Goal: Task Accomplishment & Management: Manage account settings

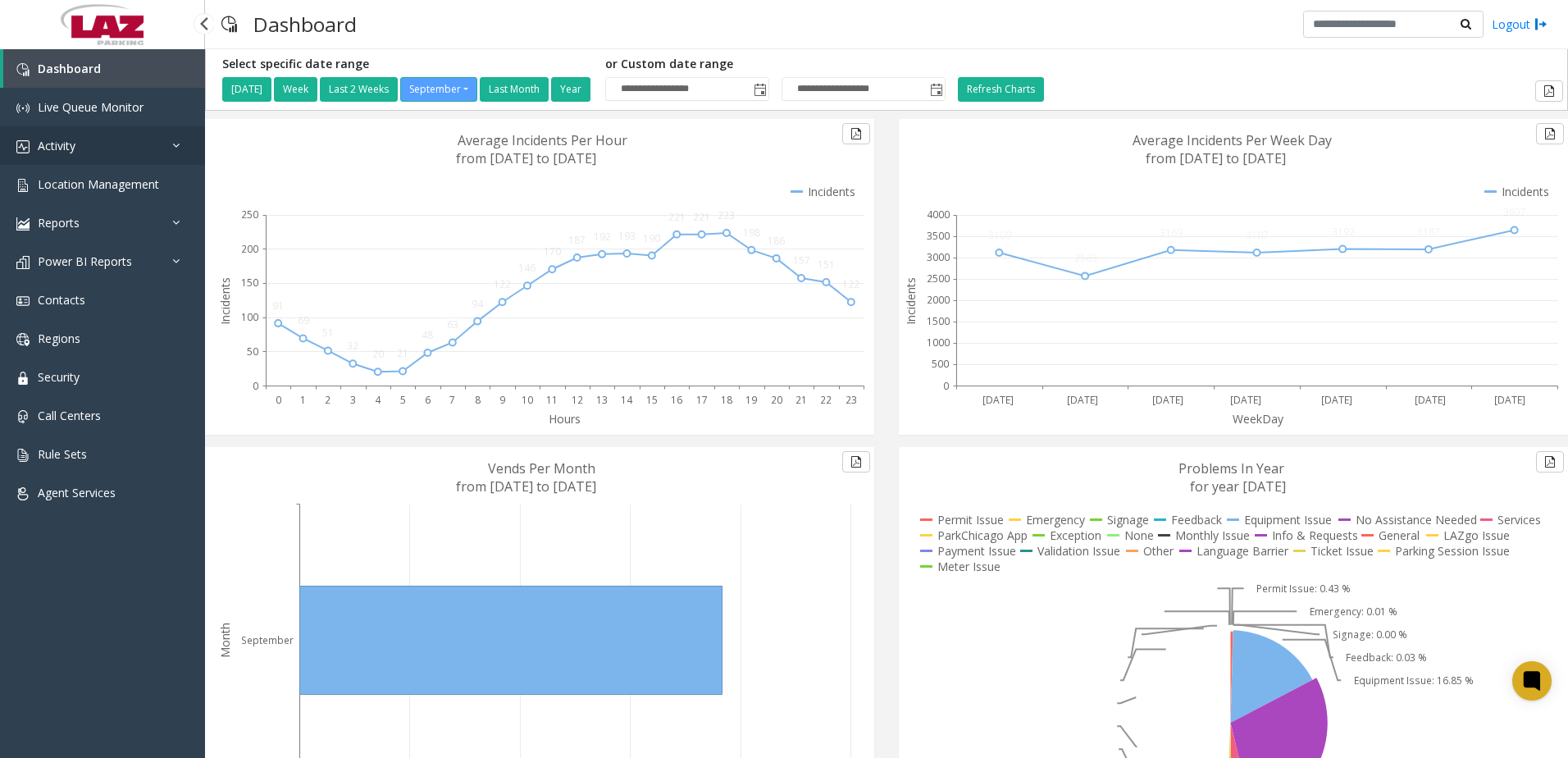
click at [94, 158] on link "Activity" at bounding box center [102, 145] width 205 height 39
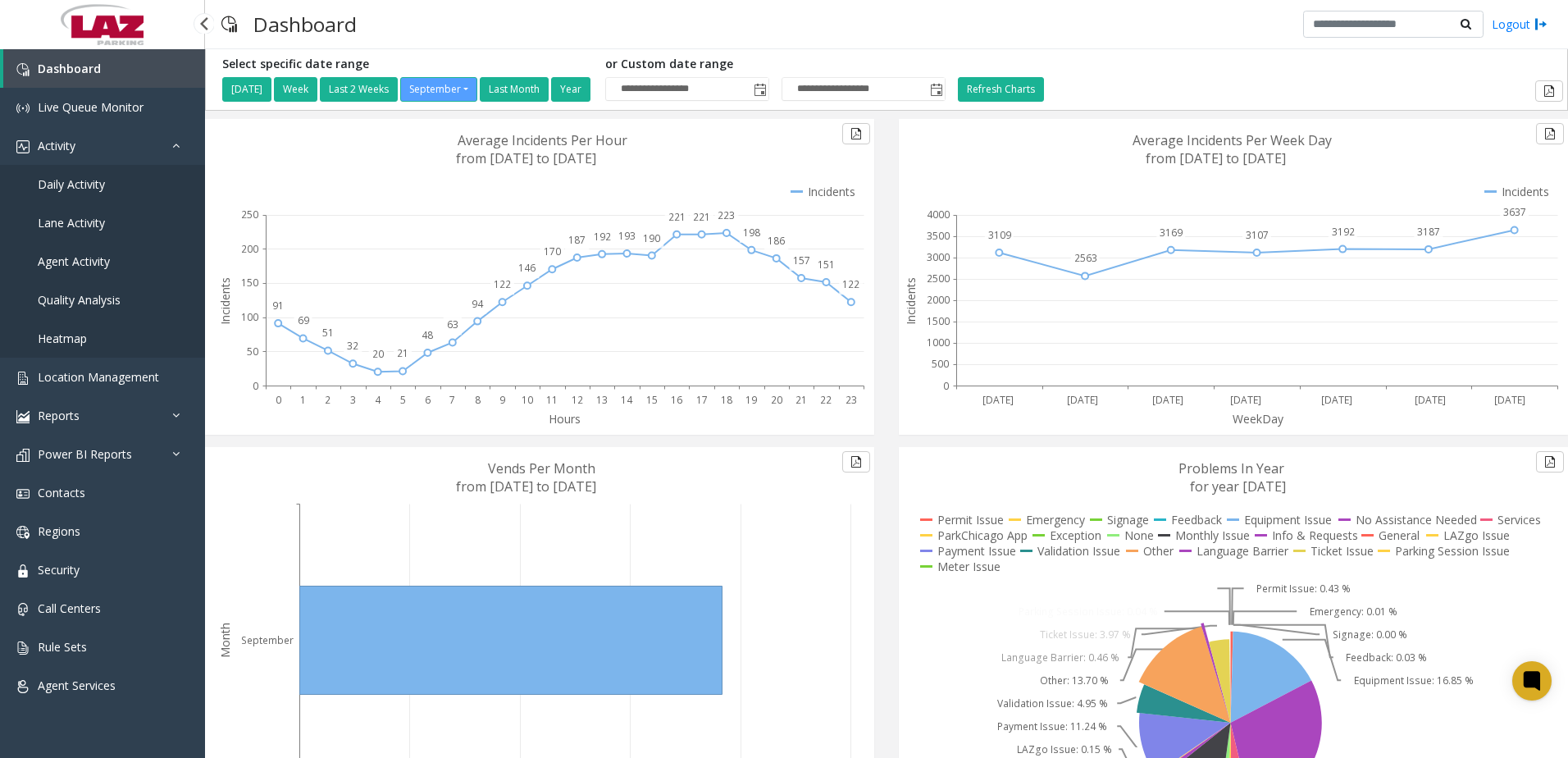
click at [83, 182] on span "Daily Activity" at bounding box center [71, 184] width 67 height 16
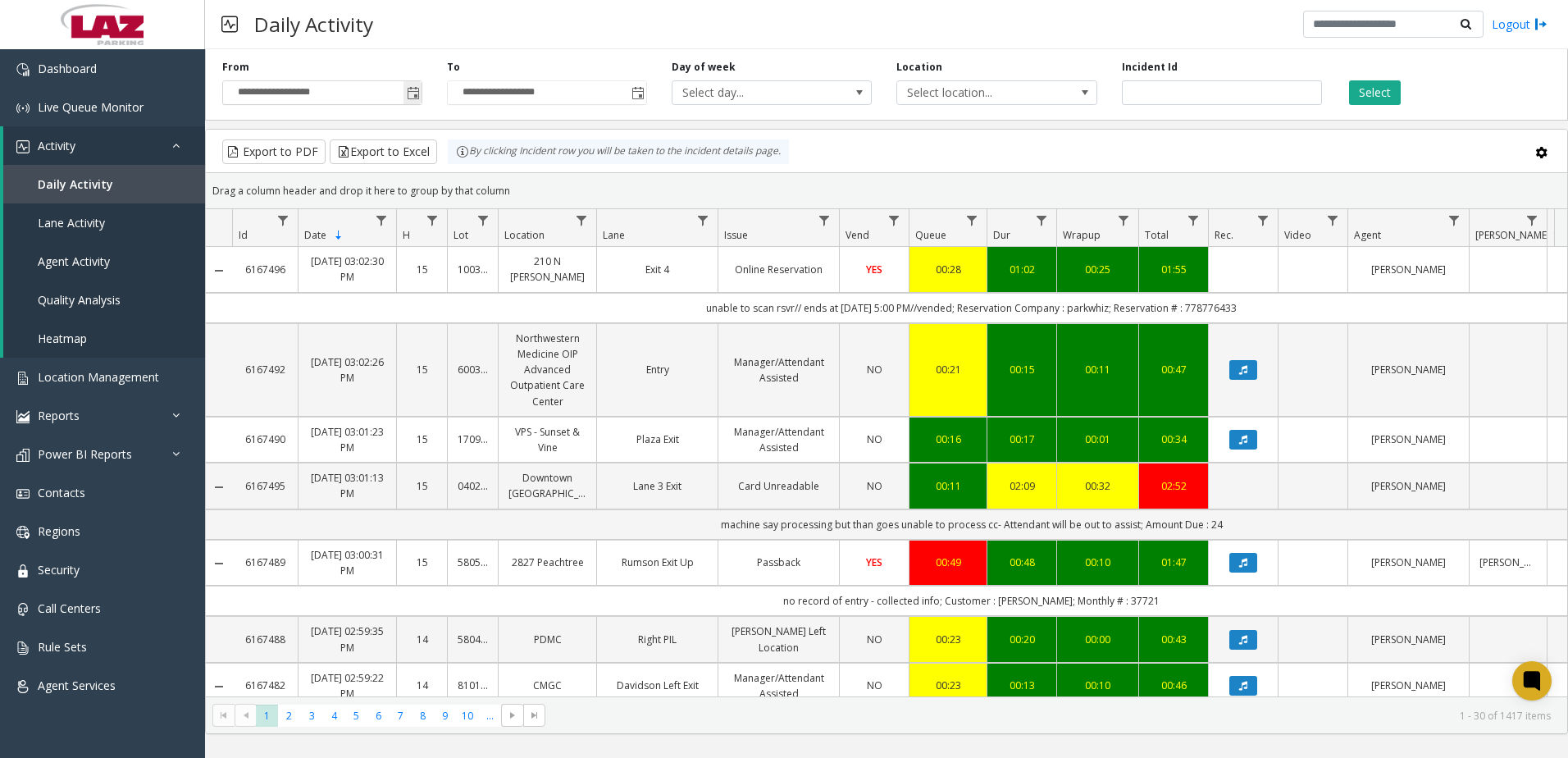
click at [416, 94] on span "Toggle popup" at bounding box center [413, 93] width 13 height 13
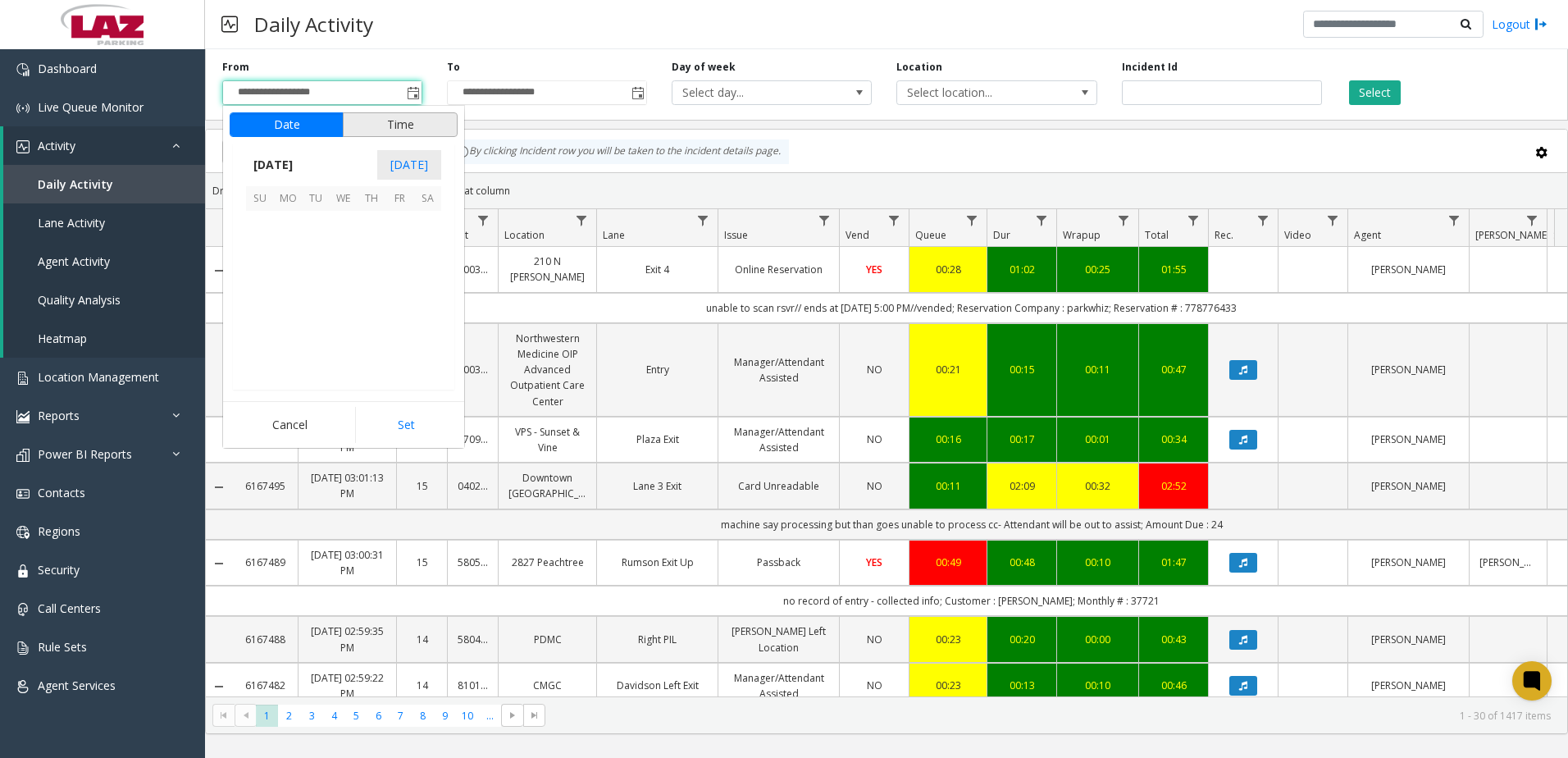
scroll to position [294345, 0]
click at [291, 222] on span "1" at bounding box center [288, 225] width 28 height 28
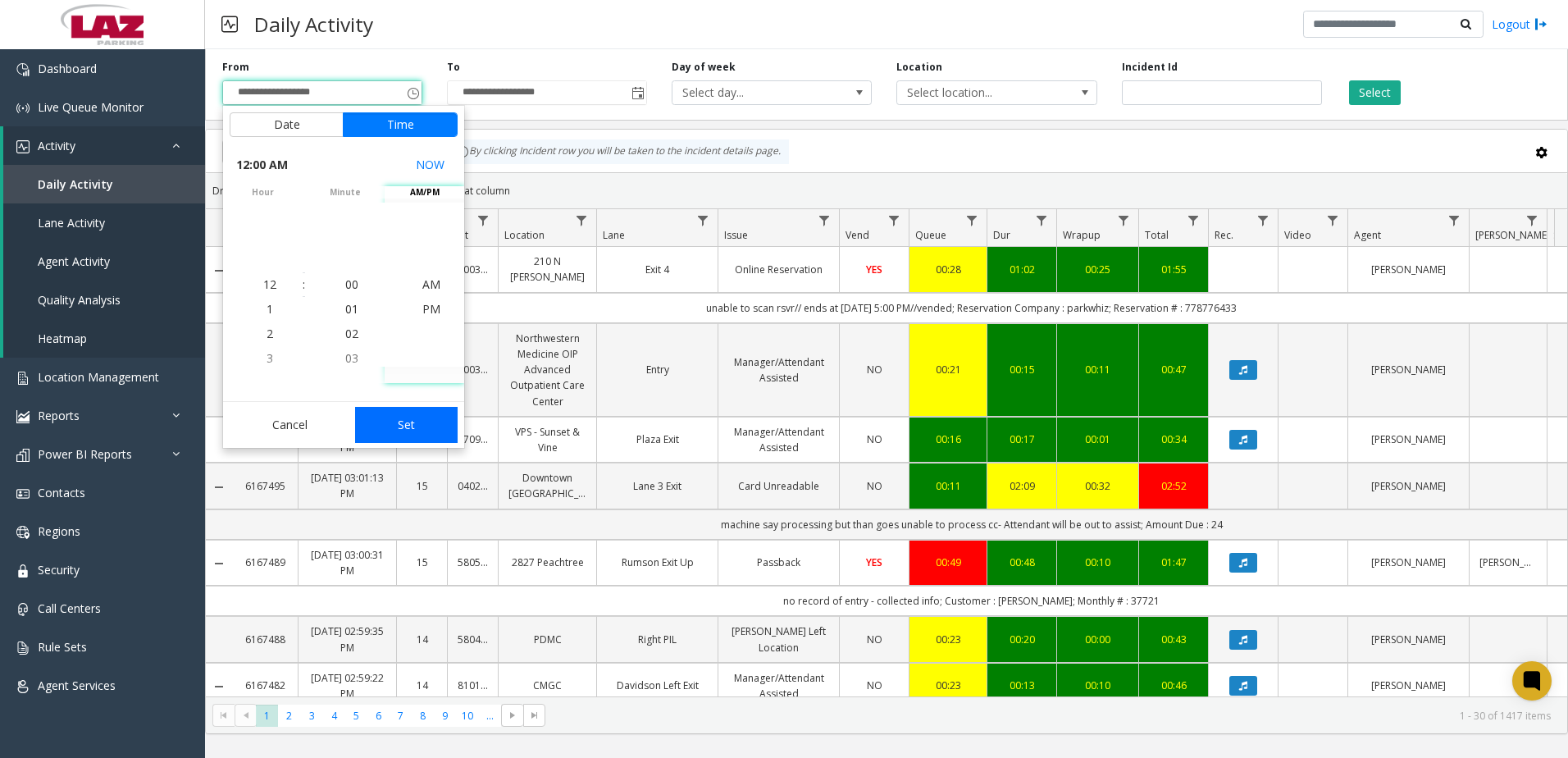
click at [413, 427] on button "Set" at bounding box center [406, 425] width 103 height 36
type input "**********"
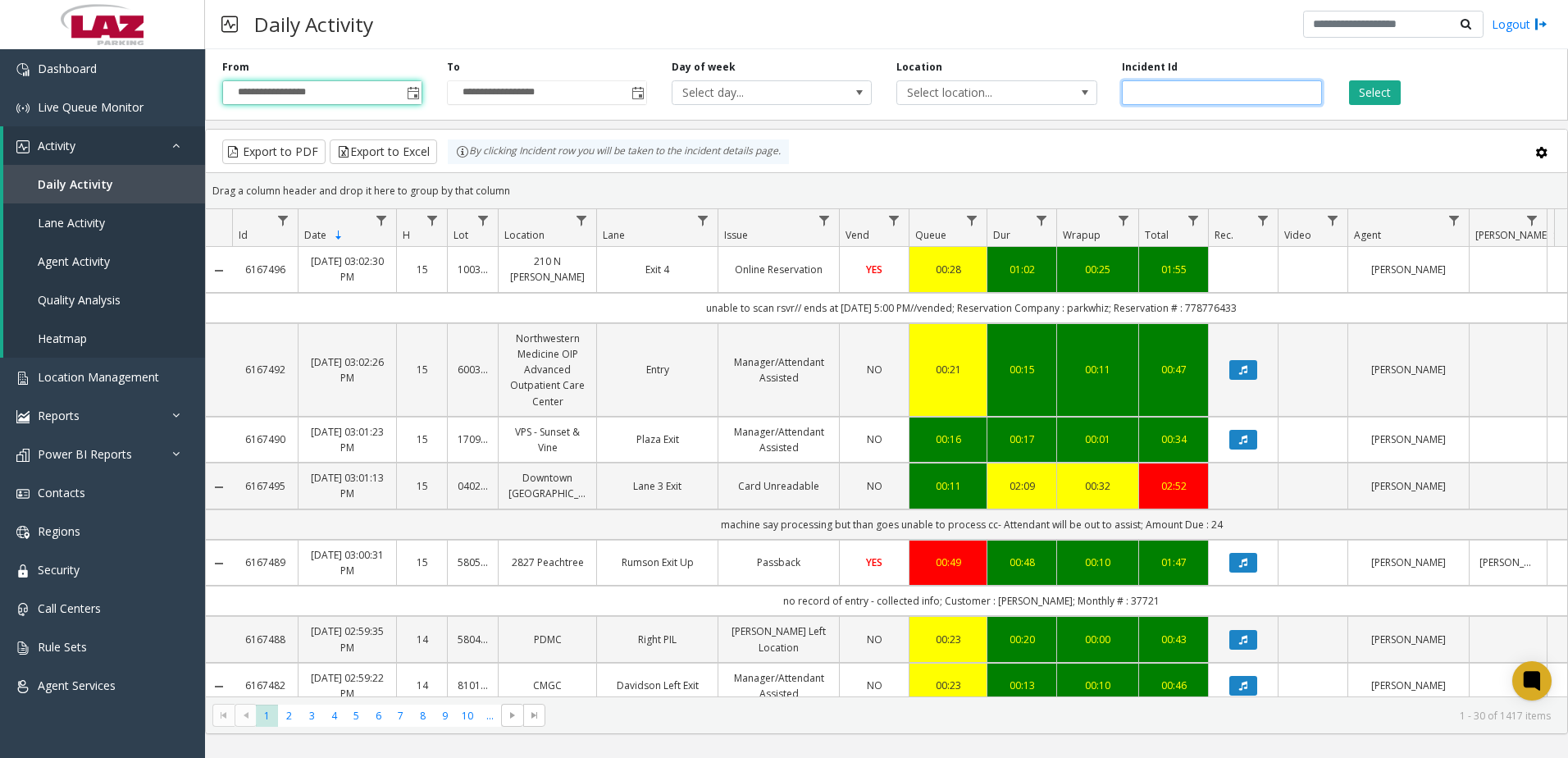
click at [1134, 93] on input "number" at bounding box center [1222, 93] width 200 height 25
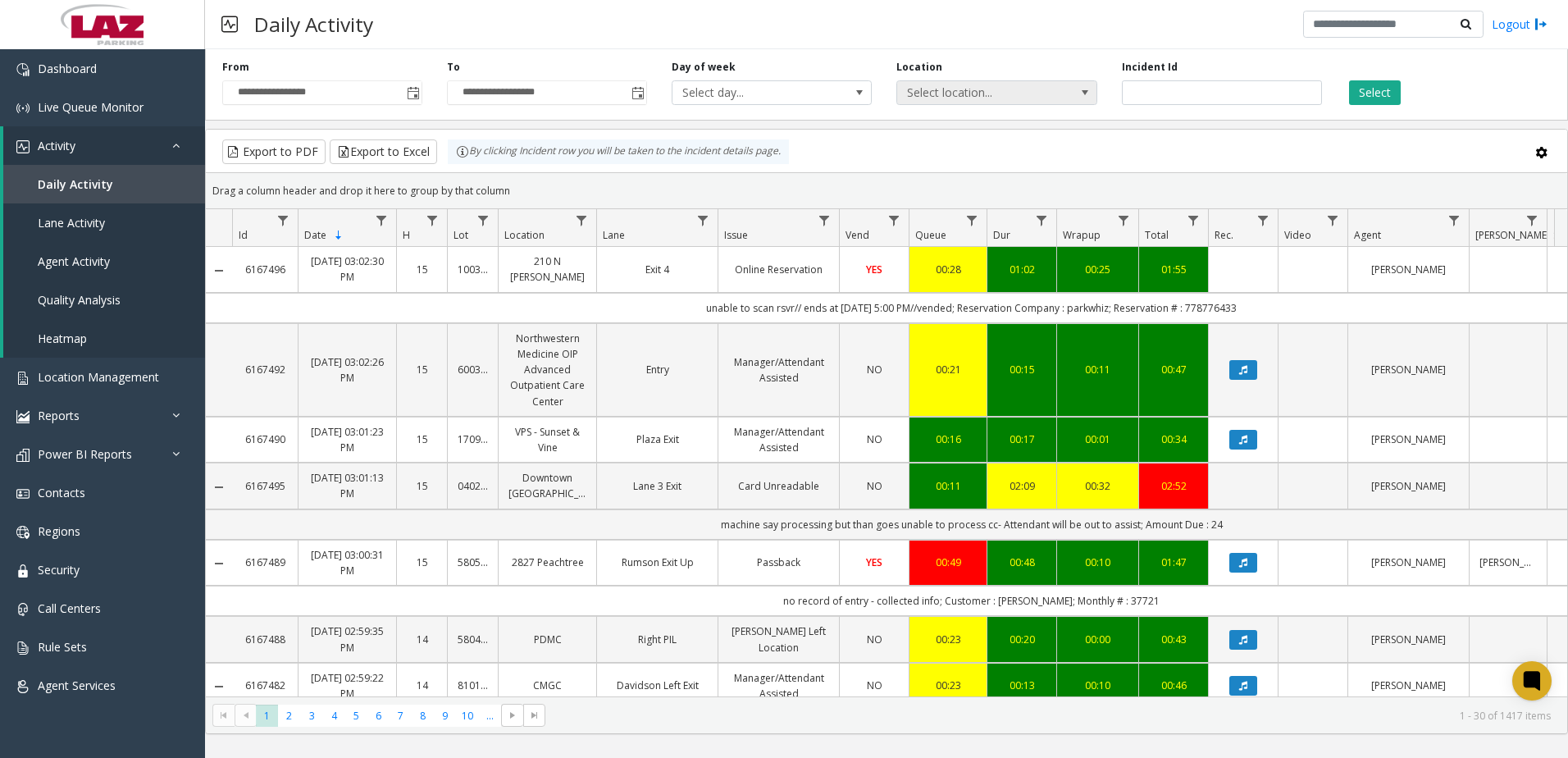
click at [1021, 92] on span "Select location..." at bounding box center [977, 93] width 160 height 23
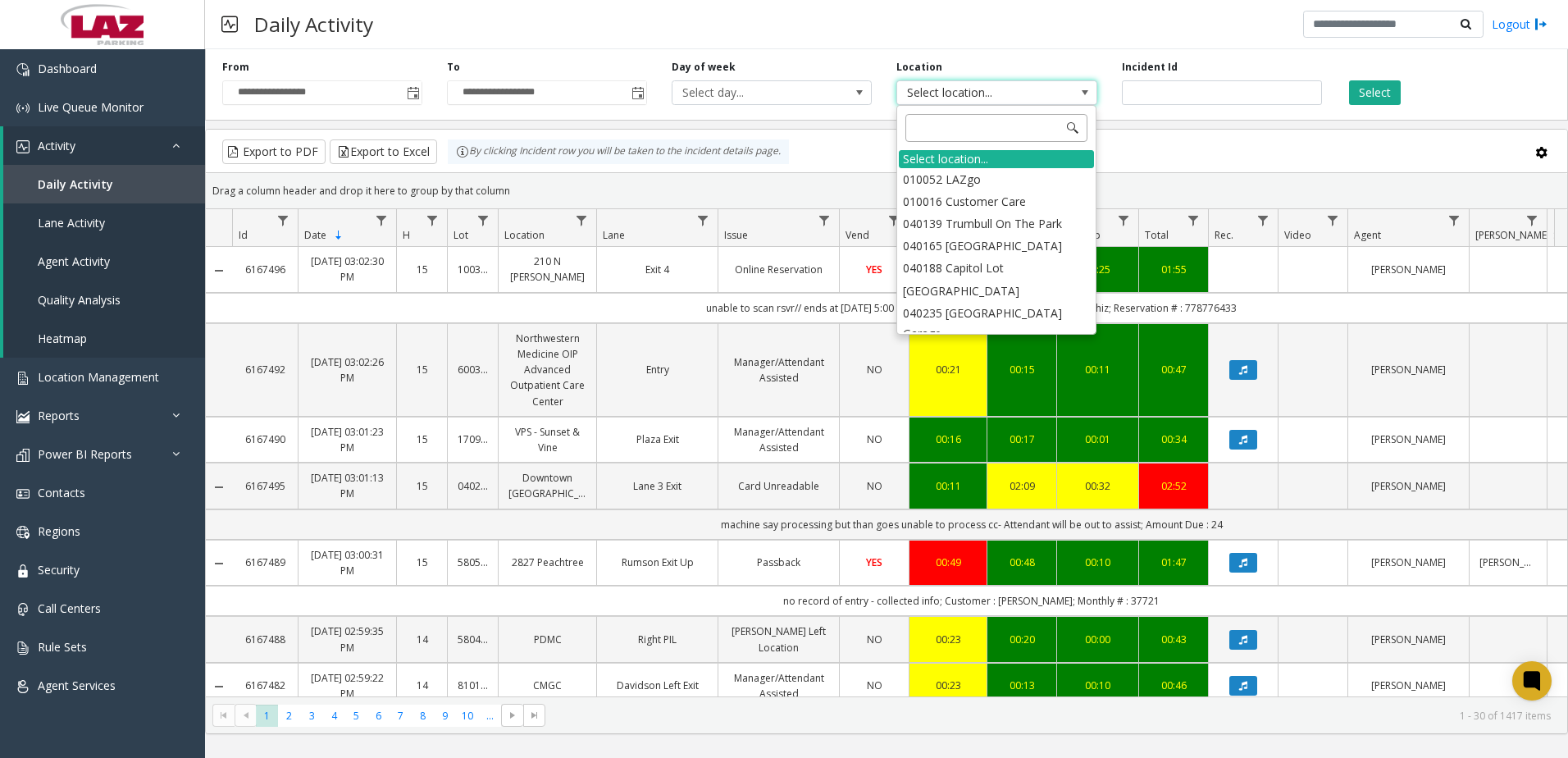
type input "******"
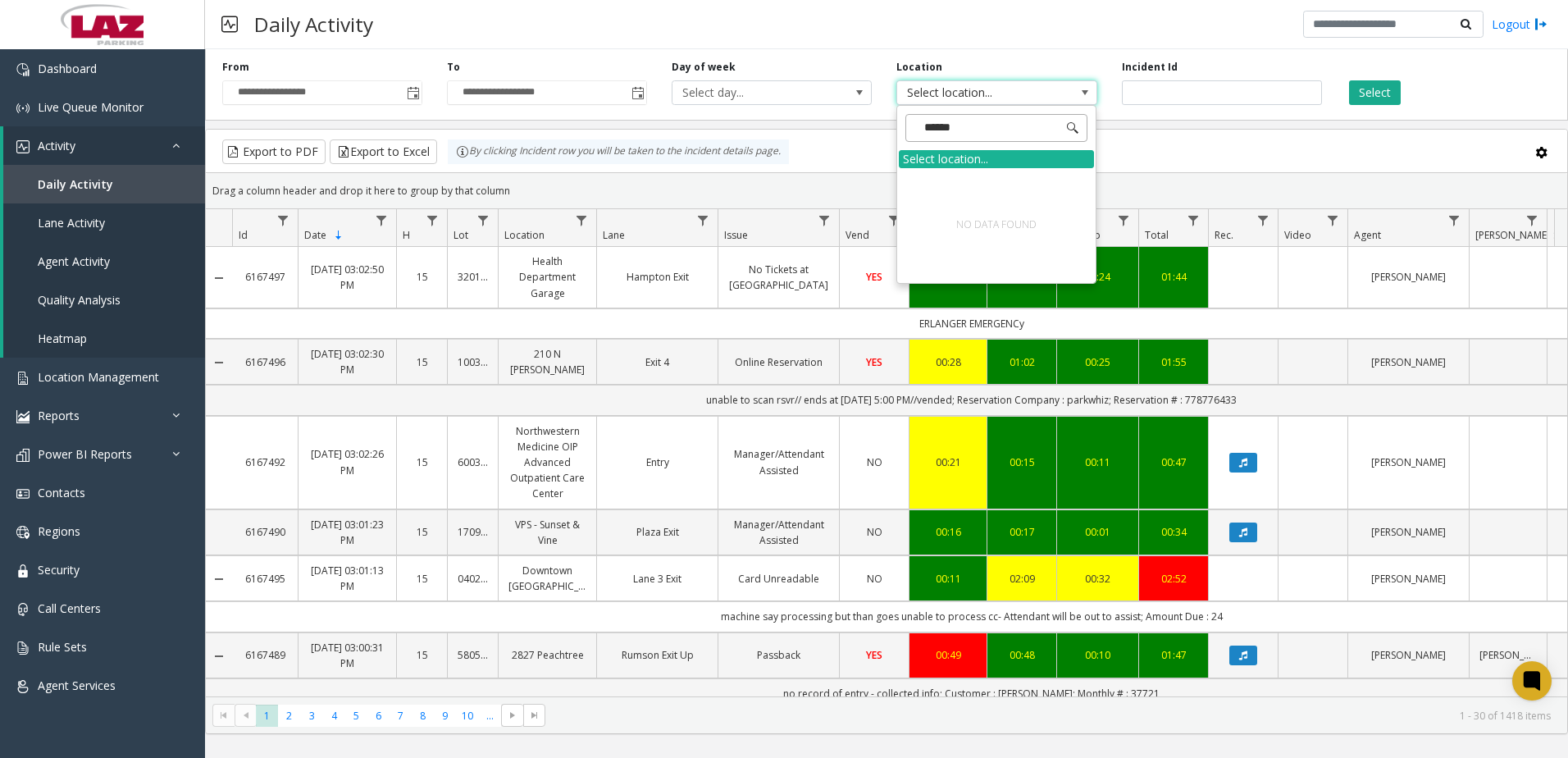
click at [926, 130] on input "******" at bounding box center [996, 128] width 182 height 28
click at [974, 127] on input "******" at bounding box center [996, 128] width 182 height 28
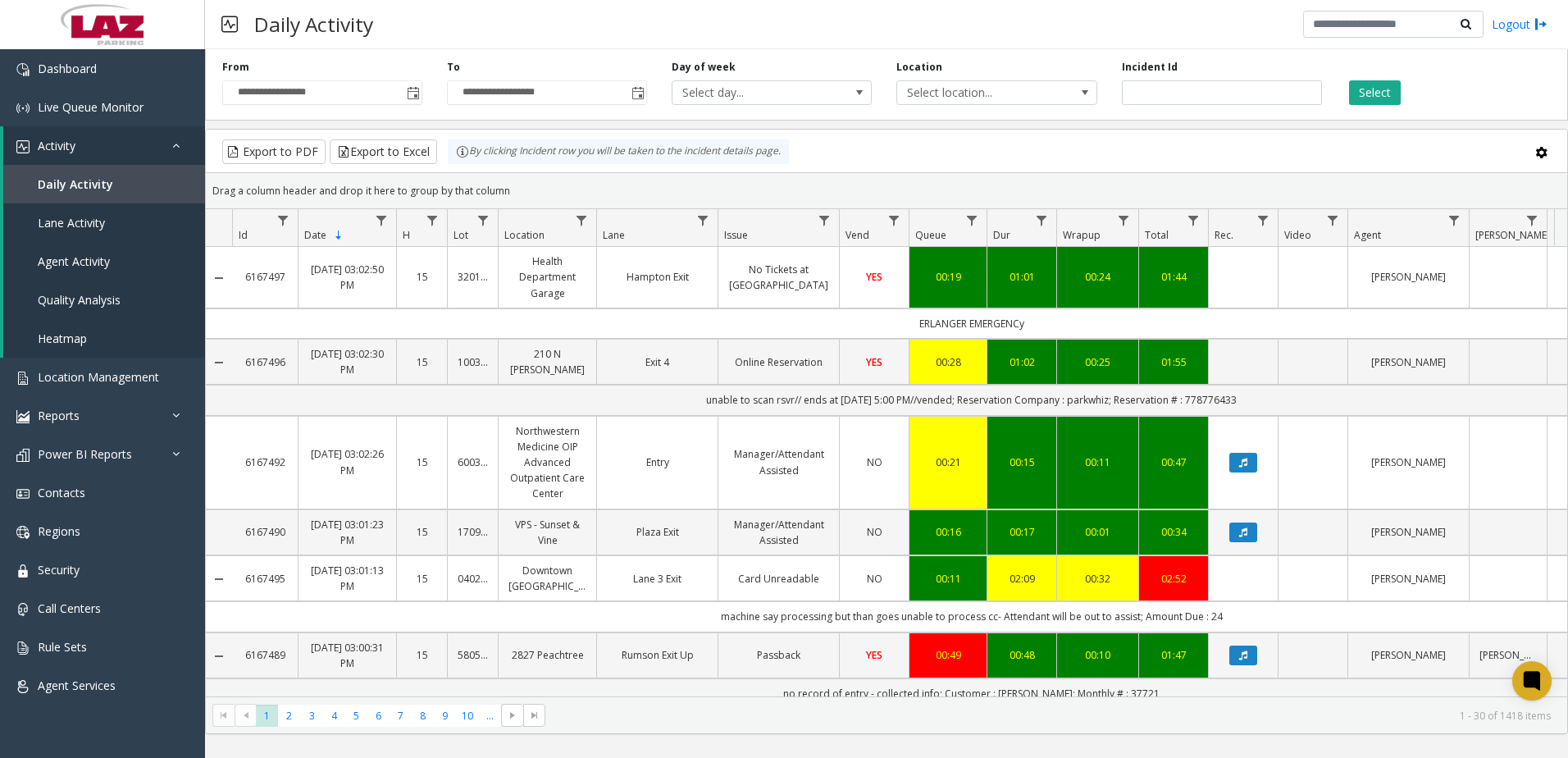
click at [552, 30] on div "Daily Activity Logout" at bounding box center [887, 25] width 1363 height 49
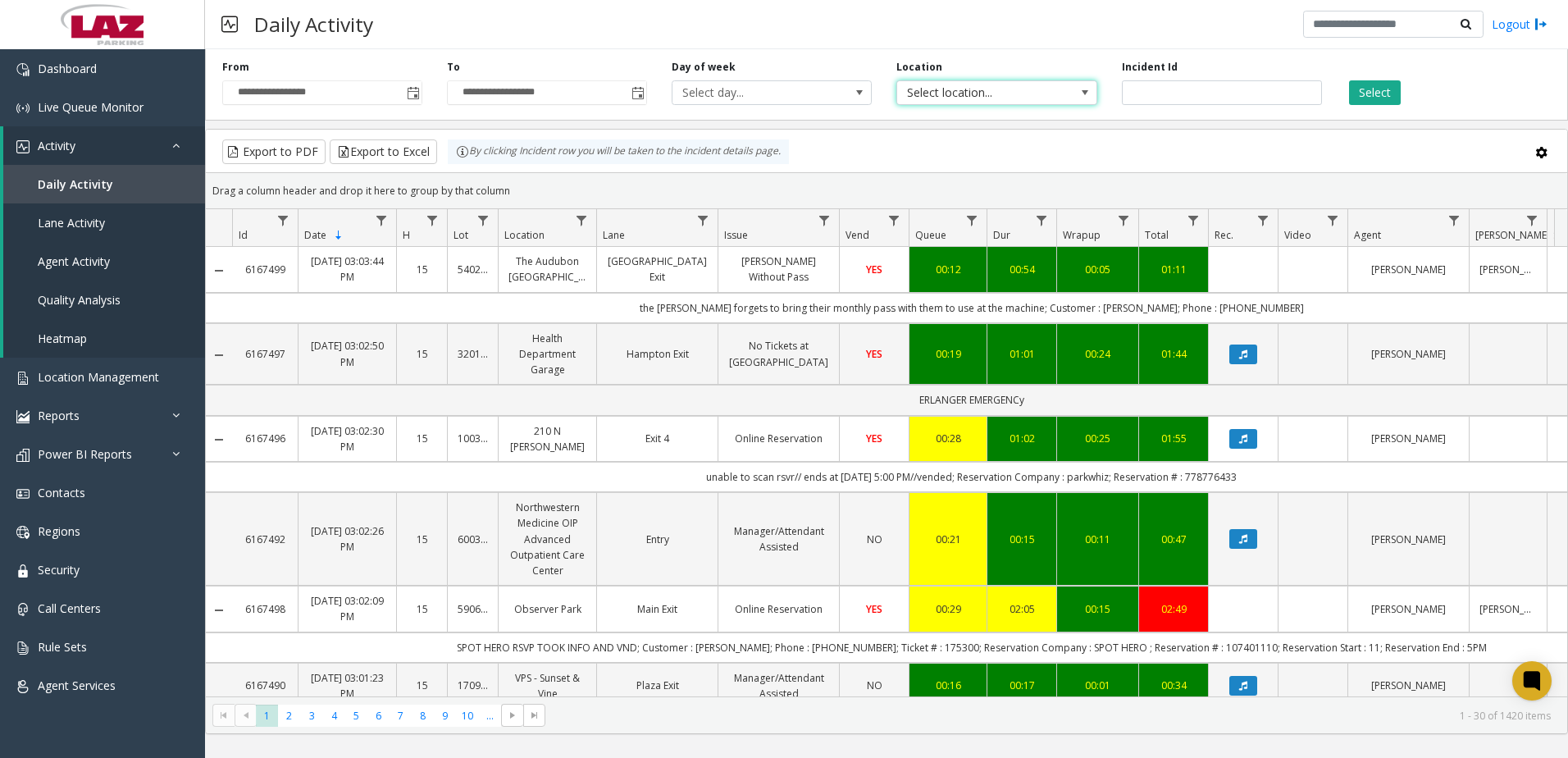
click at [987, 85] on span "Select location..." at bounding box center [977, 93] width 160 height 23
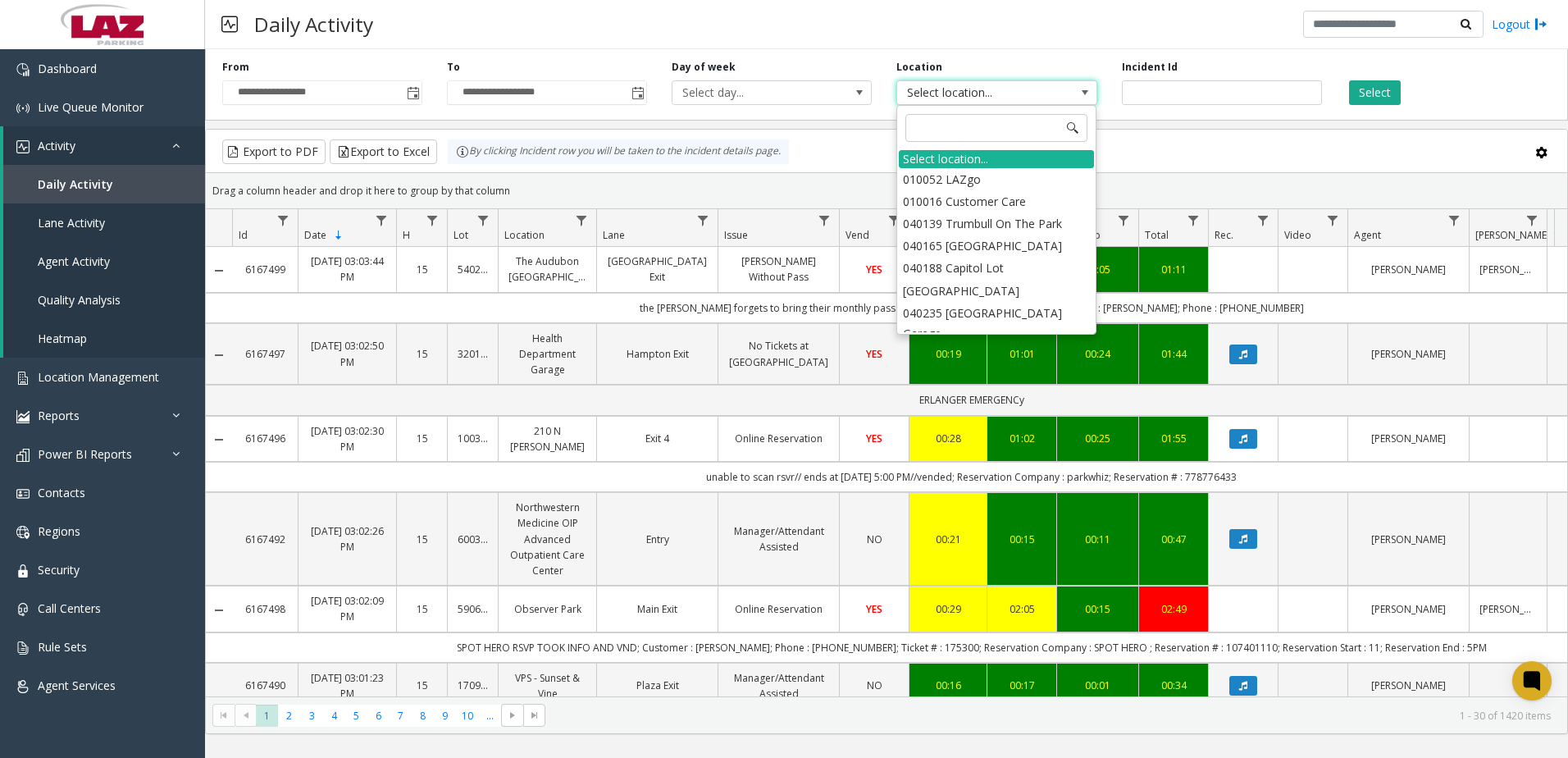
type input "******"
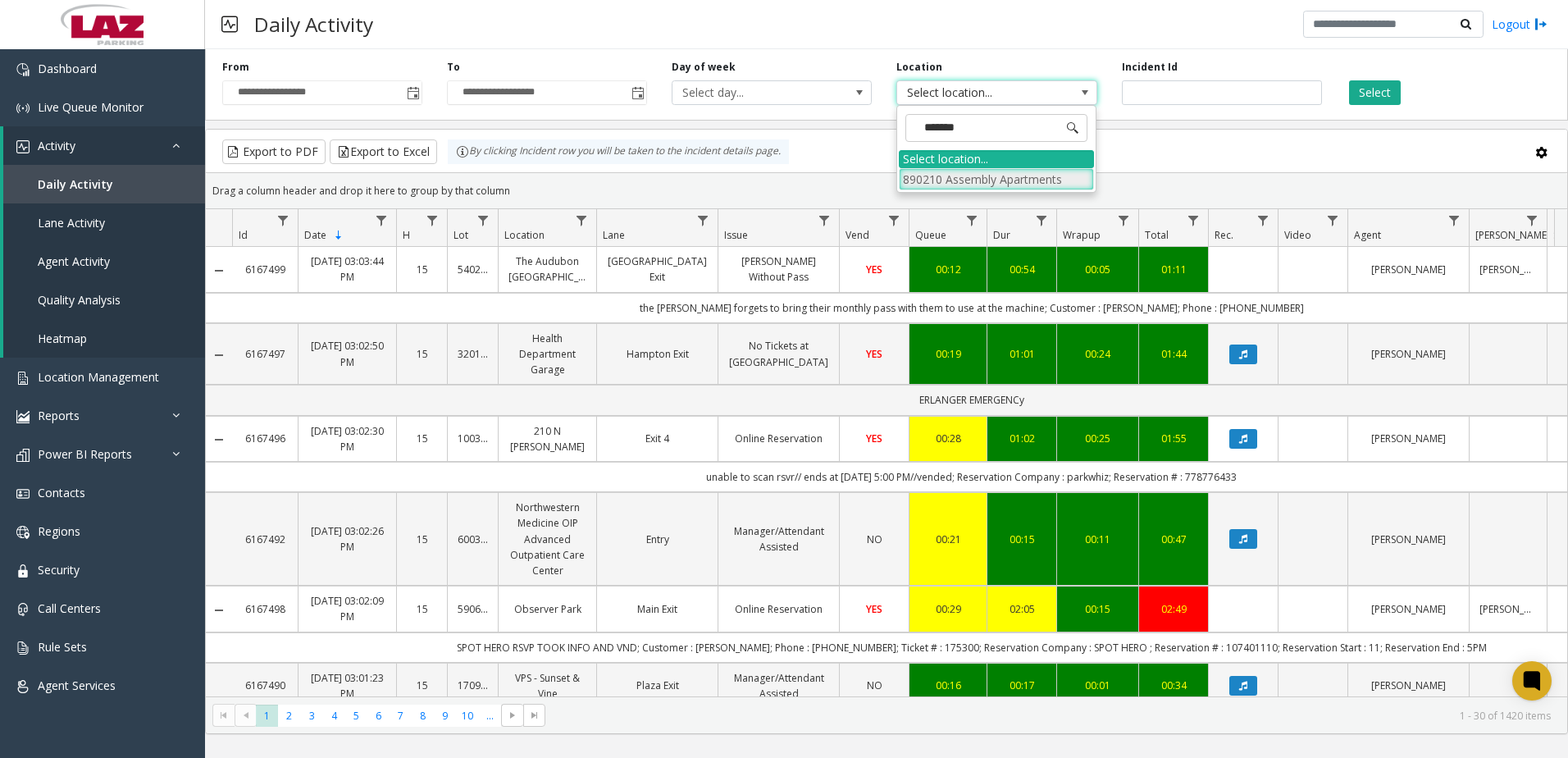
click at [1014, 180] on li "890210 Assembly Apartments" at bounding box center [996, 179] width 195 height 22
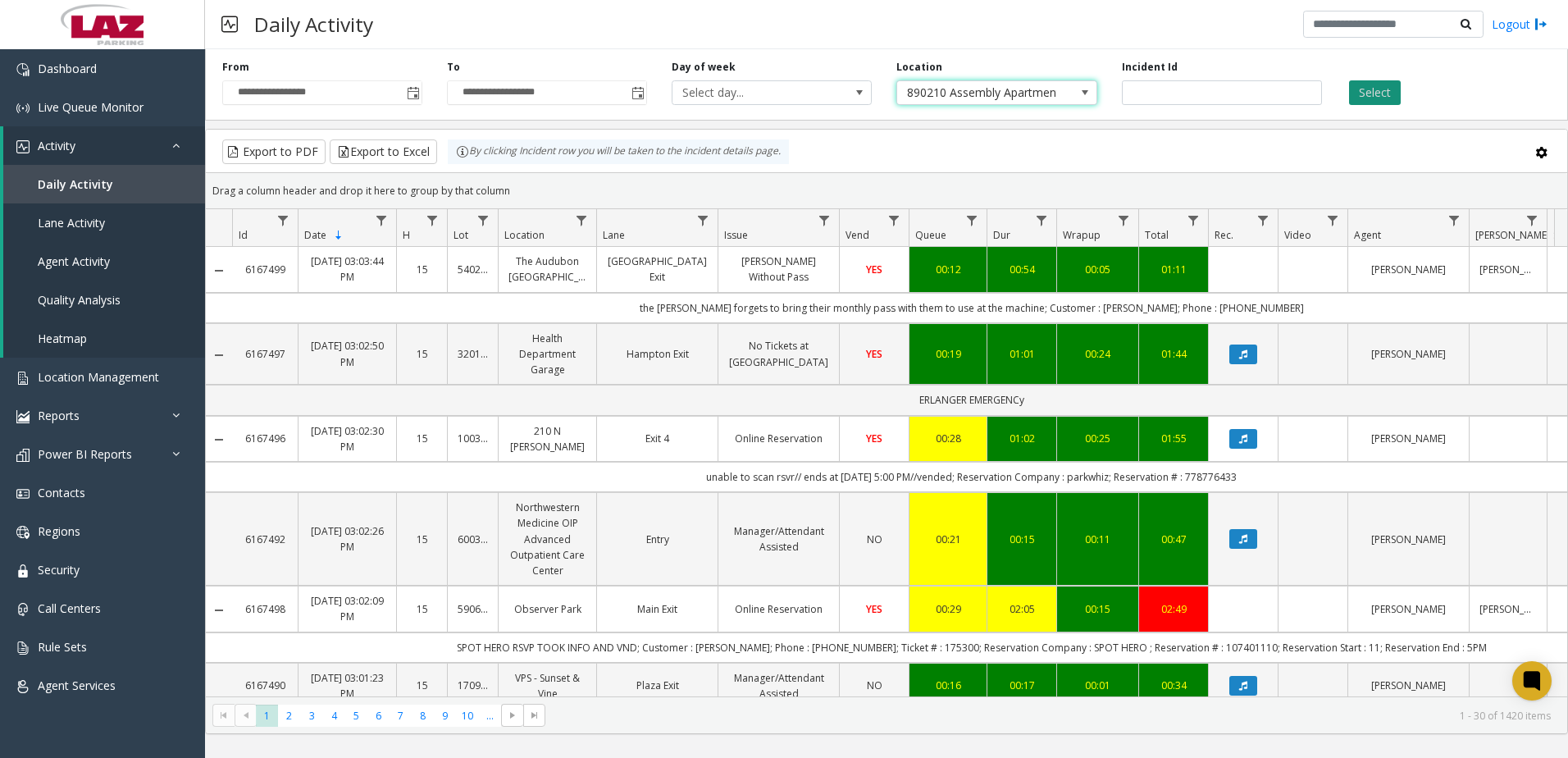
click at [1361, 95] on button "Select" at bounding box center [1375, 93] width 52 height 25
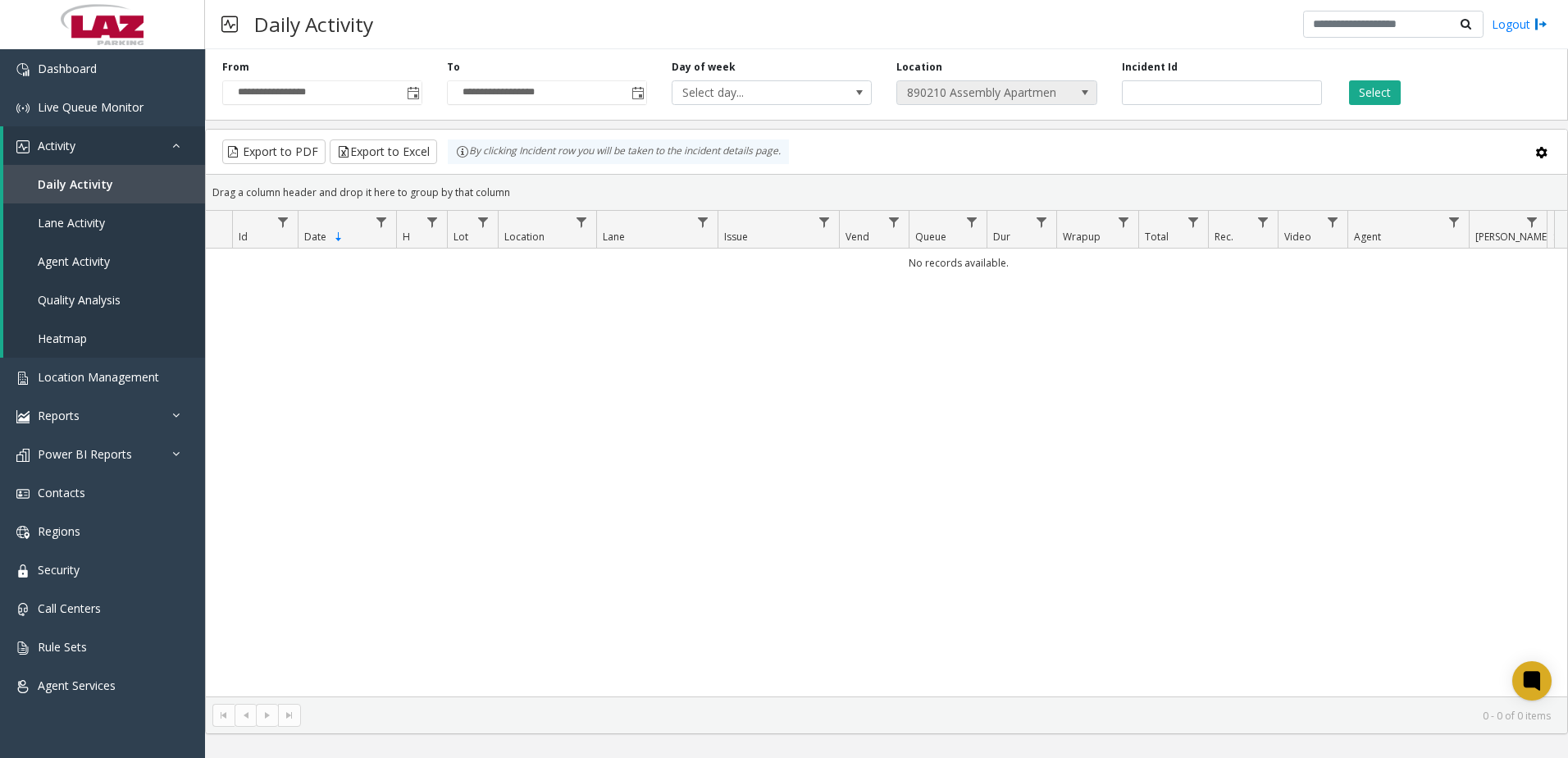
click at [960, 89] on span "890210 Assembly Apartments" at bounding box center [977, 93] width 160 height 23
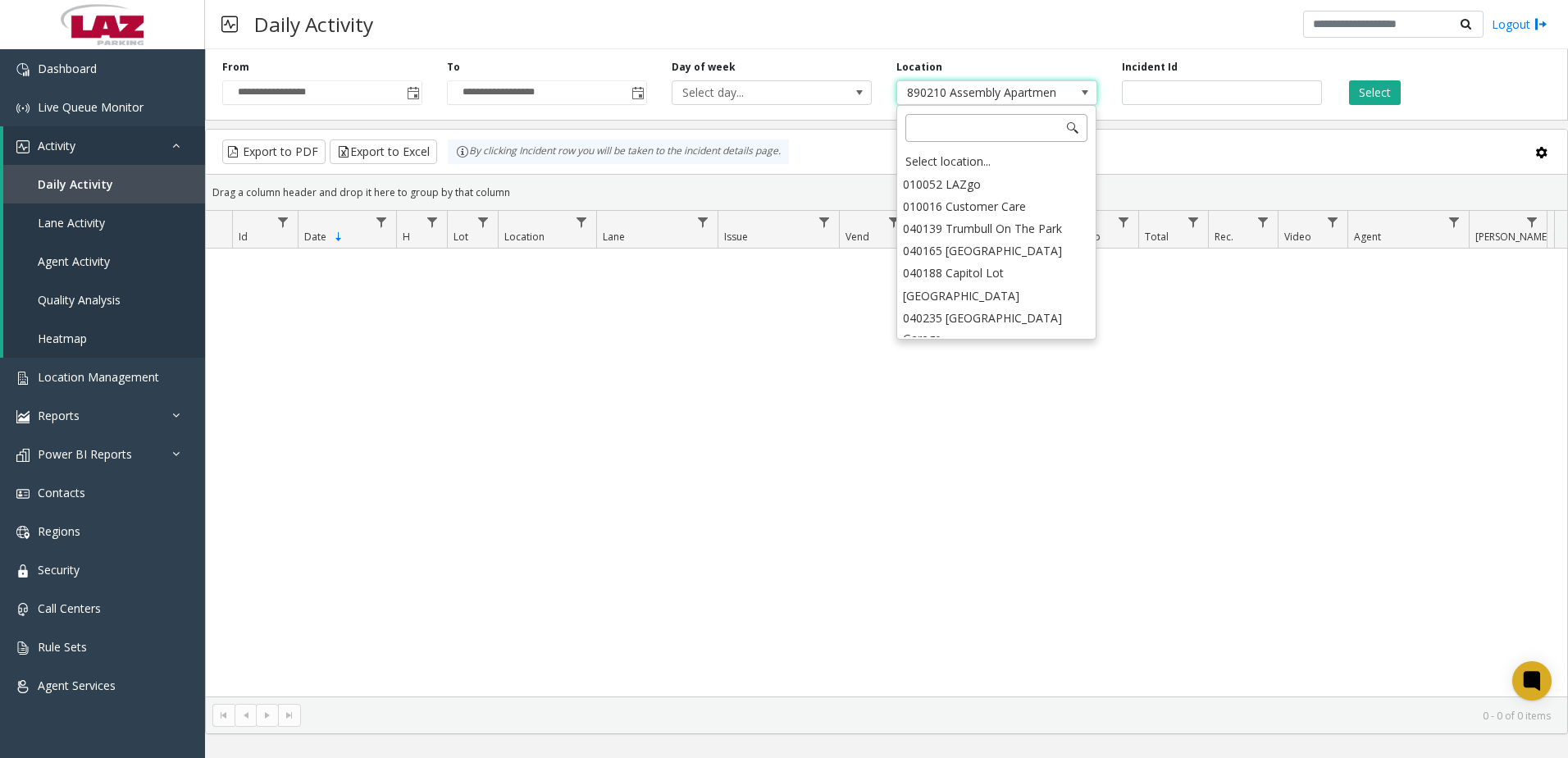
scroll to position [25449, 0]
type input "******"
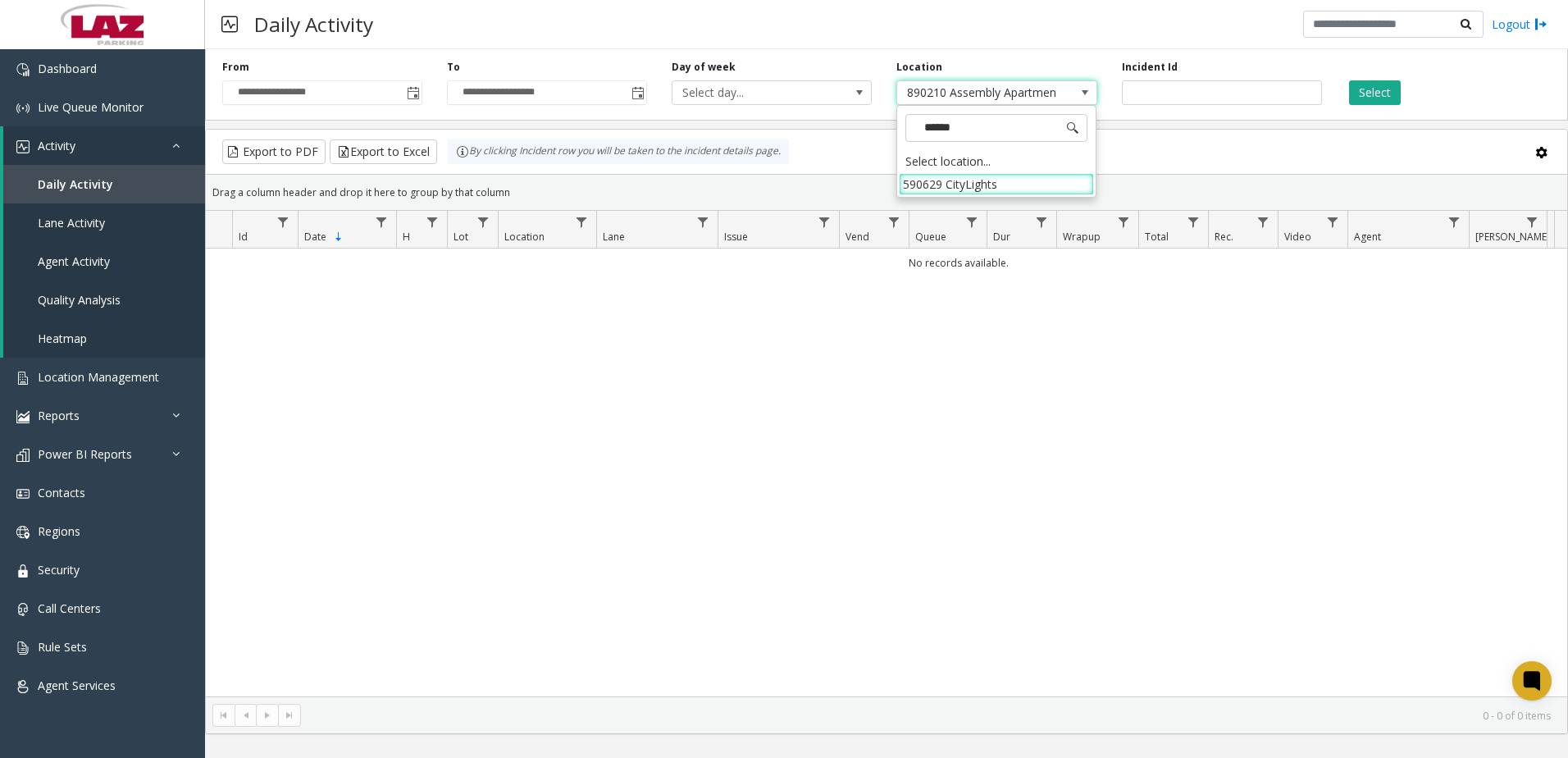
click at [958, 180] on li "590629 CityLights" at bounding box center [996, 183] width 195 height 22
click at [1385, 89] on button "Select" at bounding box center [1375, 93] width 52 height 25
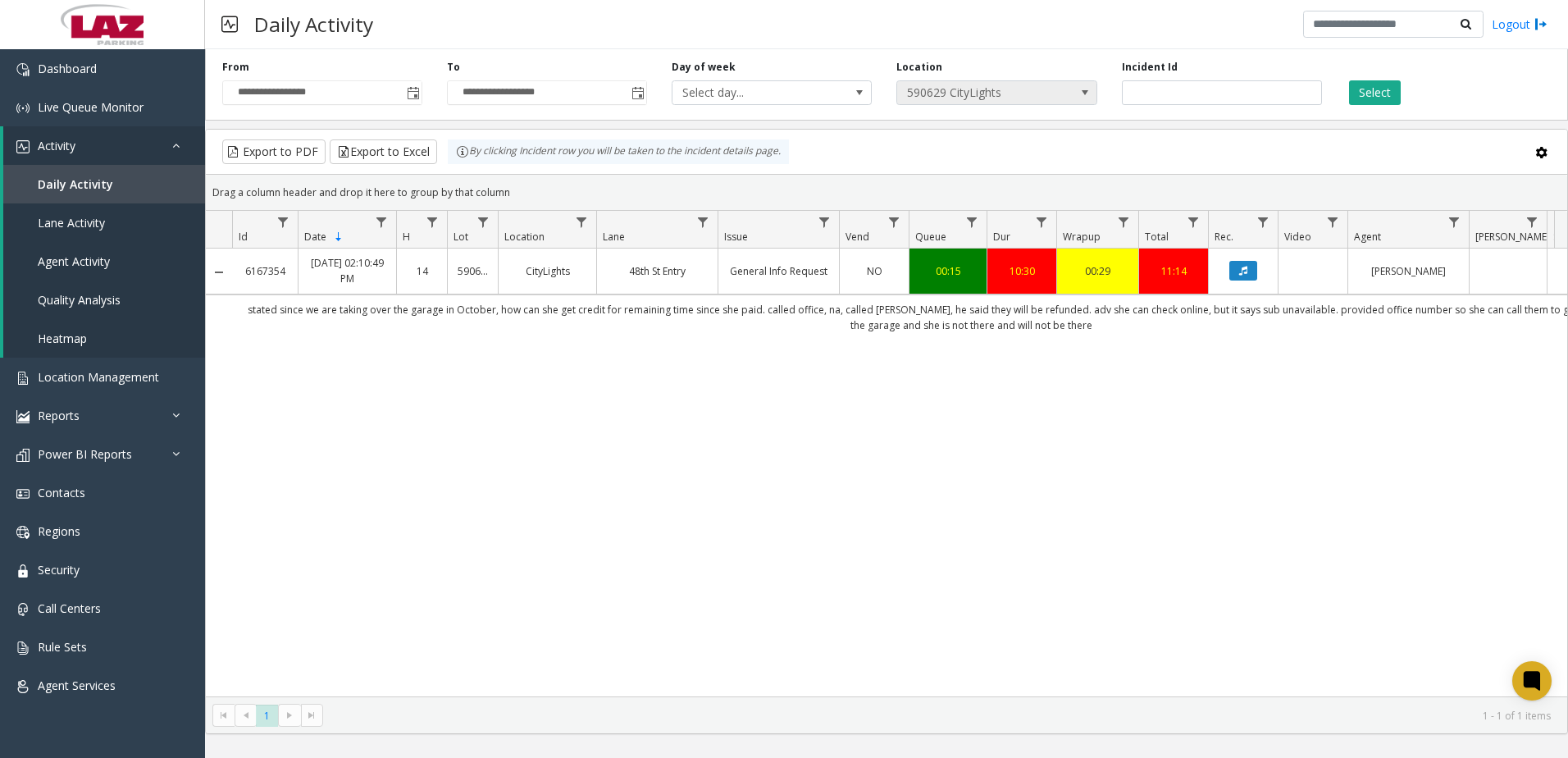
click at [933, 89] on span "590629 CityLights" at bounding box center [977, 93] width 160 height 23
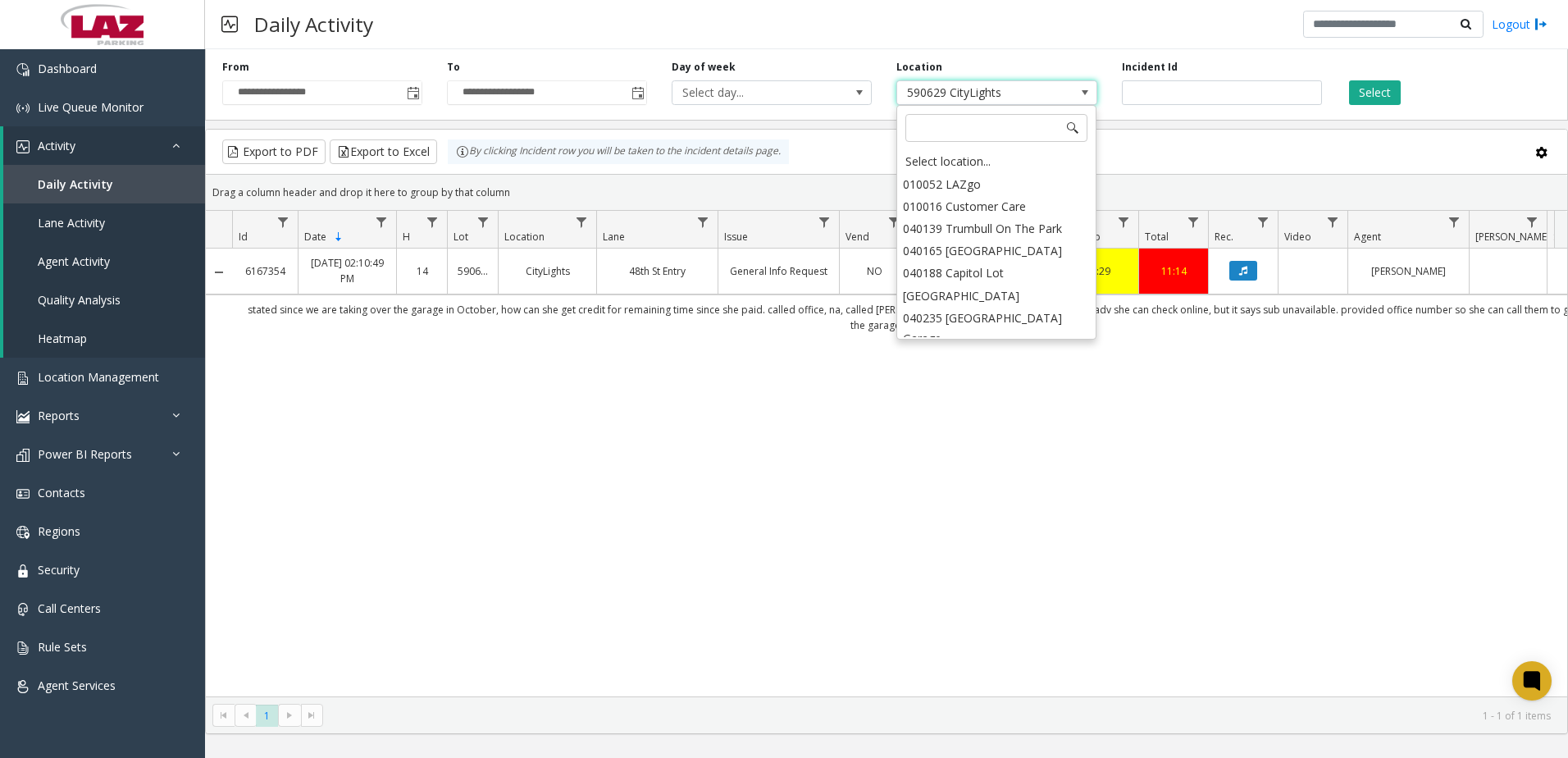
scroll to position [25471, 0]
click at [927, 123] on input at bounding box center [996, 128] width 182 height 28
type input "******"
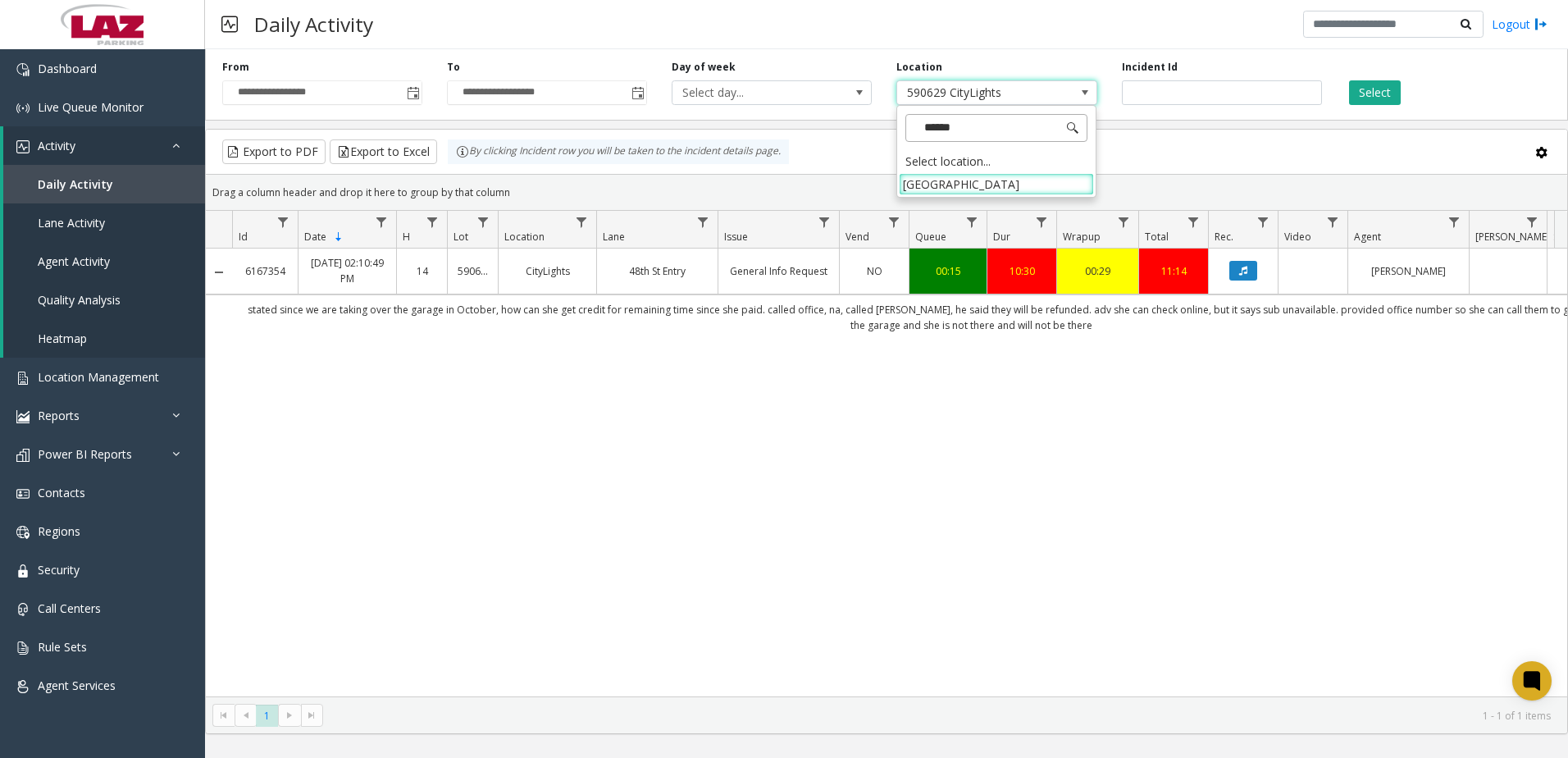
scroll to position [0, 0]
drag, startPoint x: 964, startPoint y: 186, endPoint x: 975, endPoint y: 178, distance: 13.6
click at [964, 187] on li "780332 KOMO Plaza" at bounding box center [996, 183] width 195 height 22
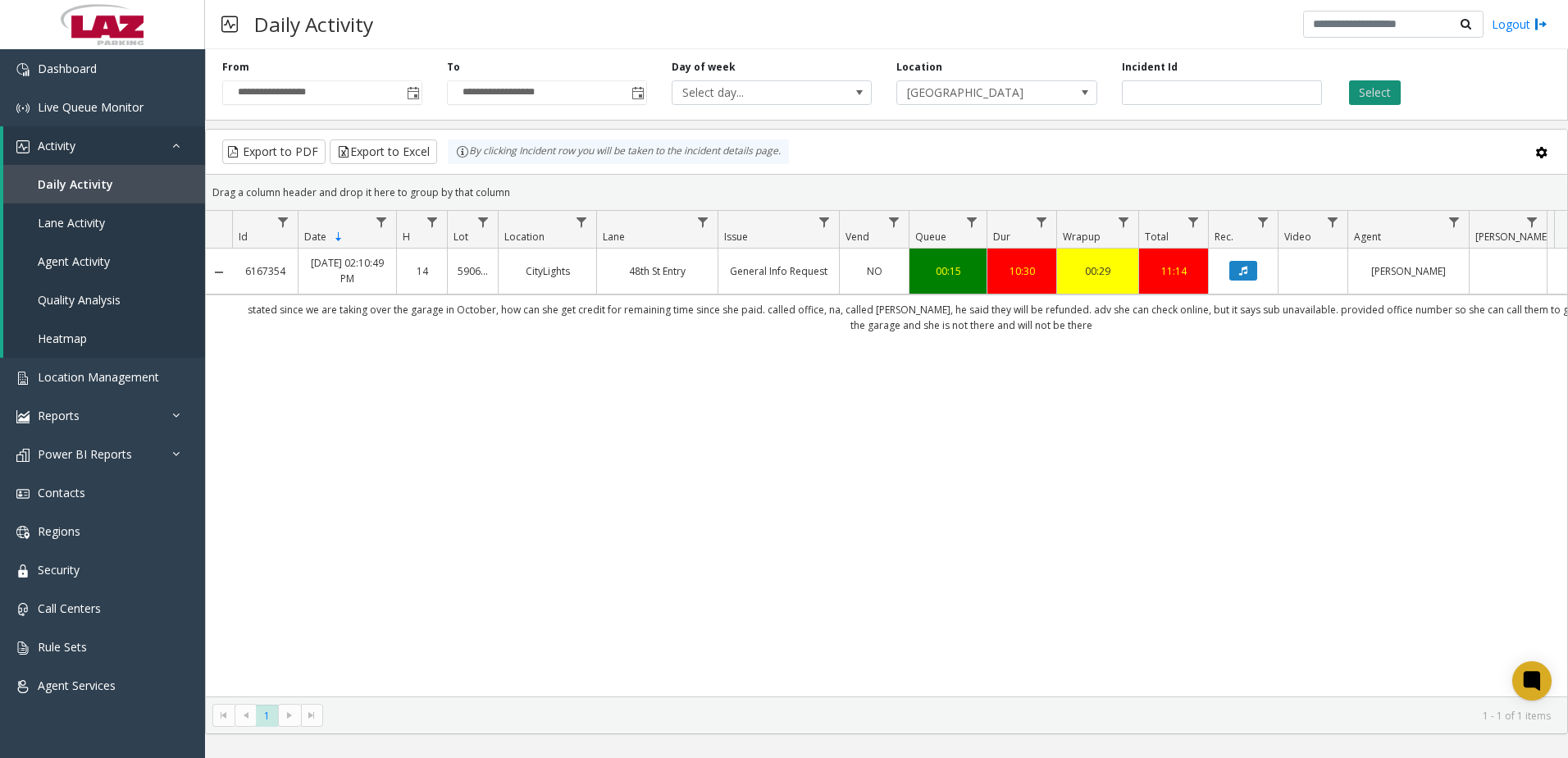
click at [1365, 93] on button "Select" at bounding box center [1375, 93] width 52 height 25
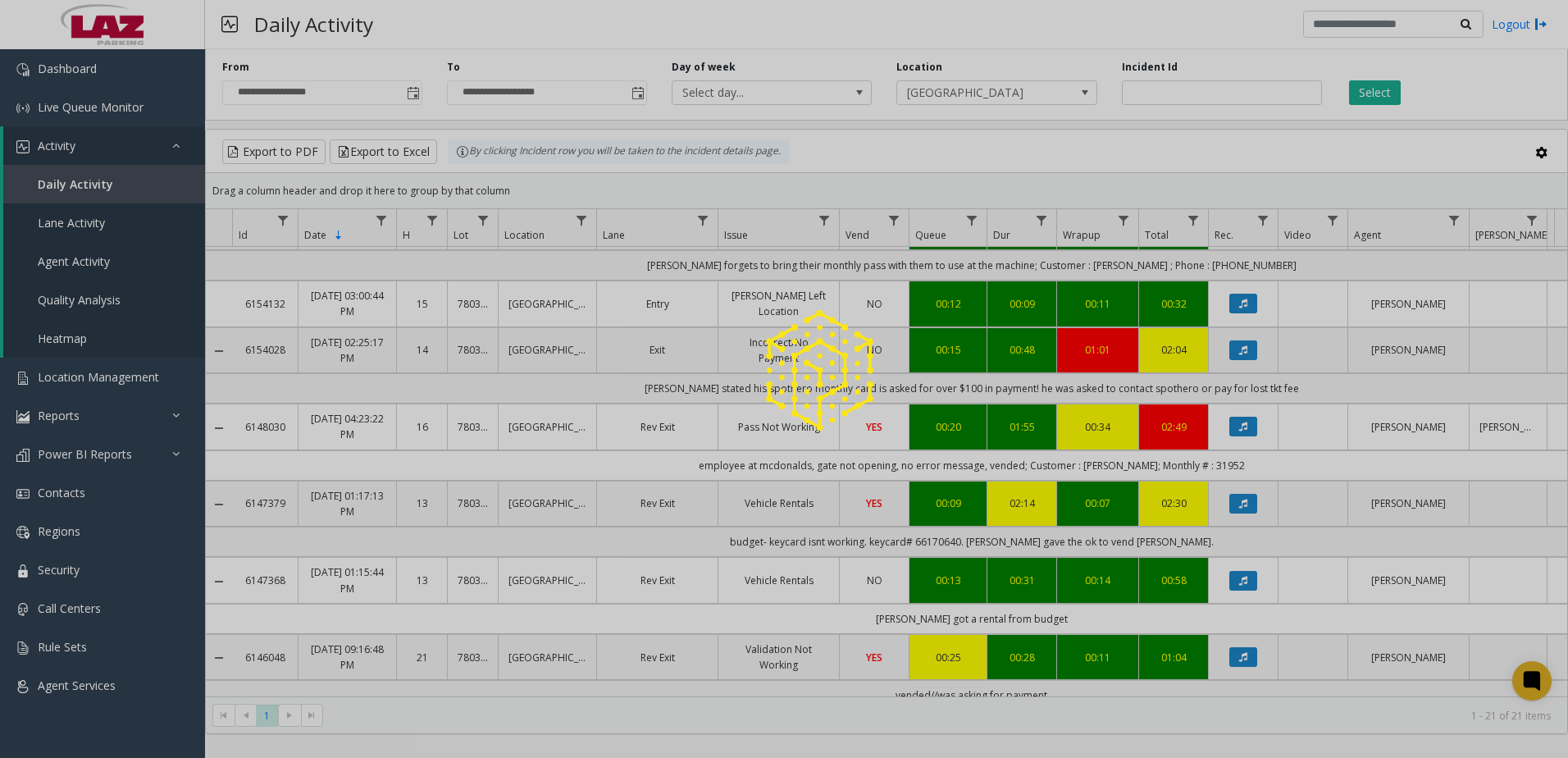
scroll to position [1052, 0]
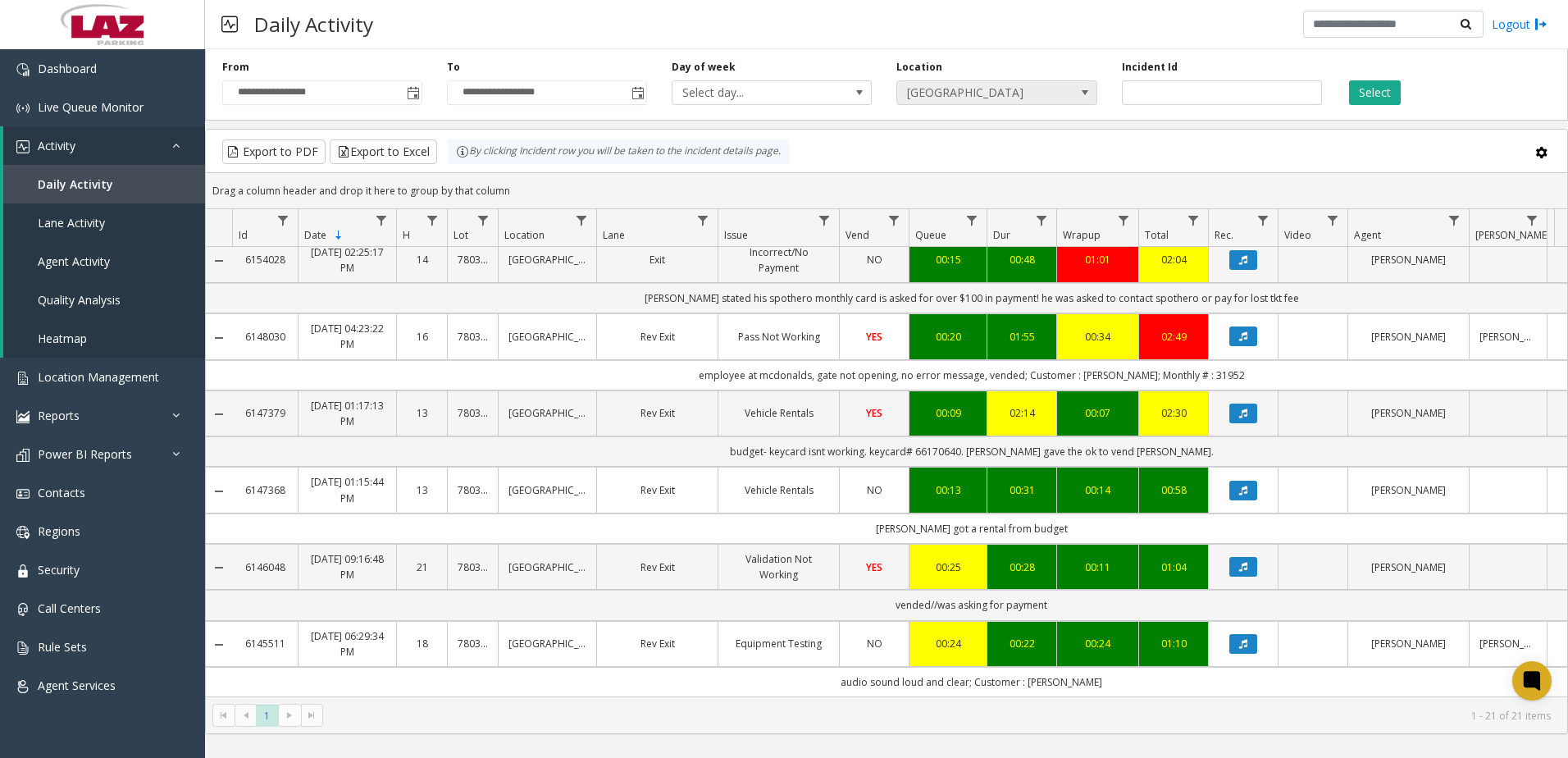
click at [1022, 102] on span "780332 KOMO Plaza" at bounding box center [977, 93] width 160 height 23
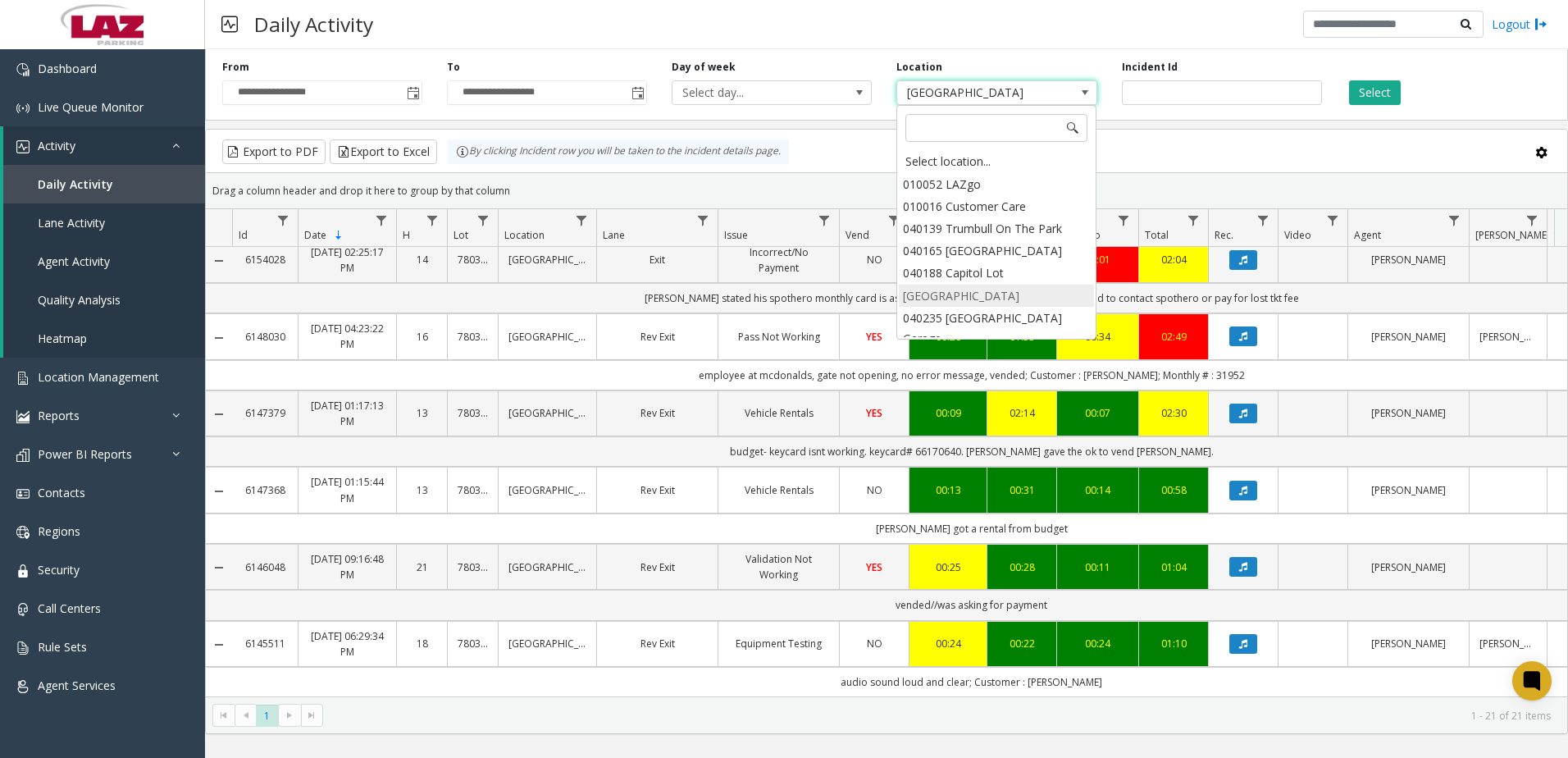
scroll to position [25251, 0]
click at [998, 132] on input at bounding box center [996, 128] width 182 height 28
type input "******"
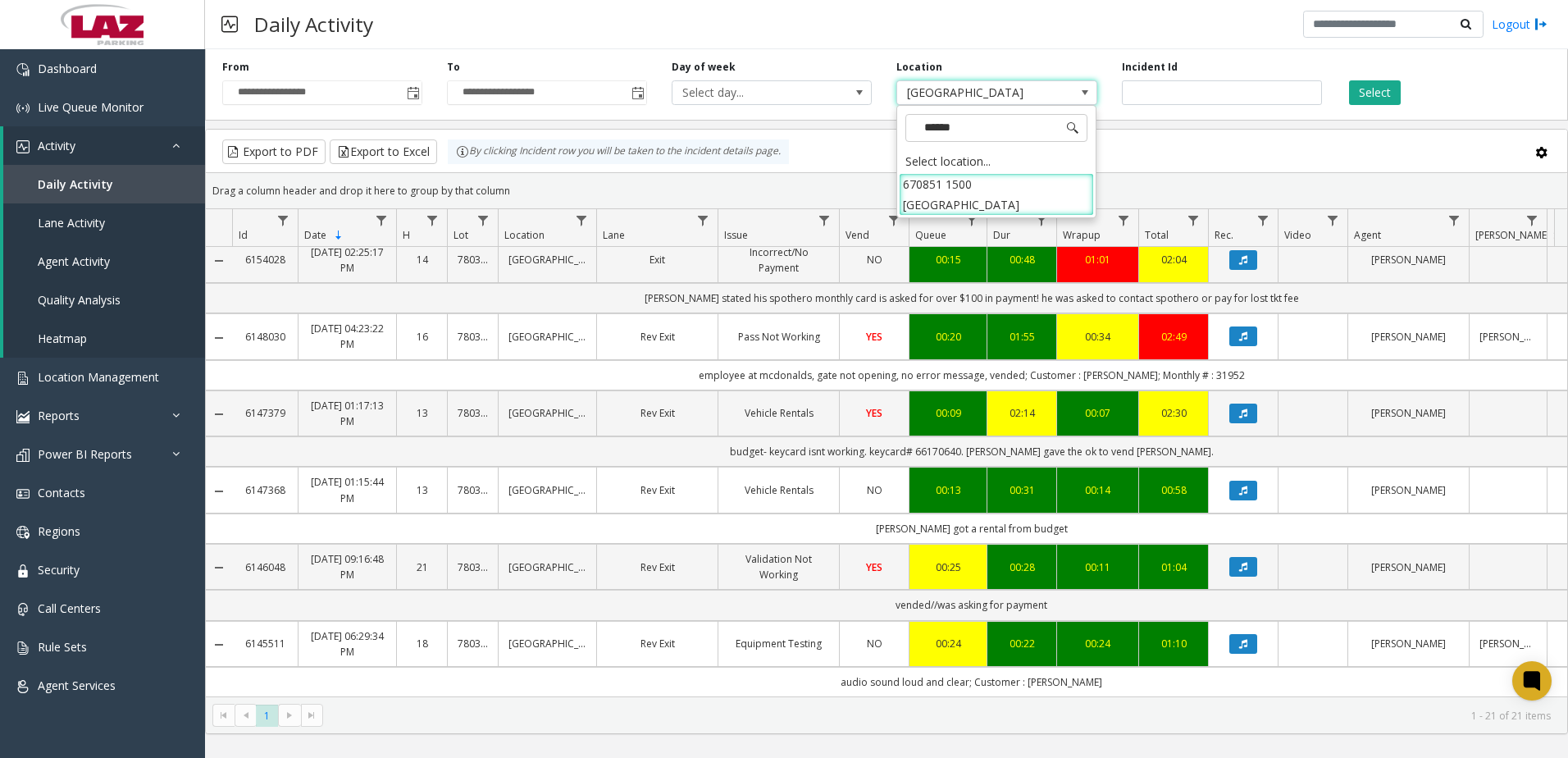
click at [1003, 183] on li "670851 1500 Granville" at bounding box center [996, 194] width 195 height 42
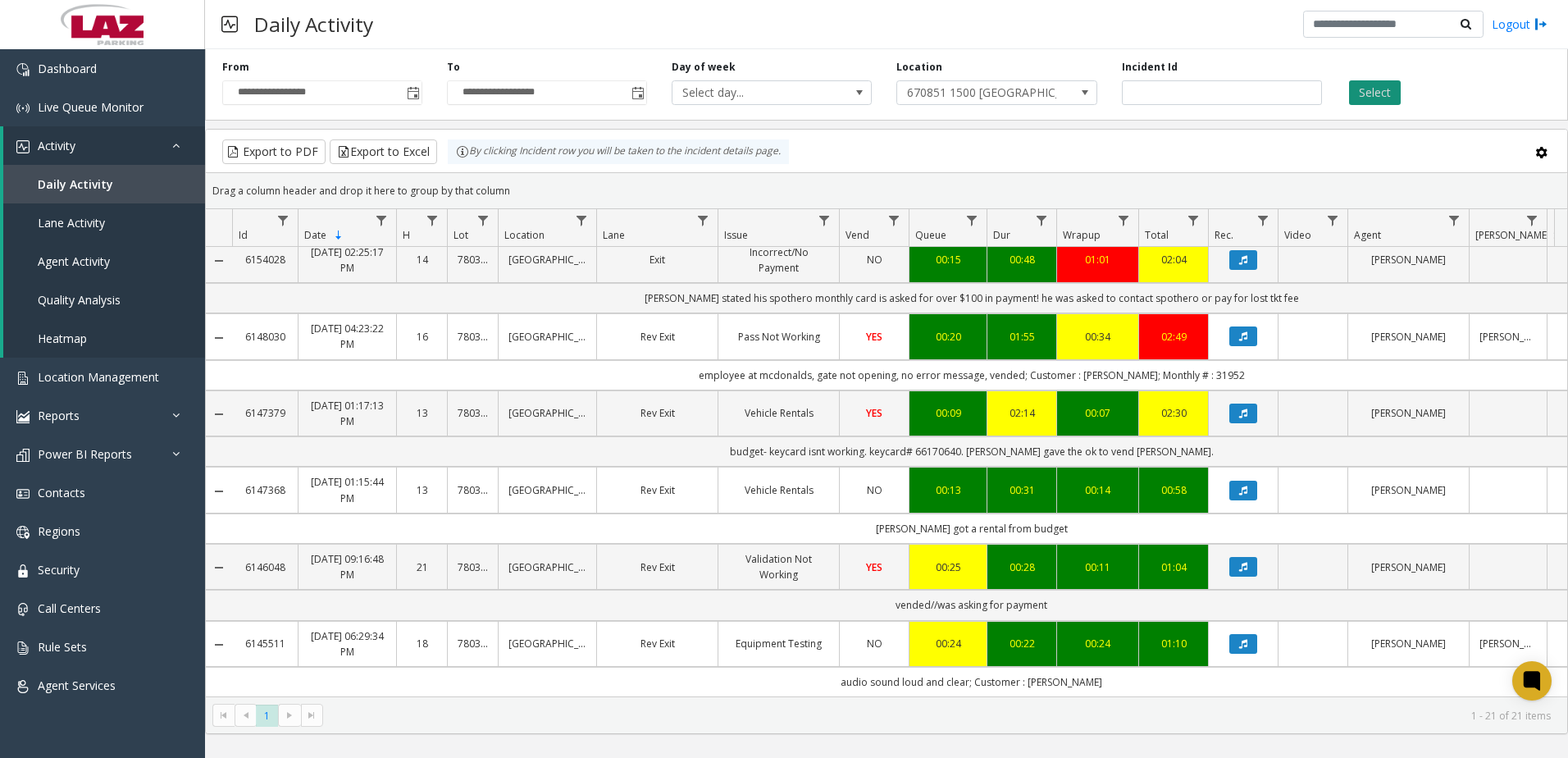
click at [1389, 93] on button "Select" at bounding box center [1375, 93] width 52 height 25
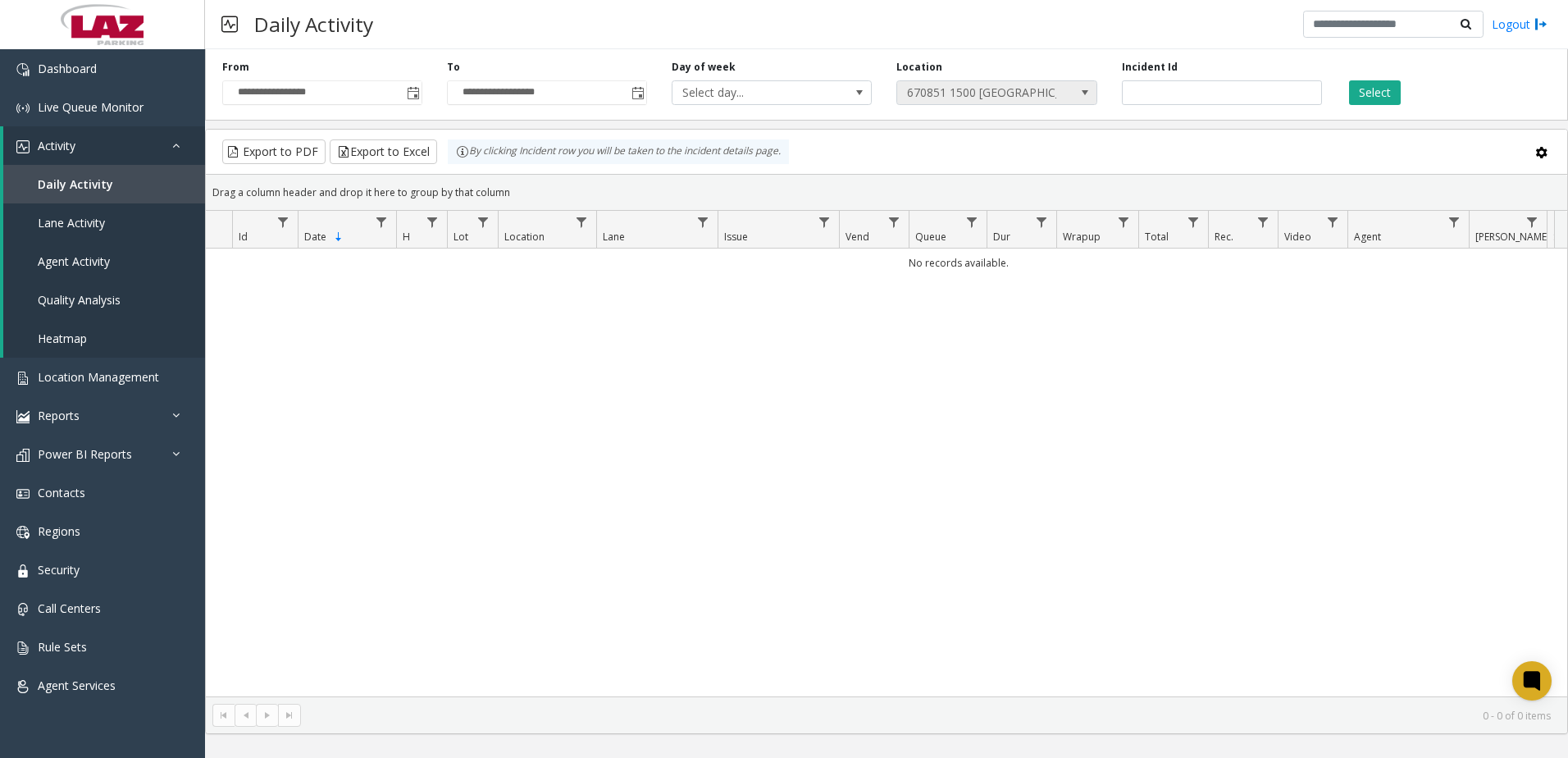
click at [1029, 103] on span "670851 1500 Granville" at bounding box center [977, 93] width 160 height 23
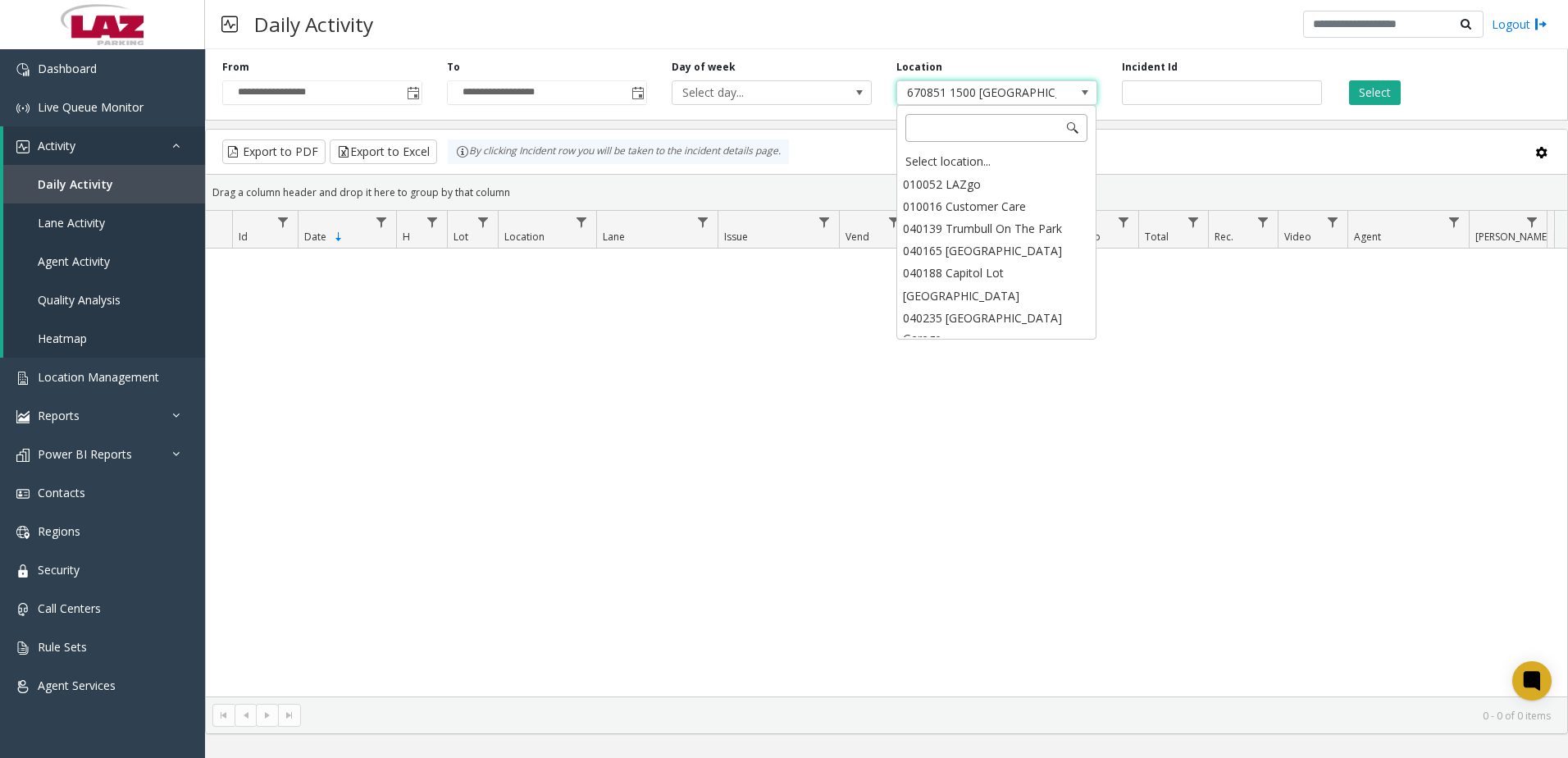
scroll to position [15862, 0]
type input "******"
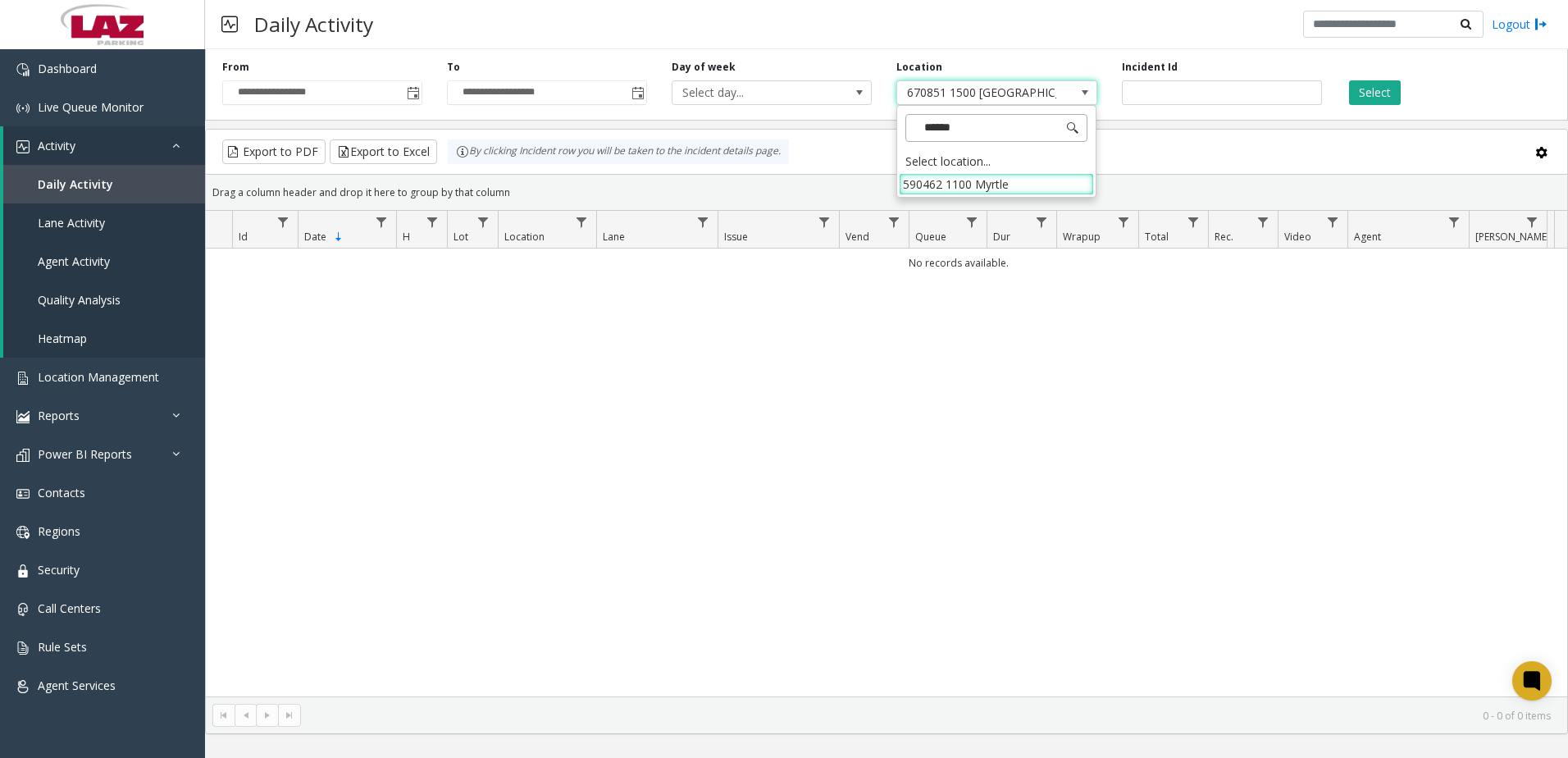
scroll to position [0, 0]
click at [1004, 185] on li "590462 1100 Myrtle" at bounding box center [996, 183] width 195 height 22
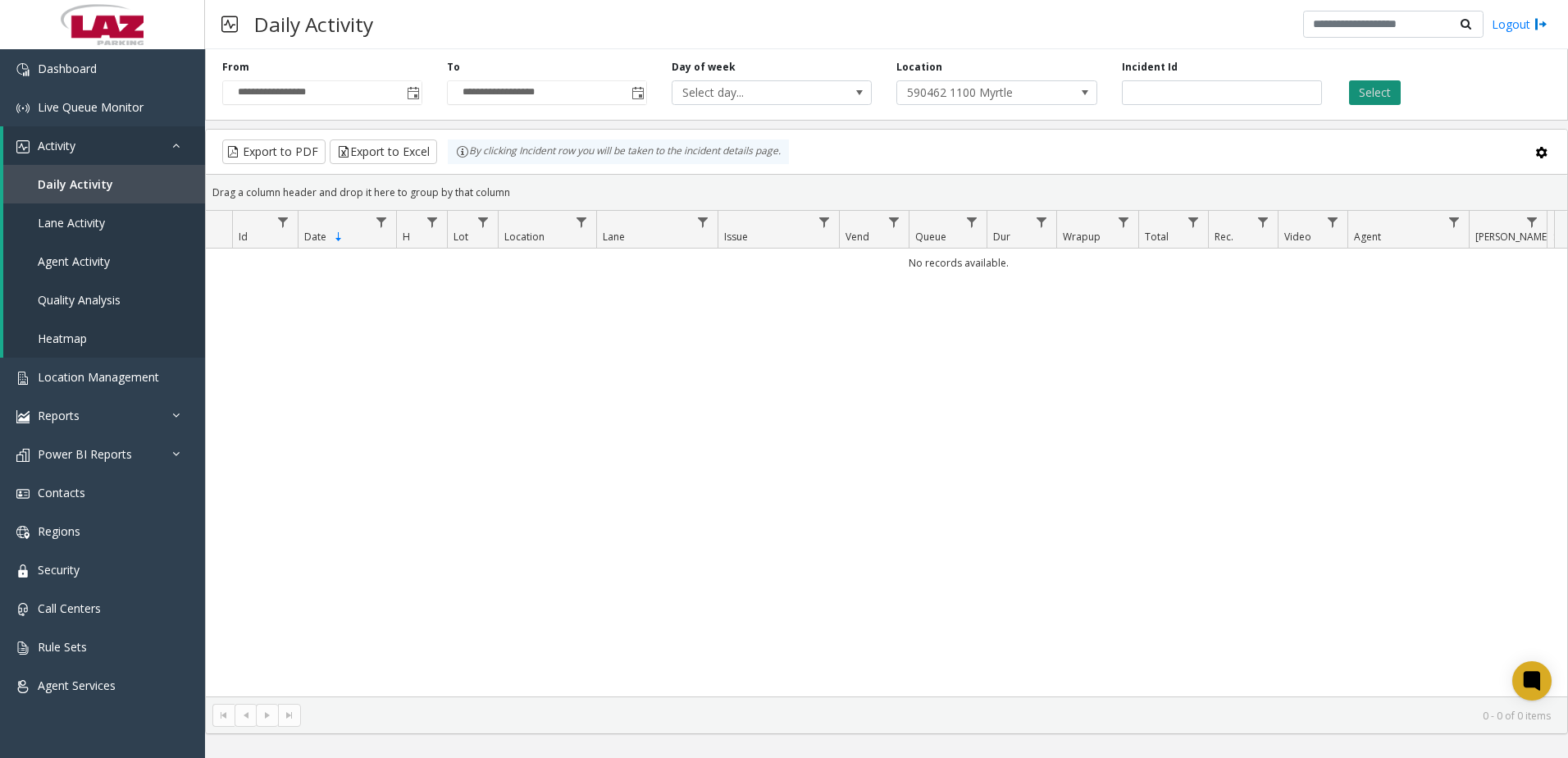
click at [1386, 93] on button "Select" at bounding box center [1375, 93] width 52 height 25
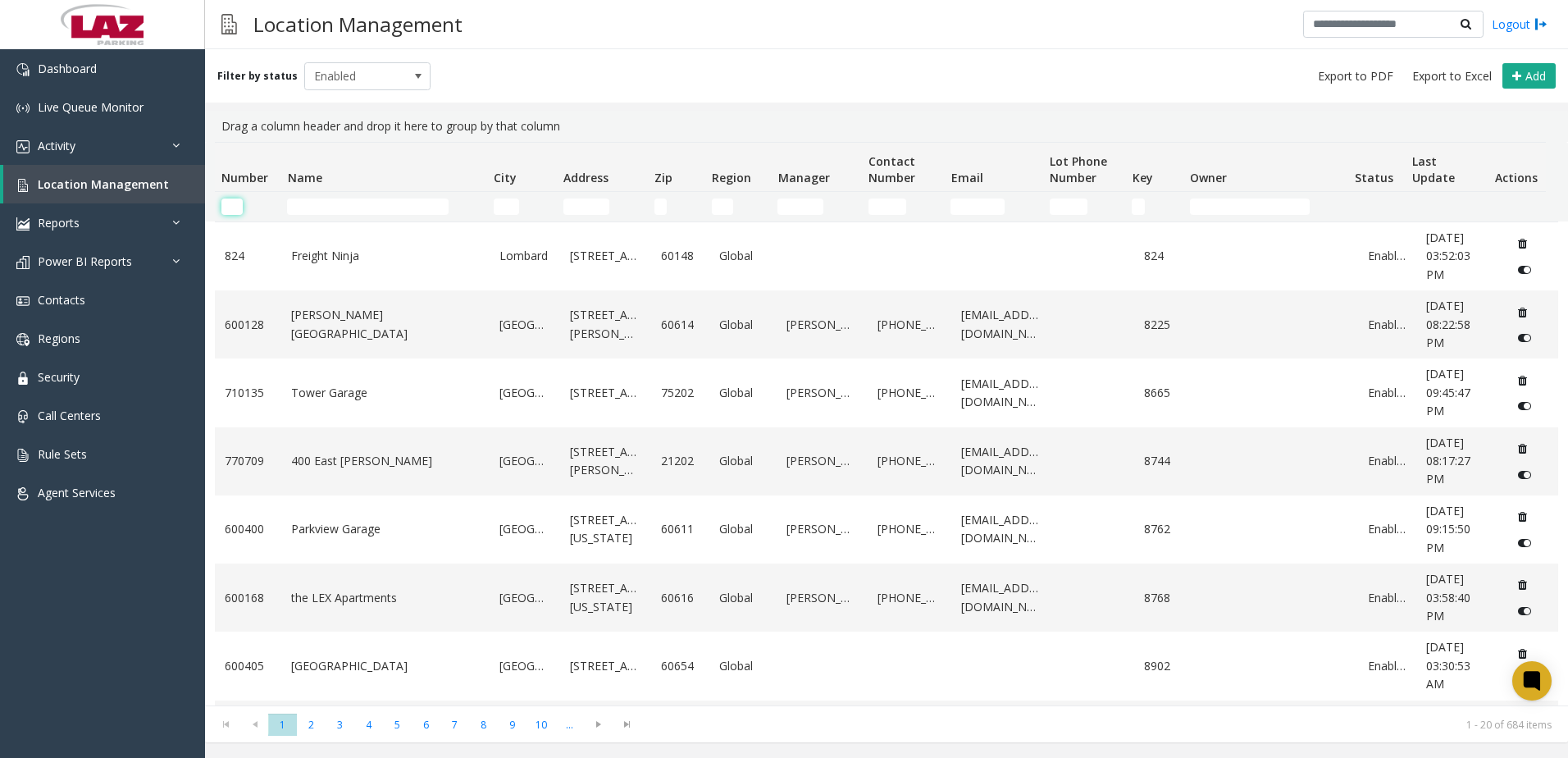
click at [225, 206] on input "Number Filter" at bounding box center [232, 206] width 21 height 17
paste input "******"
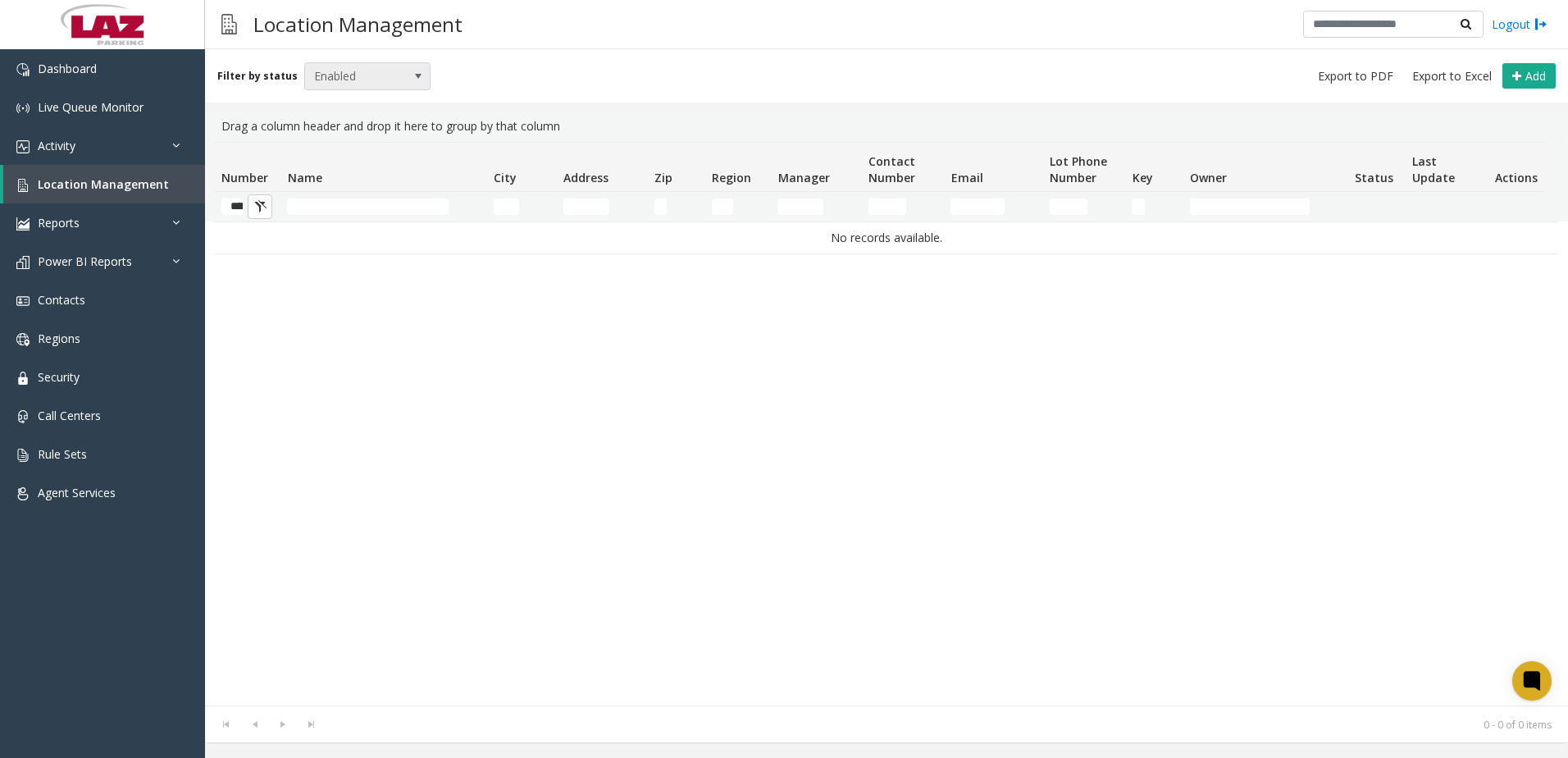
click at [338, 78] on span "Enabled" at bounding box center [355, 77] width 100 height 26
click at [329, 100] on li "All" at bounding box center [360, 103] width 123 height 22
click at [328, 77] on span "All" at bounding box center [355, 77] width 100 height 26
click at [316, 104] on li "All" at bounding box center [360, 103] width 123 height 22
click at [230, 204] on input "******" at bounding box center [232, 206] width 21 height 17
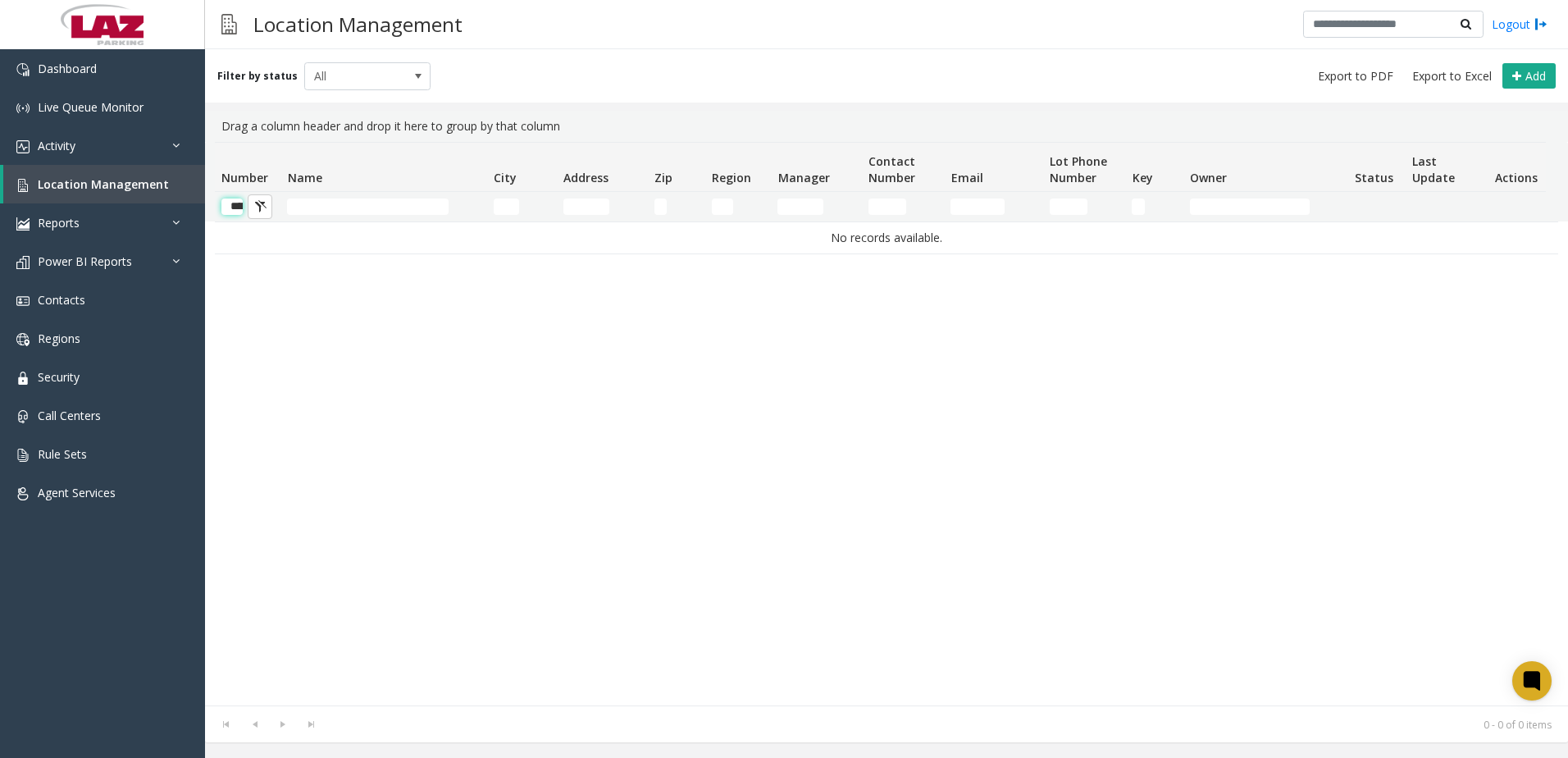
click at [230, 204] on input "******" at bounding box center [232, 206] width 21 height 17
click at [230, 204] on input "******" at bounding box center [232, 206] width 21 height 17
paste input "Number Filter"
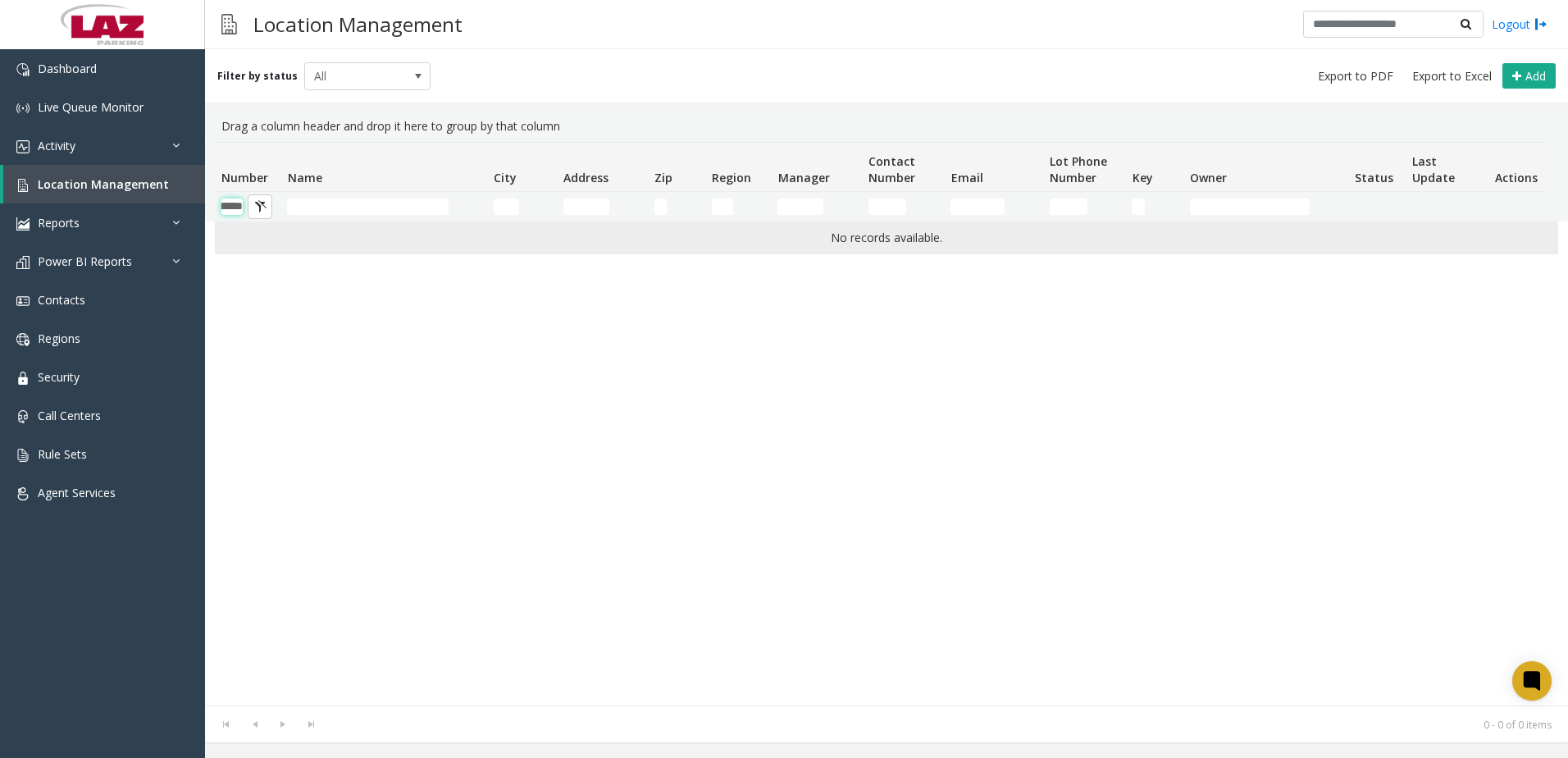
scroll to position [0, 27]
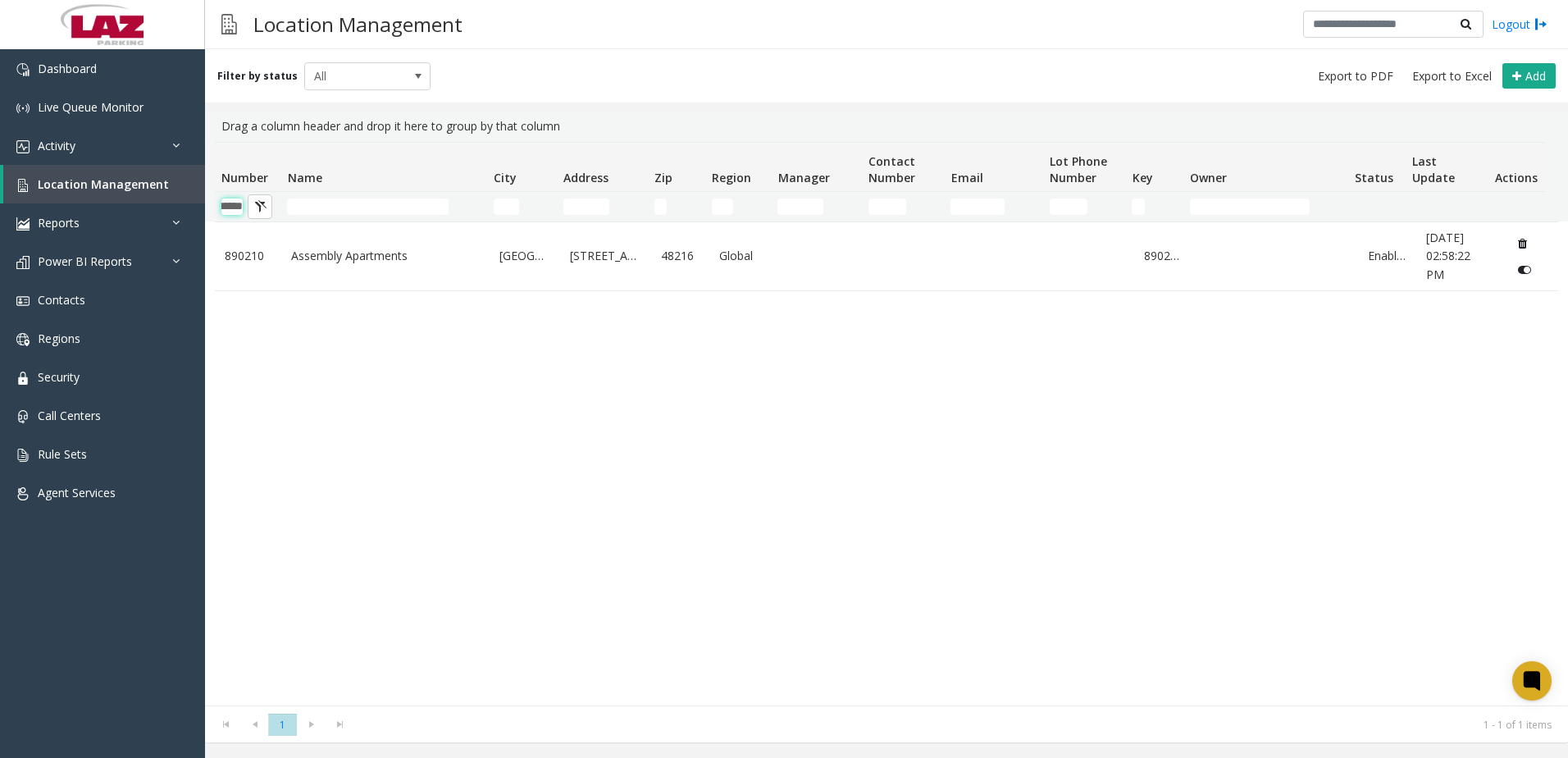
type input "******"
click at [234, 208] on input "******" at bounding box center [232, 206] width 21 height 17
click at [234, 207] on input "******" at bounding box center [232, 206] width 21 height 17
click at [346, 205] on input "Name Filter" at bounding box center [368, 206] width 161 height 17
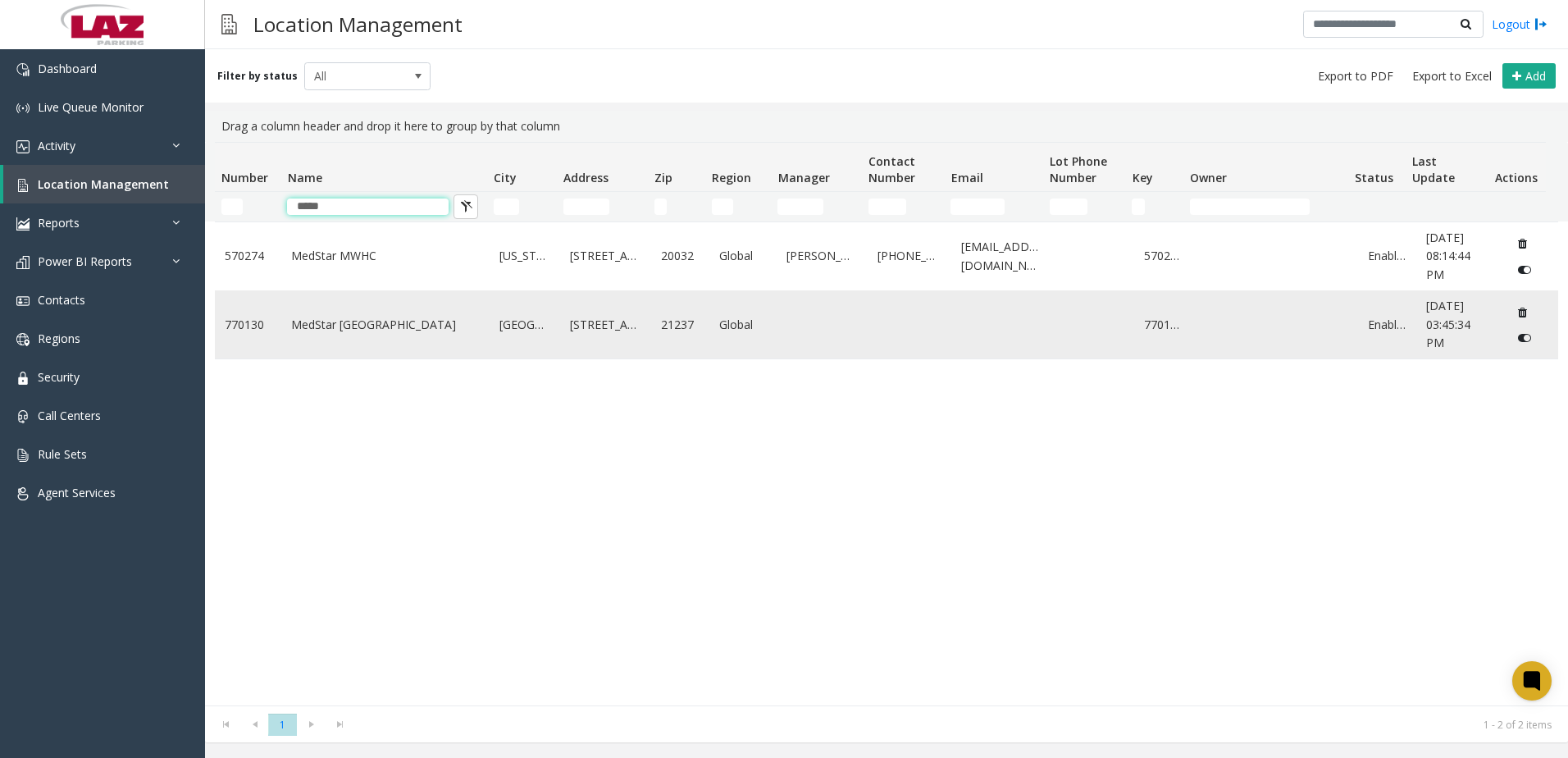
type input "*****"
click at [253, 325] on link "770130" at bounding box center [248, 324] width 47 height 18
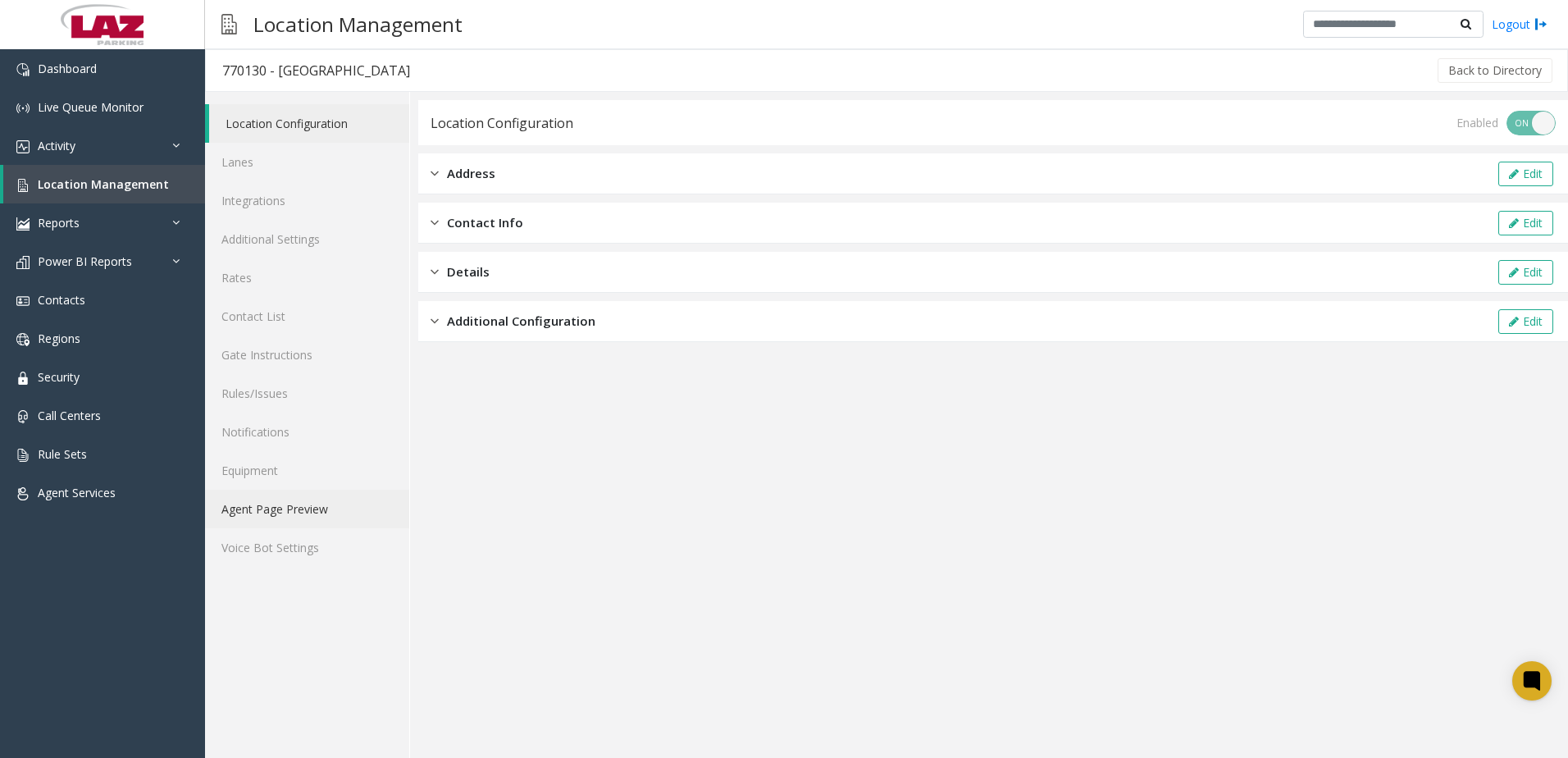
click at [305, 512] on link "Agent Page Preview" at bounding box center [308, 509] width 204 height 39
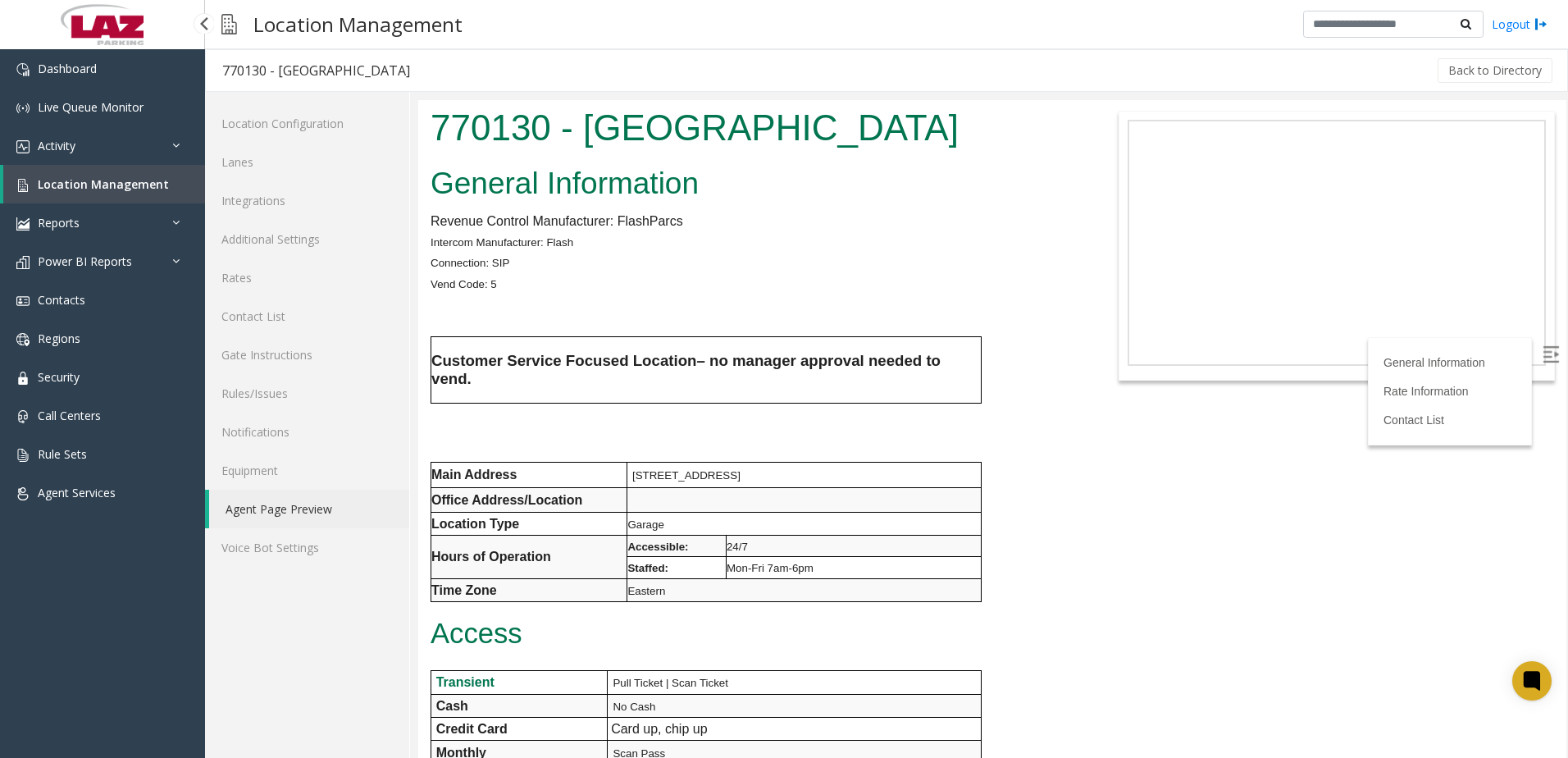
click at [85, 188] on span "Location Management" at bounding box center [103, 184] width 131 height 16
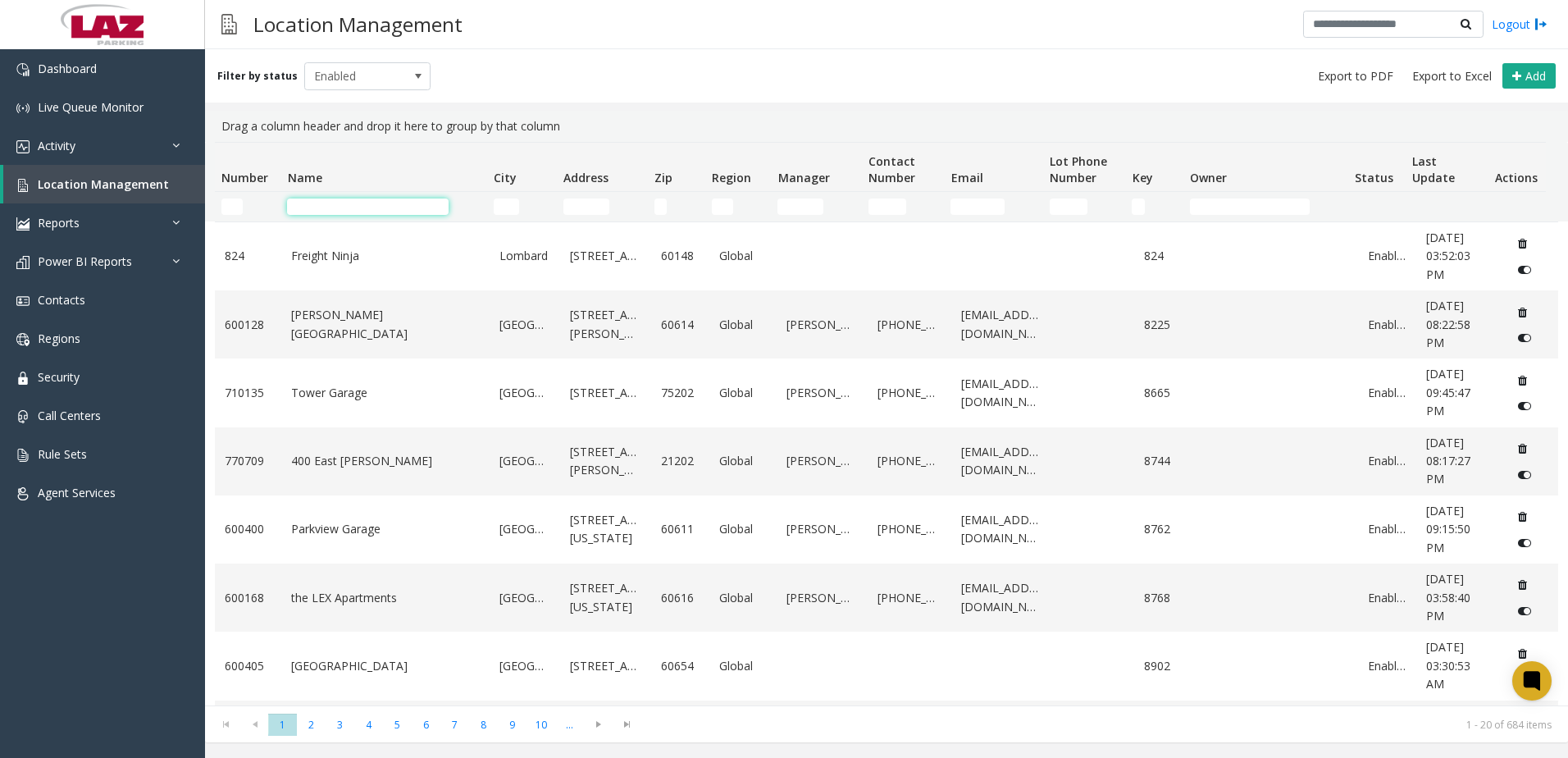
click at [336, 199] on input "Name Filter" at bounding box center [368, 206] width 161 height 17
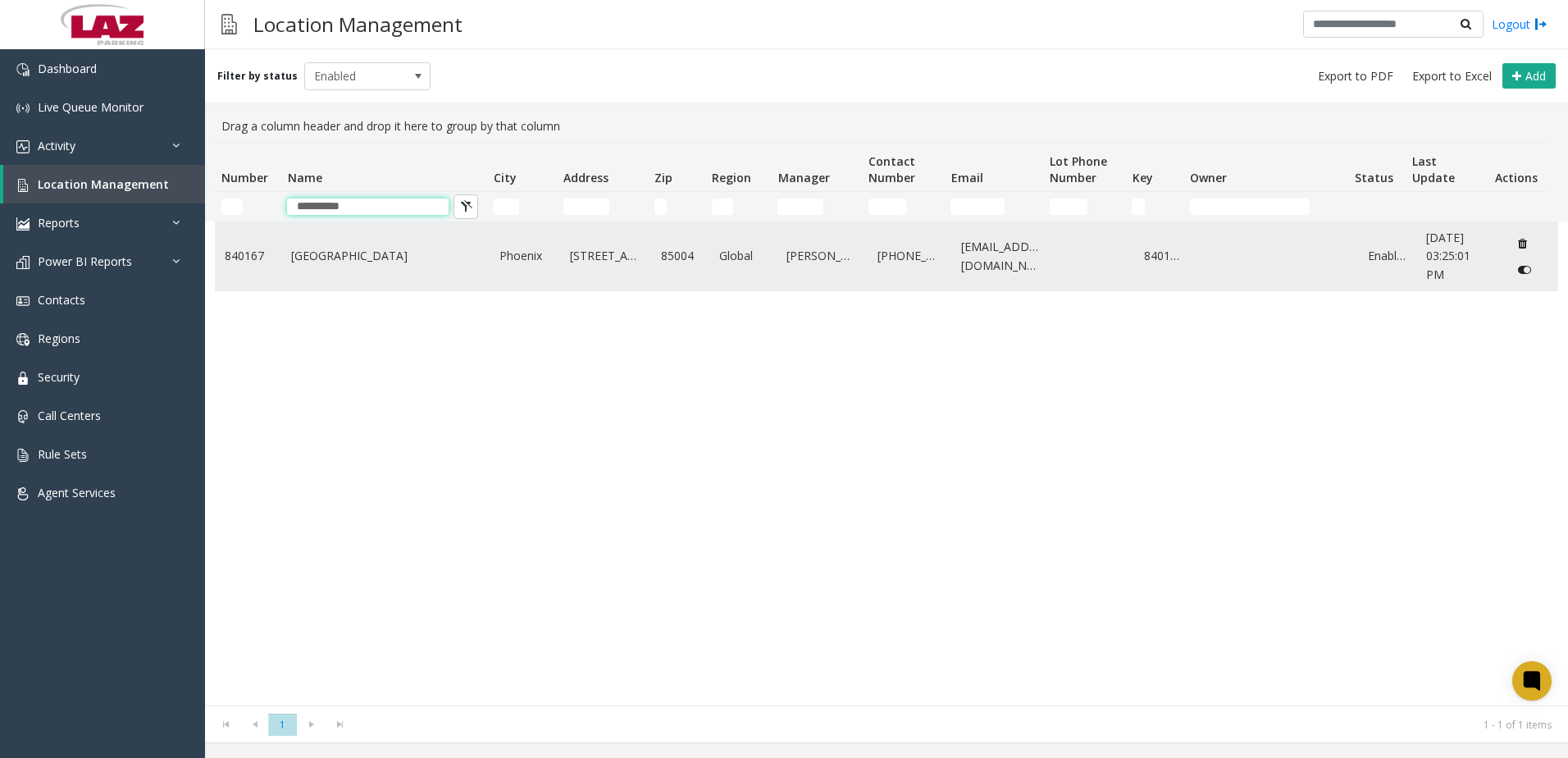
type input "**********"
click at [368, 249] on link "Central Station" at bounding box center [385, 256] width 189 height 18
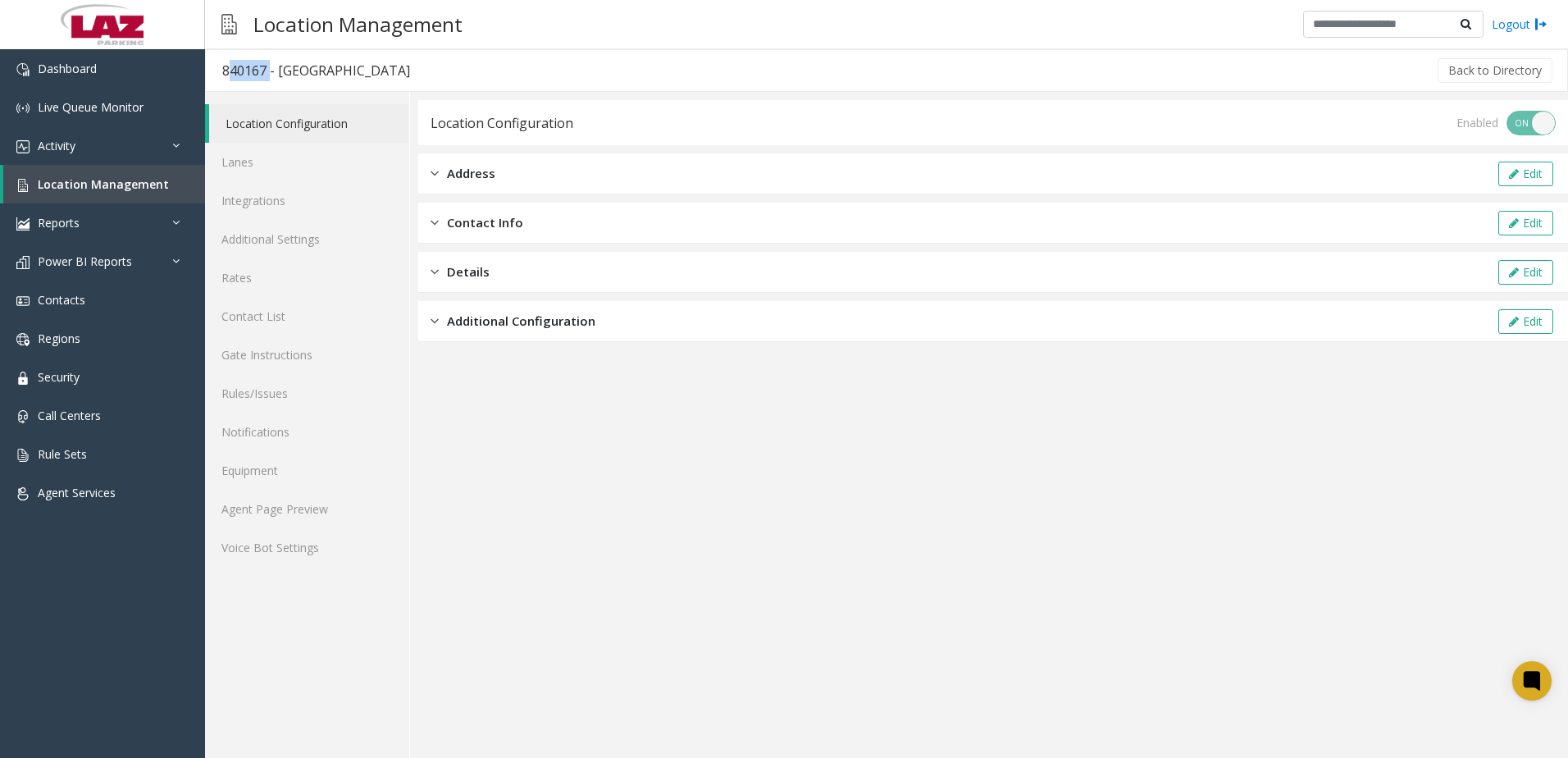
drag, startPoint x: 264, startPoint y: 69, endPoint x: 224, endPoint y: 72, distance: 40.1
click at [224, 72] on div "840167 - Central Station" at bounding box center [316, 71] width 188 height 21
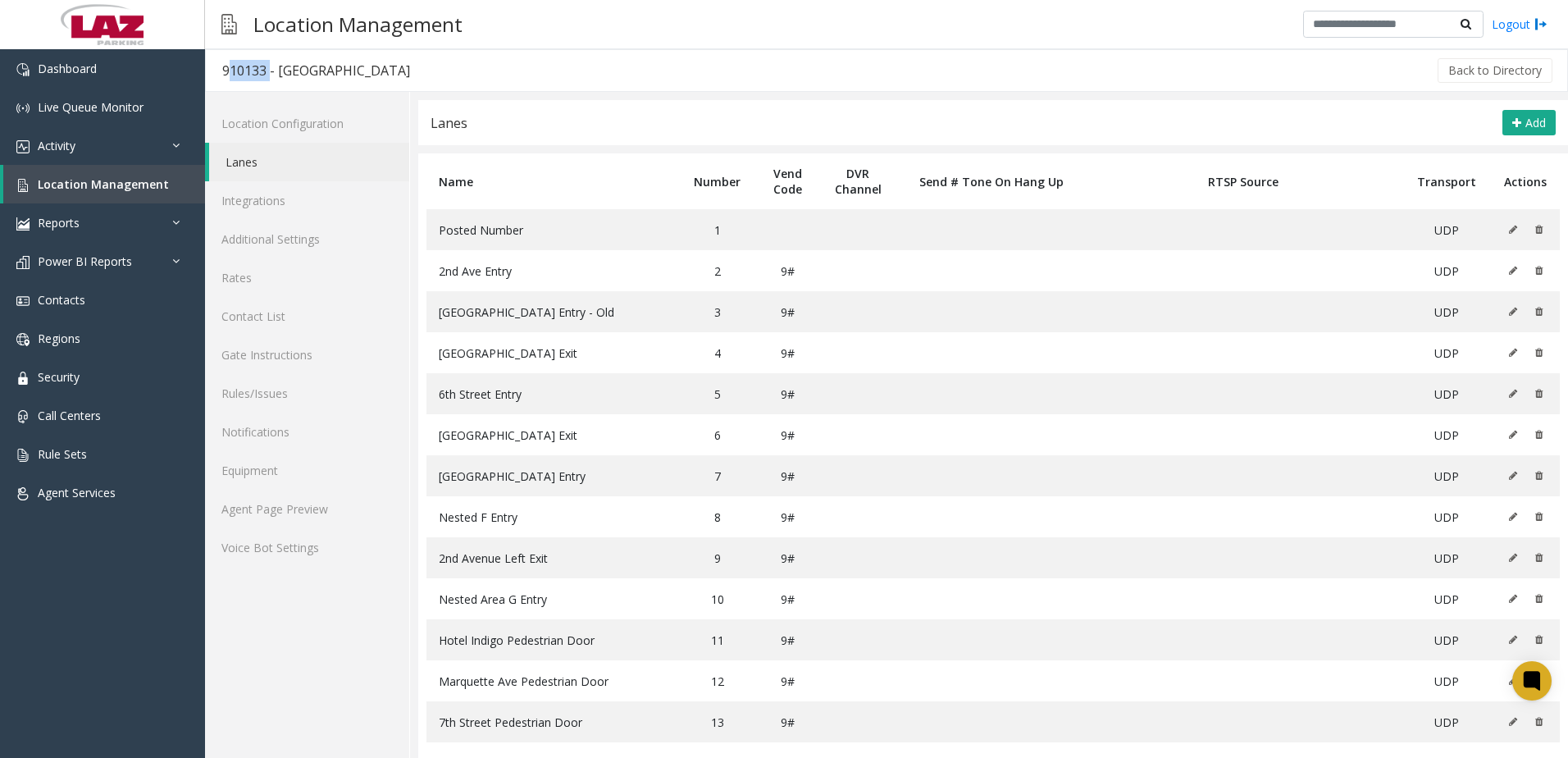
scroll to position [100, 0]
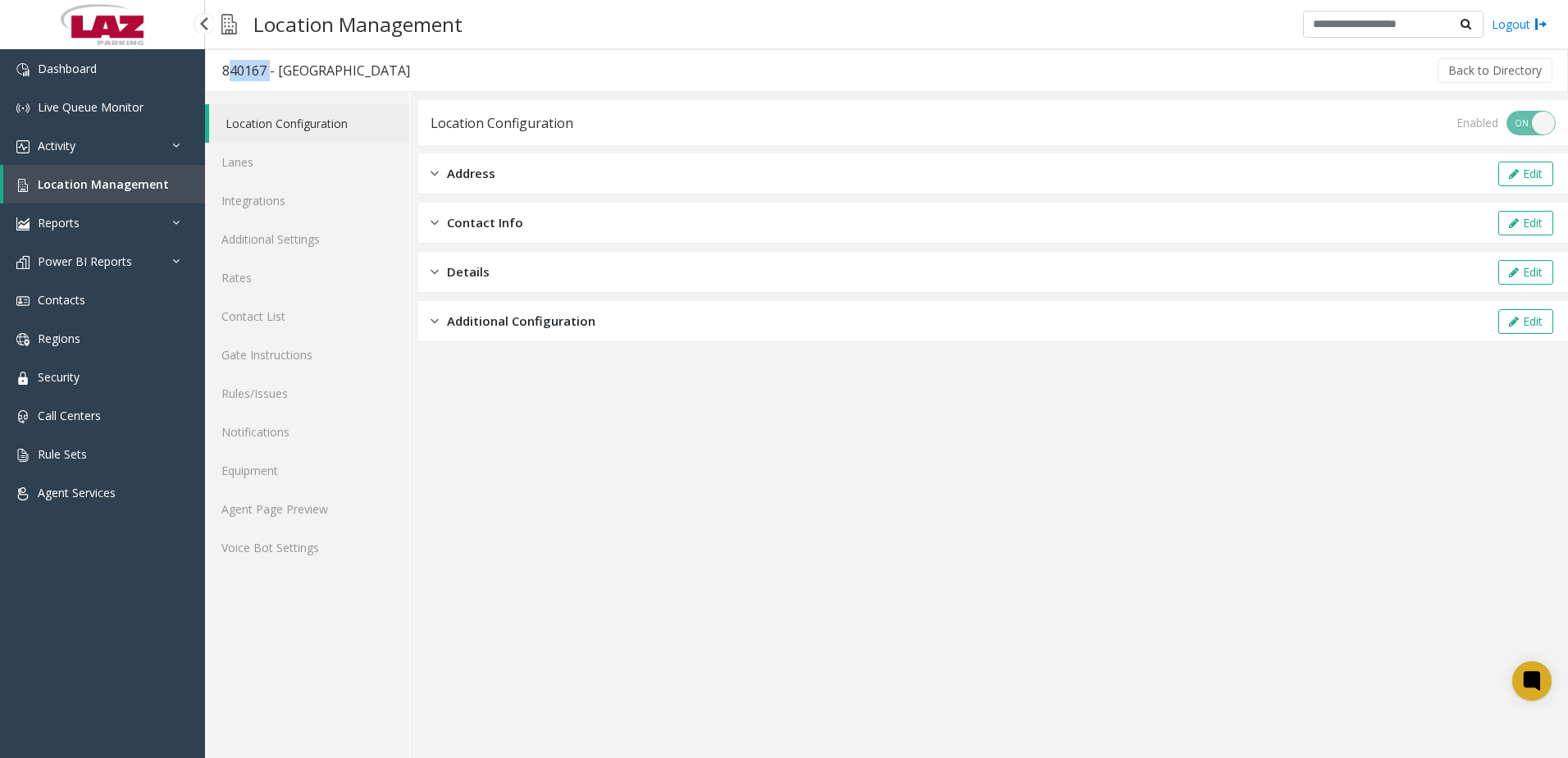
click at [41, 179] on span "Location Management" at bounding box center [103, 184] width 131 height 16
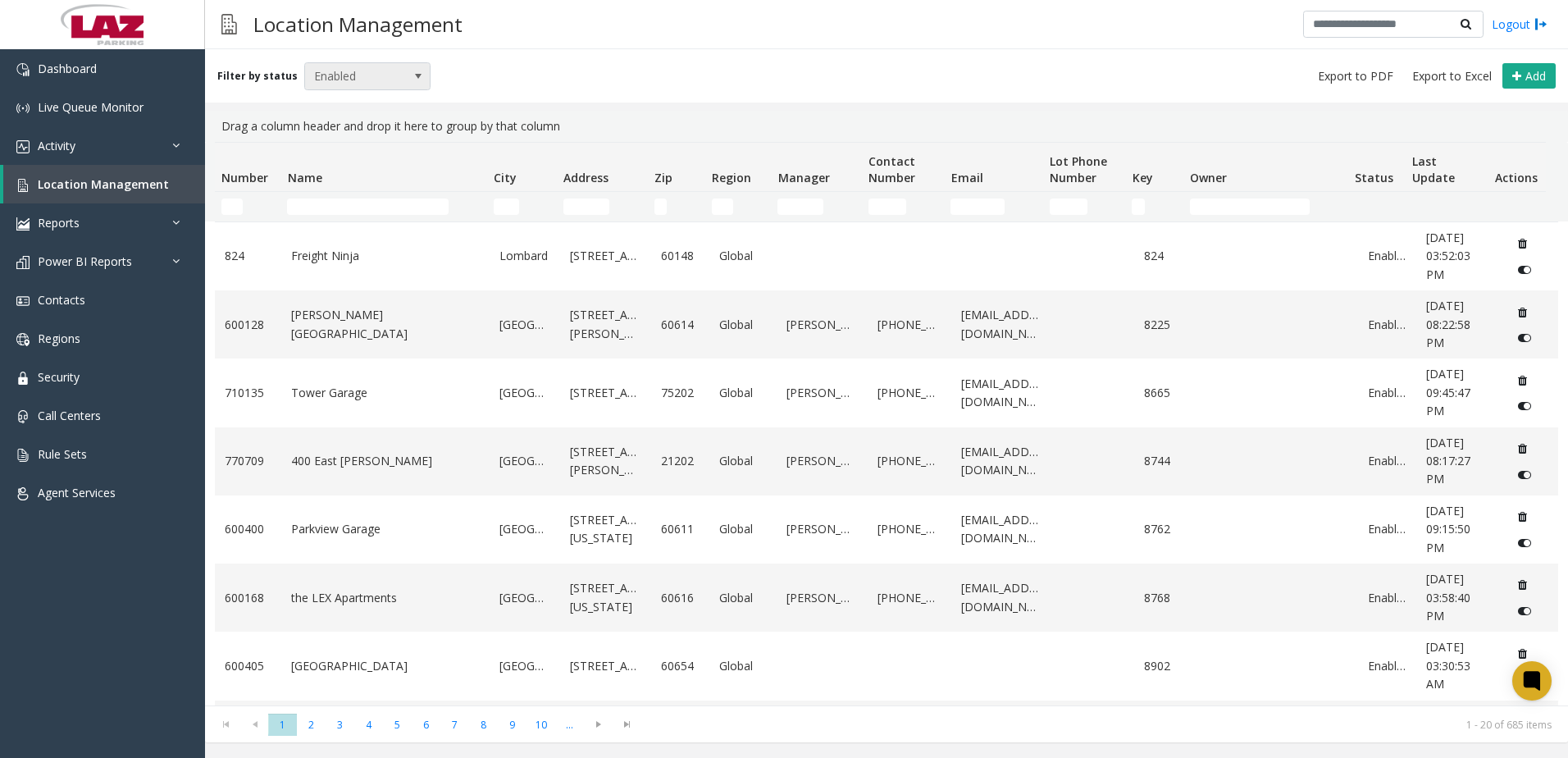
click at [336, 73] on span "Enabled" at bounding box center [355, 77] width 100 height 26
click at [337, 102] on li "All" at bounding box center [360, 103] width 123 height 22
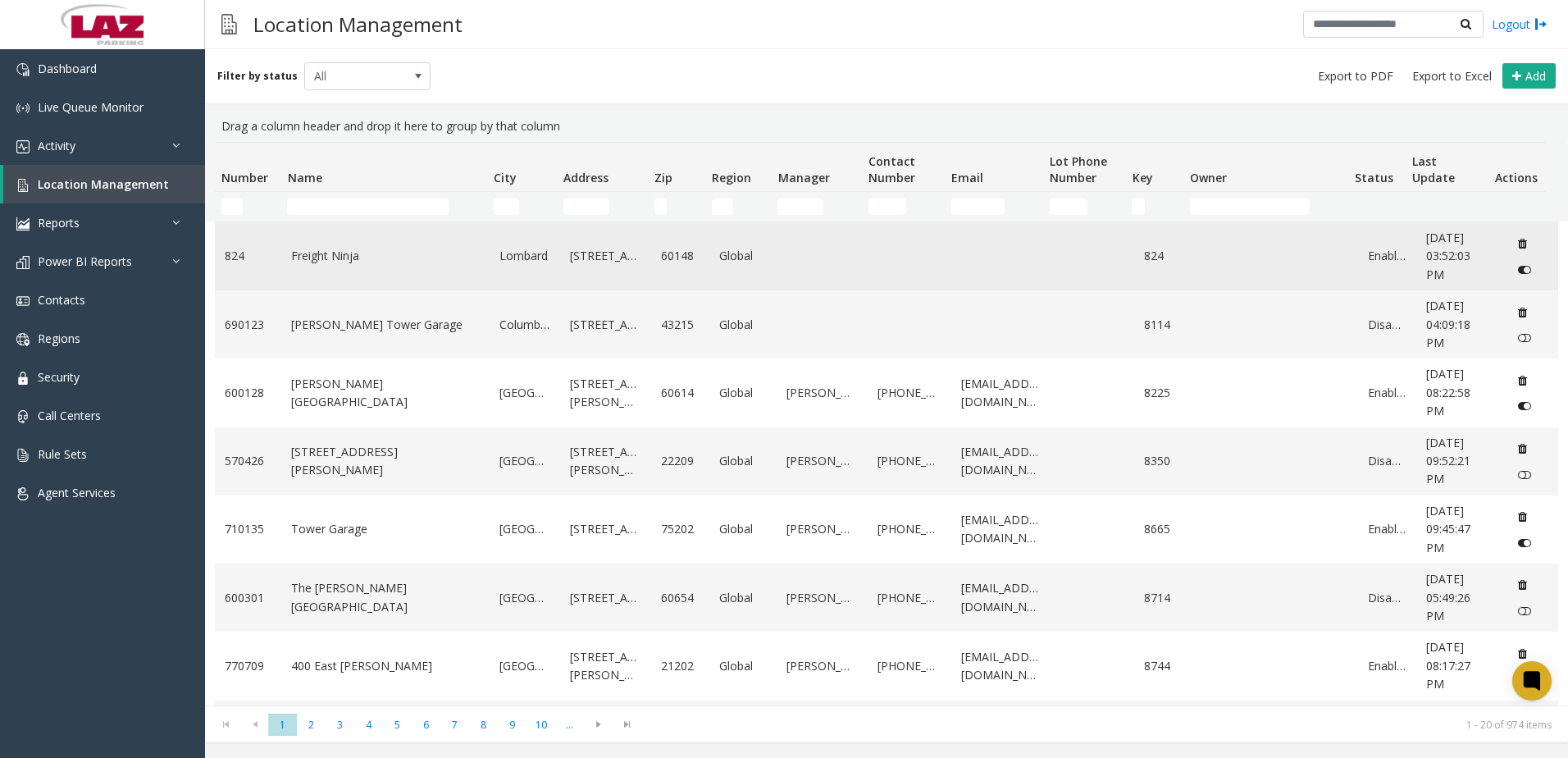
click at [348, 264] on link "Freight Ninja" at bounding box center [385, 256] width 189 height 18
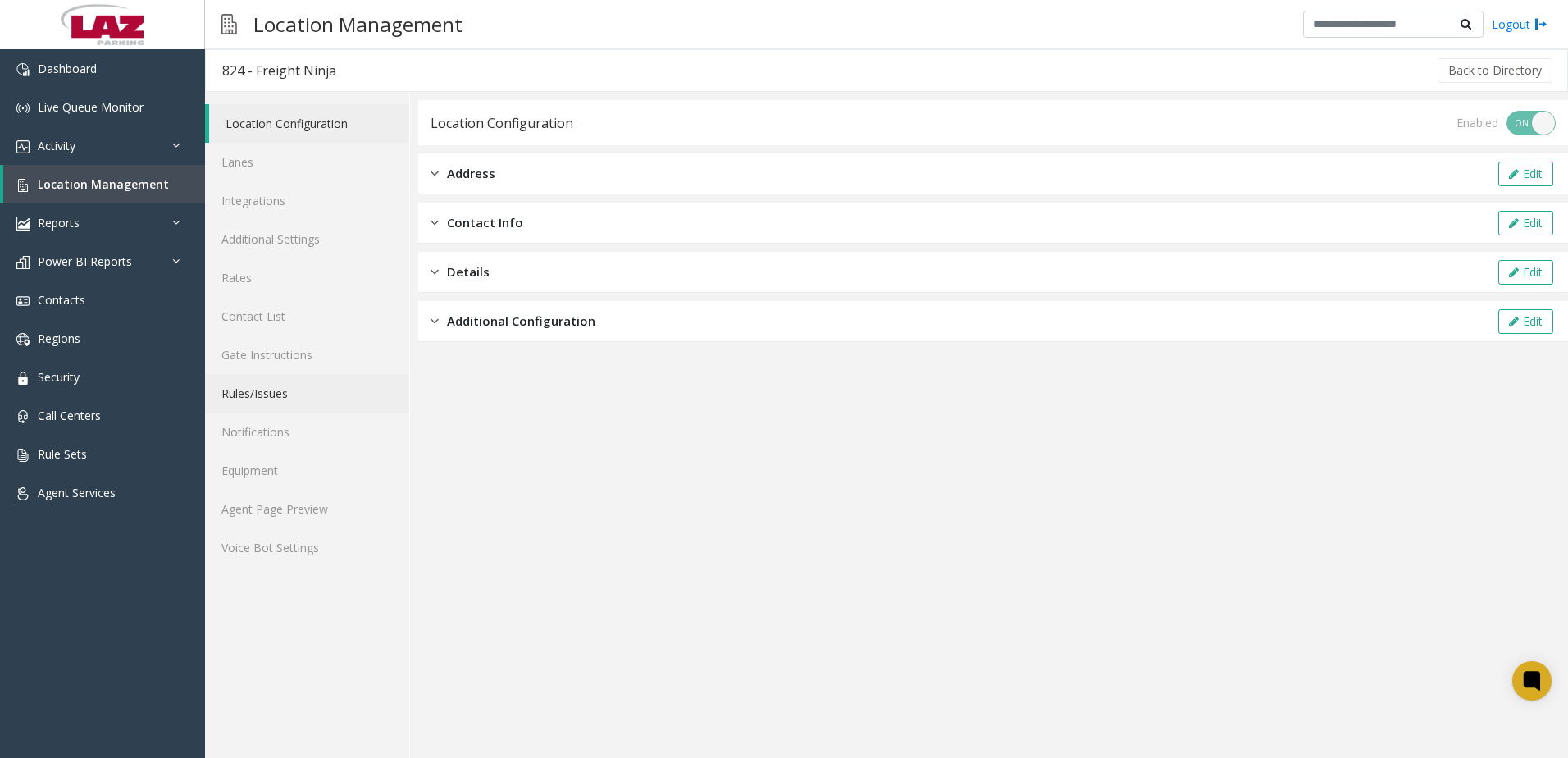
click at [292, 384] on link "Rules/Issues" at bounding box center [308, 393] width 204 height 39
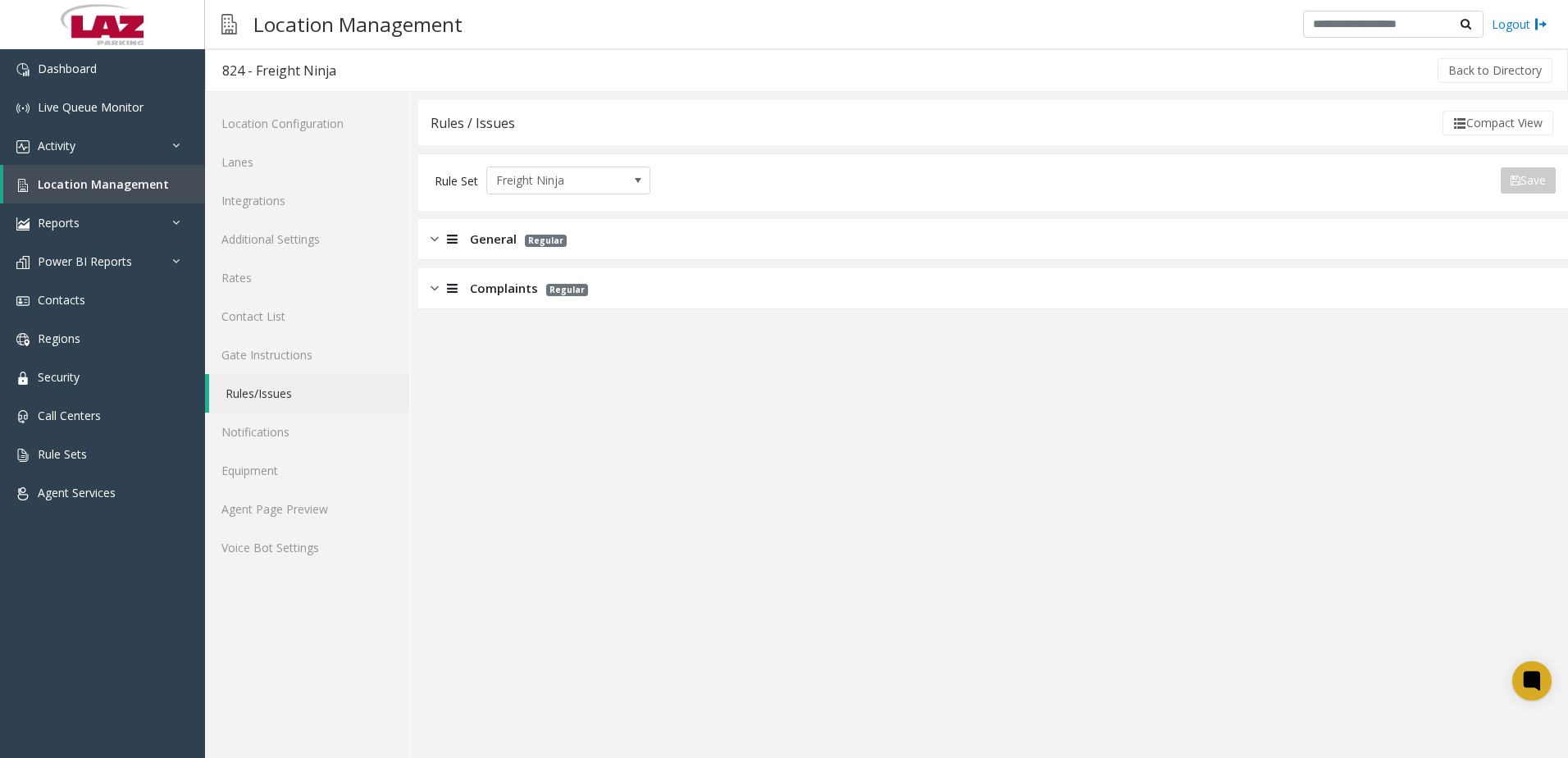
click at [473, 246] on span "General" at bounding box center [493, 239] width 47 height 19
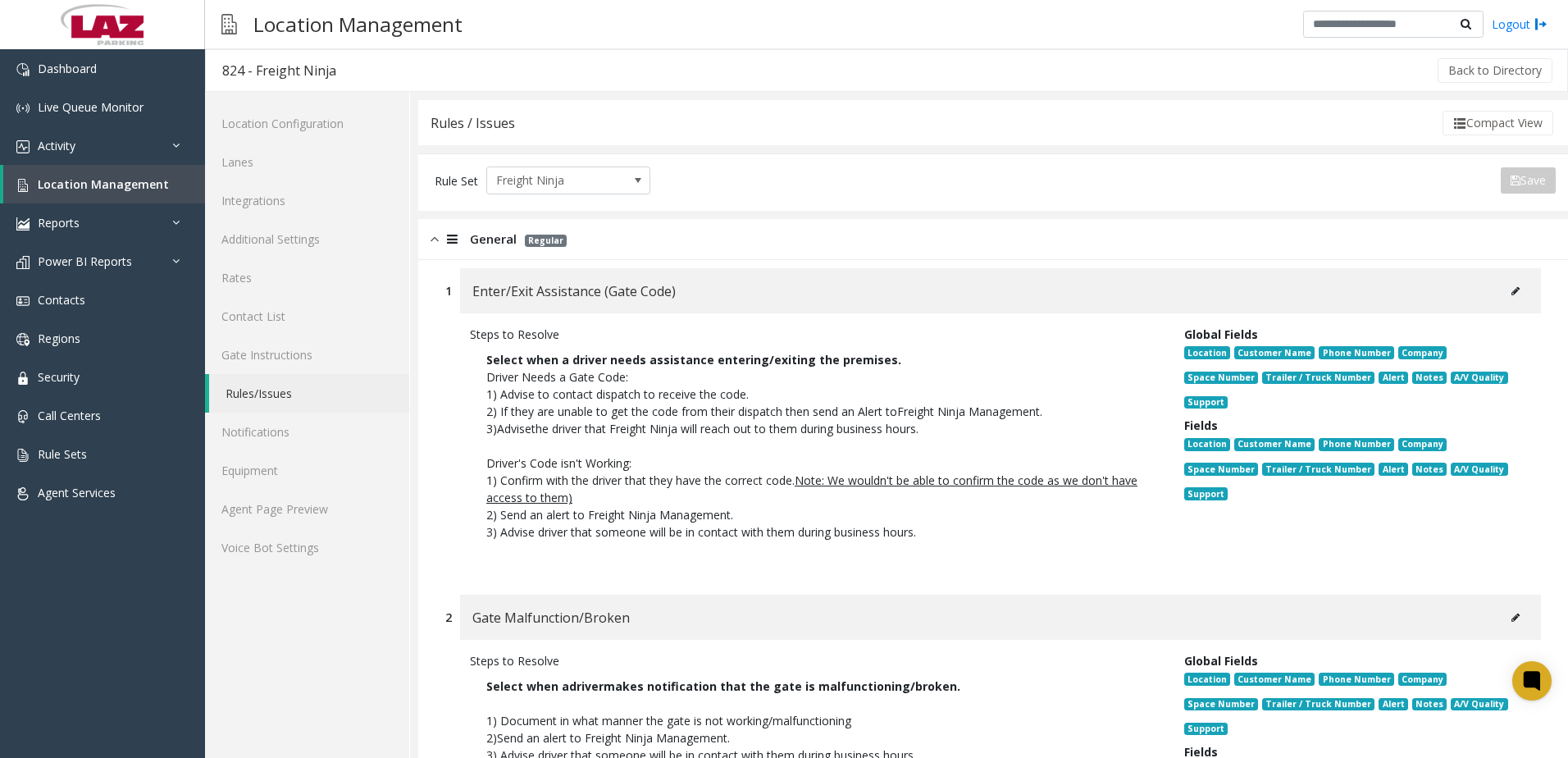
click at [1503, 289] on button at bounding box center [1516, 291] width 26 height 25
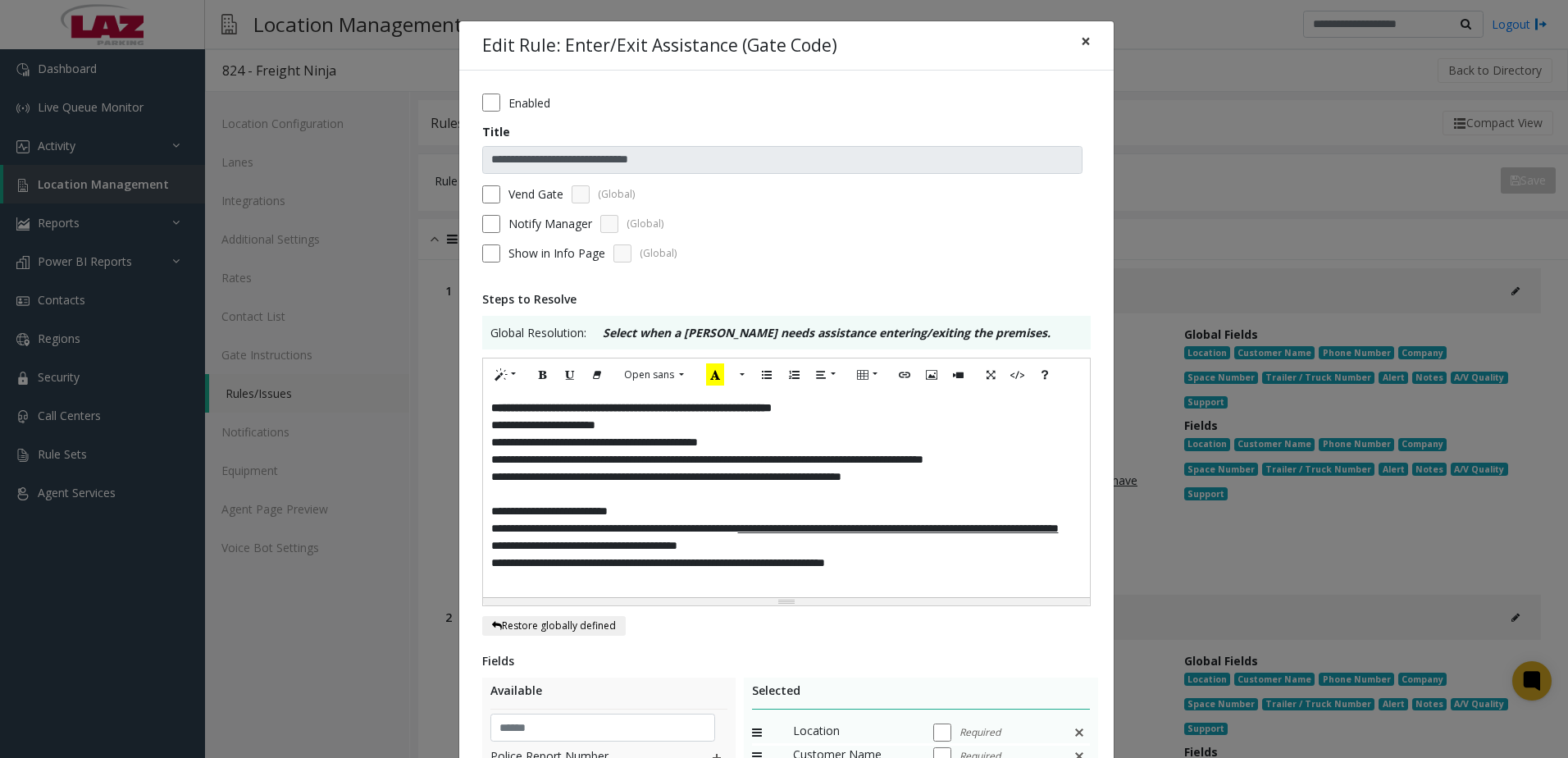
click at [1081, 43] on span "×" at bounding box center [1085, 41] width 10 height 23
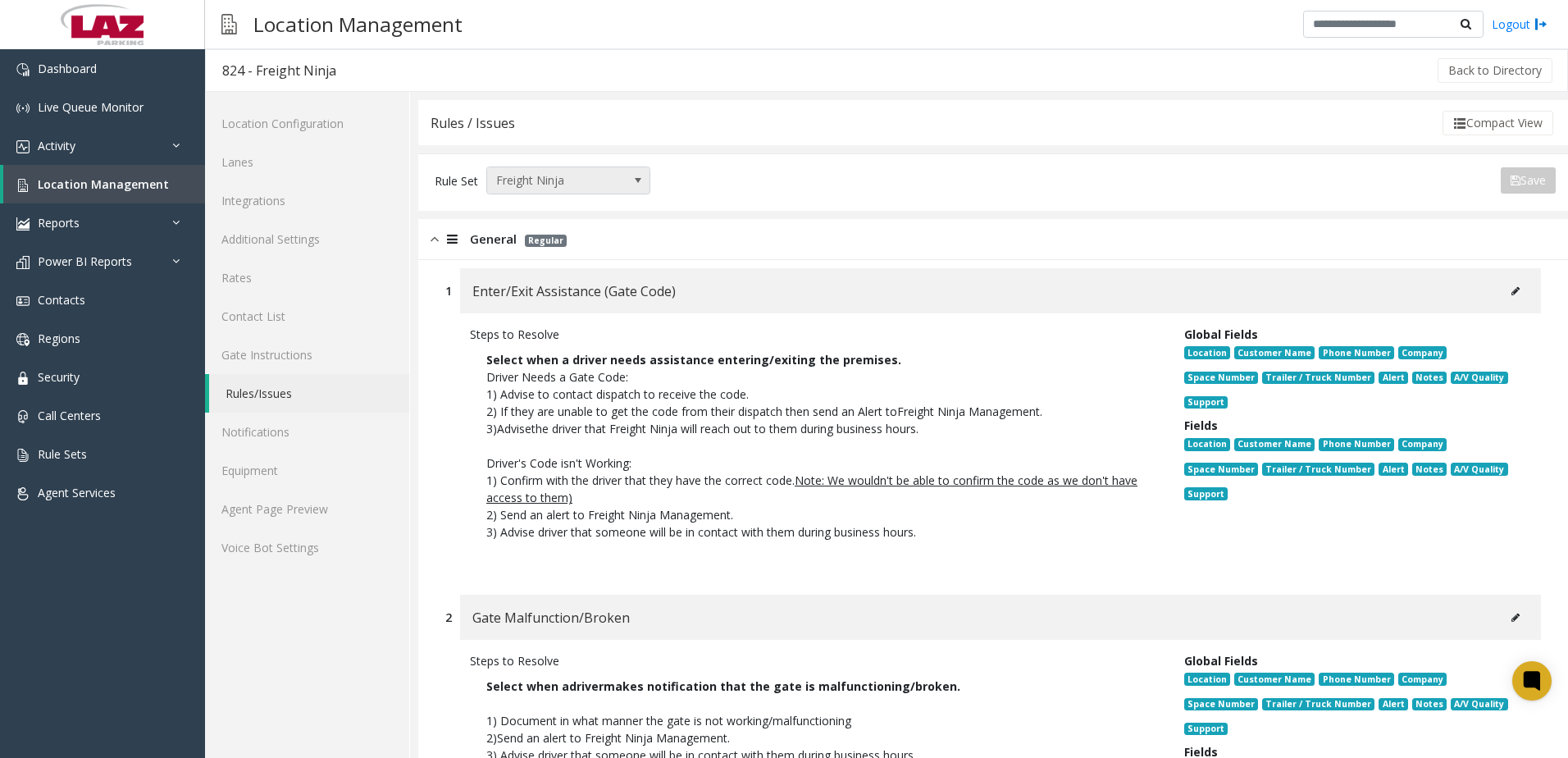
click at [548, 183] on span "Freight Ninja" at bounding box center [552, 181] width 130 height 26
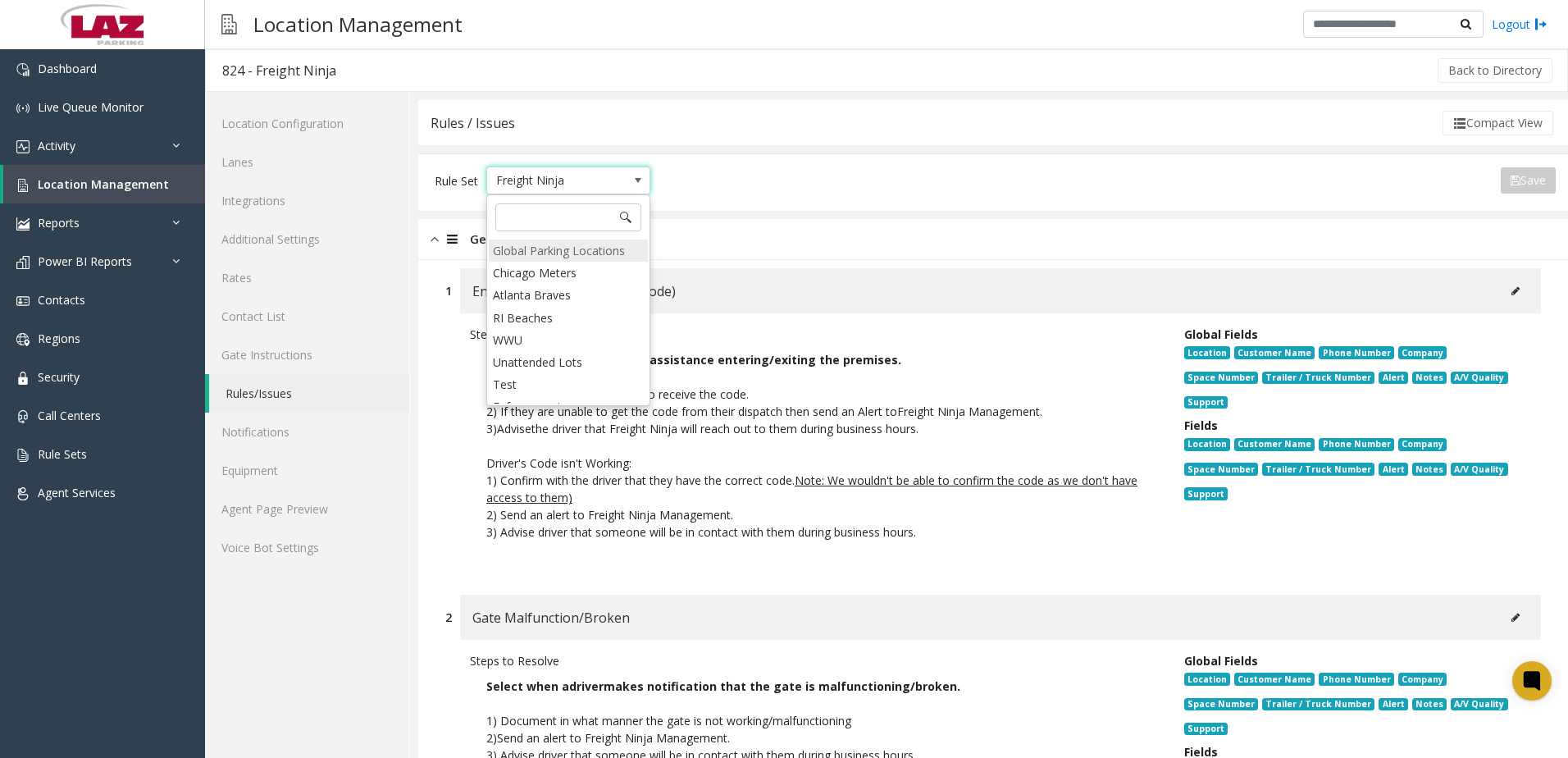
click at [537, 254] on li "Global Parking Locations" at bounding box center [568, 250] width 160 height 22
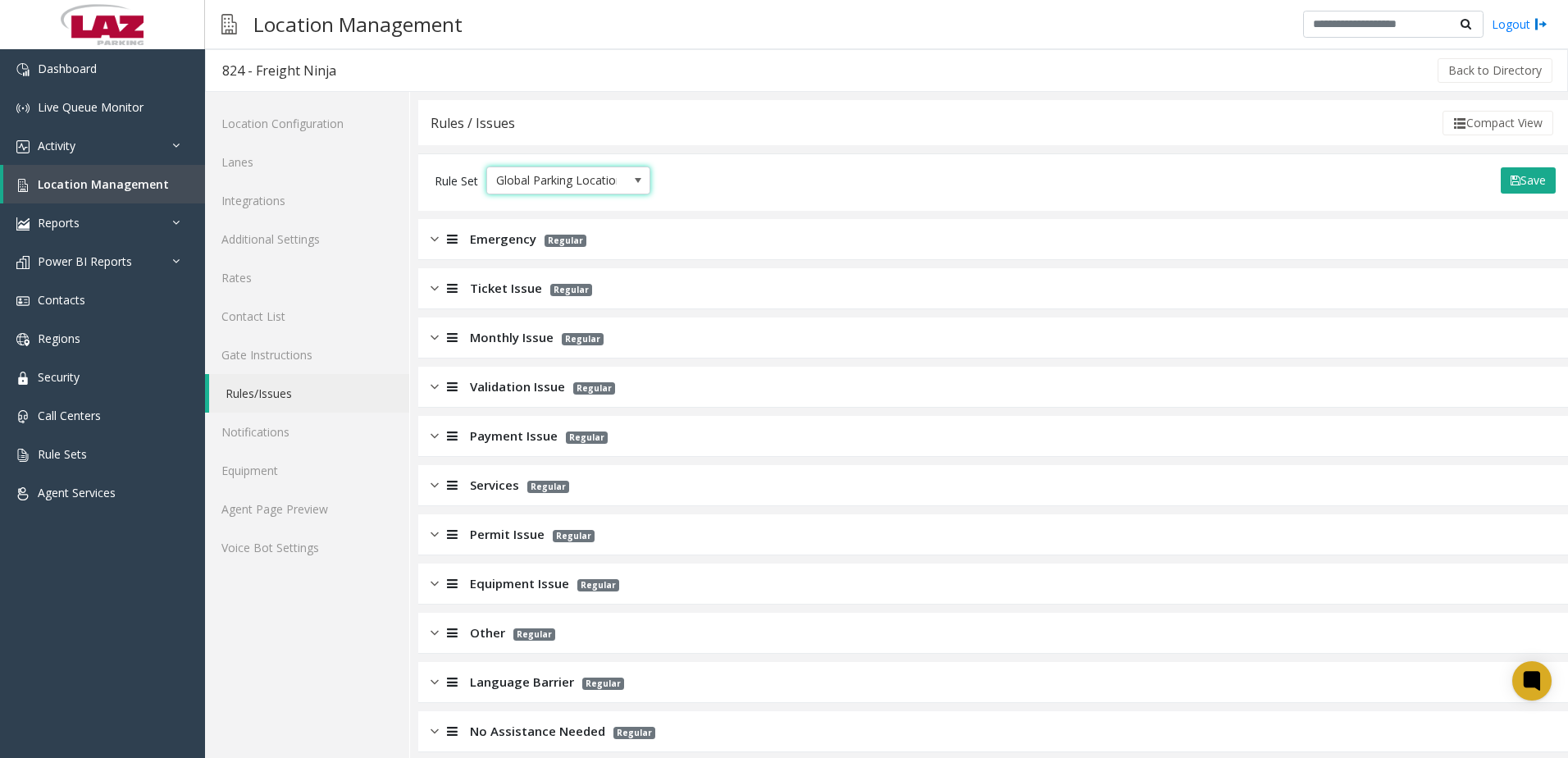
click at [470, 247] on span "Emergency" at bounding box center [502, 239] width 66 height 19
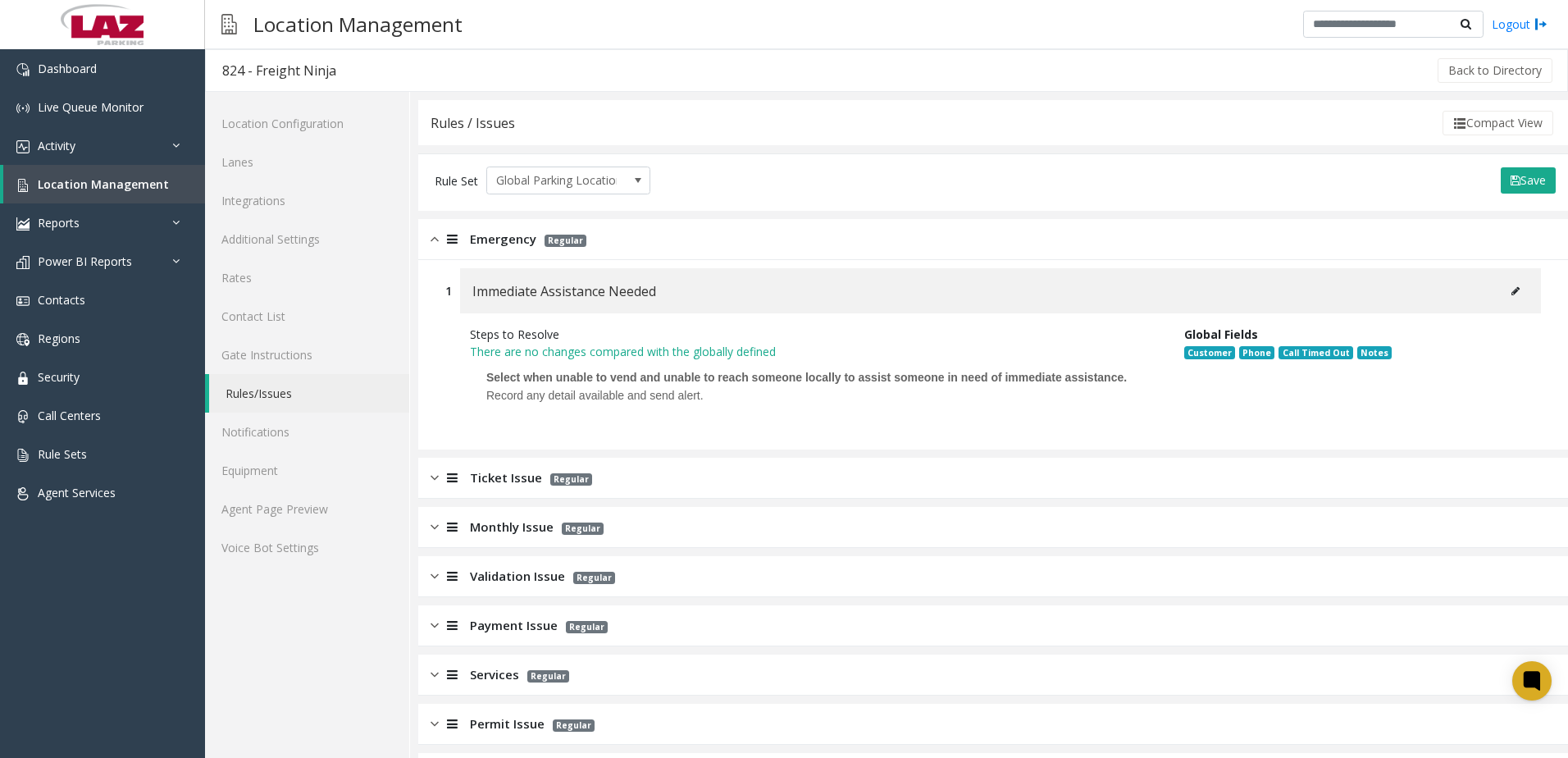
click at [474, 247] on span "Emergency" at bounding box center [502, 239] width 66 height 19
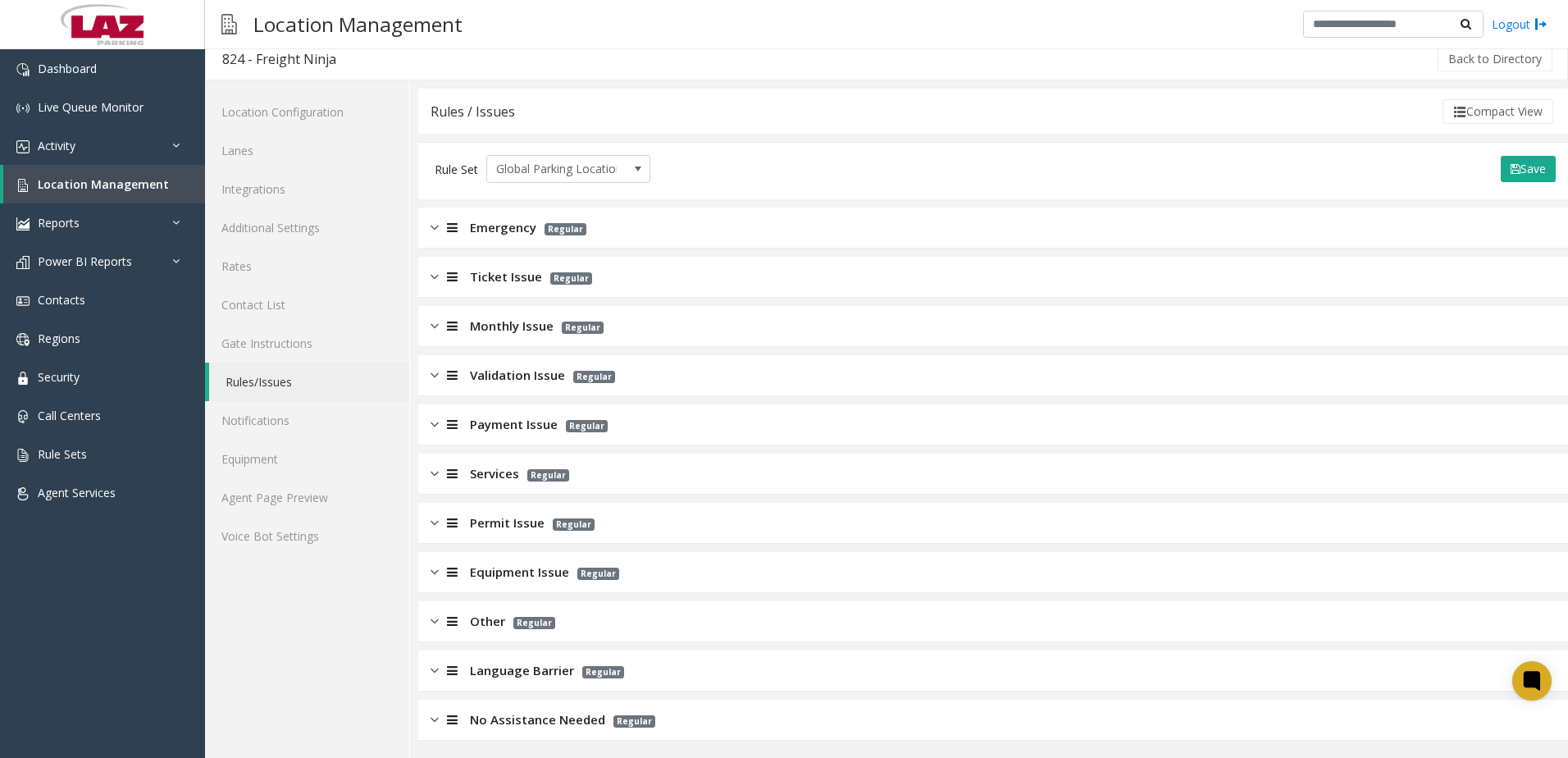
scroll to position [15, 0]
click at [486, 560] on span "Equipment Issue" at bounding box center [519, 568] width 100 height 19
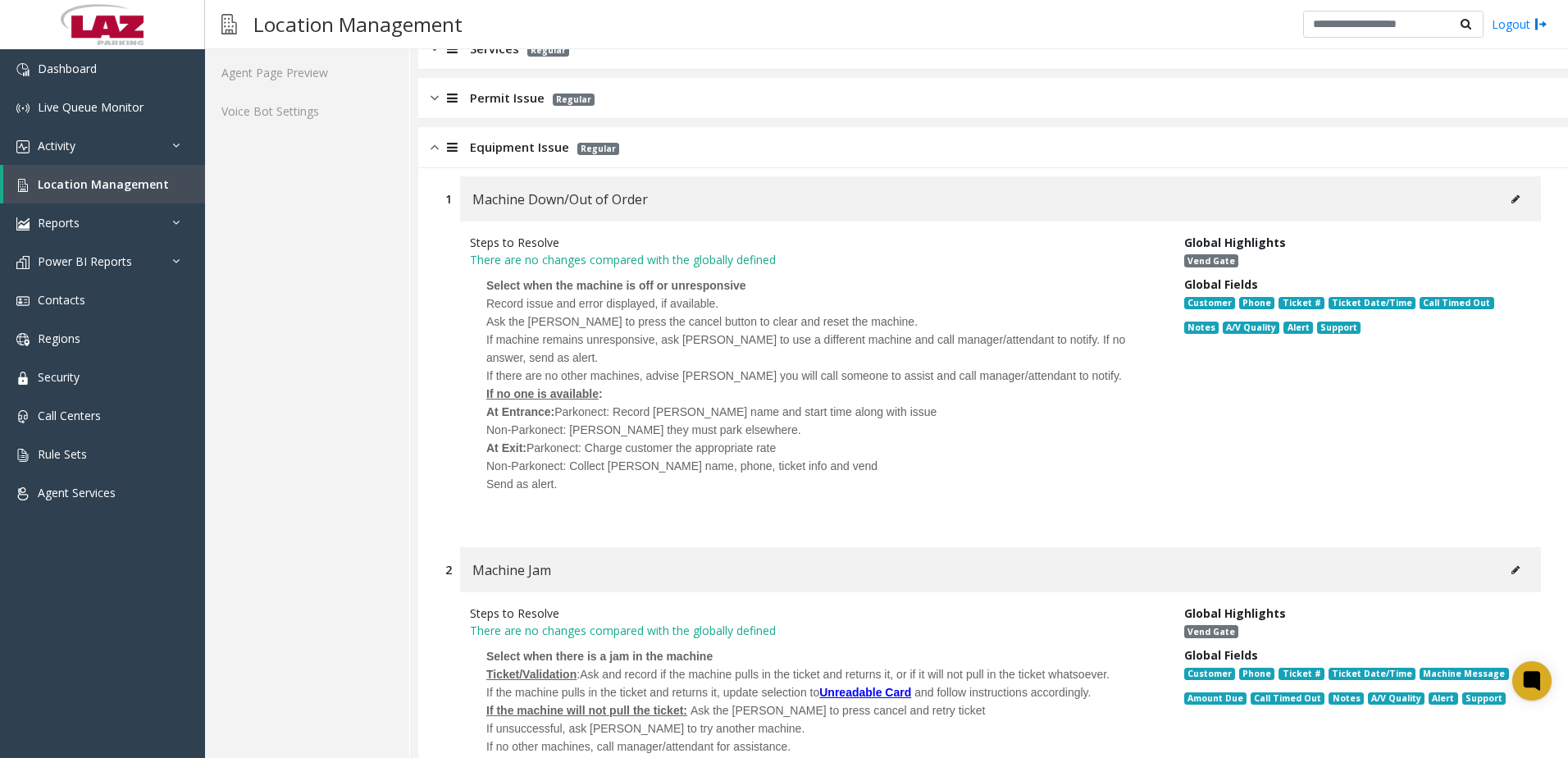
scroll to position [507, 0]
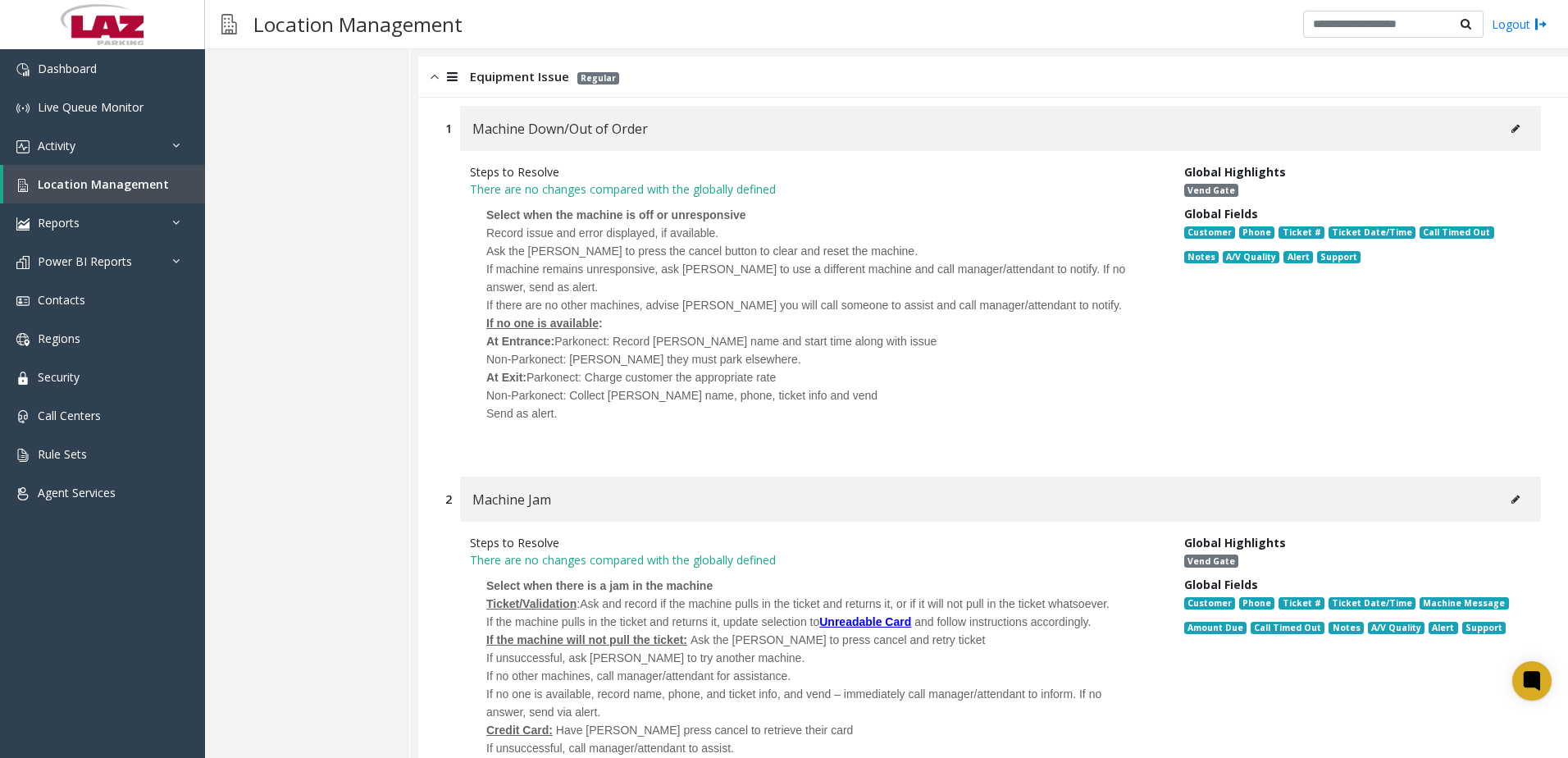
click at [1512, 130] on icon at bounding box center [1515, 129] width 8 height 10
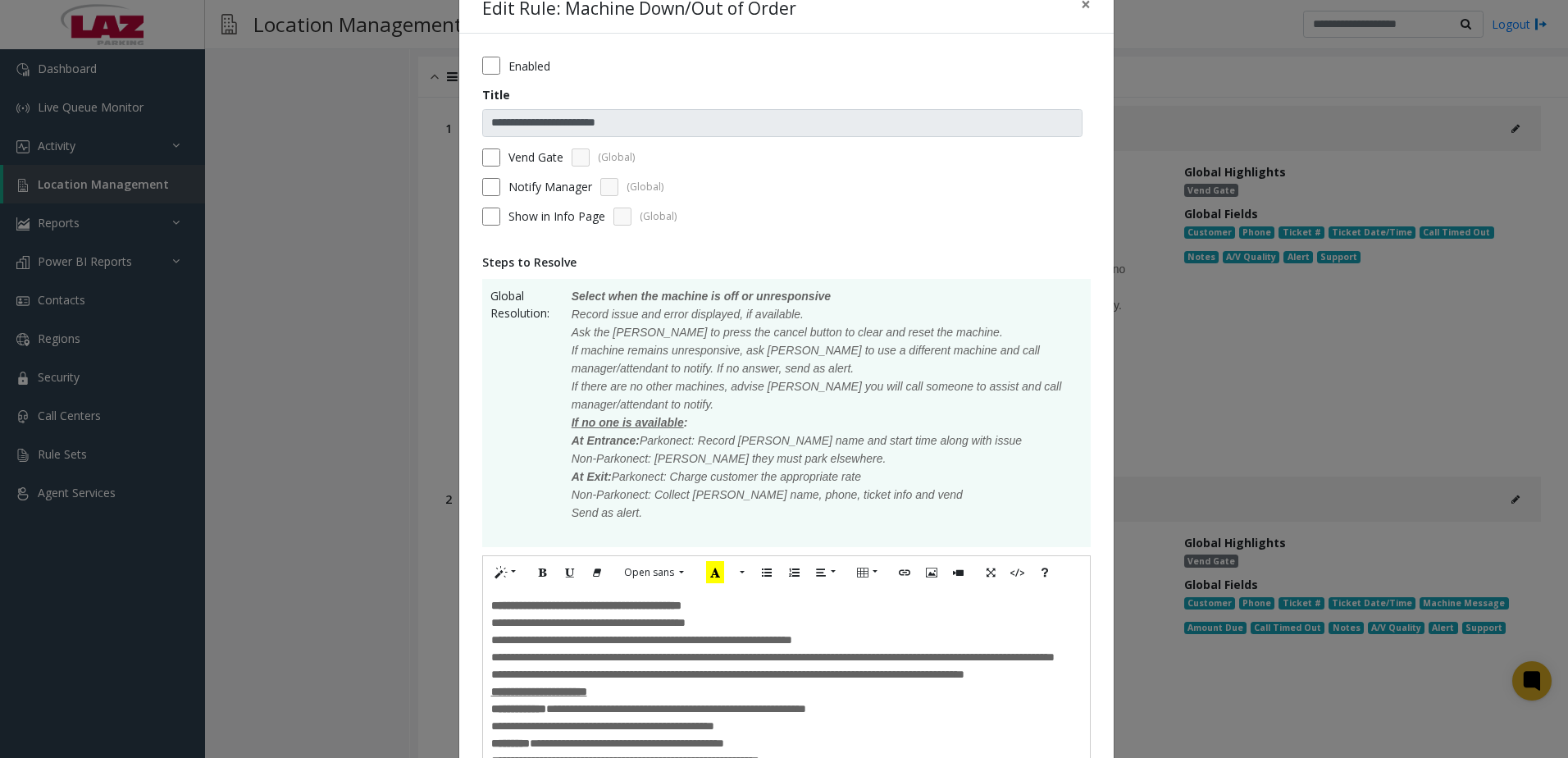
scroll to position [0, 0]
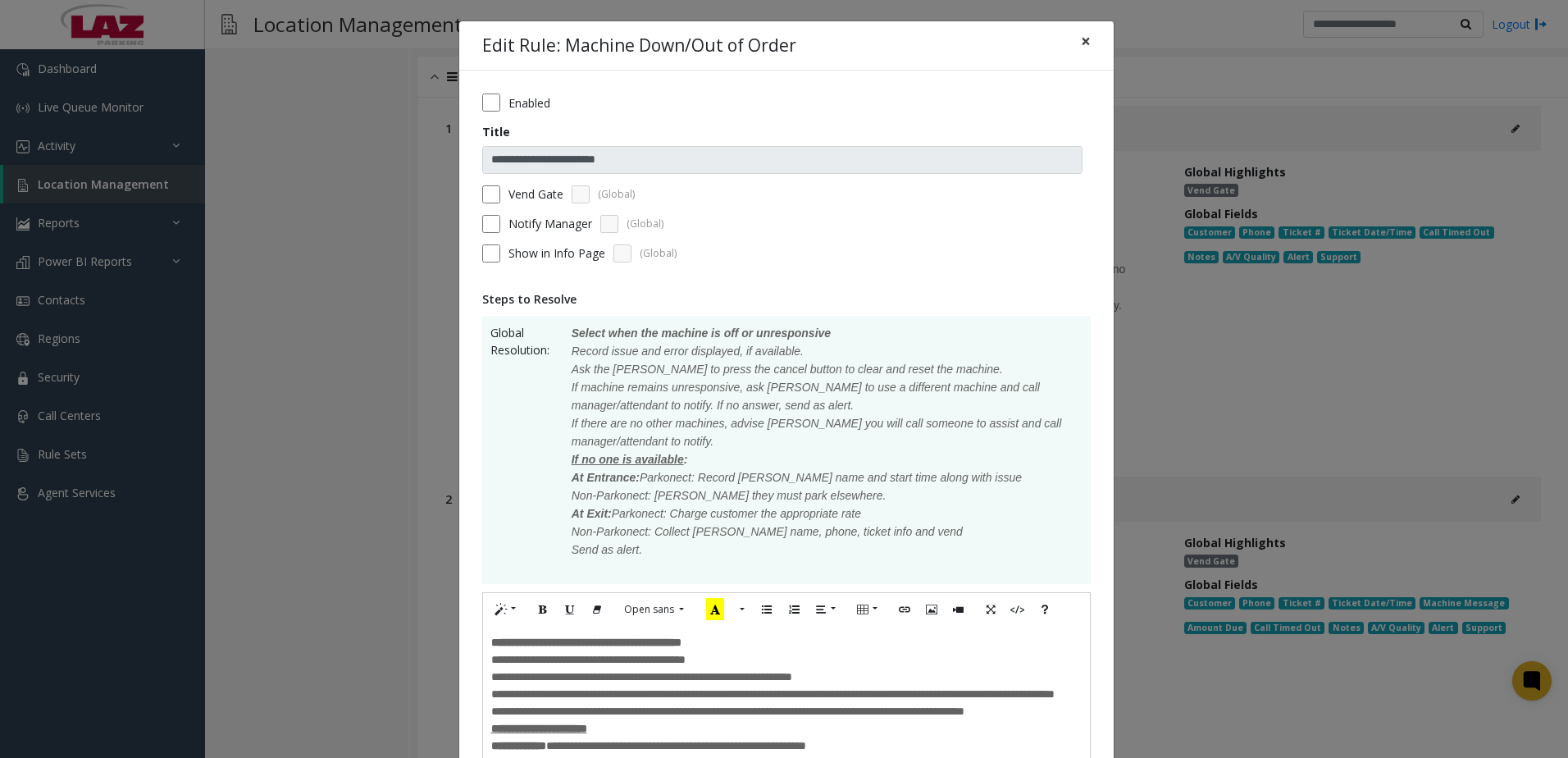
click at [1081, 48] on span "×" at bounding box center [1085, 41] width 10 height 23
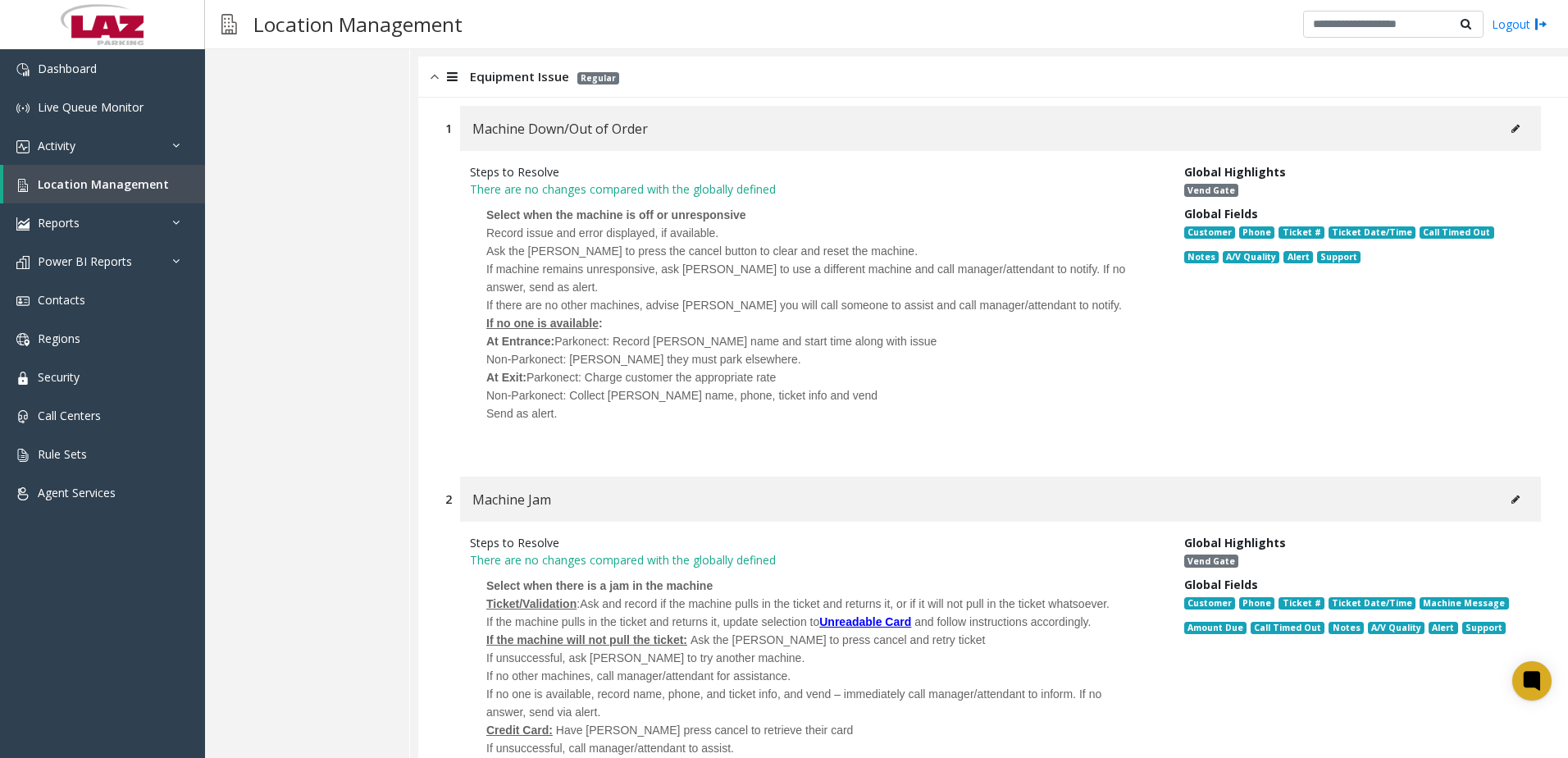
click at [1503, 498] on button at bounding box center [1516, 500] width 26 height 25
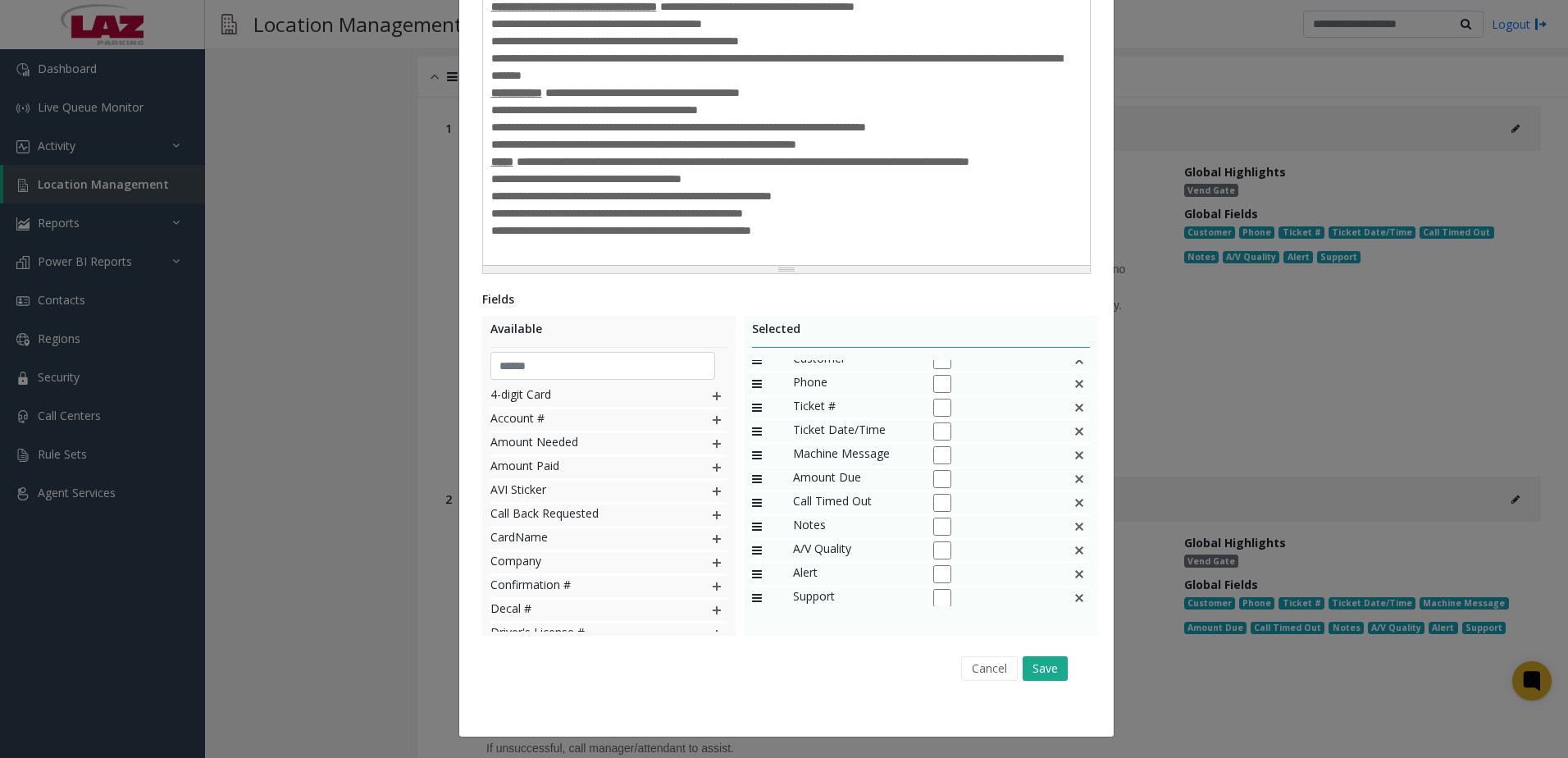
scroll to position [16, 0]
click at [1043, 667] on button "Save" at bounding box center [1044, 668] width 45 height 25
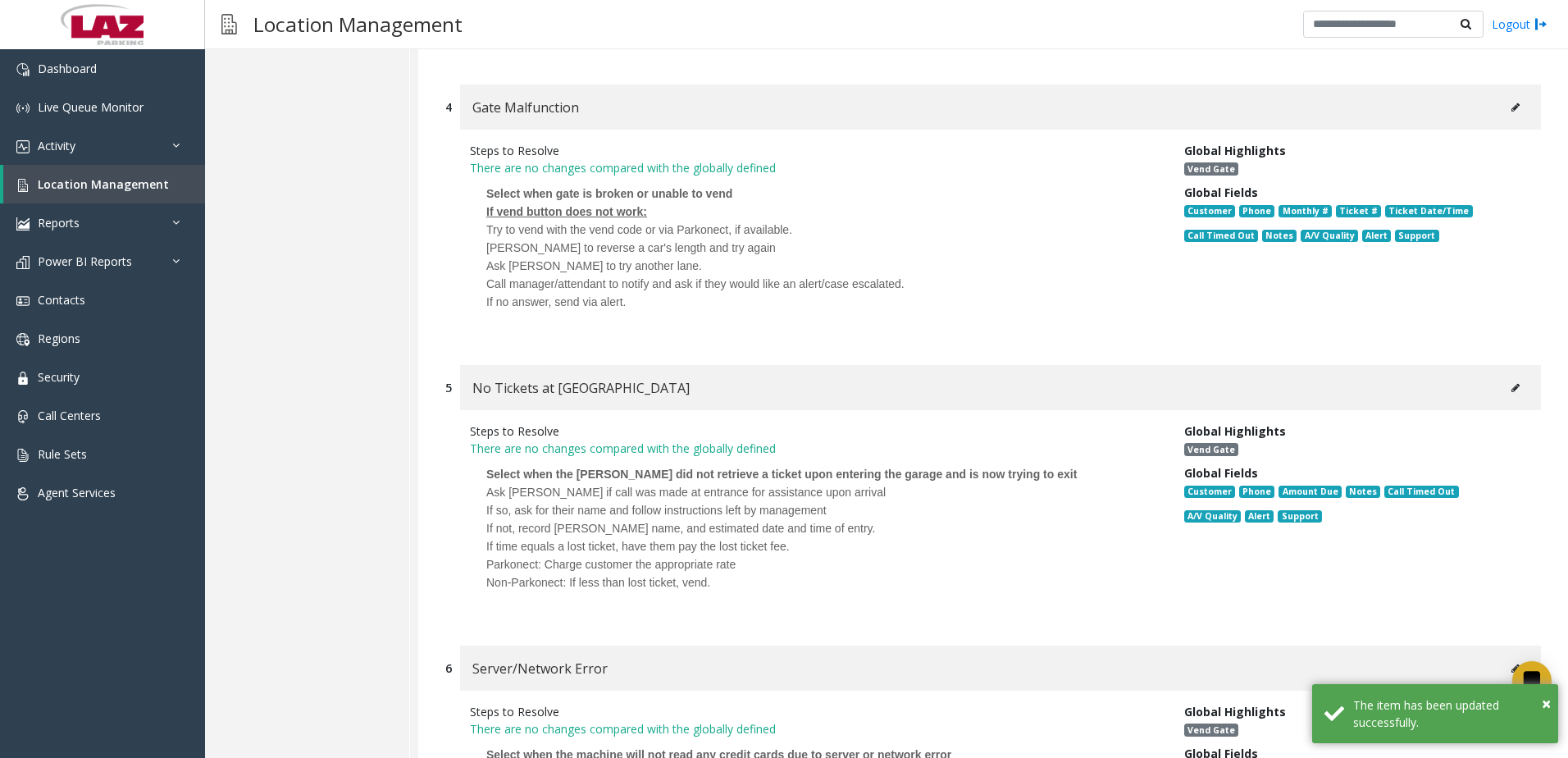
scroll to position [1737, 0]
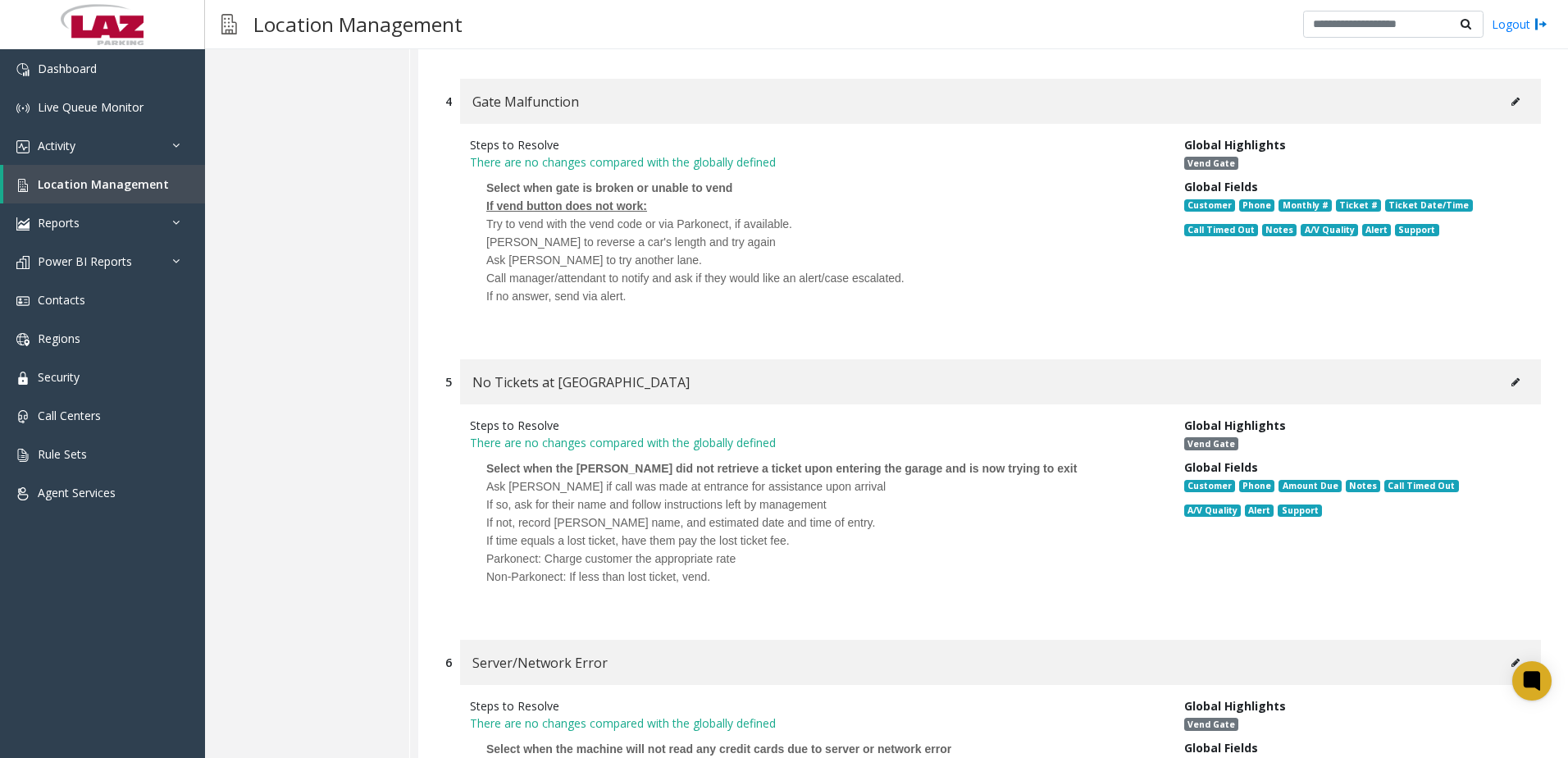
click at [1512, 103] on icon at bounding box center [1515, 101] width 8 height 10
type input "**********"
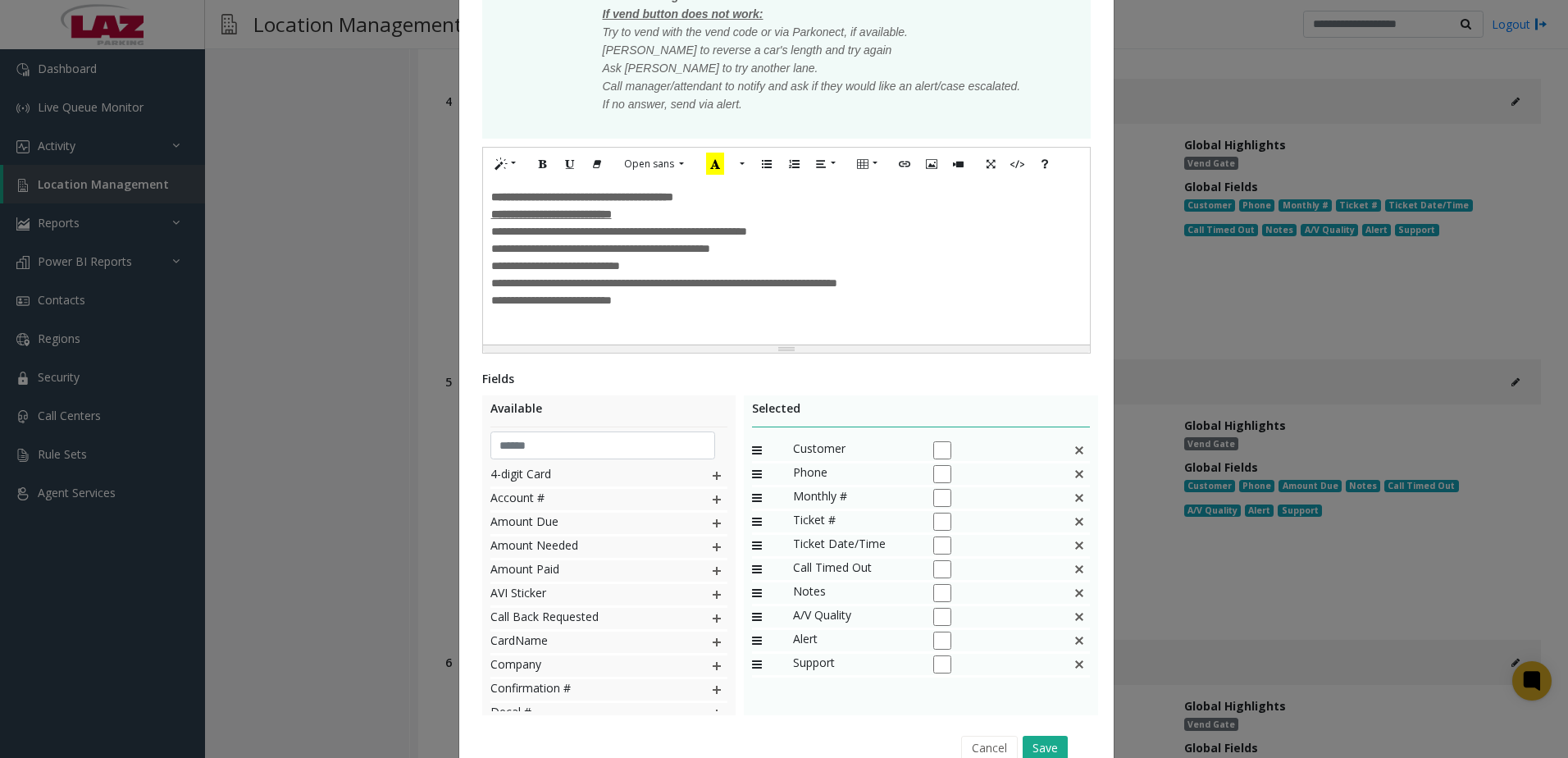
scroll to position [417, 0]
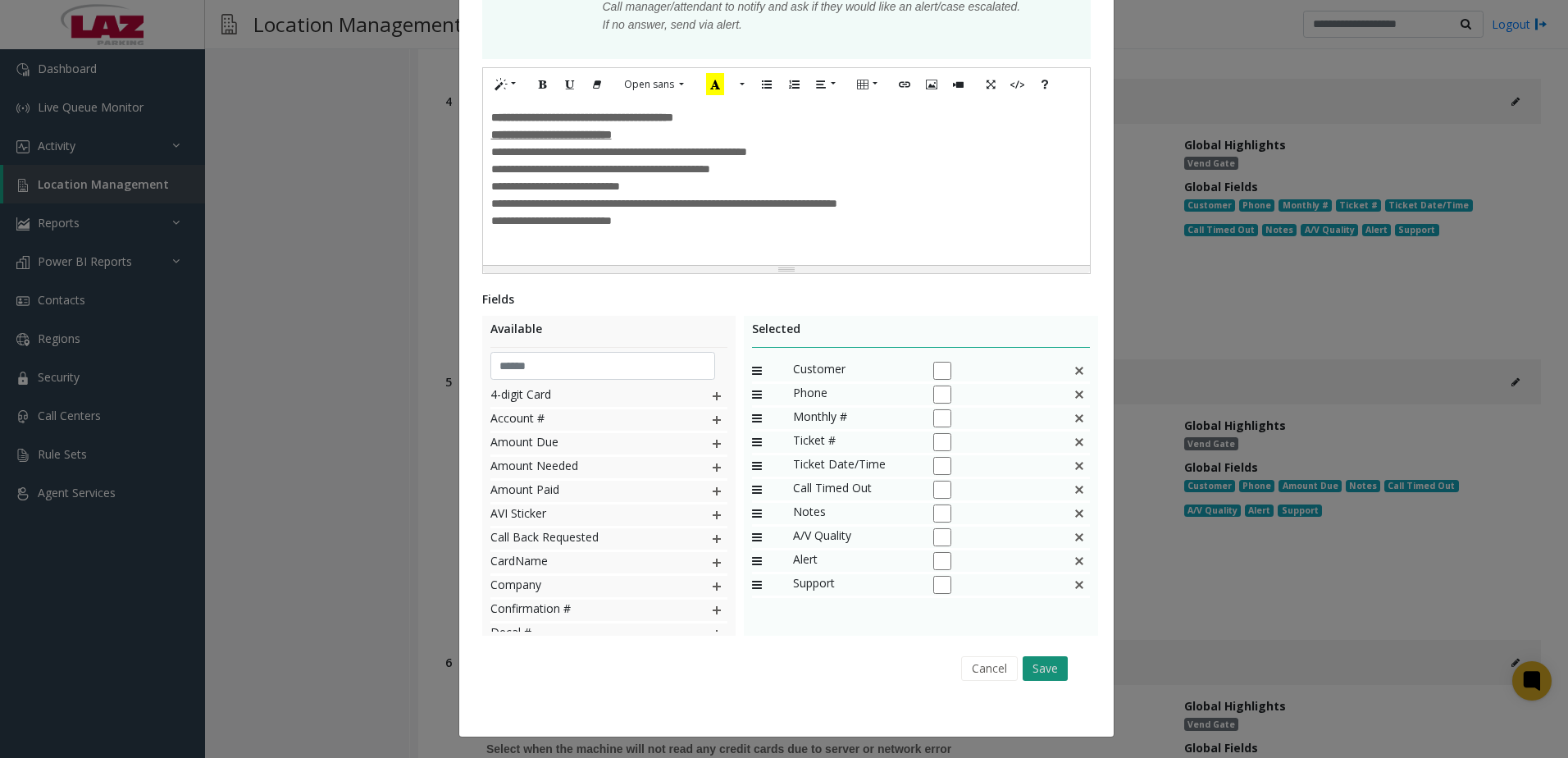
click at [1046, 678] on button "Save" at bounding box center [1044, 668] width 45 height 25
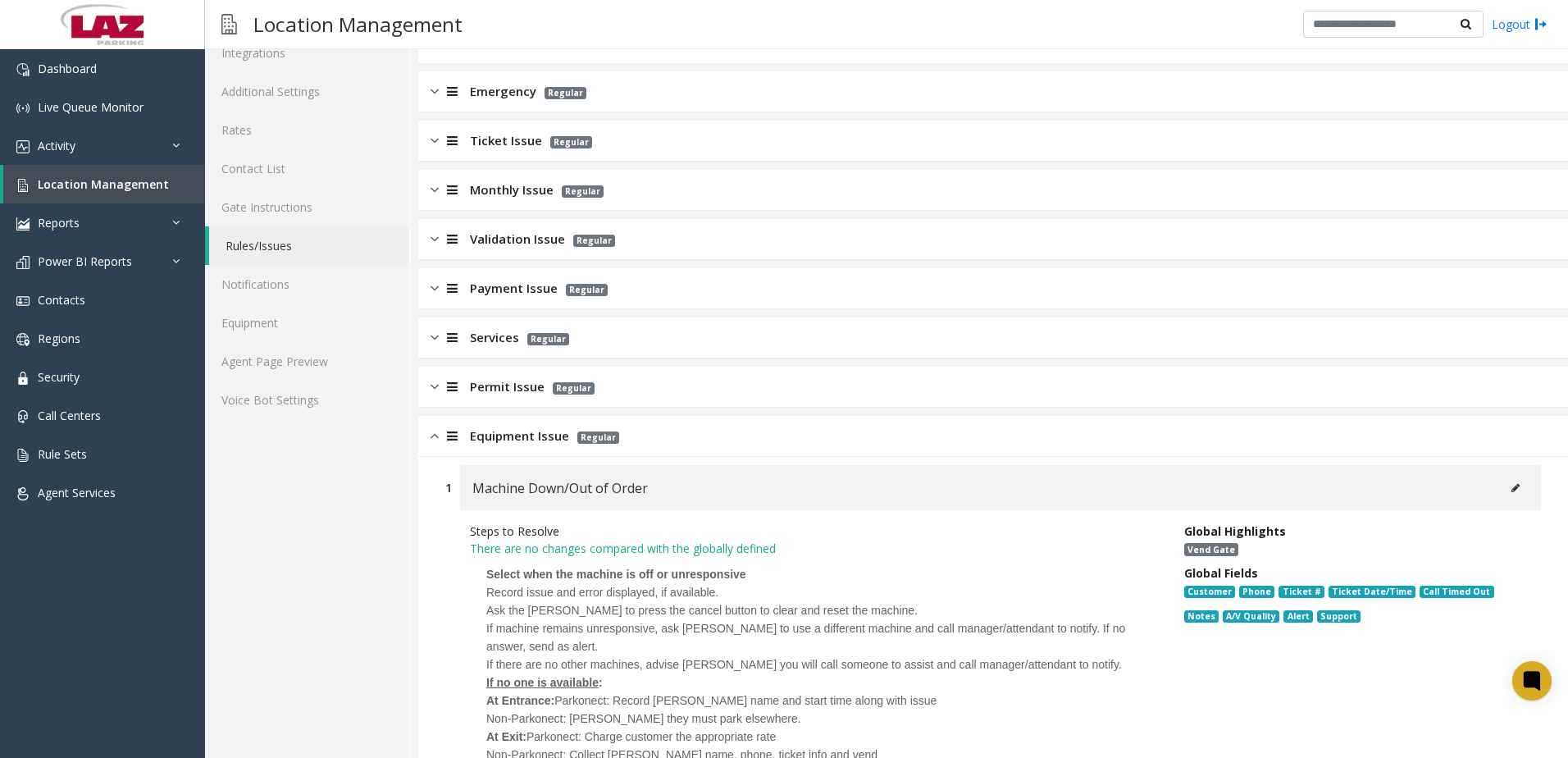
scroll to position [0, 0]
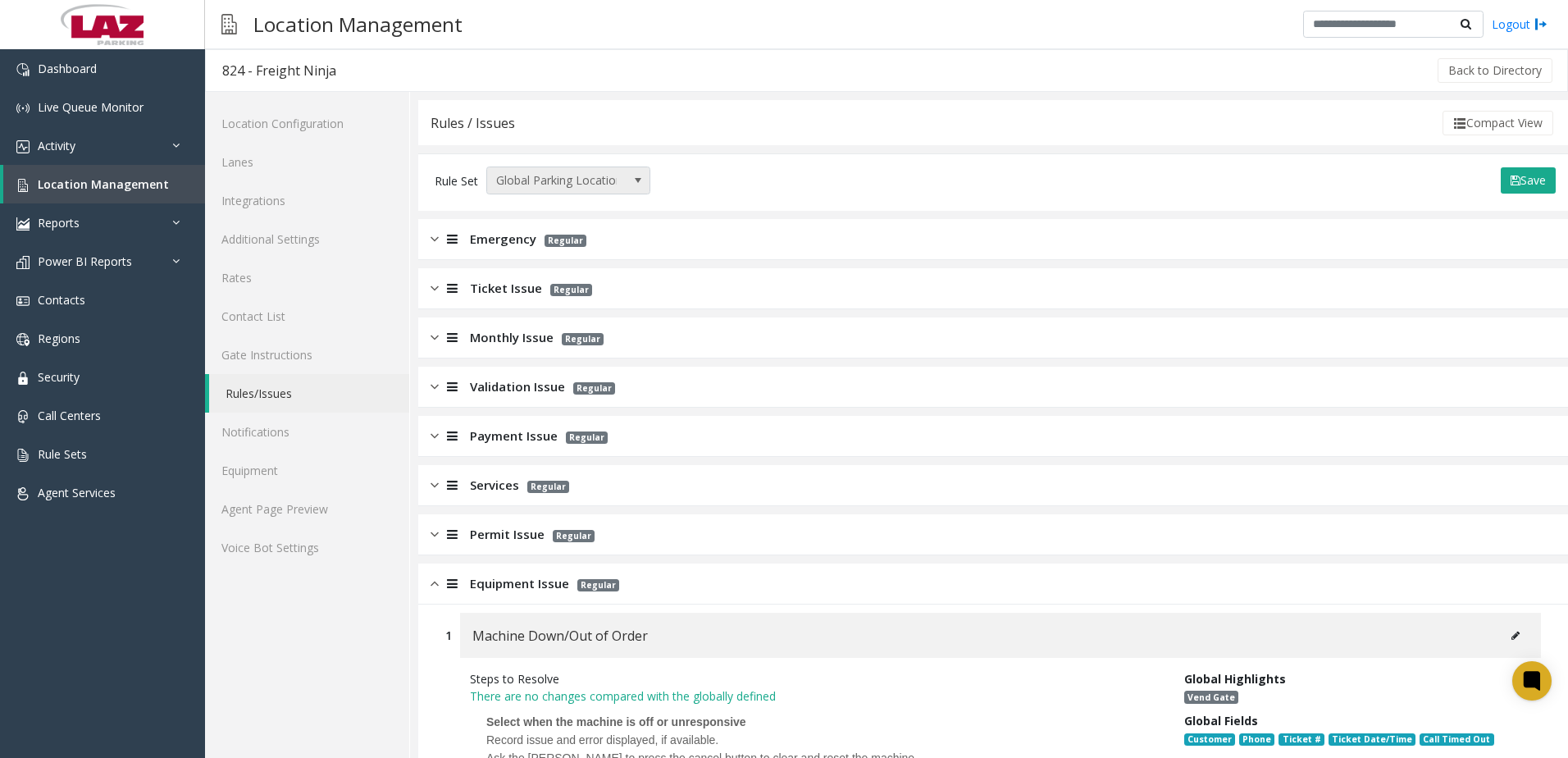
click at [640, 192] on span at bounding box center [638, 181] width 23 height 26
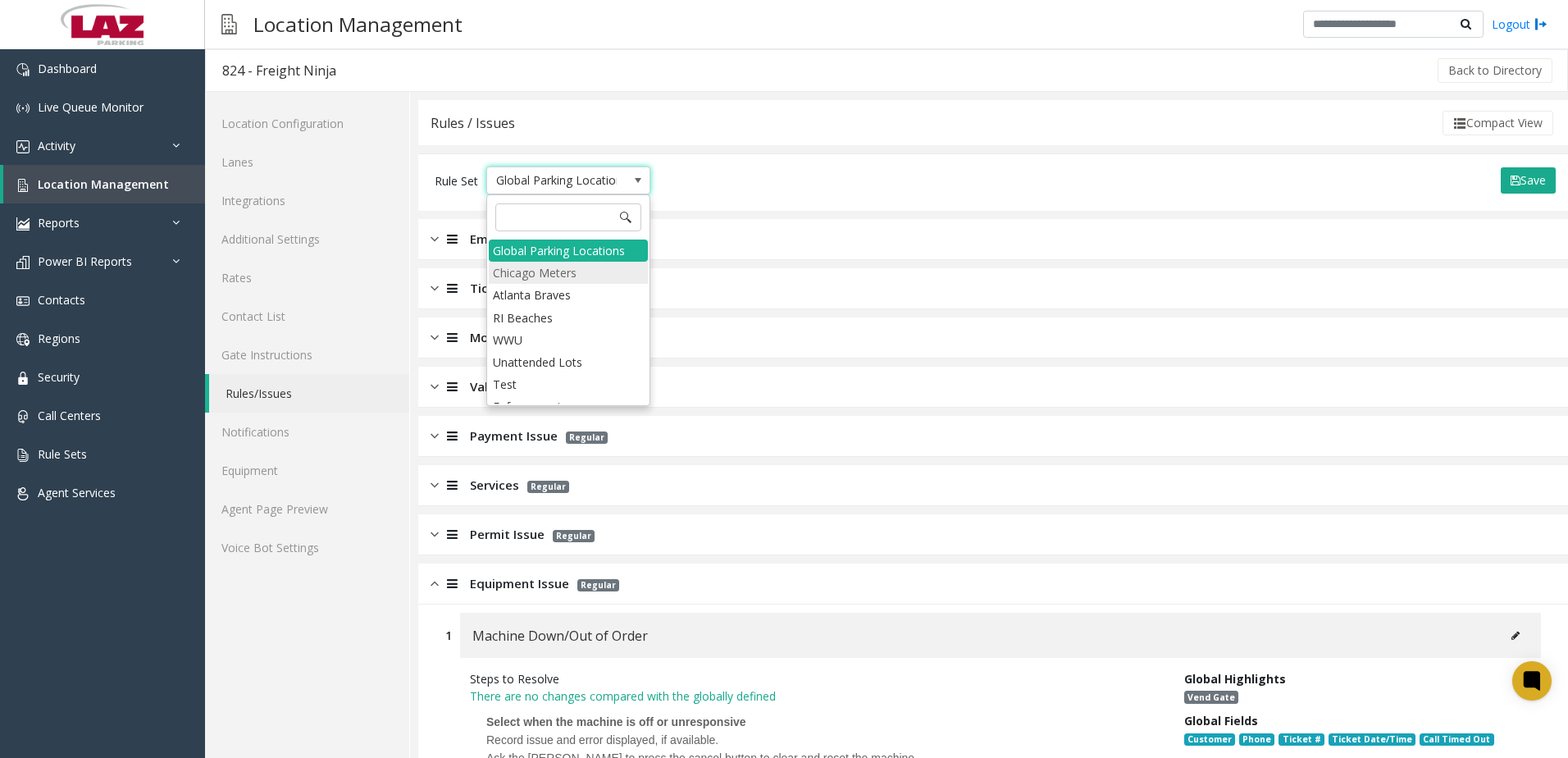
click at [559, 279] on li "Chicago Meters" at bounding box center [568, 272] width 160 height 22
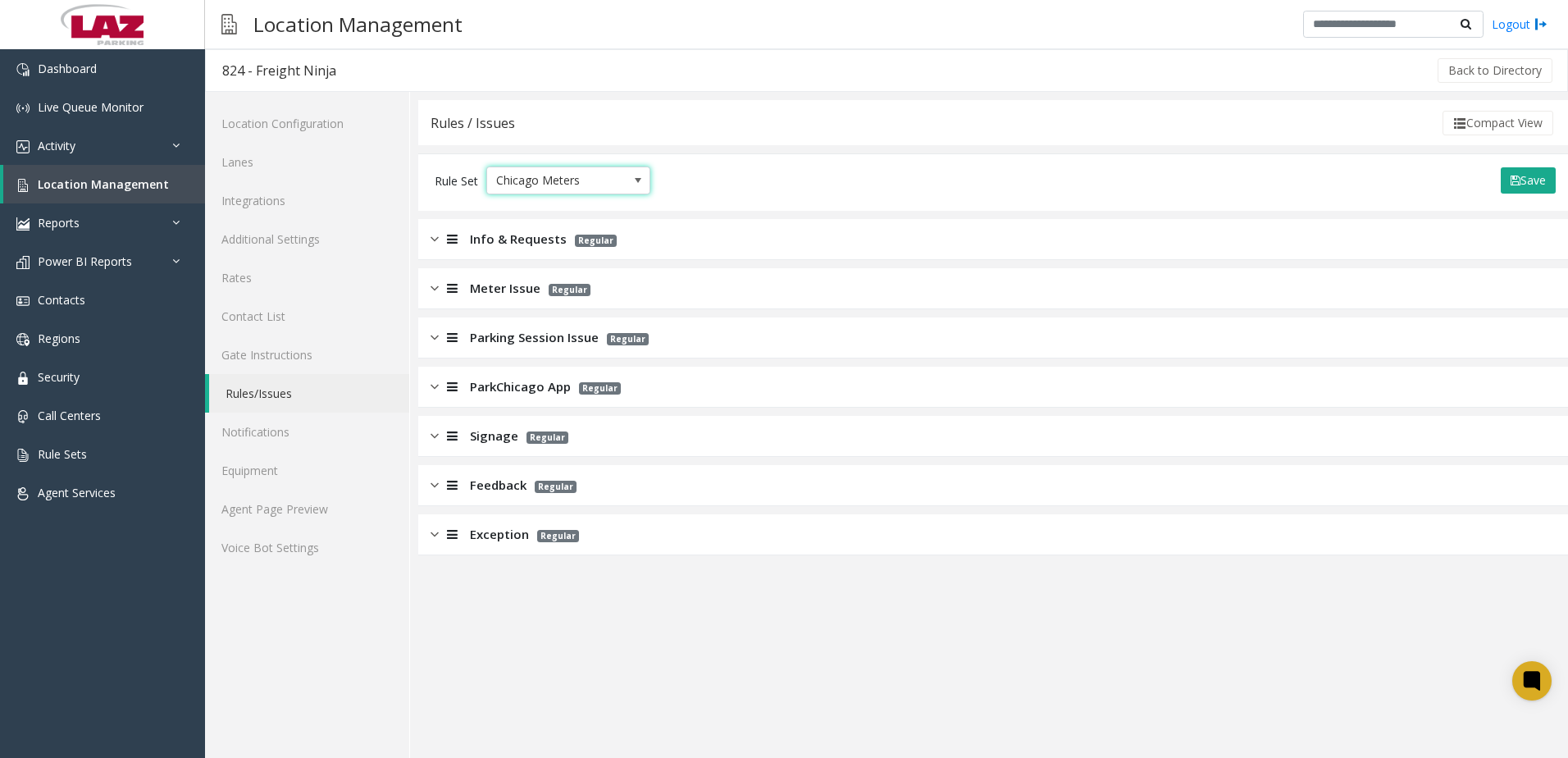
click at [601, 184] on span "Chicago Meters" at bounding box center [552, 181] width 130 height 26
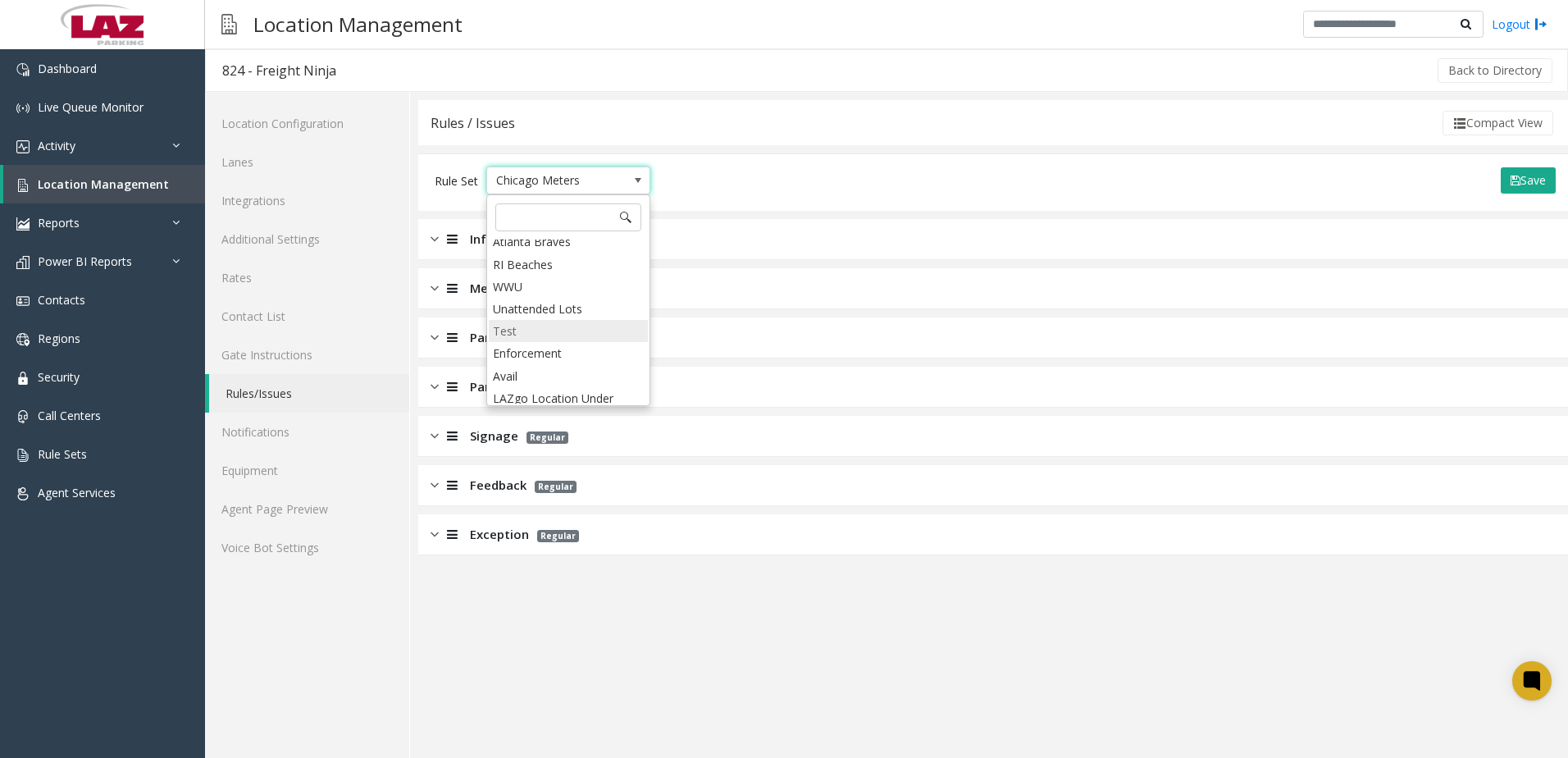
scroll to position [124, 0]
click at [548, 396] on li "Freight Ninja" at bounding box center [568, 391] width 160 height 22
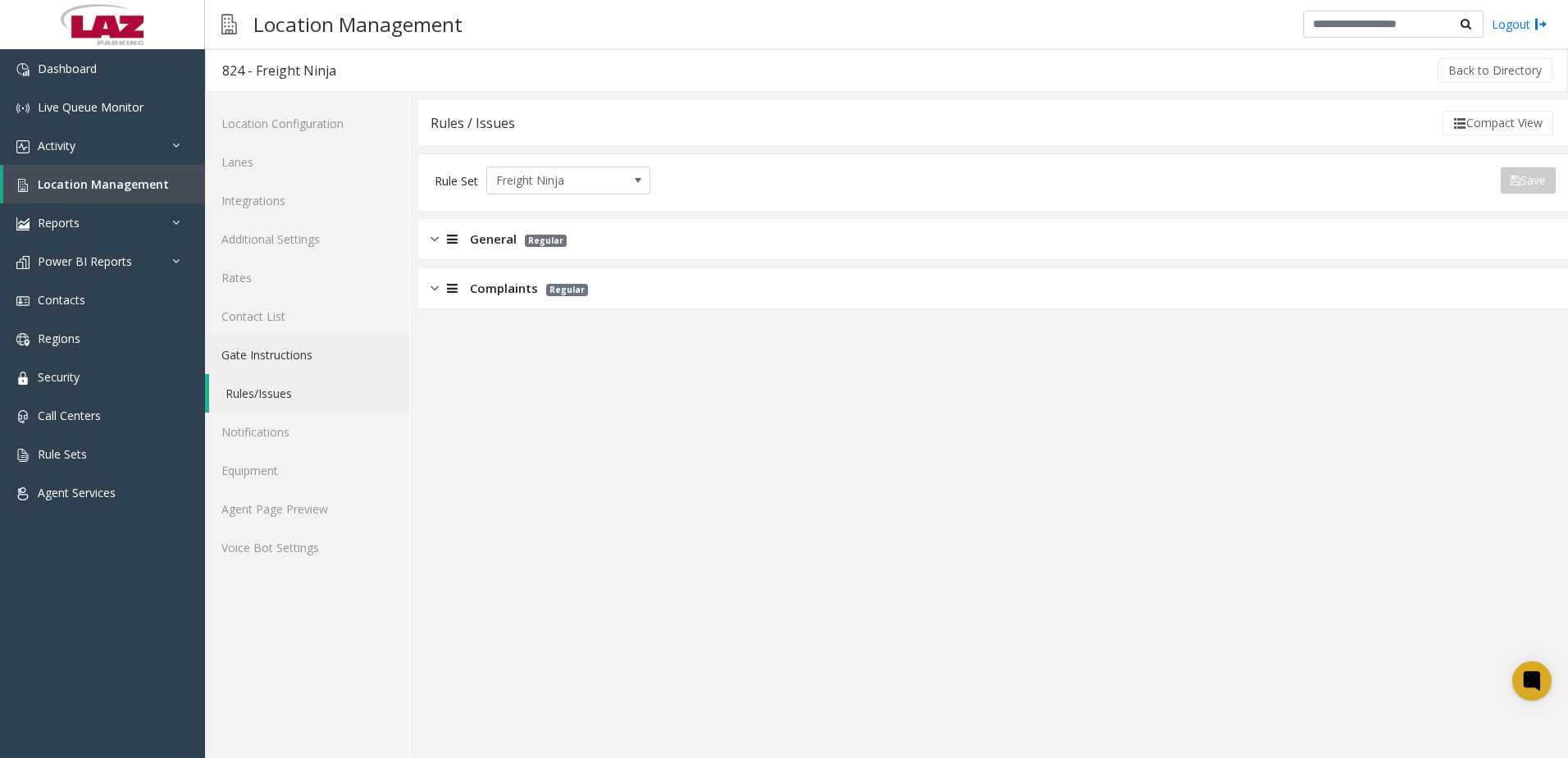
click at [267, 353] on link "Gate Instructions" at bounding box center [308, 355] width 204 height 39
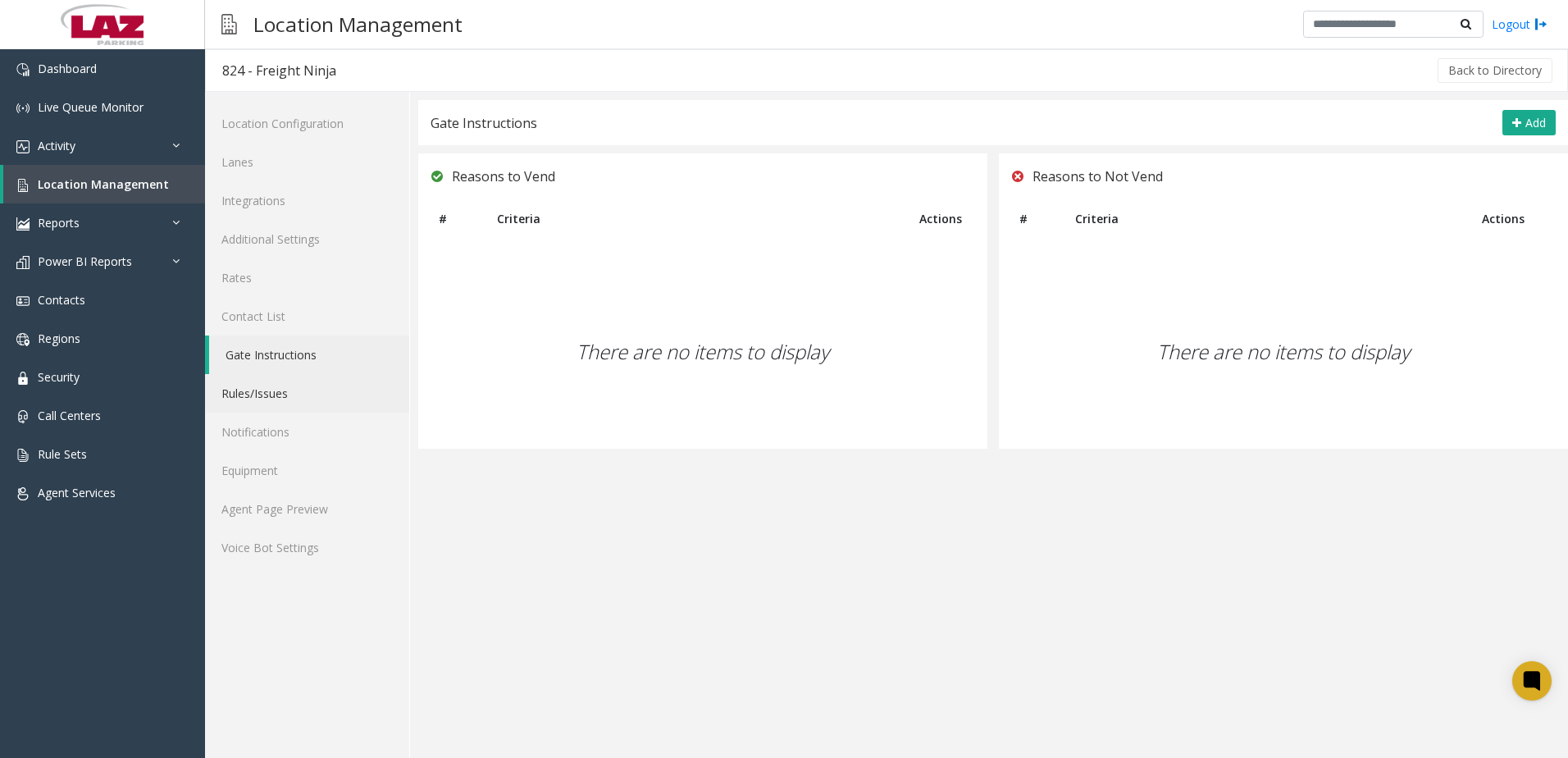
click at [259, 397] on link "Rules/Issues" at bounding box center [308, 393] width 204 height 39
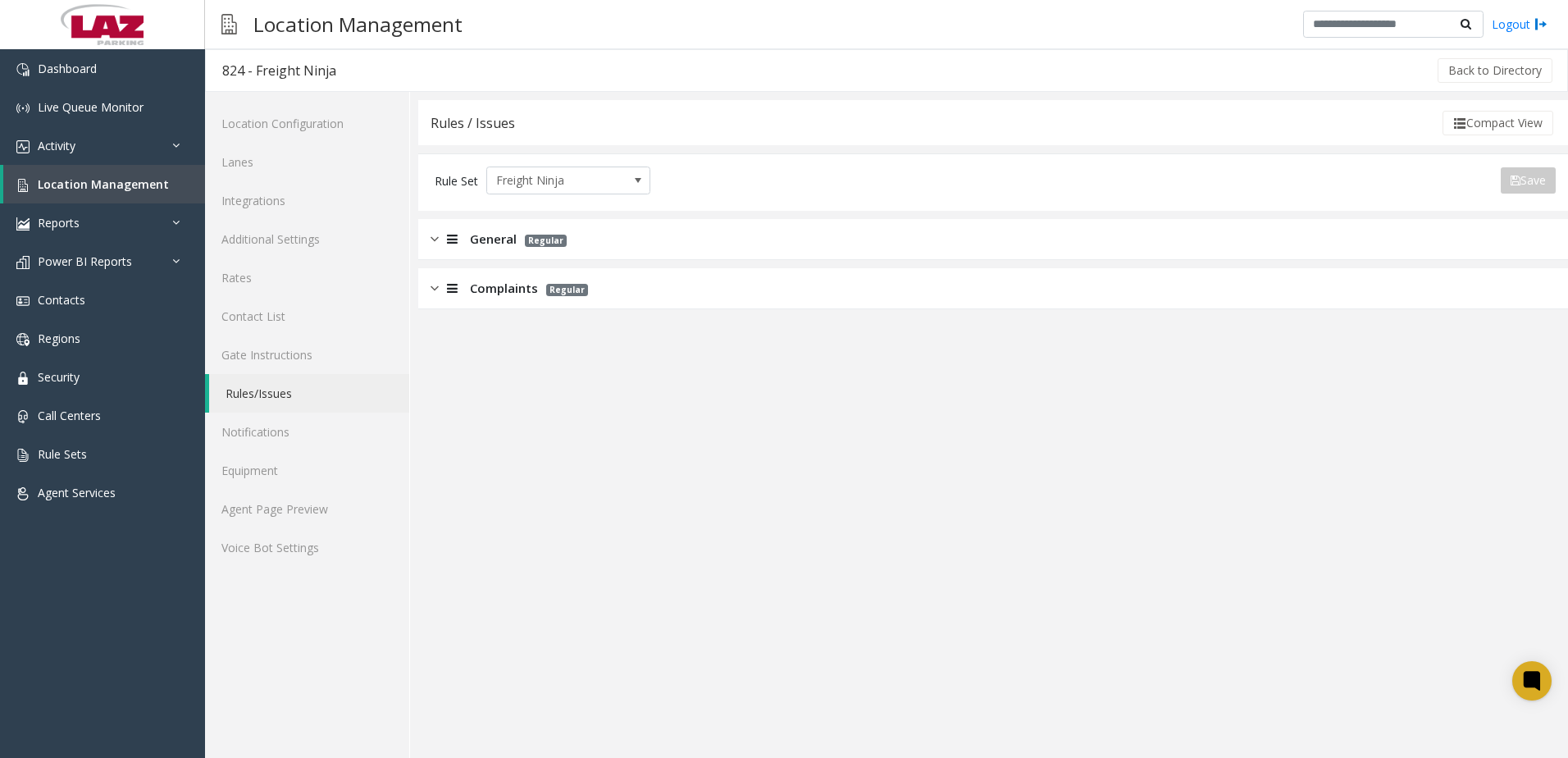
click at [436, 242] on img at bounding box center [435, 239] width 8 height 19
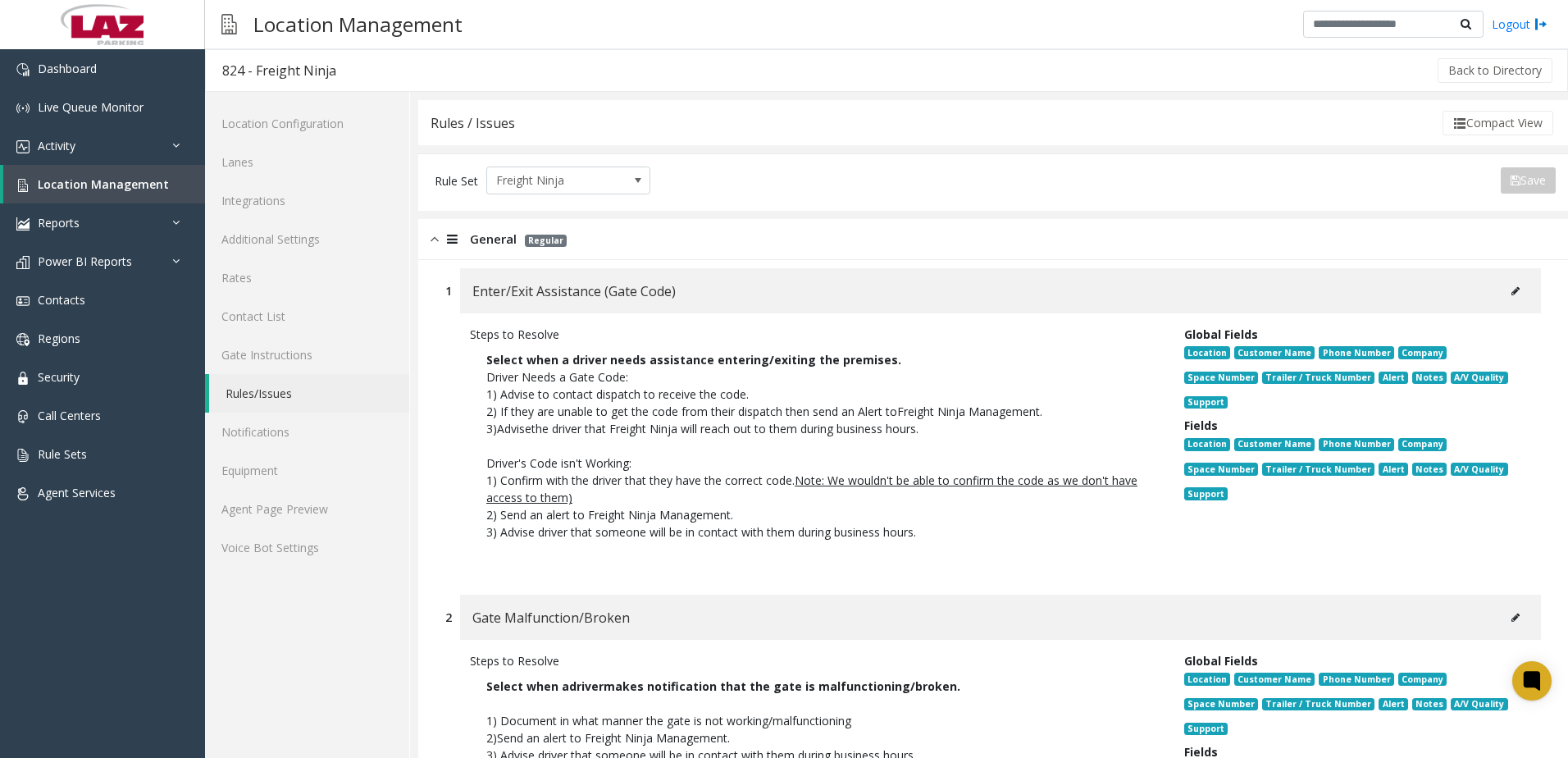
scroll to position [82, 0]
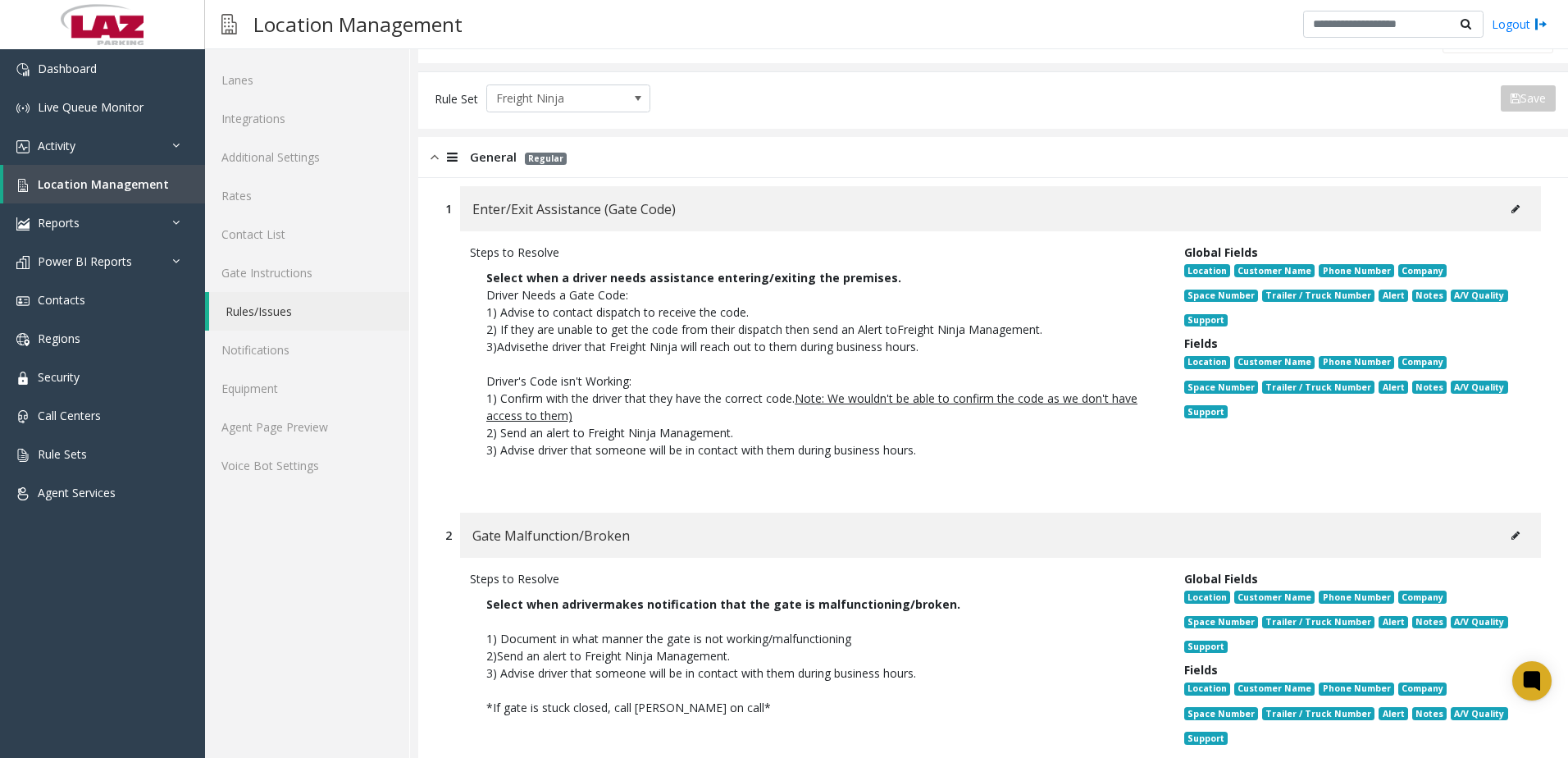
click at [1512, 212] on icon at bounding box center [1515, 209] width 8 height 10
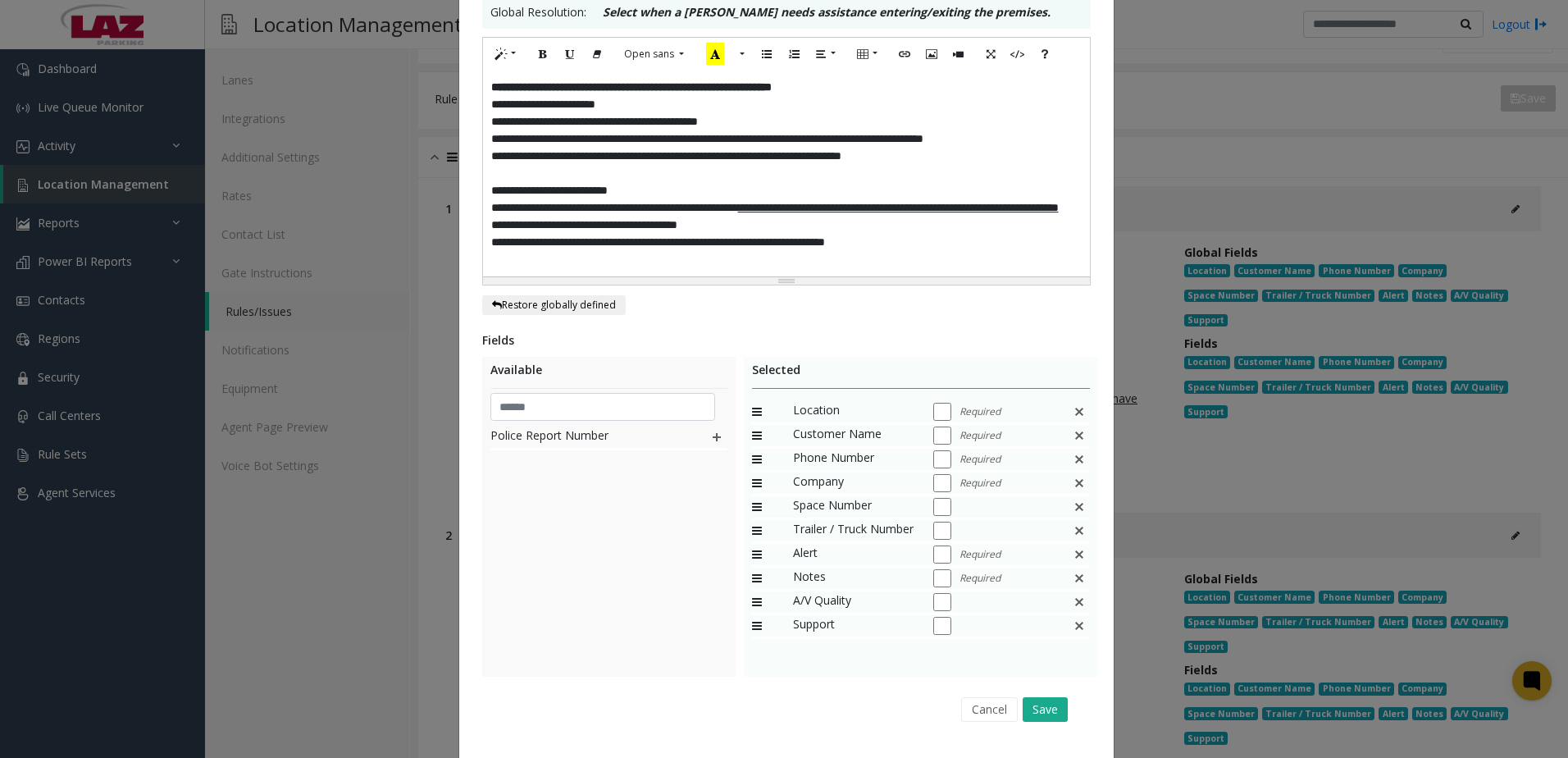
scroll to position [379, 0]
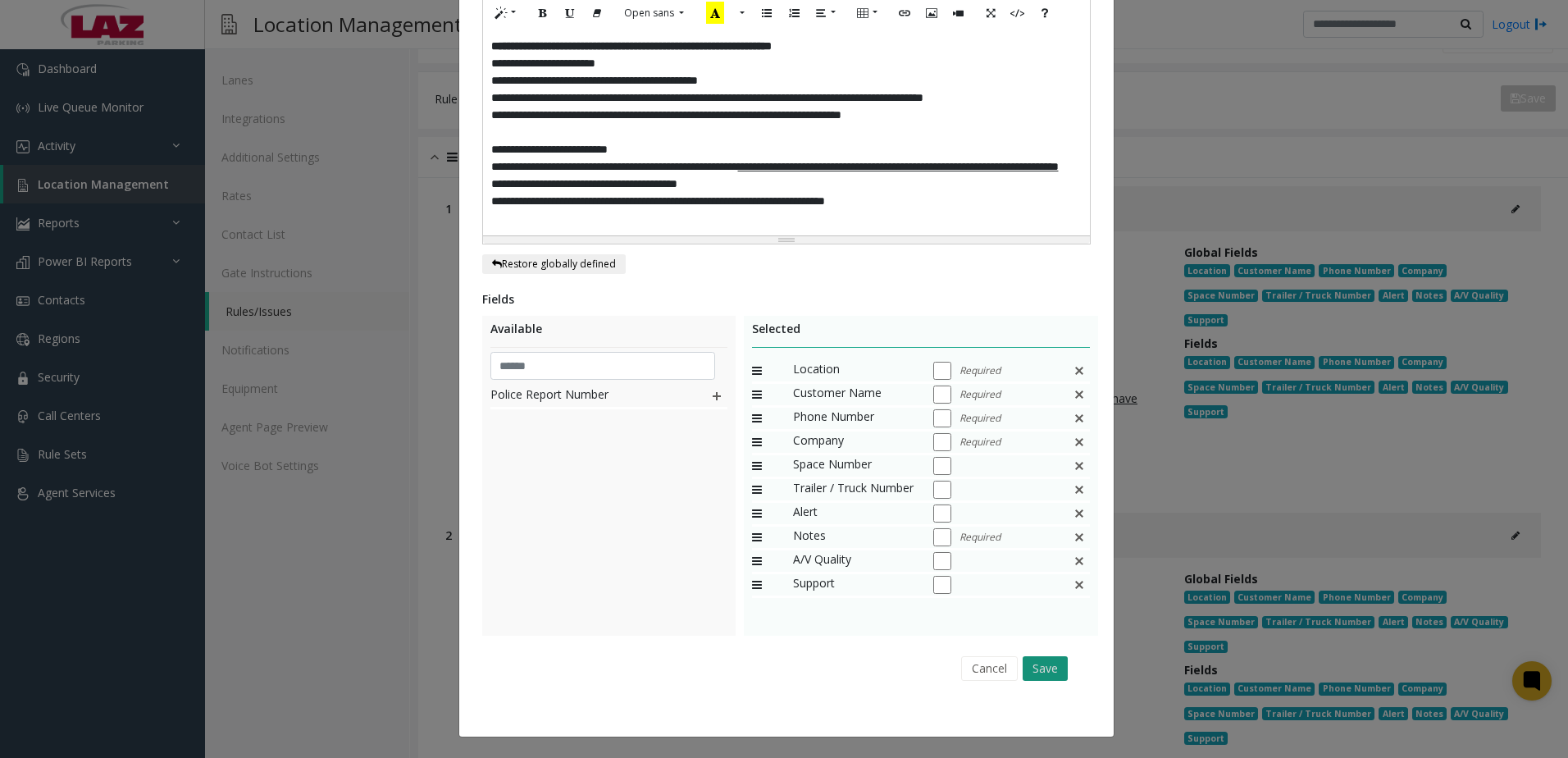
click at [1024, 667] on button "Save" at bounding box center [1044, 668] width 45 height 25
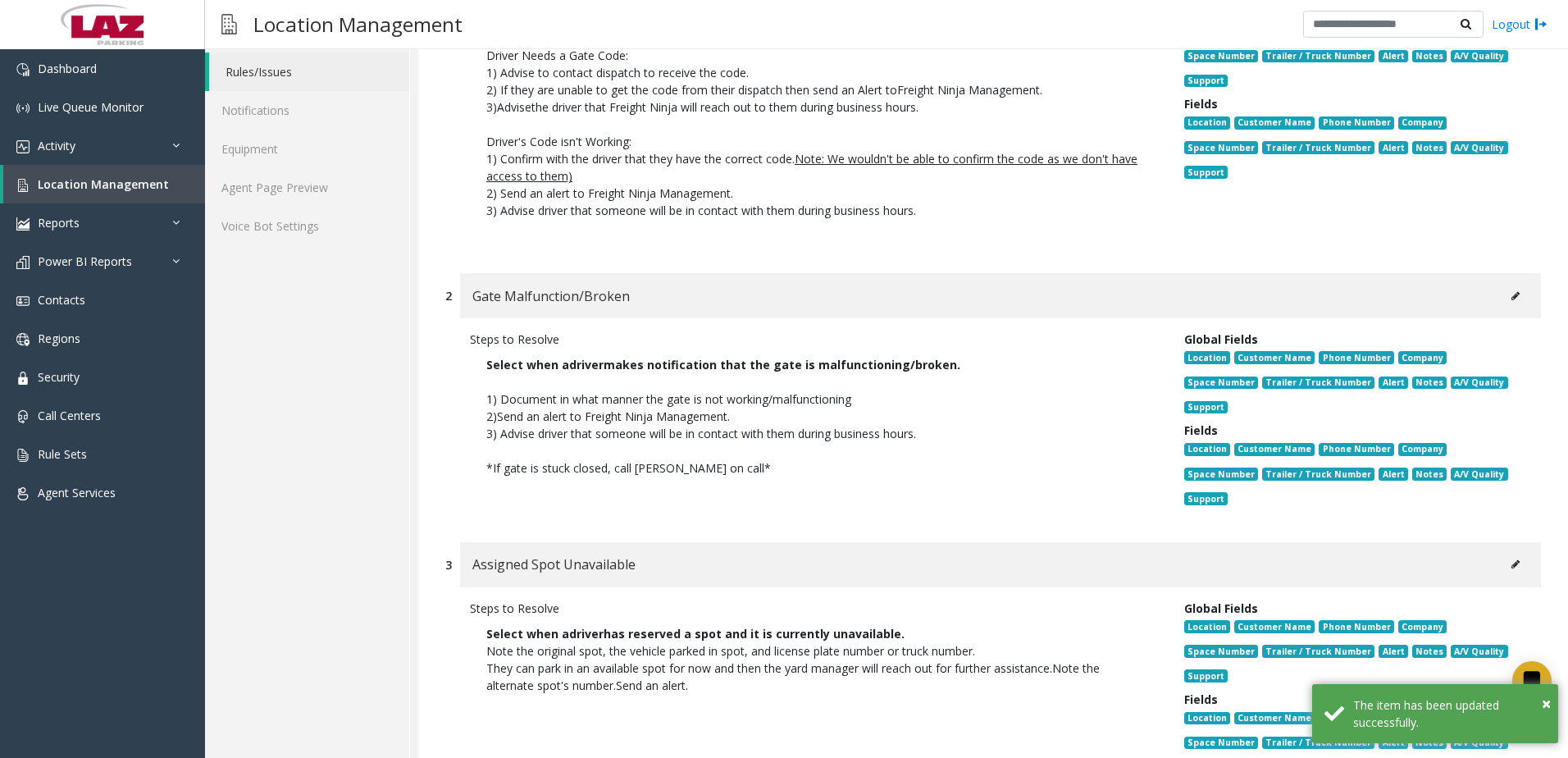
scroll to position [328, 0]
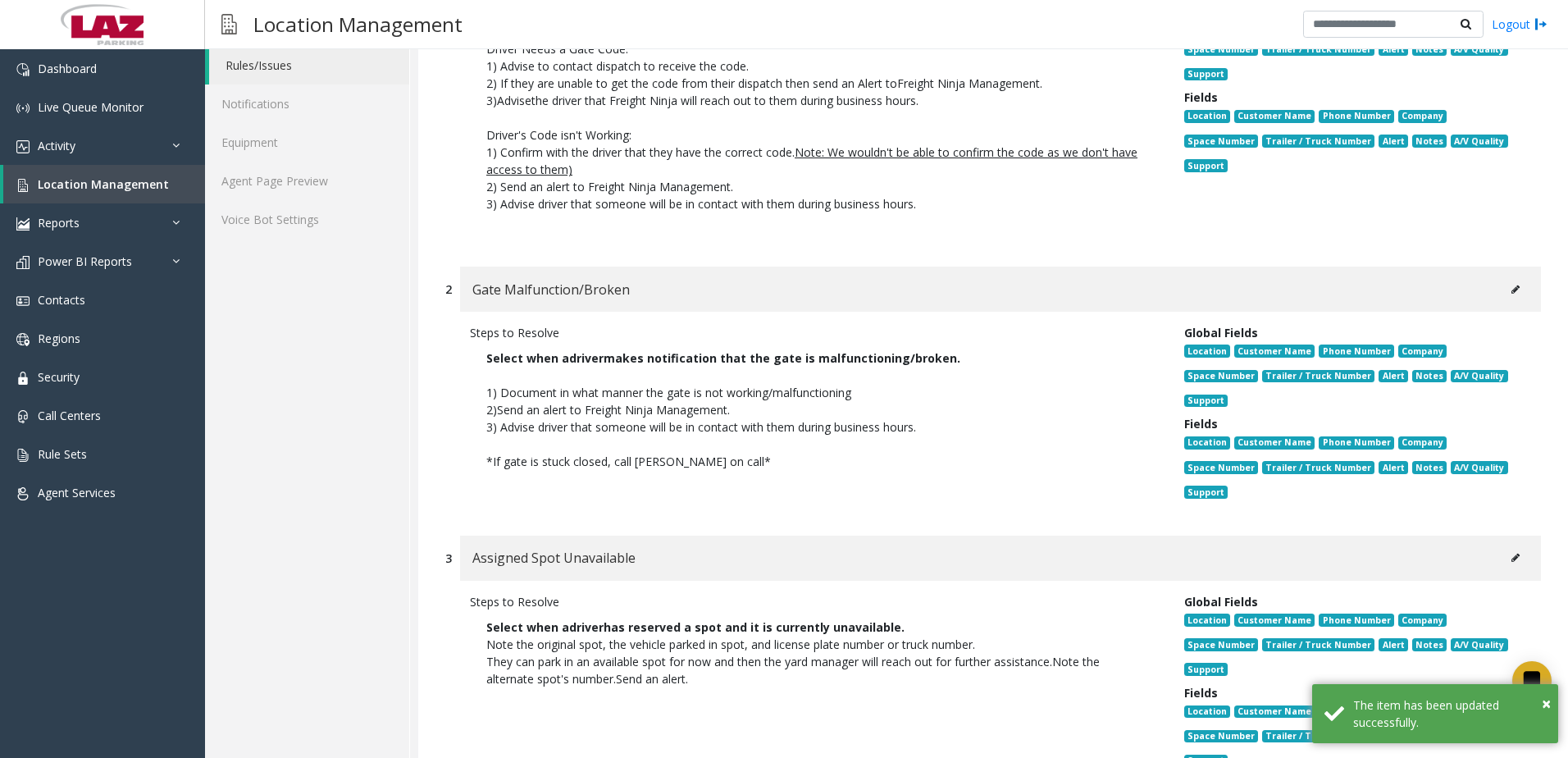
click at [1512, 289] on icon at bounding box center [1515, 289] width 8 height 10
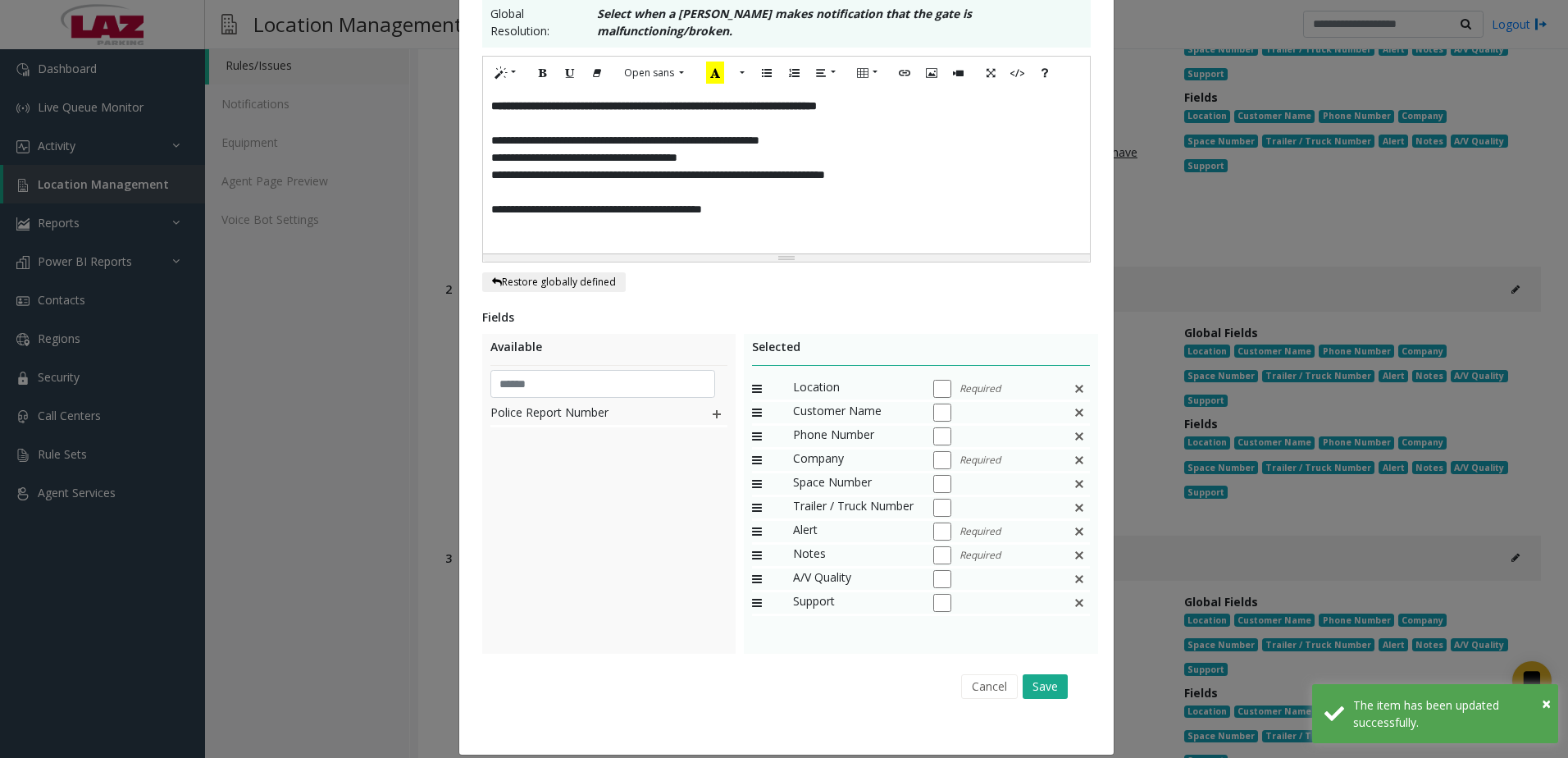
scroll to position [320, 0]
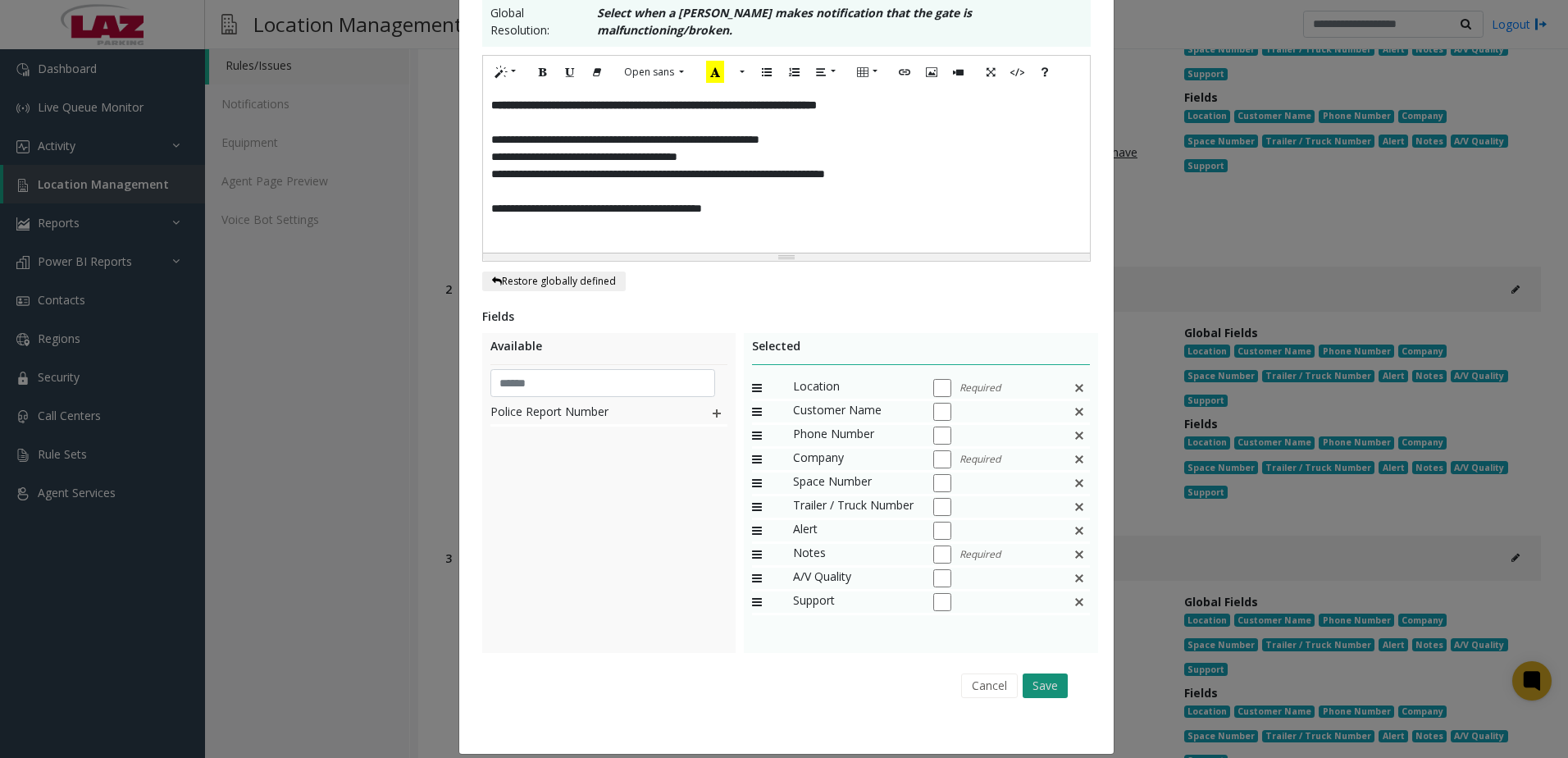
click at [1033, 673] on button "Save" at bounding box center [1044, 686] width 45 height 25
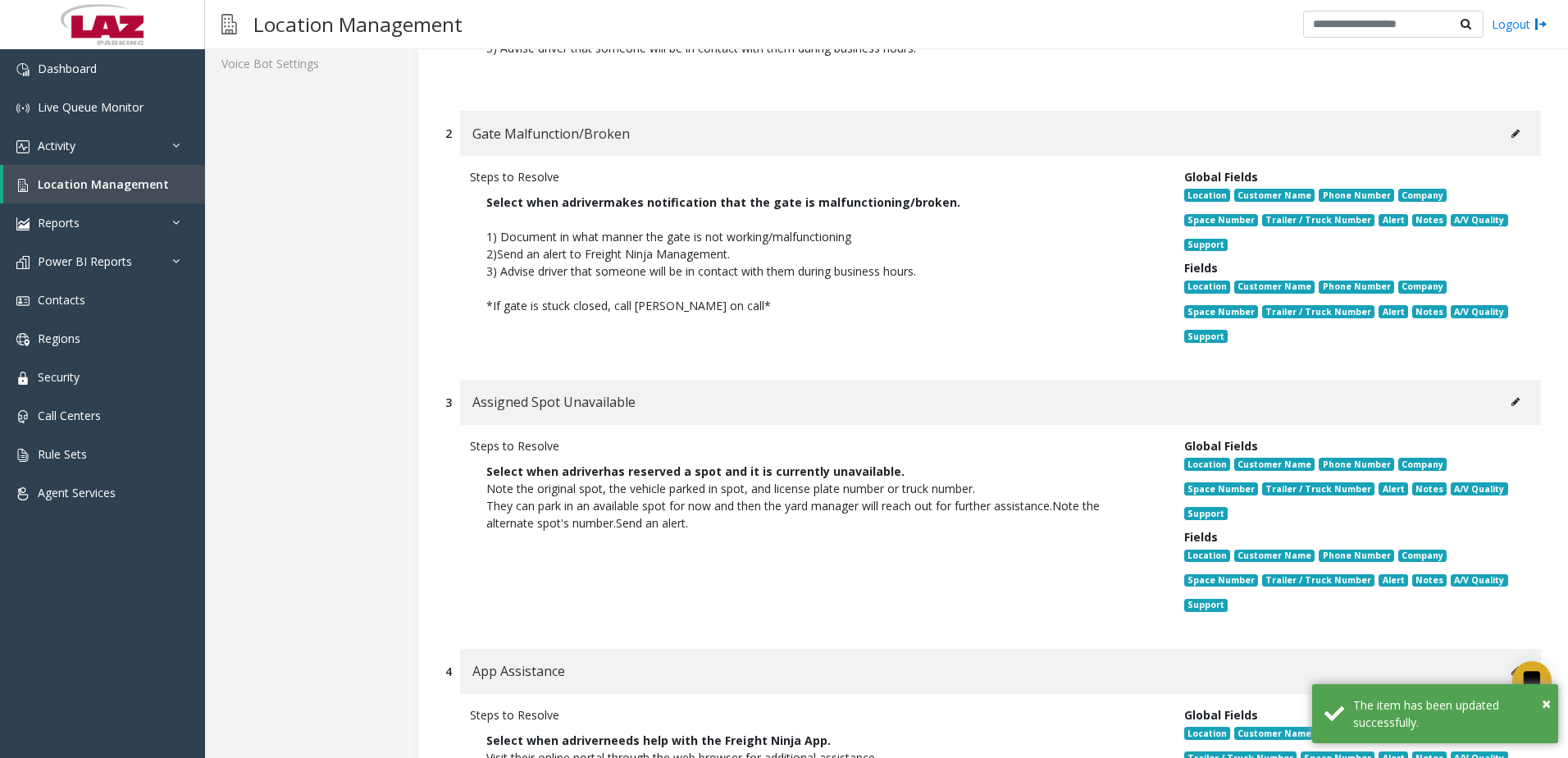
scroll to position [656, 0]
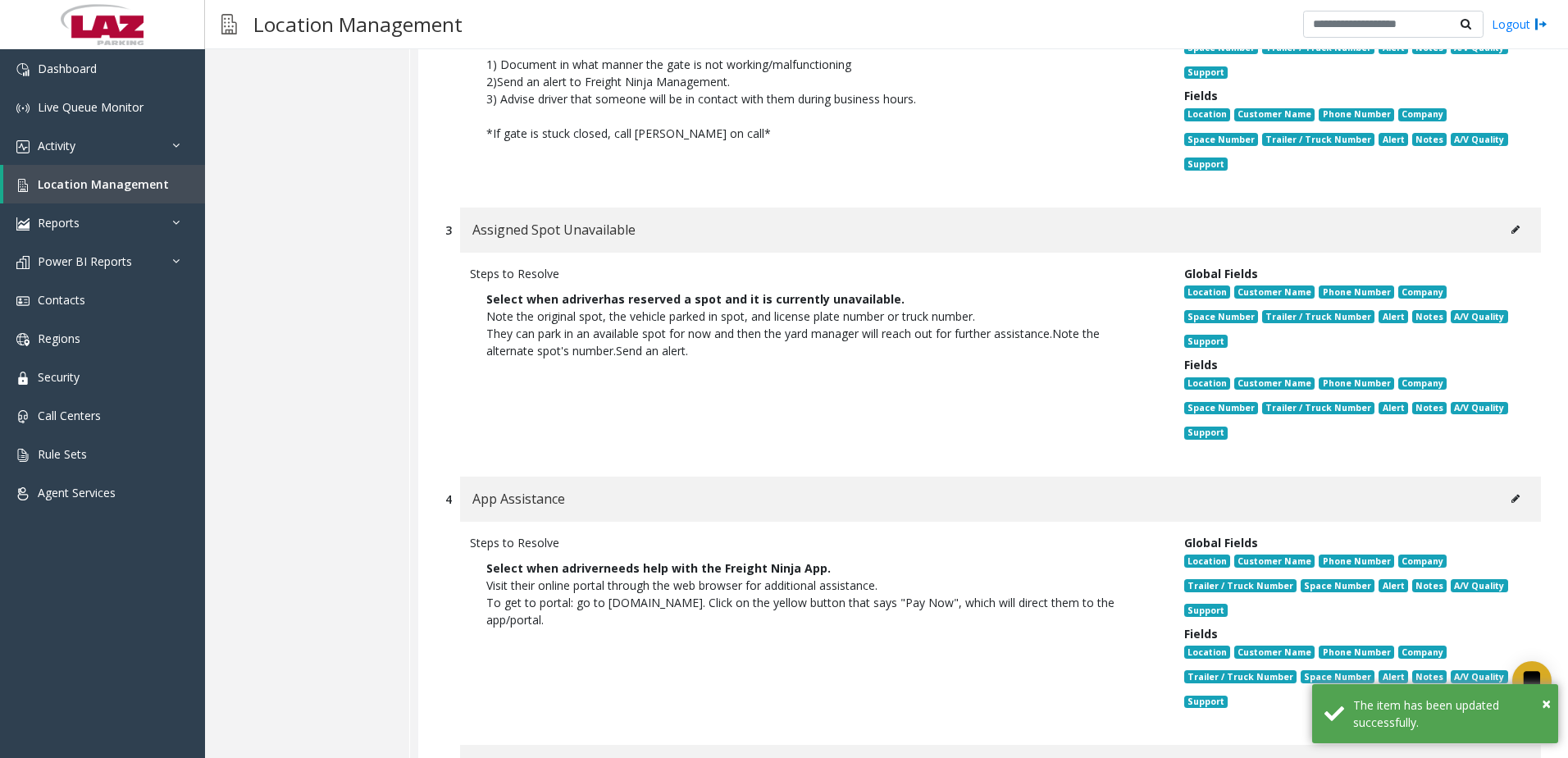
click at [1512, 233] on icon at bounding box center [1515, 229] width 8 height 10
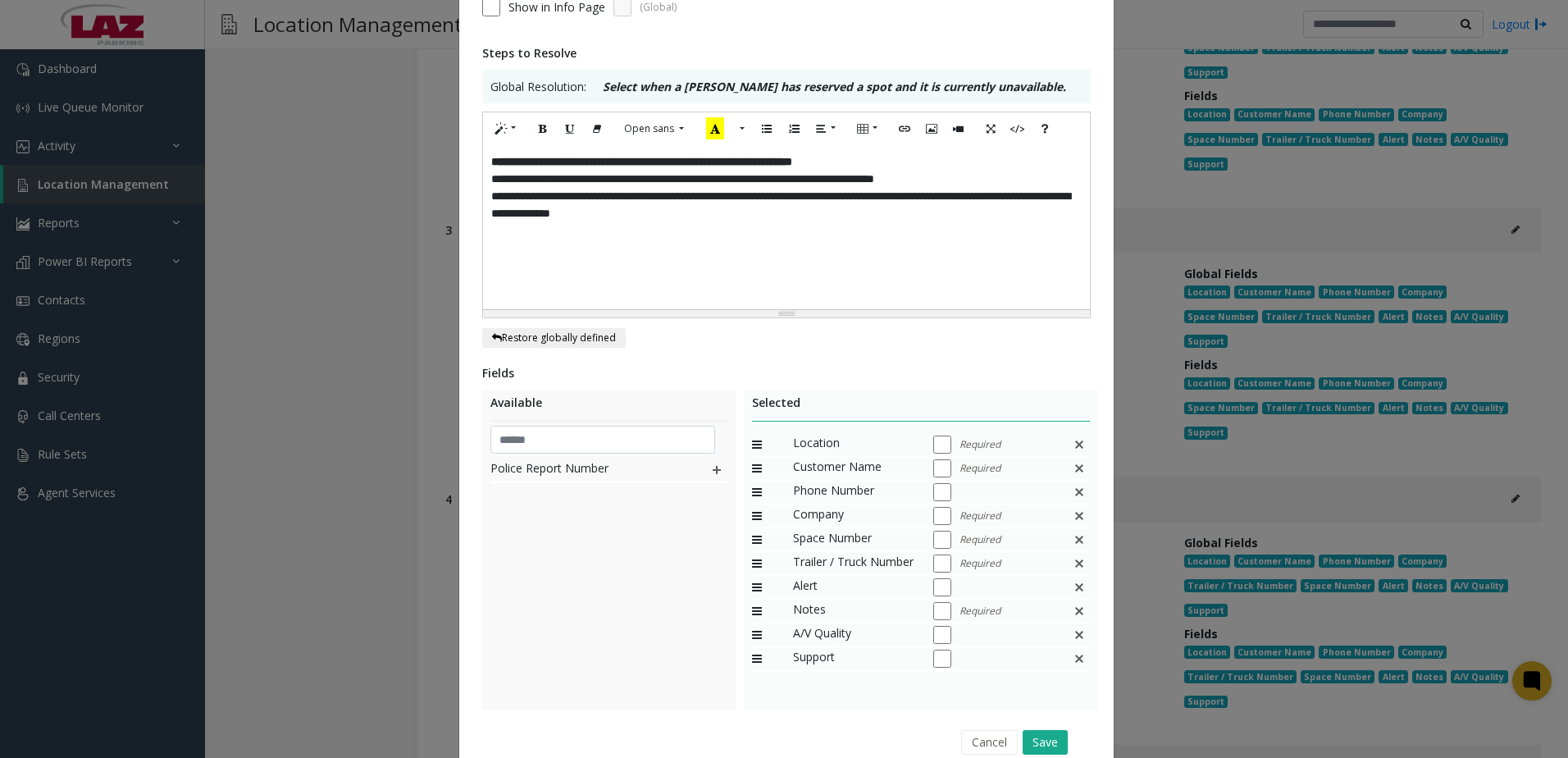
scroll to position [0, 0]
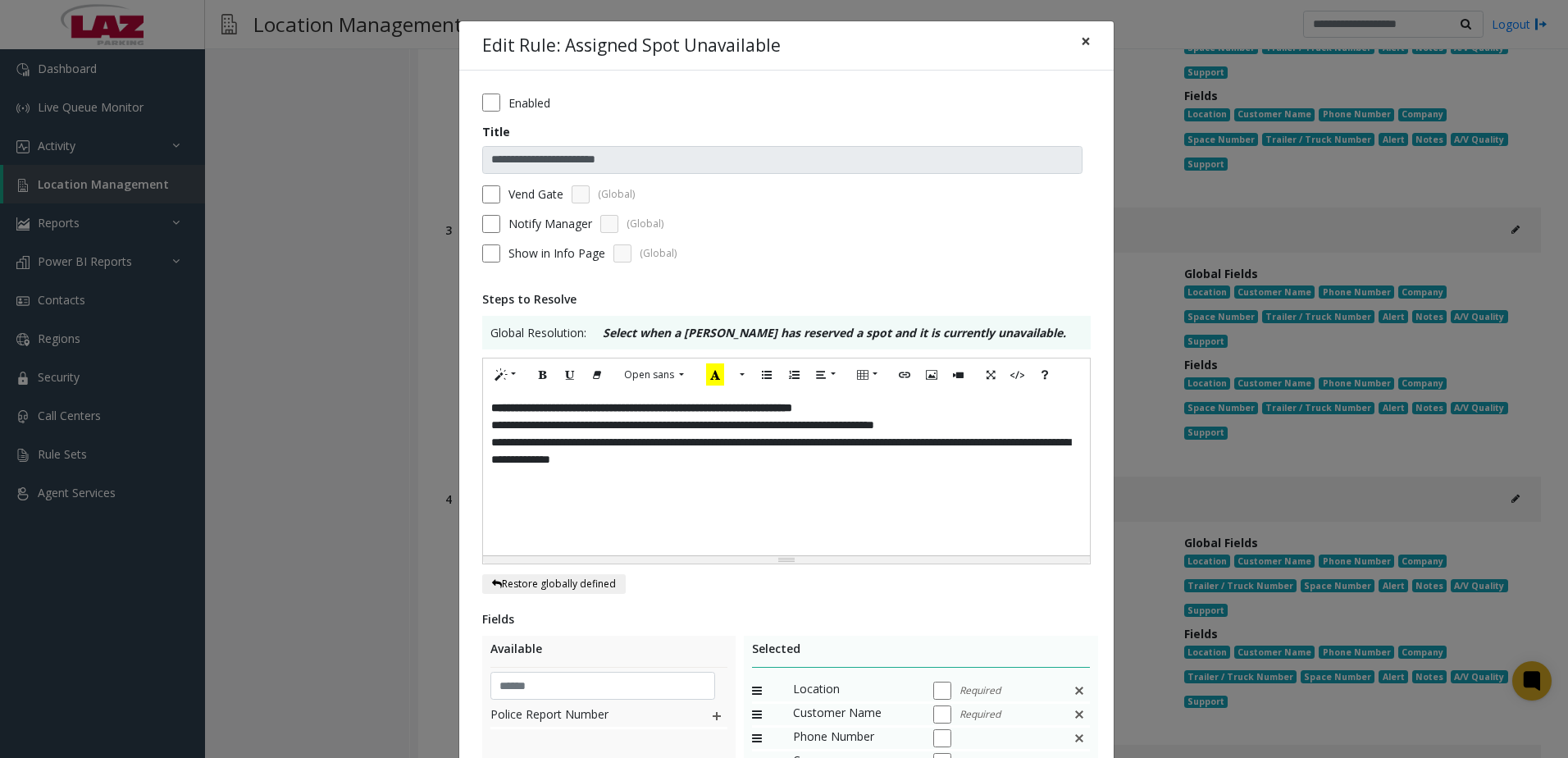
click at [1081, 44] on span "×" at bounding box center [1085, 41] width 10 height 23
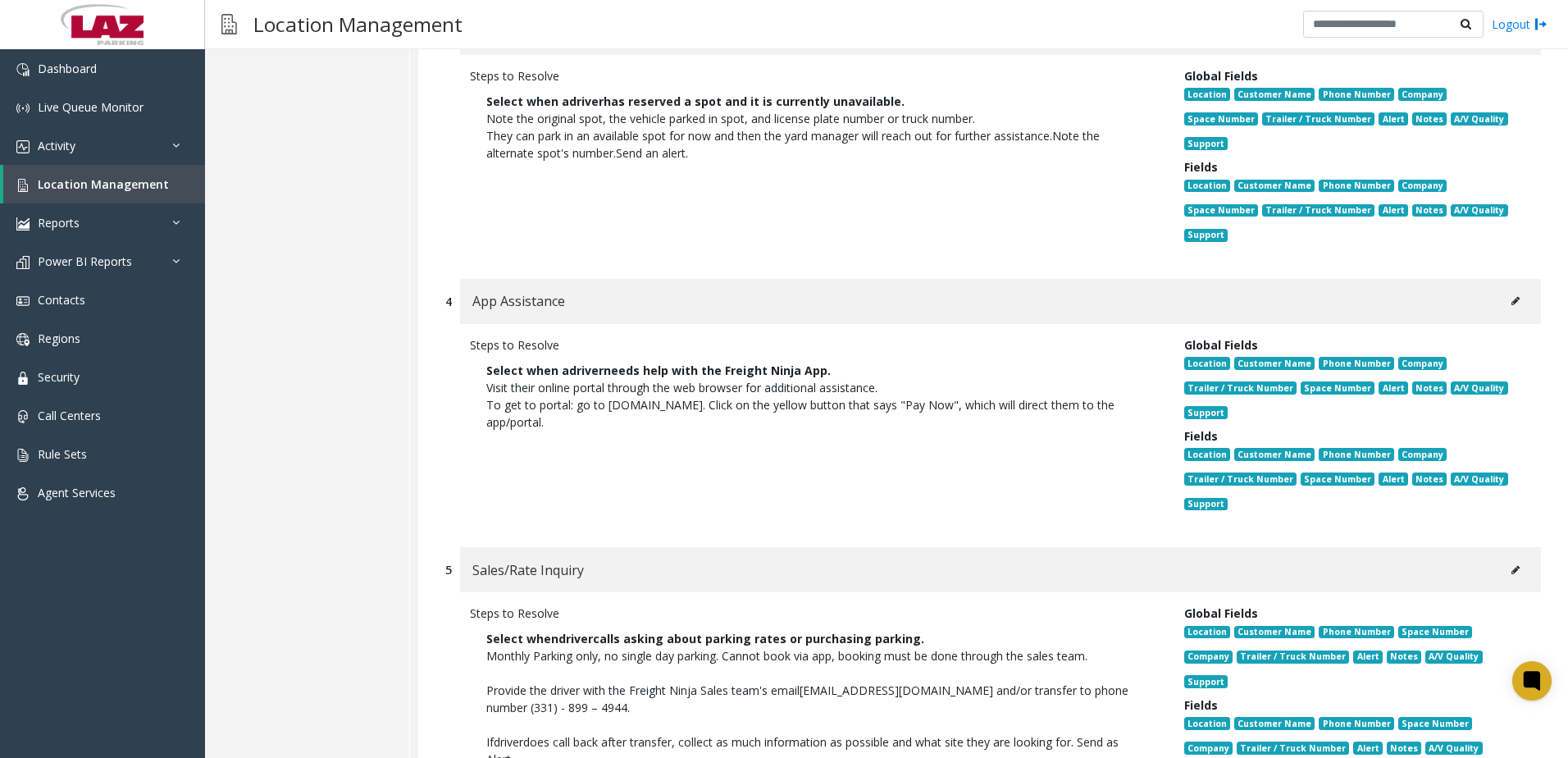
scroll to position [903, 0]
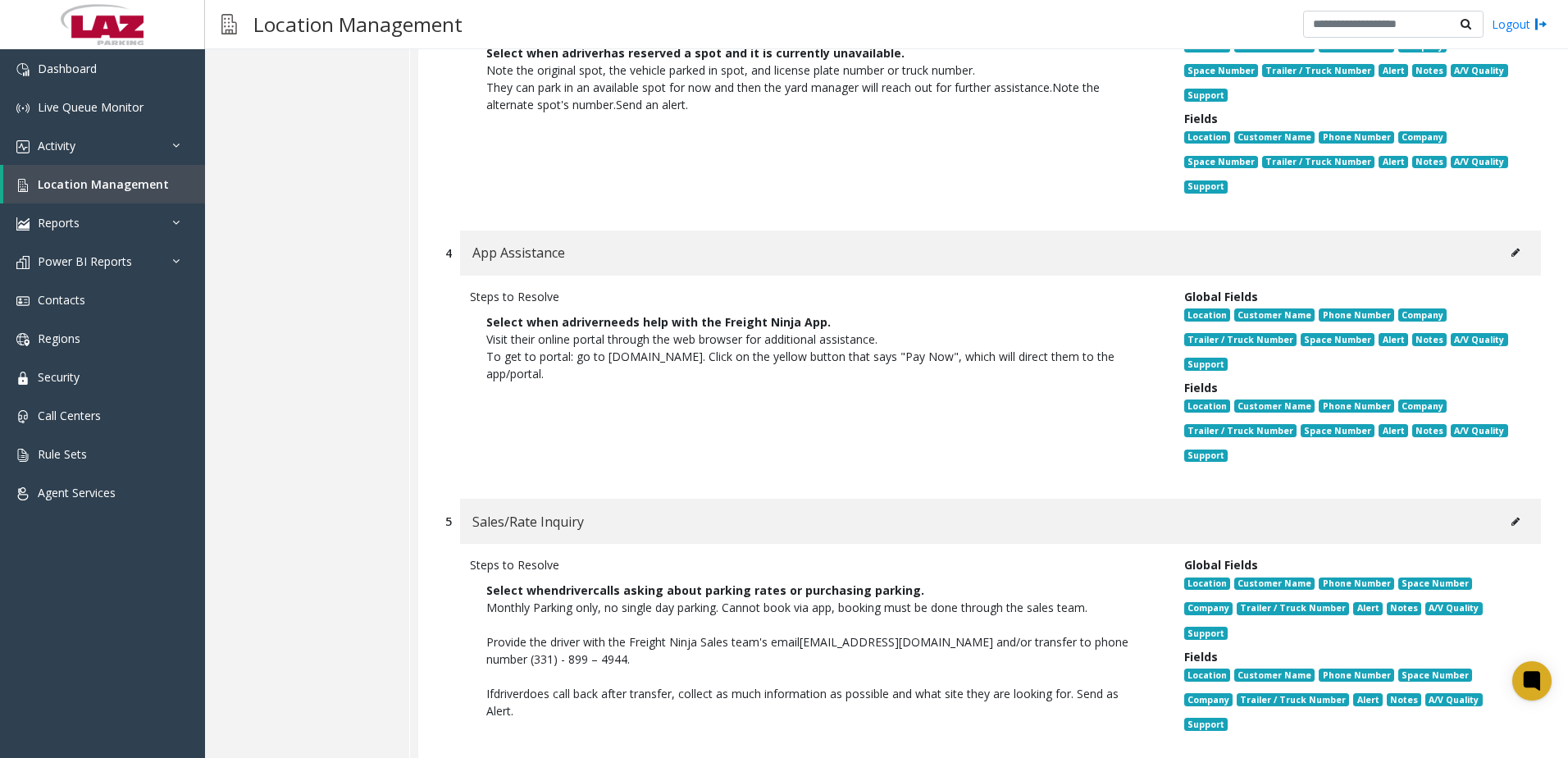
click at [1506, 243] on button at bounding box center [1516, 253] width 26 height 25
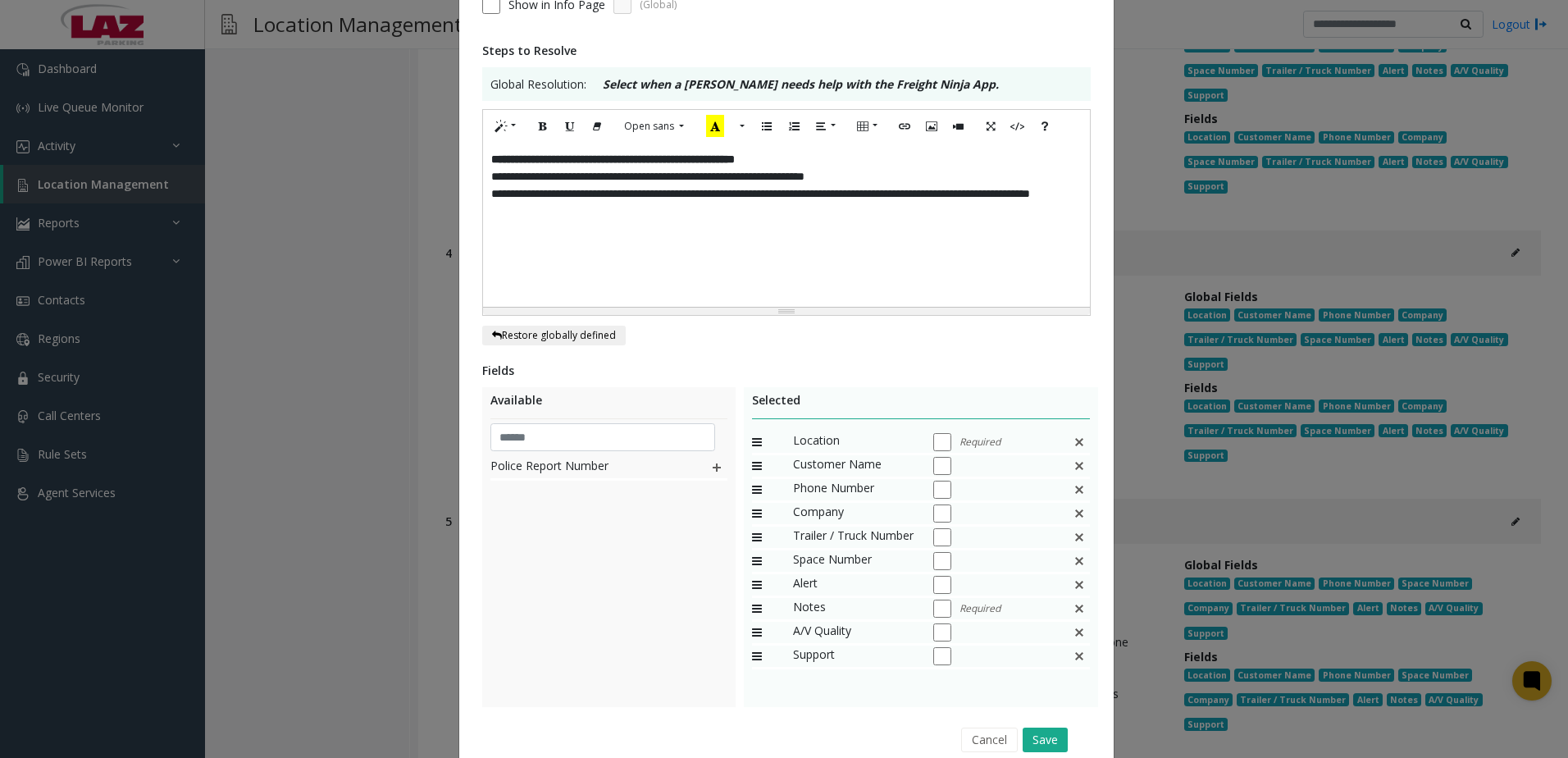
scroll to position [320, 0]
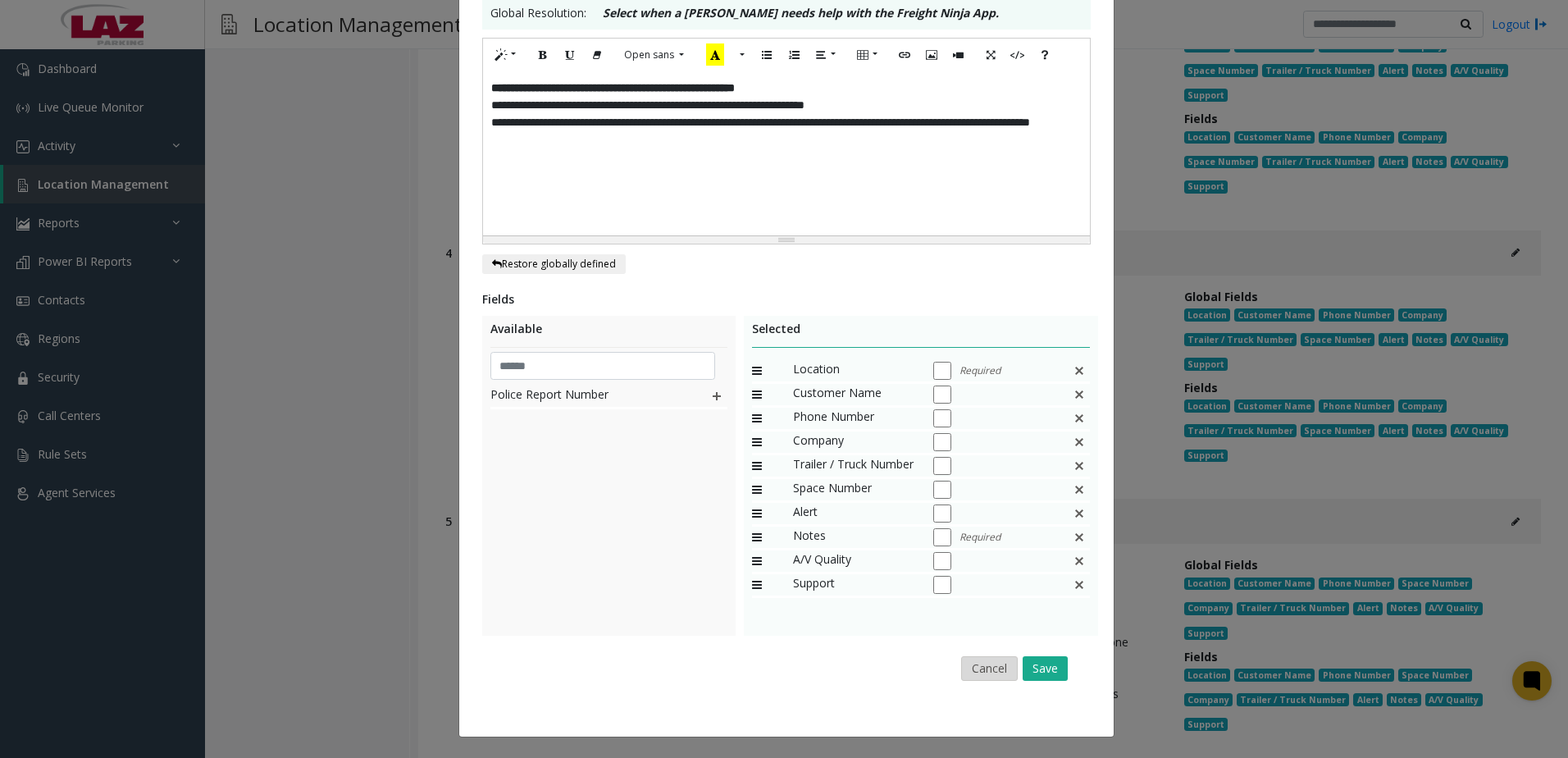
click at [997, 671] on button "Cancel" at bounding box center [990, 668] width 56 height 25
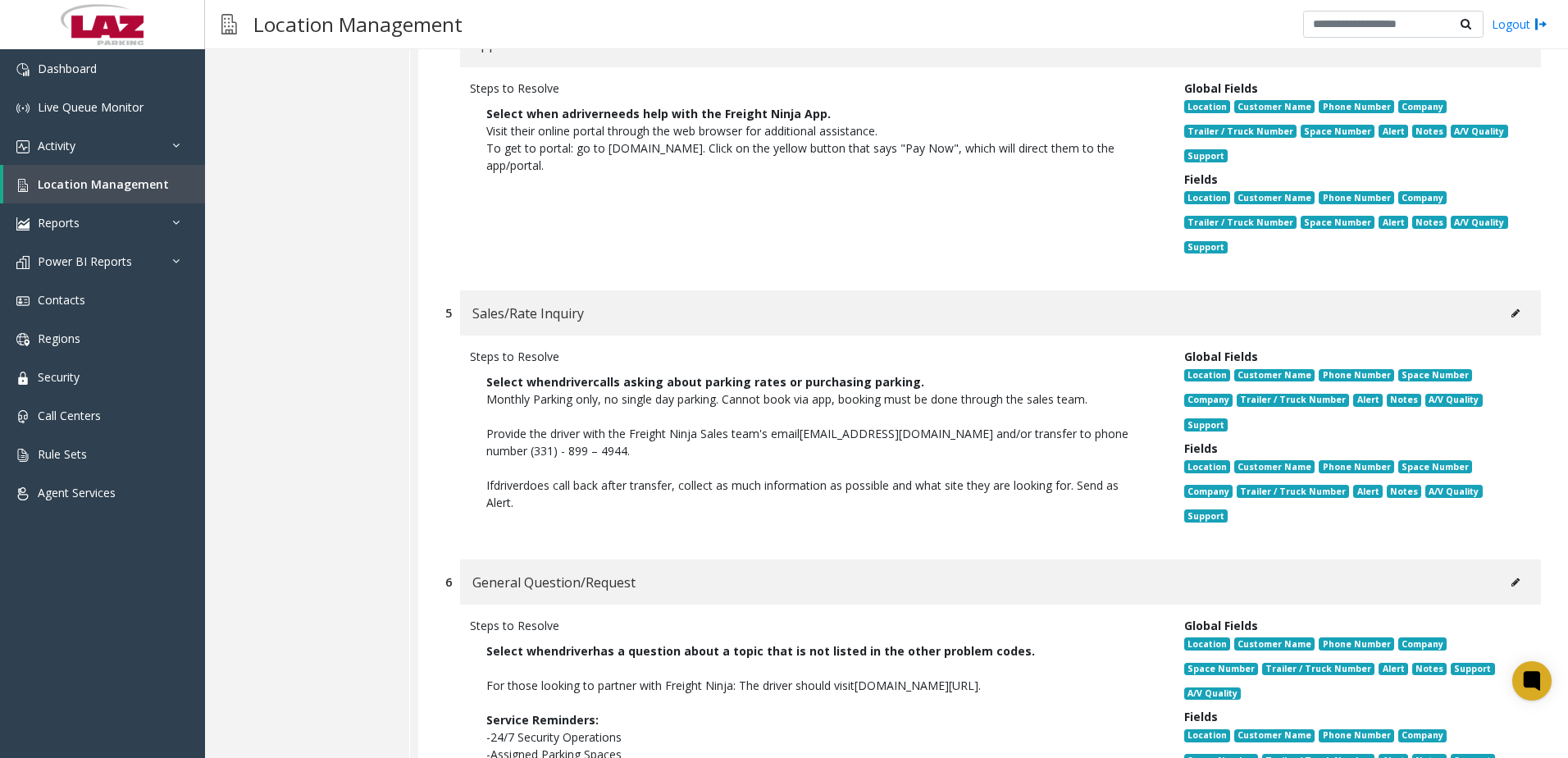
scroll to position [1148, 0]
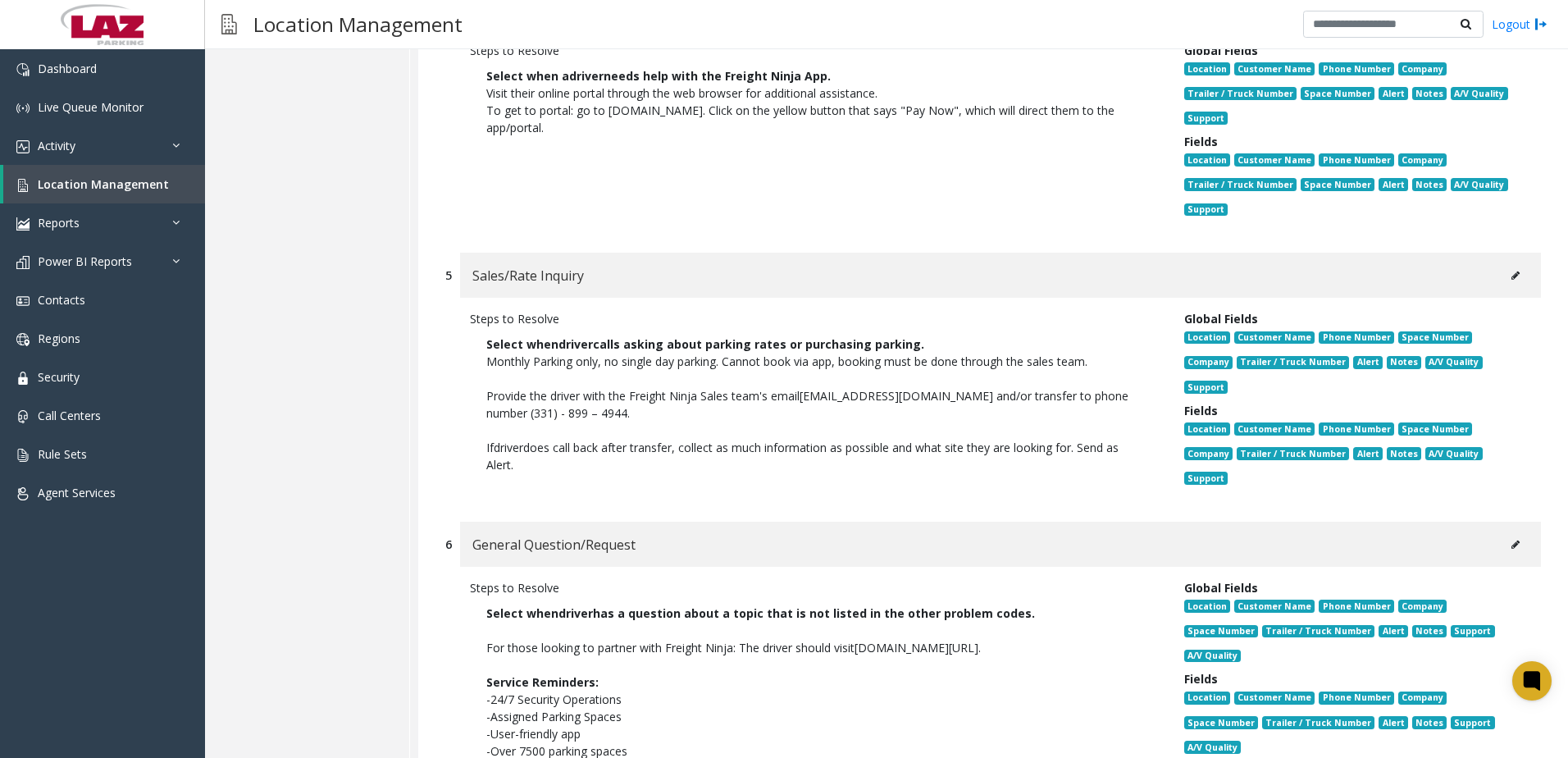
click at [1512, 278] on icon at bounding box center [1515, 275] width 8 height 10
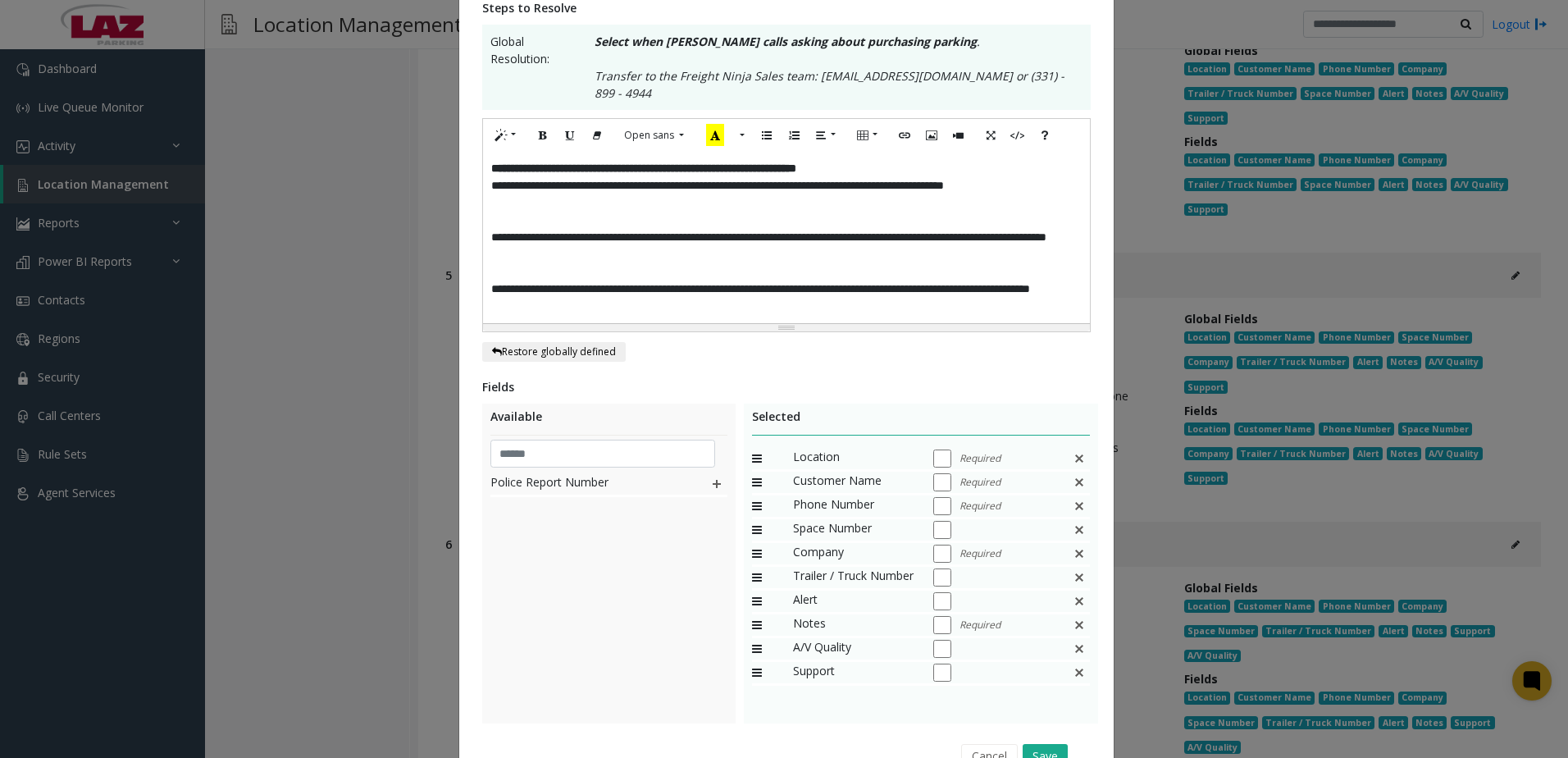
scroll to position [328, 0]
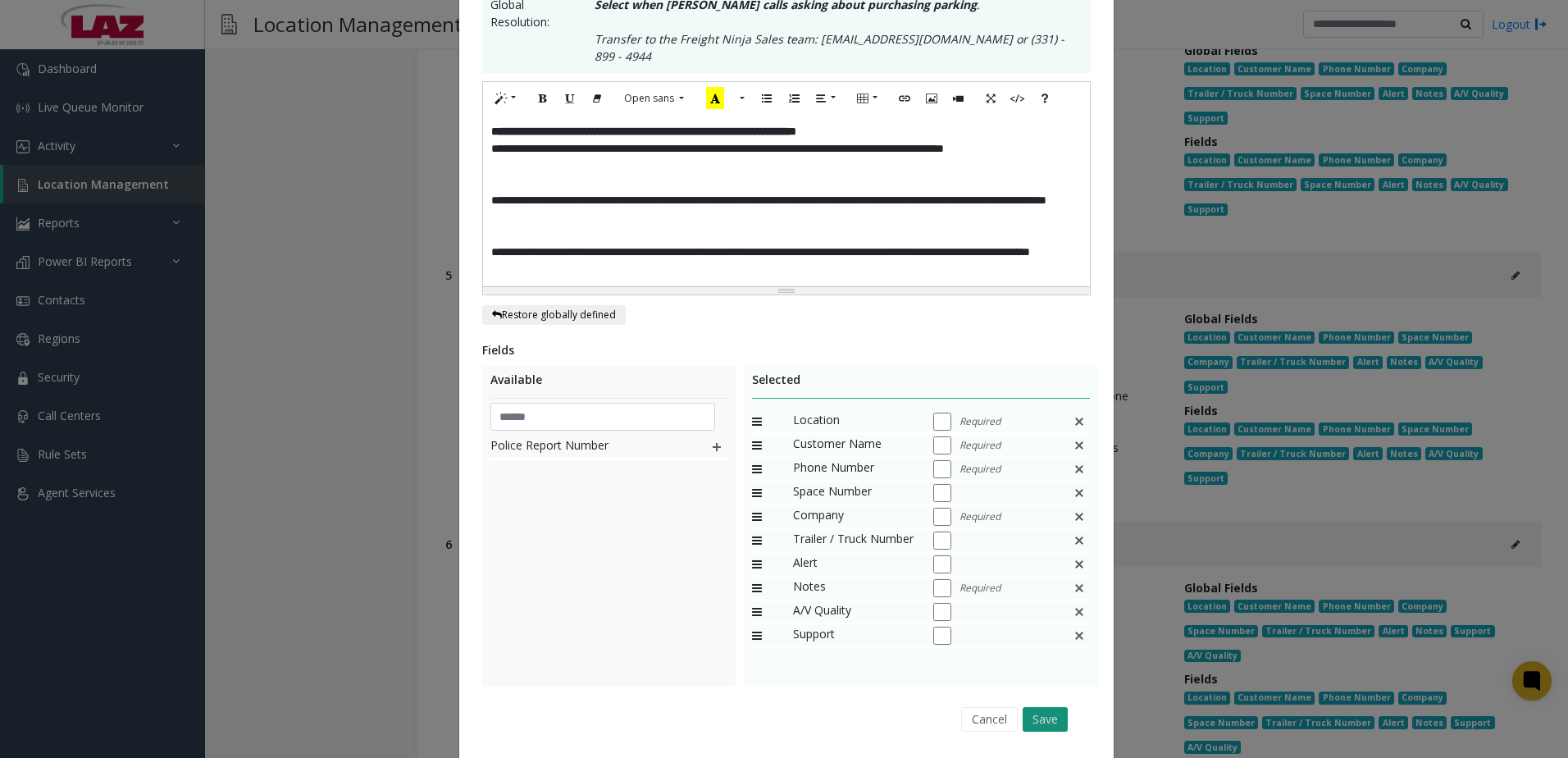
click at [1054, 707] on button "Save" at bounding box center [1044, 719] width 45 height 25
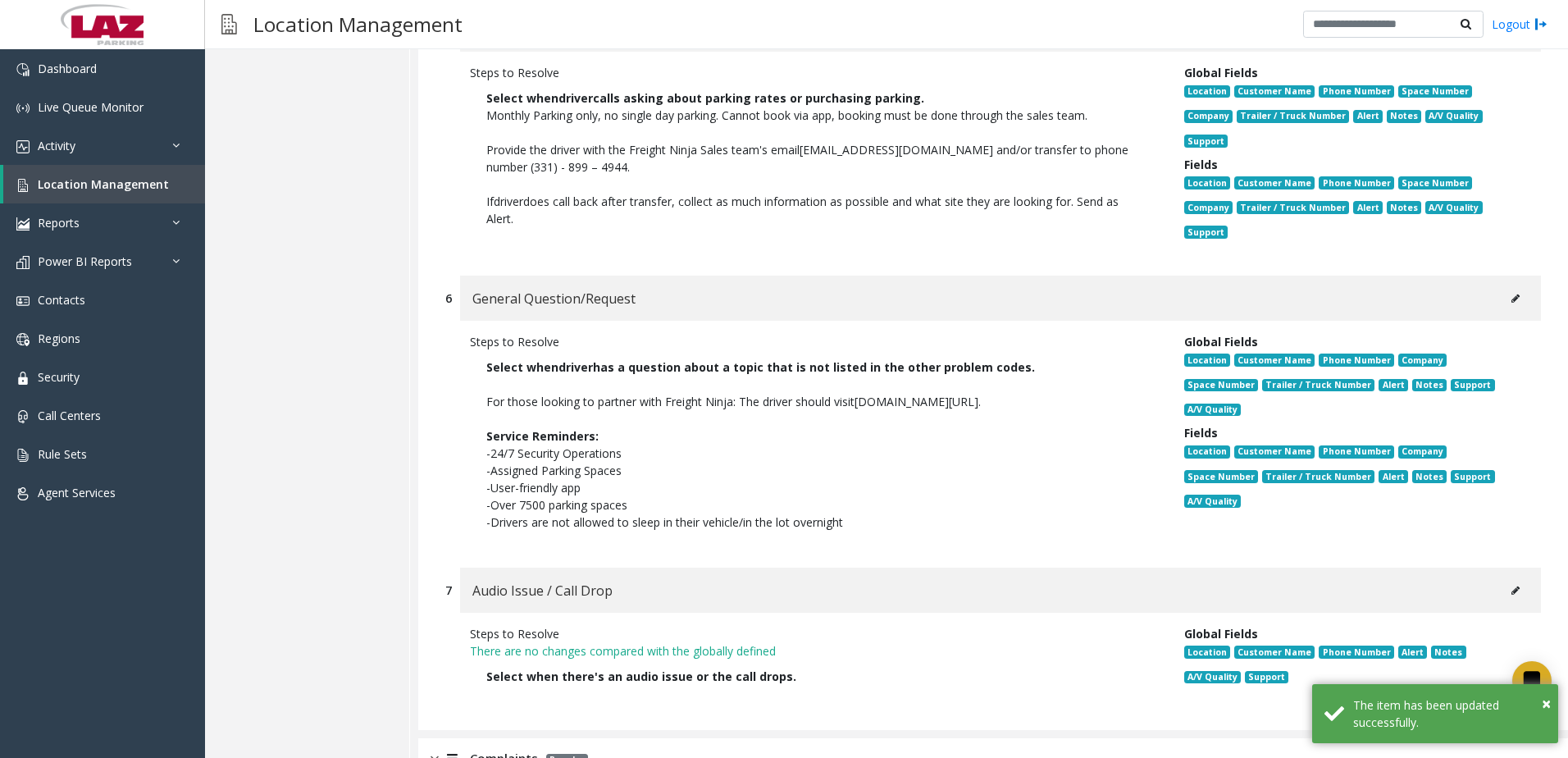
scroll to position [1436, 0]
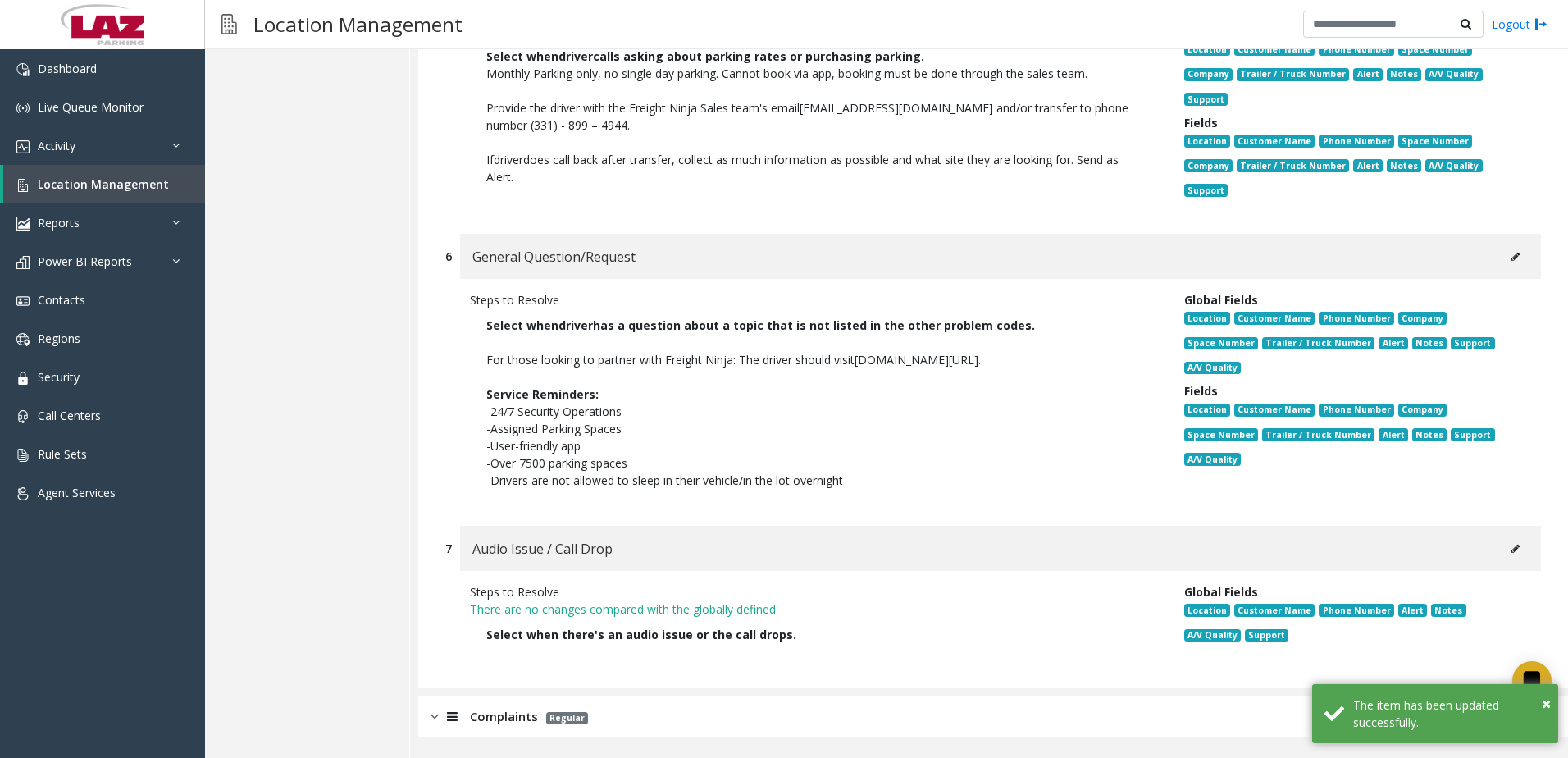
click at [1512, 254] on icon at bounding box center [1515, 256] width 8 height 10
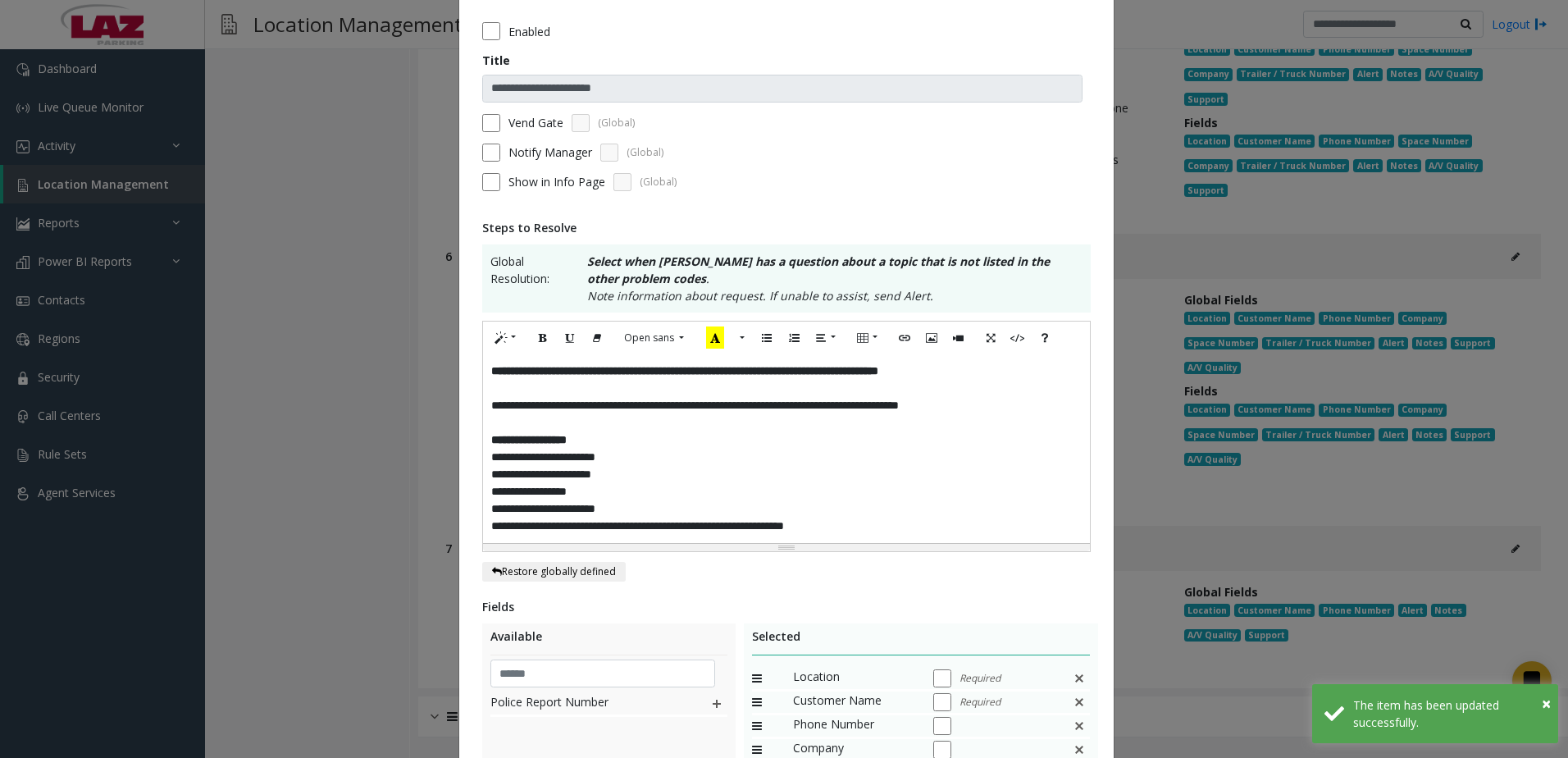
scroll to position [328, 0]
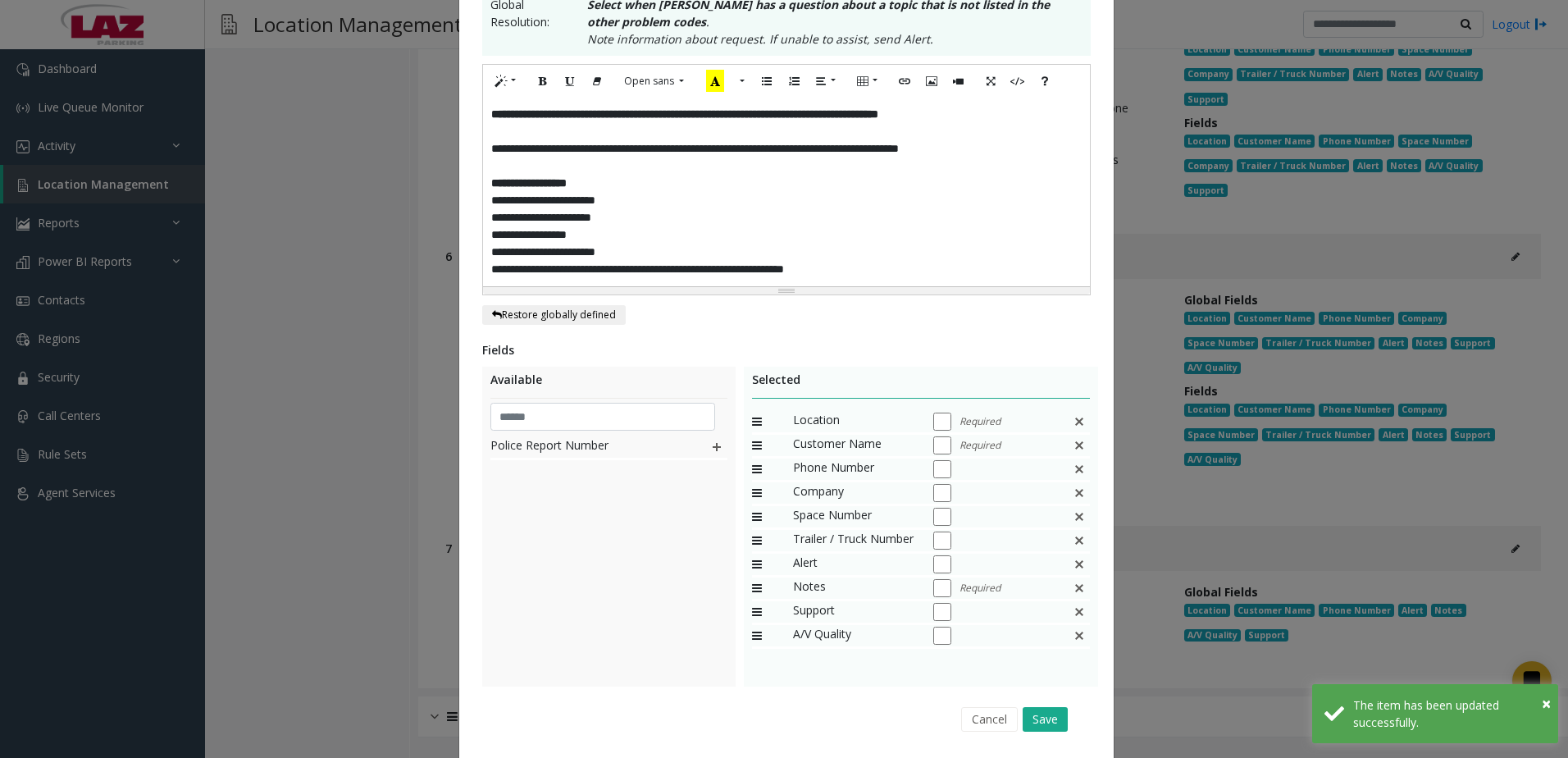
drag, startPoint x: 1044, startPoint y: 717, endPoint x: 1096, endPoint y: 641, distance: 92.1
click at [1044, 718] on button "Save" at bounding box center [1044, 719] width 45 height 25
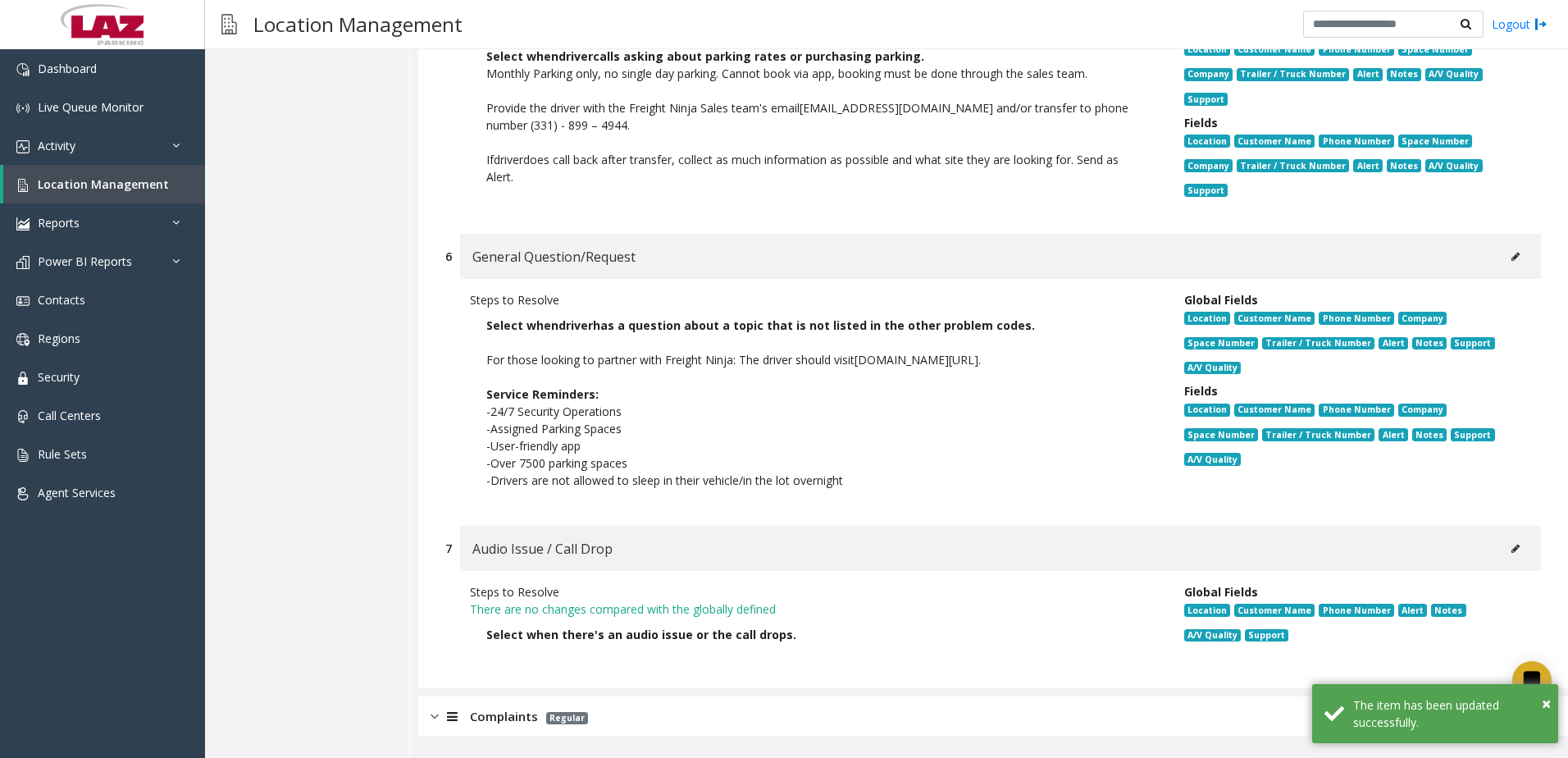
click at [1512, 552] on icon at bounding box center [1515, 548] width 8 height 10
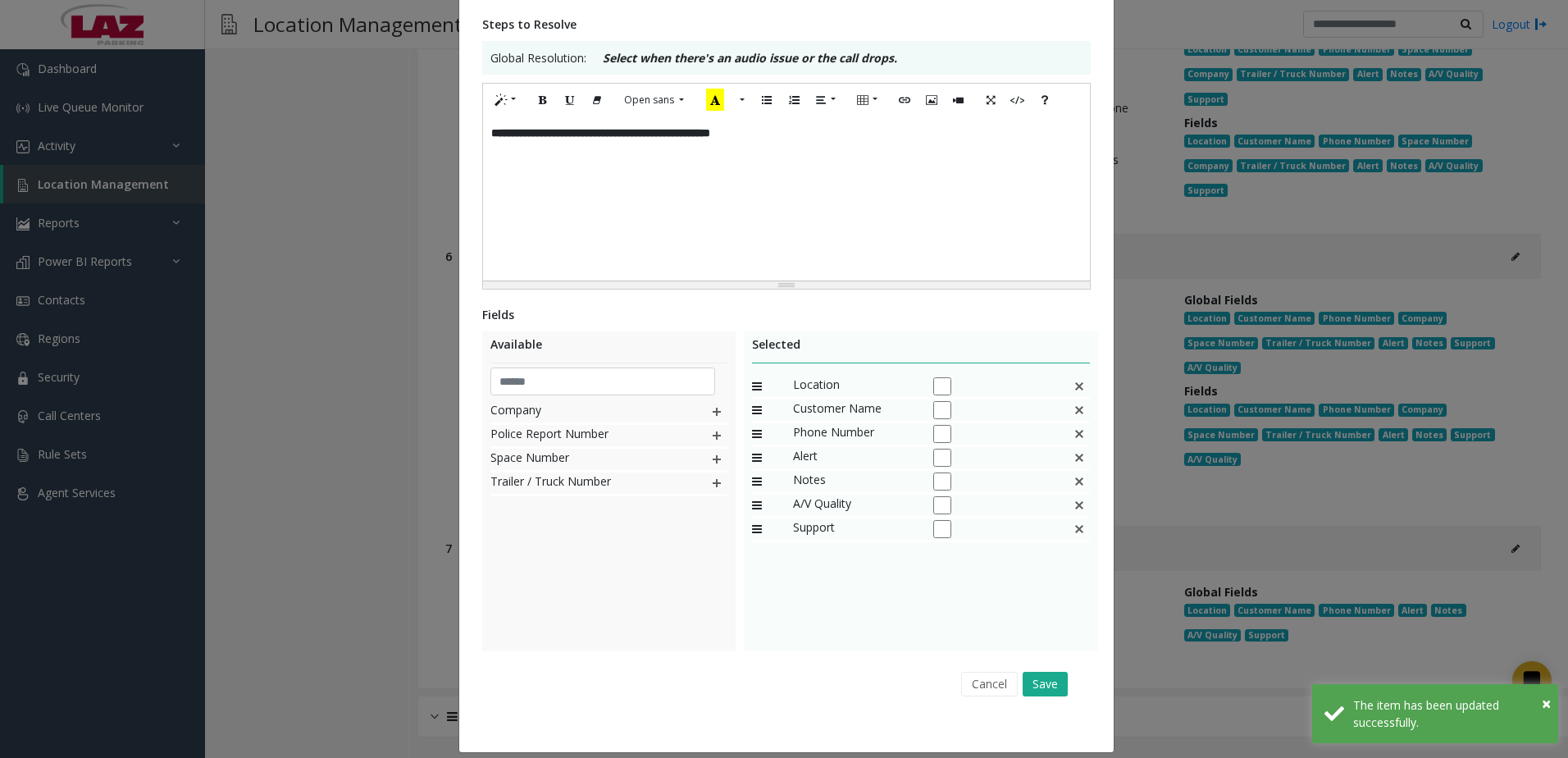
scroll to position [290, 0]
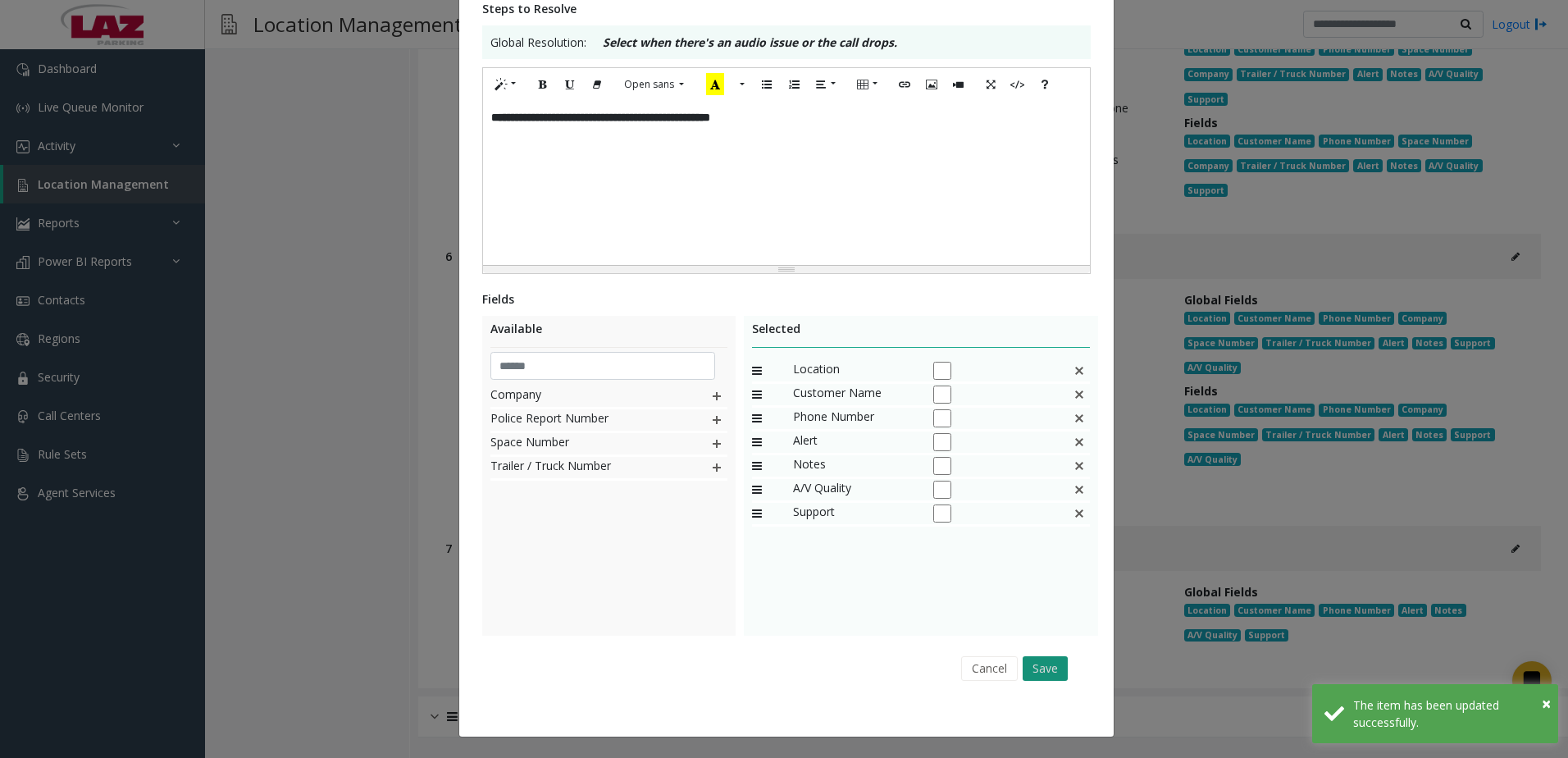
click at [1037, 671] on button "Save" at bounding box center [1044, 668] width 45 height 25
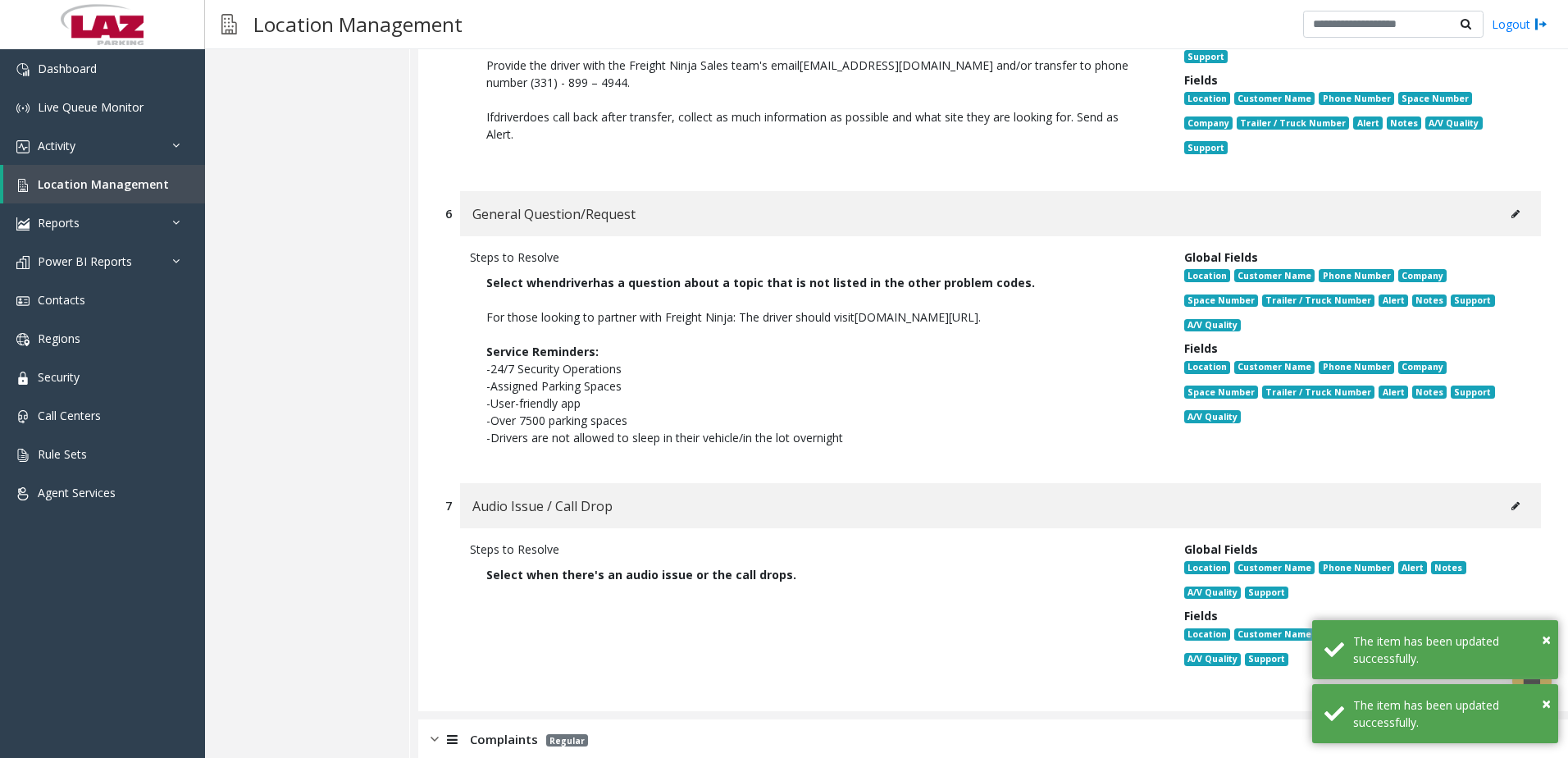
scroll to position [1502, 0]
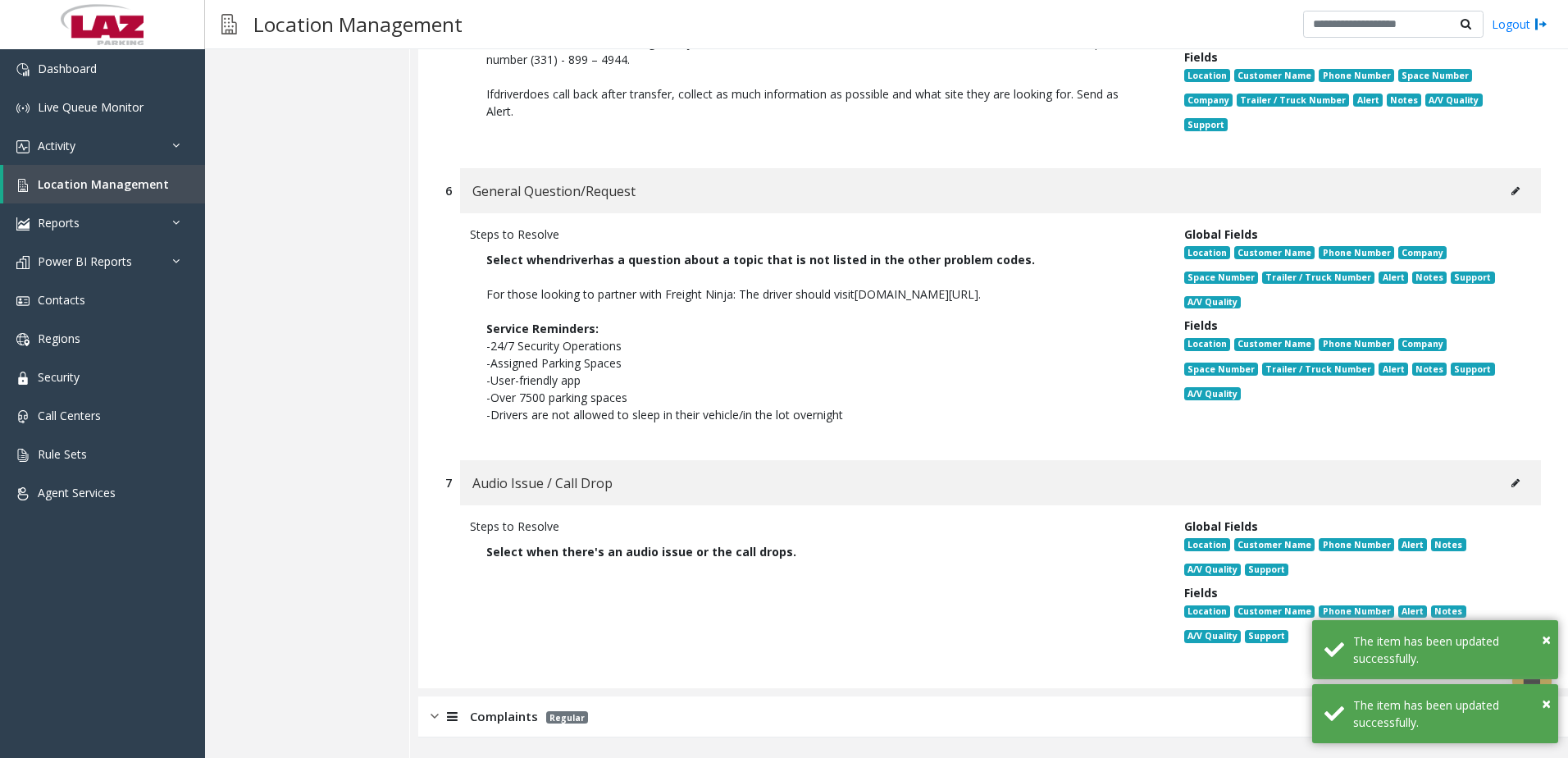
click at [518, 715] on span "Complaints" at bounding box center [503, 716] width 68 height 19
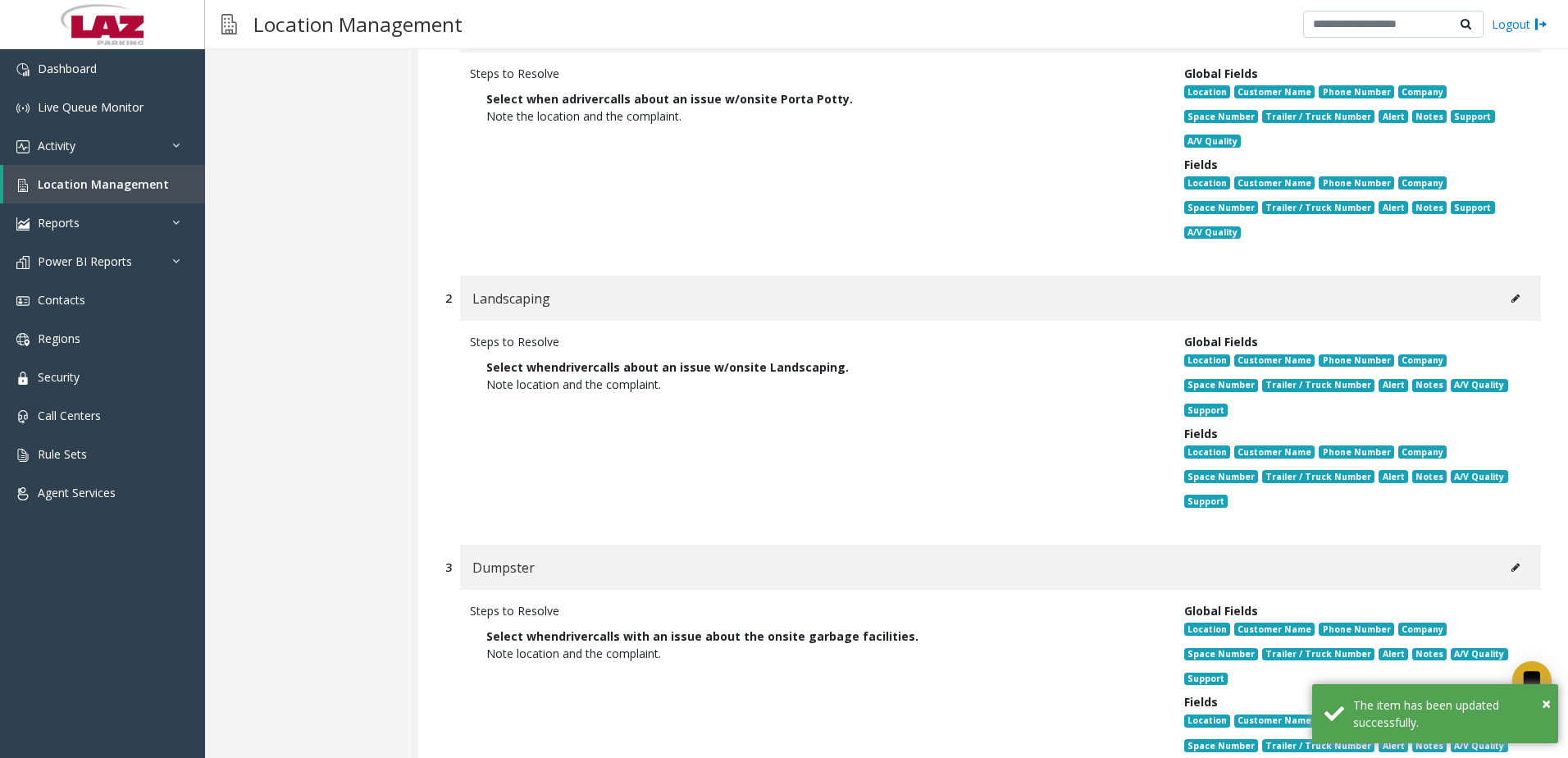
scroll to position [2158, 0]
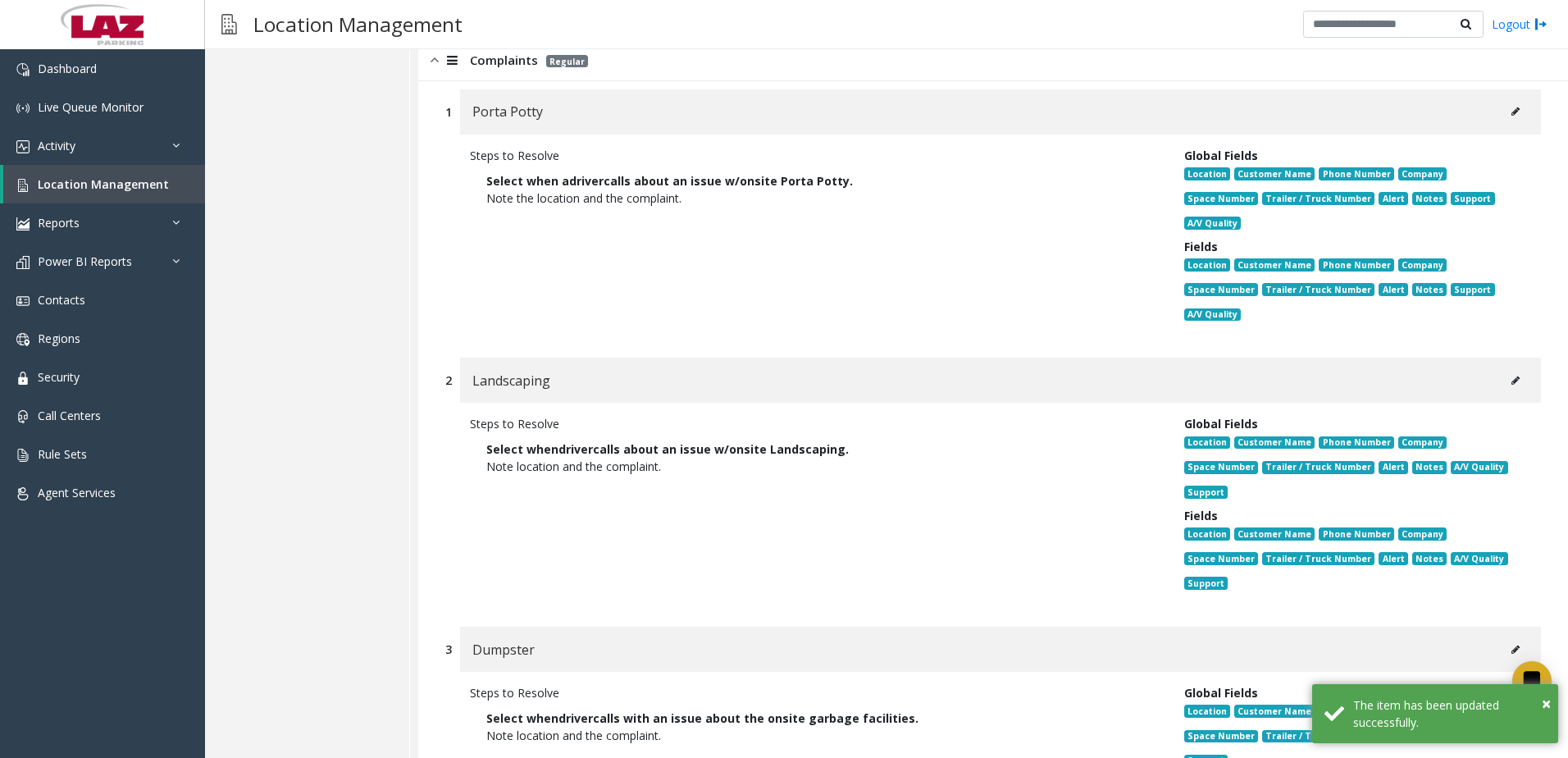
click at [1512, 112] on icon at bounding box center [1515, 111] width 8 height 10
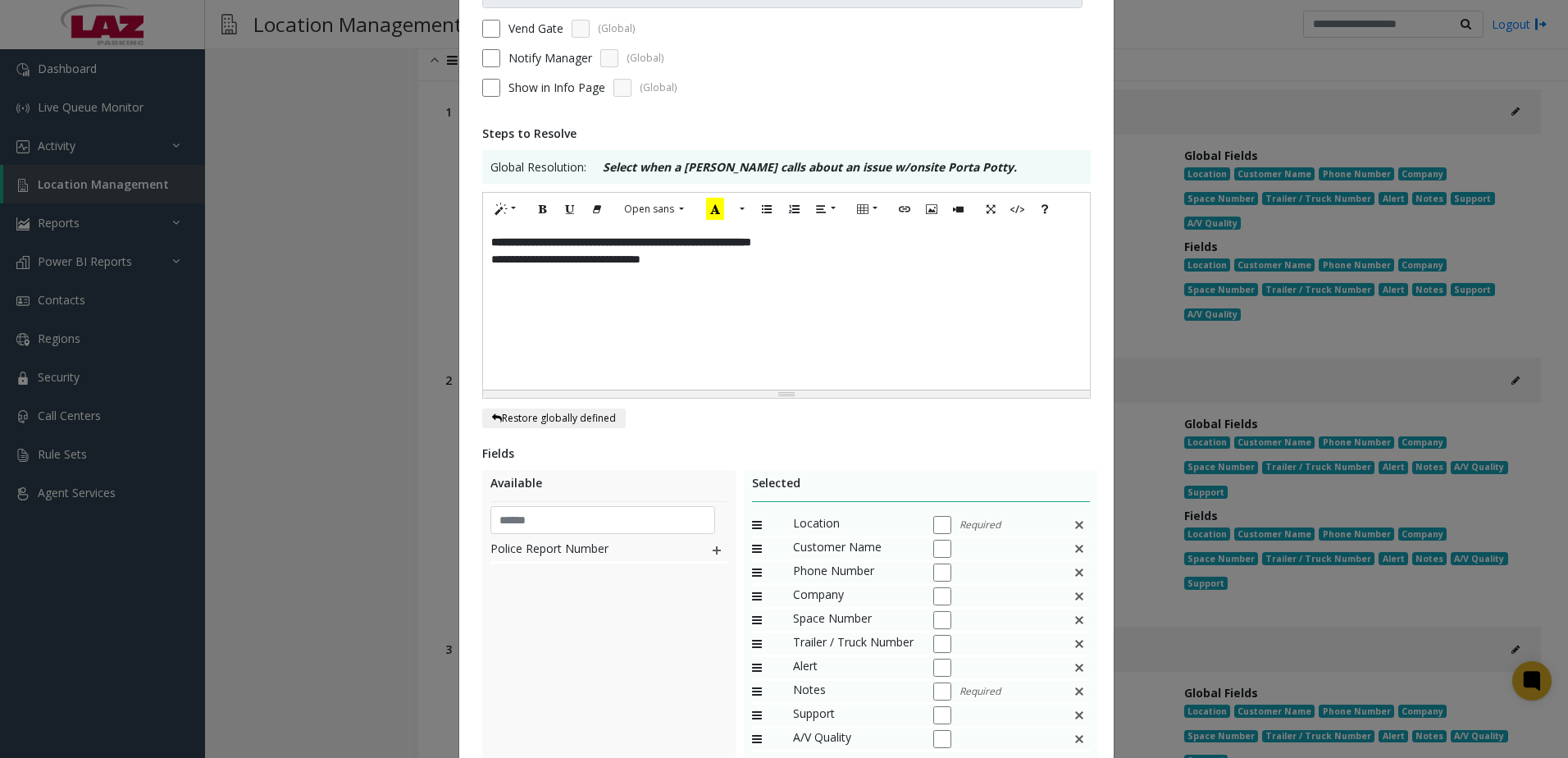
scroll to position [320, 0]
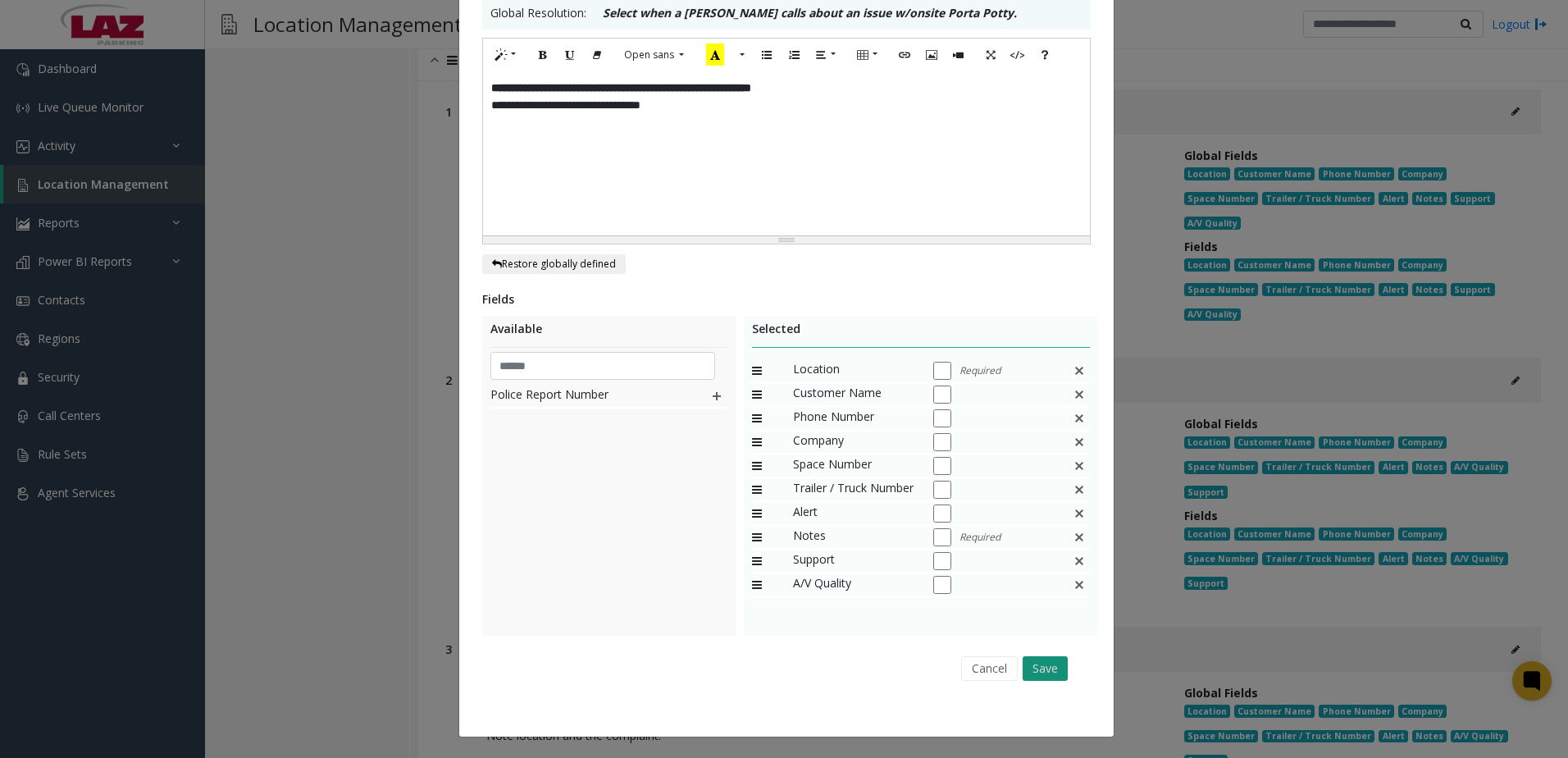
click at [1044, 671] on button "Save" at bounding box center [1044, 668] width 45 height 25
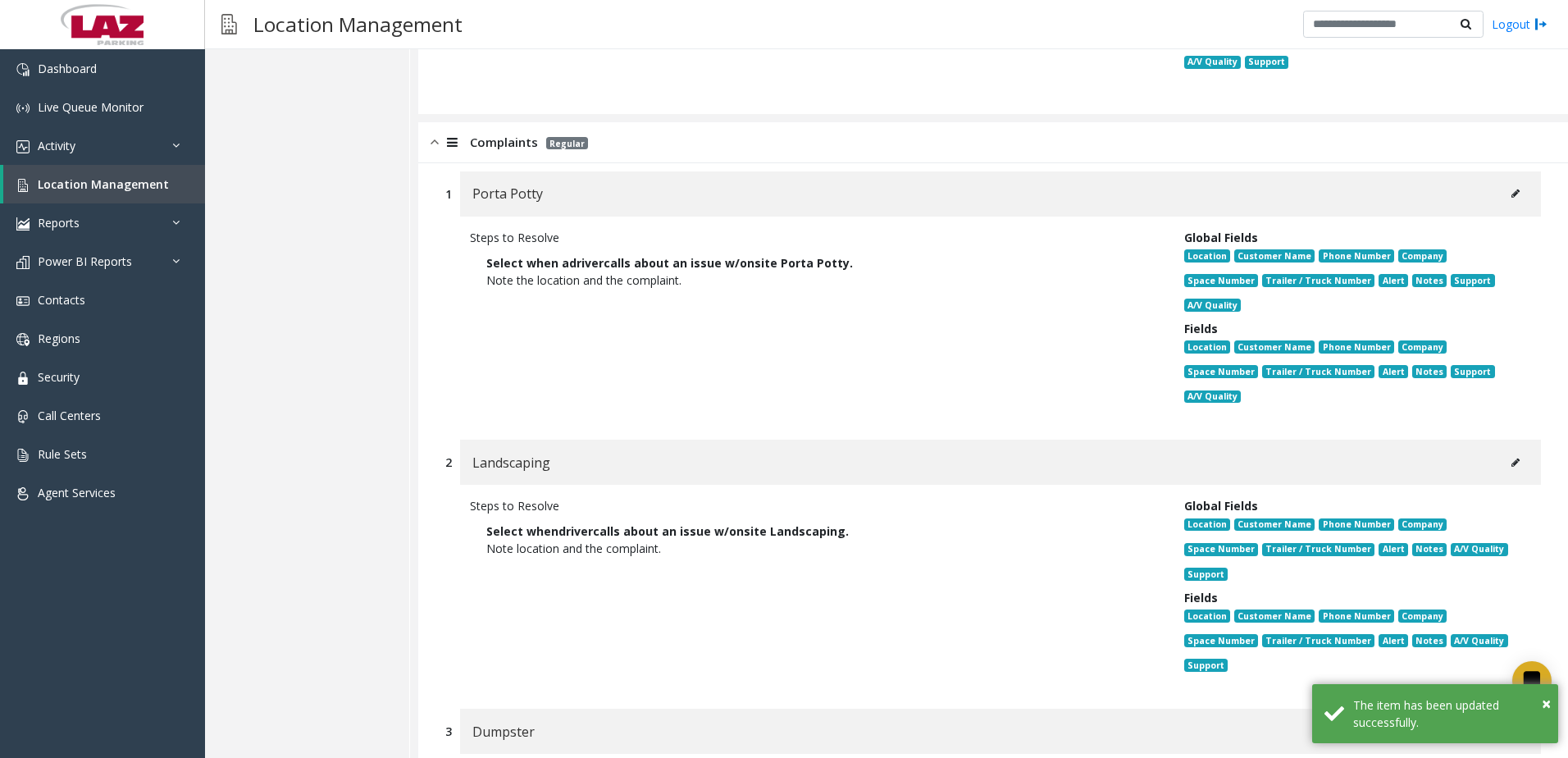
scroll to position [2322, 0]
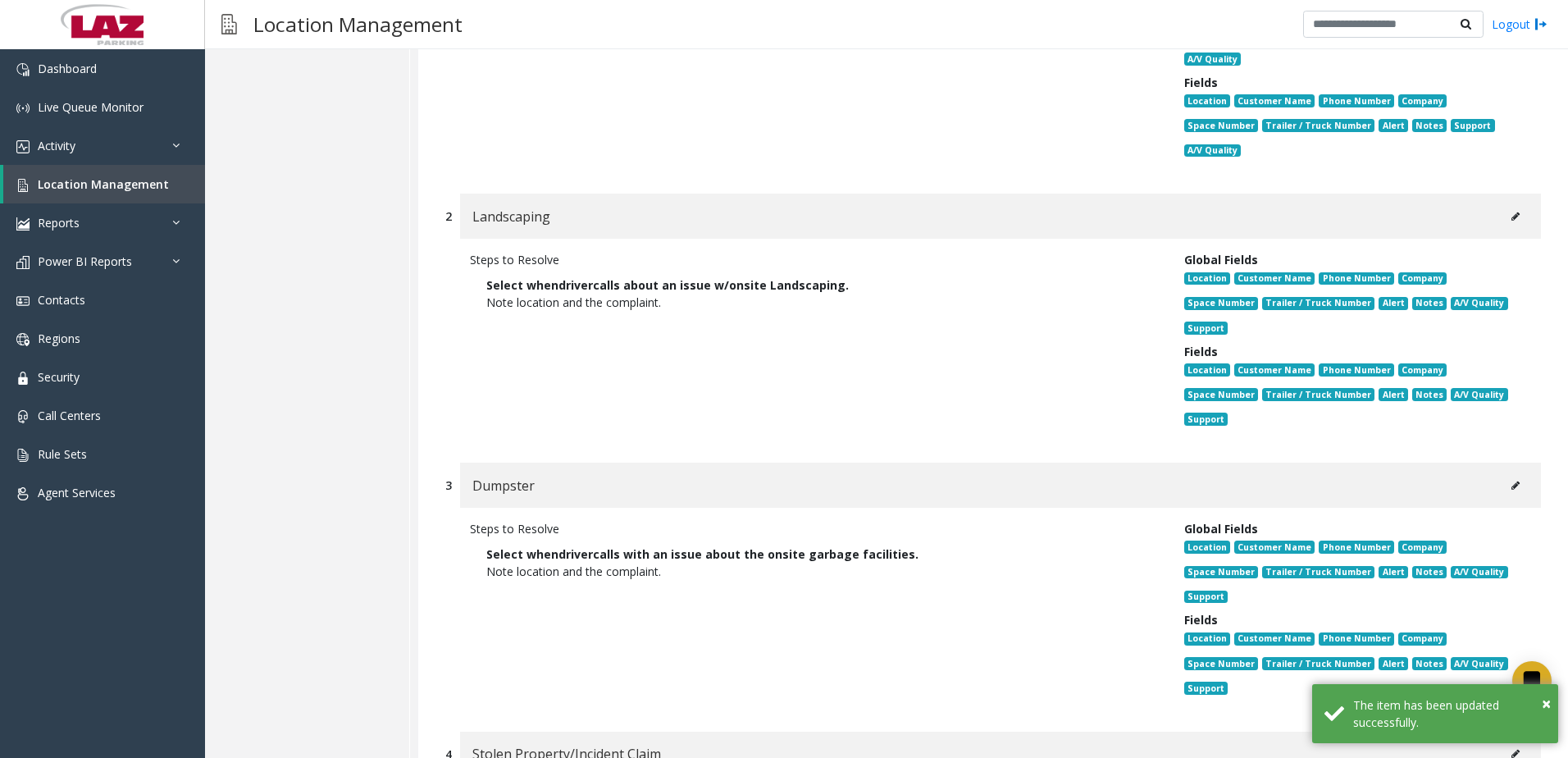
click at [1507, 213] on button at bounding box center [1516, 217] width 26 height 25
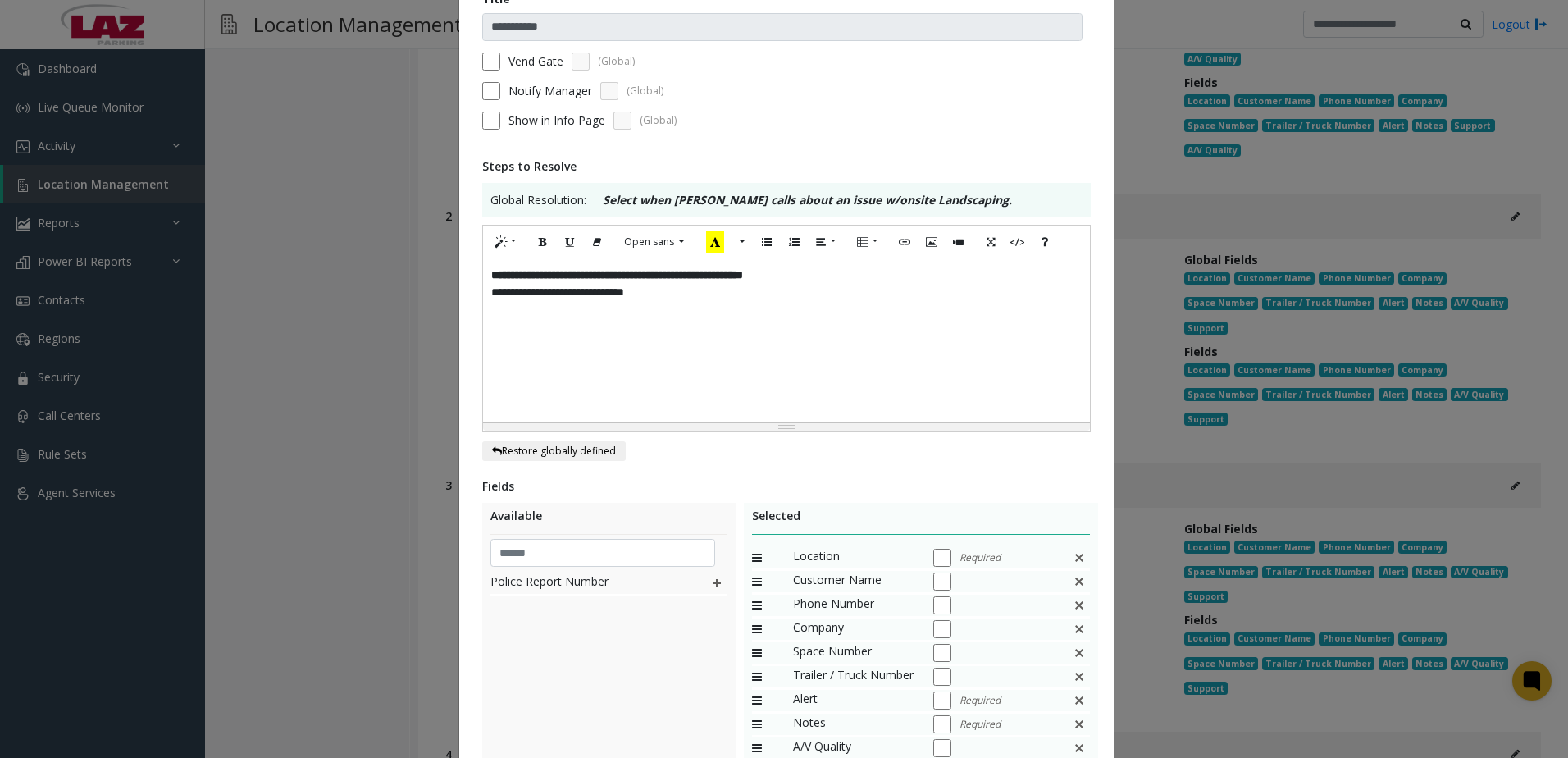
scroll to position [320, 0]
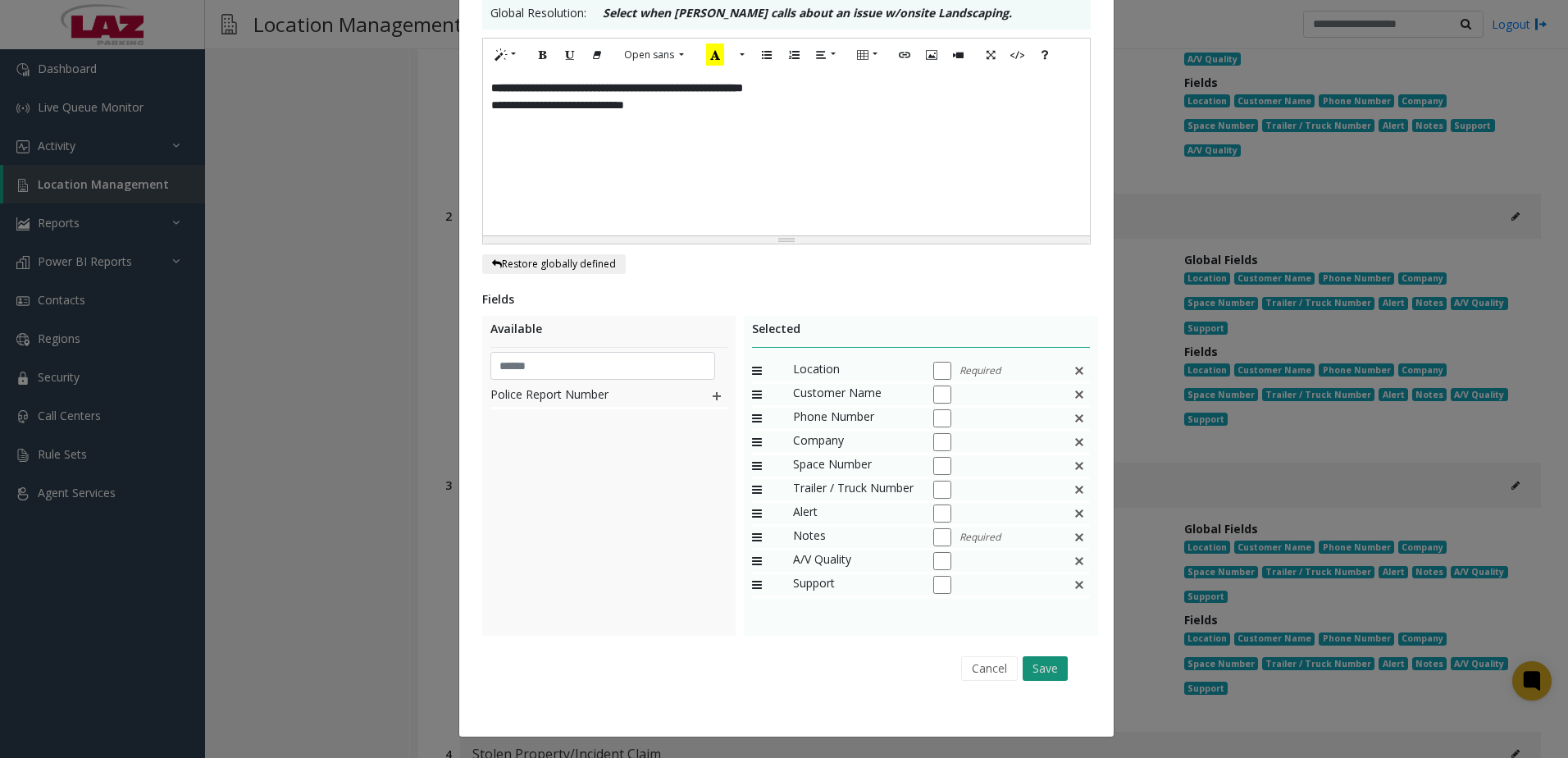
click at [1032, 660] on button "Save" at bounding box center [1044, 668] width 45 height 25
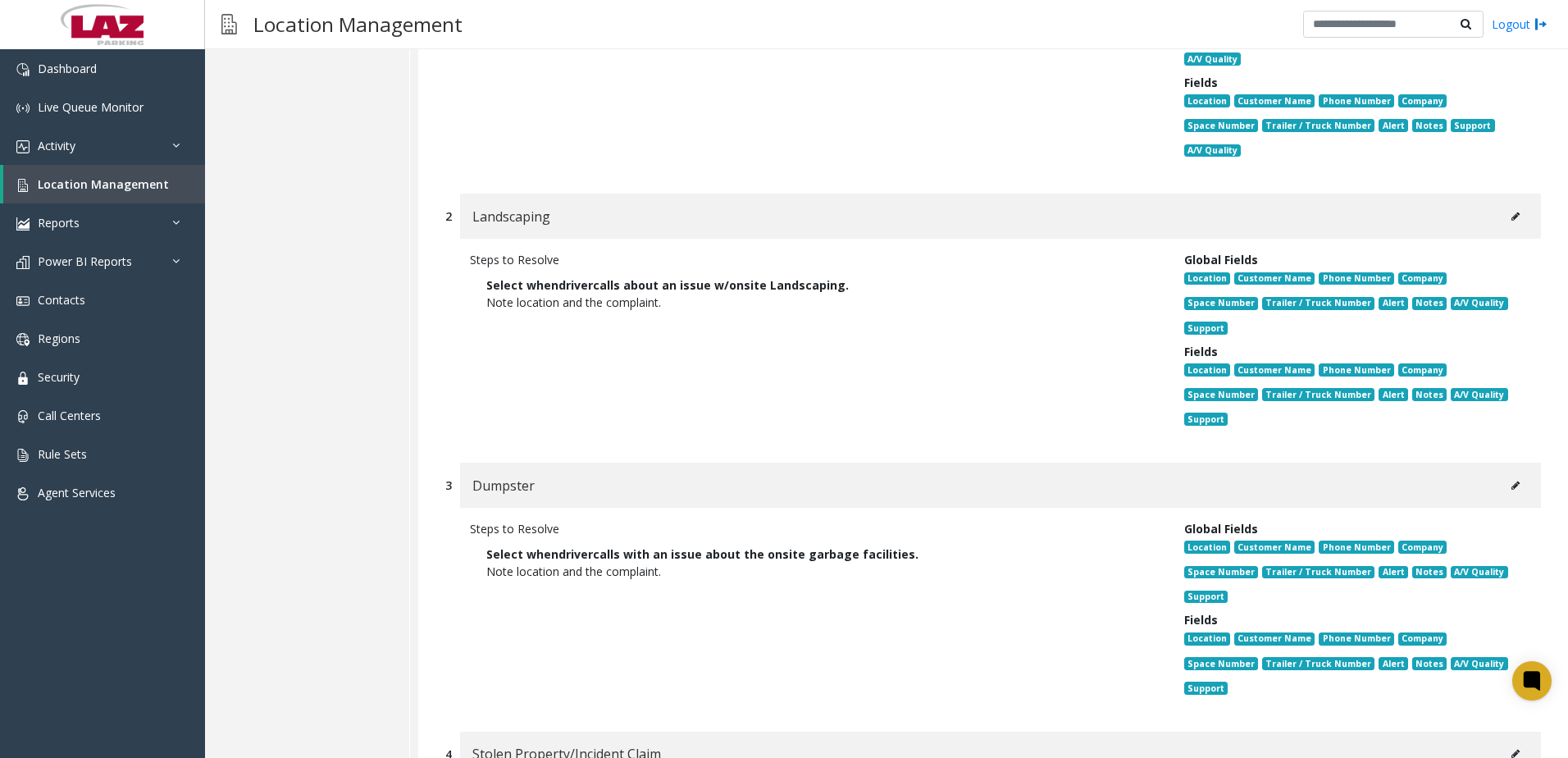
scroll to position [2593, 0]
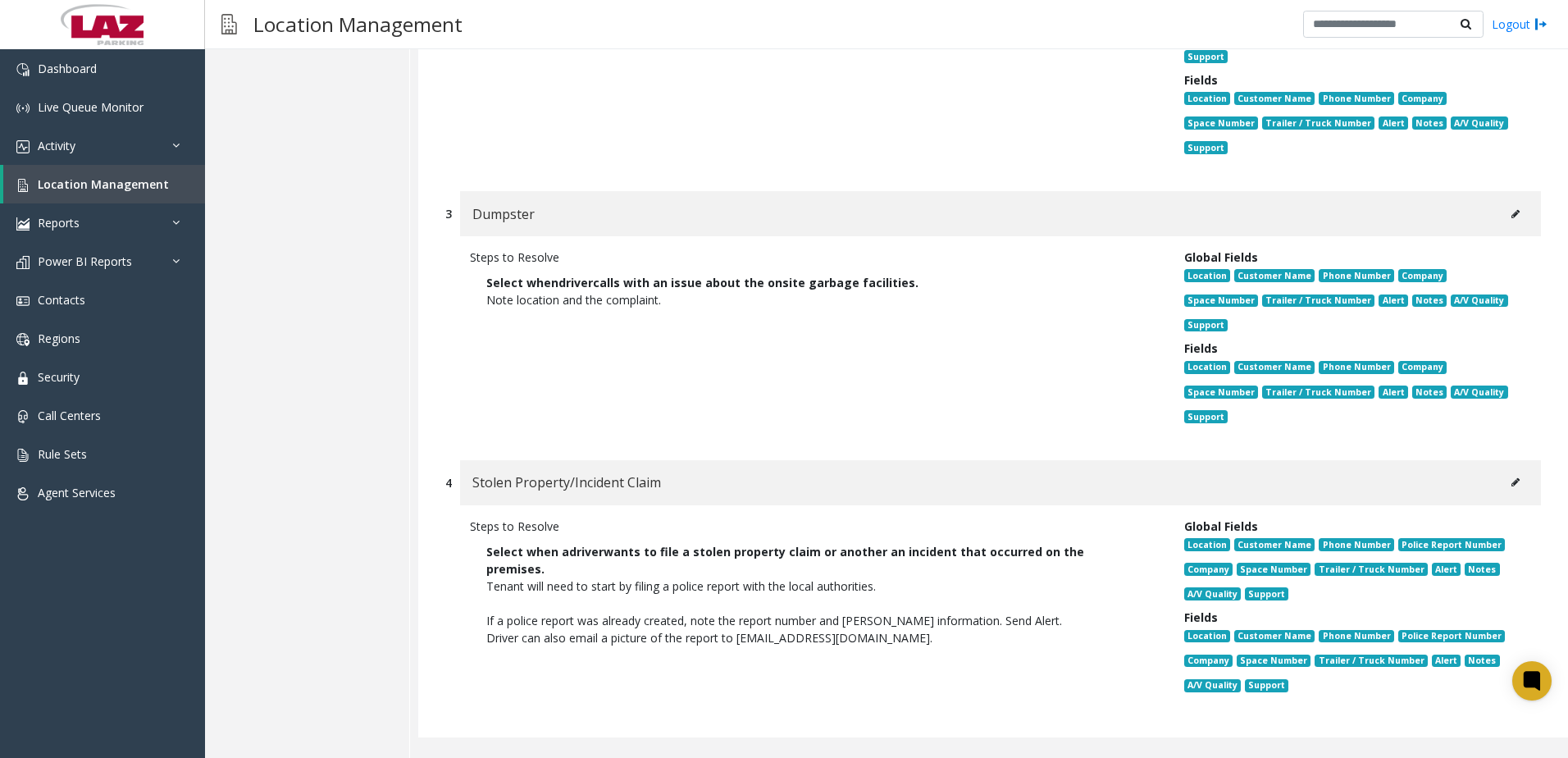
click at [1503, 206] on button at bounding box center [1516, 214] width 26 height 25
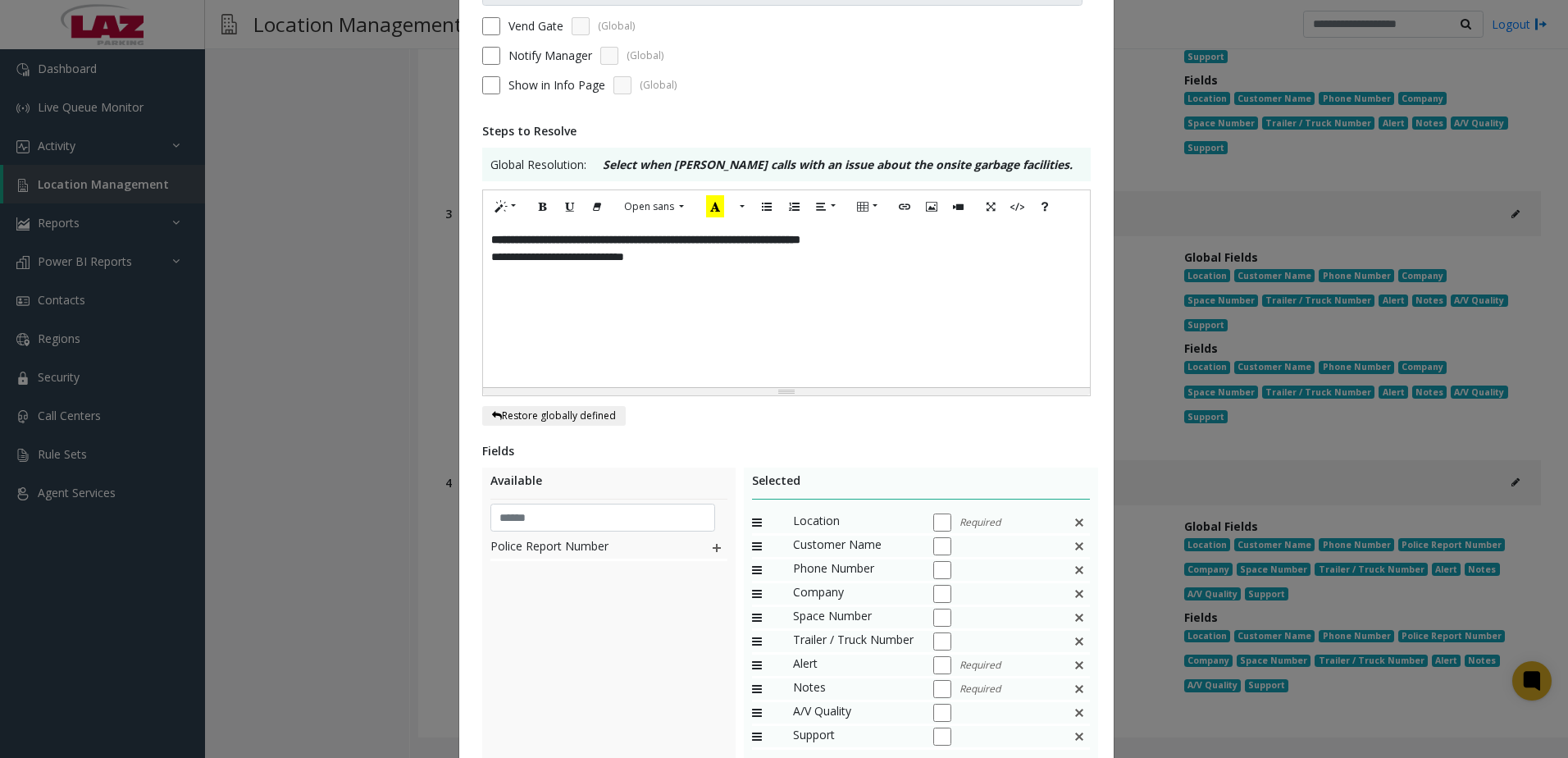
scroll to position [320, 0]
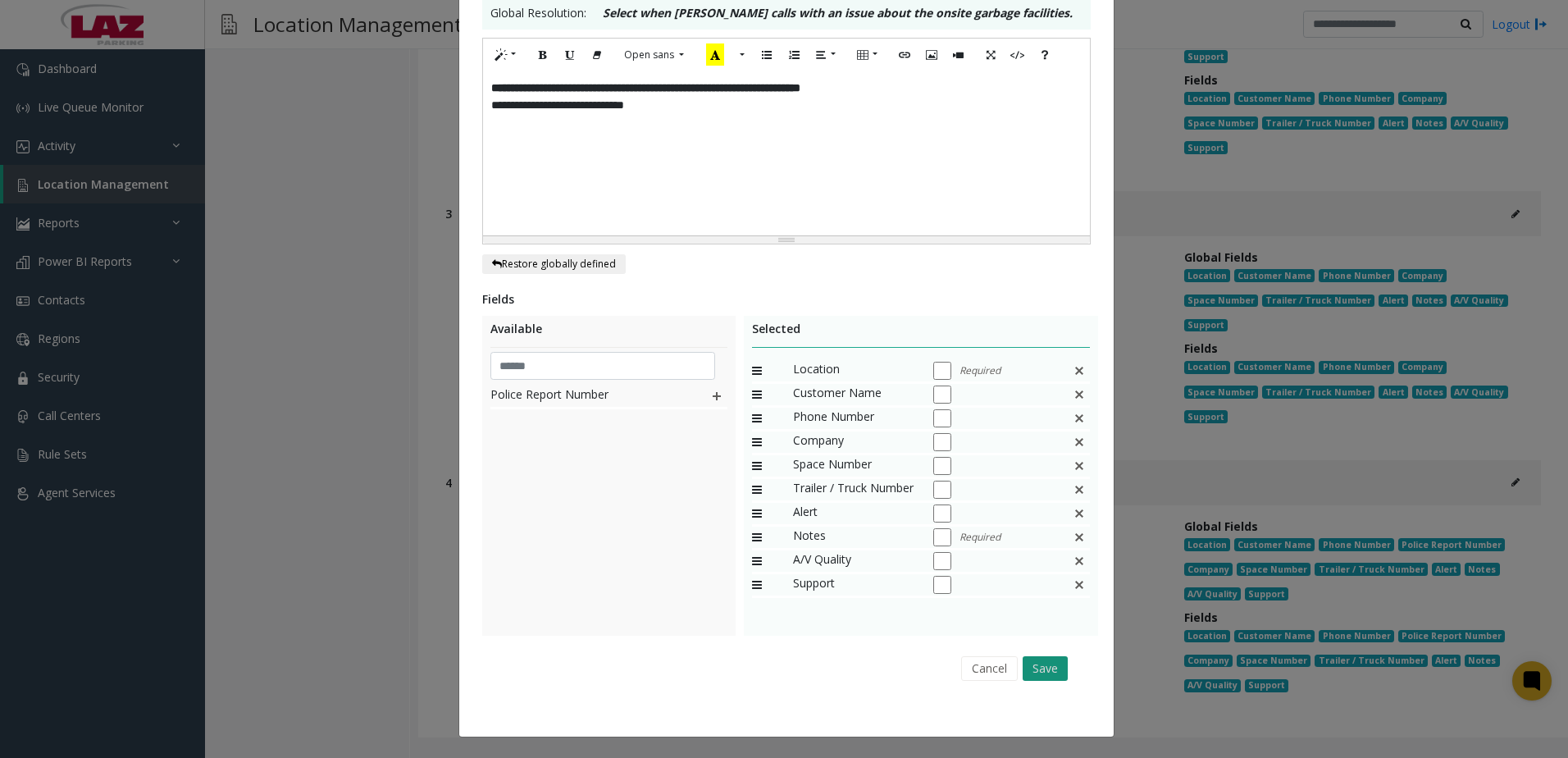
click at [1035, 673] on button "Save" at bounding box center [1044, 668] width 45 height 25
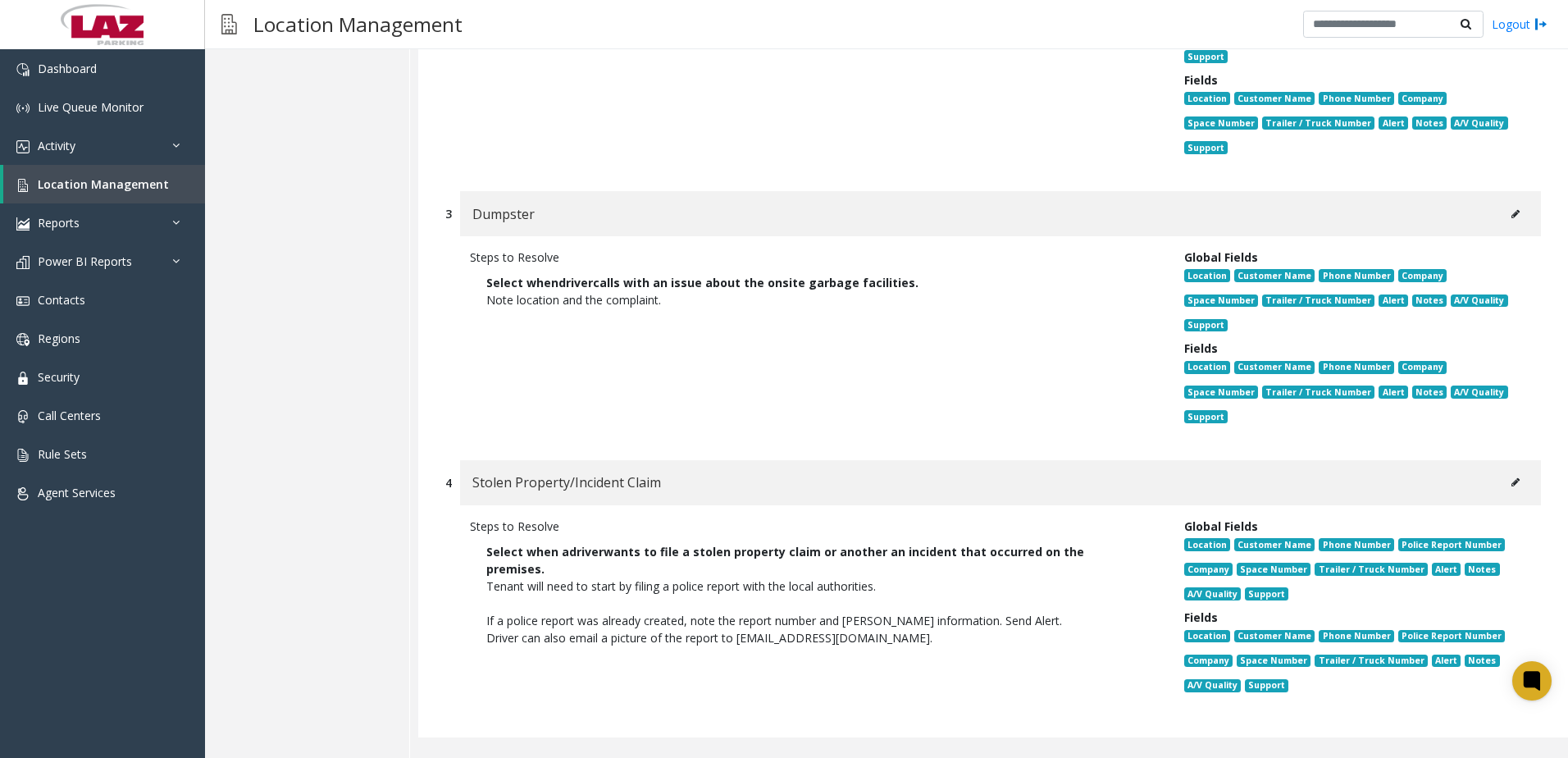
click at [1504, 478] on button at bounding box center [1516, 482] width 26 height 25
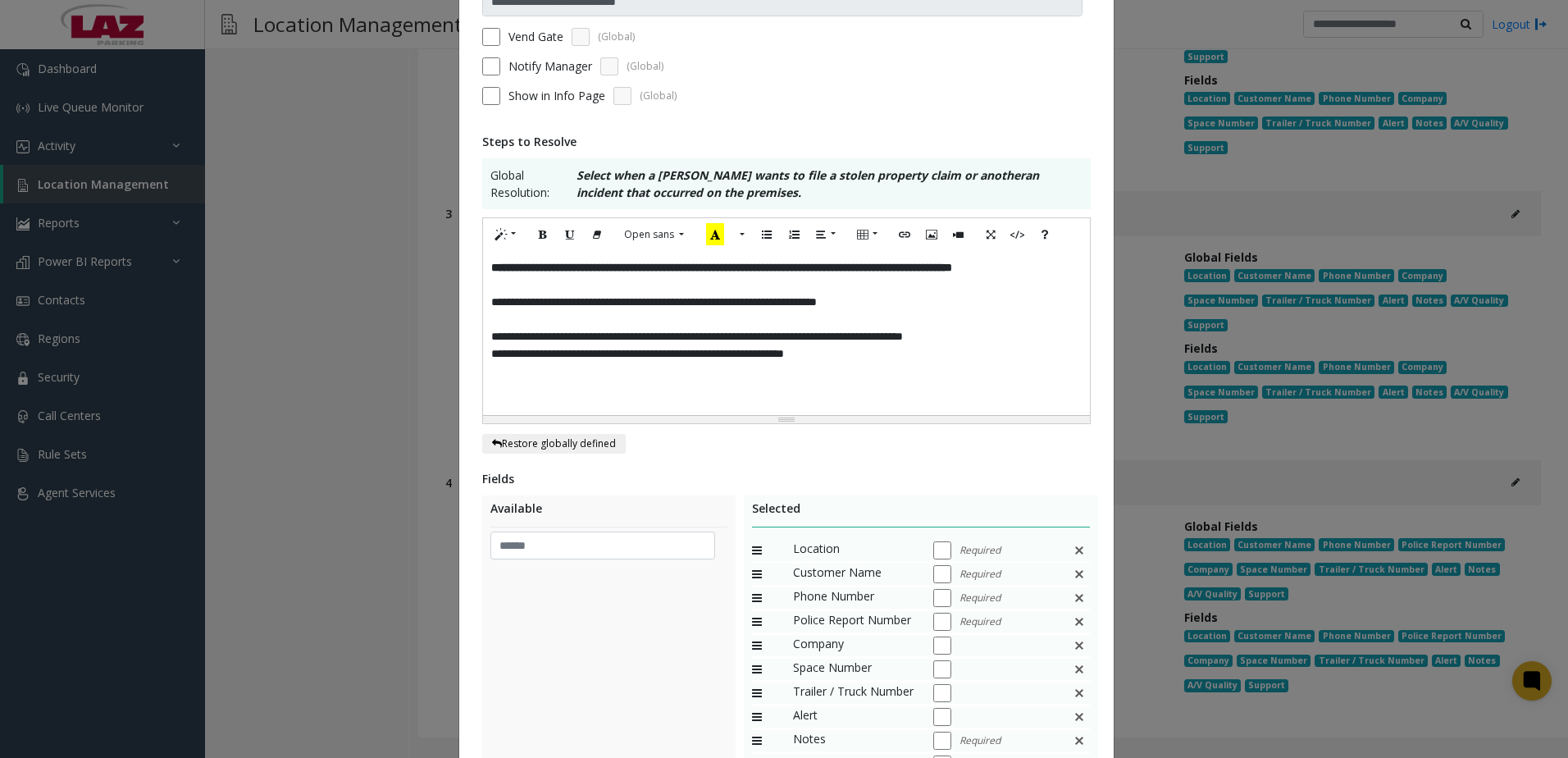
scroll to position [0, 0]
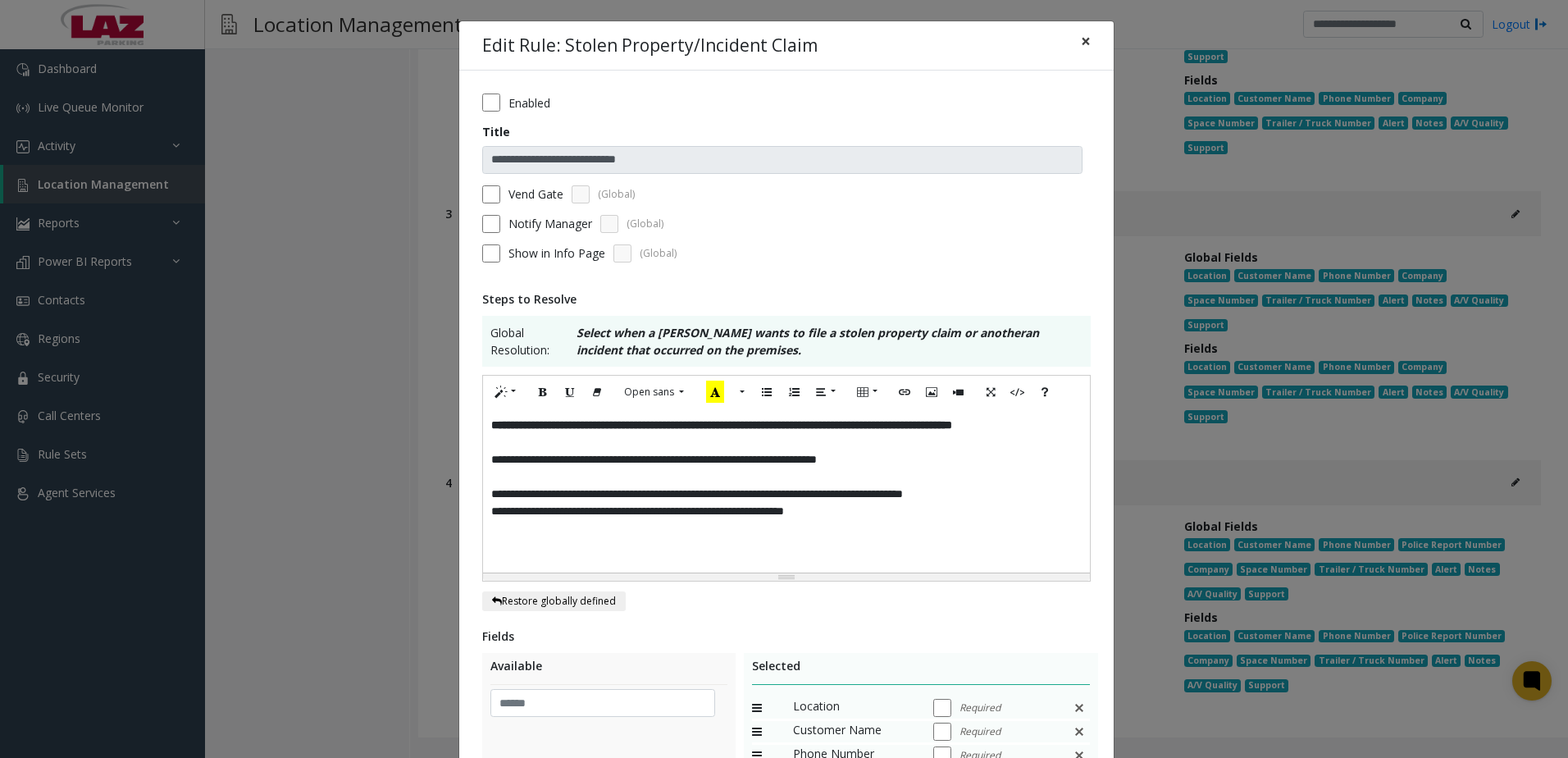
click at [1081, 41] on span "×" at bounding box center [1085, 41] width 10 height 23
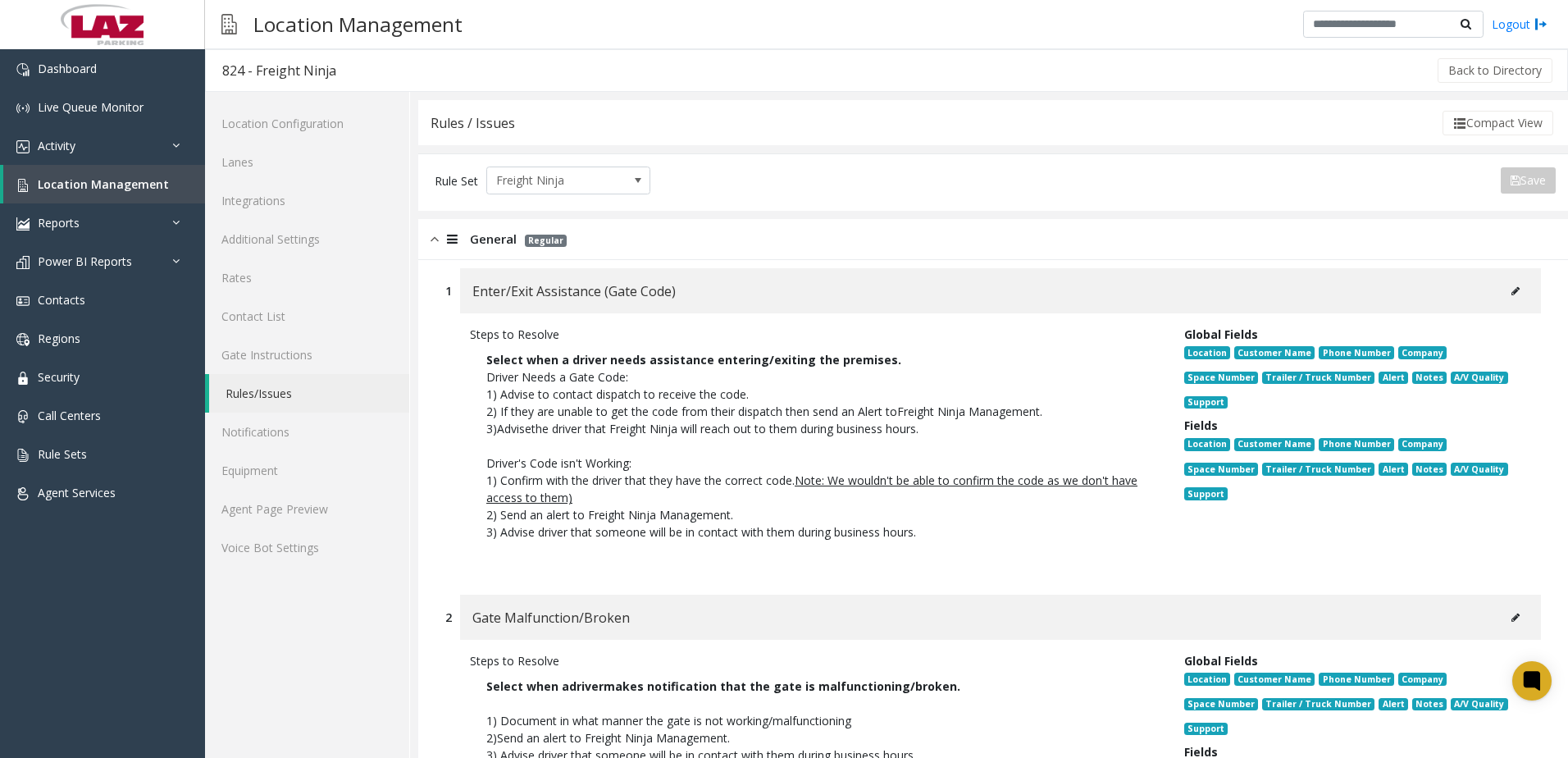
click at [1512, 291] on icon at bounding box center [1515, 291] width 8 height 10
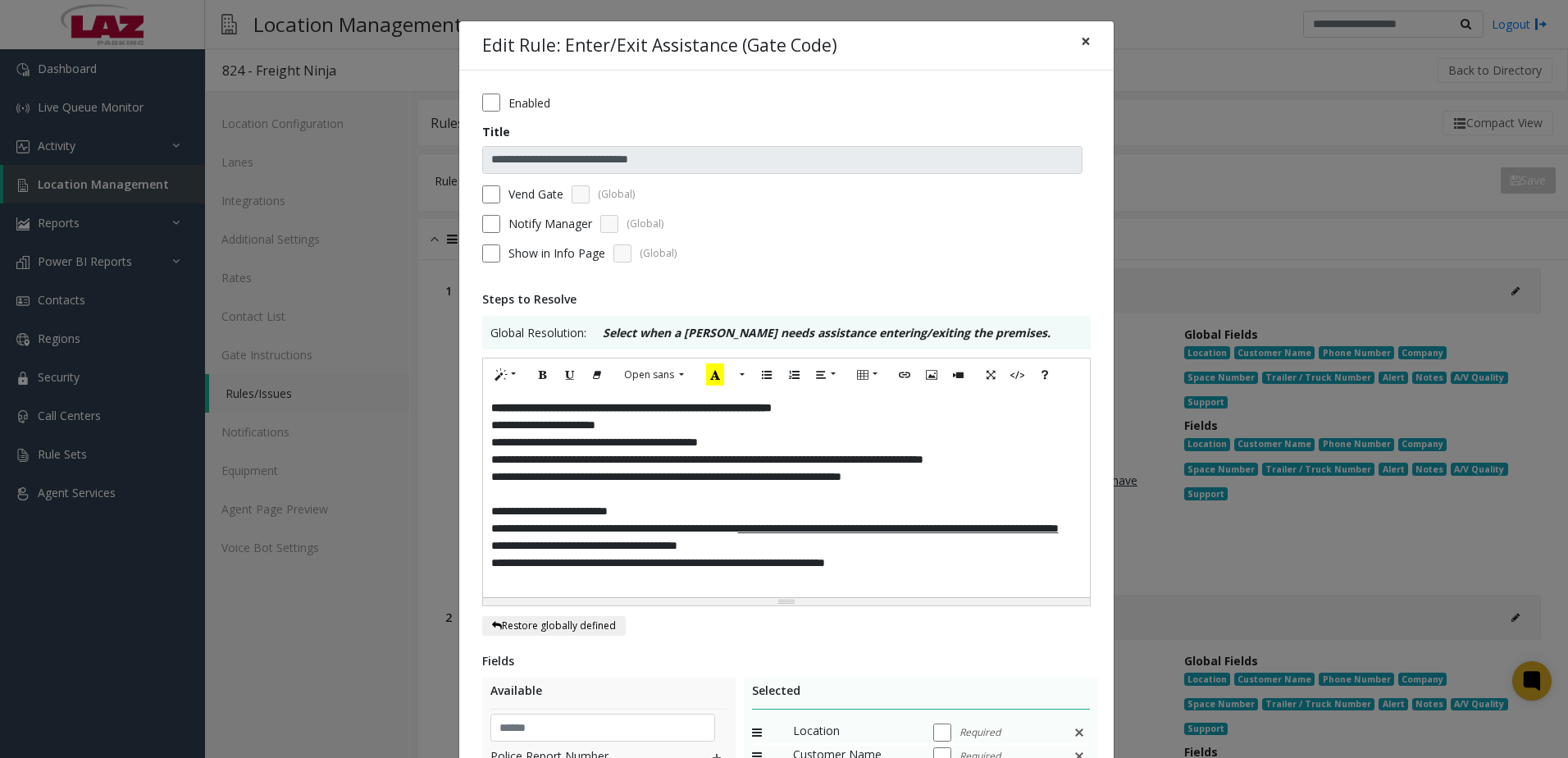
click at [1086, 41] on button "×" at bounding box center [1085, 41] width 33 height 41
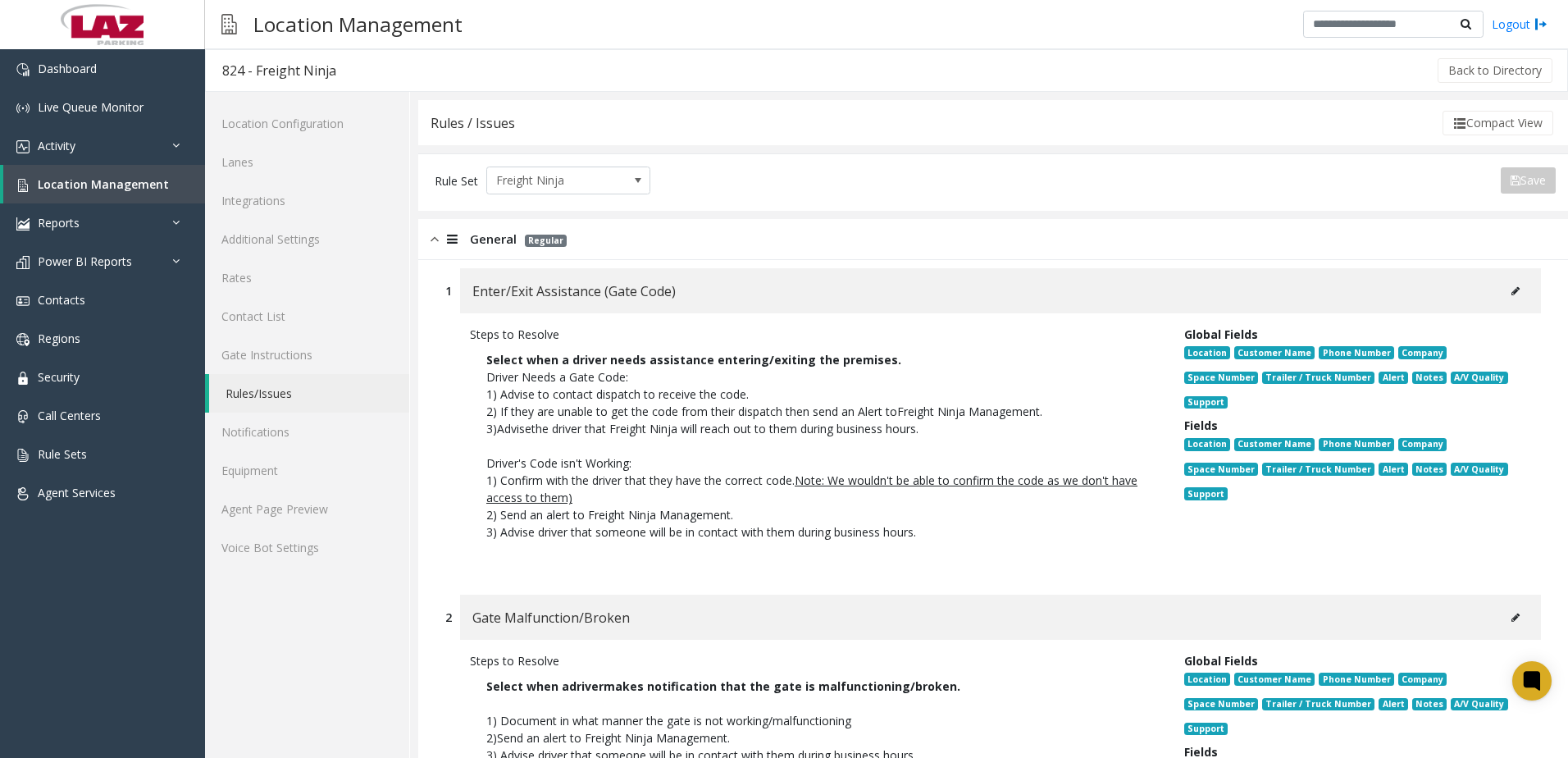
click at [1512, 287] on icon at bounding box center [1515, 291] width 8 height 10
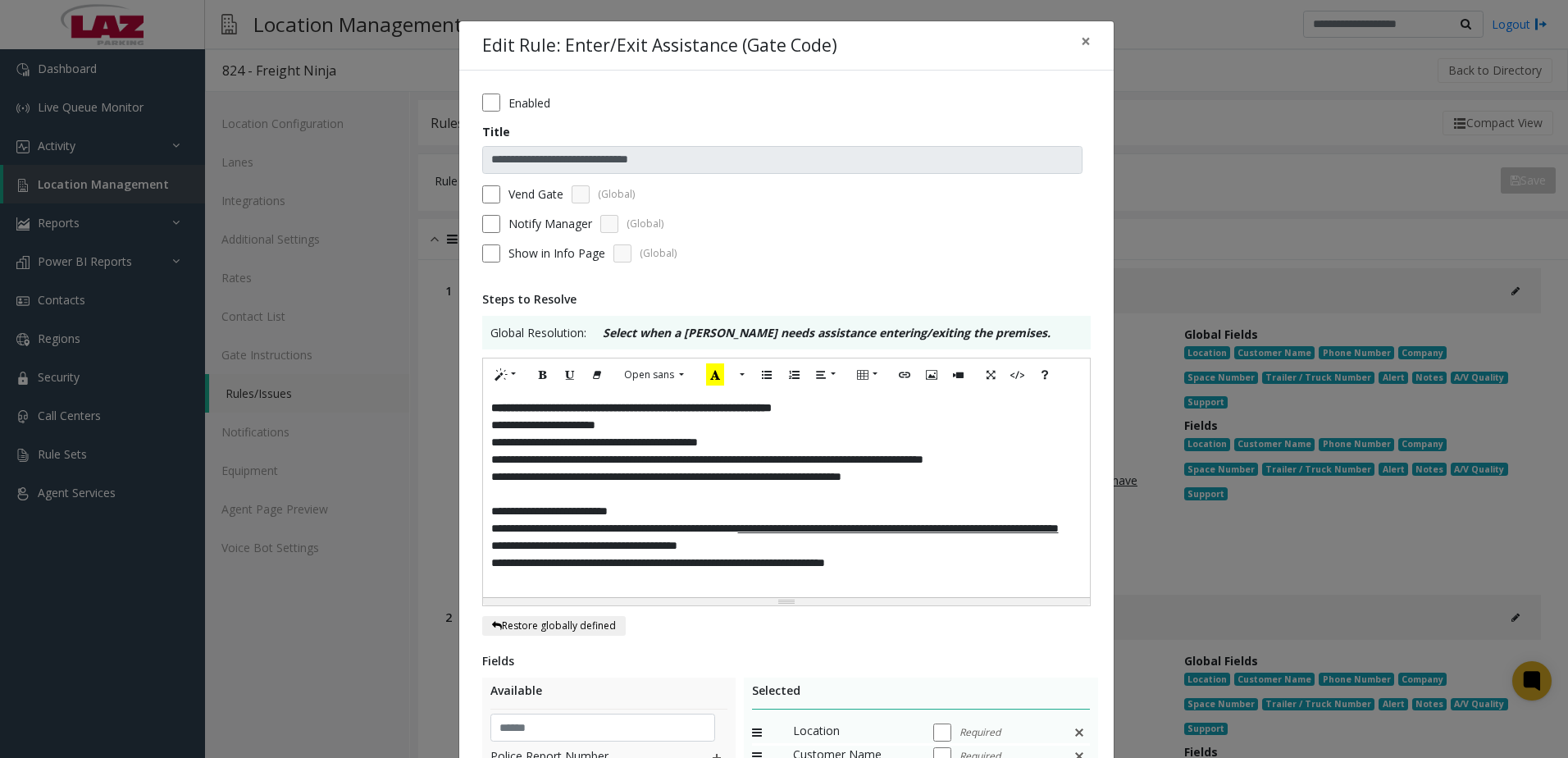
click at [489, 234] on form "**********" at bounding box center [786, 183] width 608 height 181
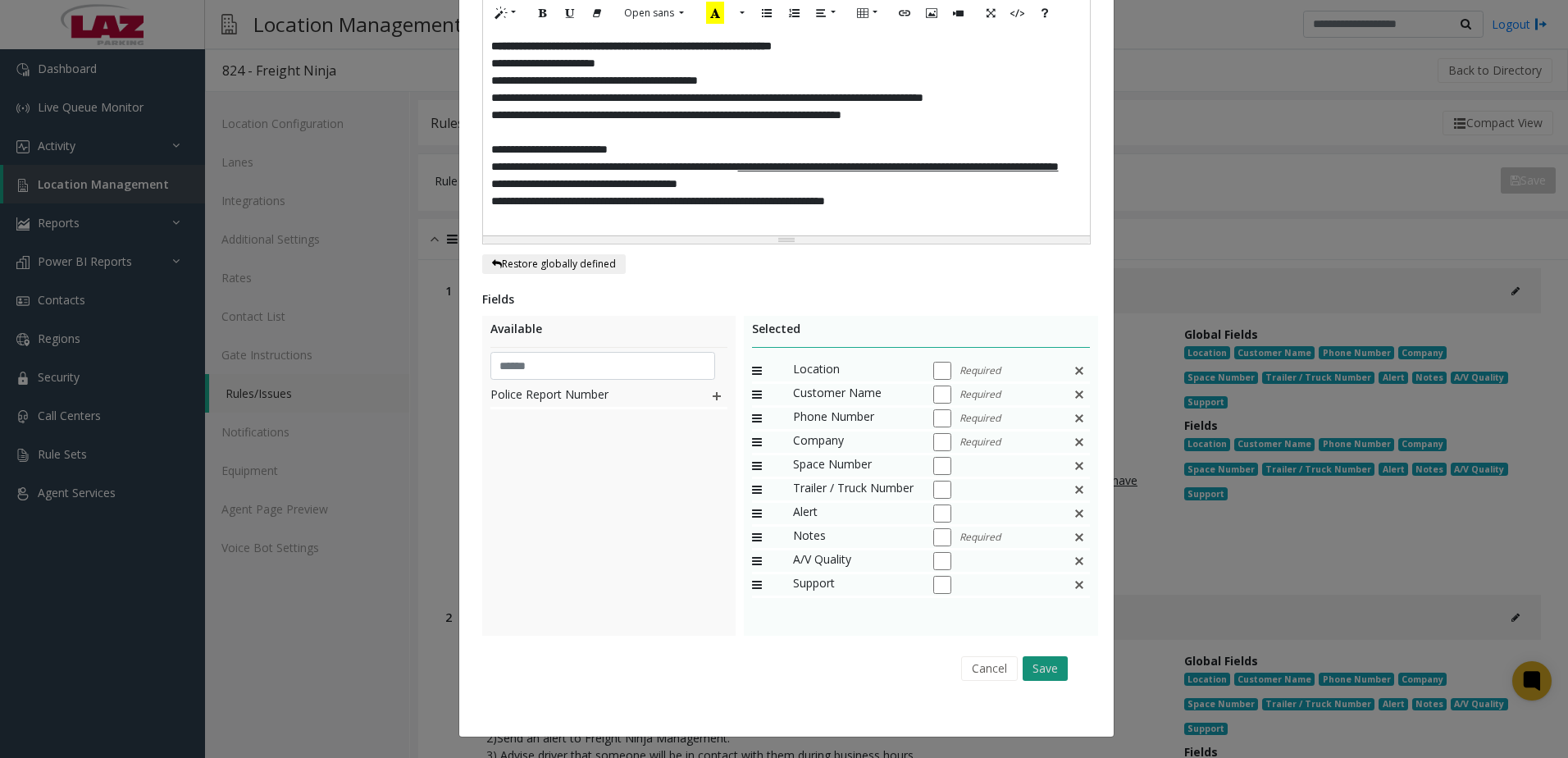
click at [1040, 667] on button "Save" at bounding box center [1044, 668] width 45 height 25
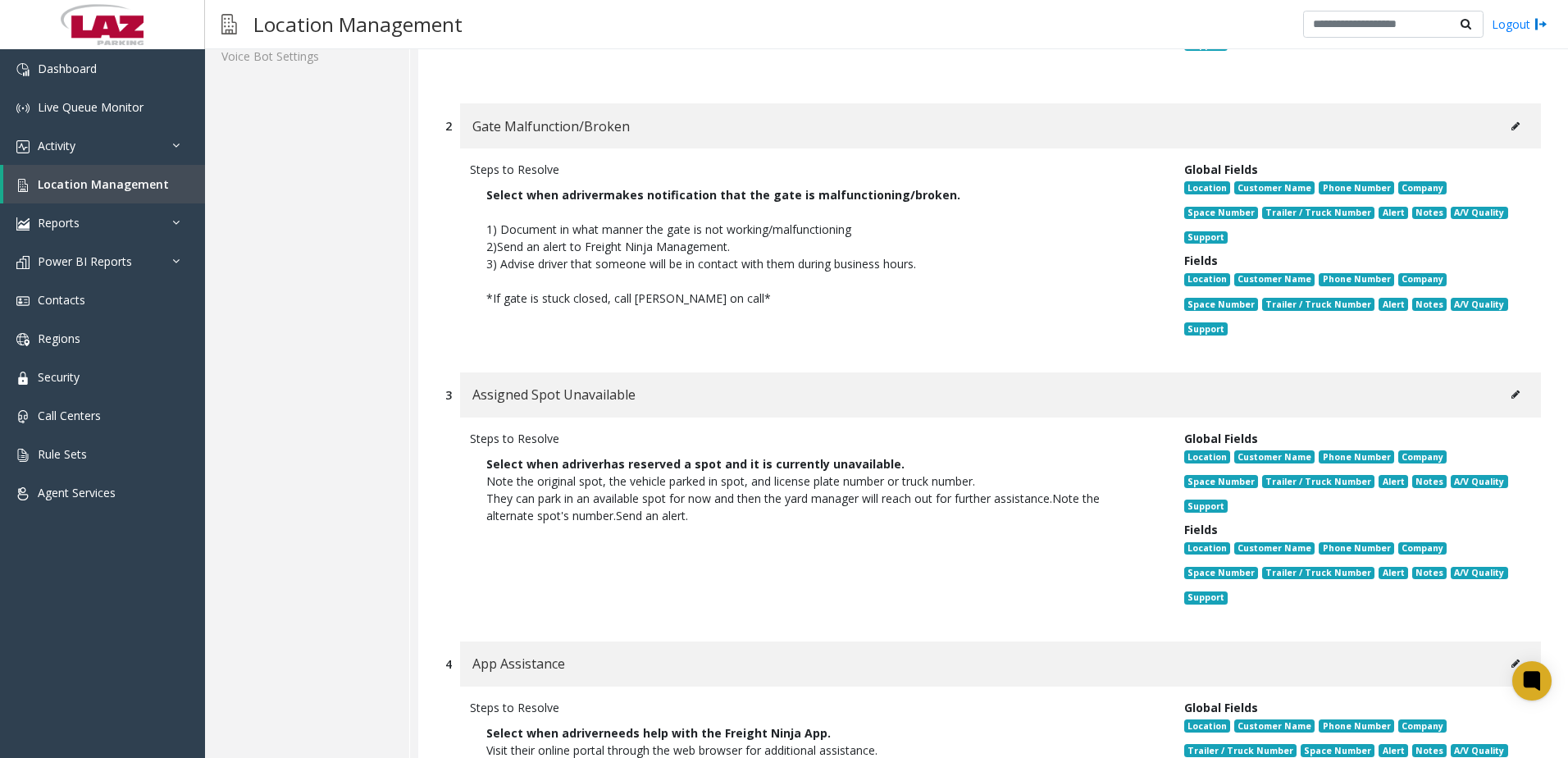
scroll to position [492, 0]
click at [1503, 387] on button at bounding box center [1516, 394] width 26 height 25
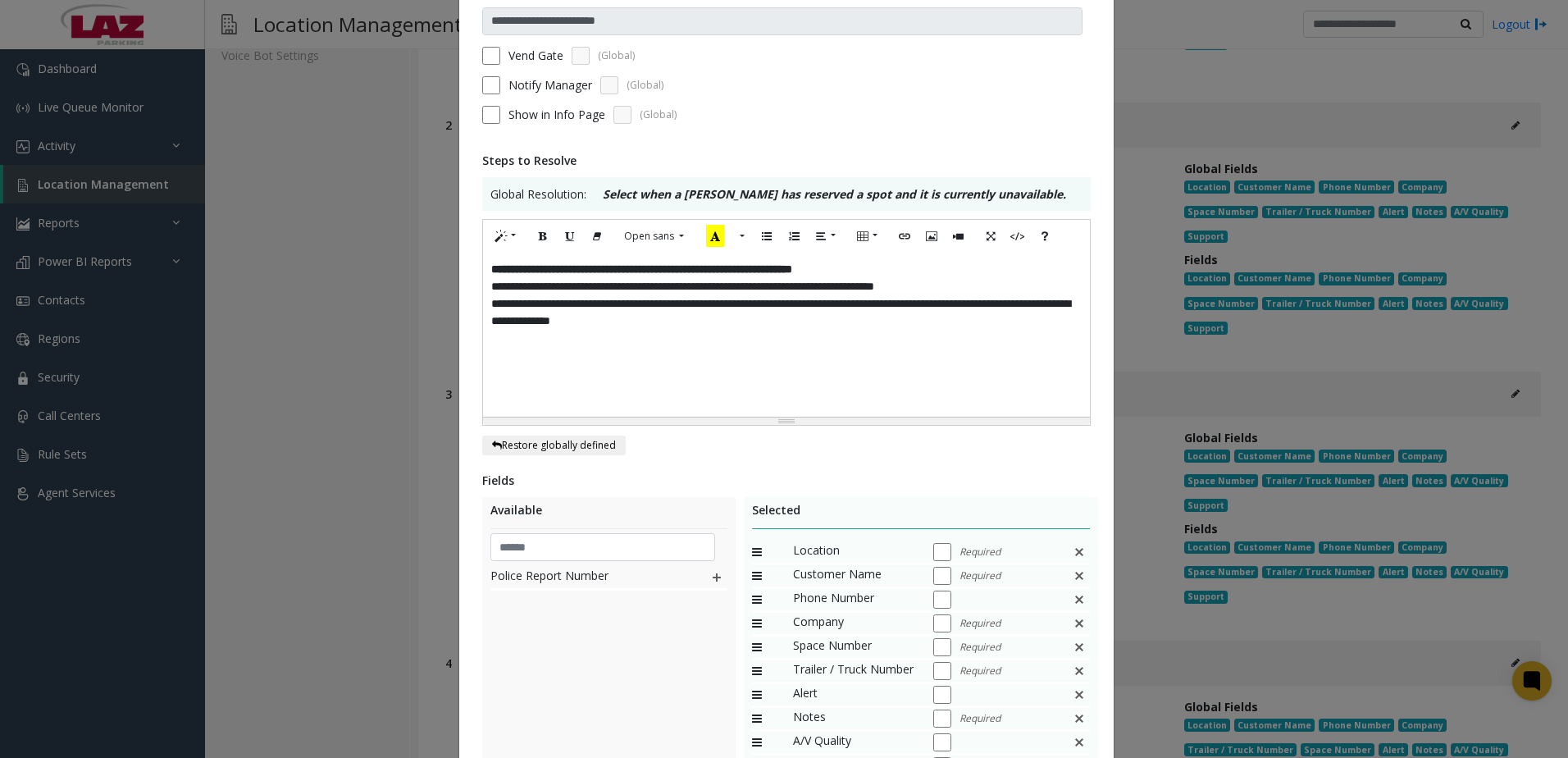
scroll to position [320, 0]
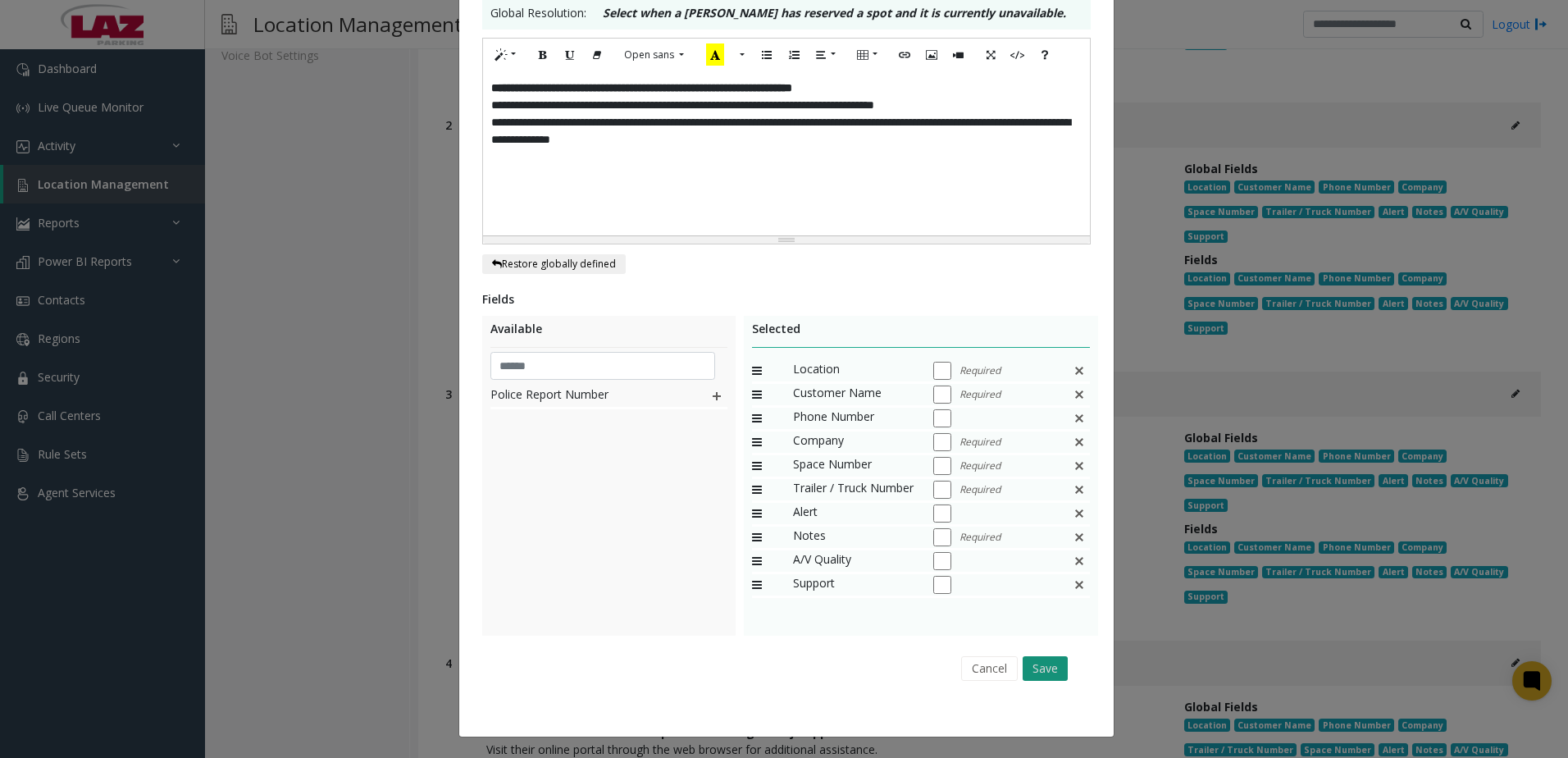
click at [1038, 665] on button "Save" at bounding box center [1044, 668] width 45 height 25
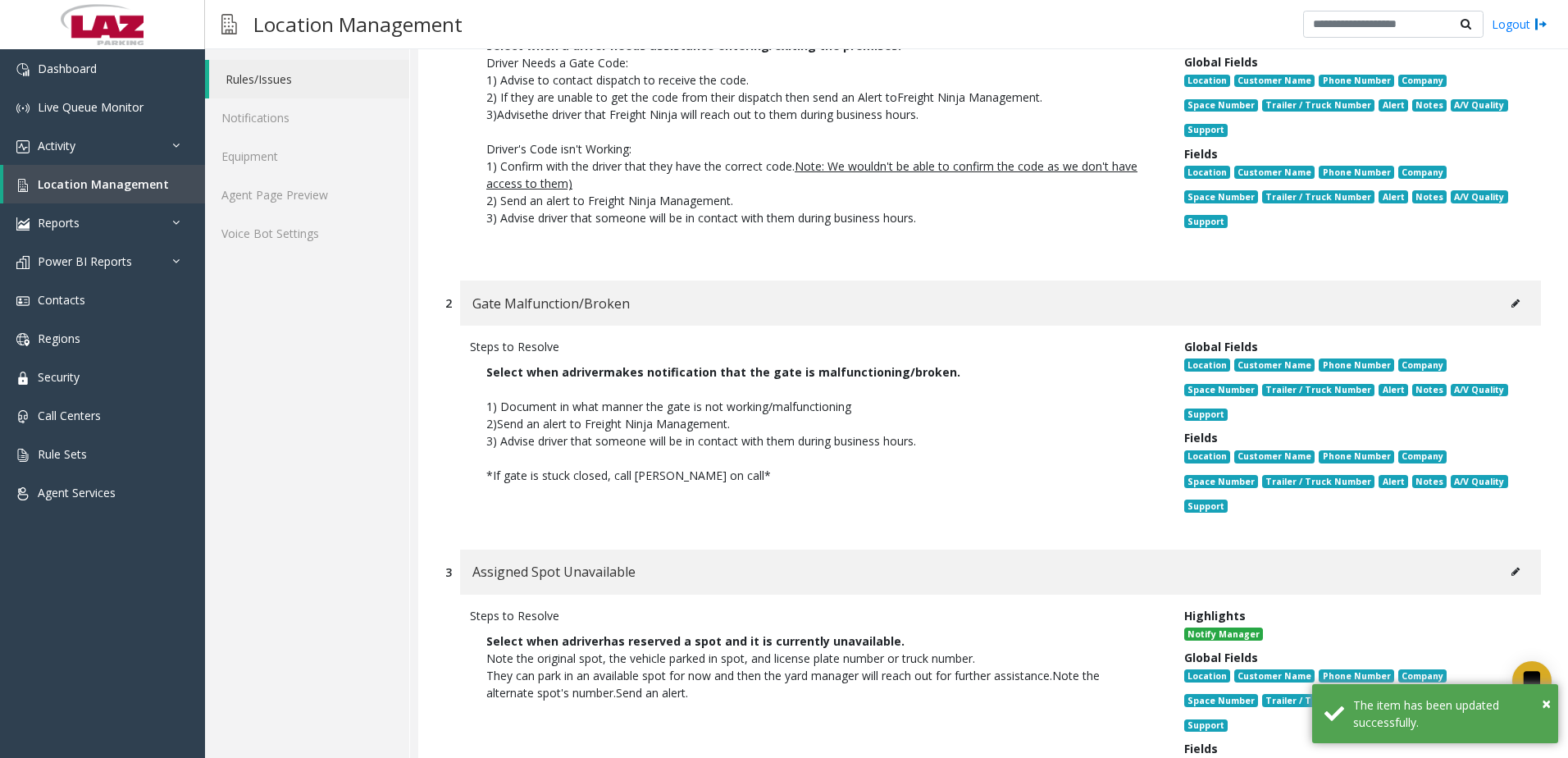
scroll to position [246, 0]
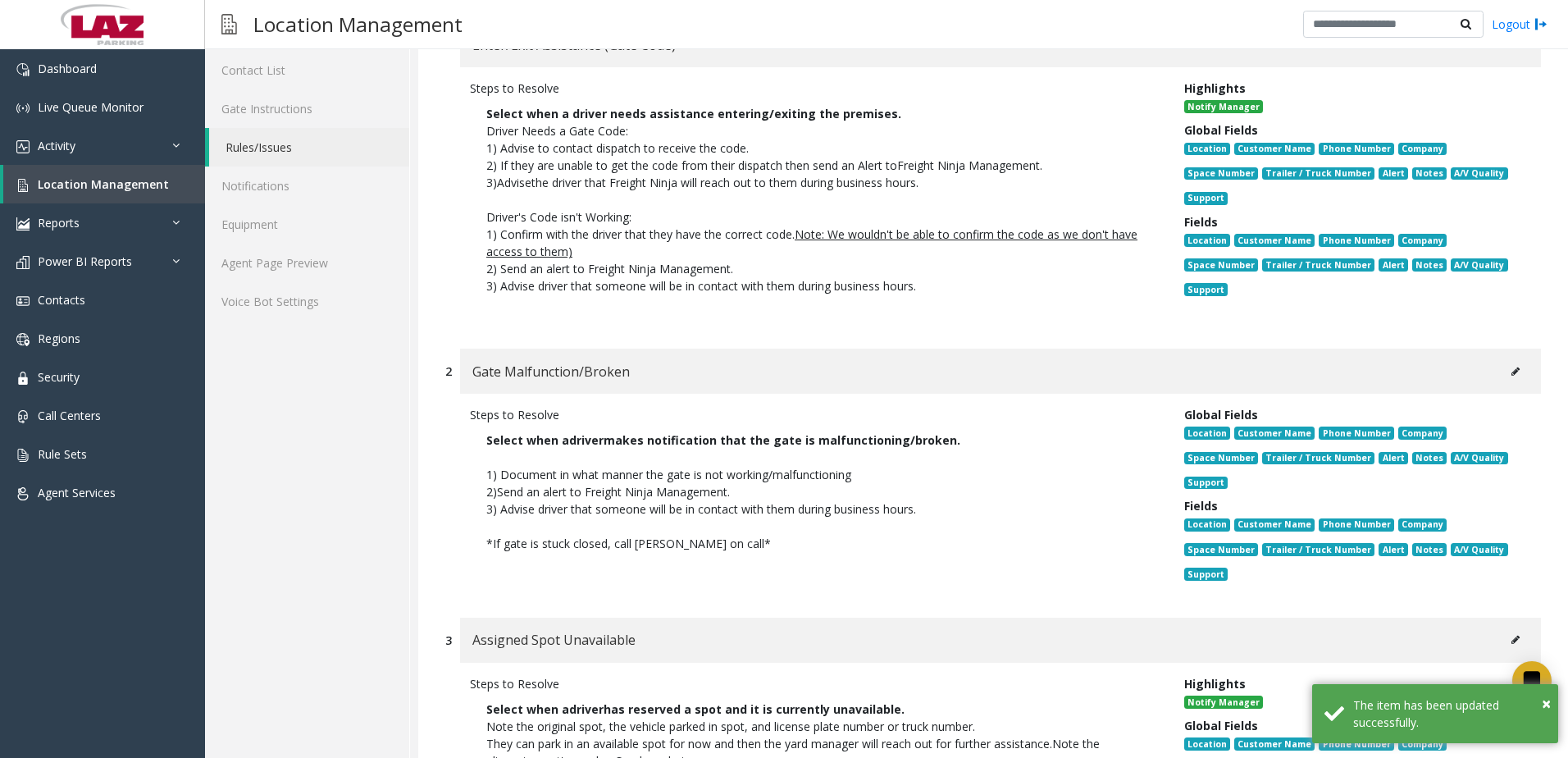
click at [1512, 368] on icon at bounding box center [1515, 371] width 8 height 10
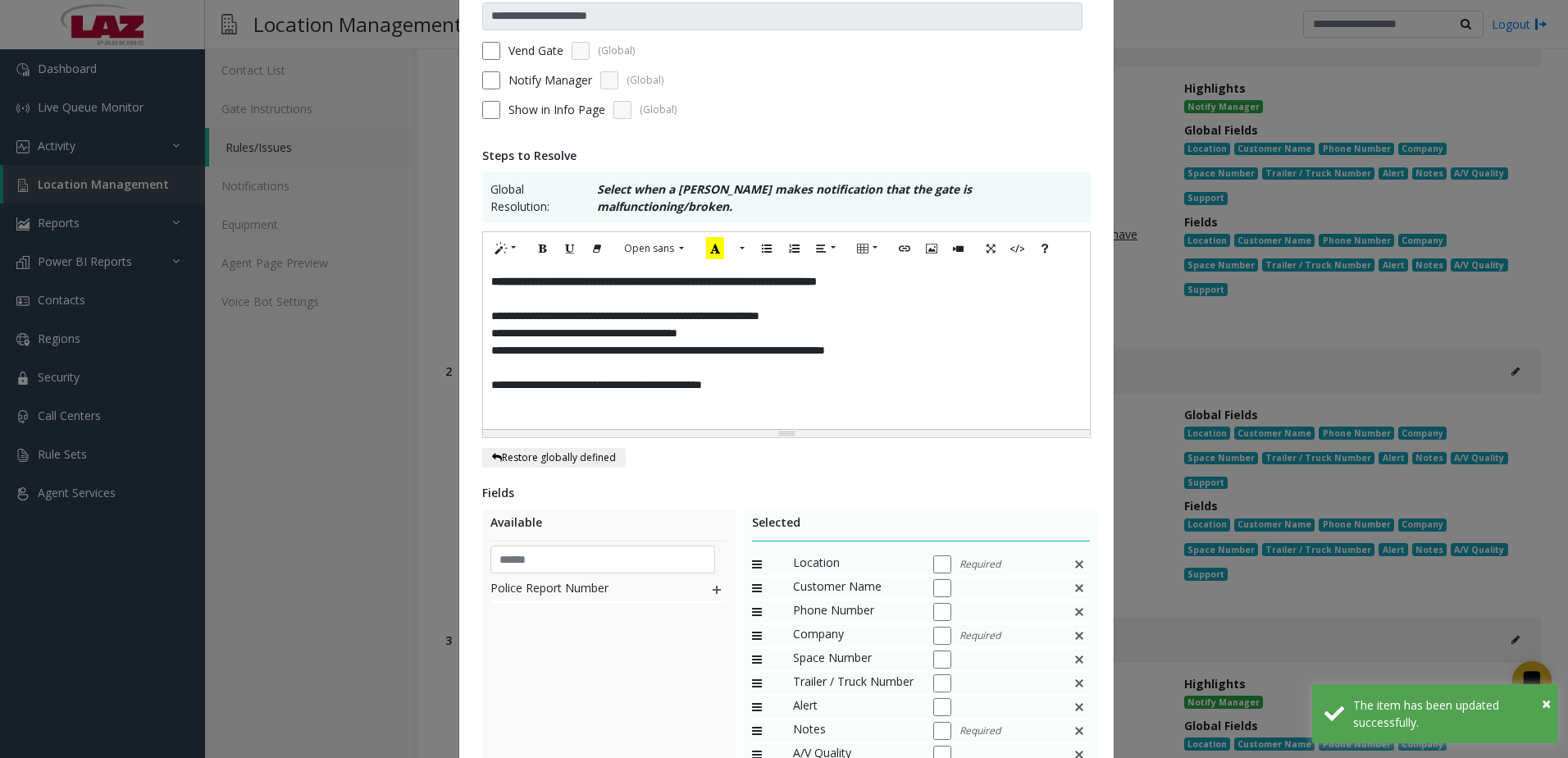
scroll to position [320, 0]
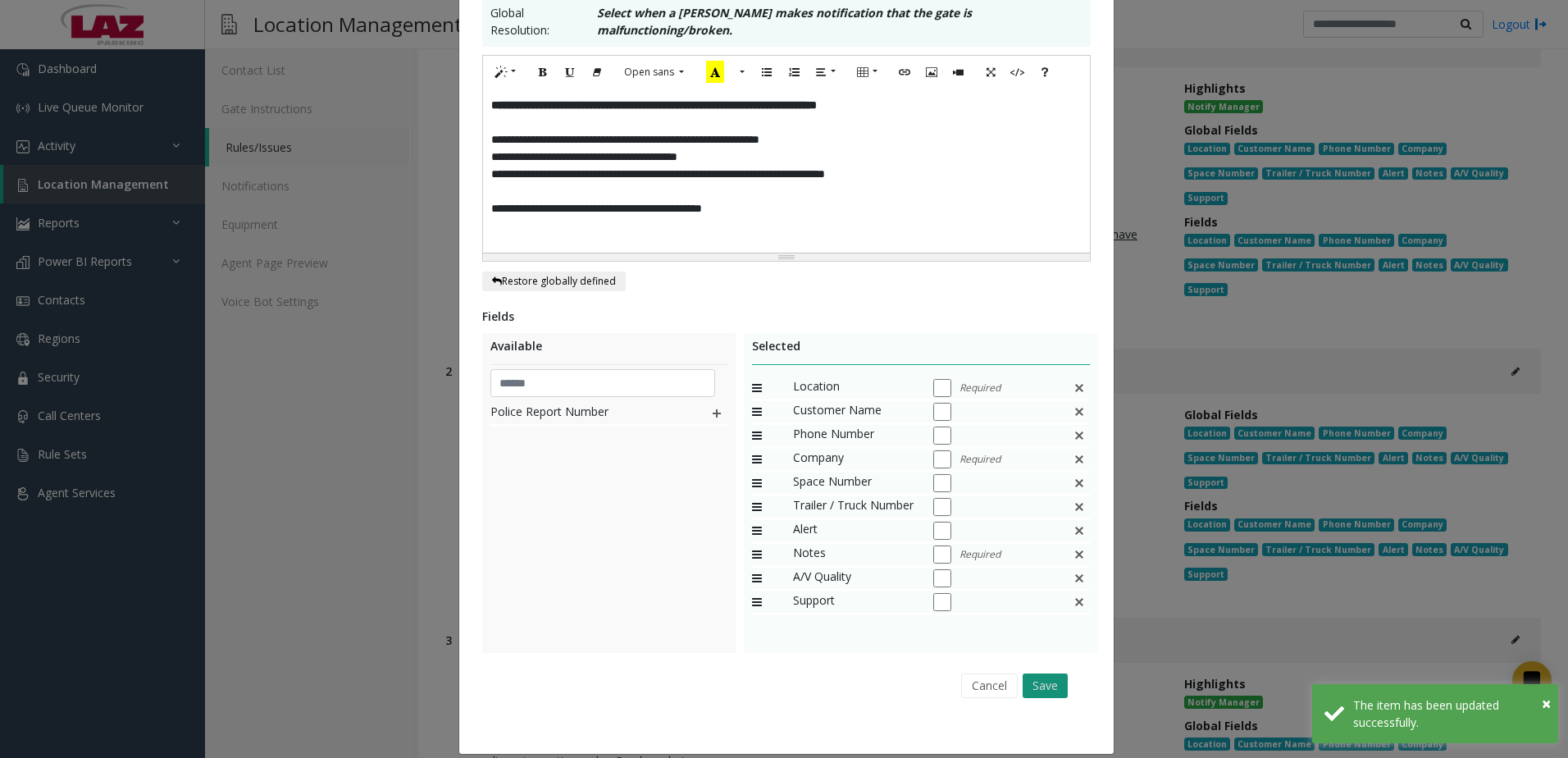
click at [1025, 673] on button "Save" at bounding box center [1044, 686] width 45 height 25
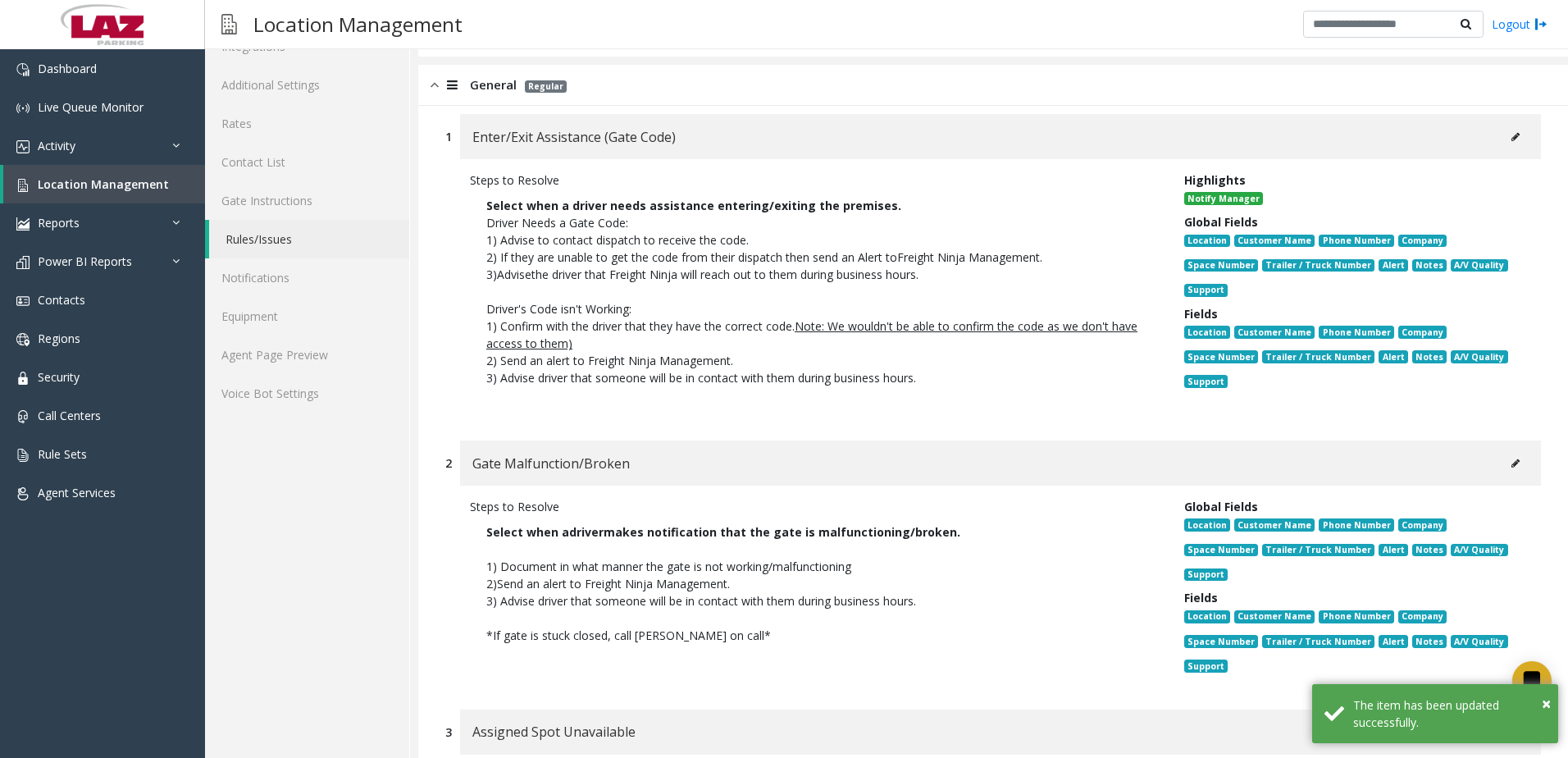
scroll to position [0, 0]
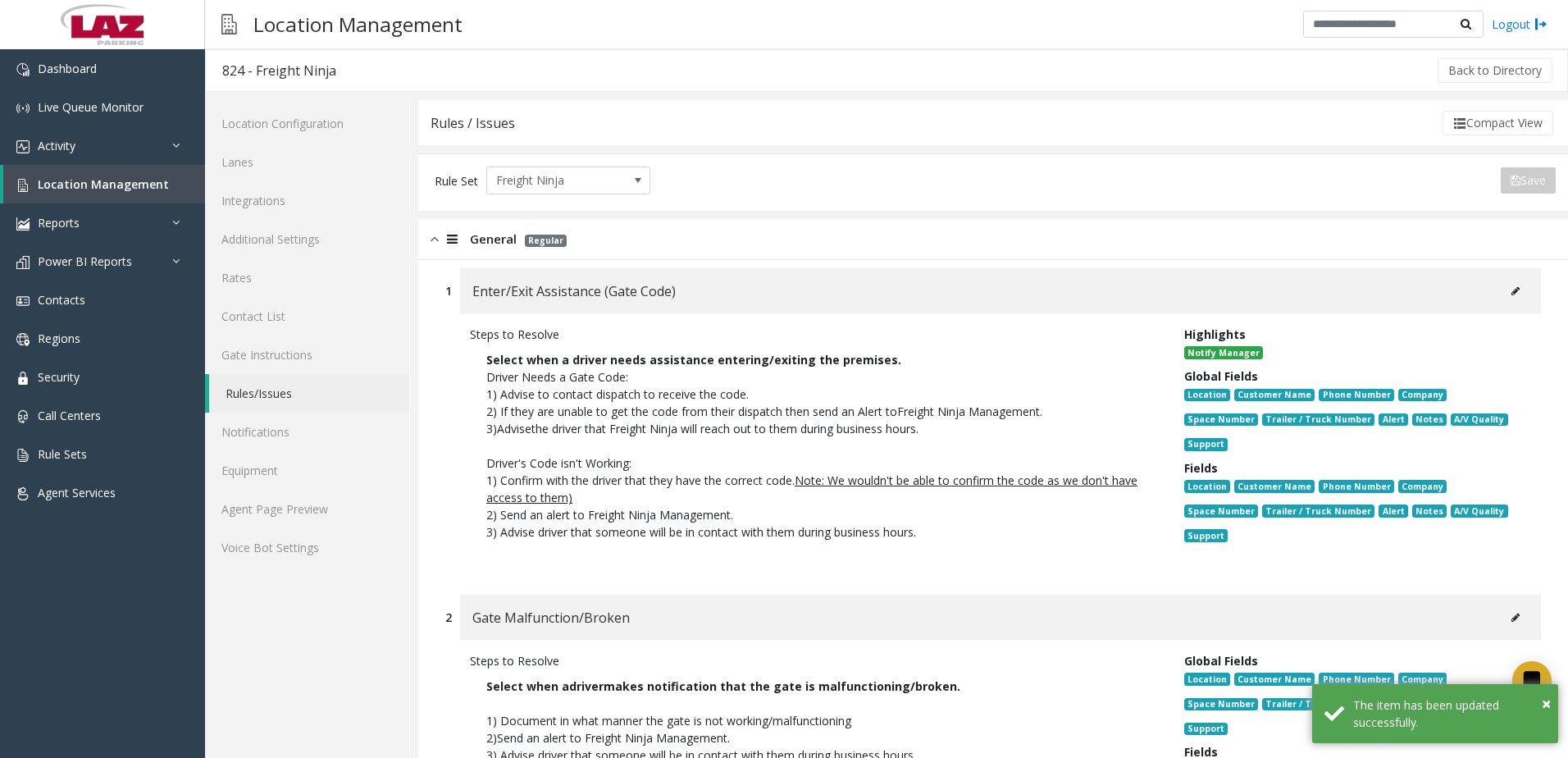
click at [1512, 287] on icon at bounding box center [1515, 291] width 8 height 10
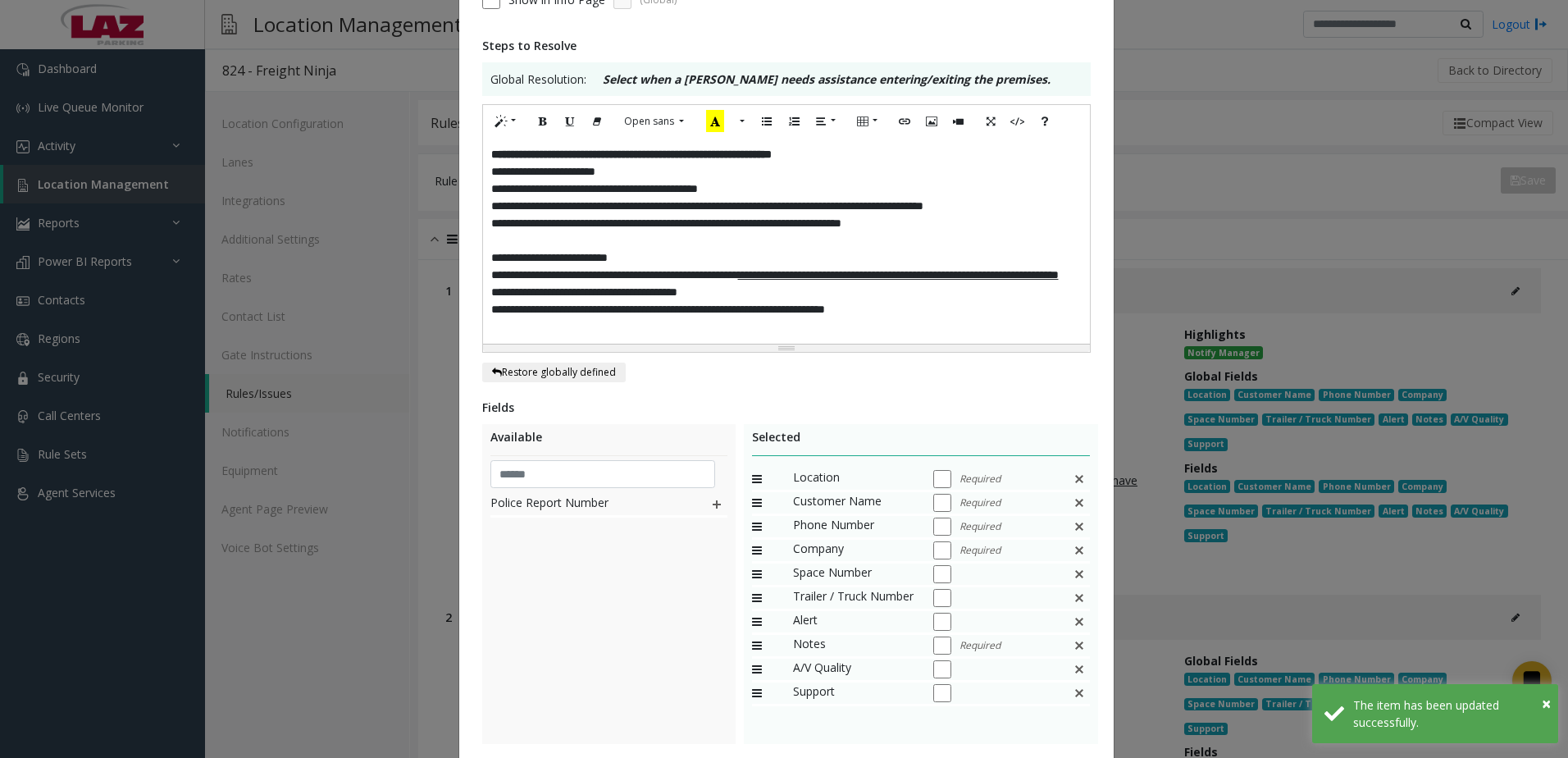
scroll to position [328, 0]
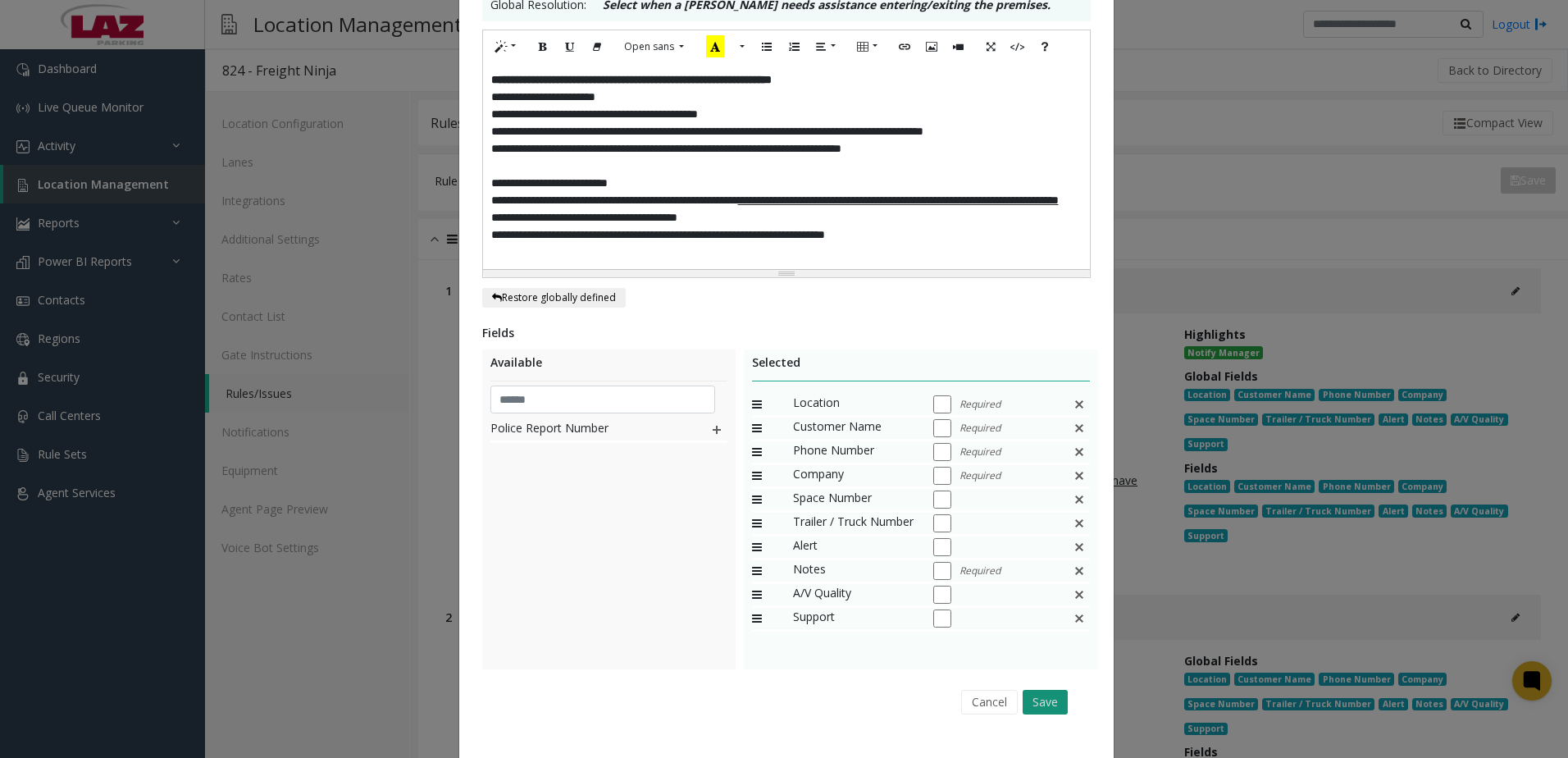
click at [1032, 714] on button "Save" at bounding box center [1044, 702] width 45 height 25
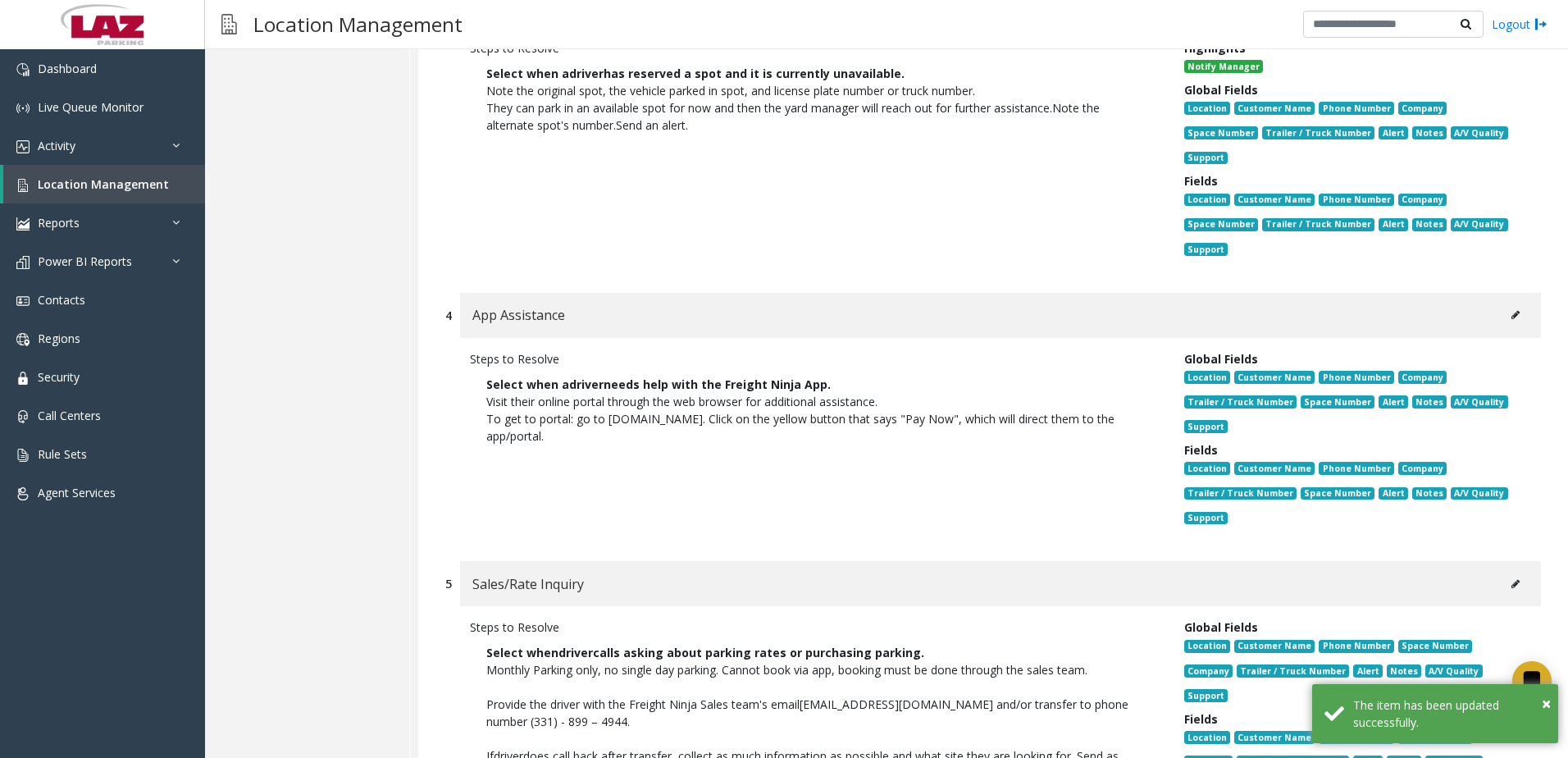
scroll to position [903, 0]
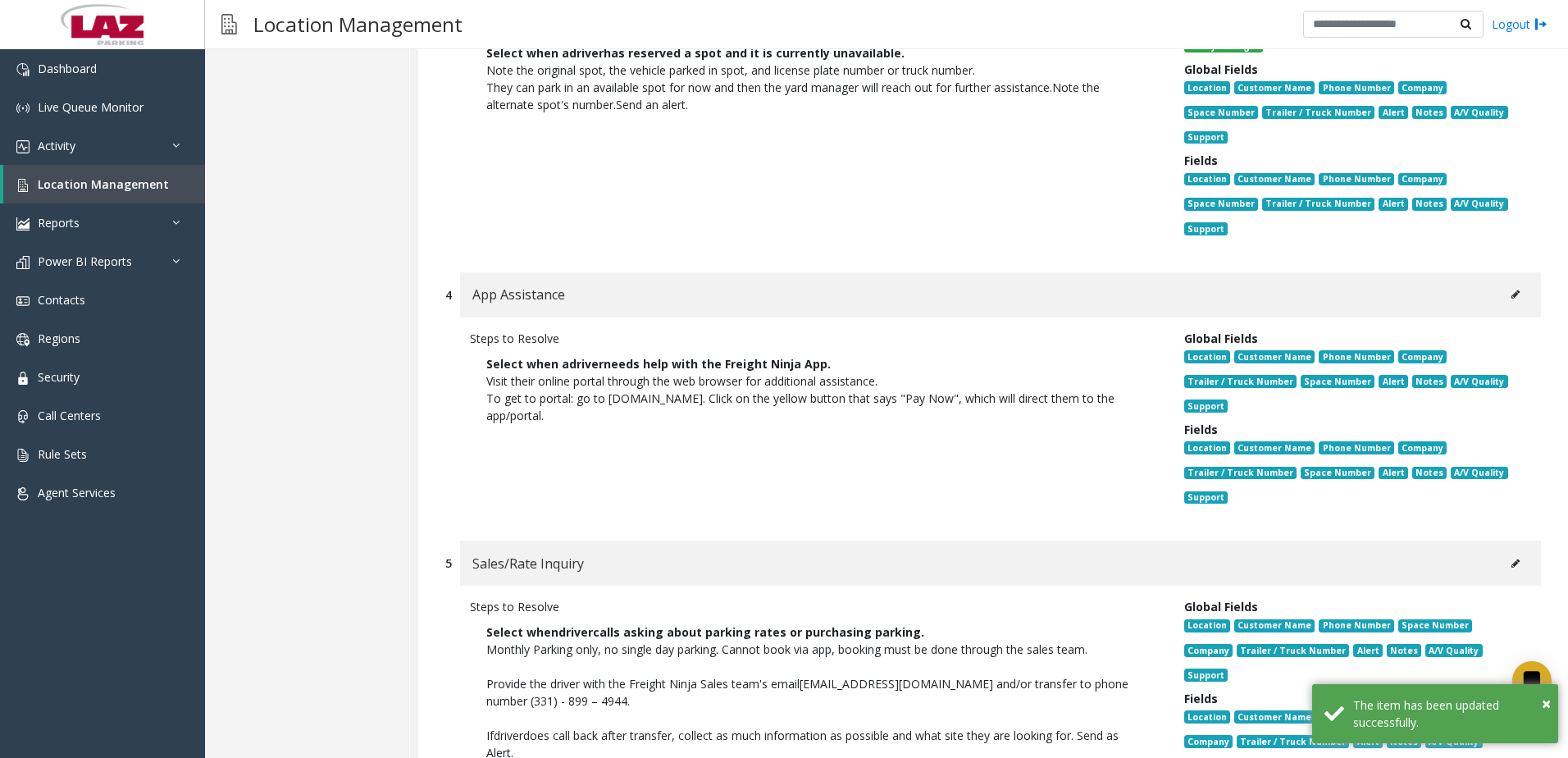
click at [1503, 297] on button at bounding box center [1516, 294] width 26 height 25
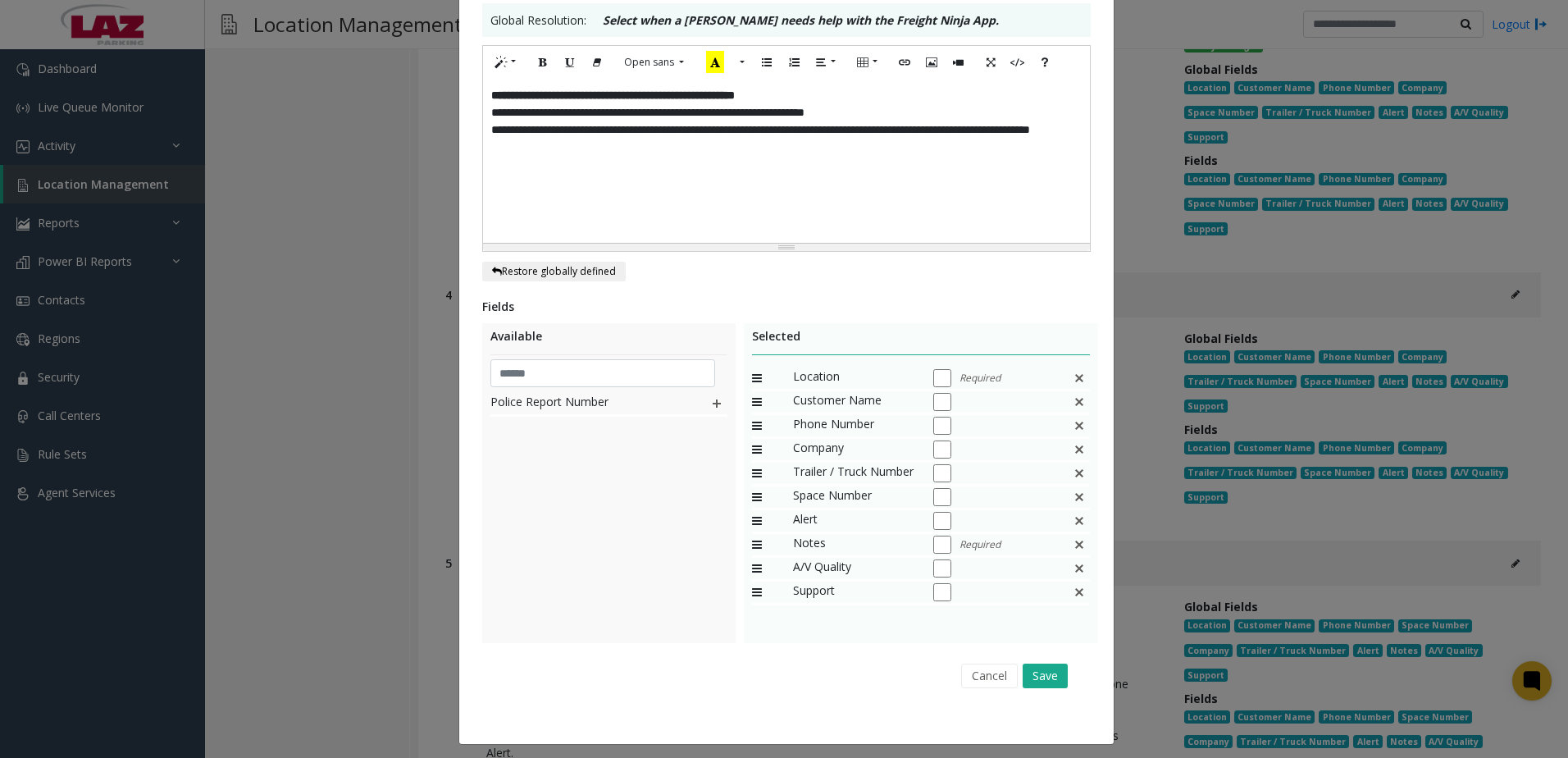
scroll to position [320, 0]
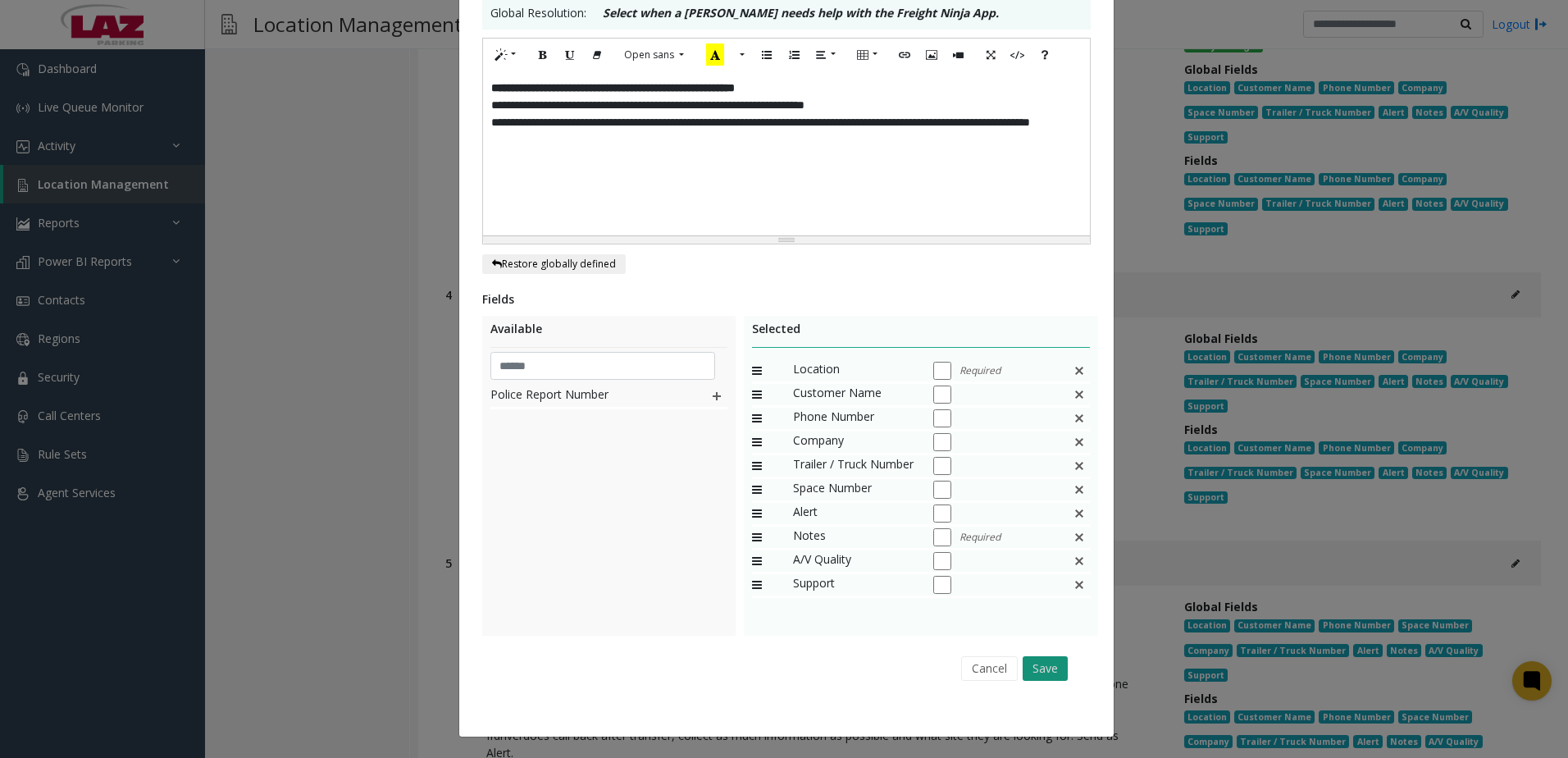
click at [1041, 669] on button "Save" at bounding box center [1044, 668] width 45 height 25
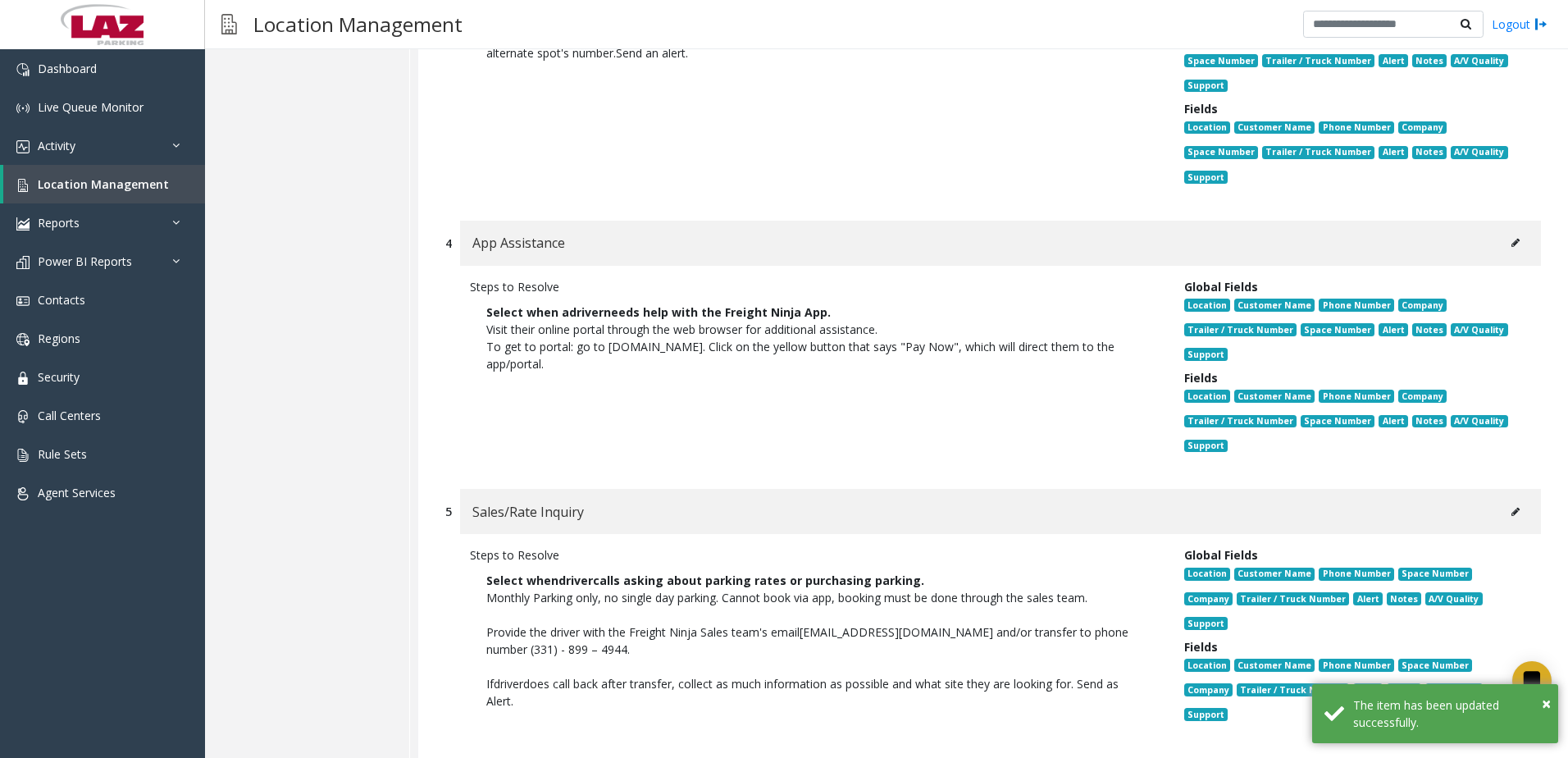
scroll to position [1230, 0]
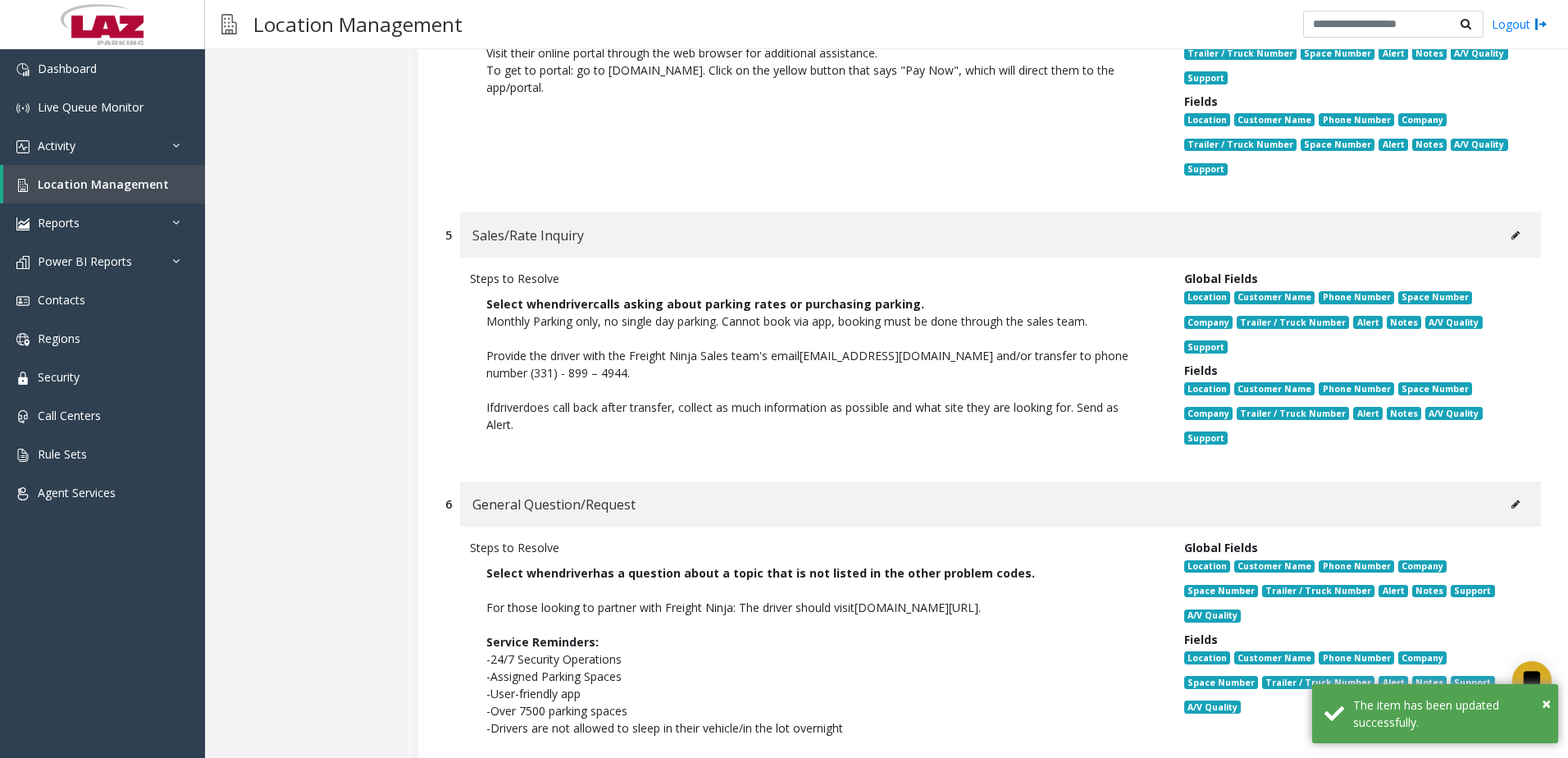
click at [1504, 509] on button at bounding box center [1516, 504] width 26 height 25
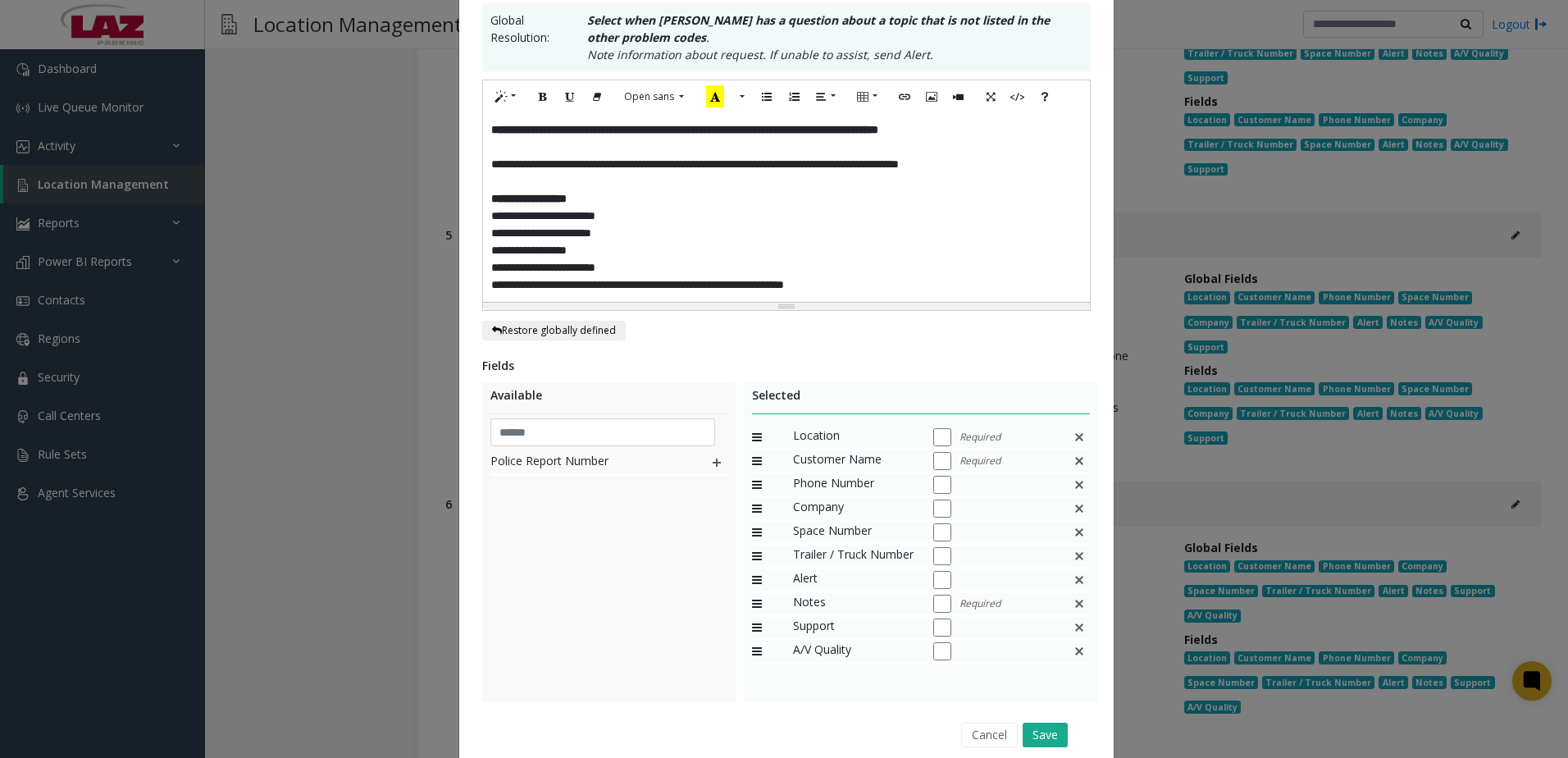
scroll to position [379, 0]
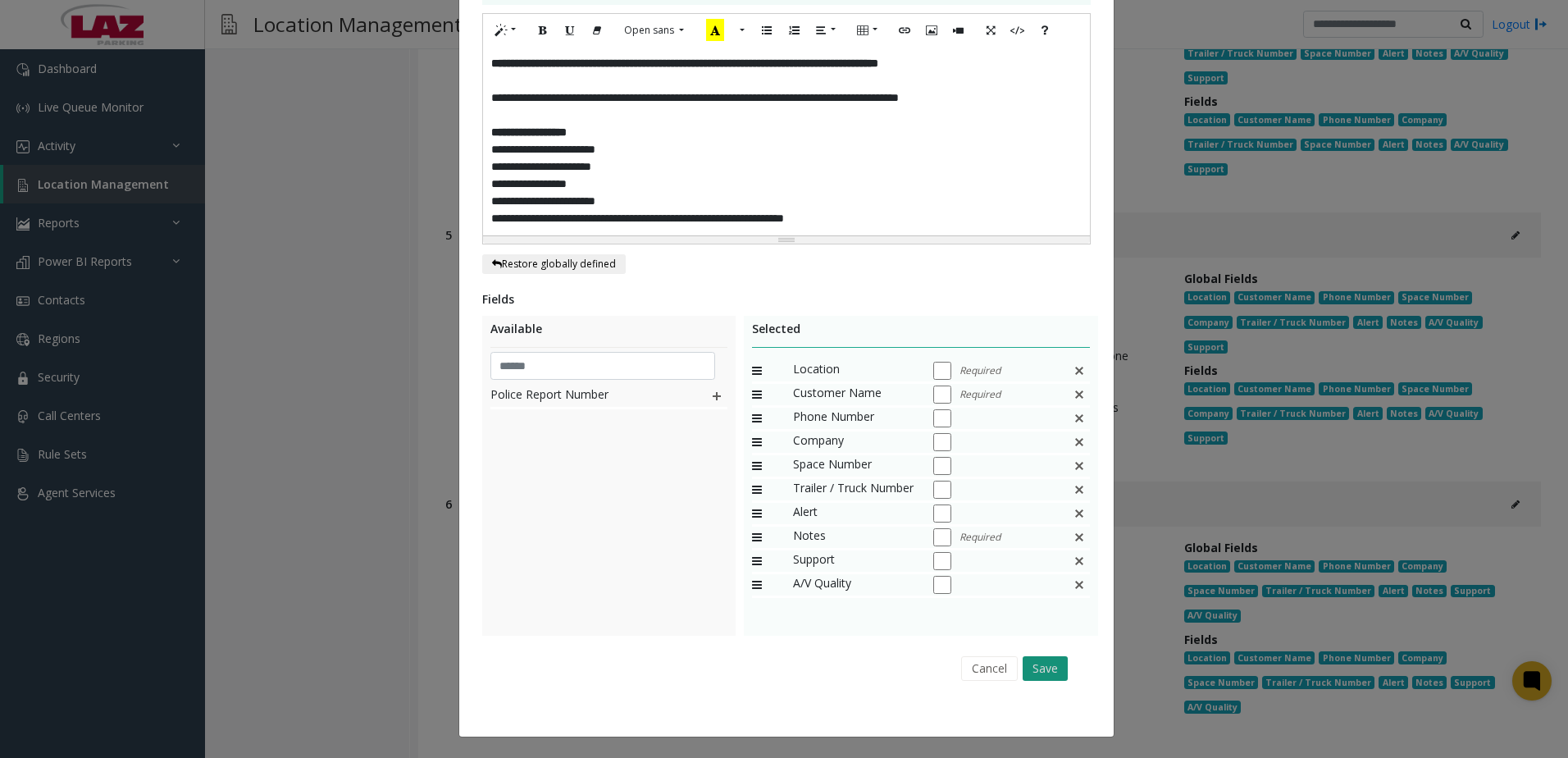
click at [1041, 675] on button "Save" at bounding box center [1044, 668] width 45 height 25
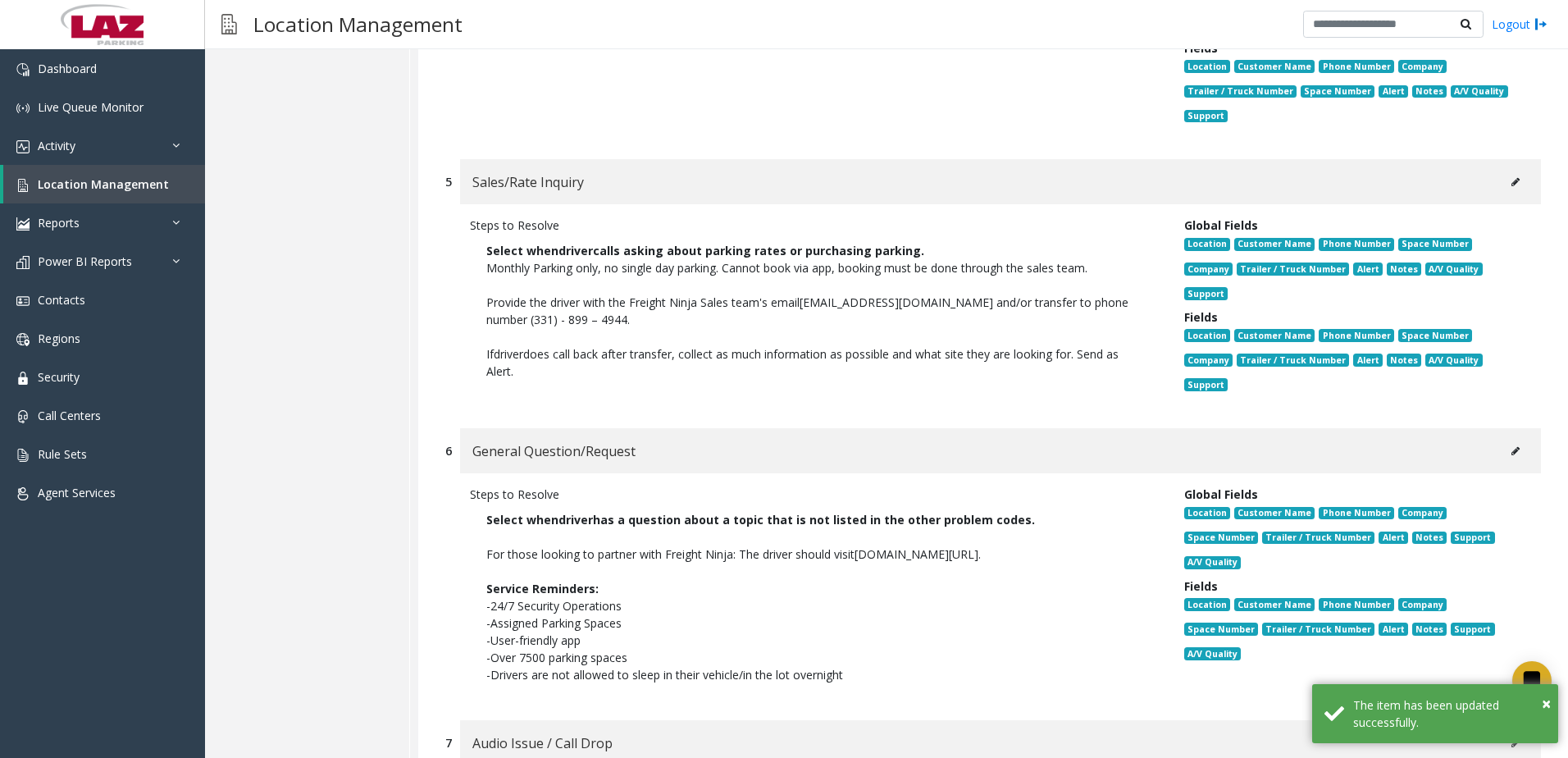
scroll to position [1312, 0]
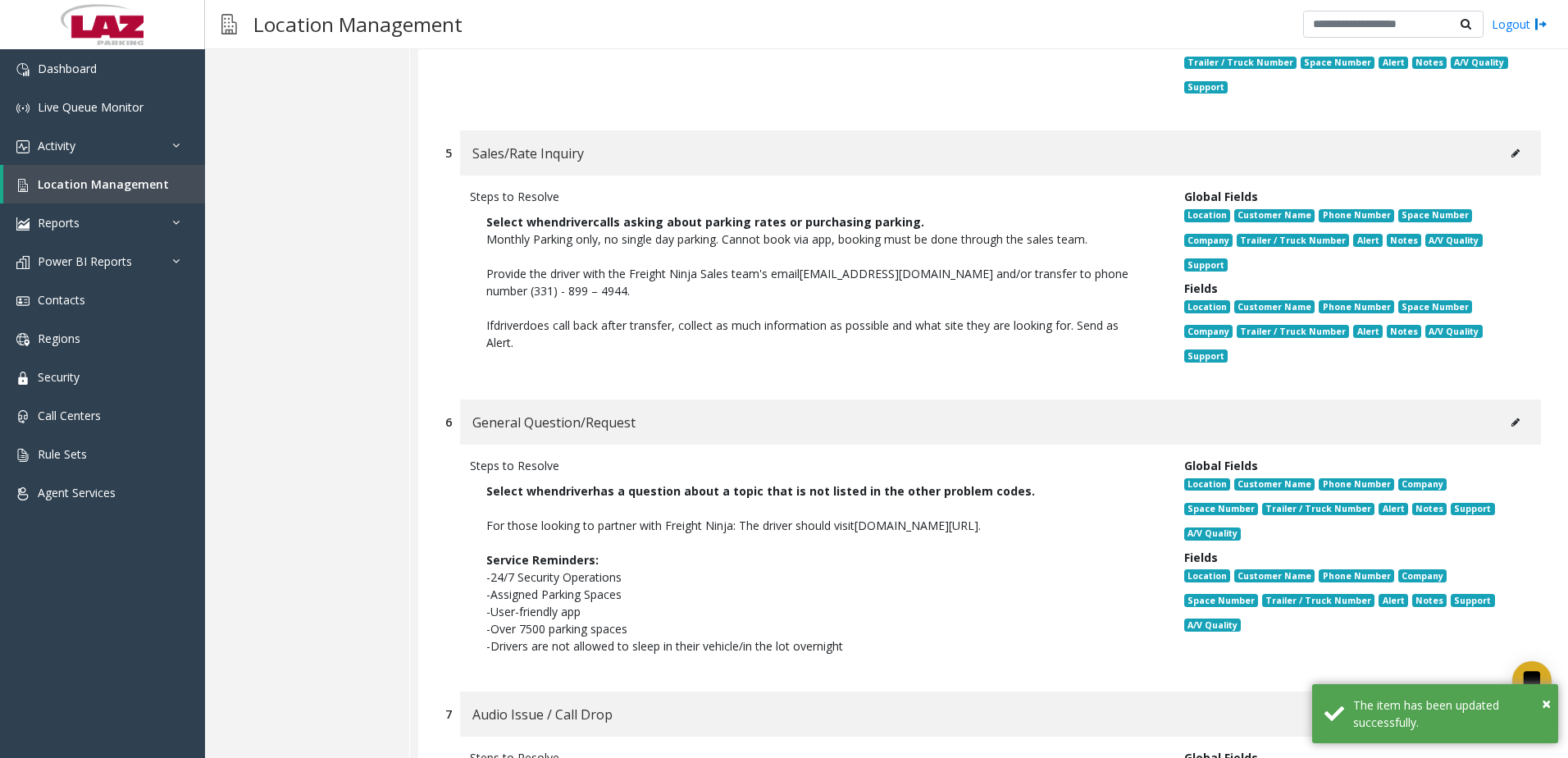
click at [1512, 427] on icon at bounding box center [1515, 422] width 8 height 10
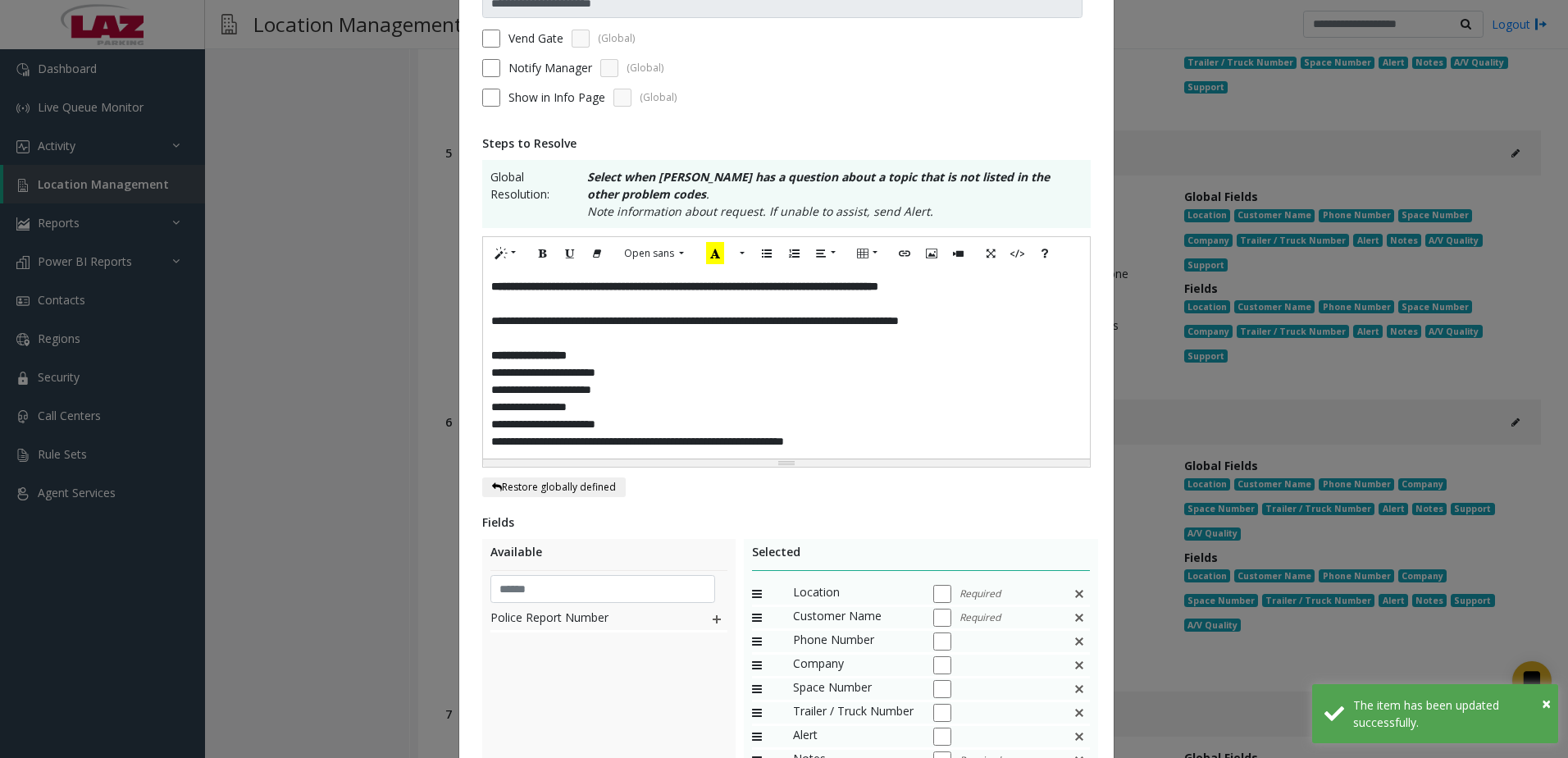
scroll to position [379, 0]
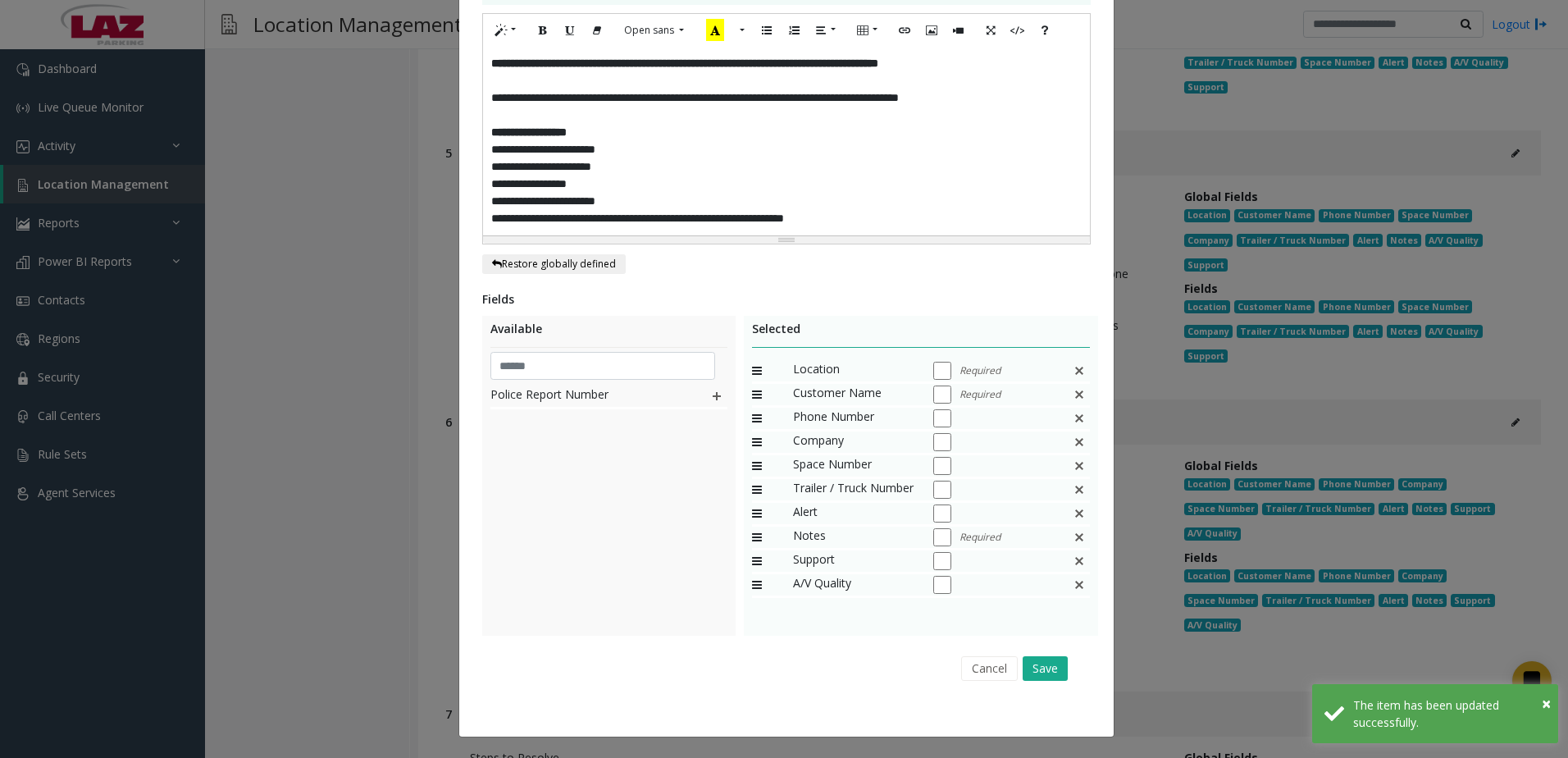
drag, startPoint x: 1039, startPoint y: 659, endPoint x: 1055, endPoint y: 643, distance: 22.6
click at [1039, 660] on button "Save" at bounding box center [1044, 668] width 45 height 25
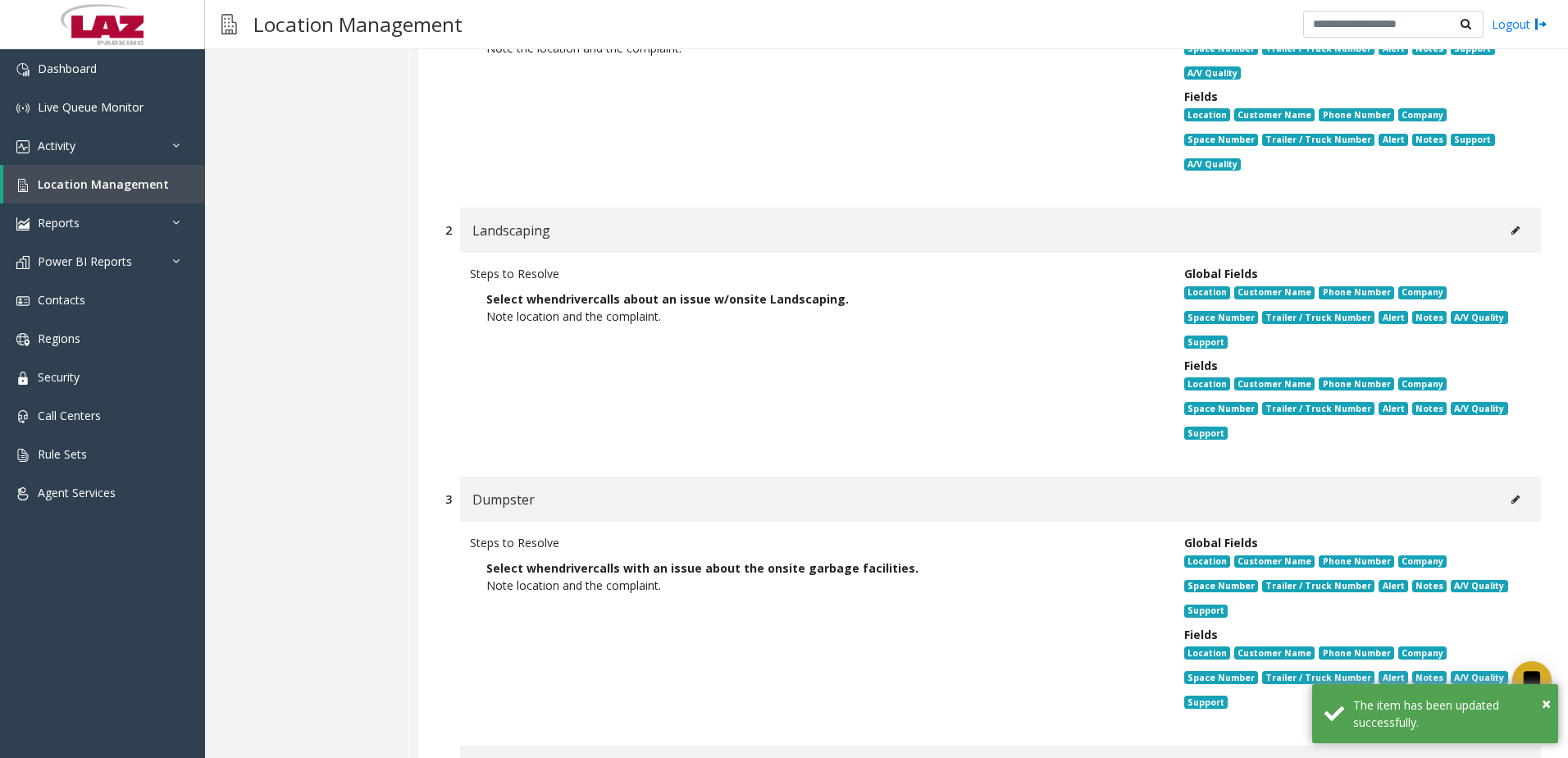
scroll to position [1968, 0]
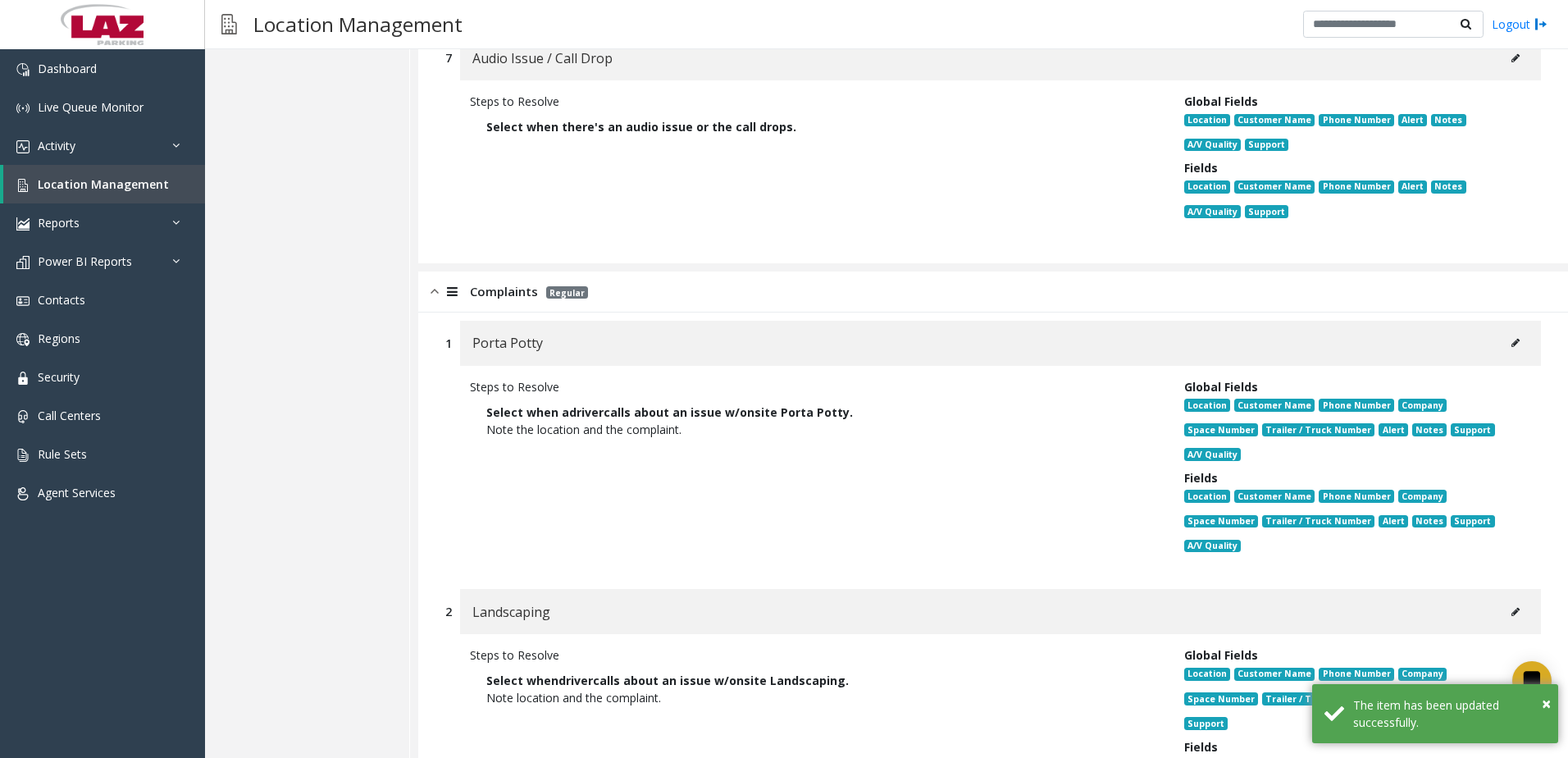
click at [1512, 342] on icon at bounding box center [1515, 342] width 8 height 10
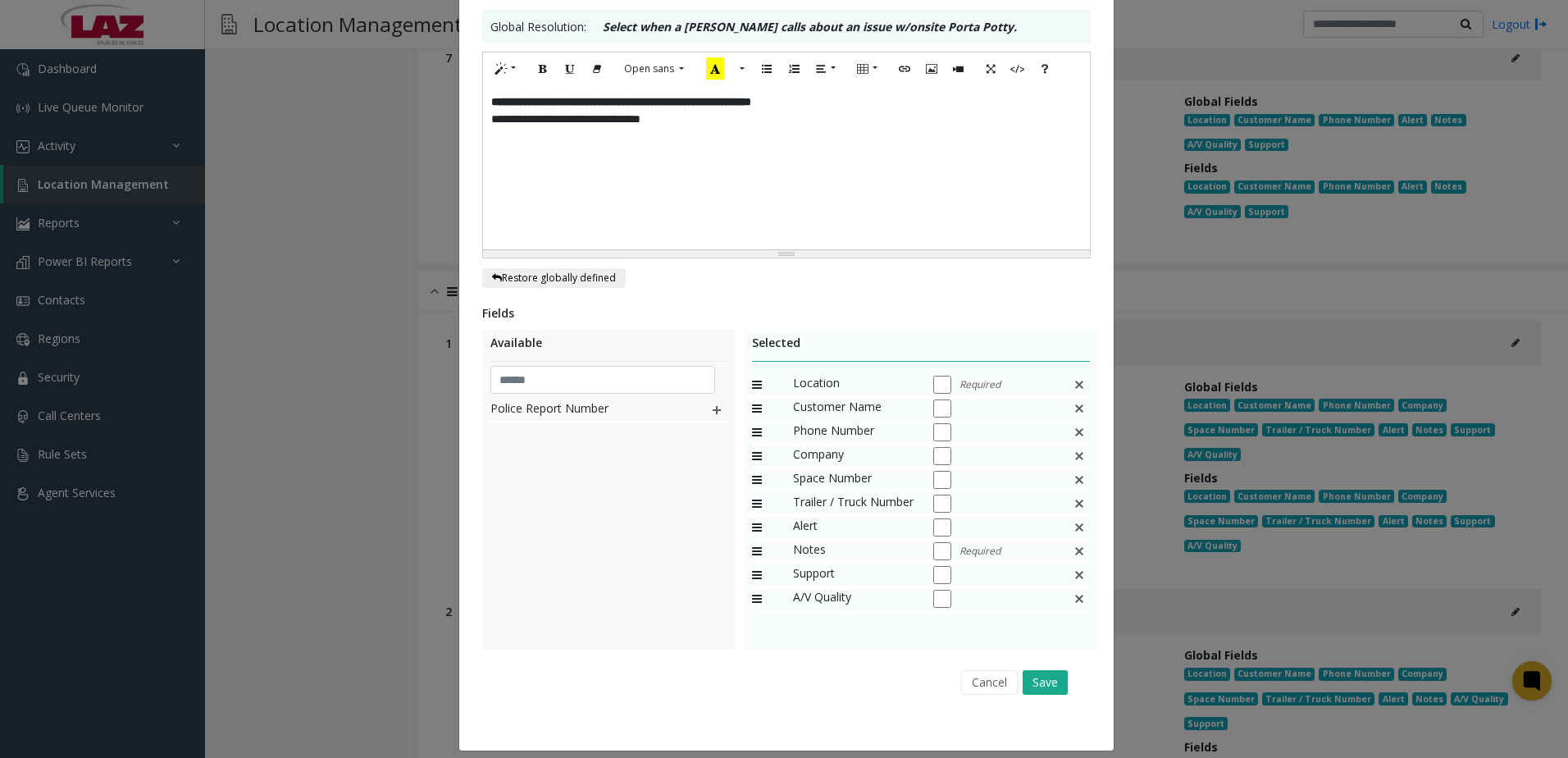
scroll to position [320, 0]
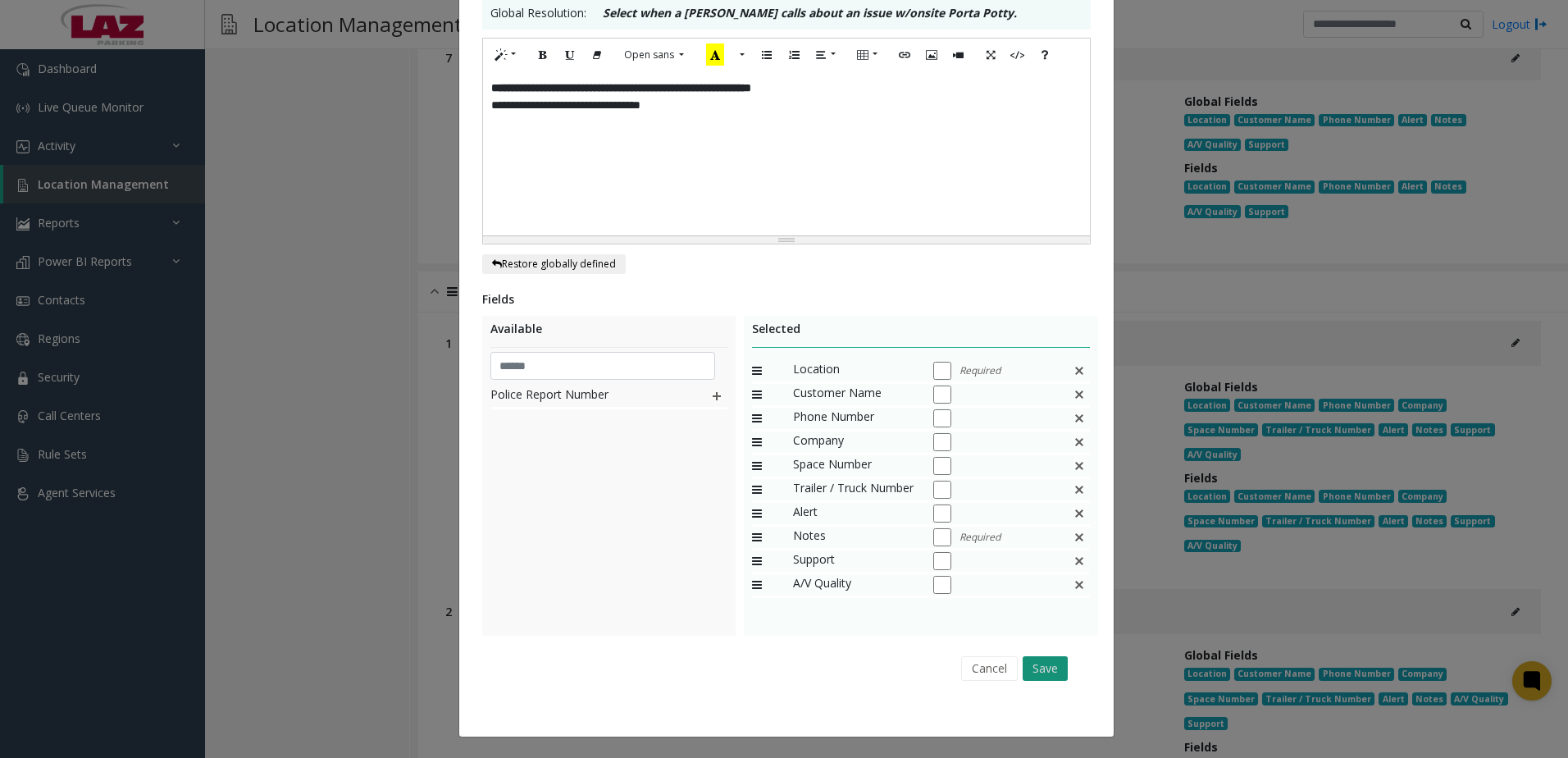
click at [1056, 661] on button "Save" at bounding box center [1044, 668] width 45 height 25
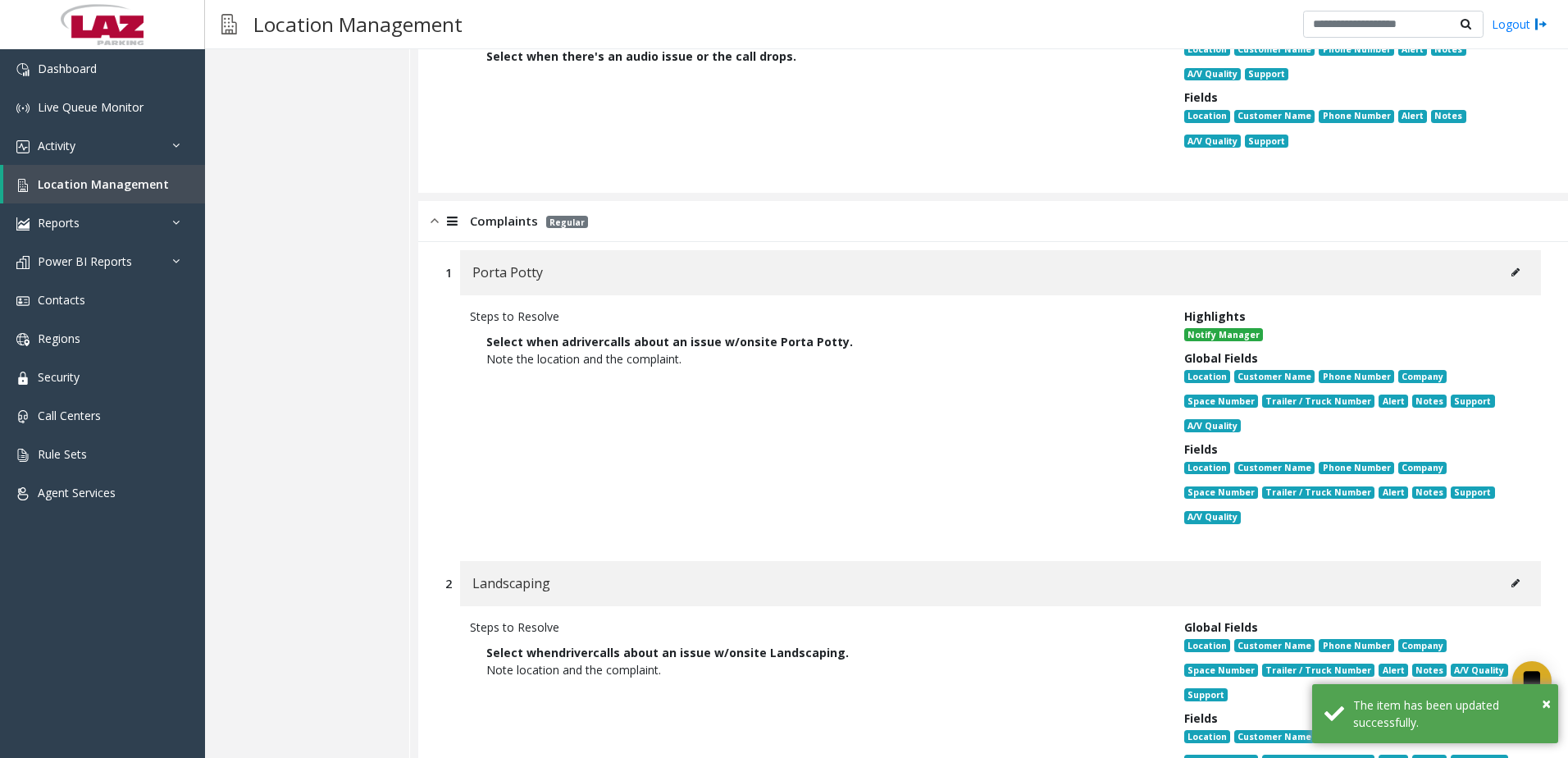
scroll to position [2214, 0]
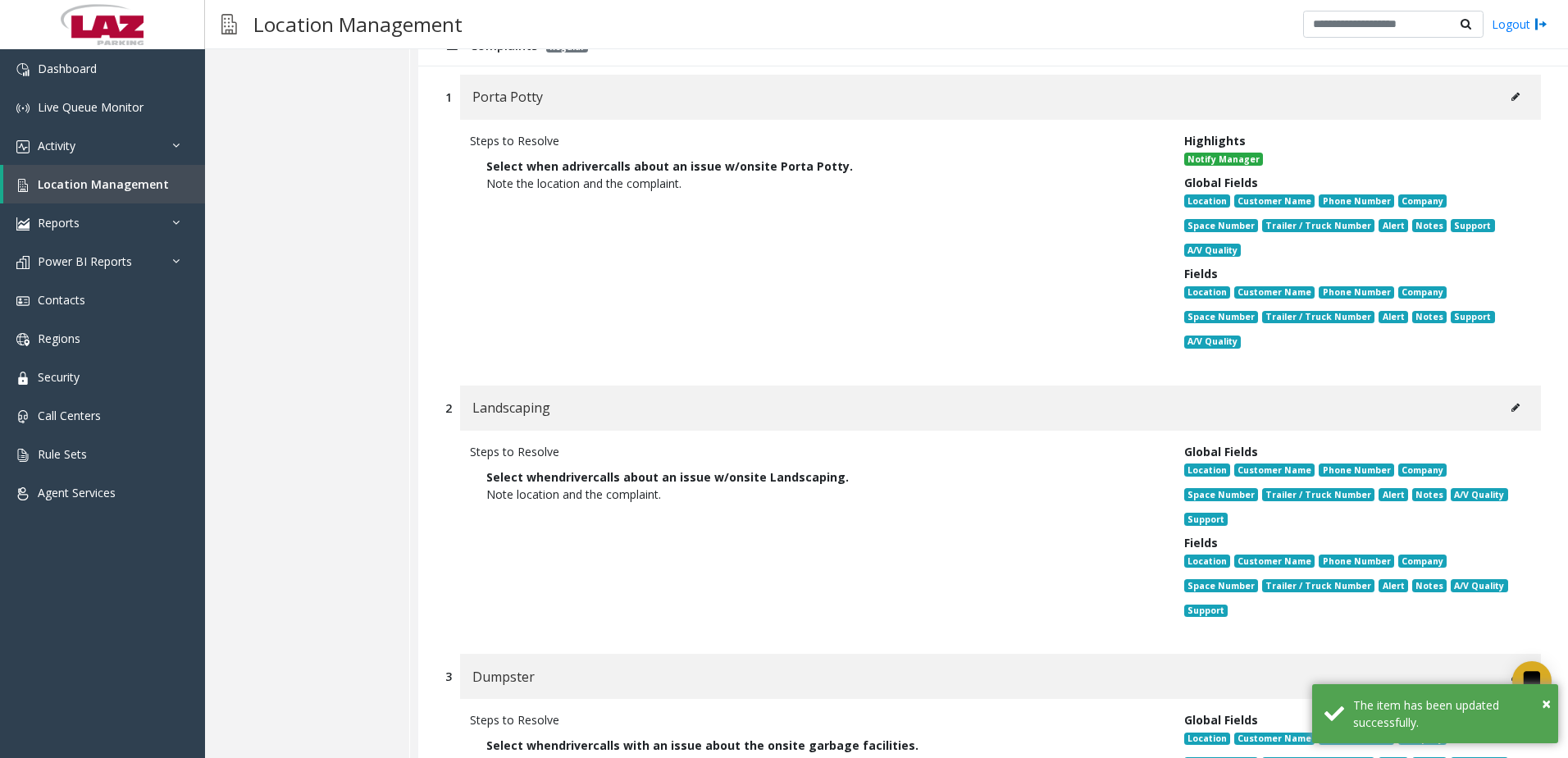
click at [1508, 407] on button at bounding box center [1516, 407] width 26 height 25
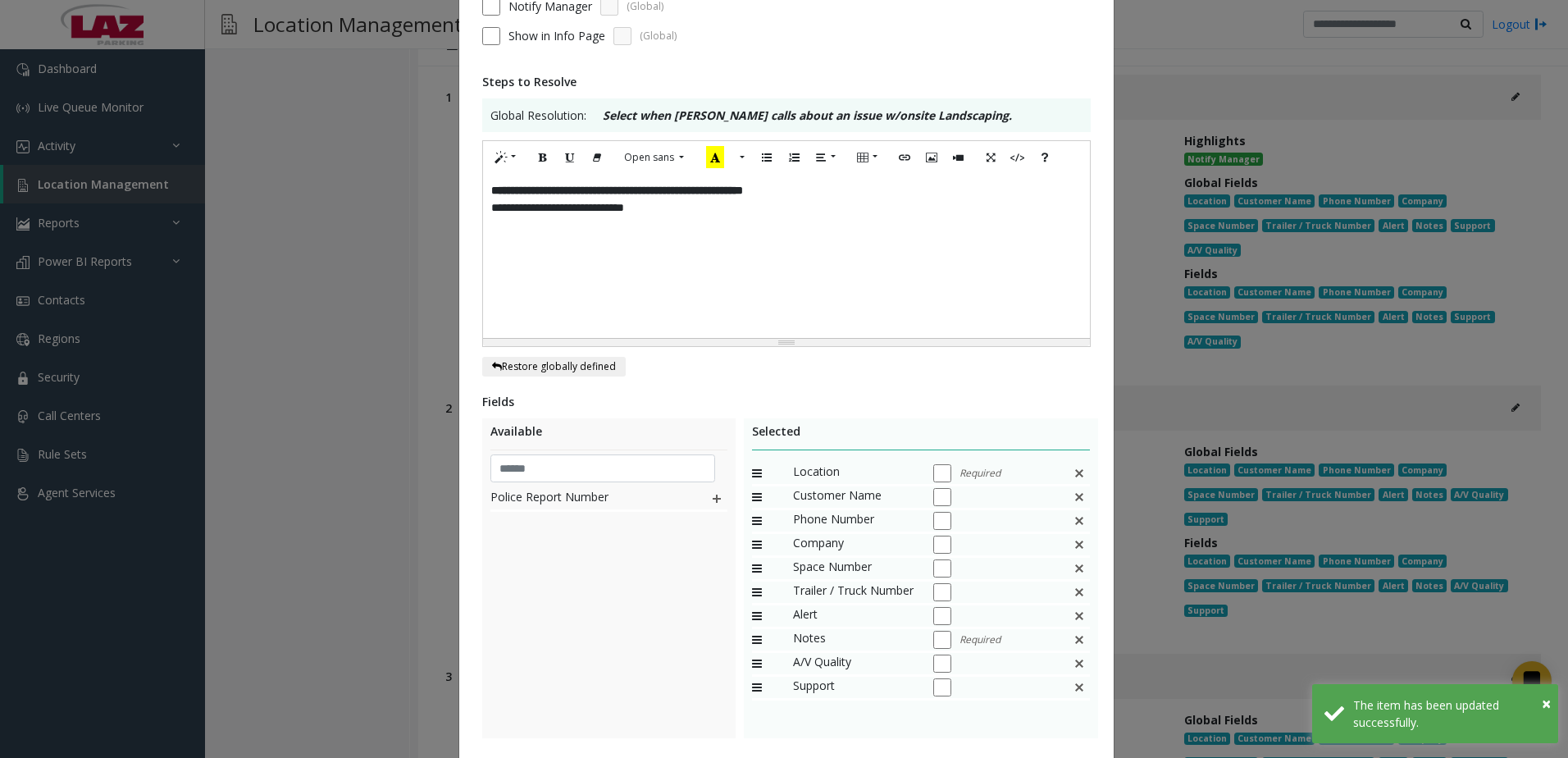
scroll to position [246, 0]
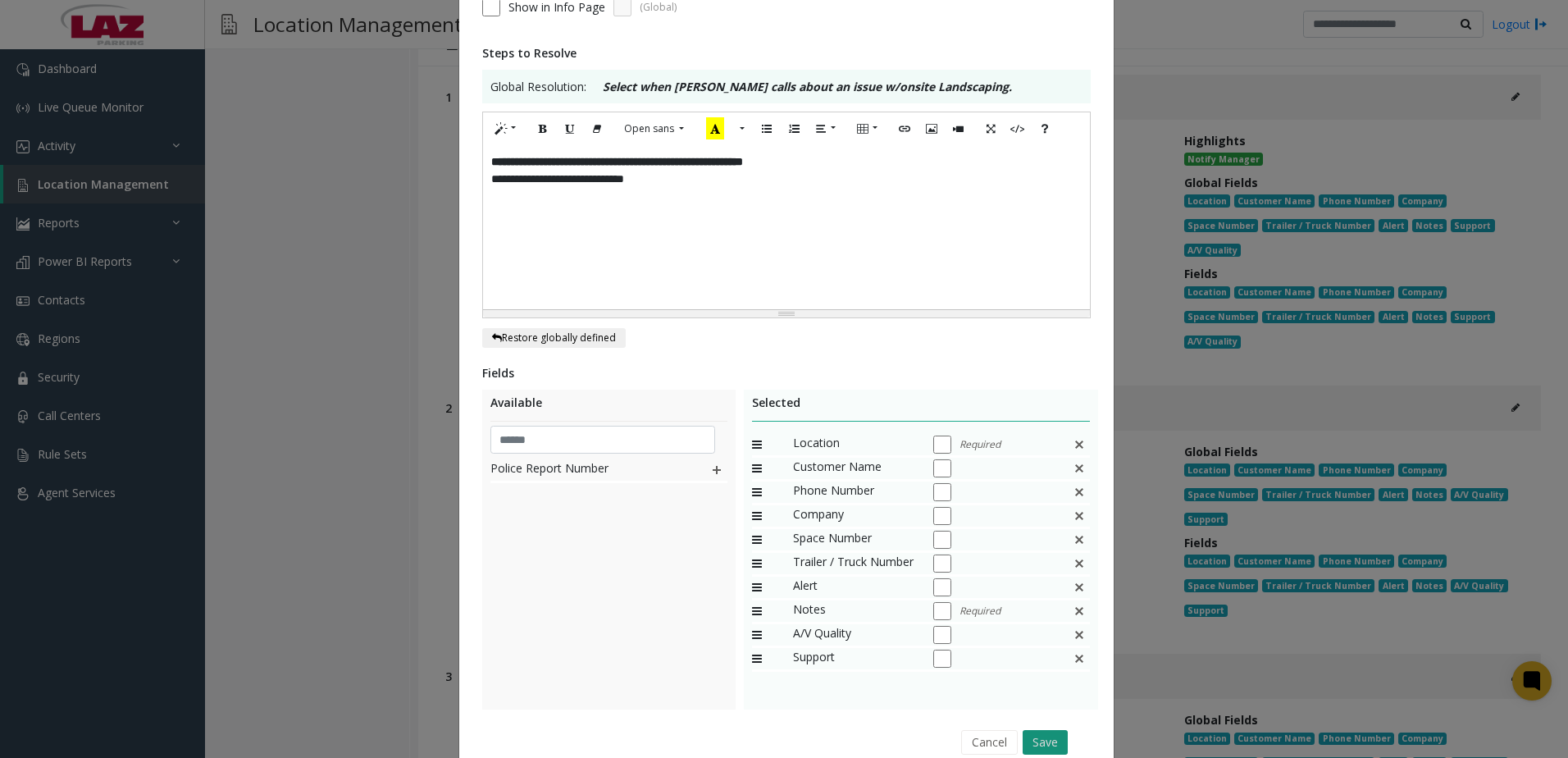
click at [1051, 749] on button "Save" at bounding box center [1044, 742] width 45 height 25
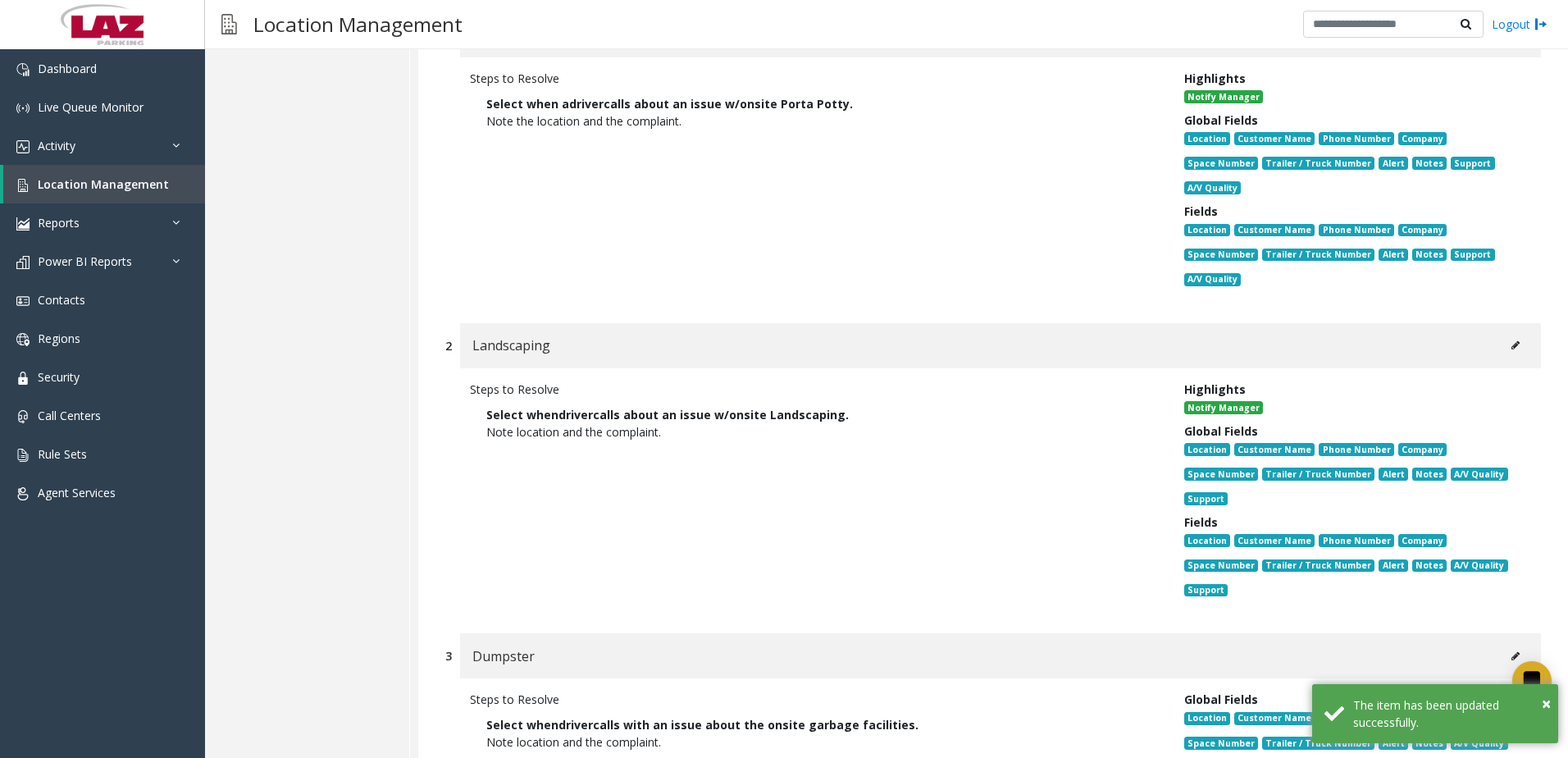
scroll to position [2625, 0]
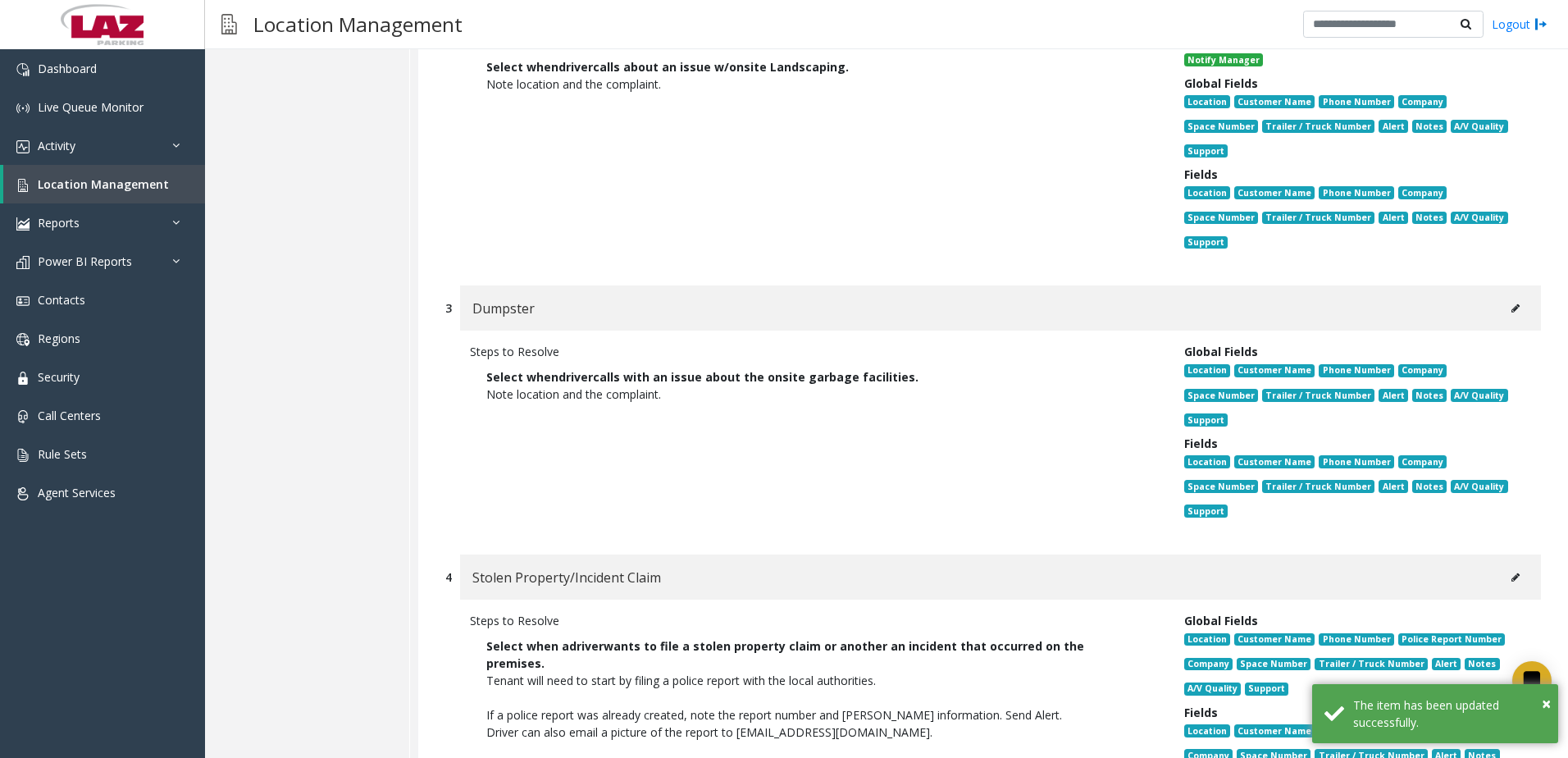
click at [1512, 308] on icon at bounding box center [1515, 308] width 8 height 10
type input "********"
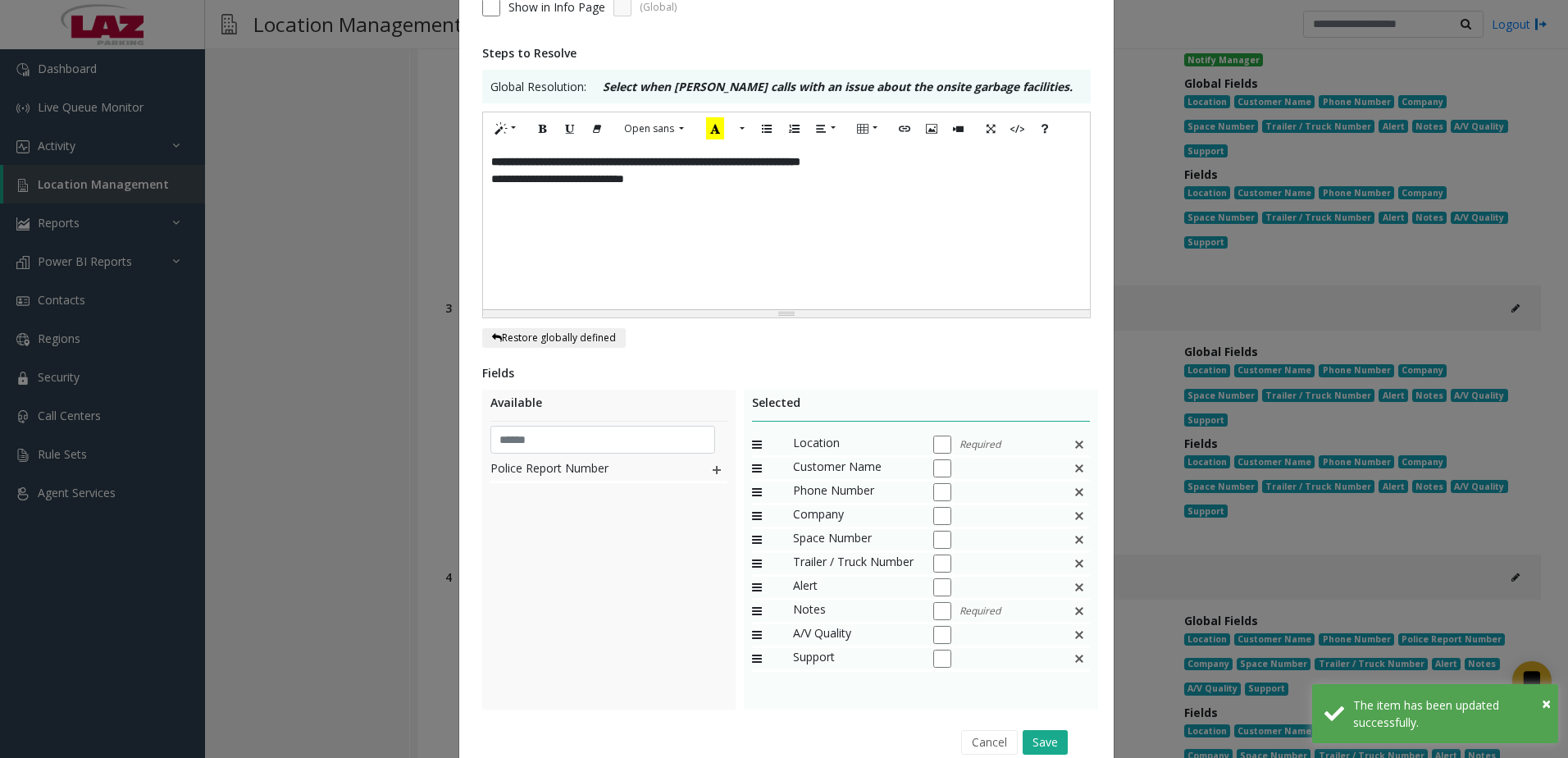
scroll to position [0, 0]
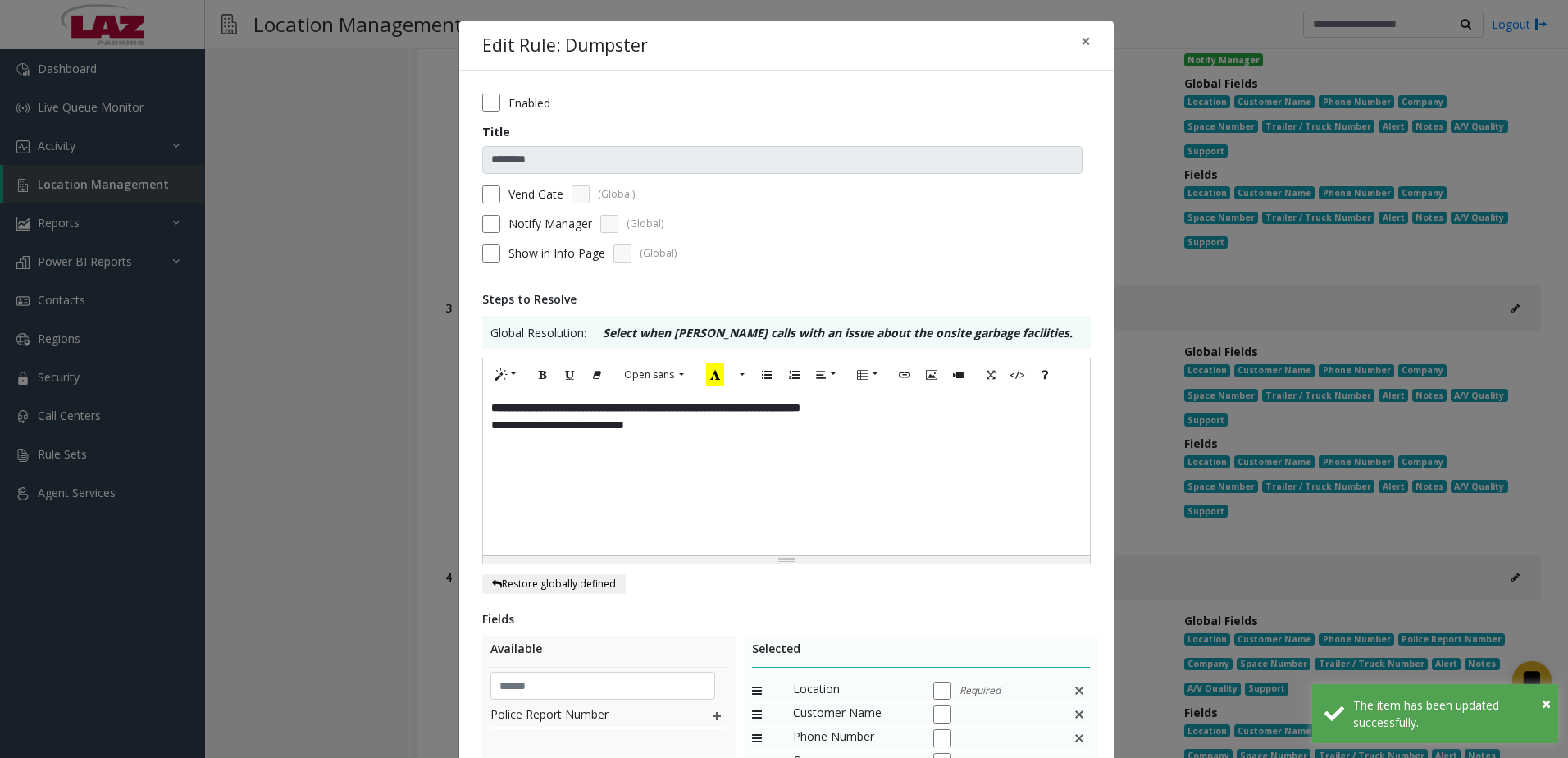
click at [515, 226] on label "Notify Manager" at bounding box center [550, 224] width 84 height 18
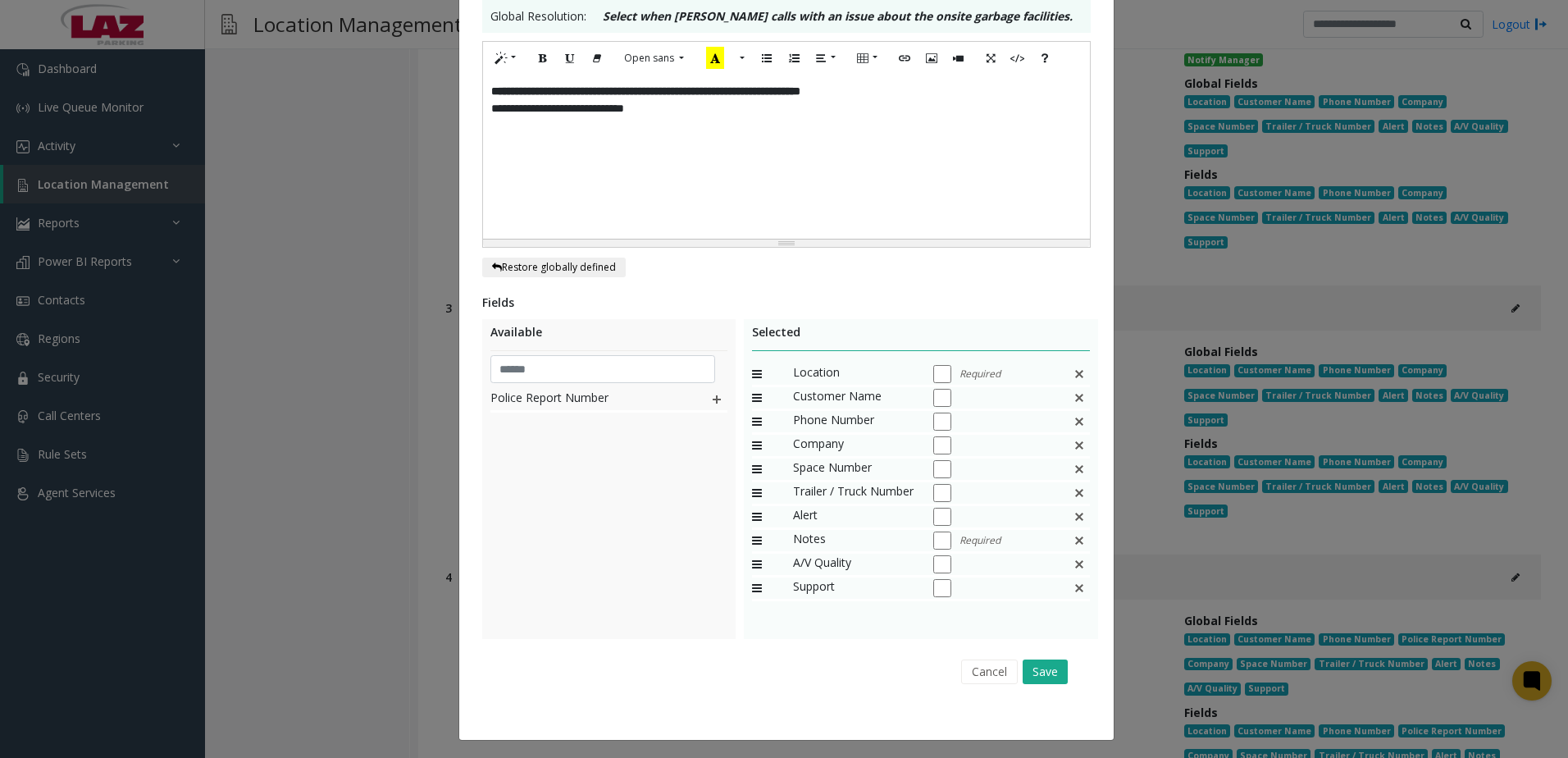
scroll to position [320, 0]
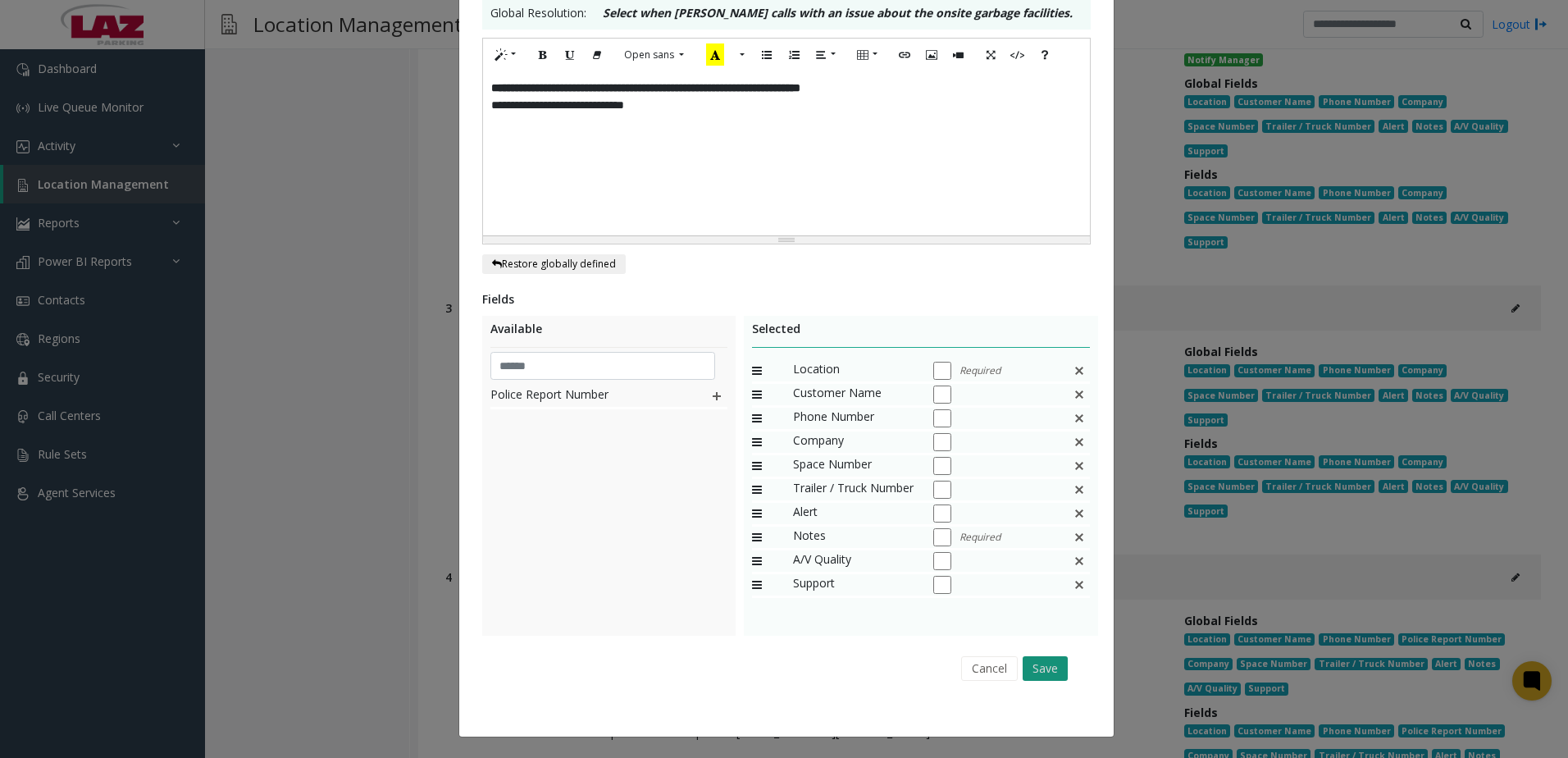
click at [1053, 666] on button "Save" at bounding box center [1044, 668] width 45 height 25
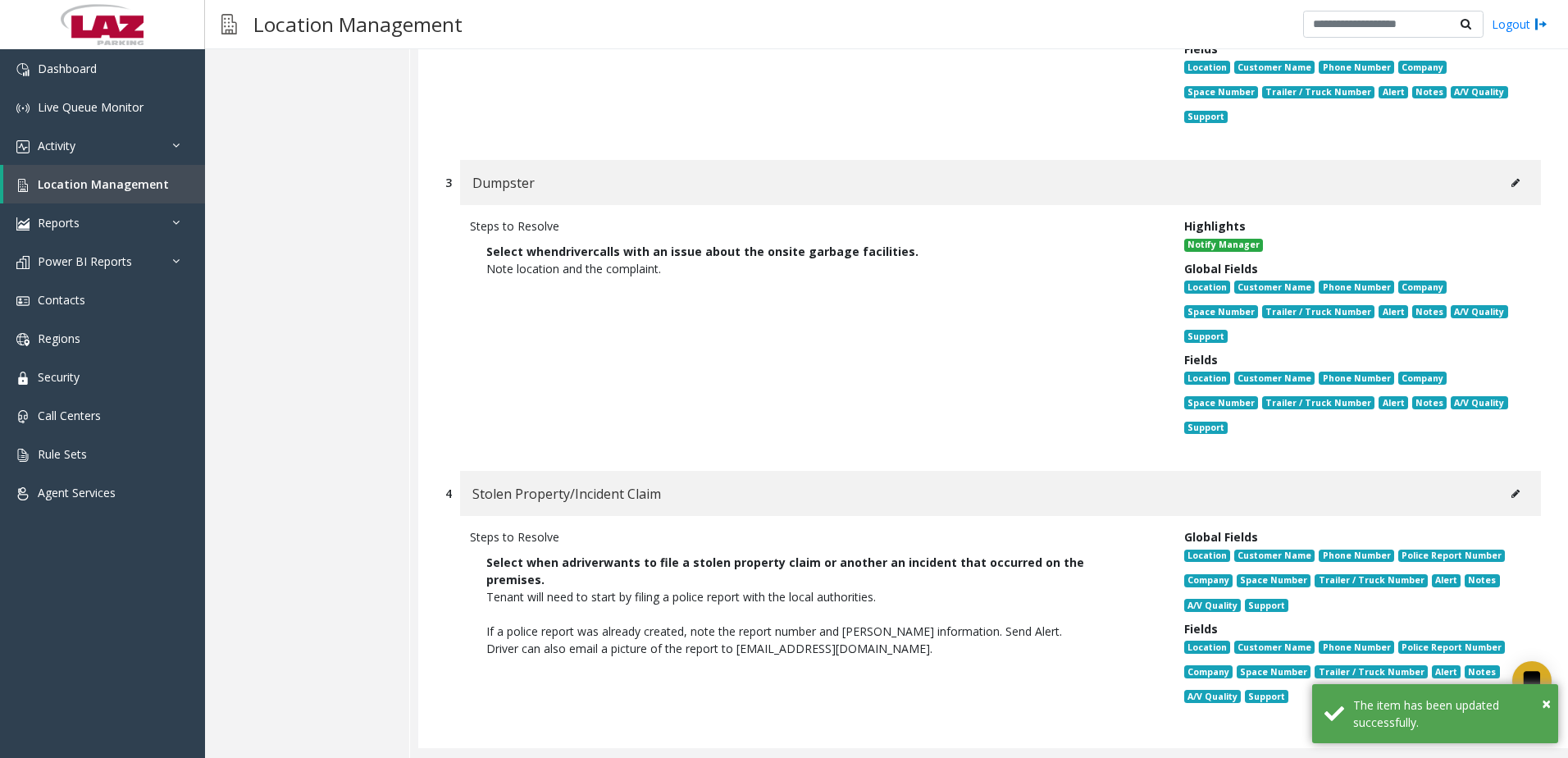
scroll to position [2761, 0]
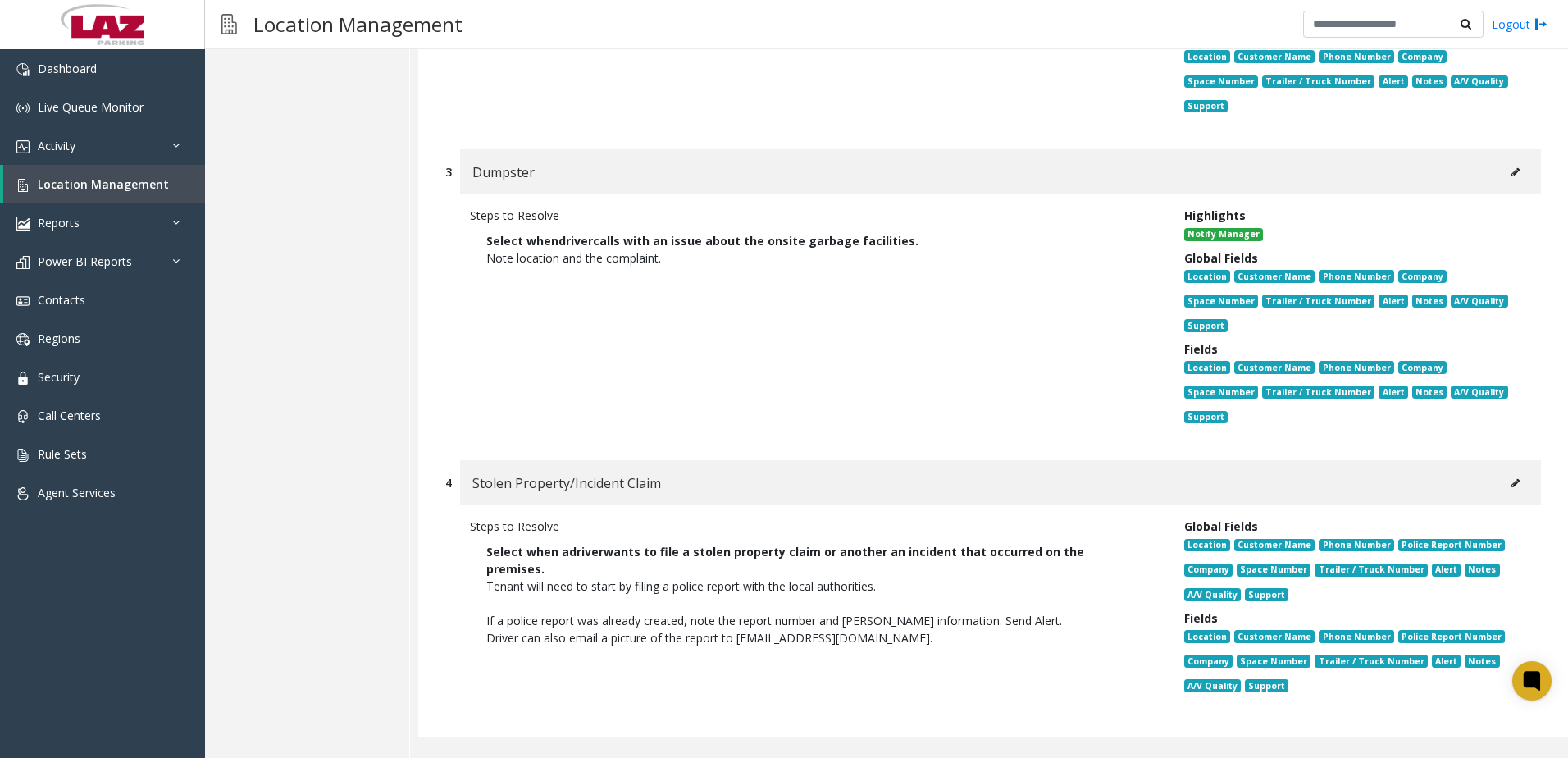
click at [1503, 182] on button at bounding box center [1516, 172] width 26 height 25
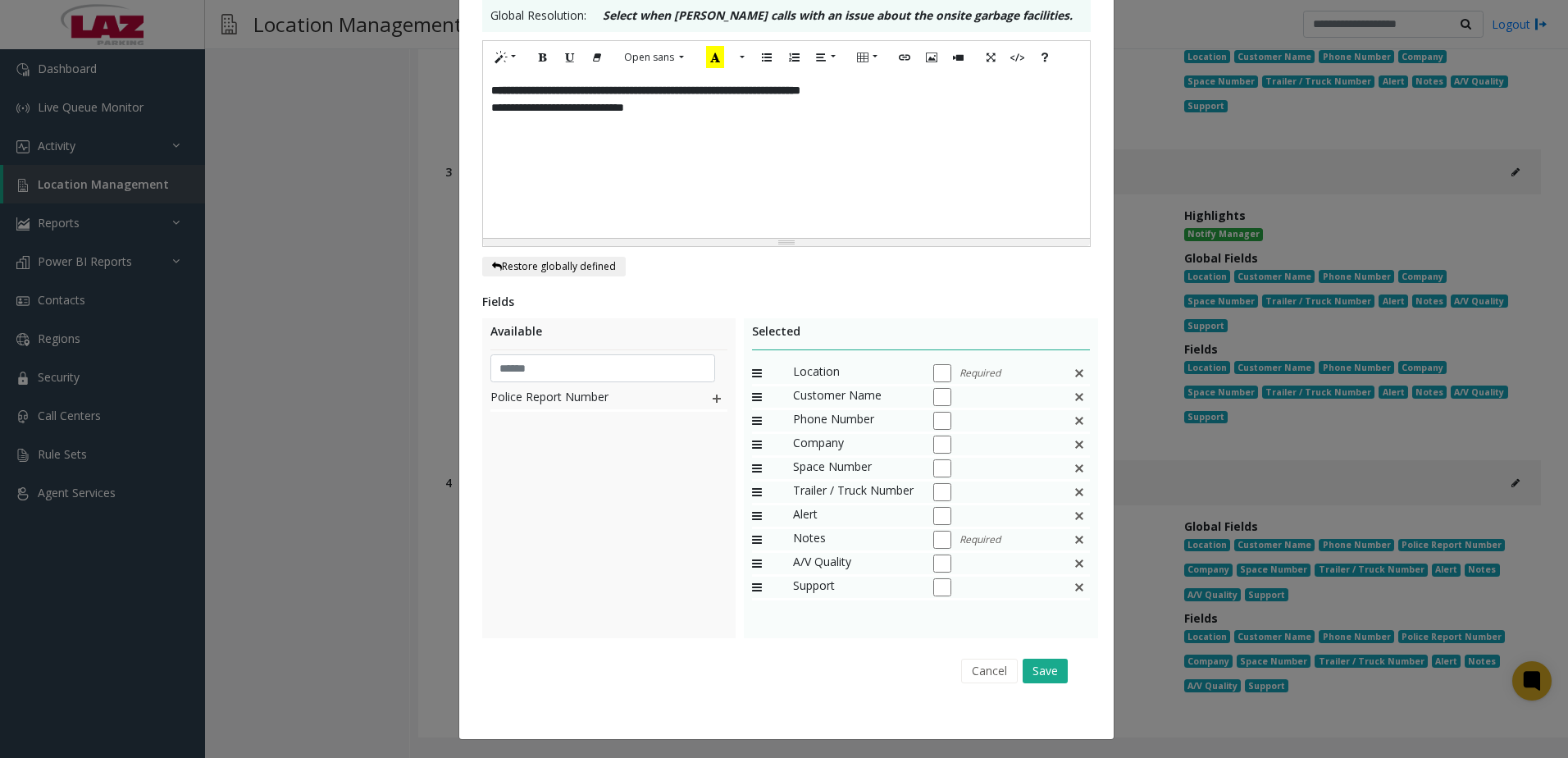
scroll to position [320, 0]
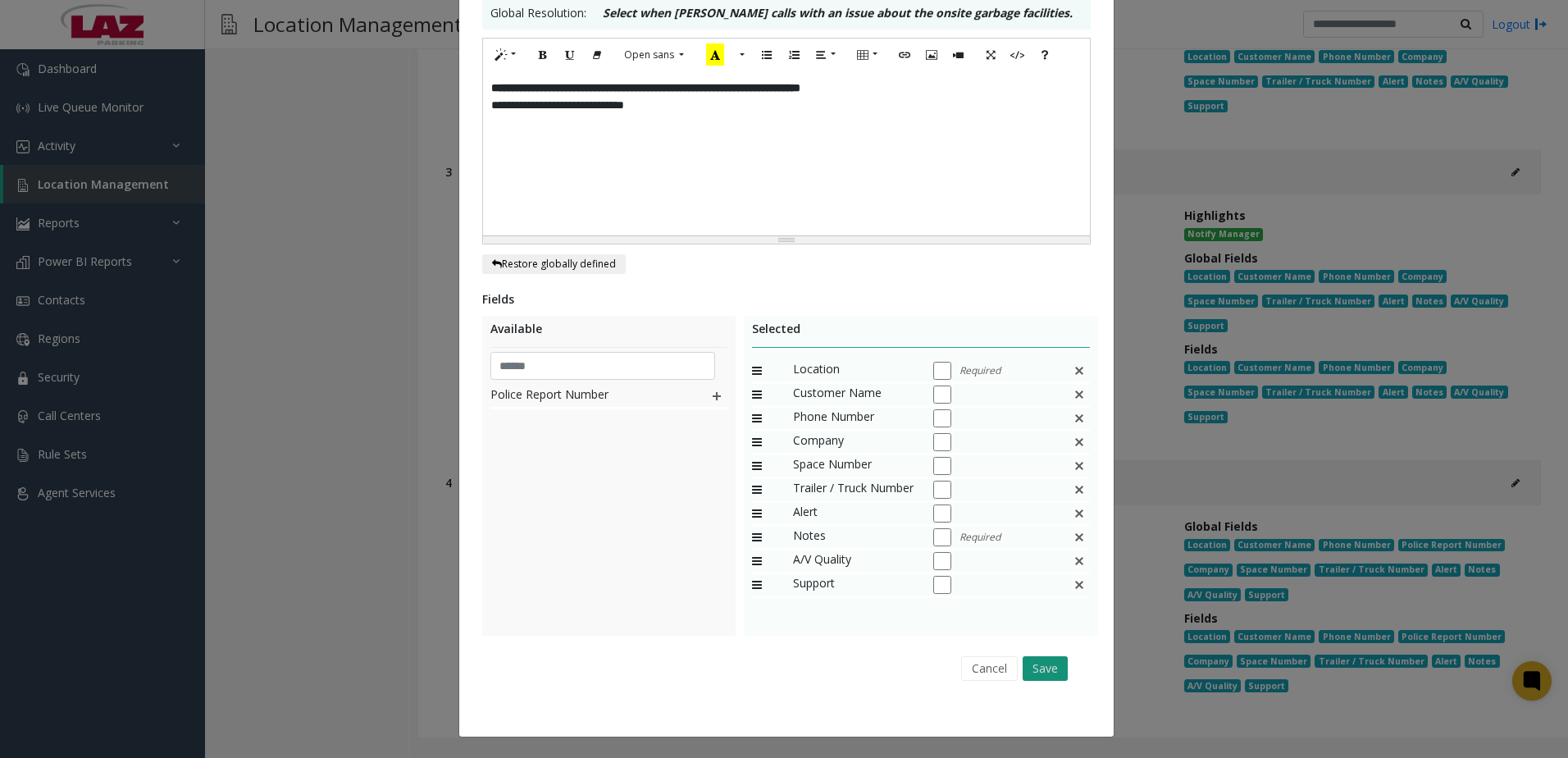
click at [1046, 666] on button "Save" at bounding box center [1044, 668] width 45 height 25
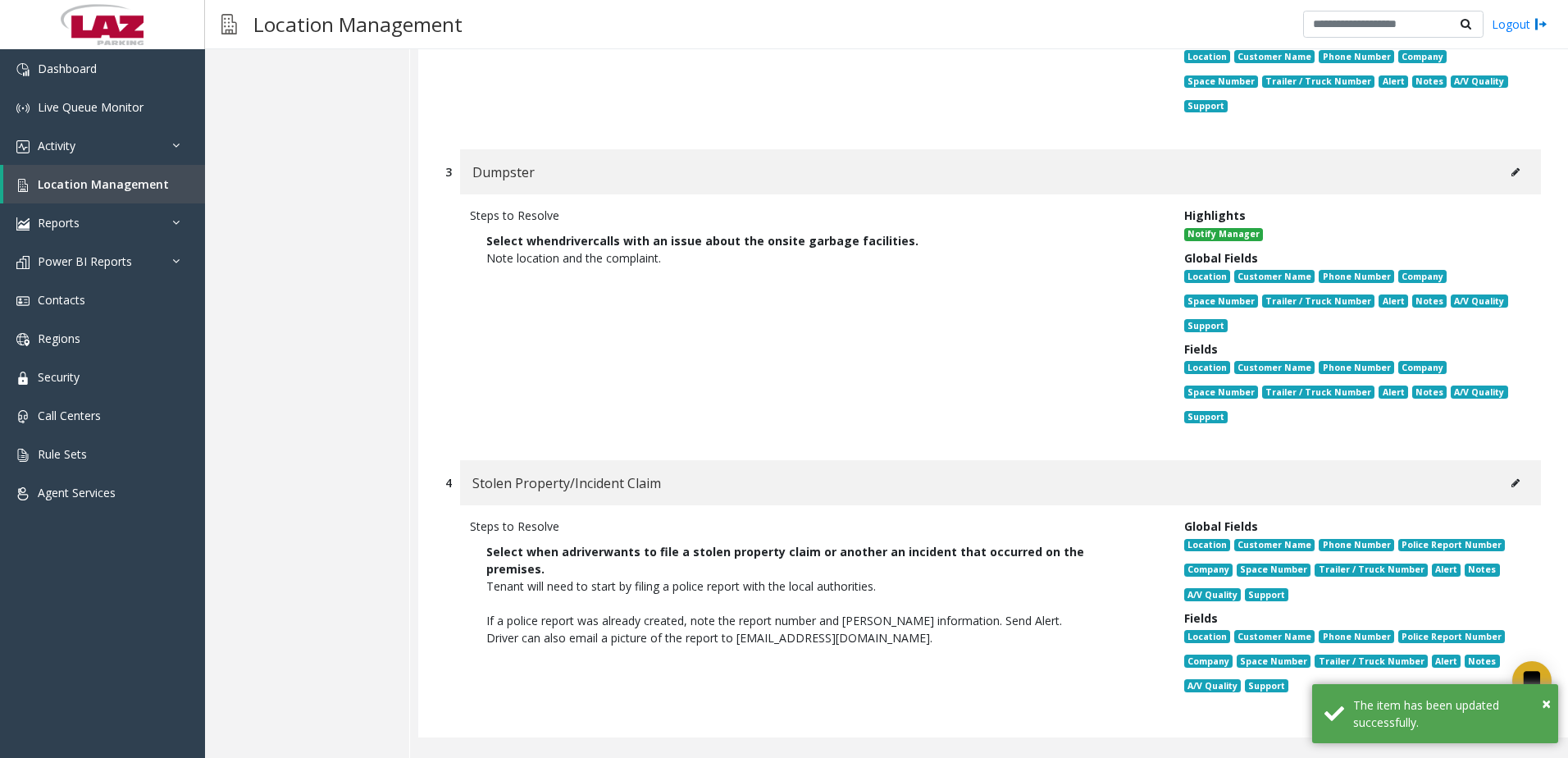
click at [834, 374] on div "Steps to Resolve Select when driver calls with an issue about the onsite garbag…" at bounding box center [814, 318] width 714 height 225
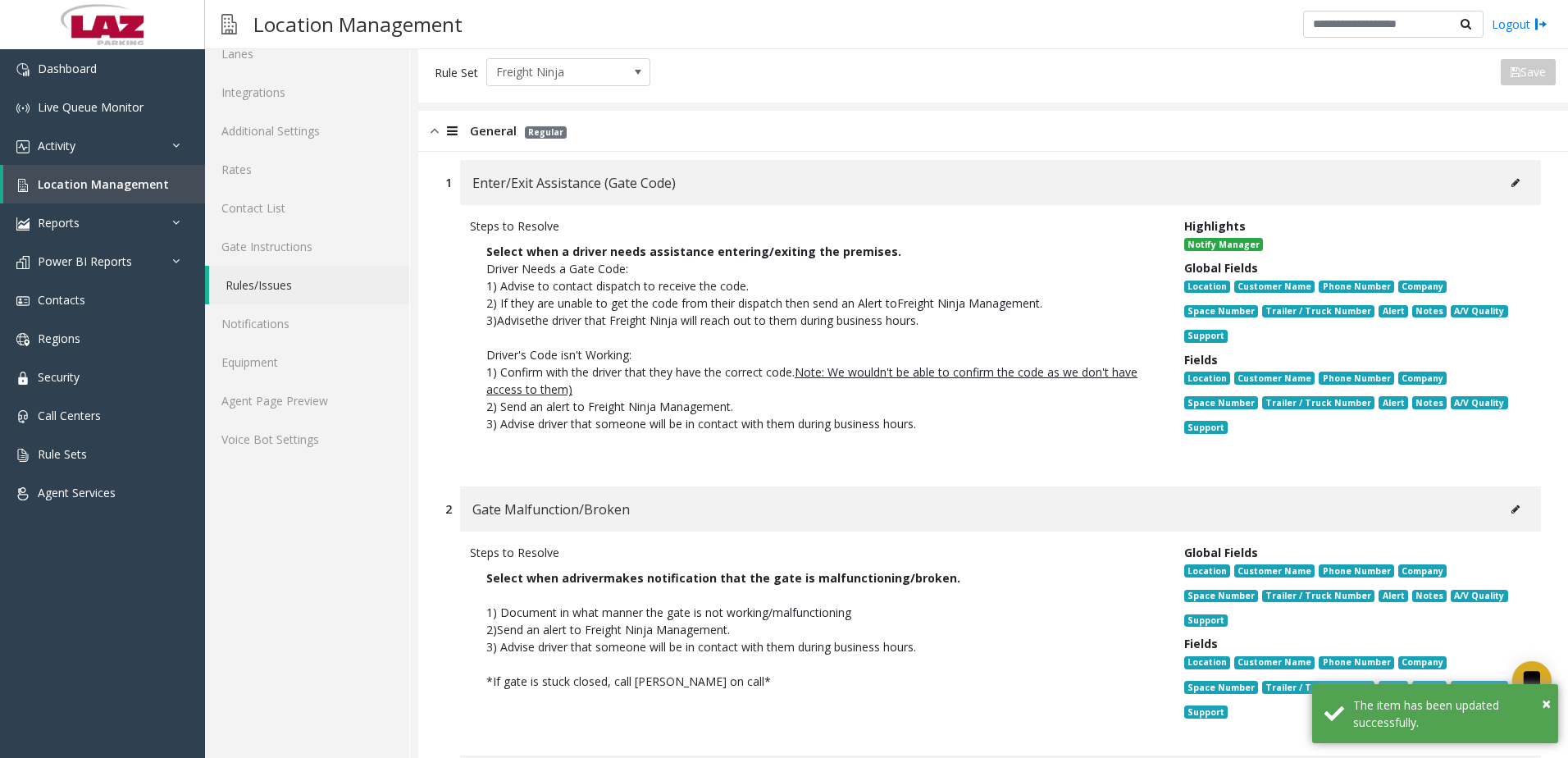
scroll to position [0, 0]
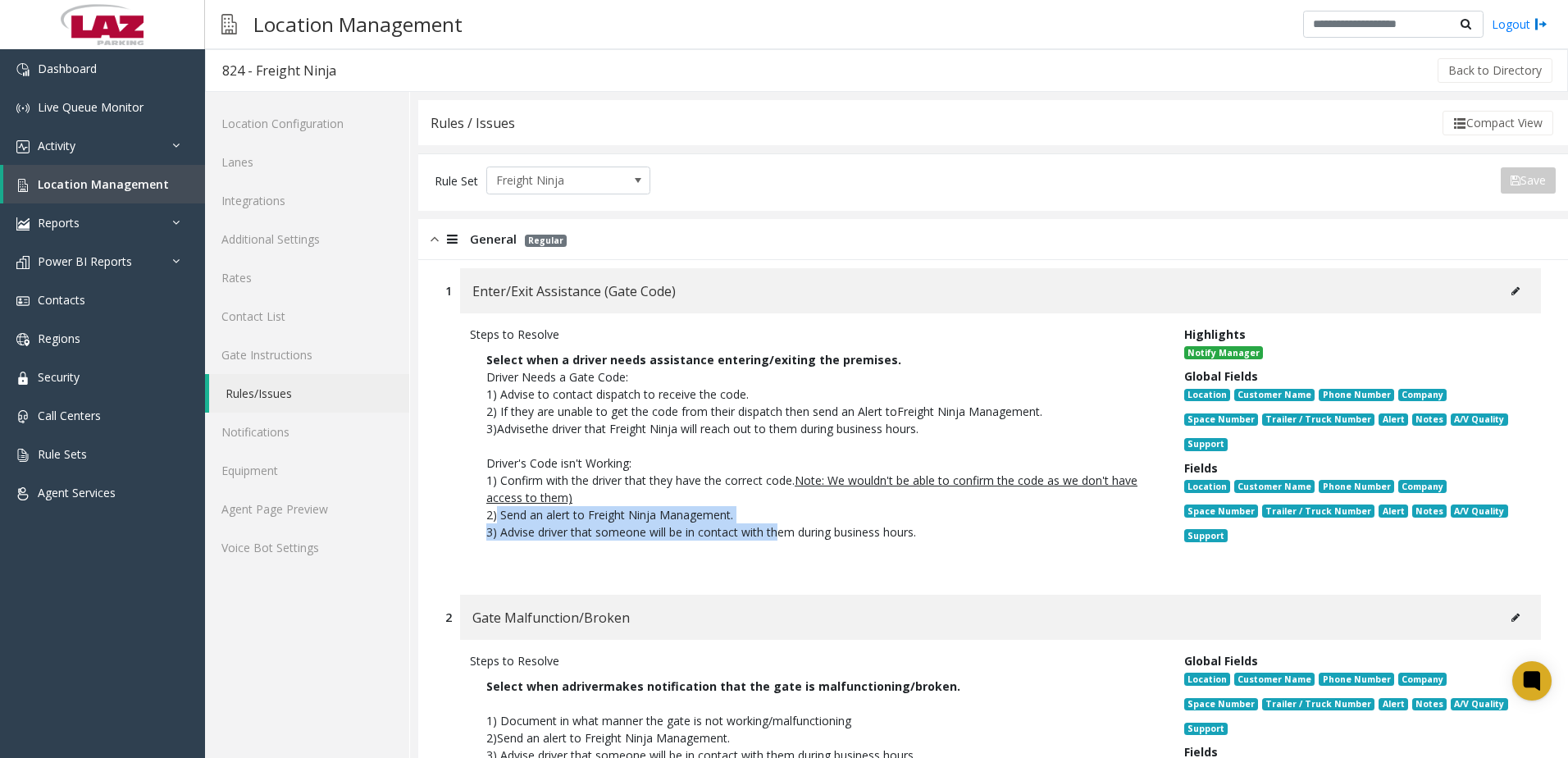
drag, startPoint x: 498, startPoint y: 514, endPoint x: 776, endPoint y: 529, distance: 278.4
click at [776, 529] on p "Select when a driver needs assistance entering/exiting the premises. Driver Nee…" at bounding box center [814, 454] width 690 height 223
drag, startPoint x: 776, startPoint y: 529, endPoint x: 770, endPoint y: 576, distance: 47.4
click at [770, 576] on div "Steps to Resolve Select when a driver needs assistance entering/exiting the pre…" at bounding box center [992, 445] width 1096 height 265
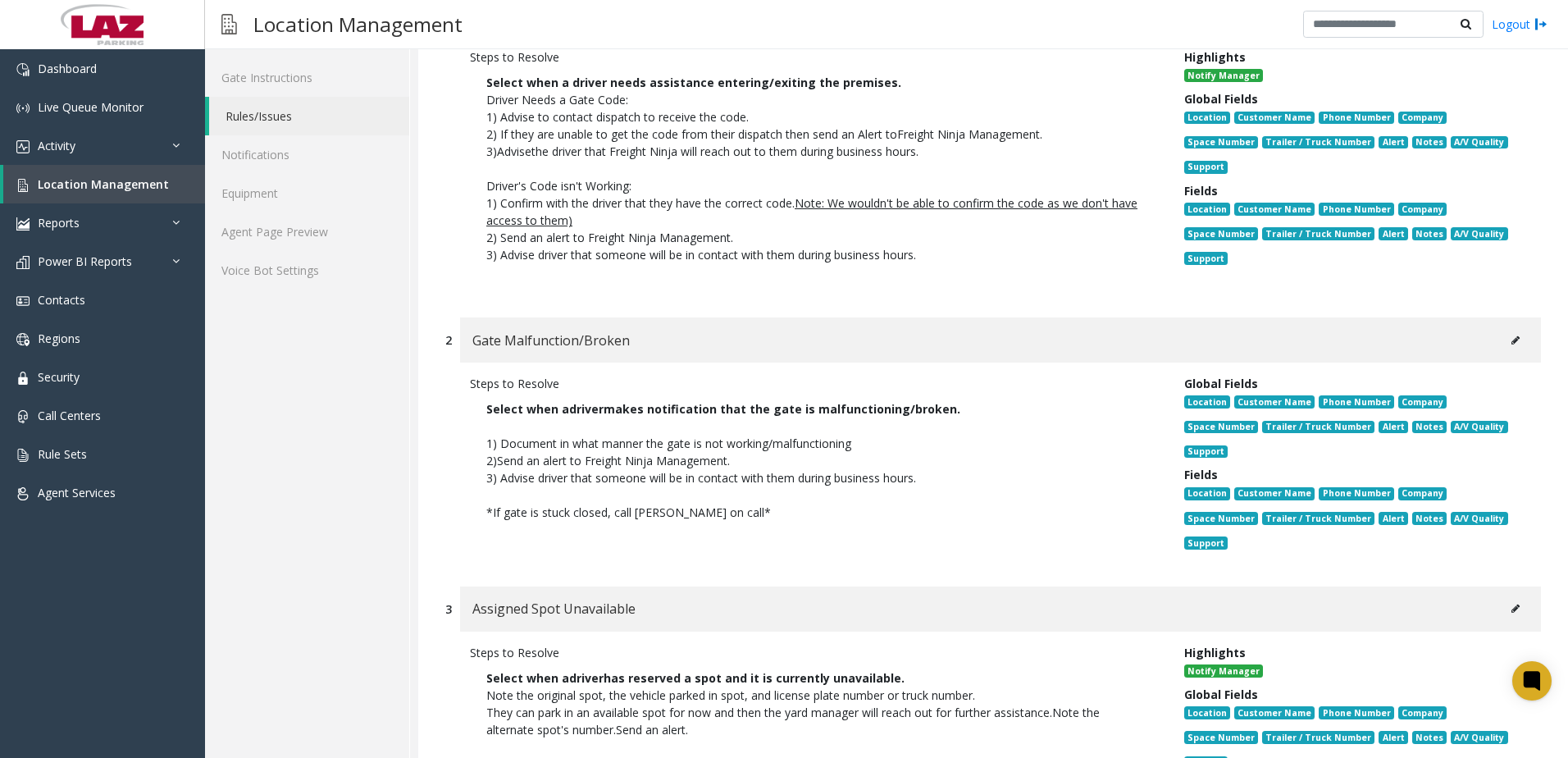
scroll to position [328, 0]
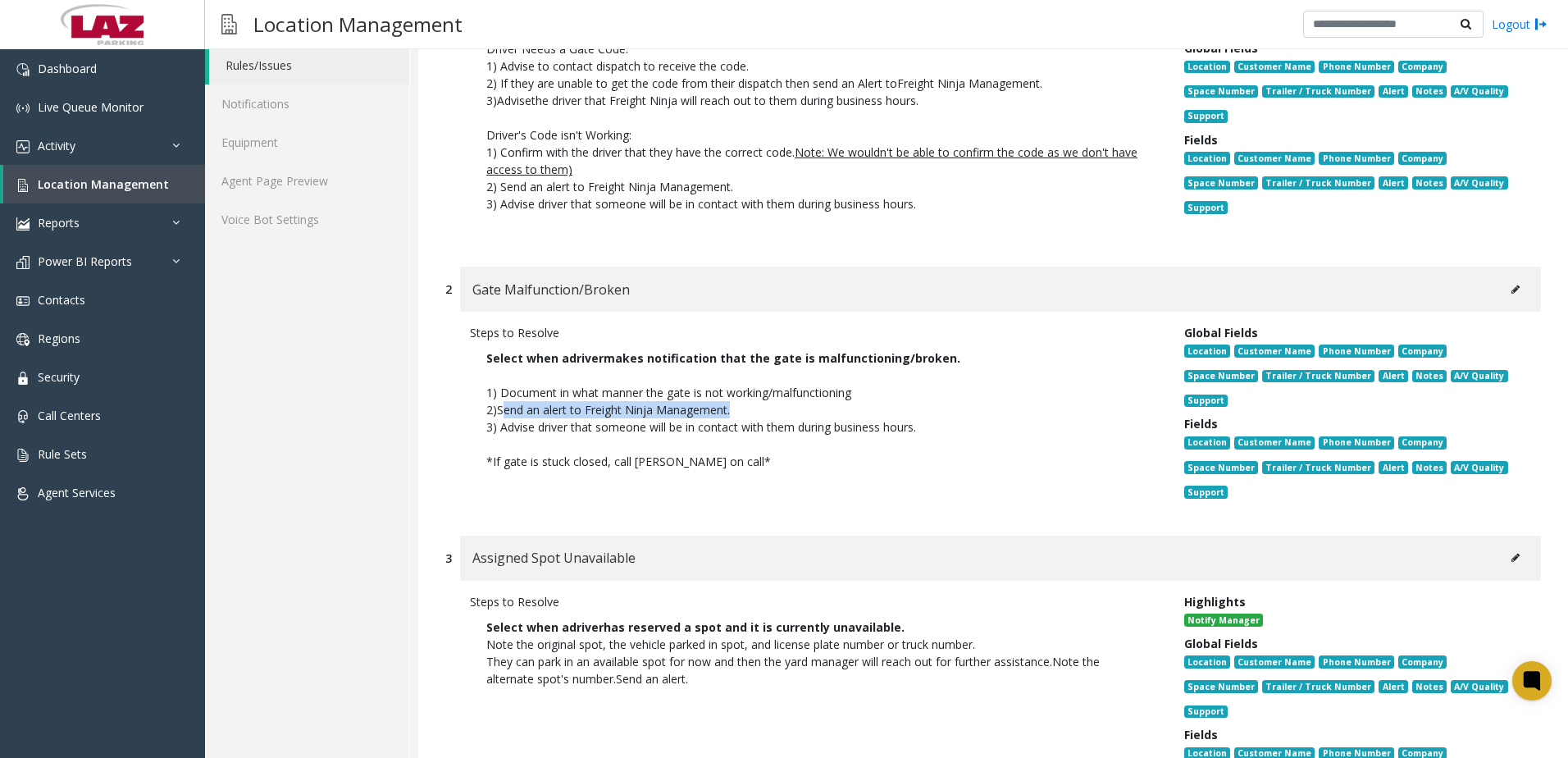
drag, startPoint x: 505, startPoint y: 410, endPoint x: 737, endPoint y: 411, distance: 232.0
click at [737, 411] on p "2) Send an alert to Freight Ninja Management." at bounding box center [814, 410] width 657 height 18
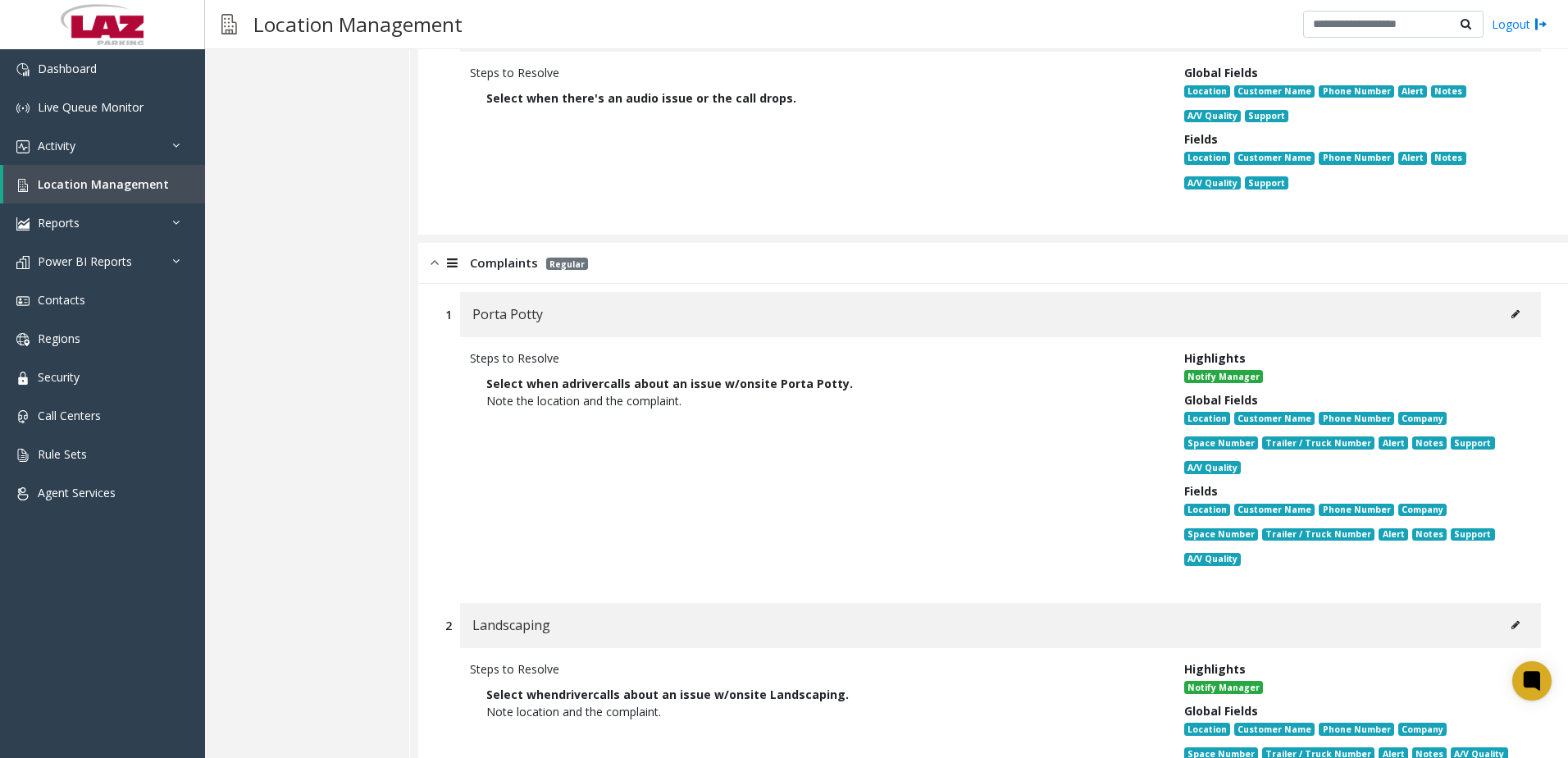
scroll to position [2214, 0]
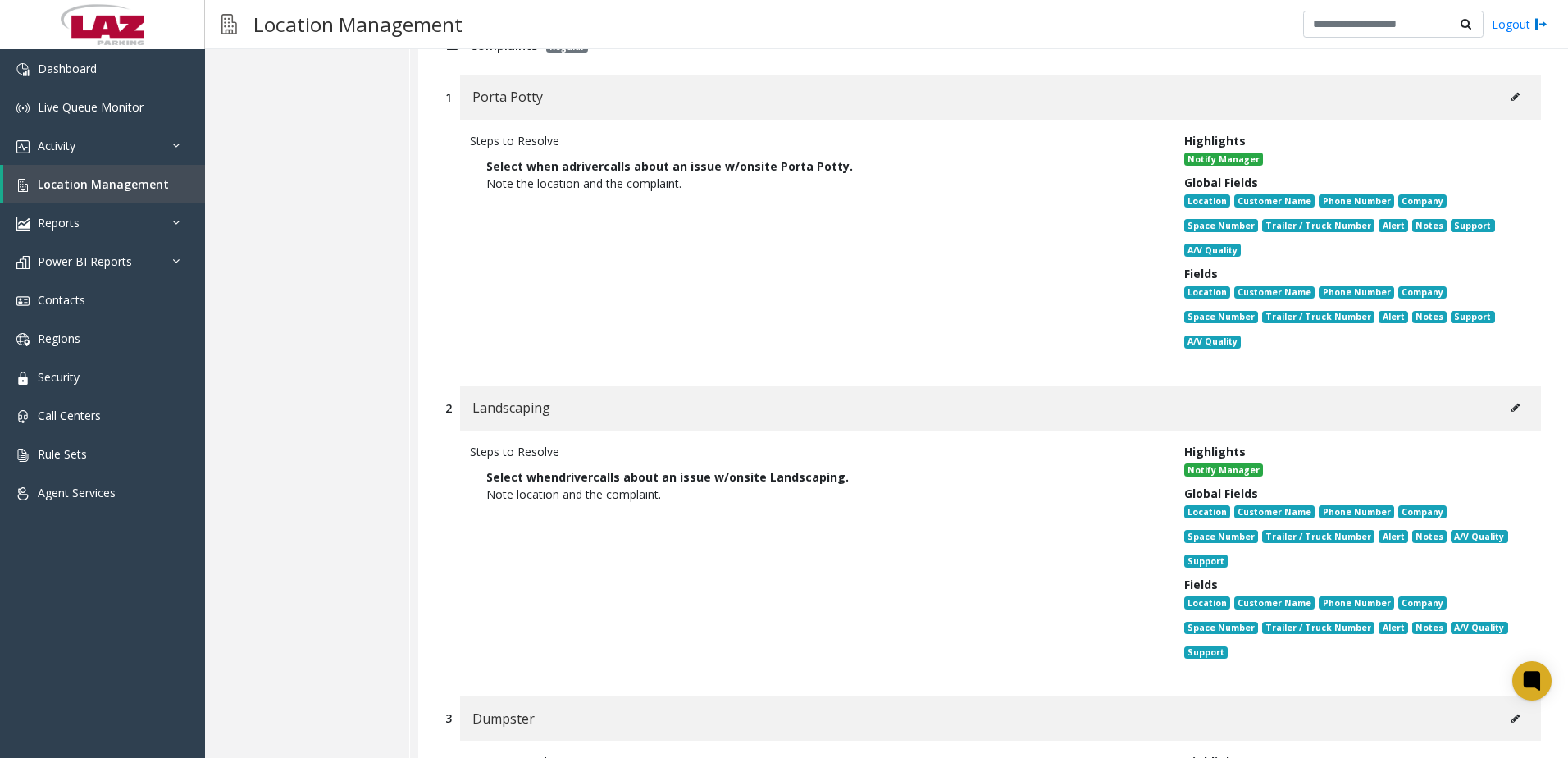
drag, startPoint x: 494, startPoint y: 207, endPoint x: 497, endPoint y: 216, distance: 9.5
click at [494, 208] on div "Steps to Resolve Select when a driver calls about an issue w/onsite Porta Potty…" at bounding box center [814, 244] width 714 height 225
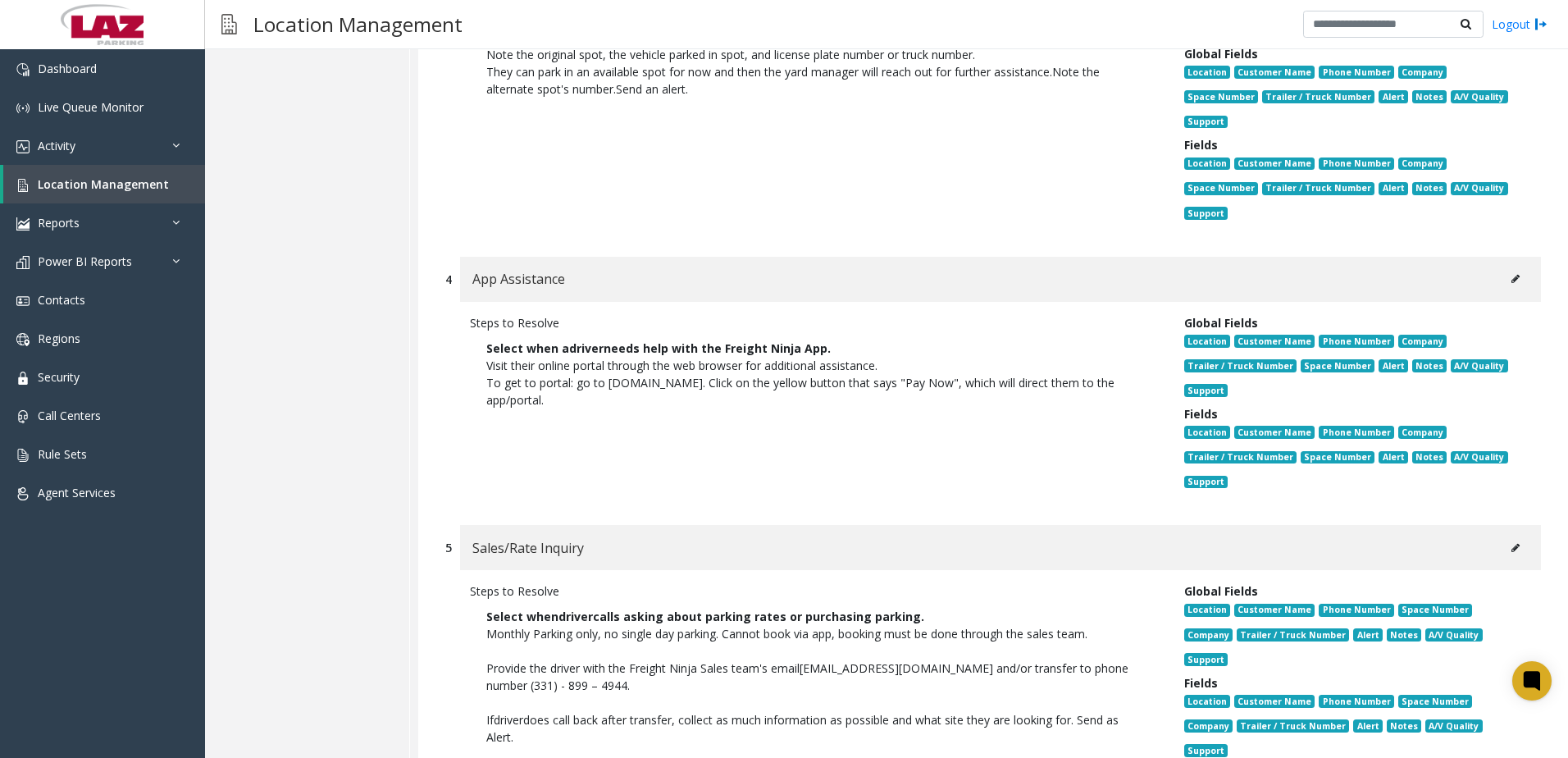
scroll to position [546, 0]
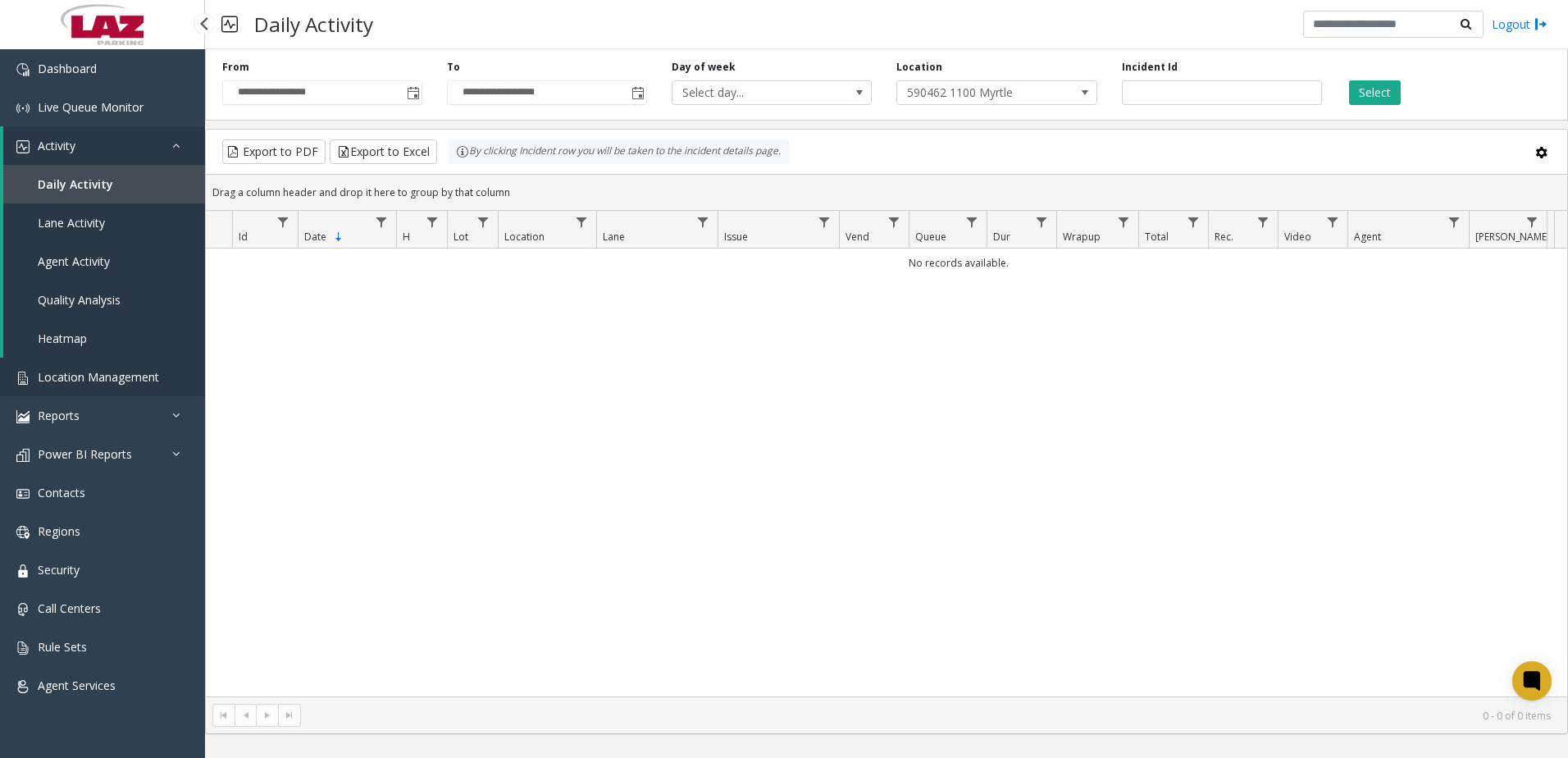
click at [43, 367] on link "Location Management" at bounding box center [102, 377] width 205 height 39
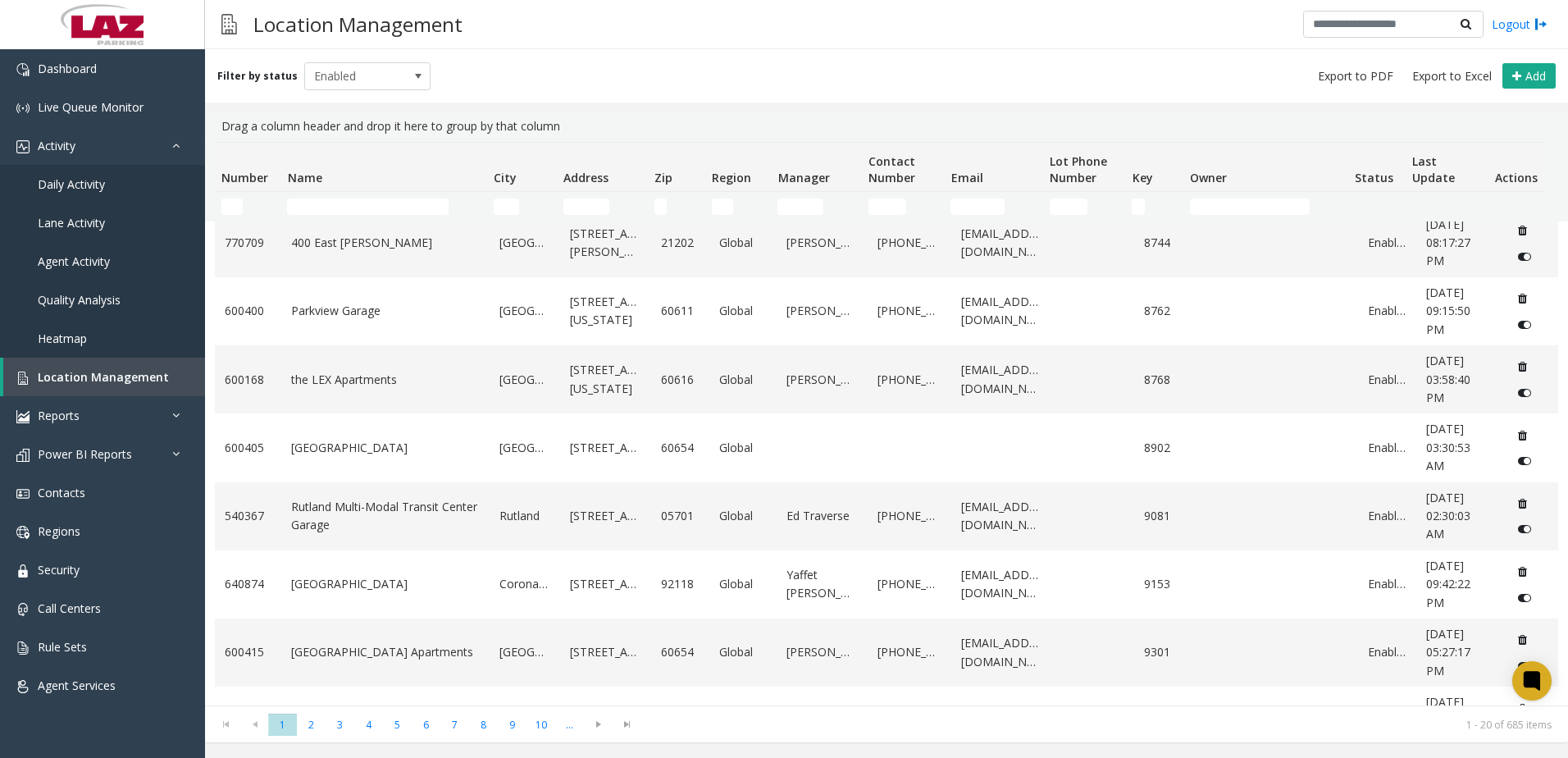
scroll to position [246, 0]
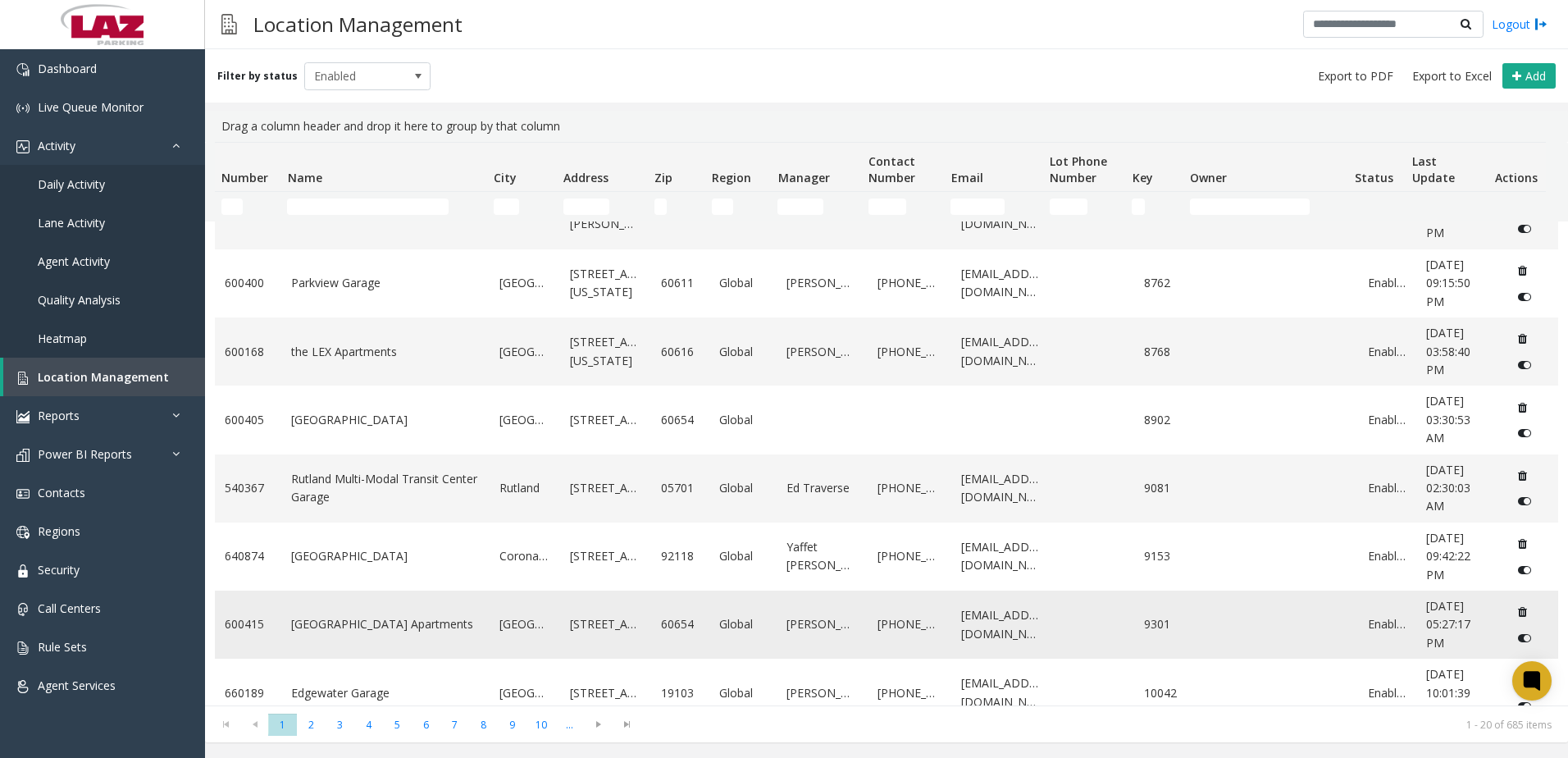
click at [351, 631] on link "[GEOGRAPHIC_DATA] Apartments" at bounding box center [385, 624] width 189 height 18
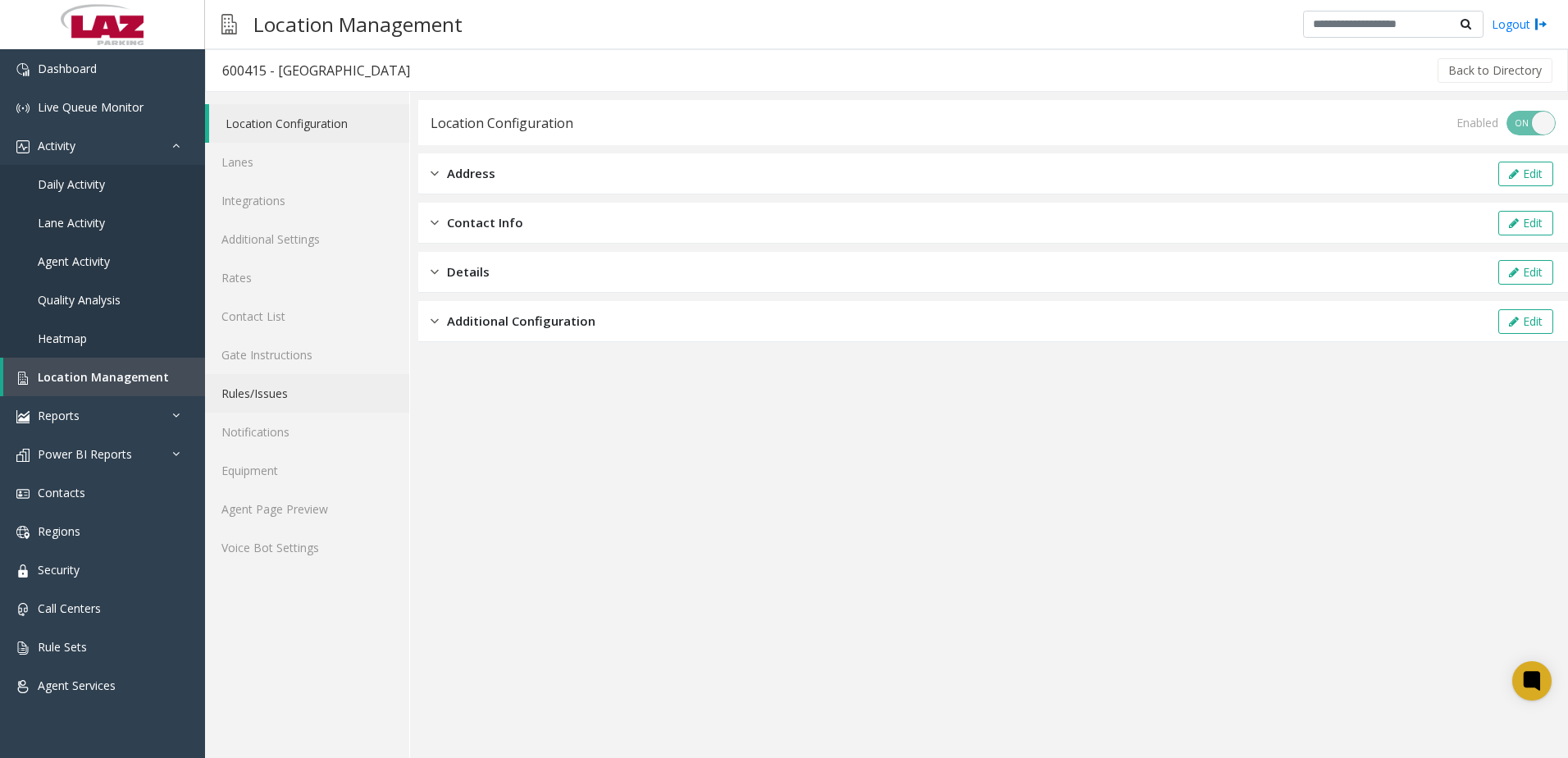
click at [285, 387] on link "Rules/Issues" at bounding box center [308, 393] width 204 height 39
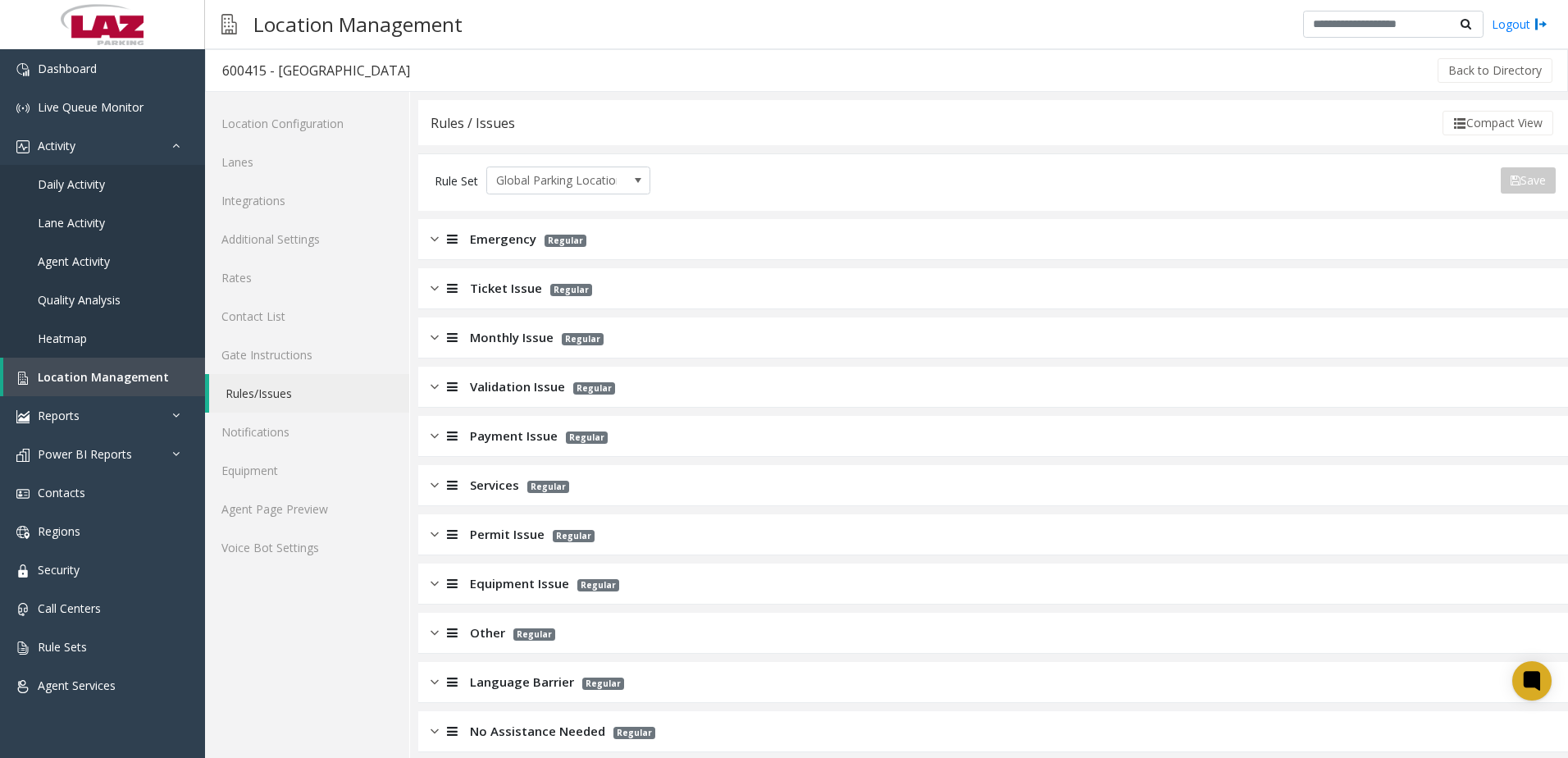
click at [509, 250] on div "Emergency Regular" at bounding box center [993, 239] width 1150 height 41
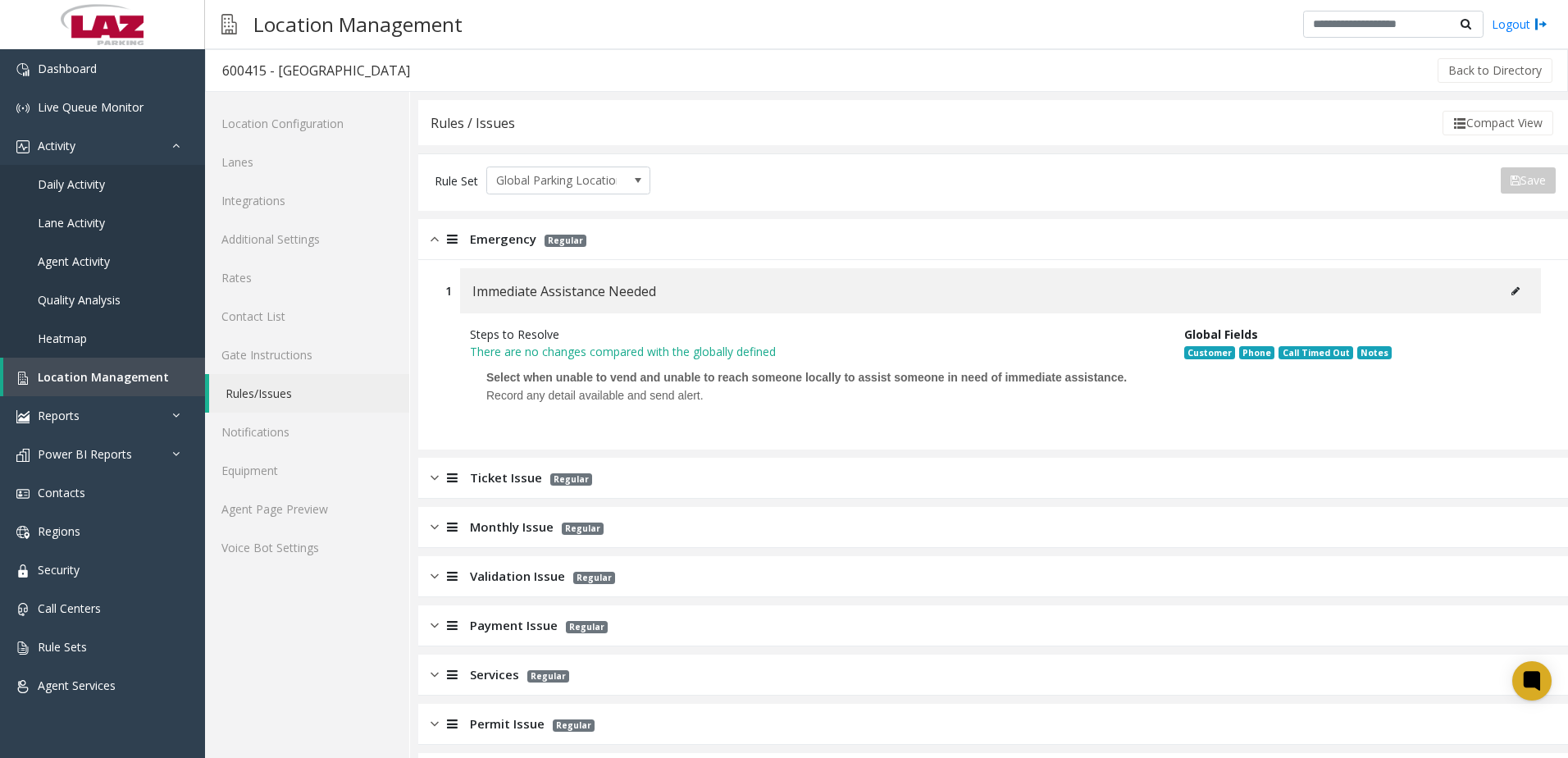
scroll to position [82, 0]
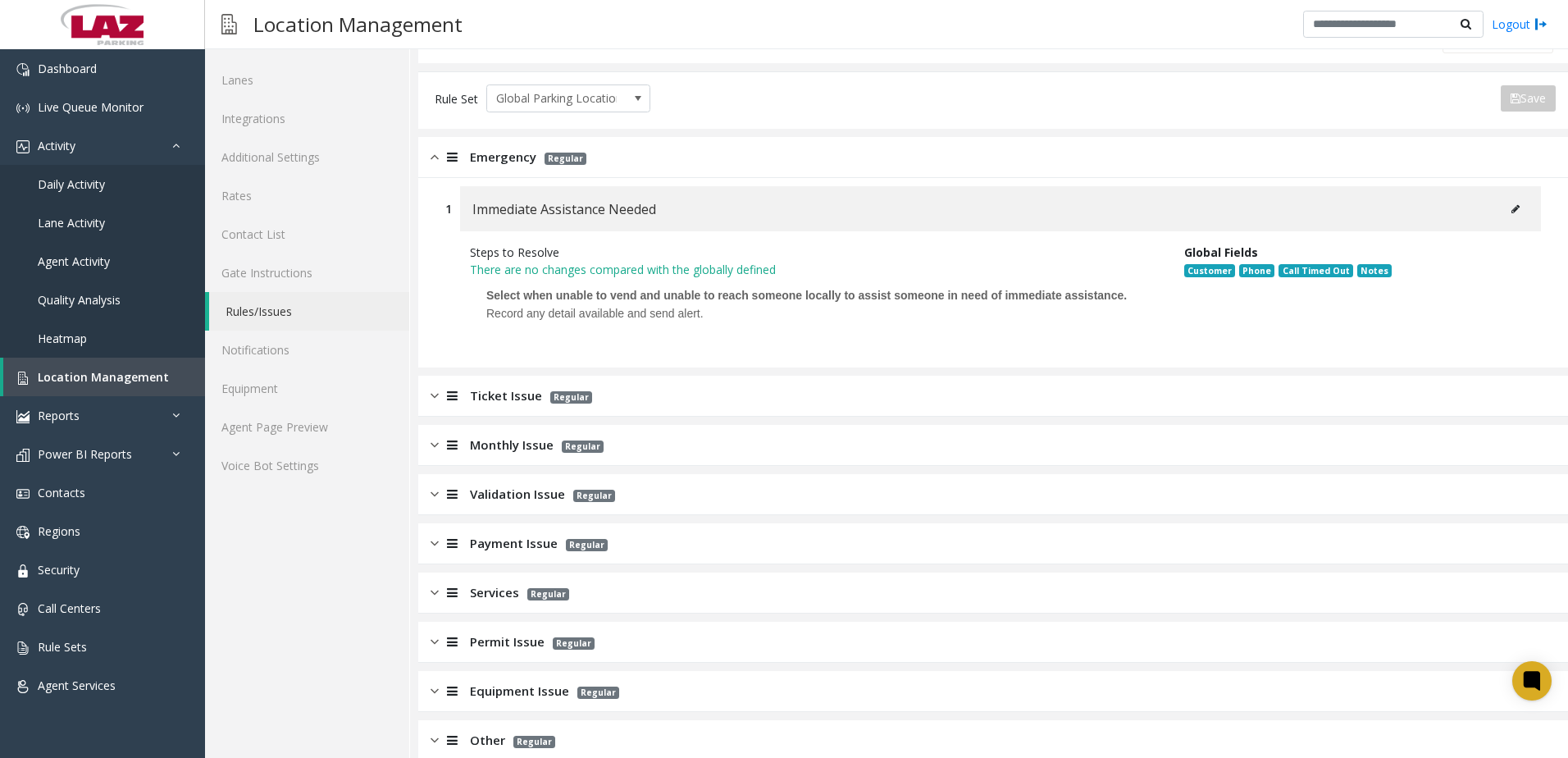
click at [503, 397] on span "Ticket Issue" at bounding box center [506, 395] width 72 height 19
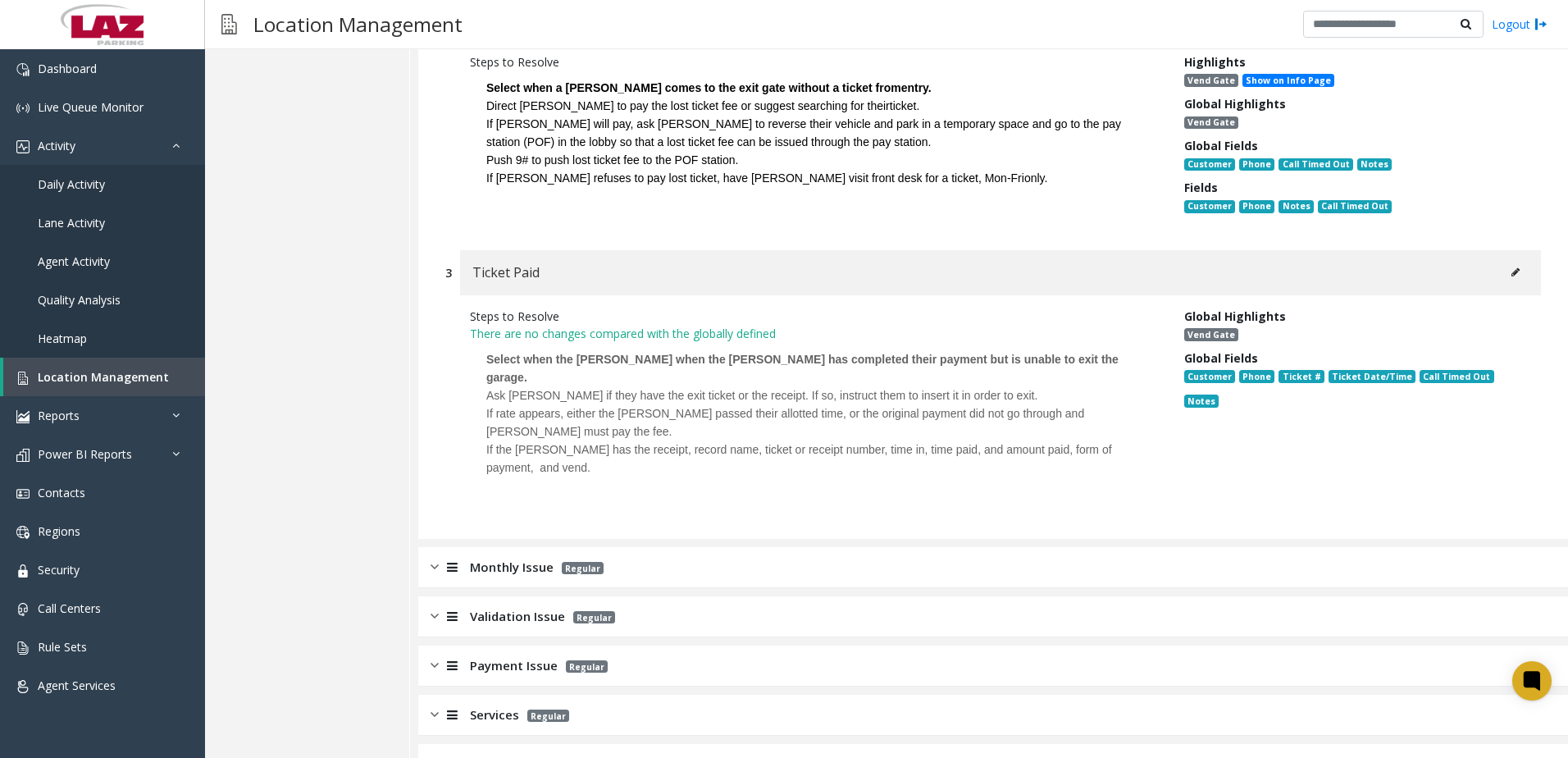
scroll to position [820, 0]
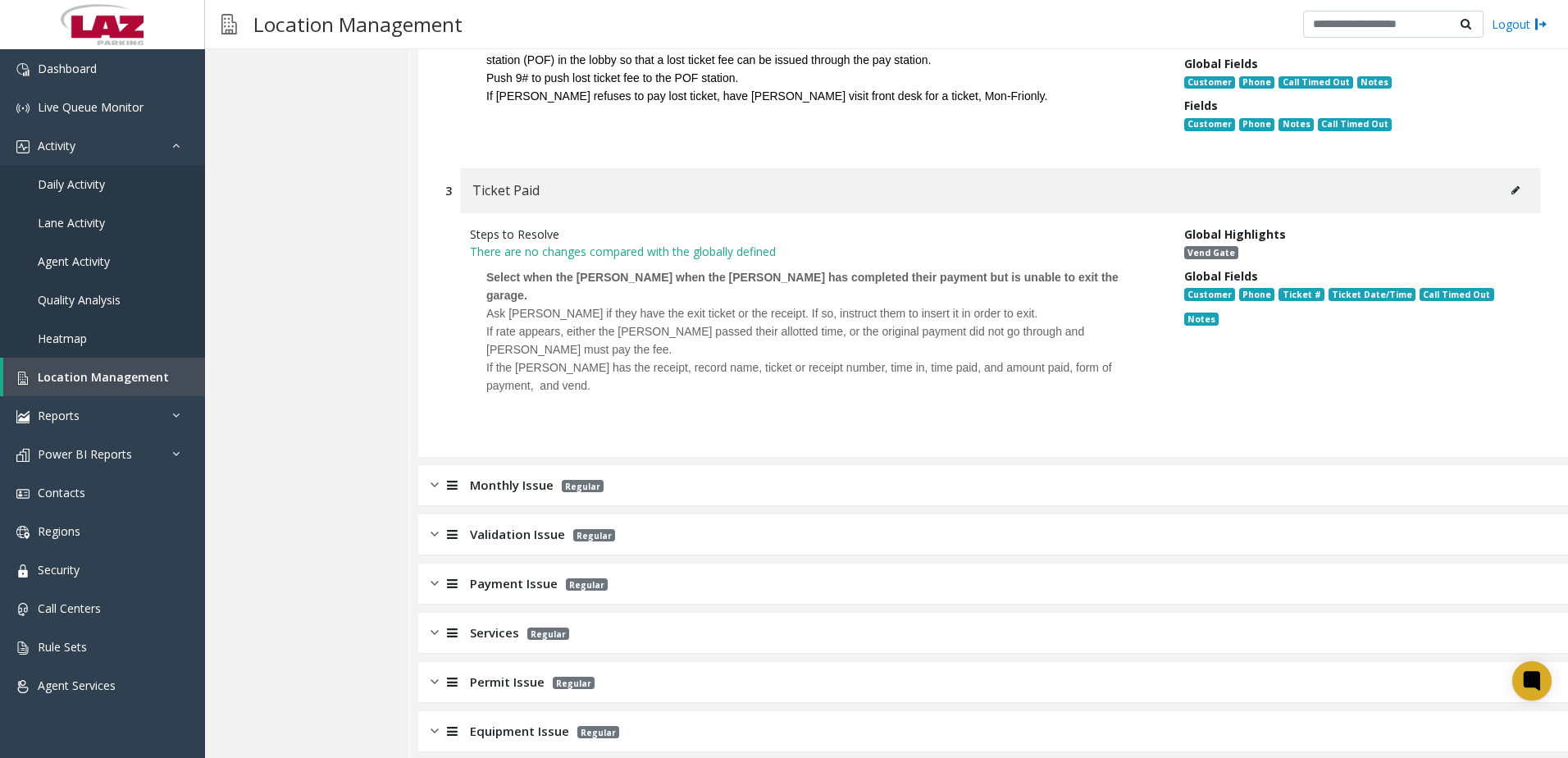
click at [509, 476] on span "Monthly Issue" at bounding box center [511, 485] width 84 height 19
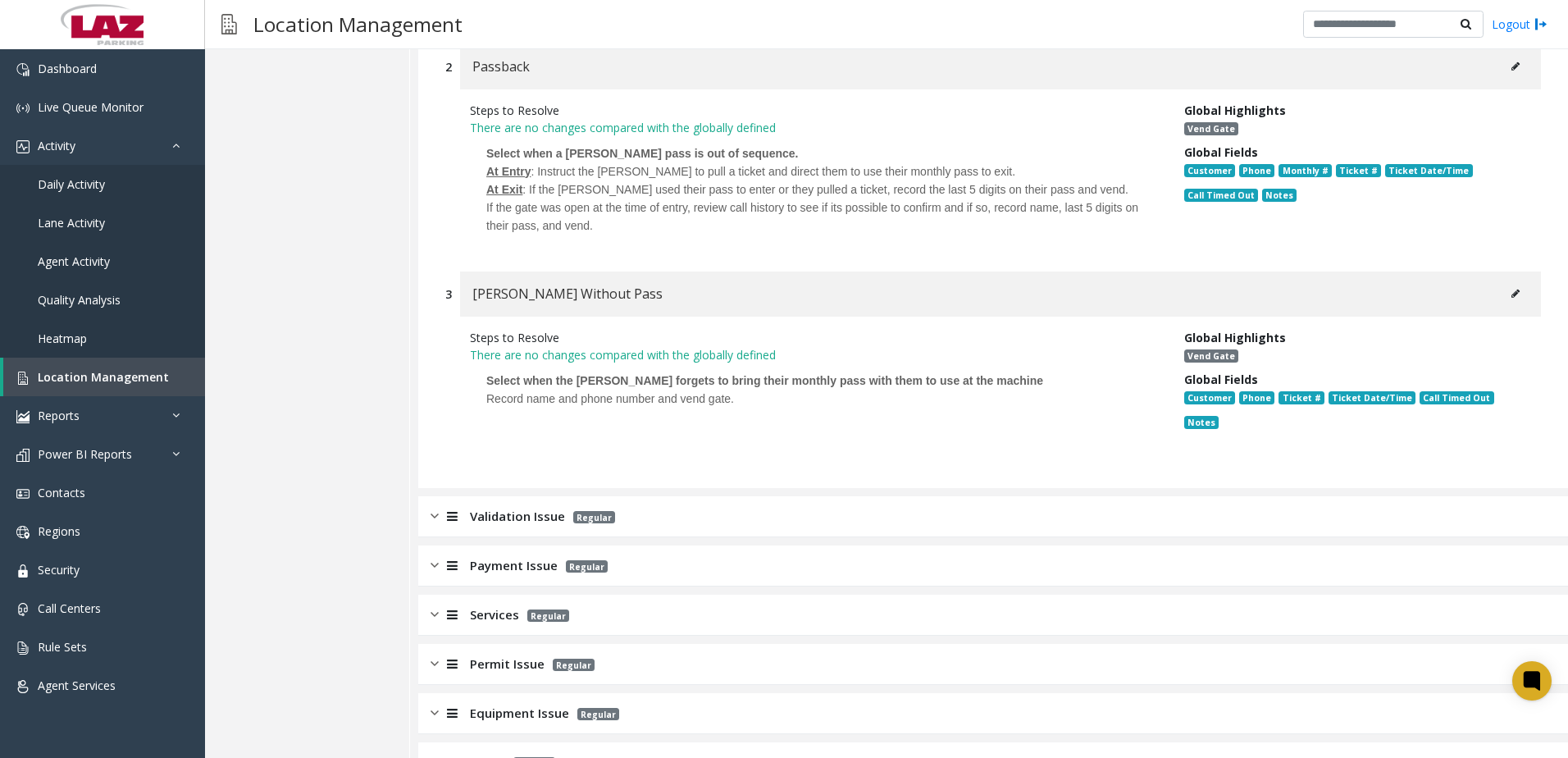
scroll to position [1640, 0]
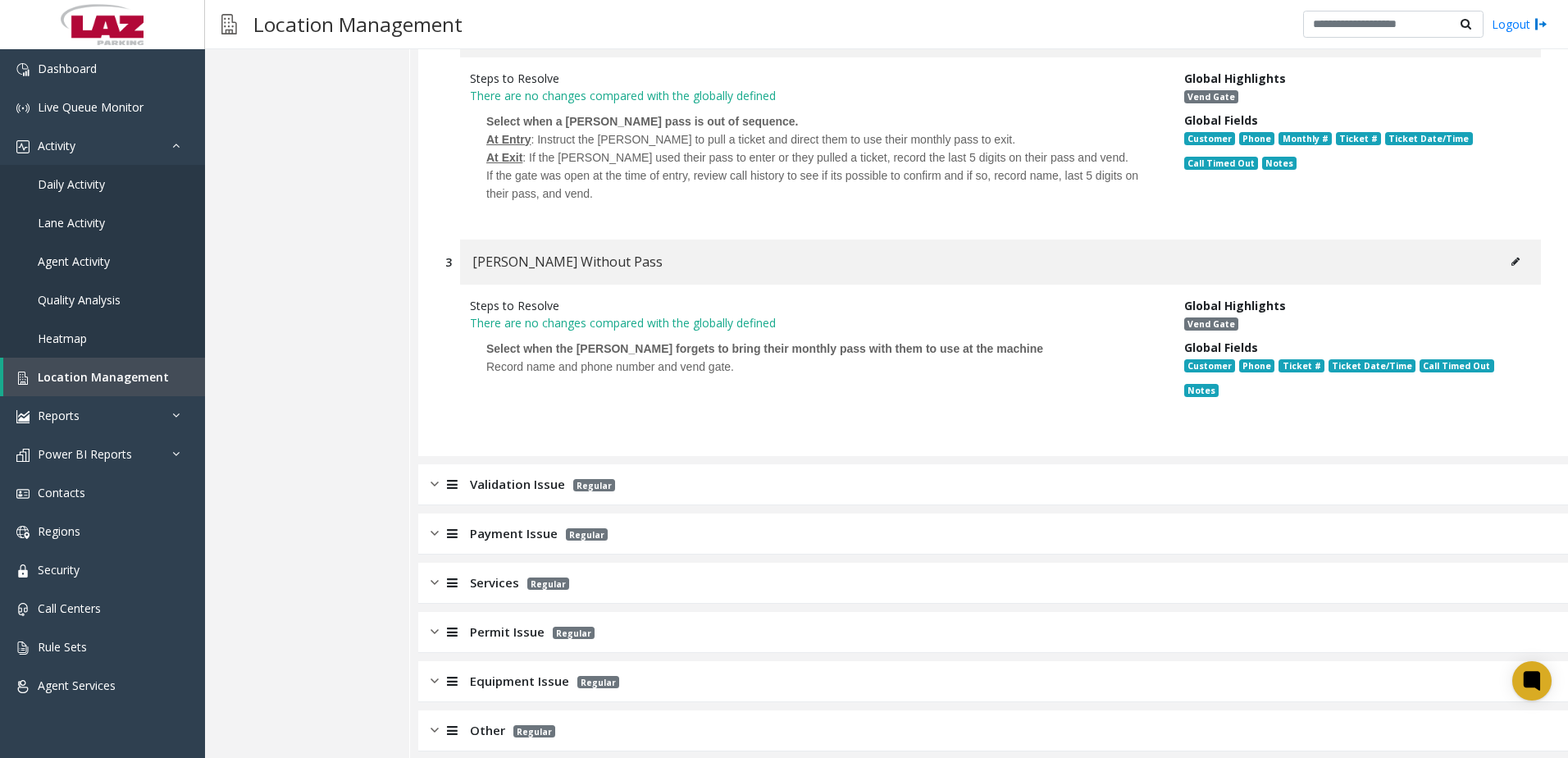
click at [494, 475] on span "Validation Issue" at bounding box center [517, 484] width 95 height 19
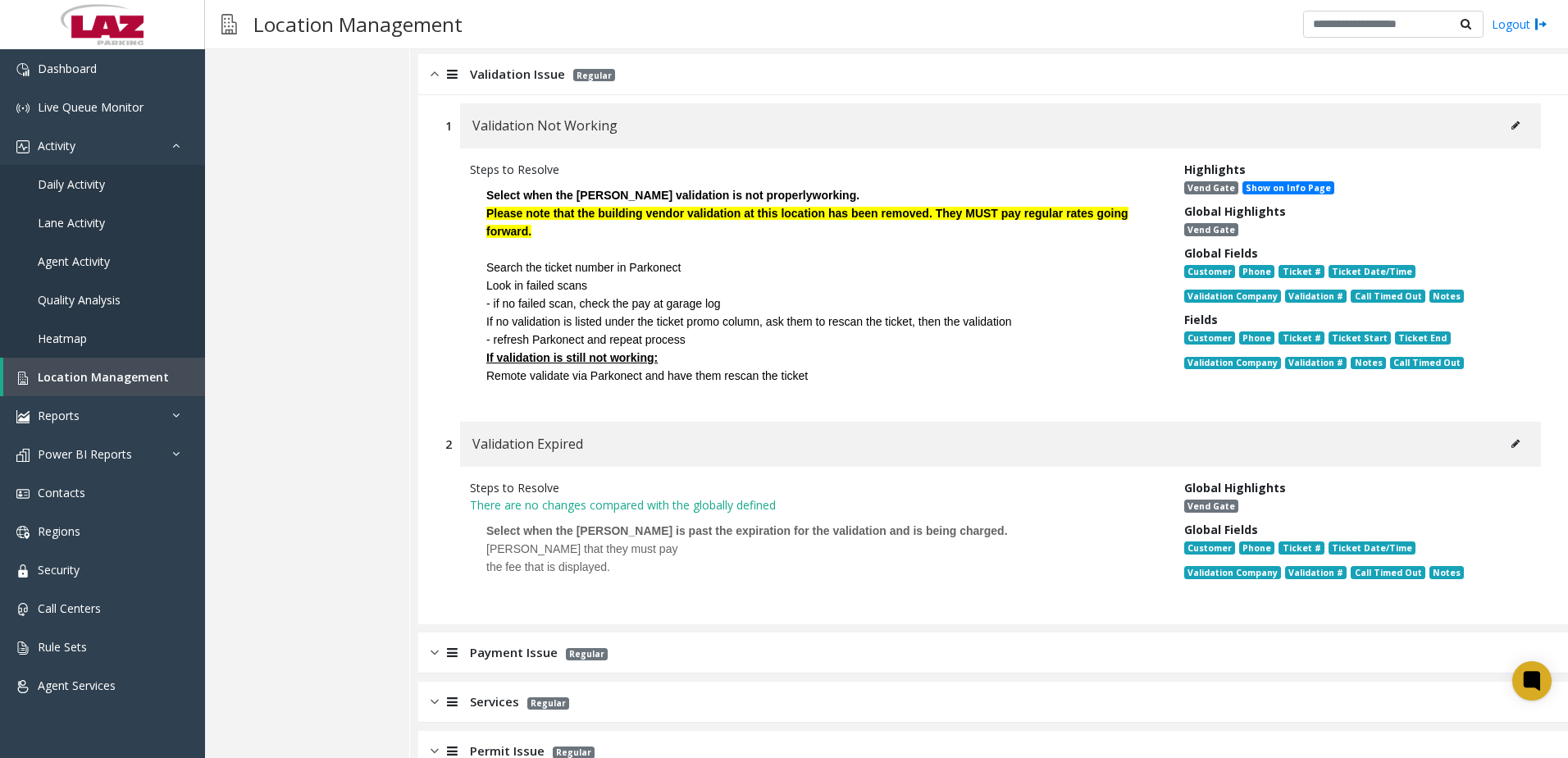
scroll to position [2263, 0]
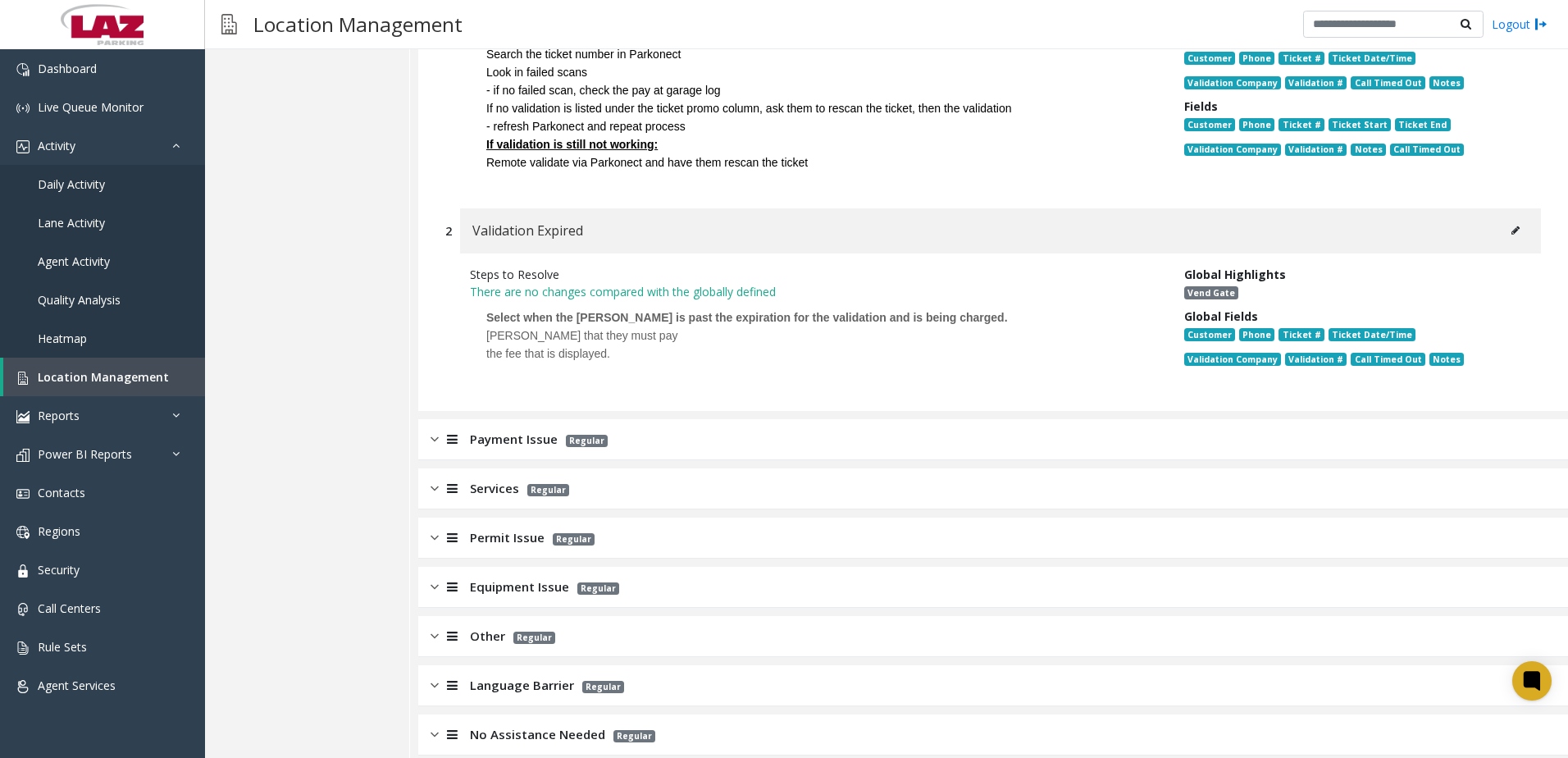
click at [524, 577] on span "Equipment Issue" at bounding box center [519, 586] width 100 height 19
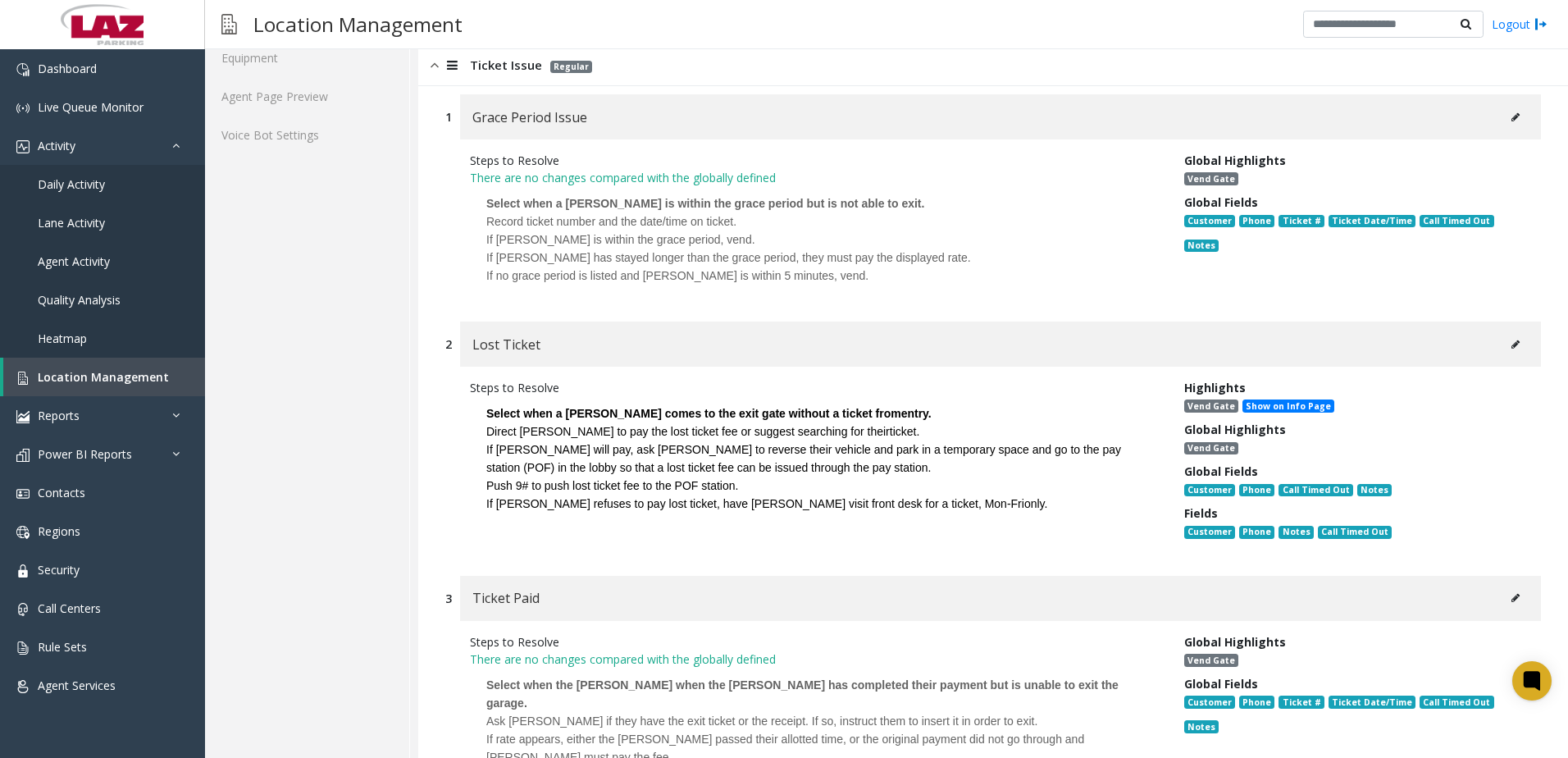
scroll to position [0, 0]
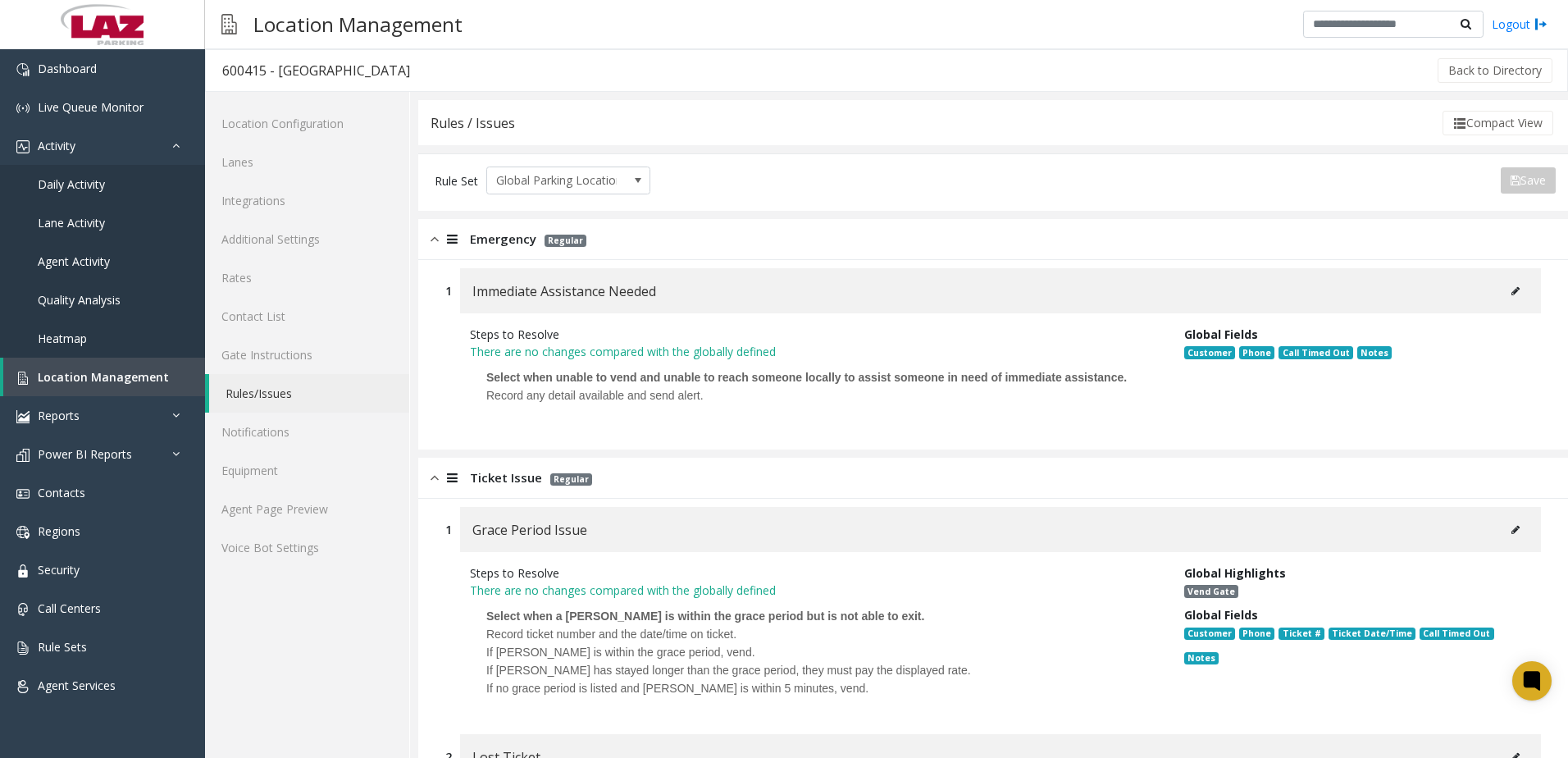
click at [438, 481] on img at bounding box center [435, 477] width 8 height 19
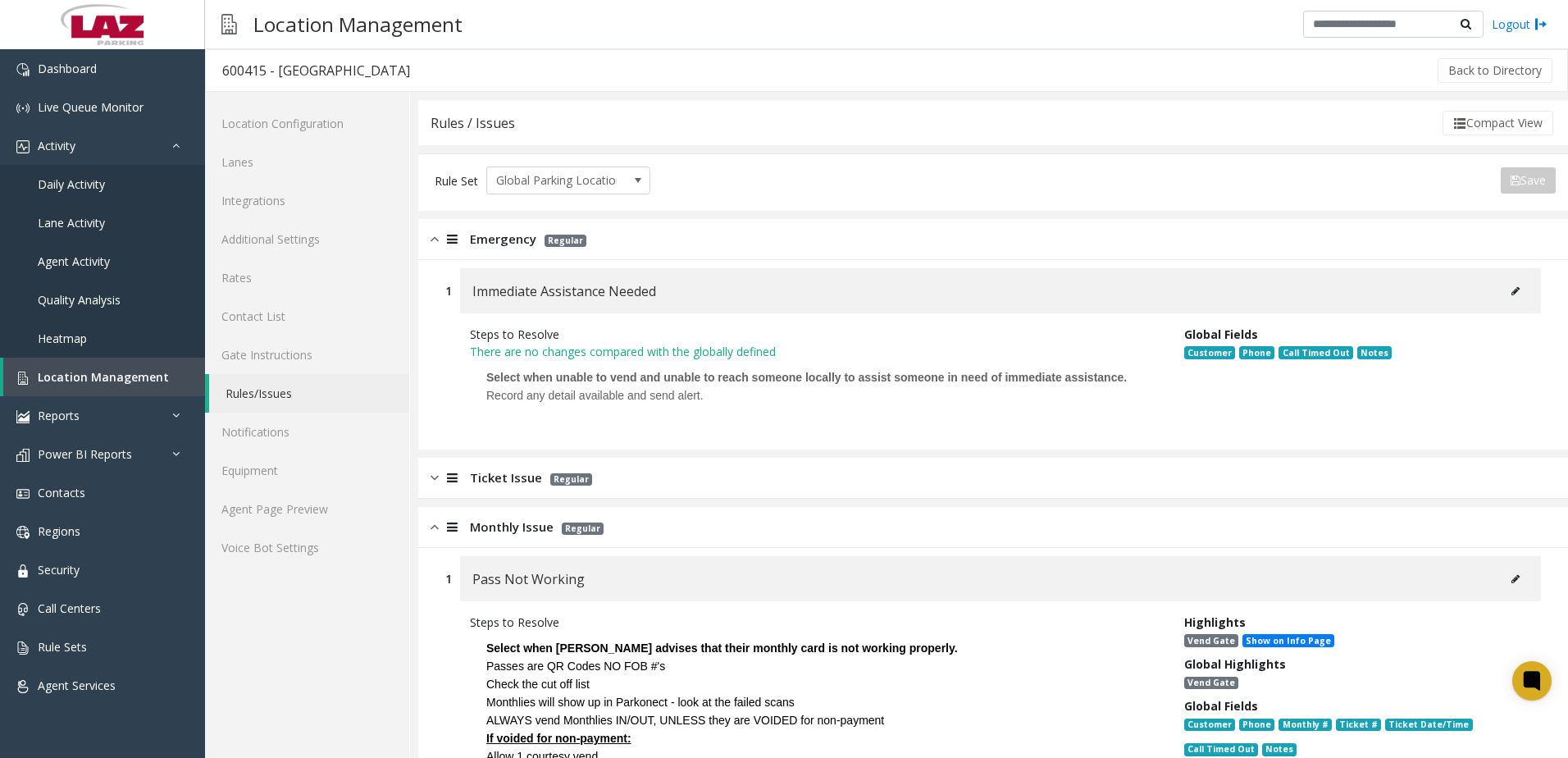
click at [430, 533] on div "Monthly Issue Regular" at bounding box center [993, 527] width 1150 height 41
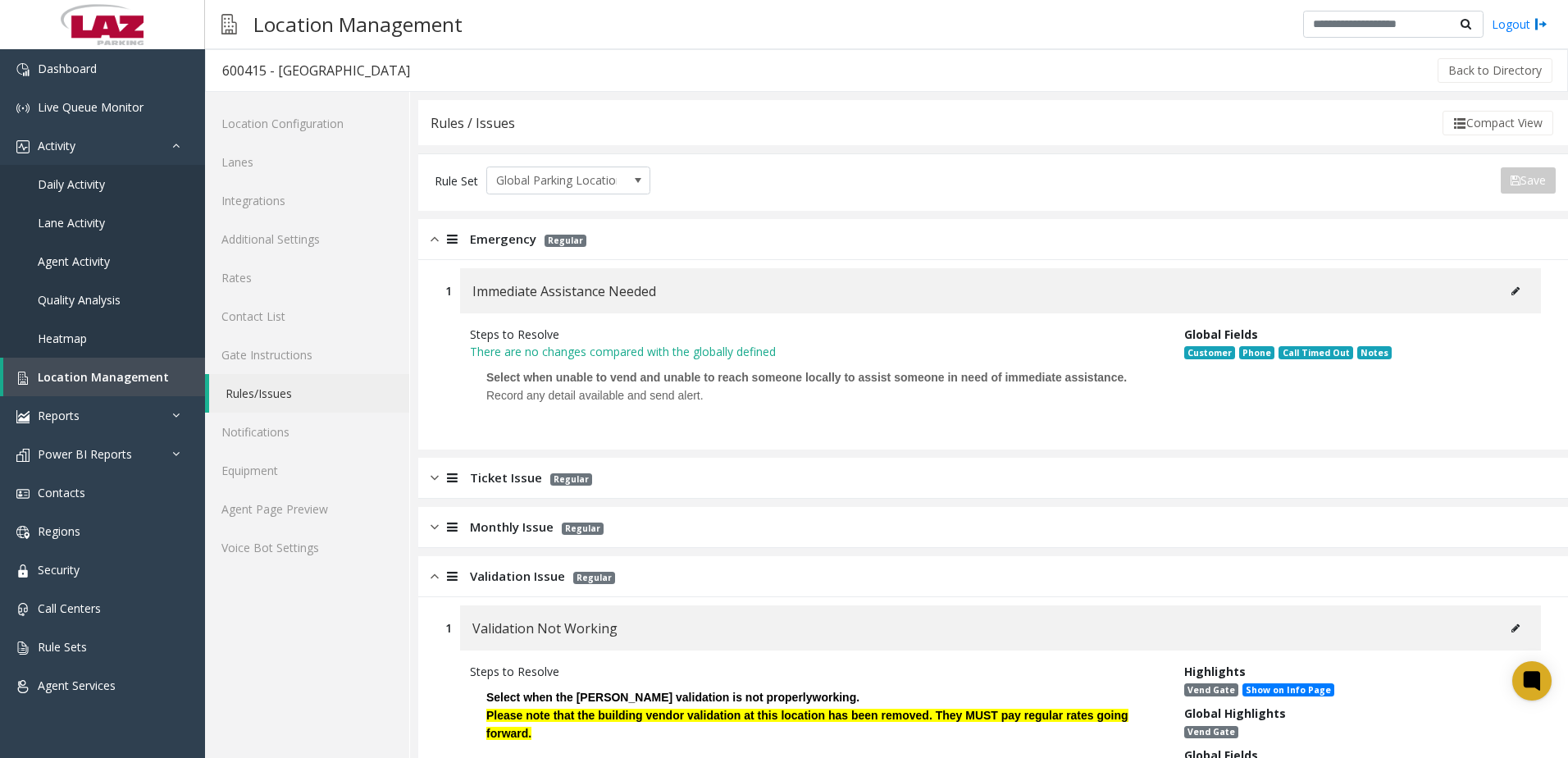
click at [435, 233] on img at bounding box center [435, 239] width 8 height 19
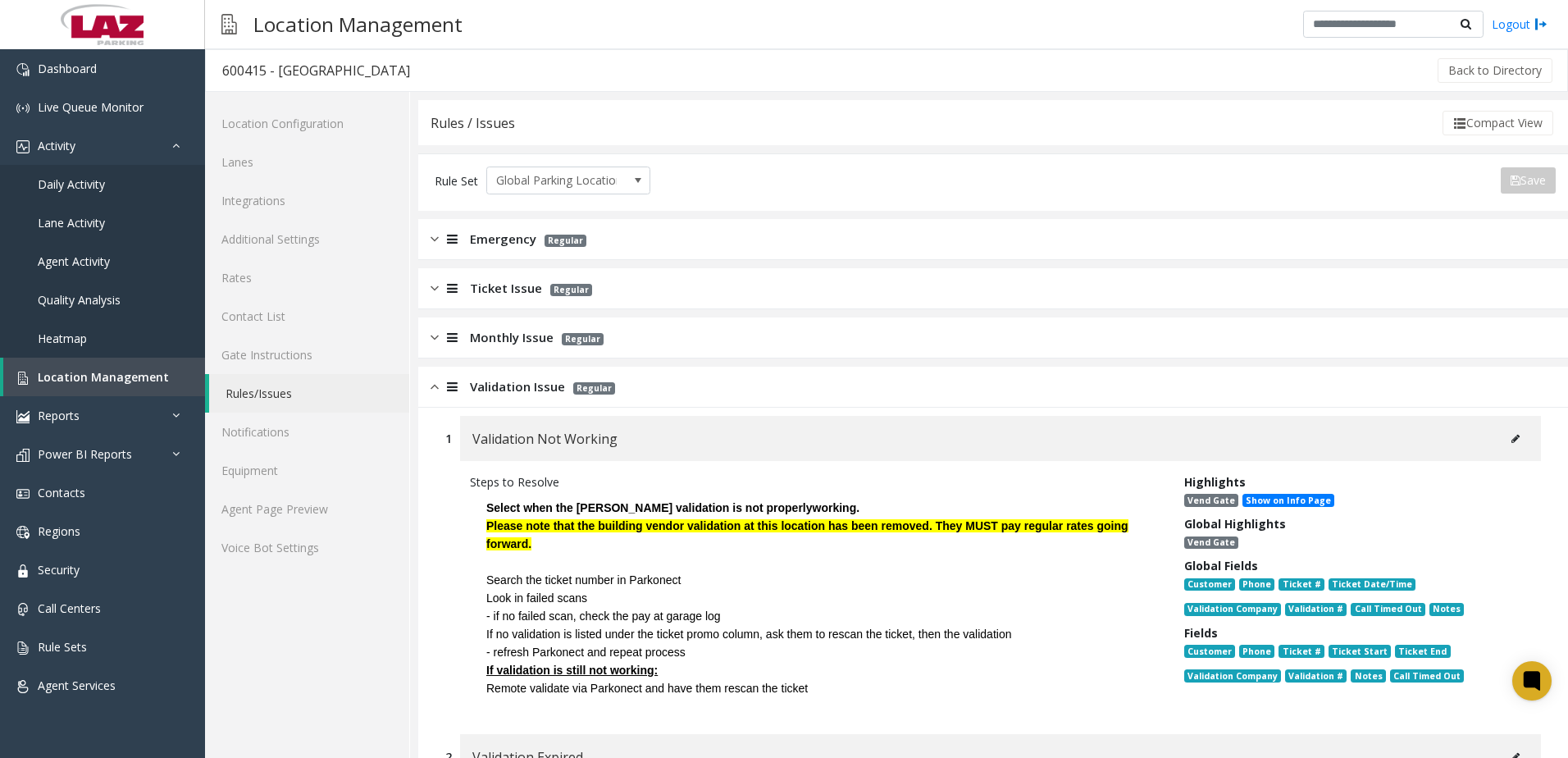
click at [443, 385] on div at bounding box center [450, 386] width 23 height 19
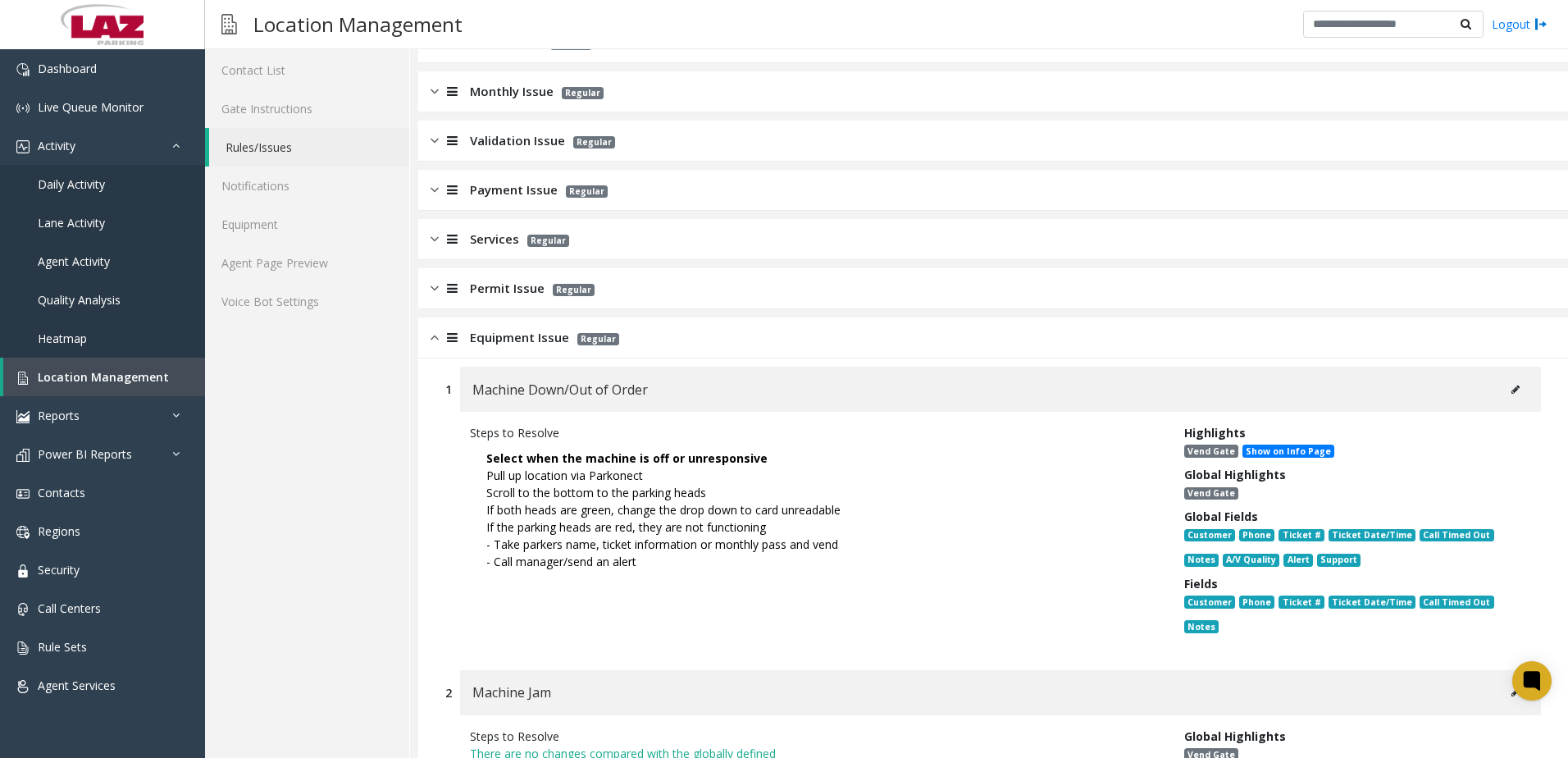
click at [429, 331] on div "Equipment Issue Regular" at bounding box center [993, 338] width 1150 height 41
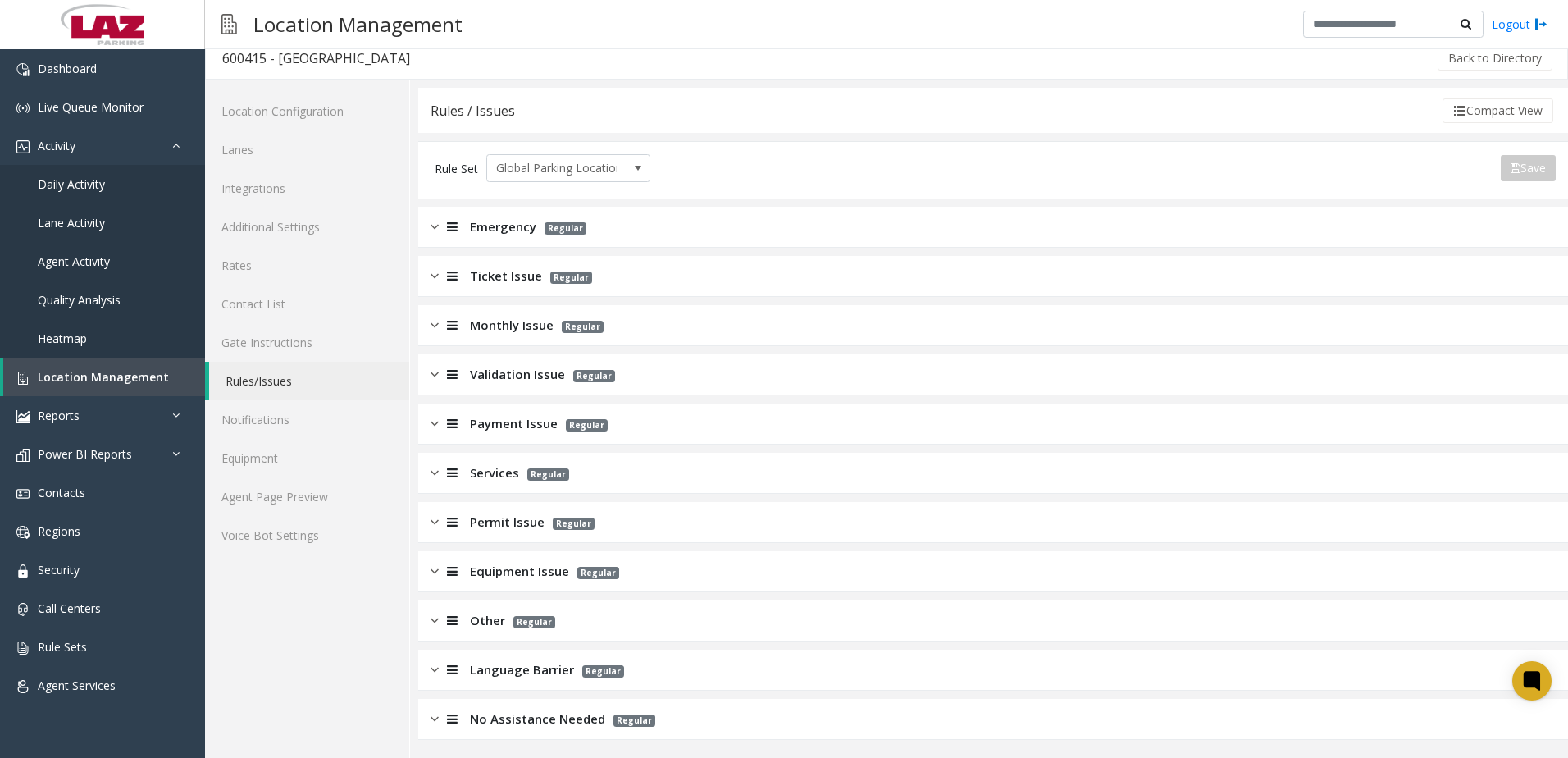
scroll to position [15, 0]
click at [432, 565] on img at bounding box center [435, 568] width 8 height 19
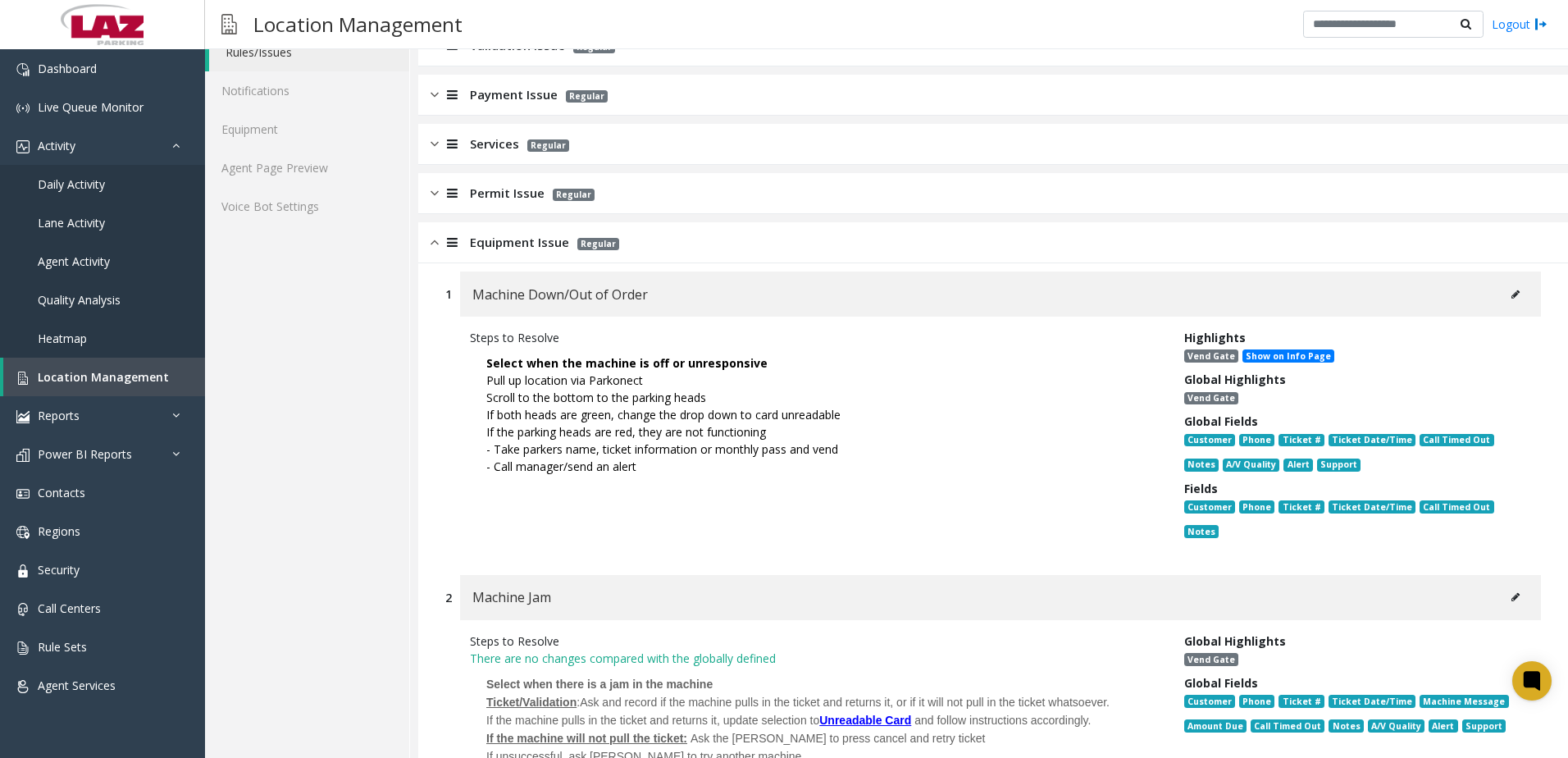
scroll to position [343, 0]
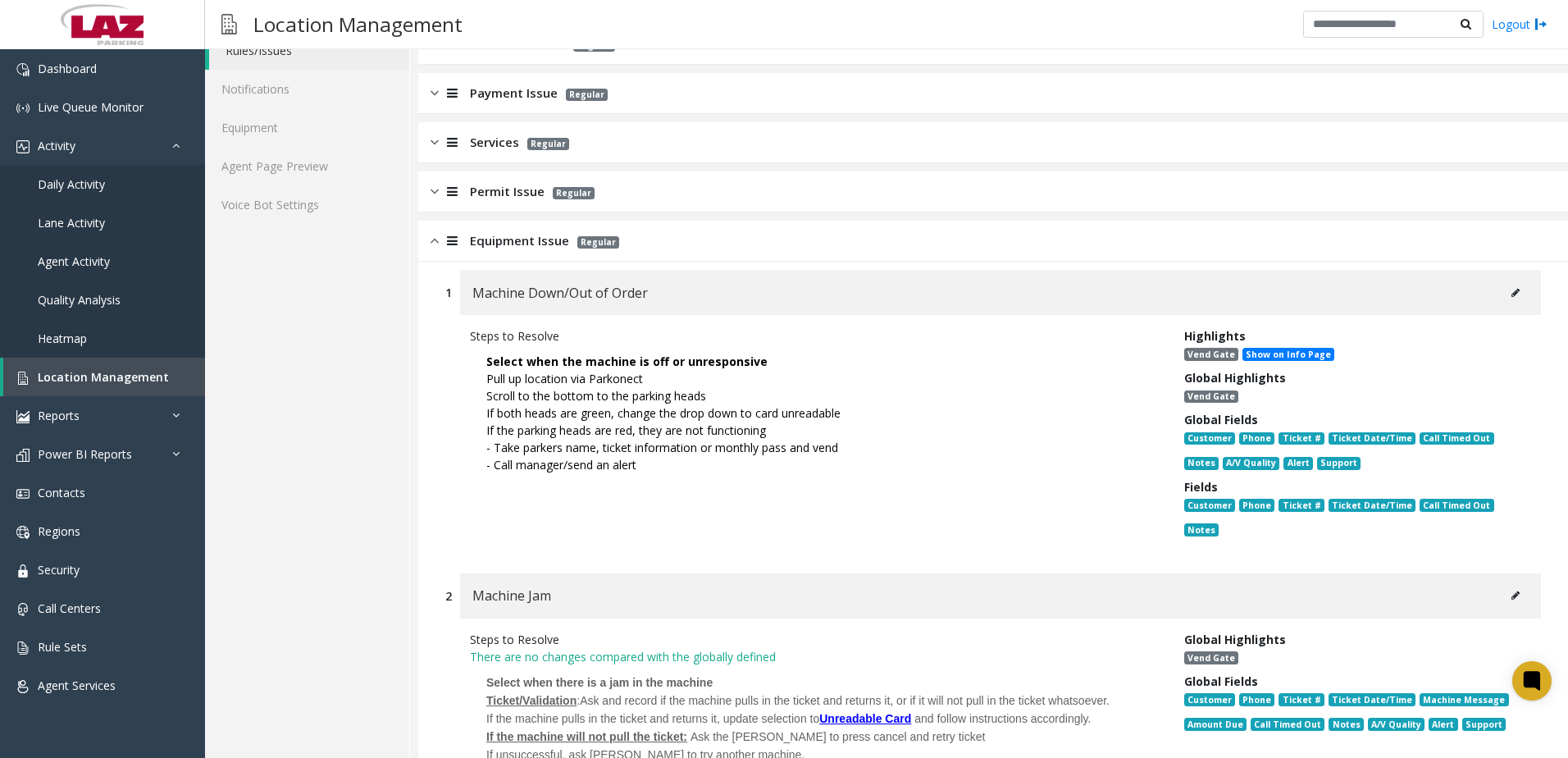
click at [1512, 294] on icon at bounding box center [1515, 293] width 8 height 10
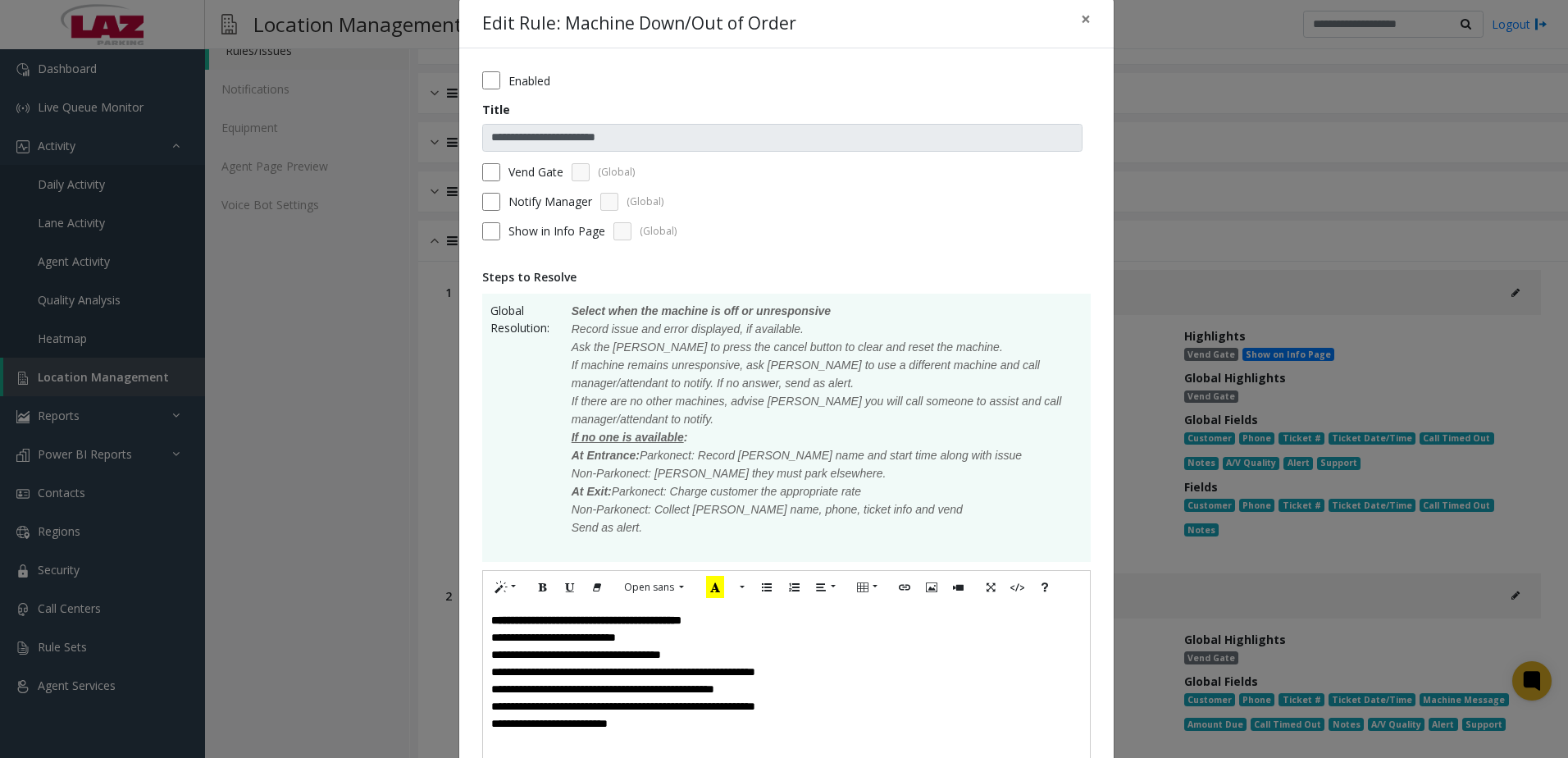
scroll to position [0, 0]
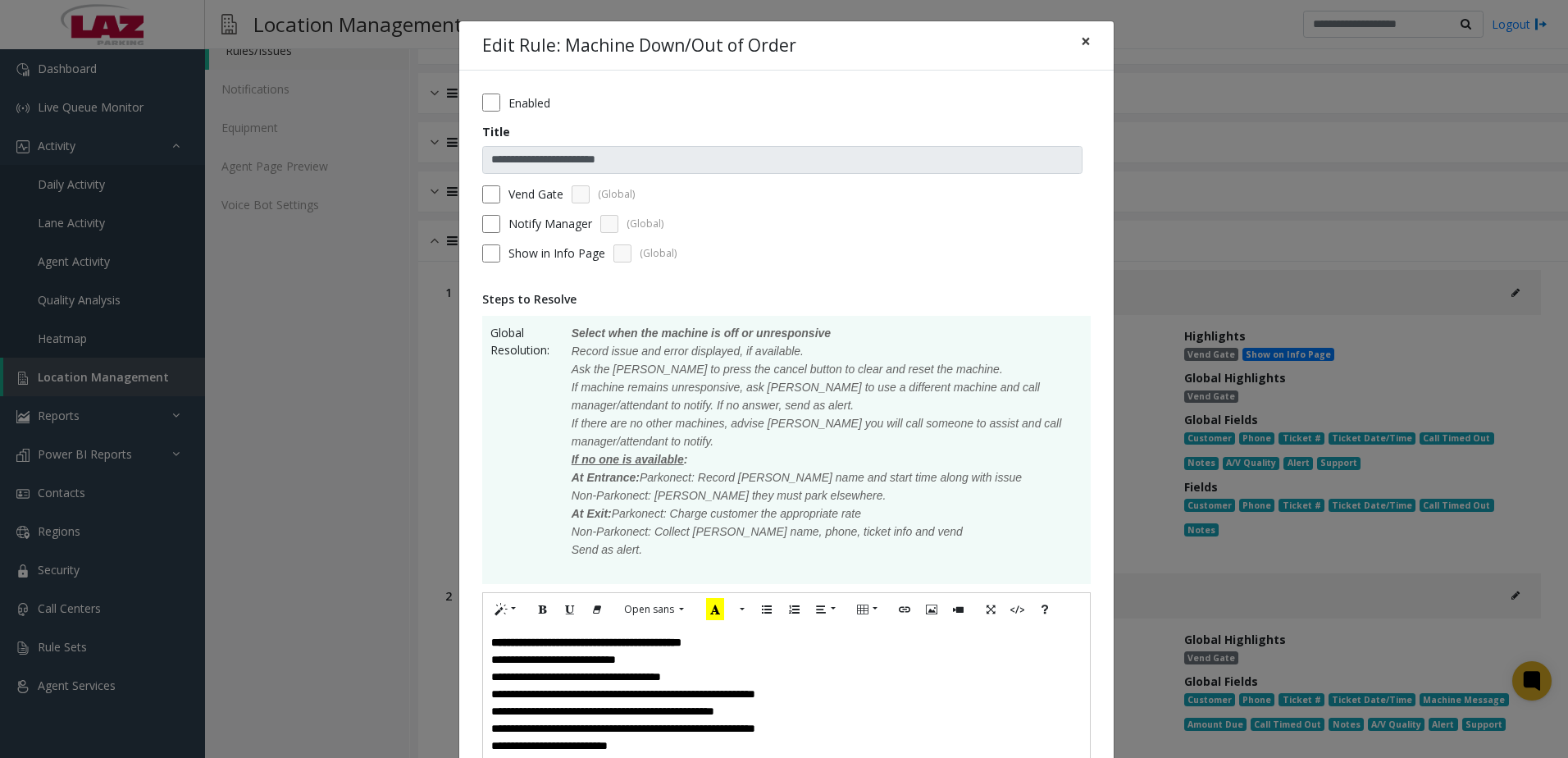
click at [1081, 40] on span "×" at bounding box center [1085, 41] width 10 height 23
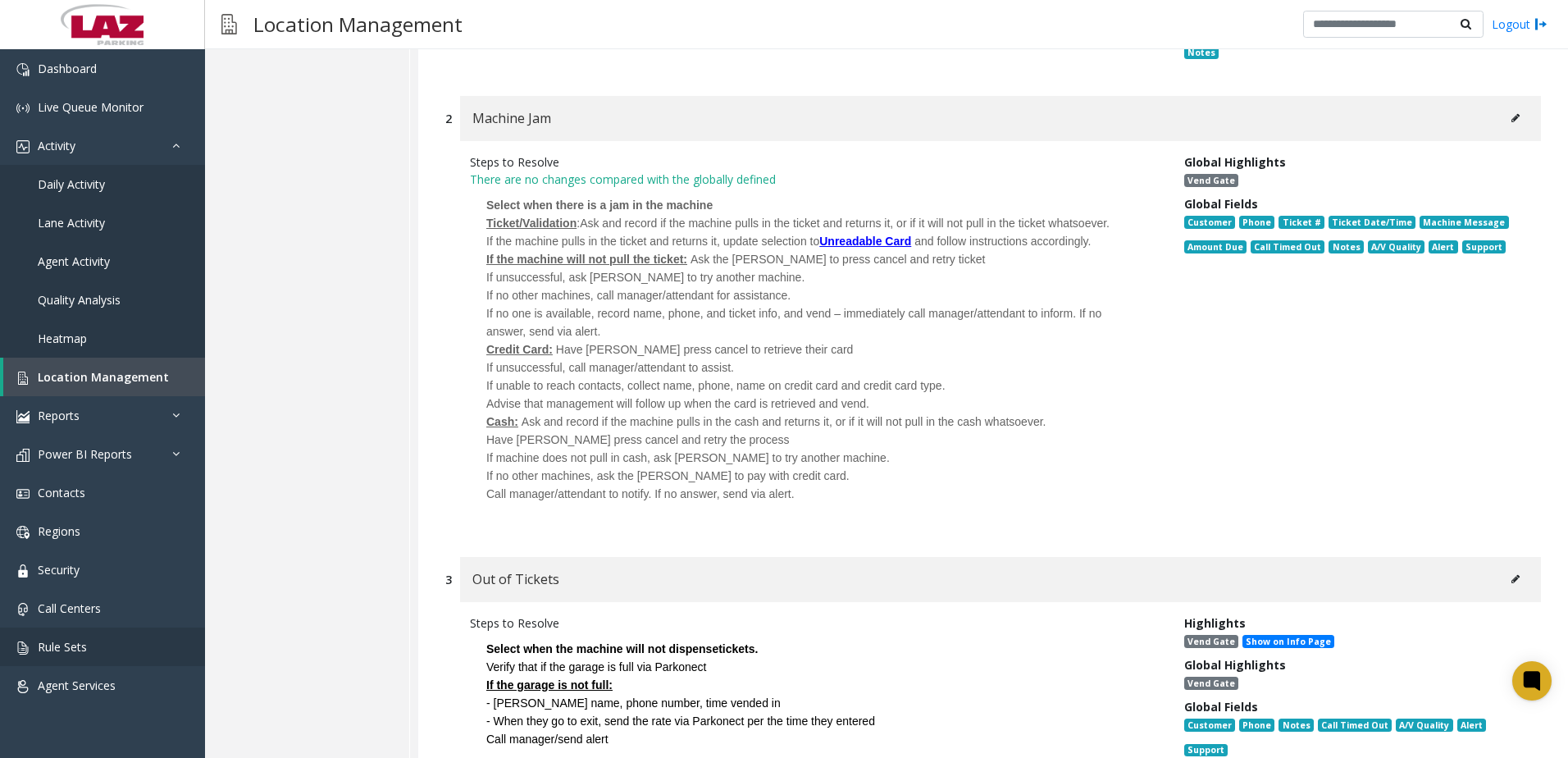
scroll to position [903, 0]
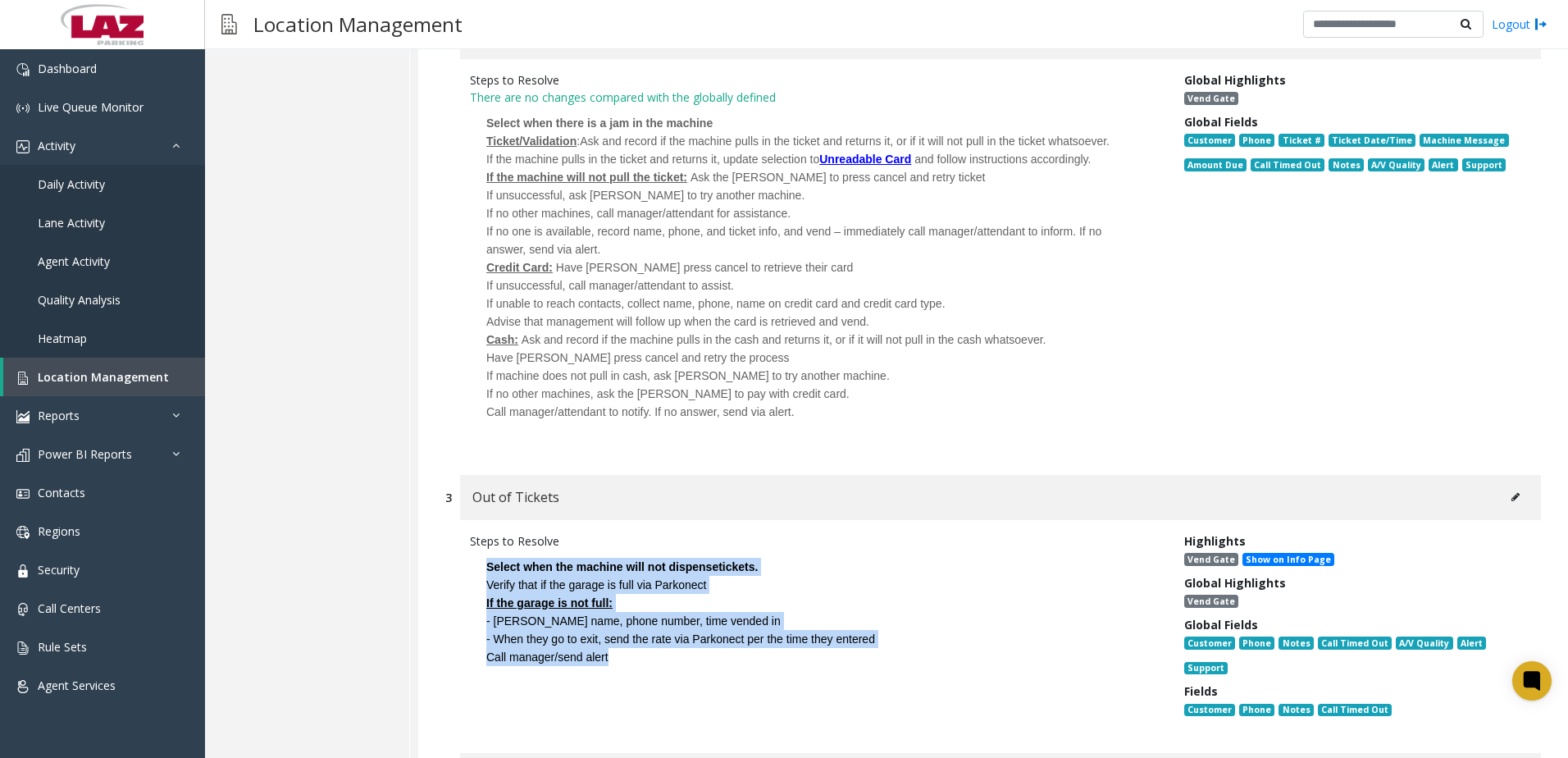
drag, startPoint x: 623, startPoint y: 653, endPoint x: 484, endPoint y: 552, distance: 171.8
click at [484, 552] on p "Select when the machine will not dispense tickets. Verify that if the garage is…" at bounding box center [814, 611] width 690 height 124
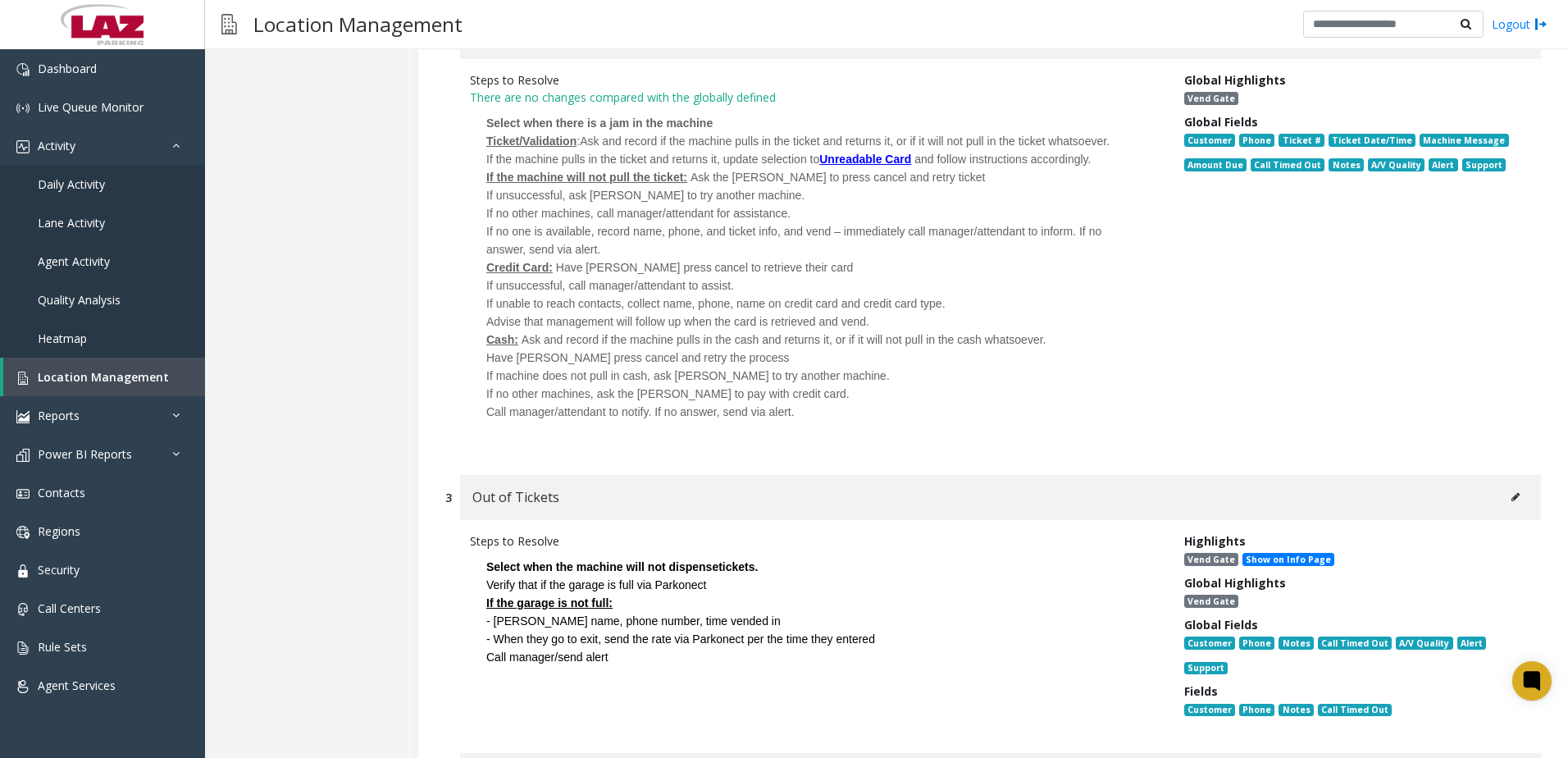
drag, startPoint x: 484, startPoint y: 552, endPoint x: 650, endPoint y: 412, distance: 217.2
click at [650, 412] on span "Call manager/attendant to notify. If no answer, send via alert." at bounding box center [641, 412] width 308 height 13
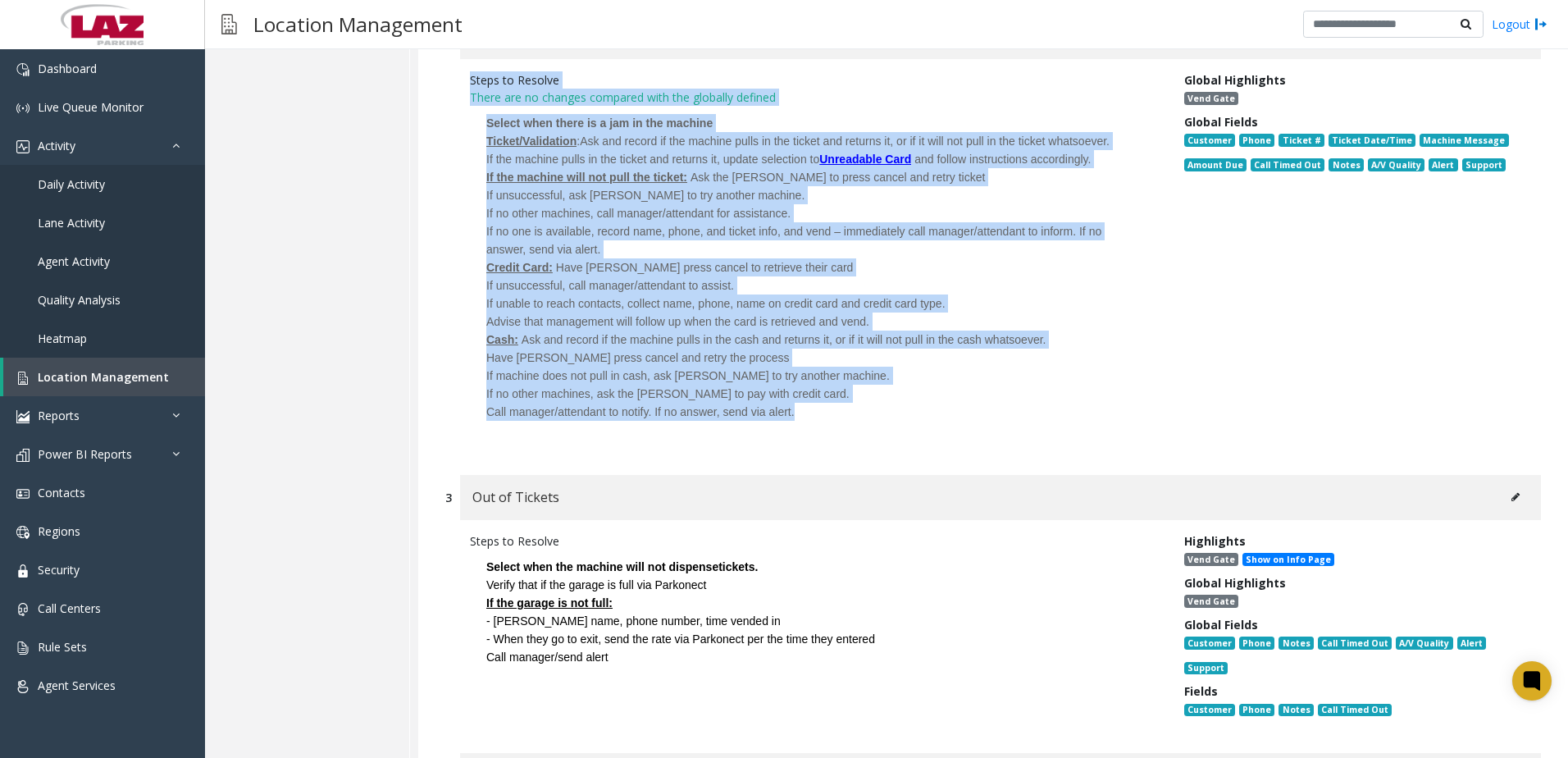
drag, startPoint x: 803, startPoint y: 414, endPoint x: 466, endPoint y: 81, distance: 473.8
click at [466, 81] on div "Steps to Resolve There are no changes compared with the globally defined Select…" at bounding box center [814, 258] width 714 height 375
click at [820, 248] on div "If no one is available, record name, phone, and ticket info, and vend – immedia…" at bounding box center [814, 240] width 657 height 36
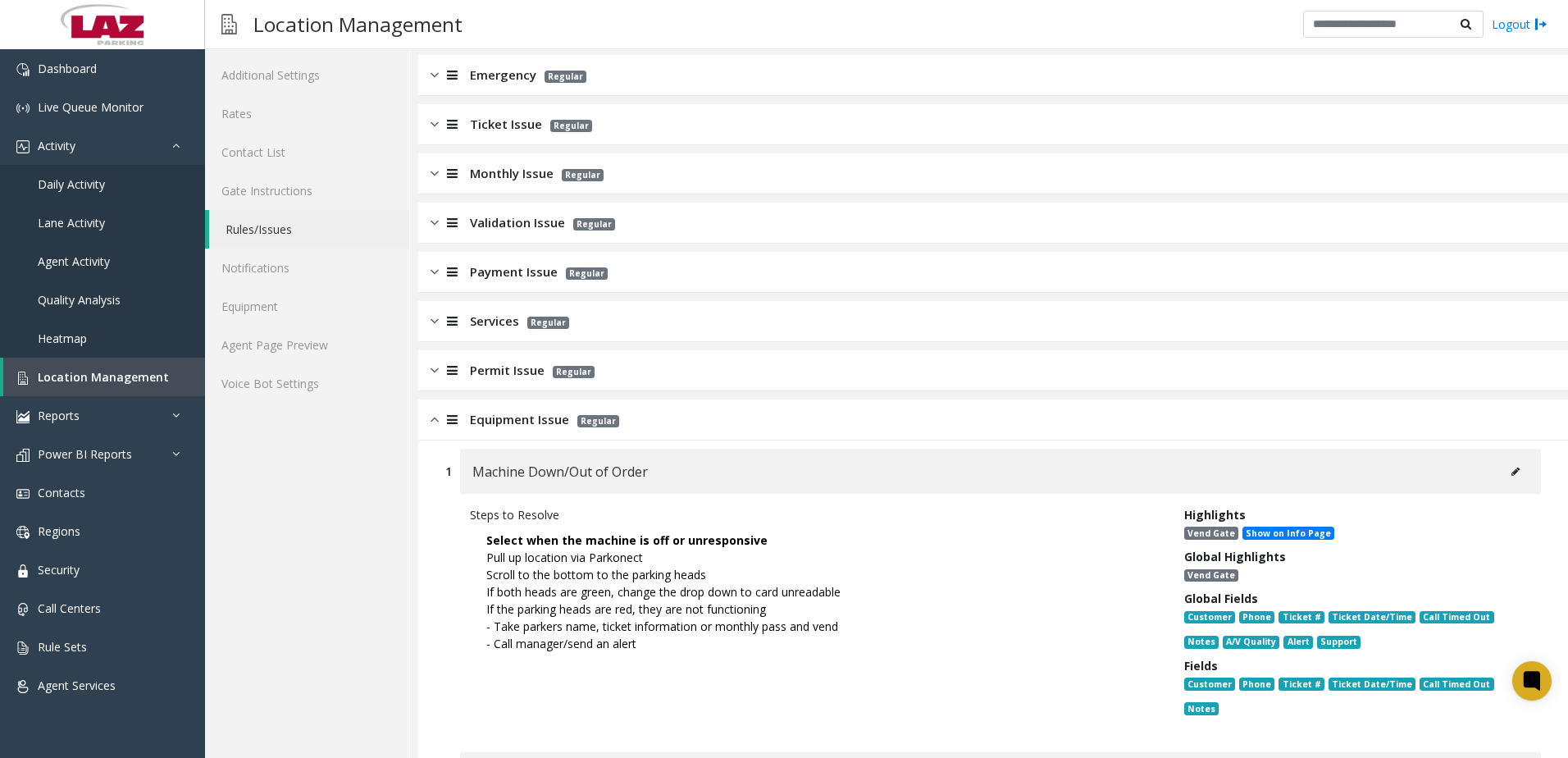
scroll to position [0, 0]
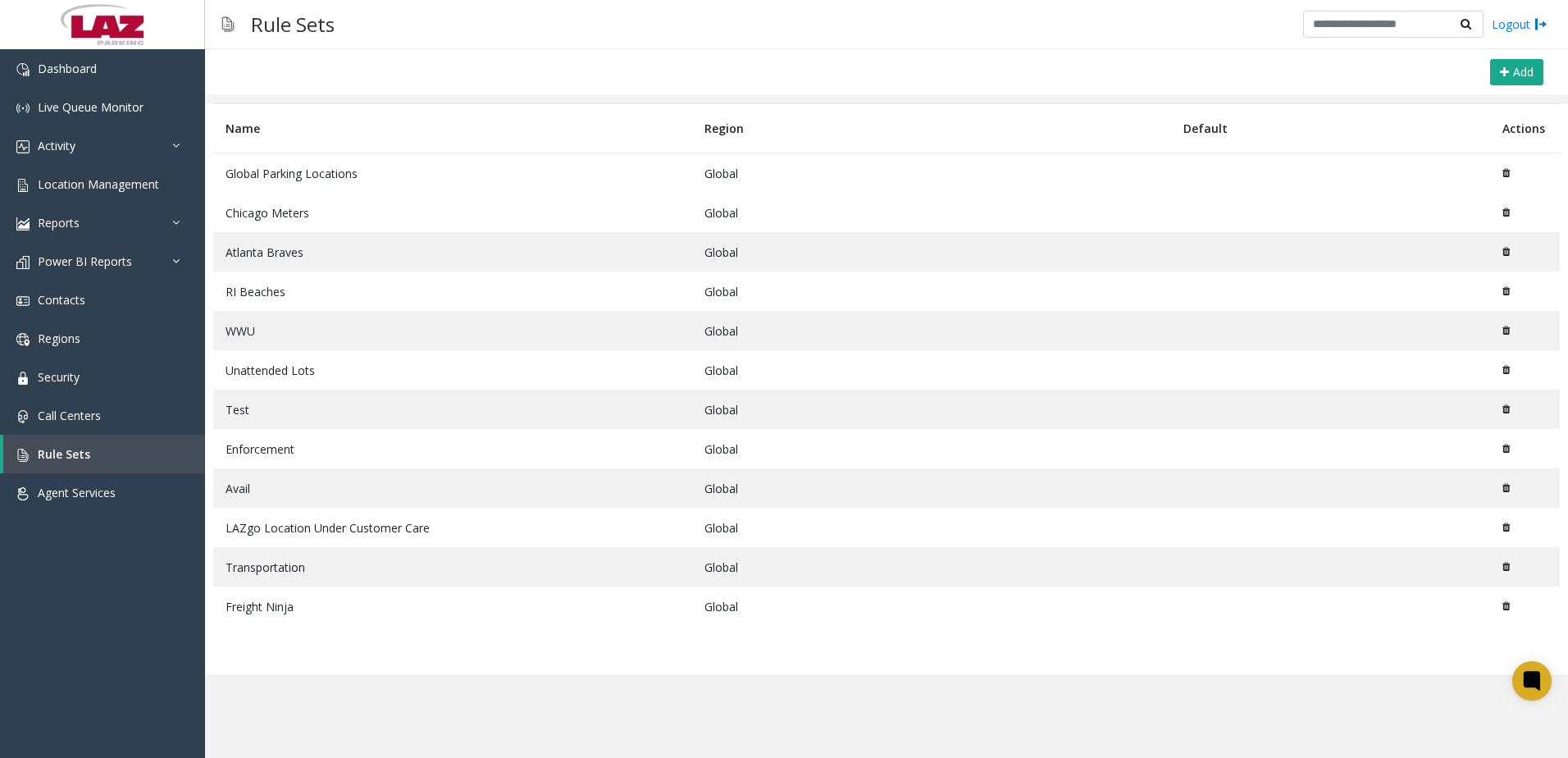
click at [286, 174] on td "Global Parking Locations" at bounding box center [452, 174] width 479 height 41
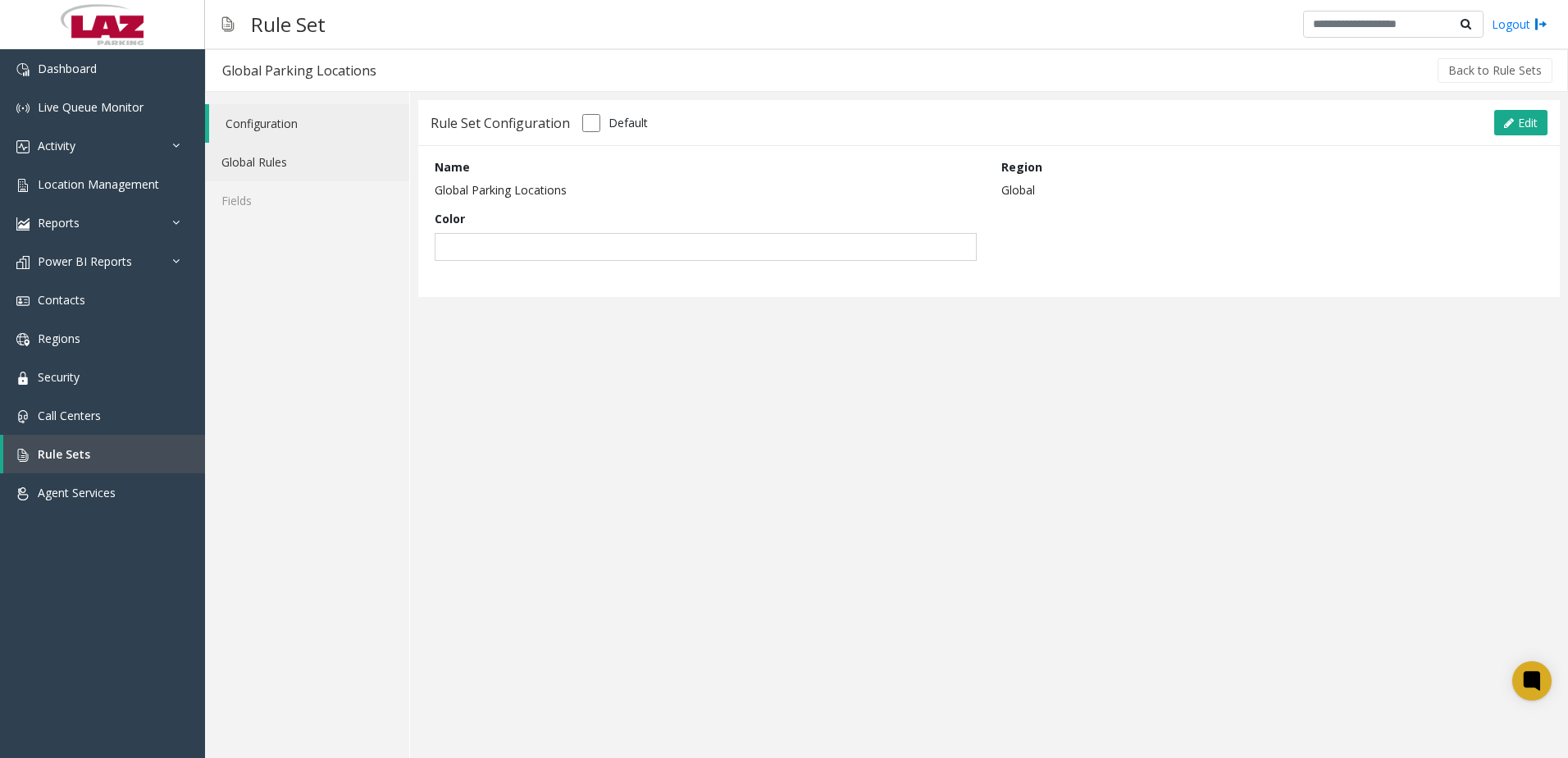
click at [243, 156] on link "Global Rules" at bounding box center [308, 162] width 204 height 39
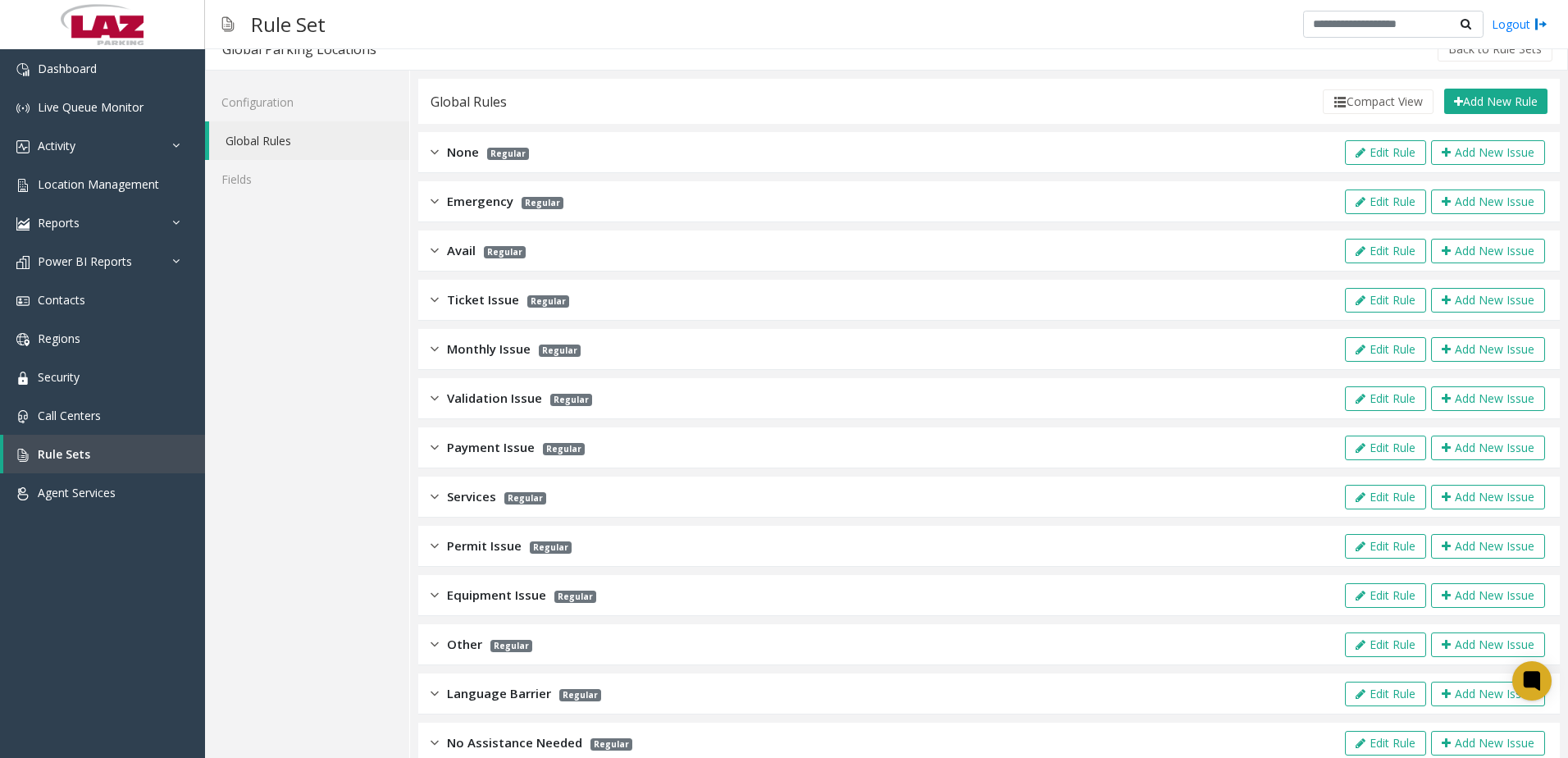
scroll to position [56, 0]
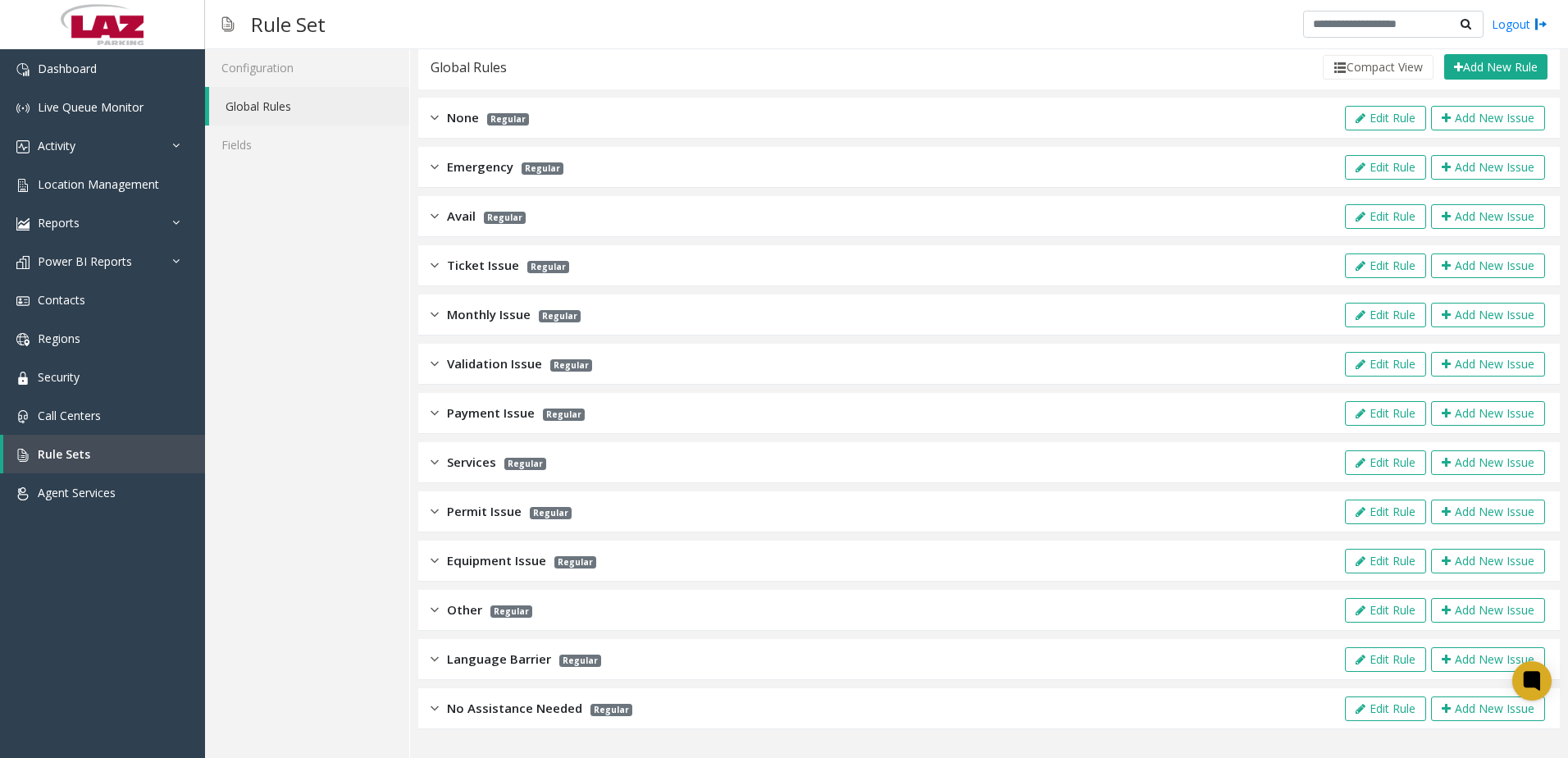
click at [458, 565] on span "Equipment Issue" at bounding box center [496, 560] width 100 height 19
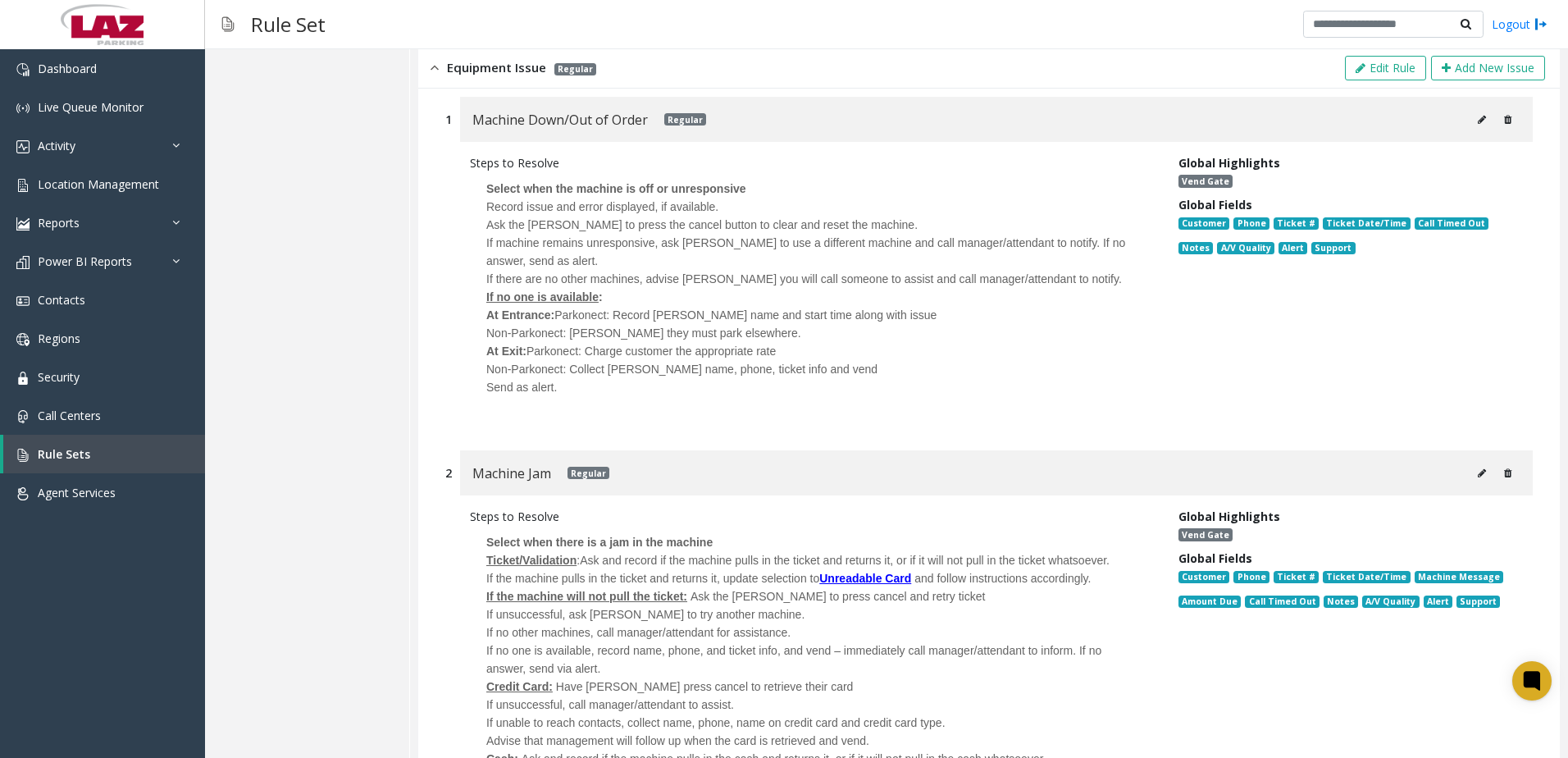
scroll to position [548, 0]
click at [1478, 123] on icon at bounding box center [1482, 120] width 8 height 10
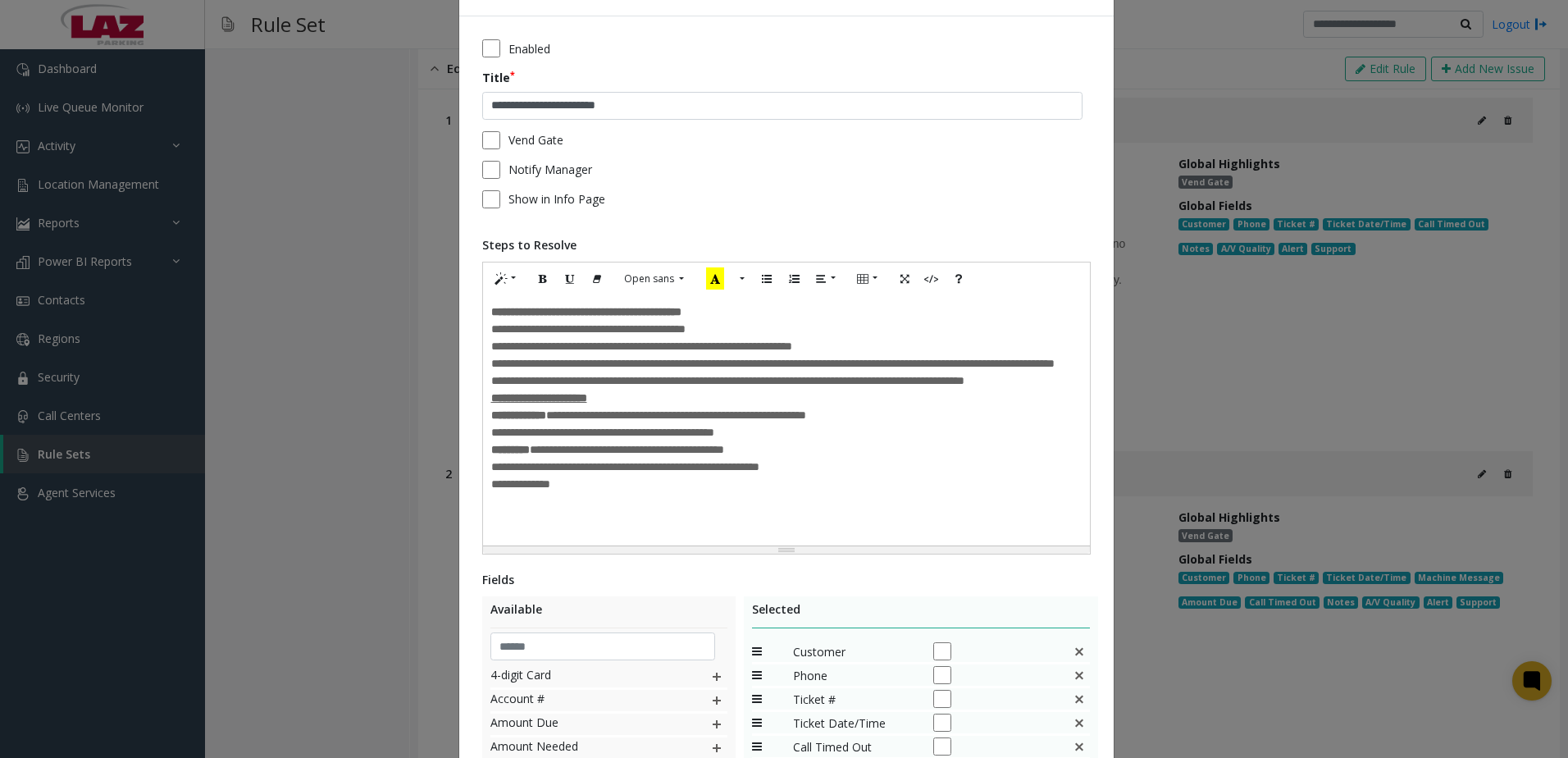
scroll to position [335, 0]
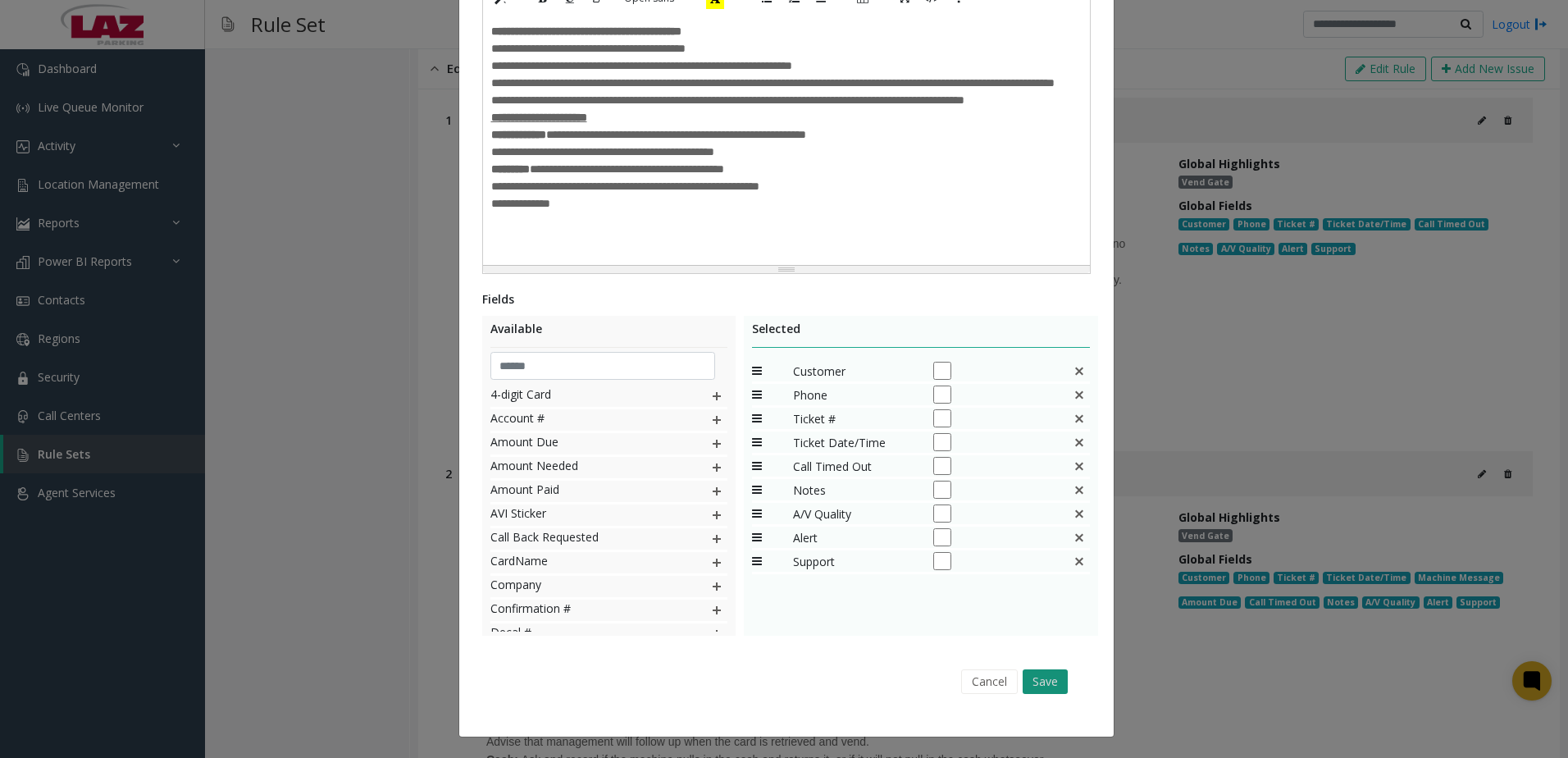
click at [1029, 679] on button "Save" at bounding box center [1044, 681] width 45 height 25
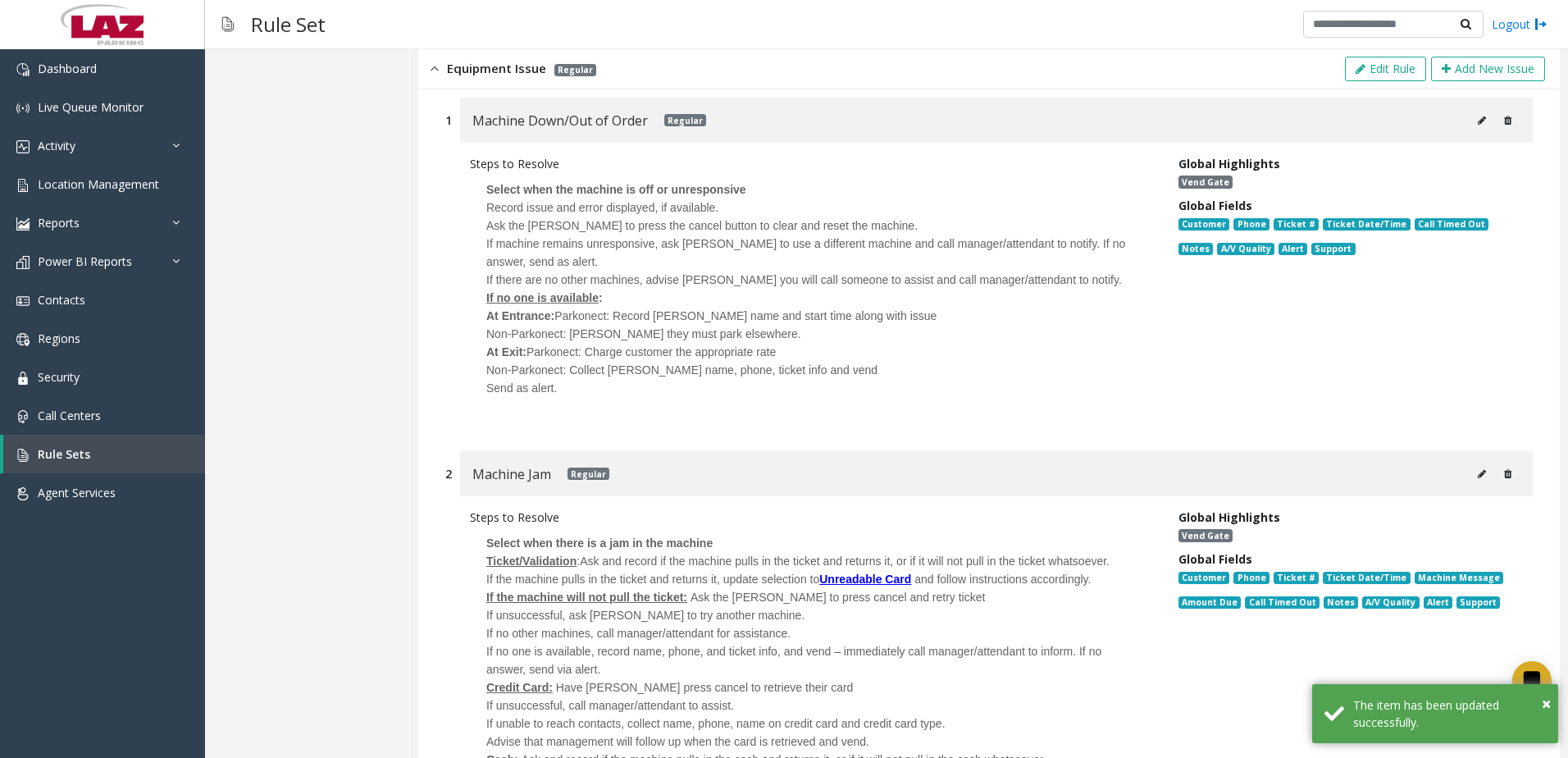
click at [1478, 477] on icon at bounding box center [1482, 473] width 8 height 10
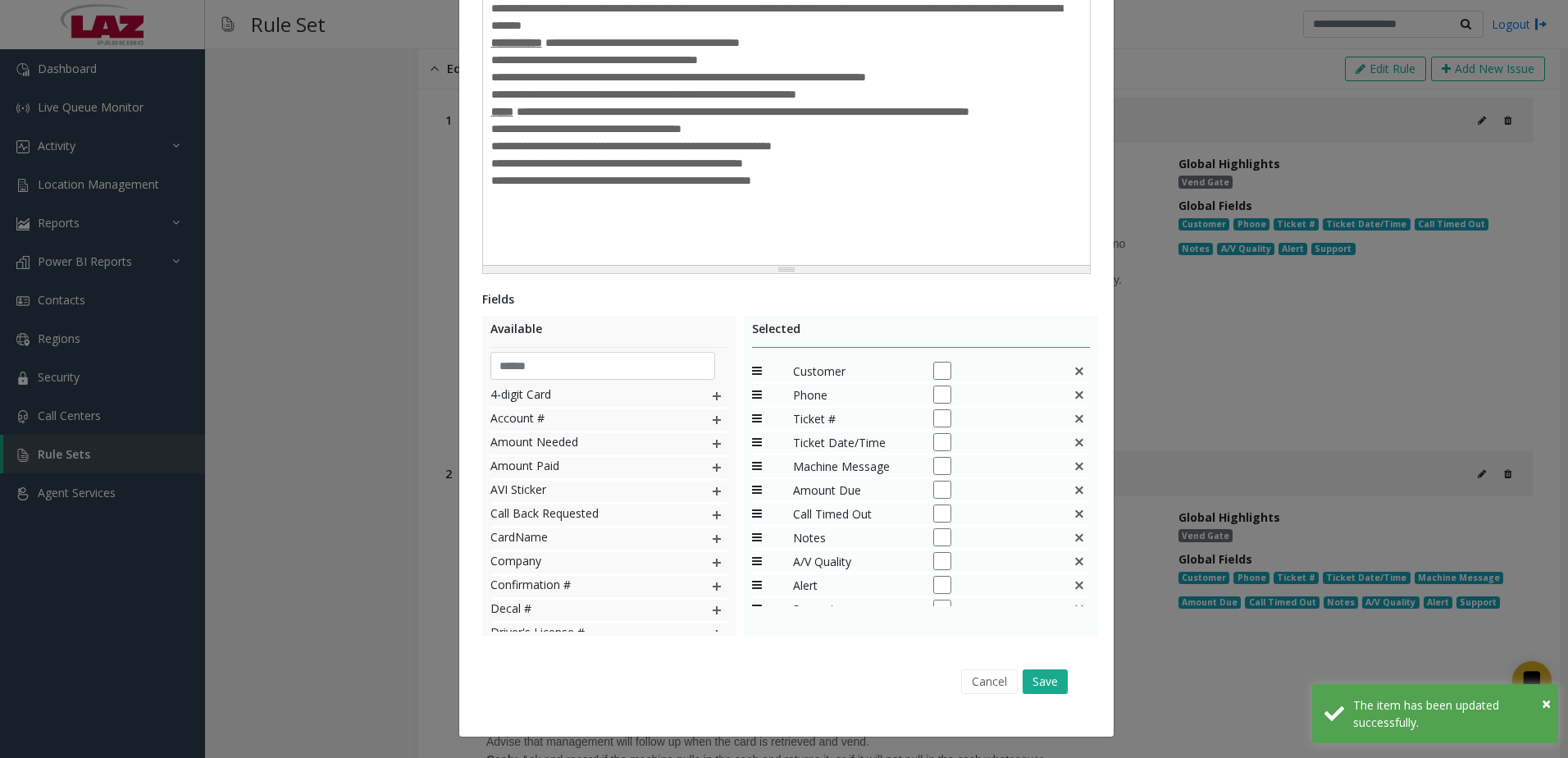
scroll to position [16, 0]
click at [985, 680] on button "Cancel" at bounding box center [990, 681] width 56 height 25
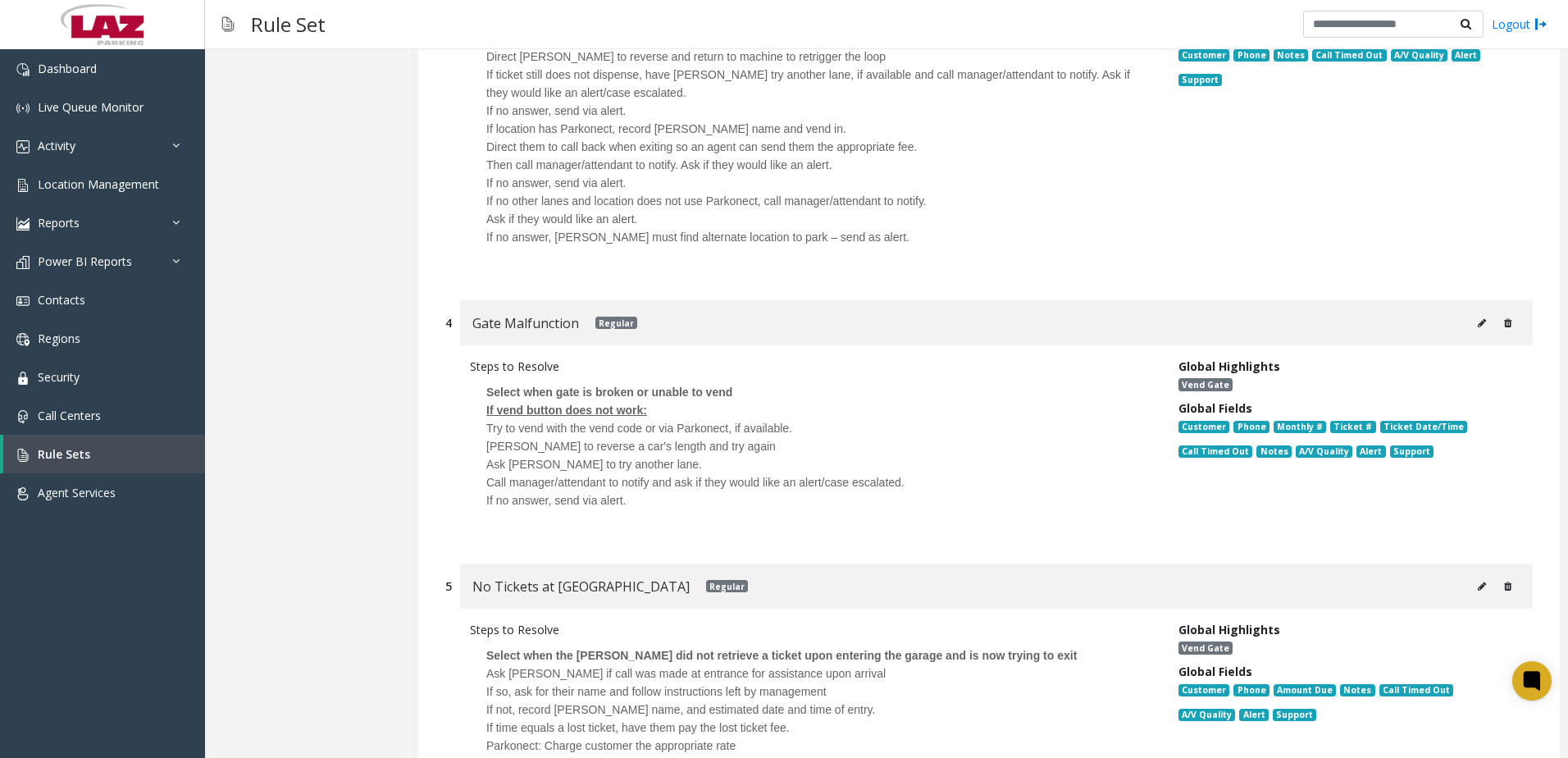
scroll to position [1614, 0]
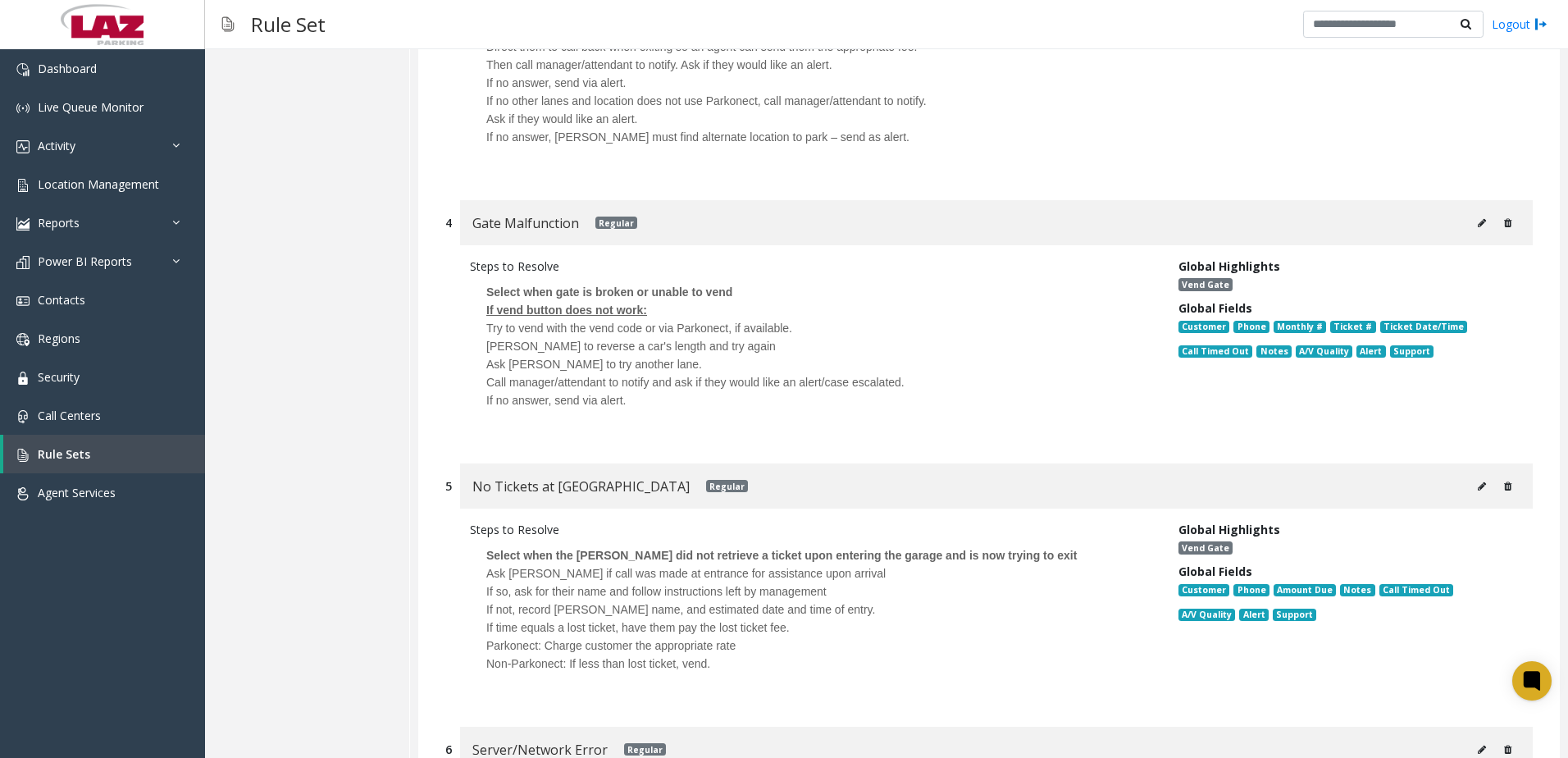
click at [1478, 227] on icon at bounding box center [1482, 223] width 8 height 10
type input "**********"
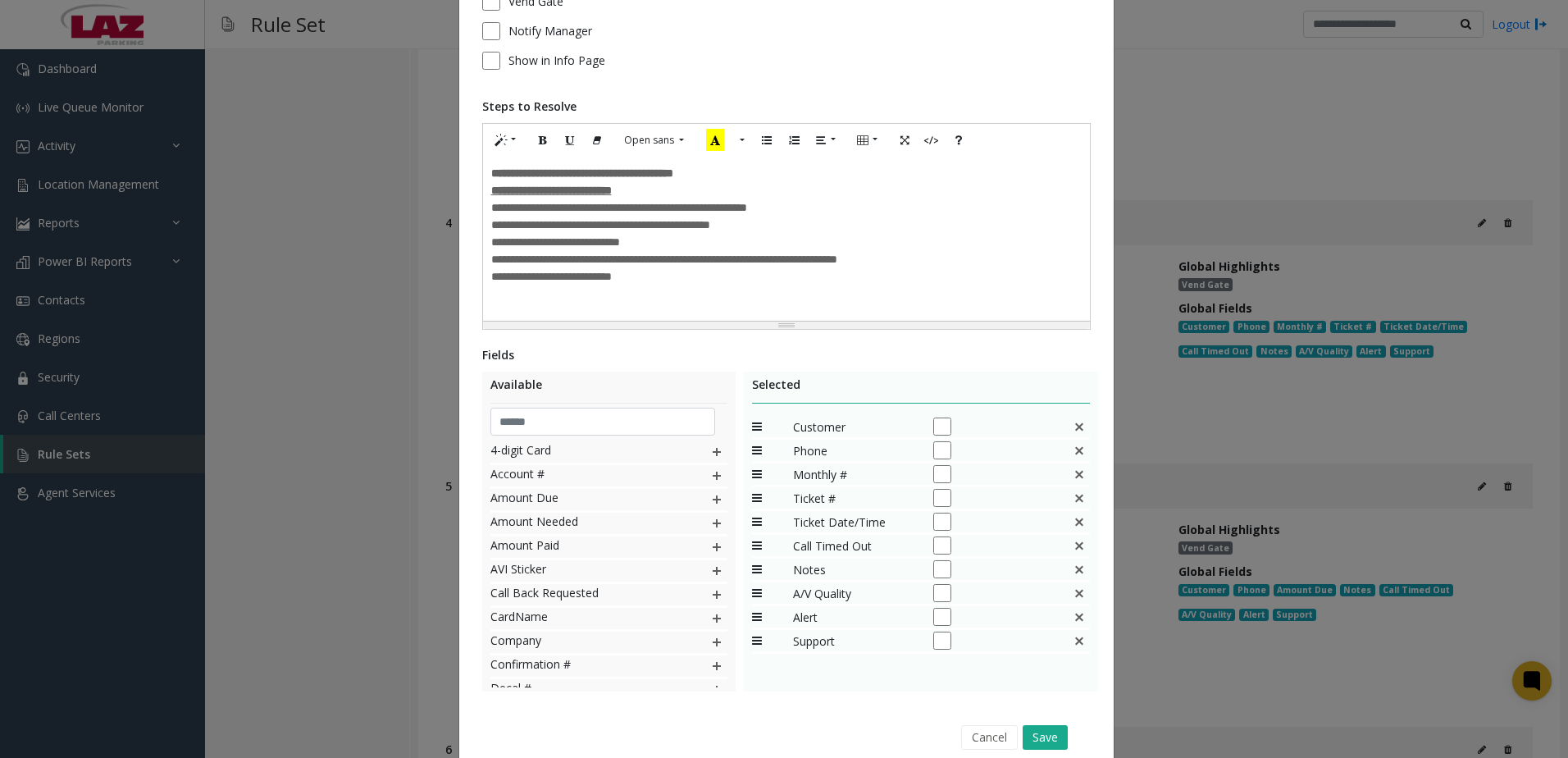
scroll to position [249, 0]
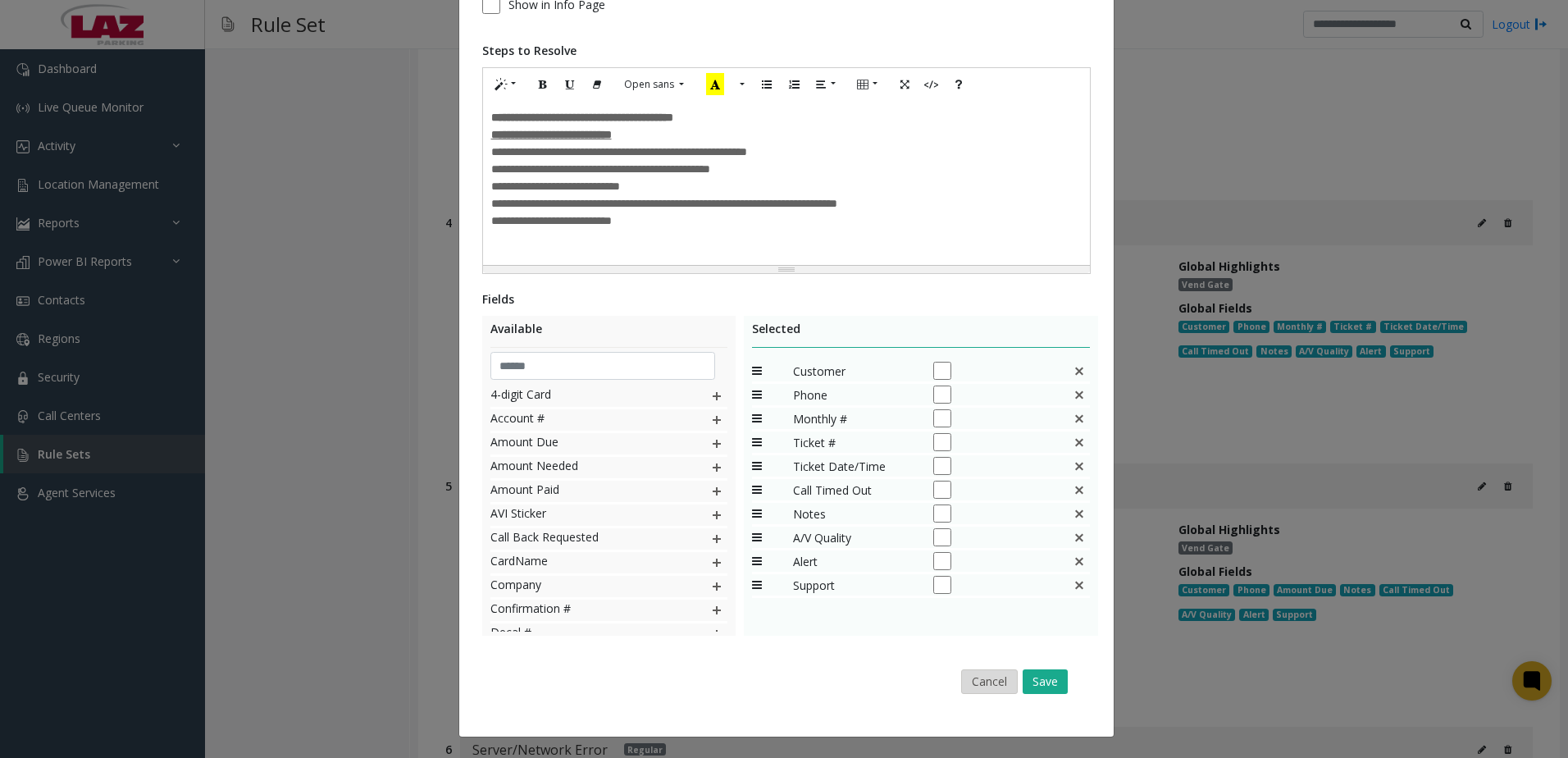
click at [973, 674] on button "Cancel" at bounding box center [990, 681] width 56 height 25
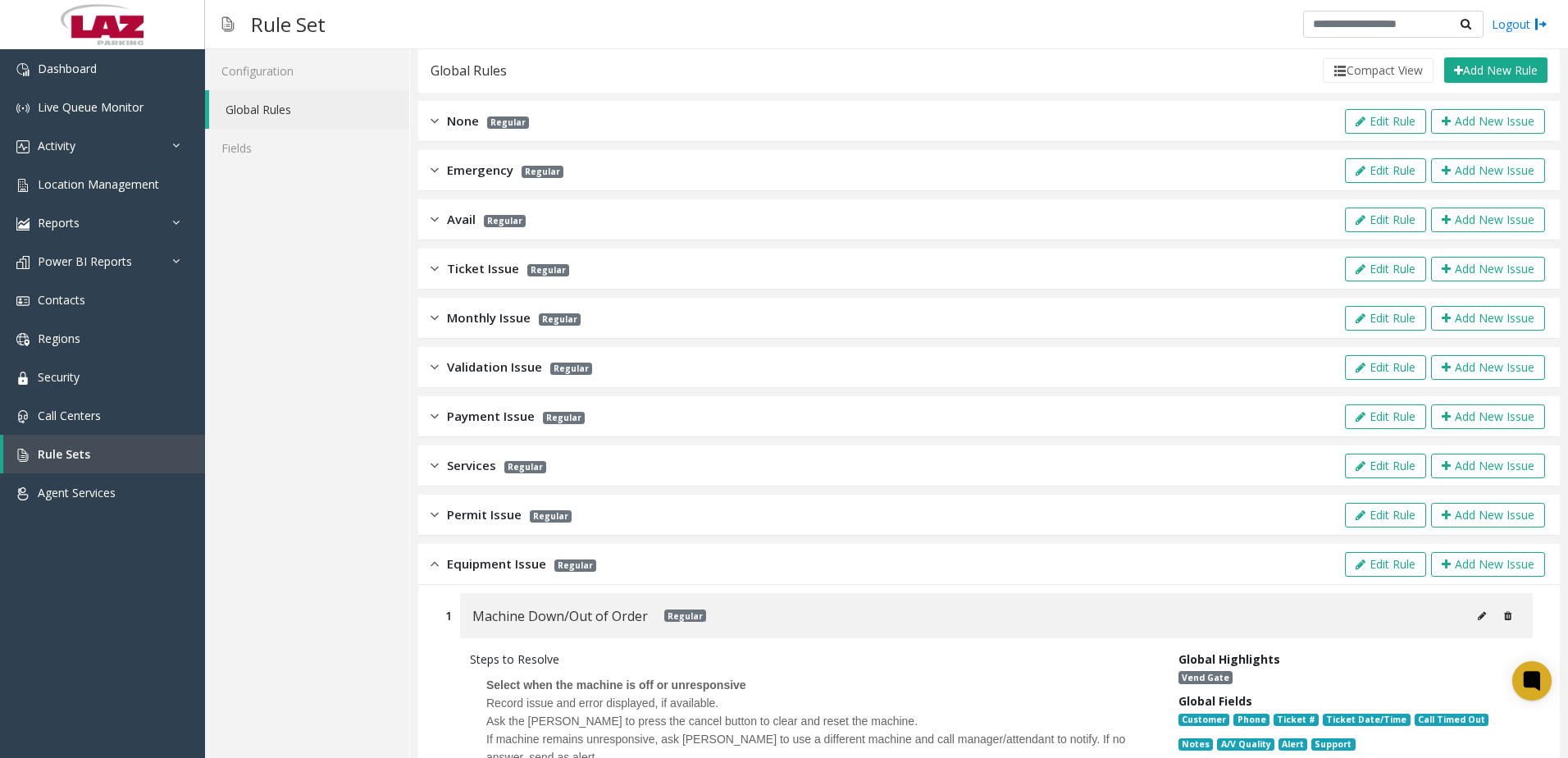
scroll to position [0, 0]
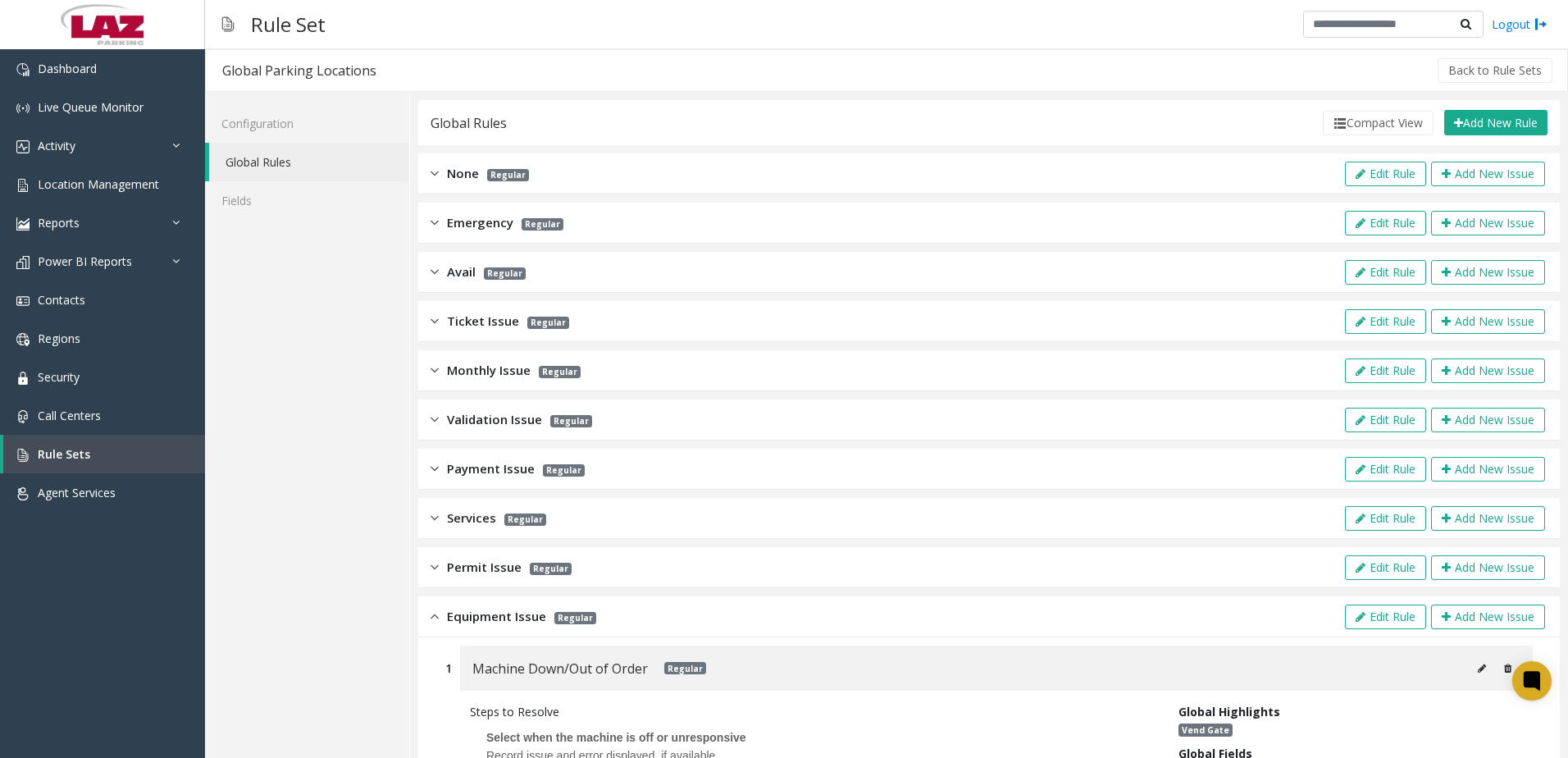
click at [271, 168] on link "Global Rules" at bounding box center [308, 162] width 200 height 39
click at [279, 121] on link "Configuration" at bounding box center [308, 123] width 204 height 39
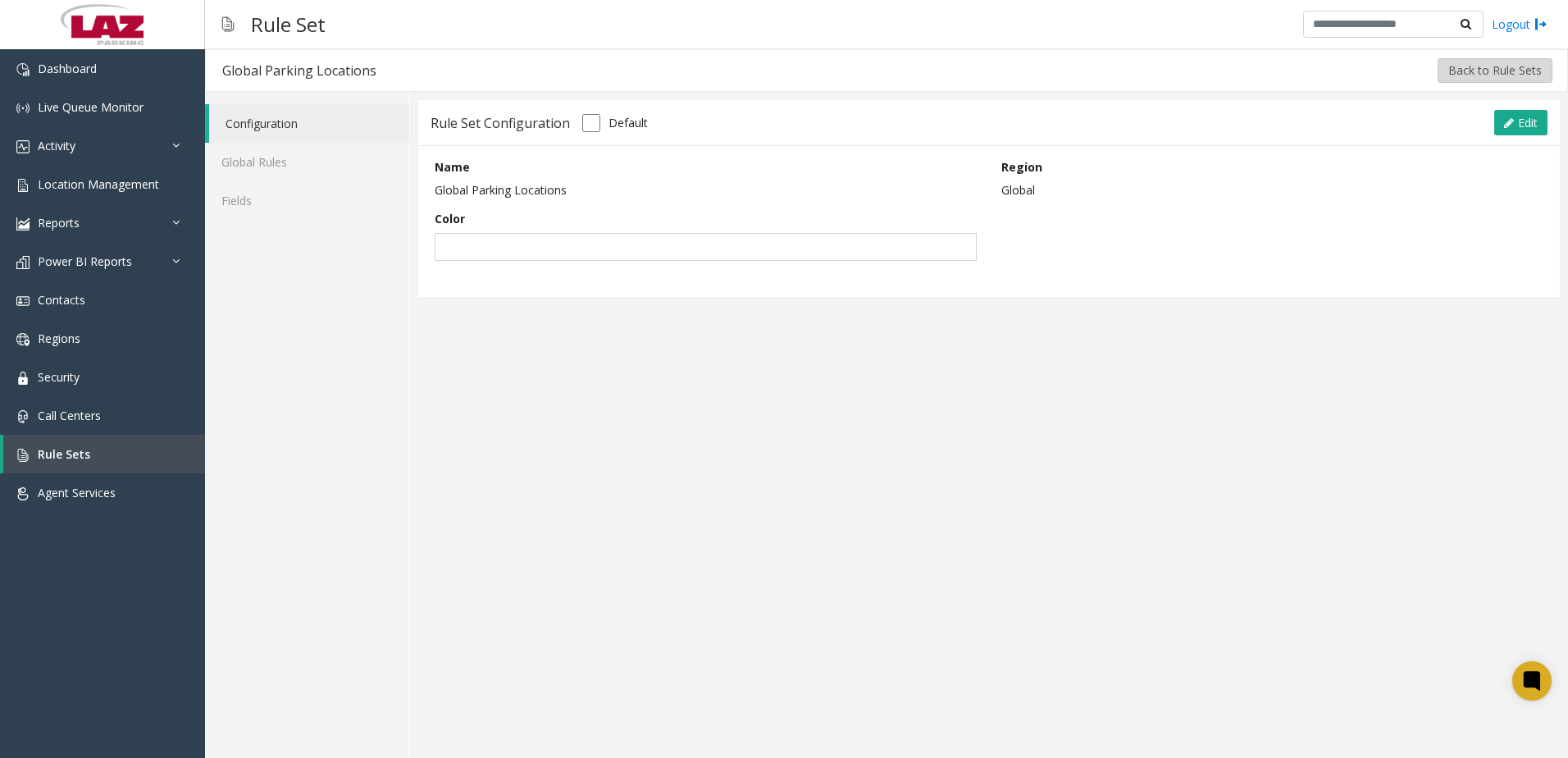
click at [1451, 74] on button "Back to Rule Sets" at bounding box center [1495, 71] width 115 height 25
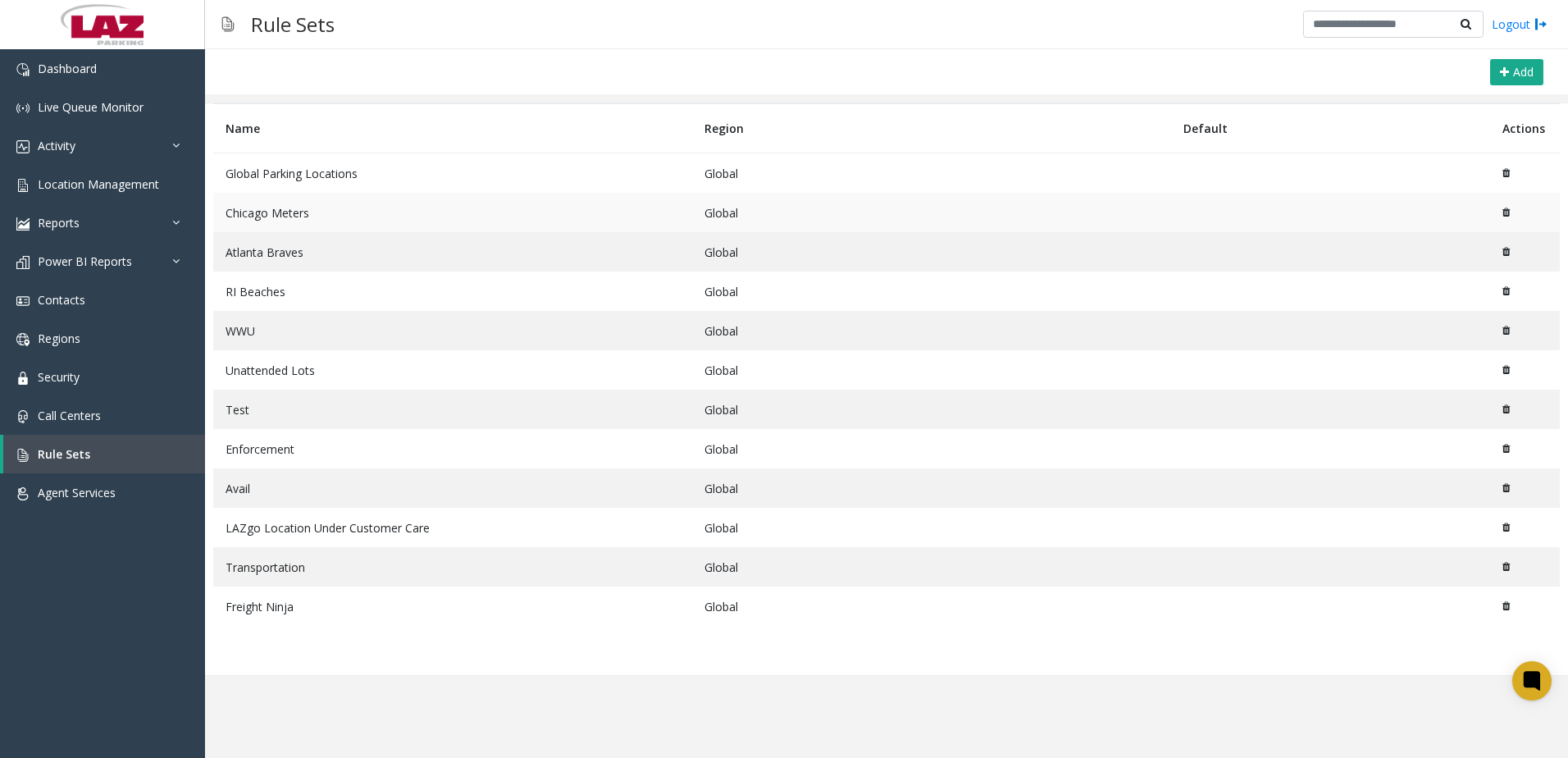
click at [266, 210] on td "Chicago Meters" at bounding box center [452, 212] width 479 height 40
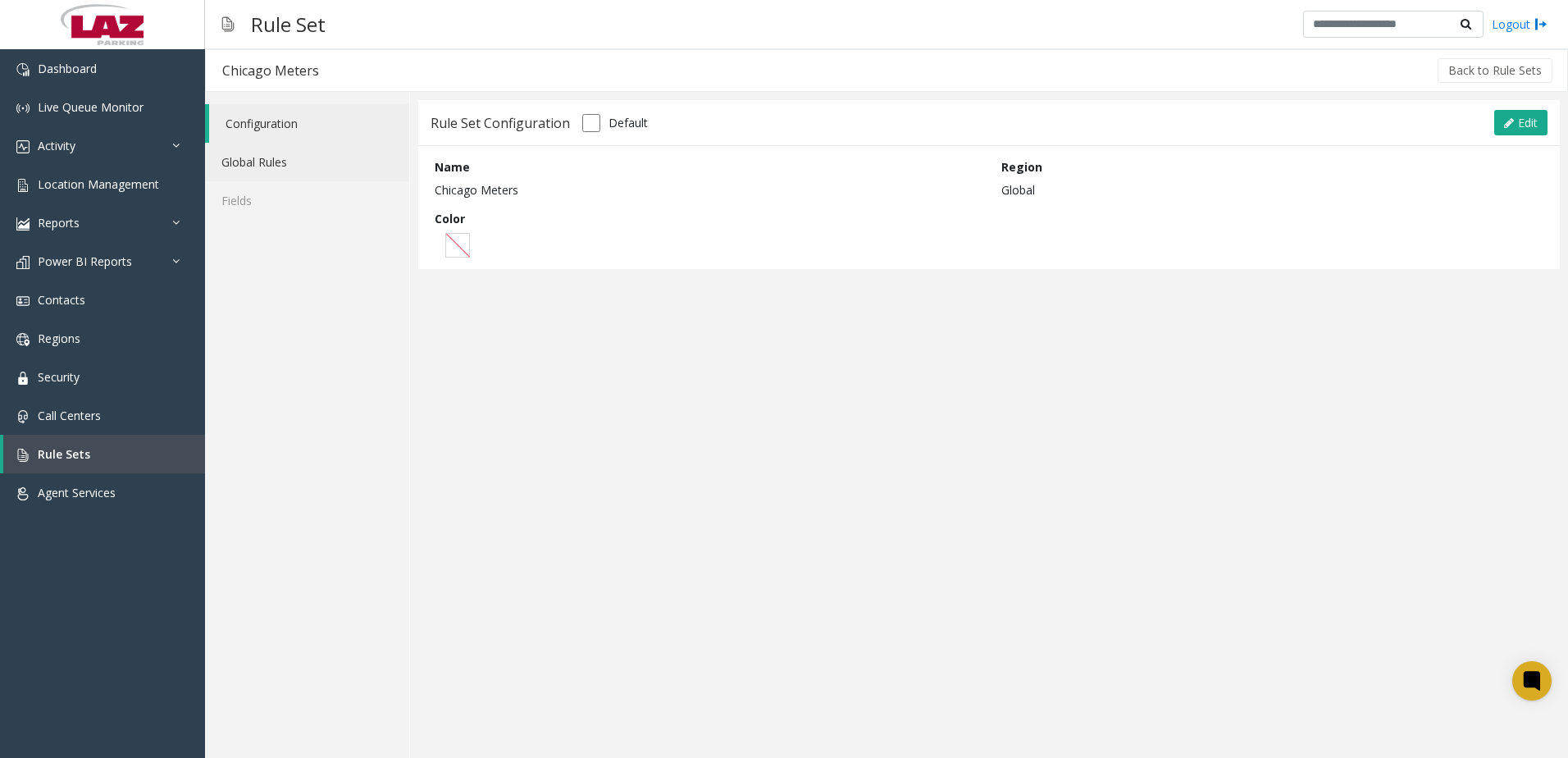
click at [258, 167] on link "Global Rules" at bounding box center [308, 162] width 204 height 39
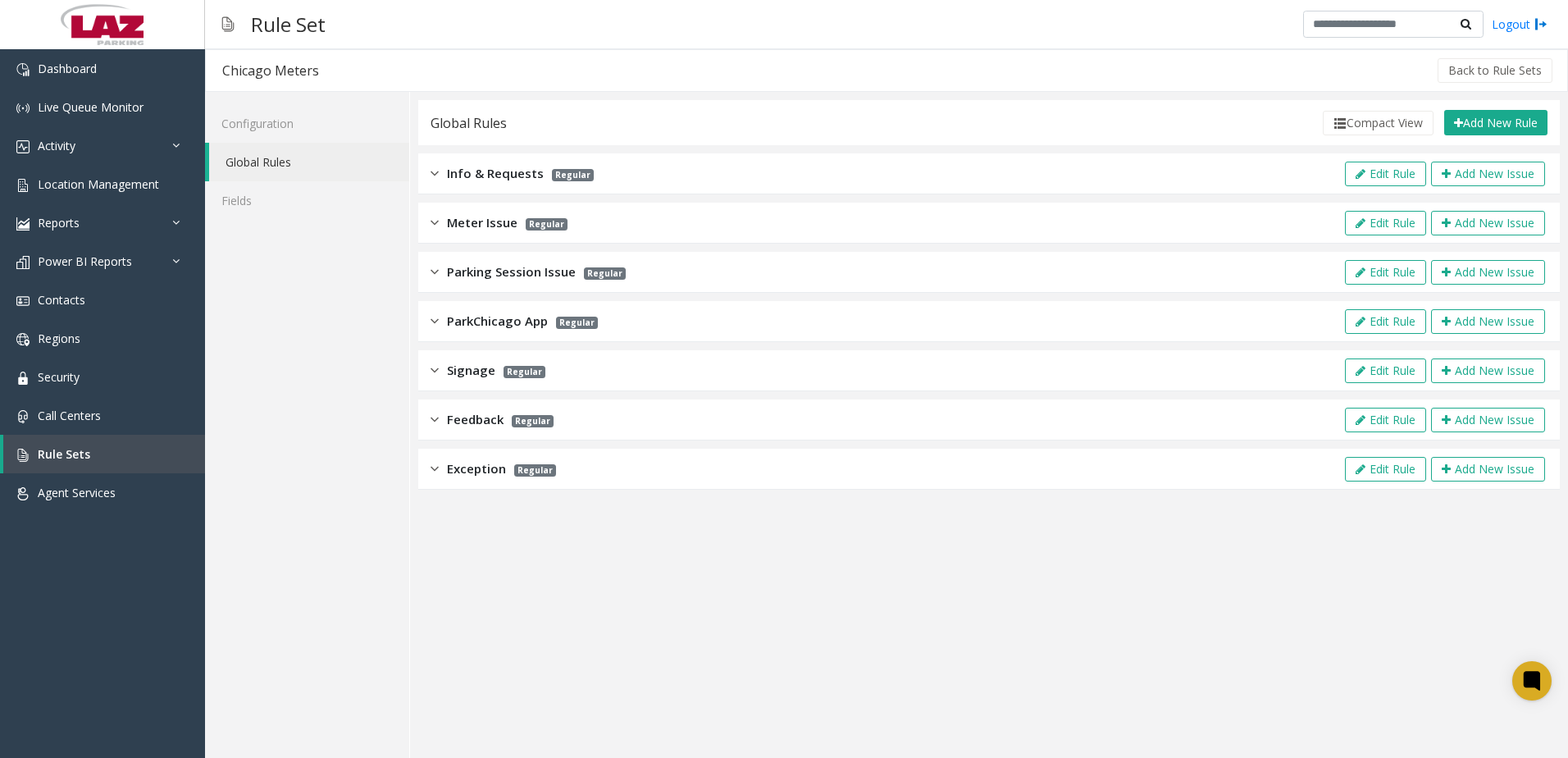
click at [482, 219] on span "Meter Issue" at bounding box center [482, 222] width 71 height 19
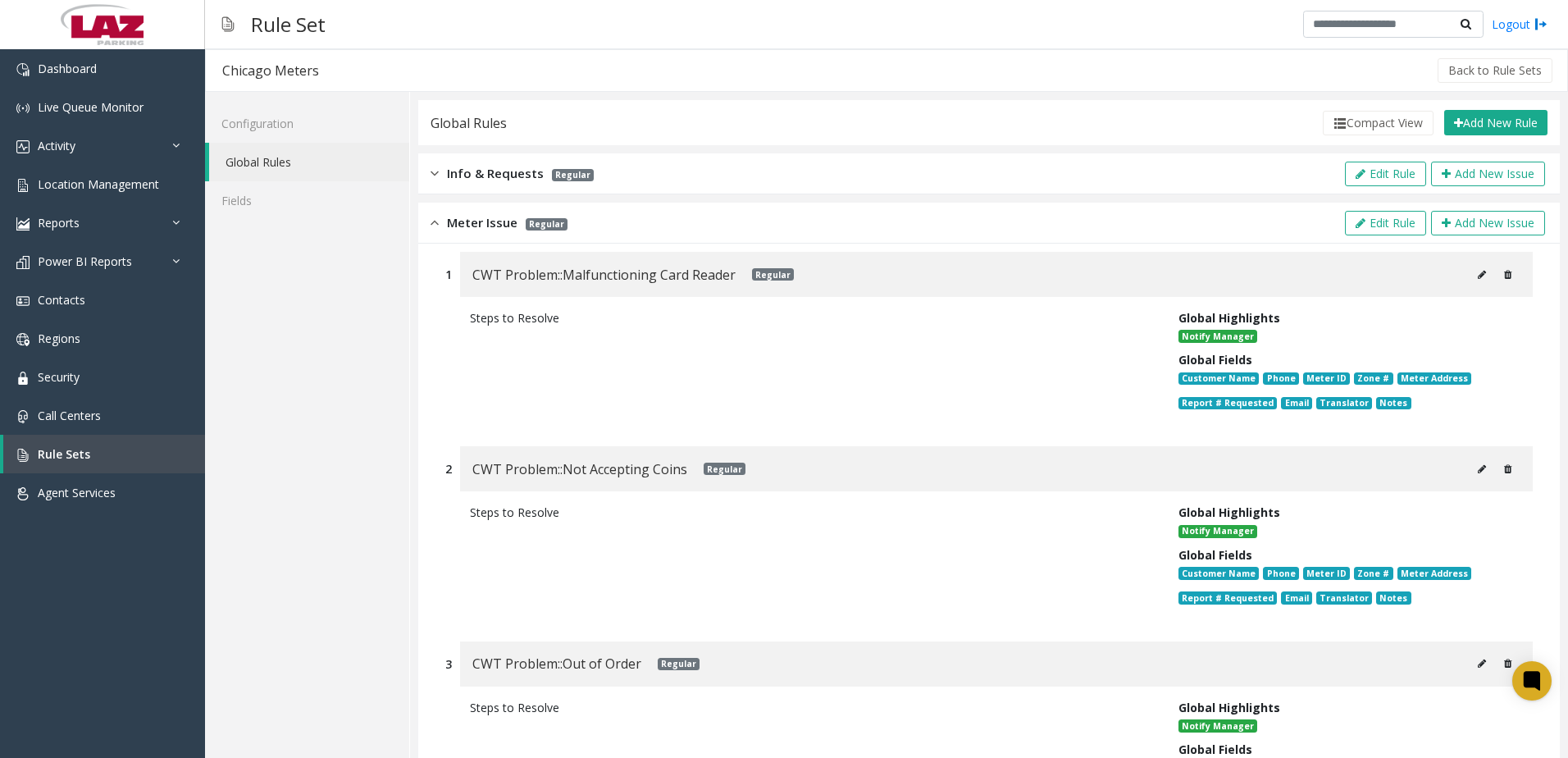
click at [1478, 274] on icon at bounding box center [1482, 274] width 8 height 10
type input "**********"
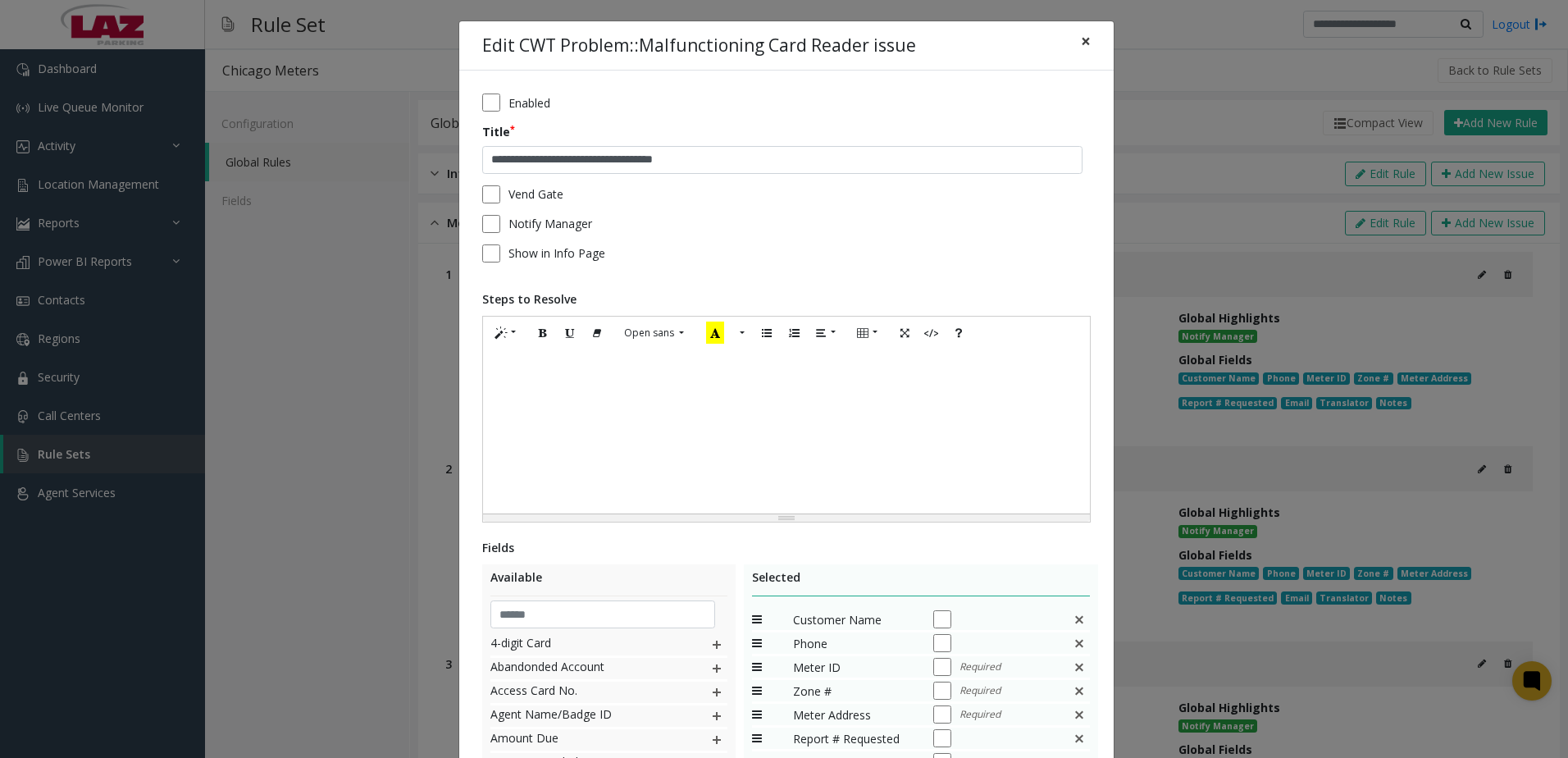
click at [1081, 41] on span "×" at bounding box center [1085, 41] width 10 height 23
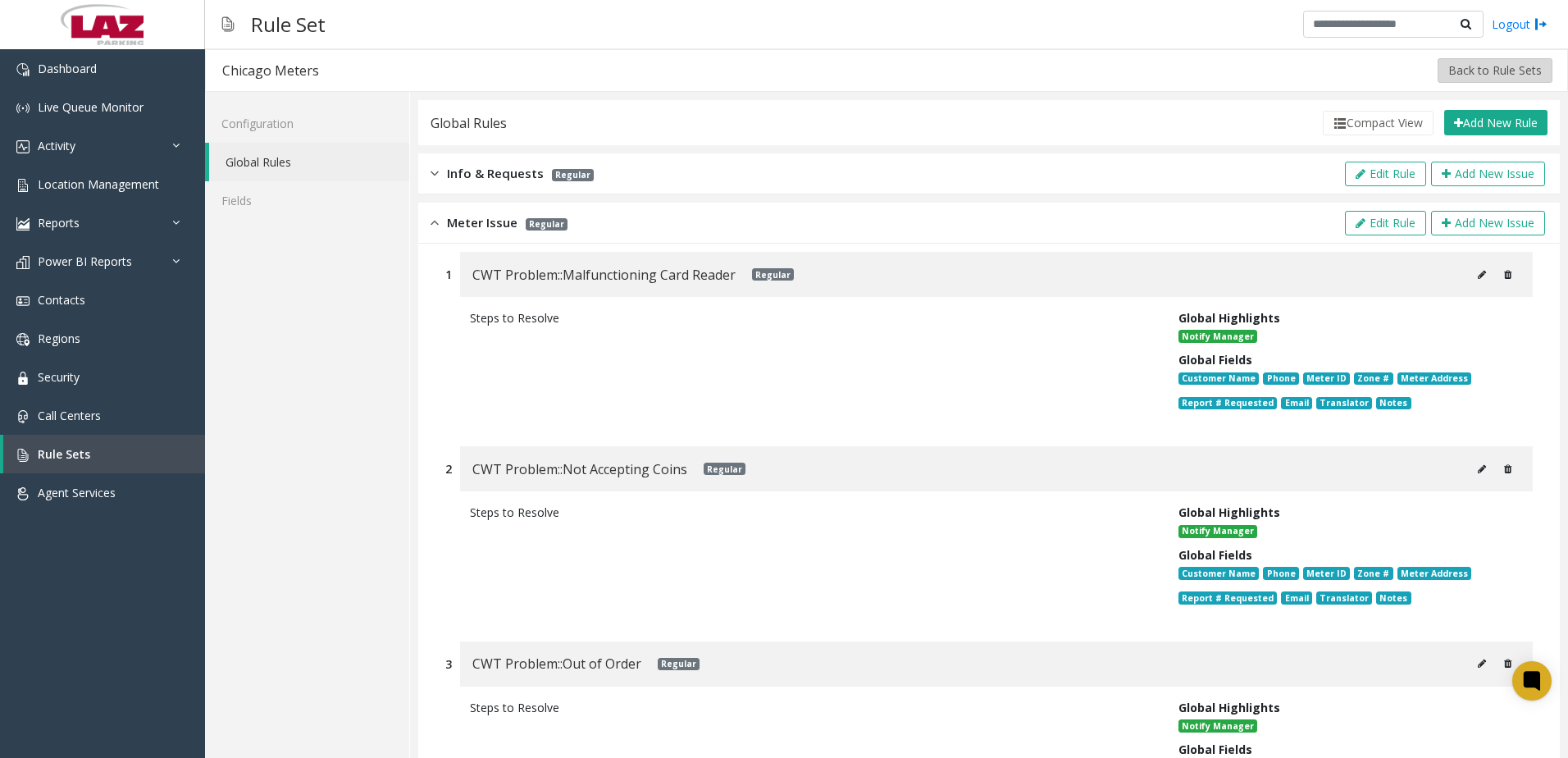
click at [1456, 69] on button "Back to Rule Sets" at bounding box center [1495, 71] width 115 height 25
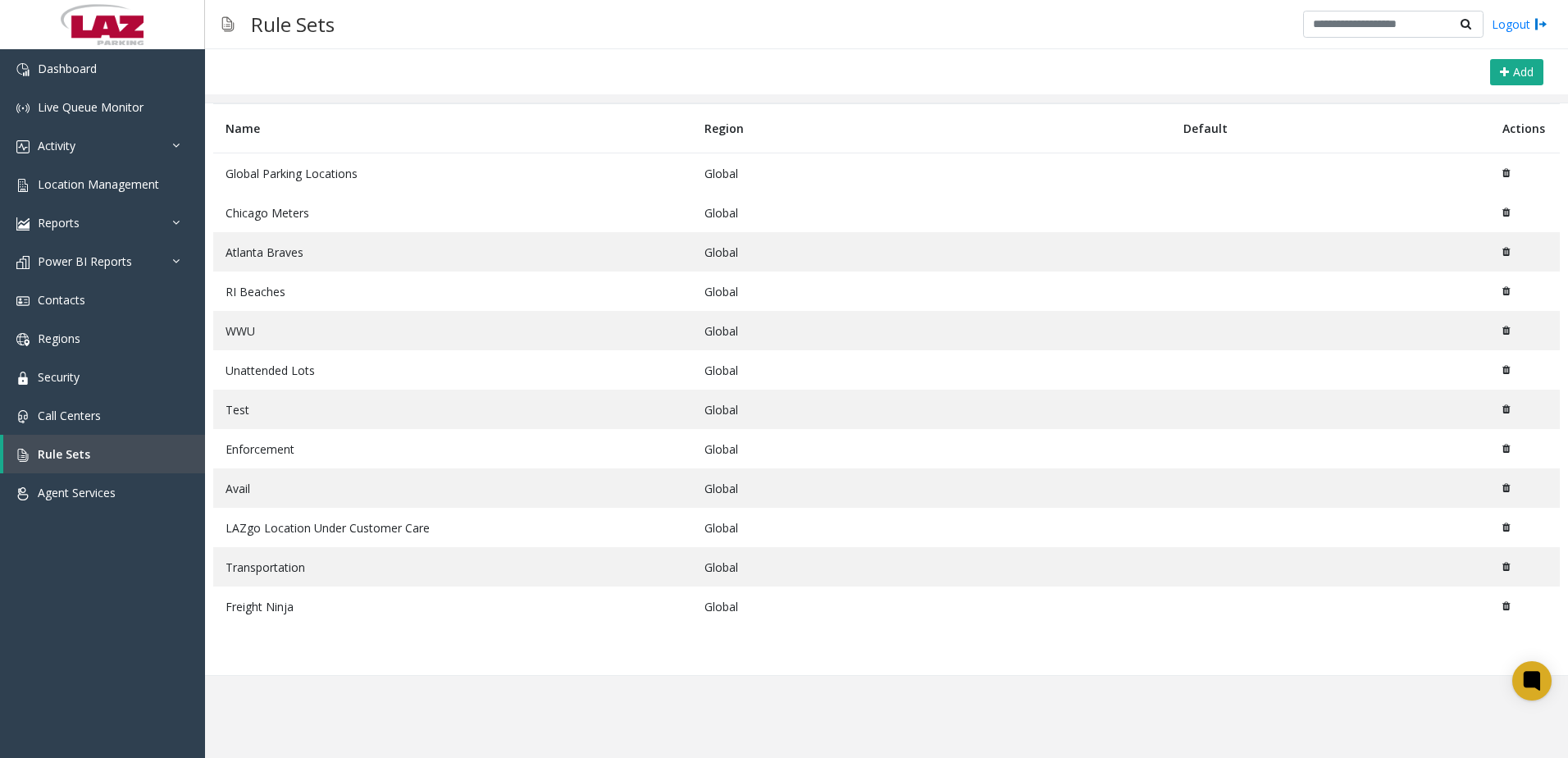
click at [367, 615] on td "Freight Ninja" at bounding box center [452, 606] width 479 height 40
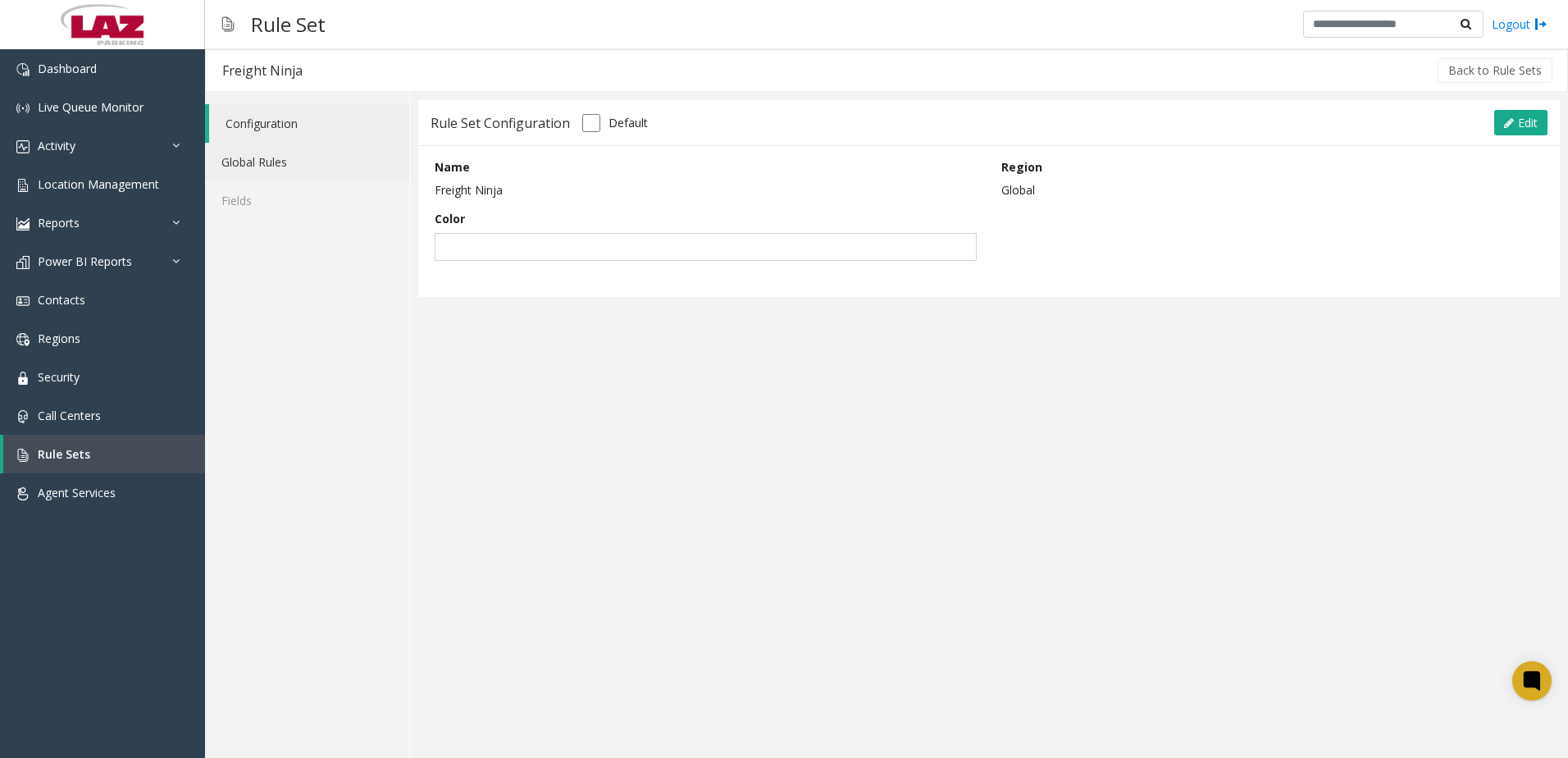
click at [268, 163] on link "Global Rules" at bounding box center [308, 162] width 204 height 39
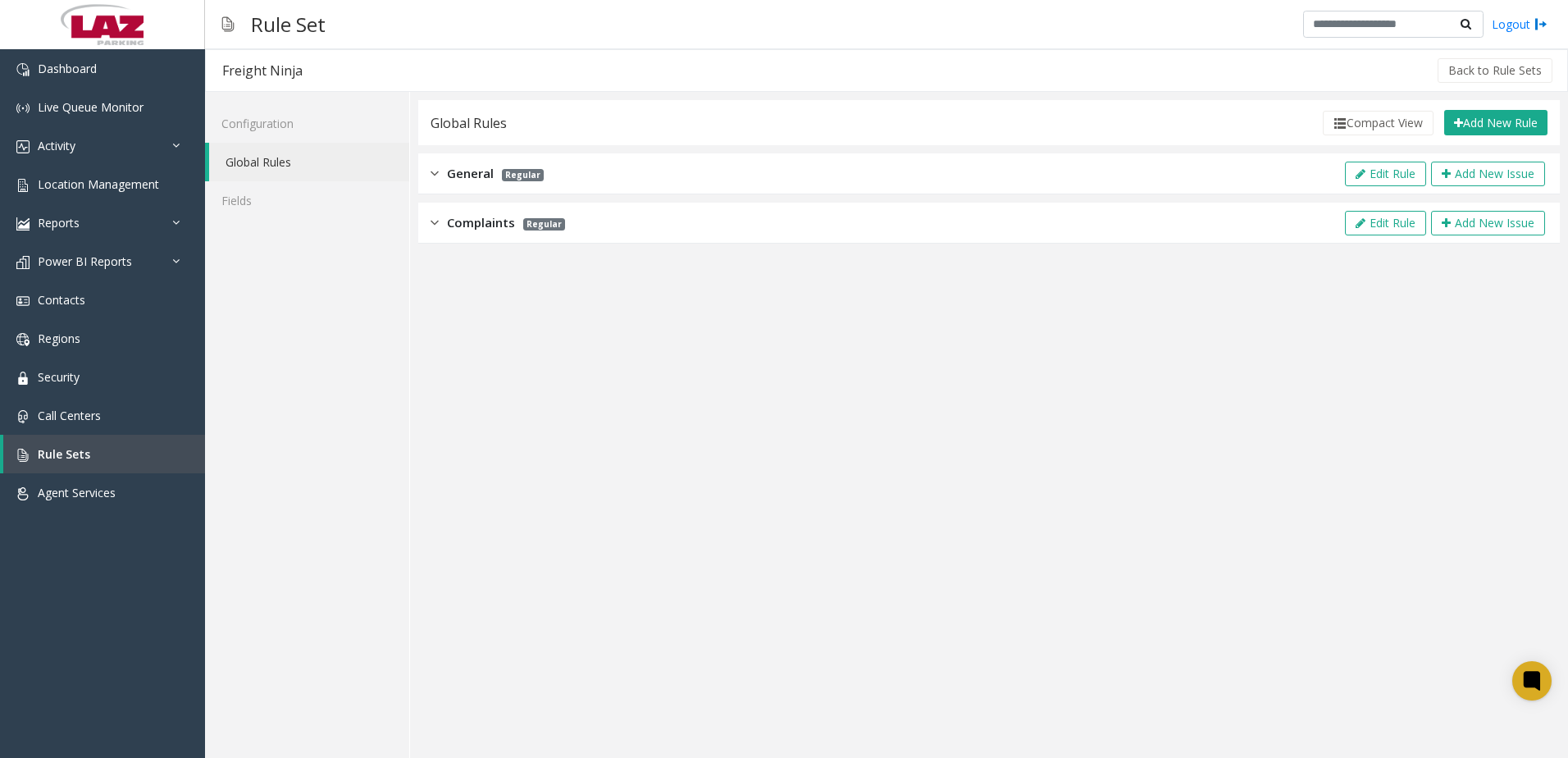
click at [851, 177] on div "General Regular Edit Rule Add New Issue" at bounding box center [989, 174] width 1141 height 41
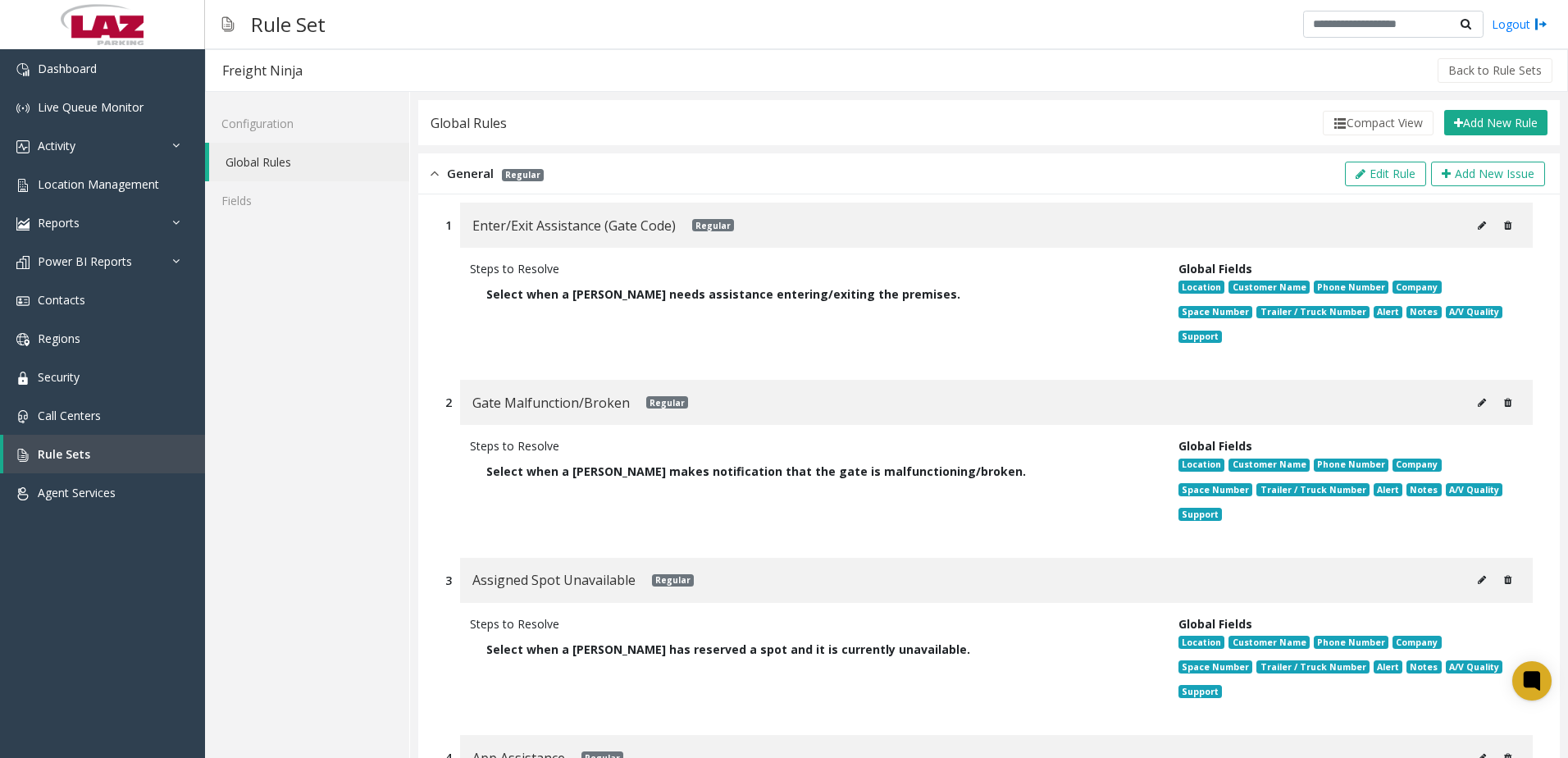
click at [1478, 220] on icon at bounding box center [1482, 225] width 8 height 10
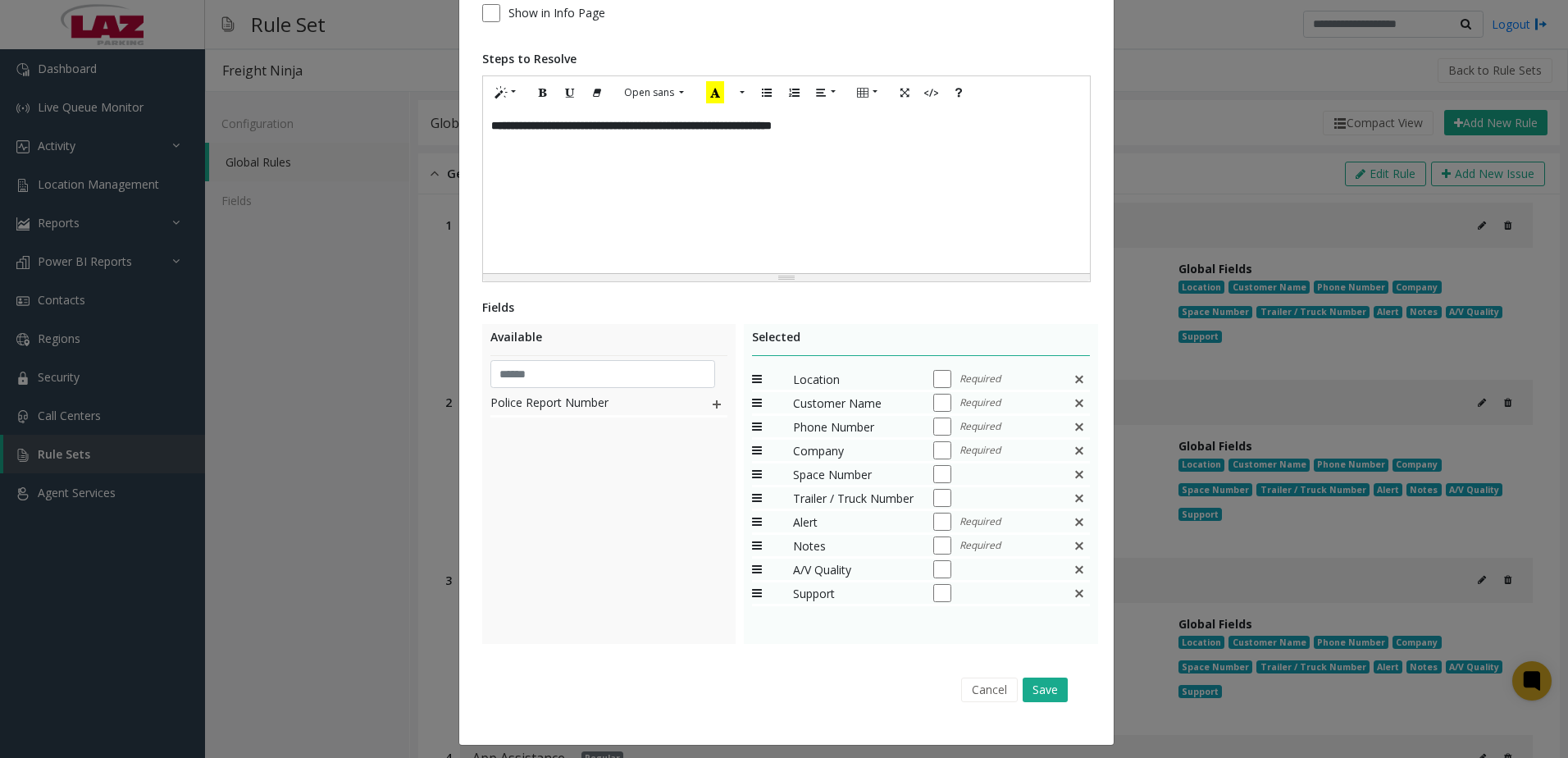
scroll to position [249, 0]
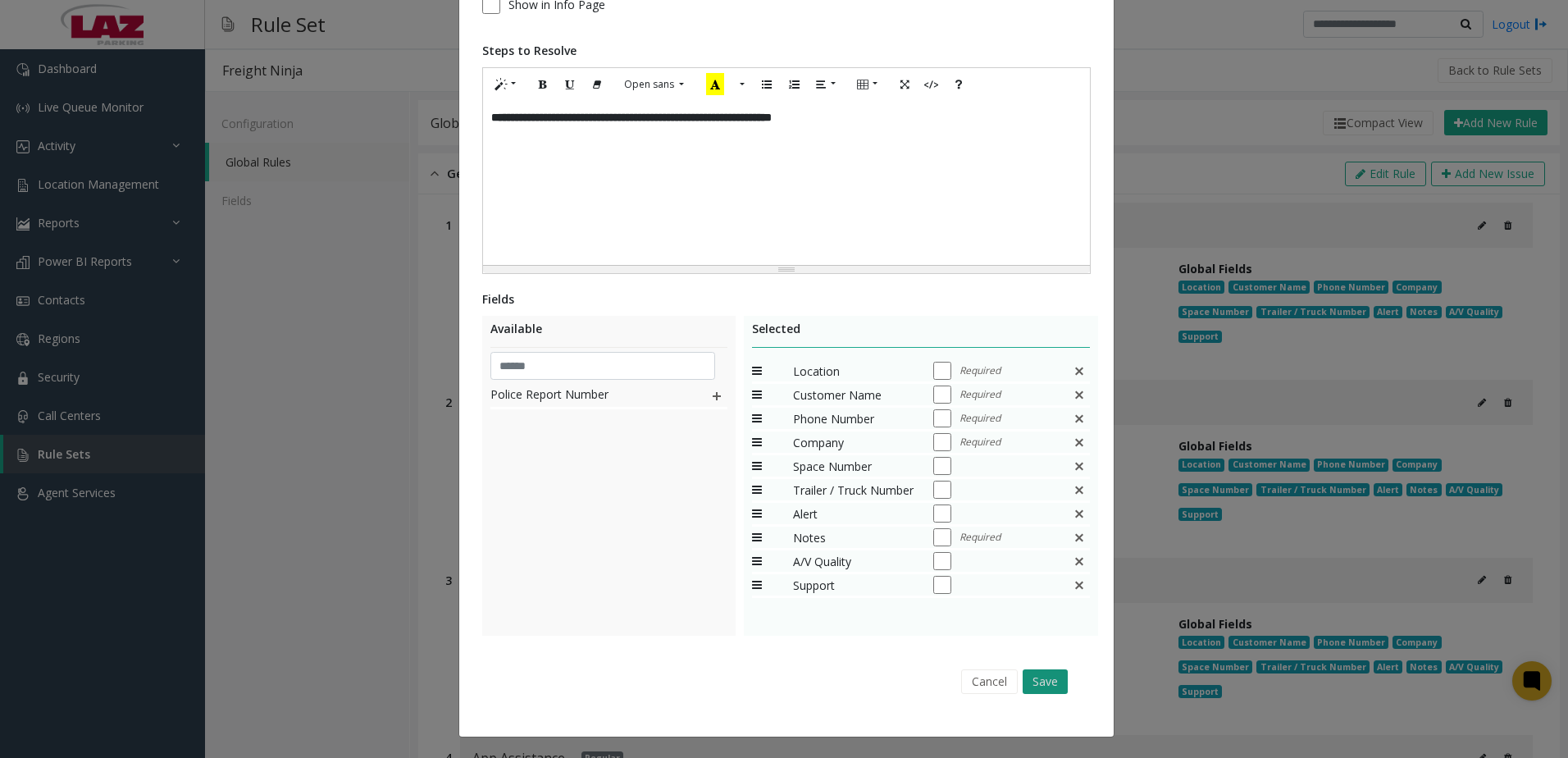
click at [1043, 686] on button "Save" at bounding box center [1044, 681] width 45 height 25
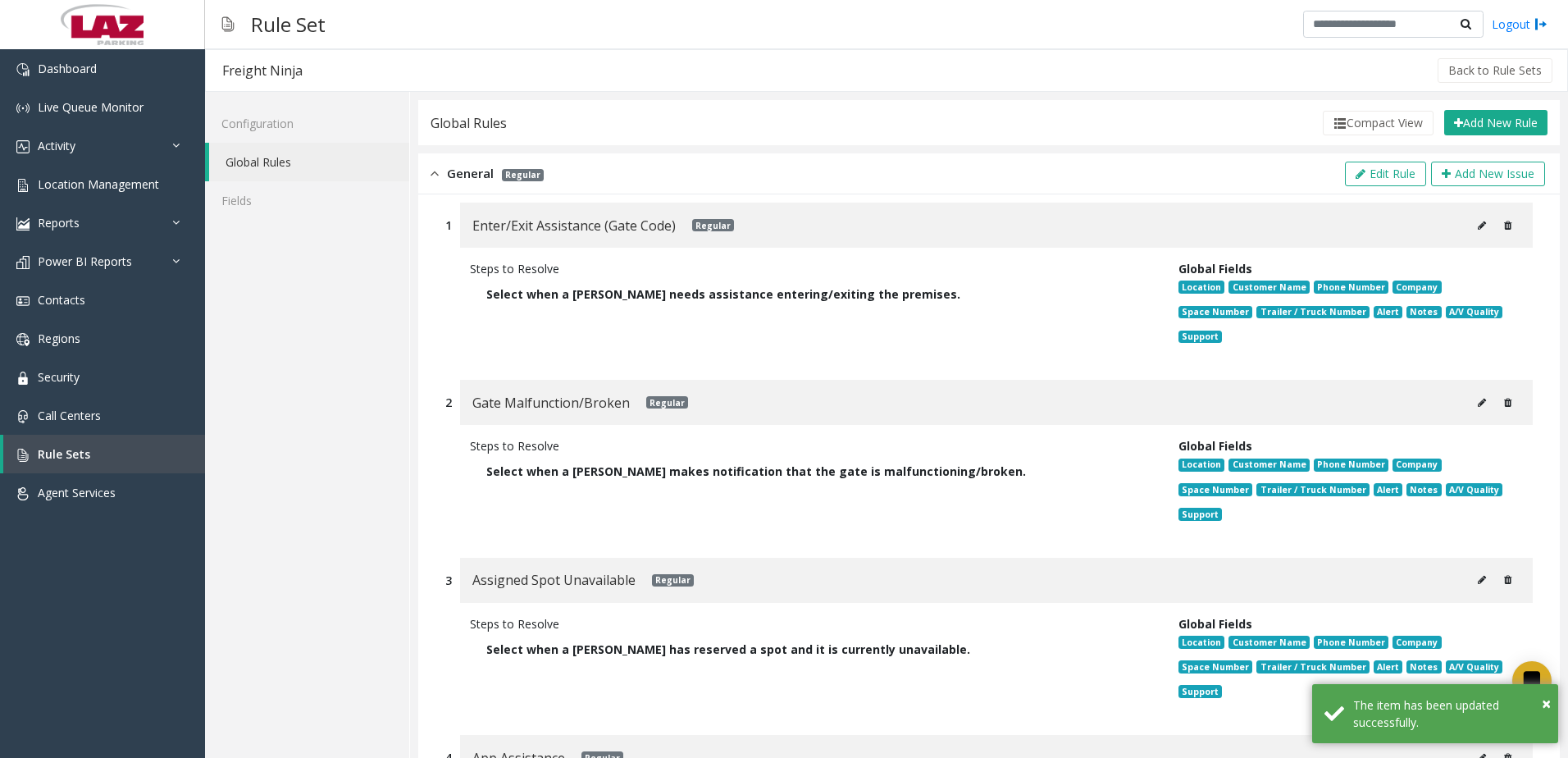
click at [1478, 398] on icon at bounding box center [1482, 402] width 8 height 10
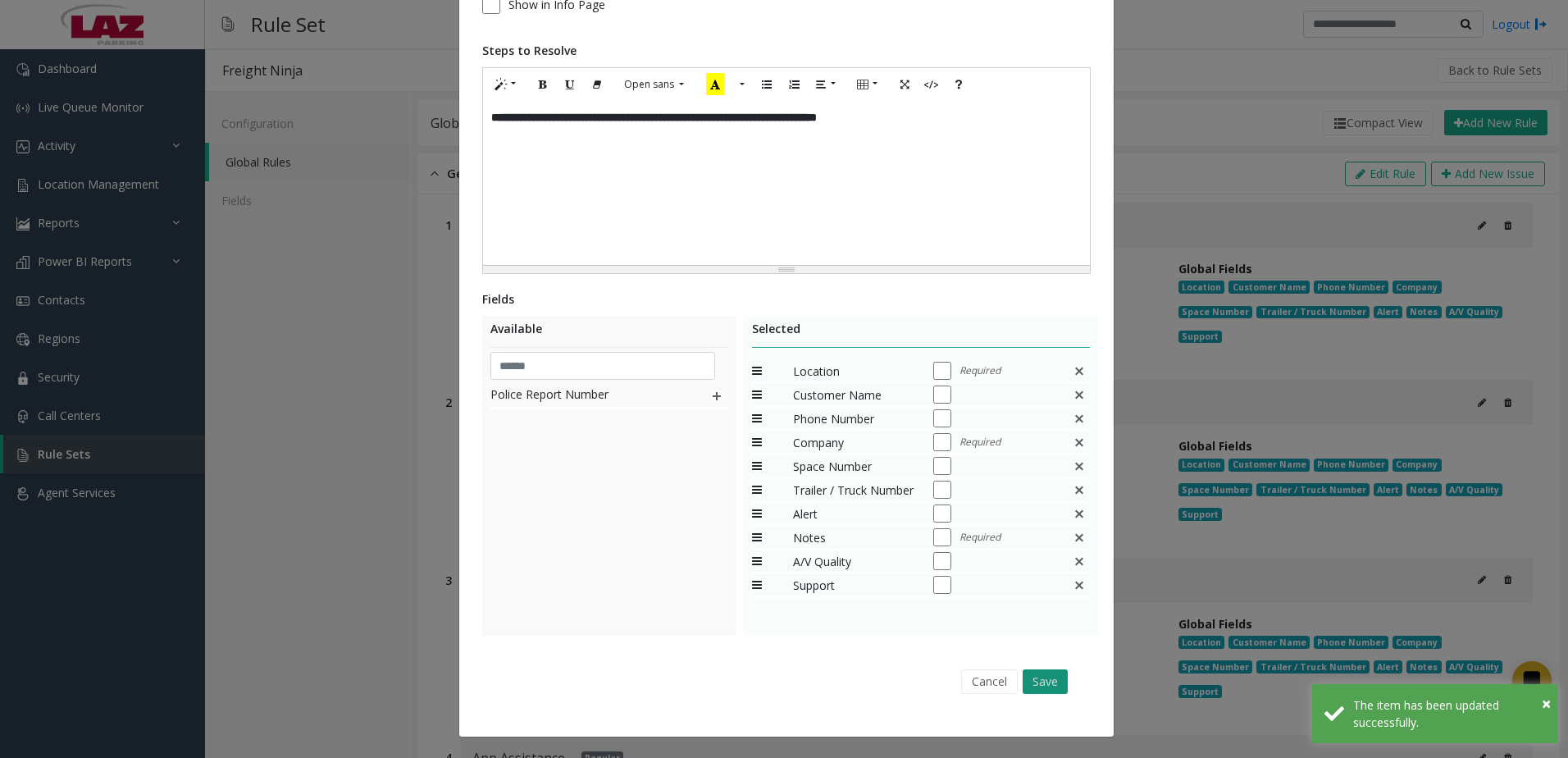
click at [1044, 687] on button "Save" at bounding box center [1044, 681] width 45 height 25
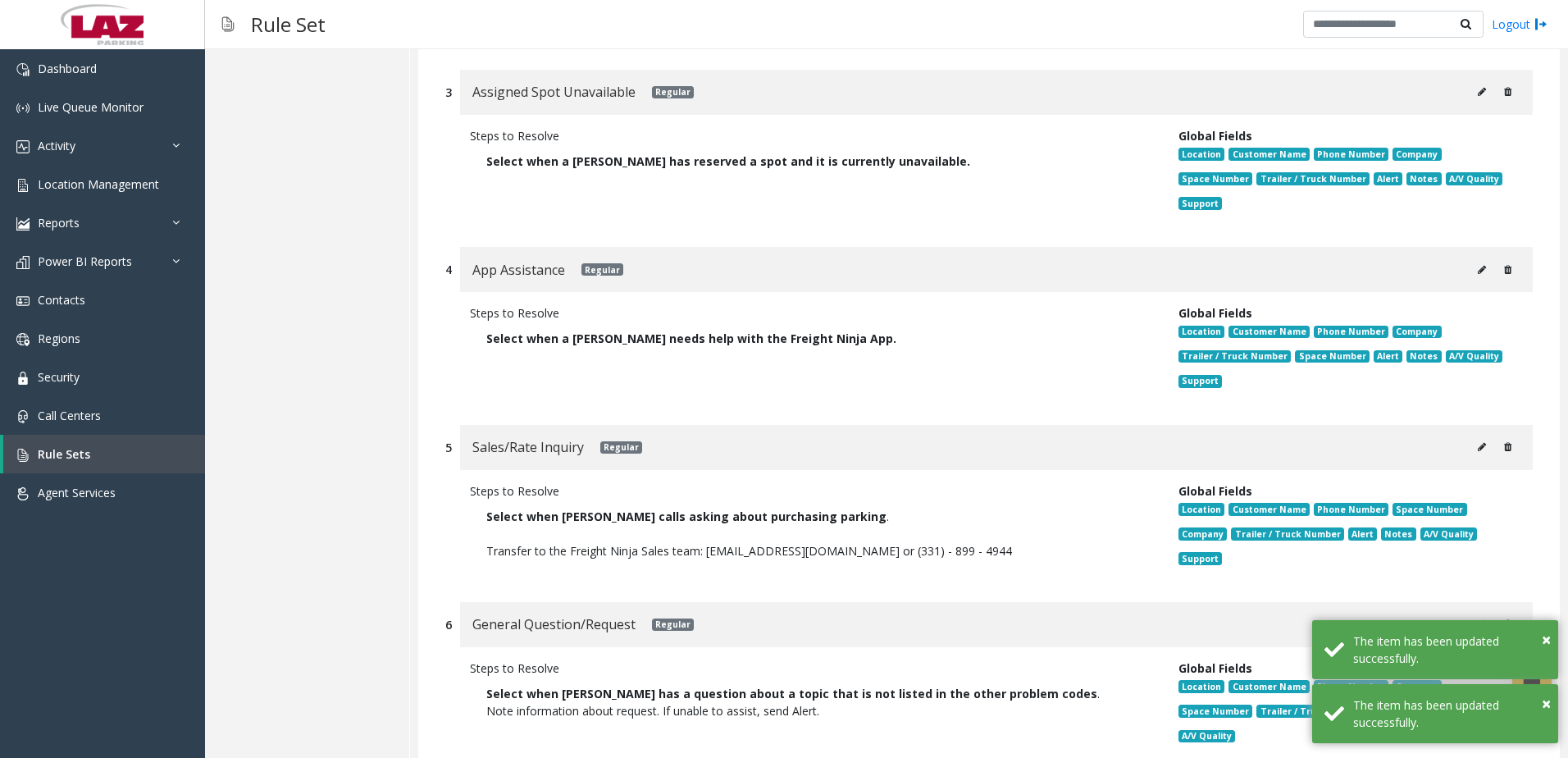
scroll to position [492, 0]
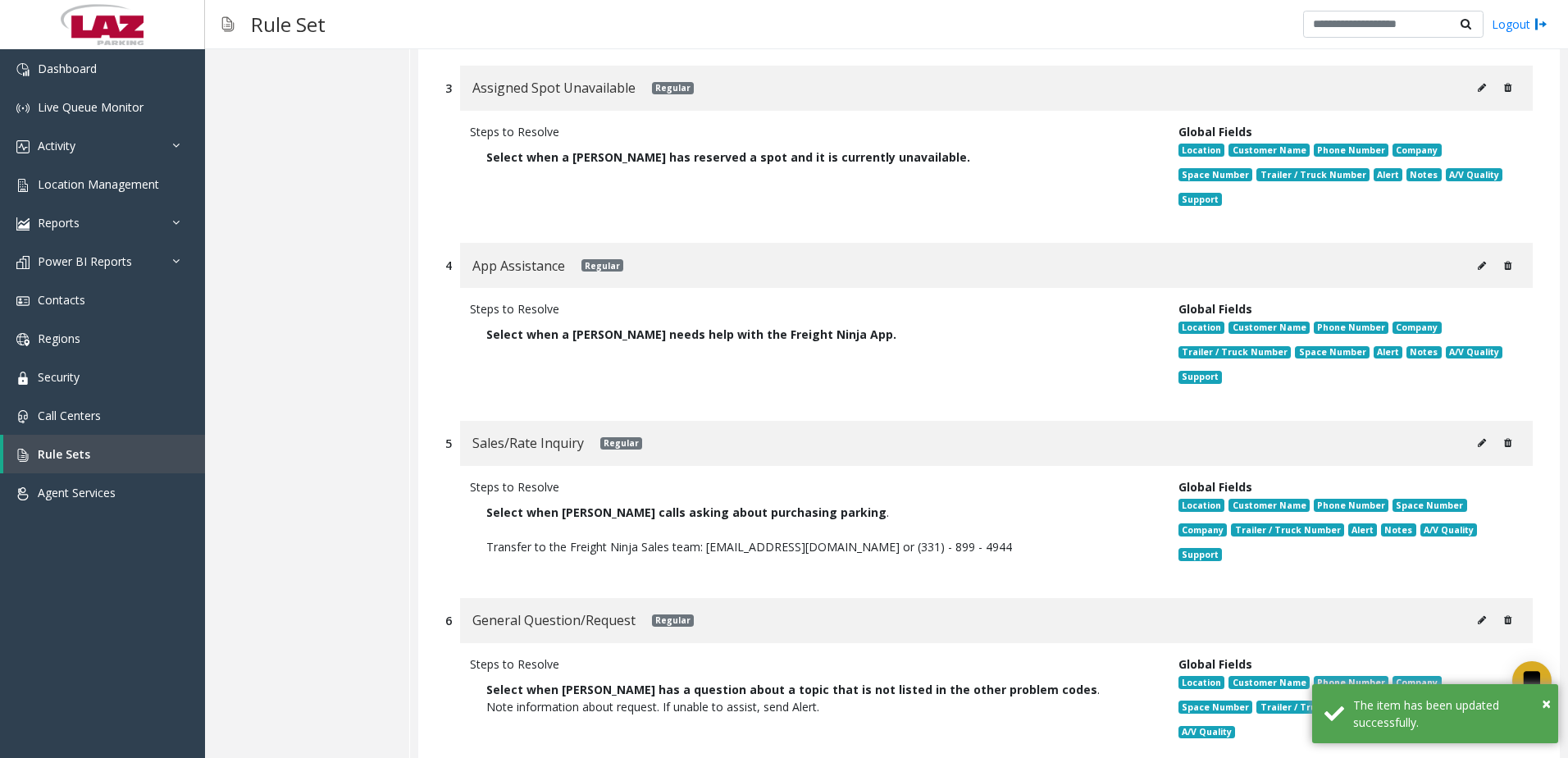
click at [1478, 89] on icon at bounding box center [1482, 87] width 8 height 10
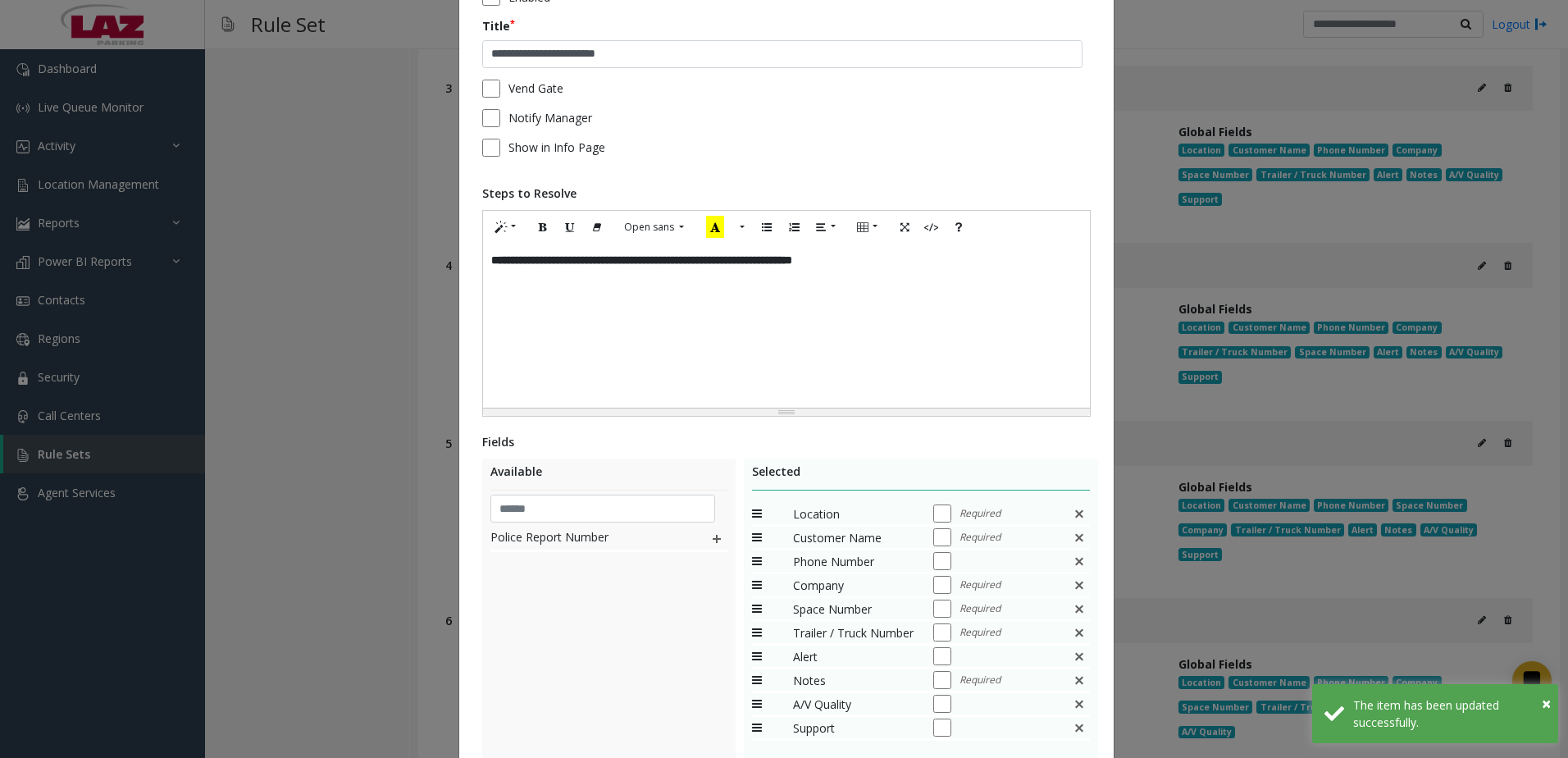
scroll to position [249, 0]
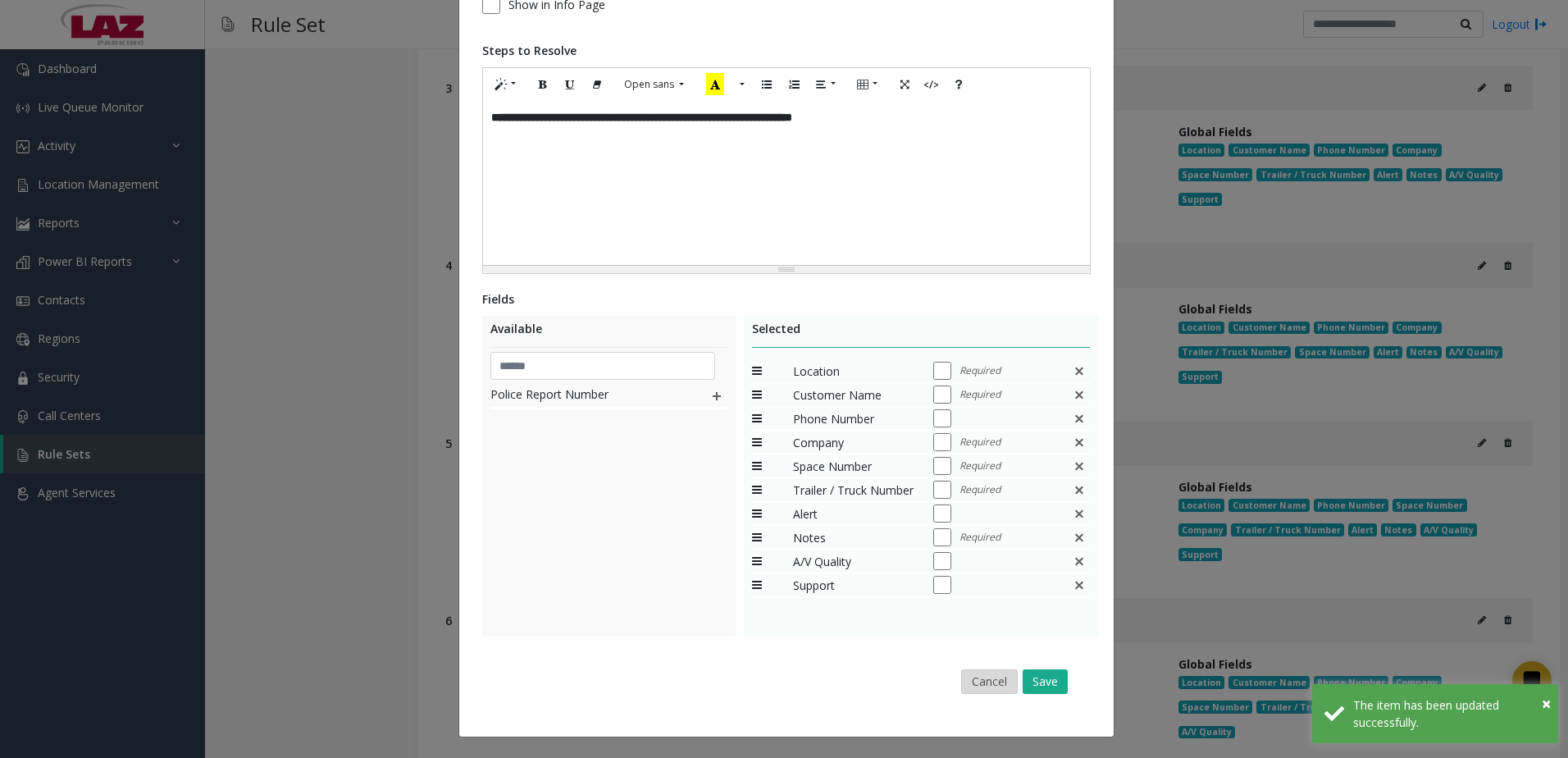
drag, startPoint x: 992, startPoint y: 680, endPoint x: 999, endPoint y: 674, distance: 9.2
click at [992, 680] on button "Cancel" at bounding box center [990, 681] width 56 height 25
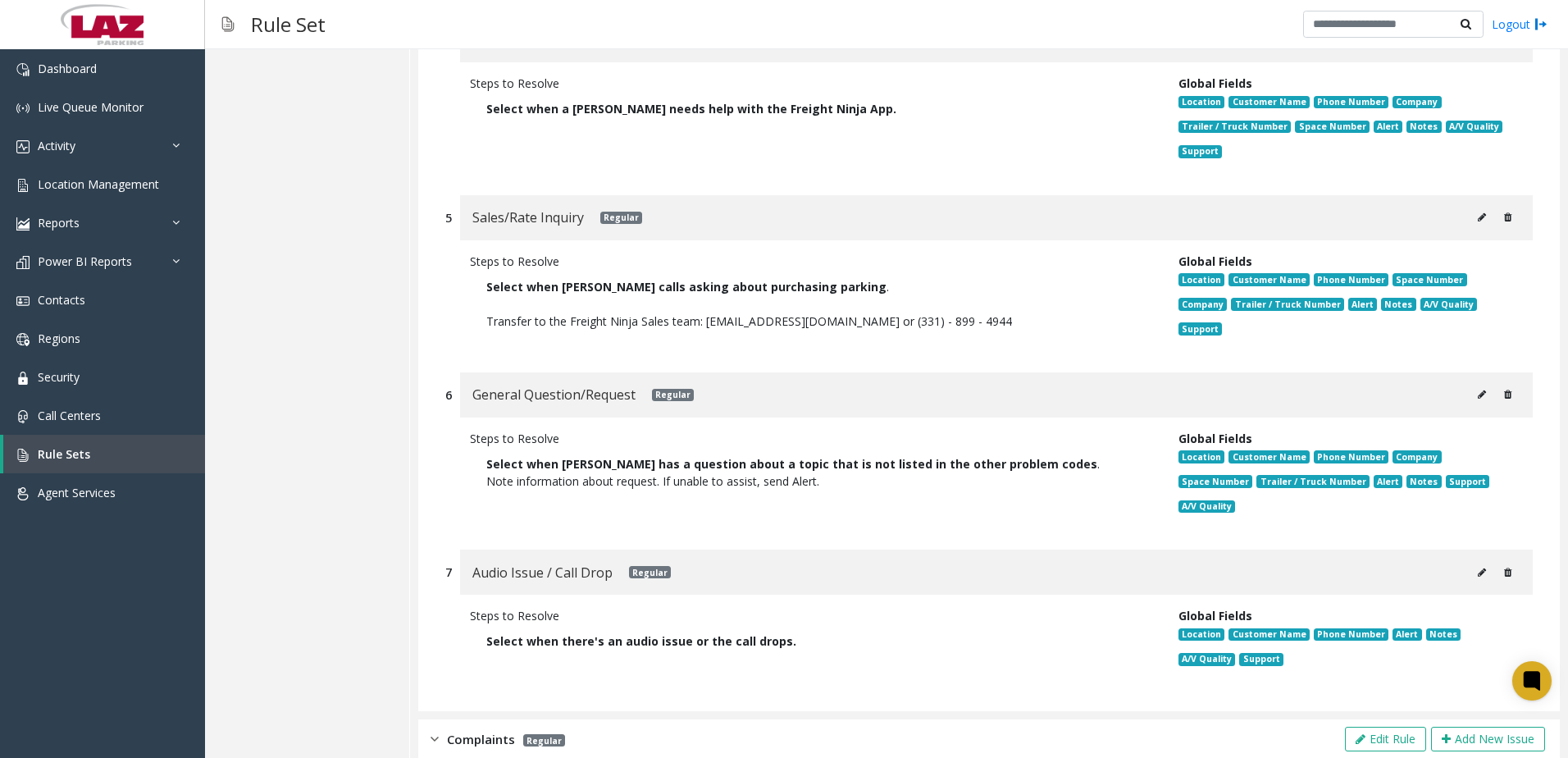
scroll to position [749, 0]
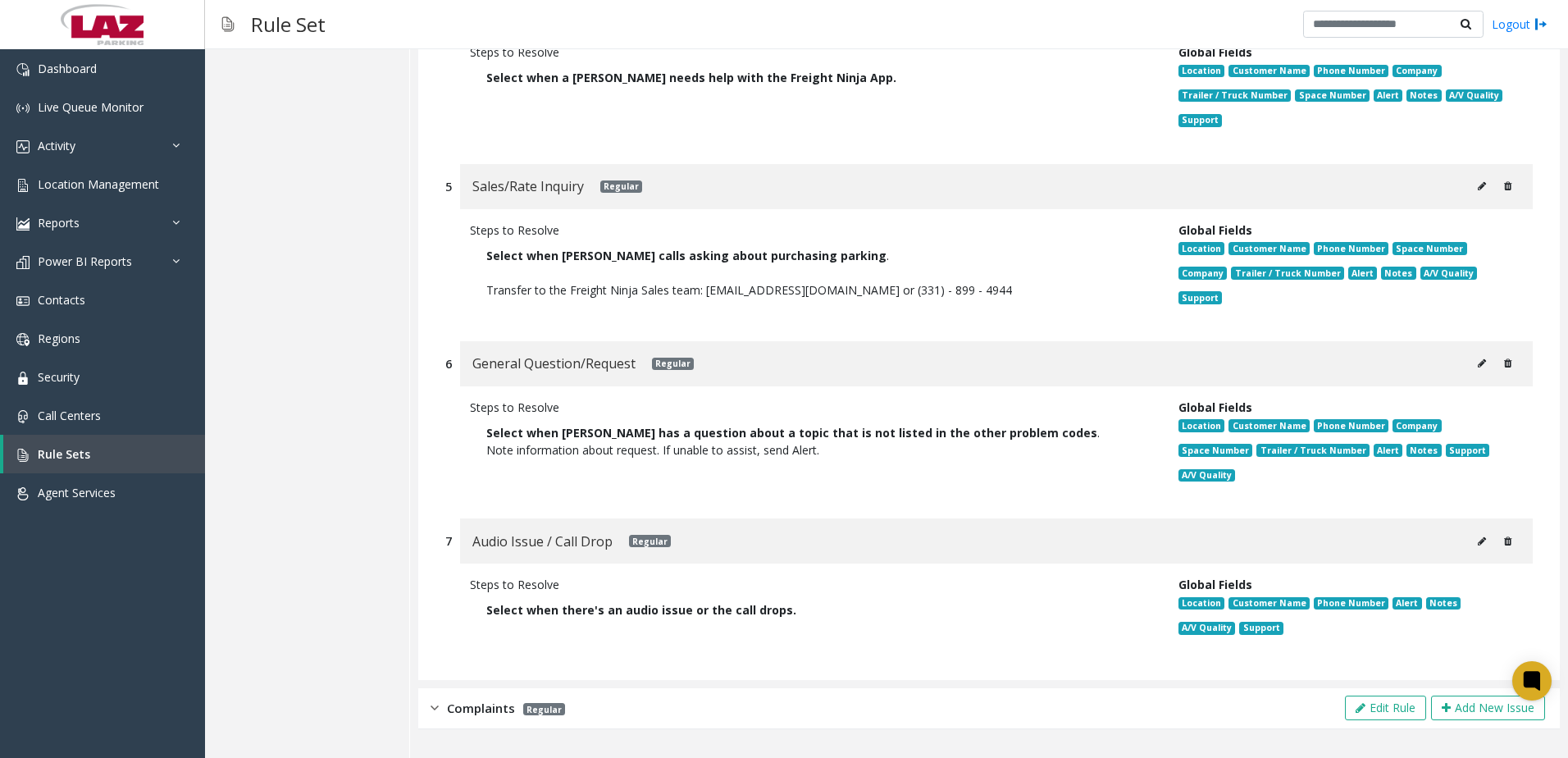
click at [491, 714] on span "Complaints" at bounding box center [480, 708] width 68 height 19
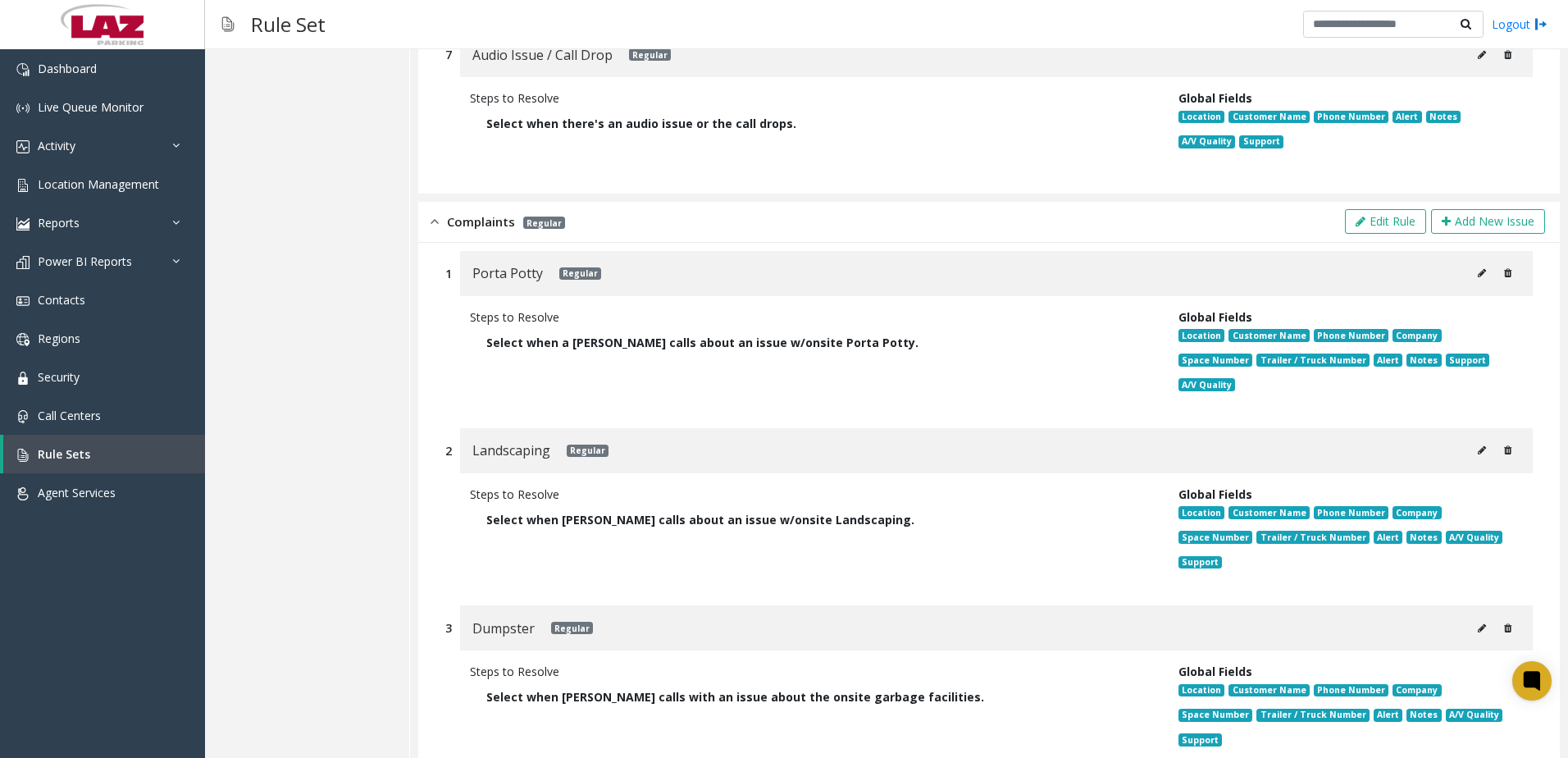
scroll to position [1241, 0]
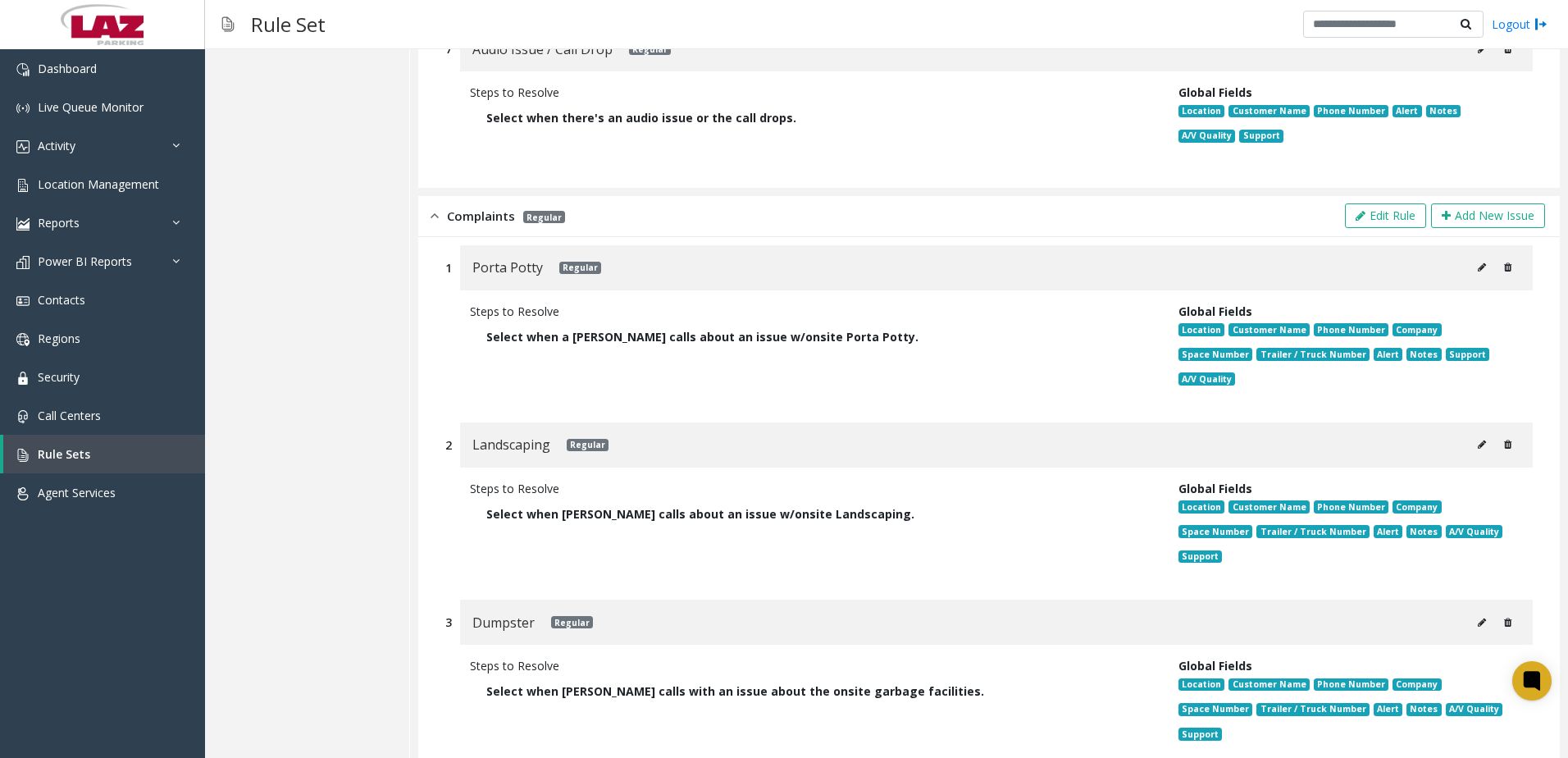
click at [1468, 263] on button at bounding box center [1482, 267] width 26 height 25
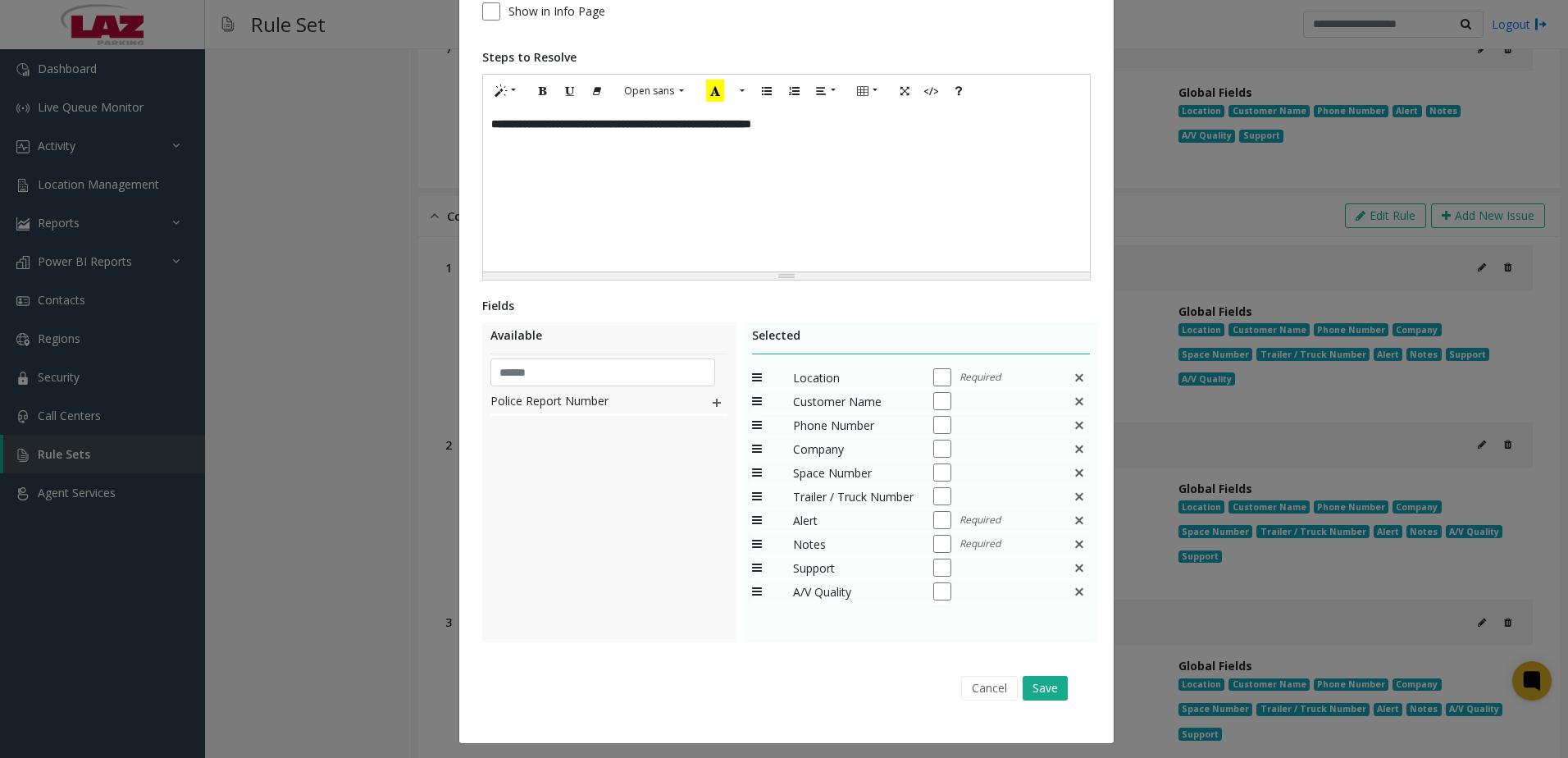
scroll to position [249, 0]
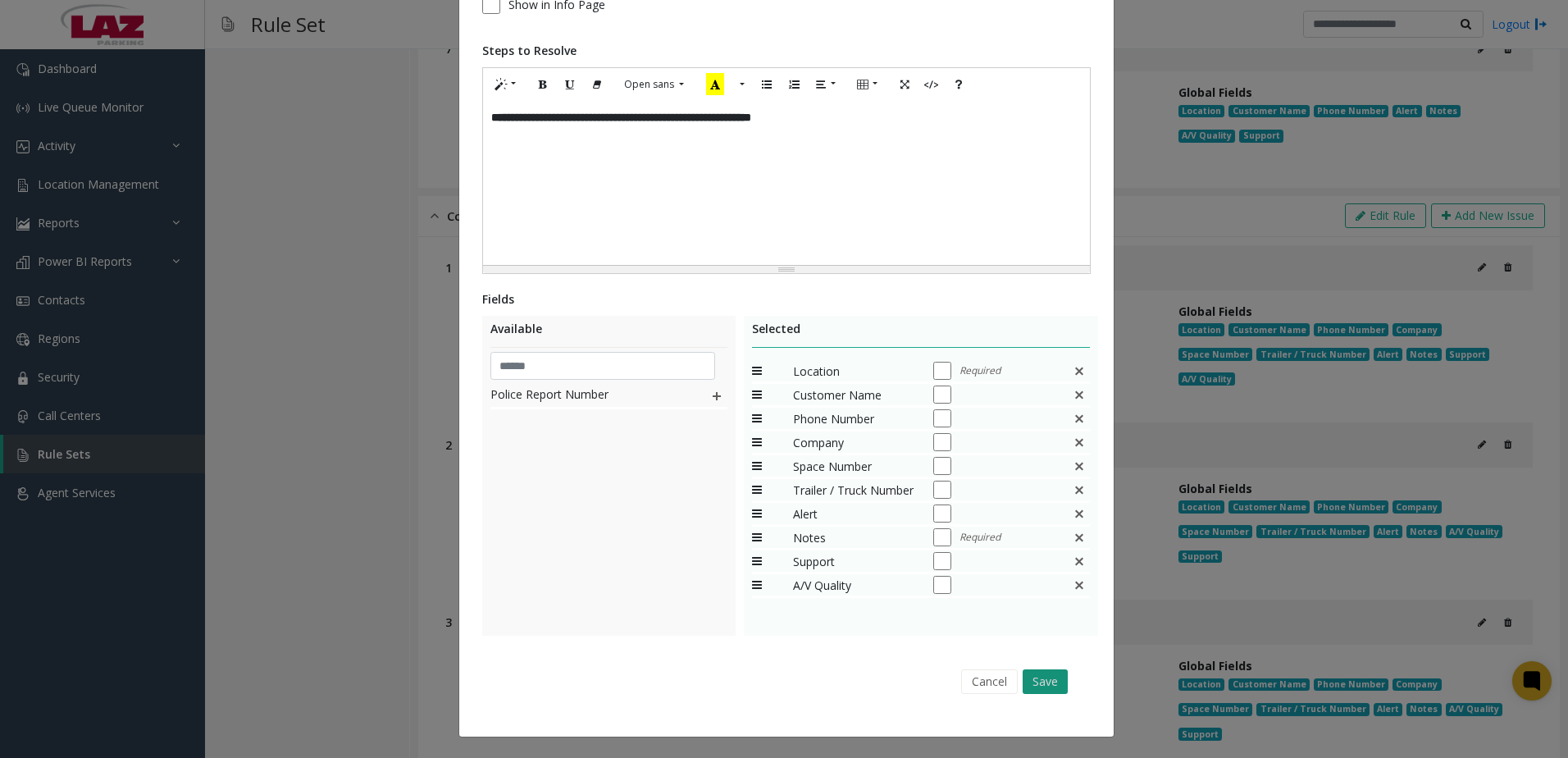
click at [1037, 687] on button "Save" at bounding box center [1044, 681] width 45 height 25
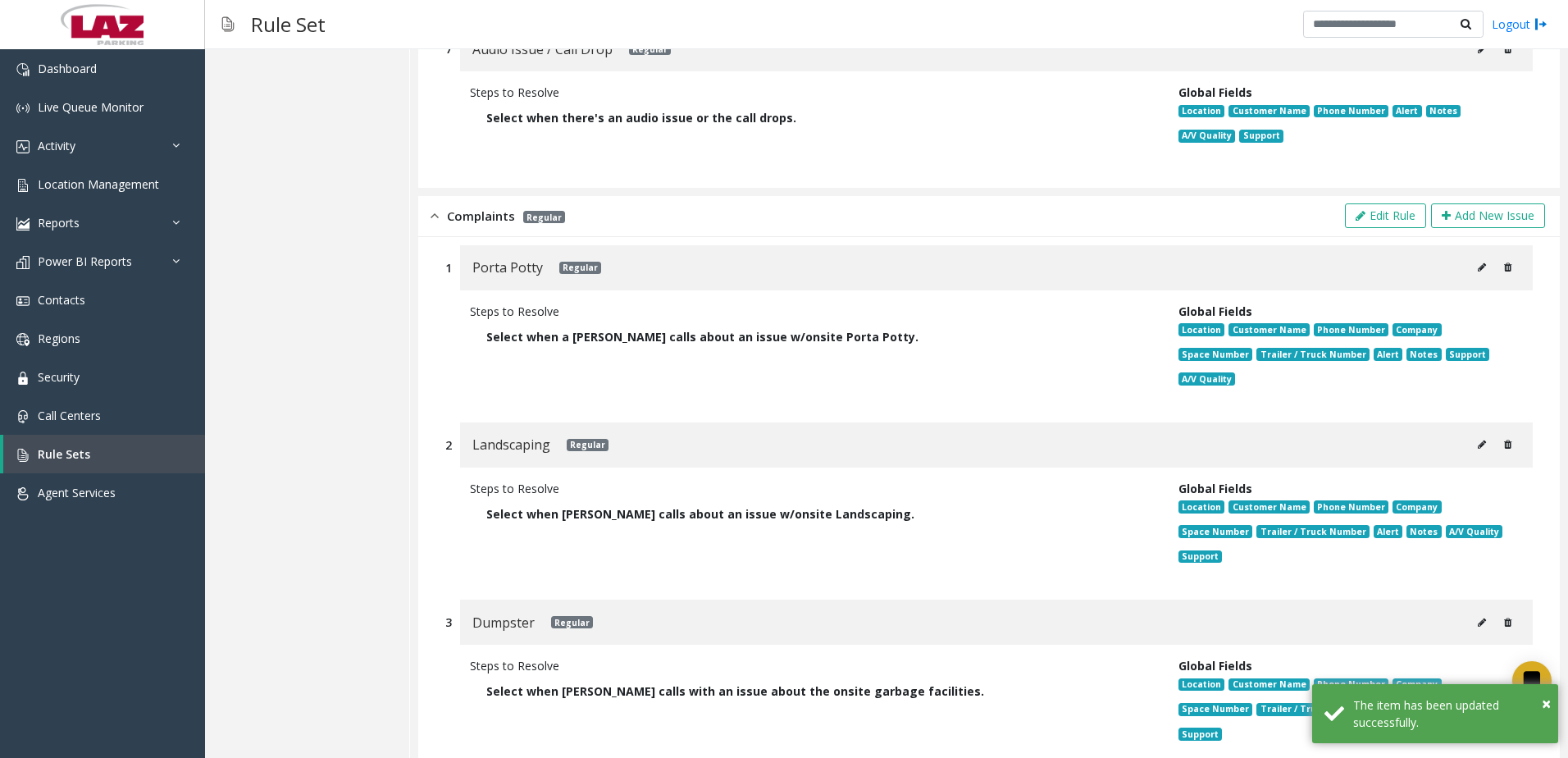
click at [1475, 443] on button at bounding box center [1482, 444] width 26 height 25
type input "**********"
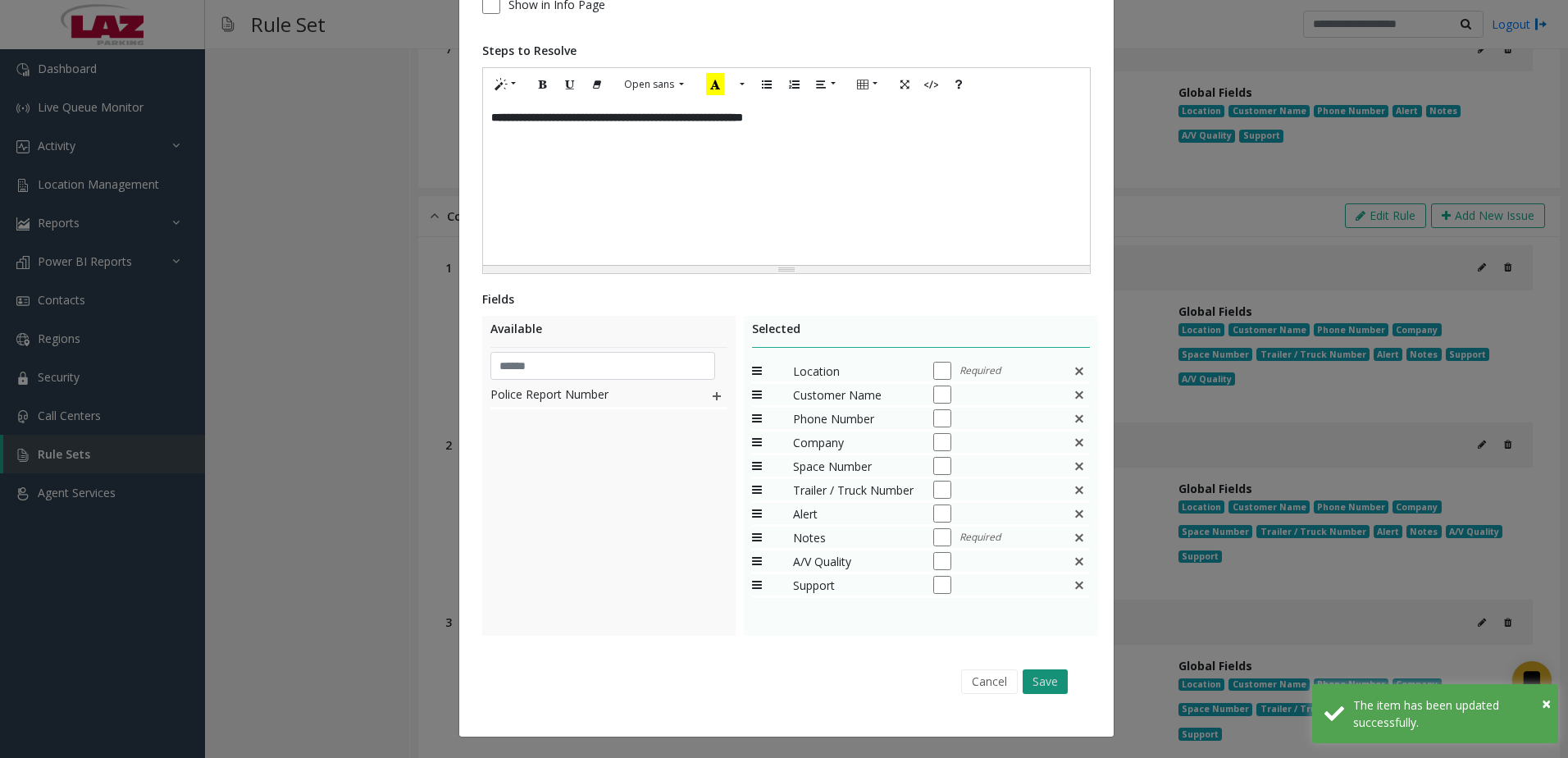
click at [1042, 687] on button "Save" at bounding box center [1044, 681] width 45 height 25
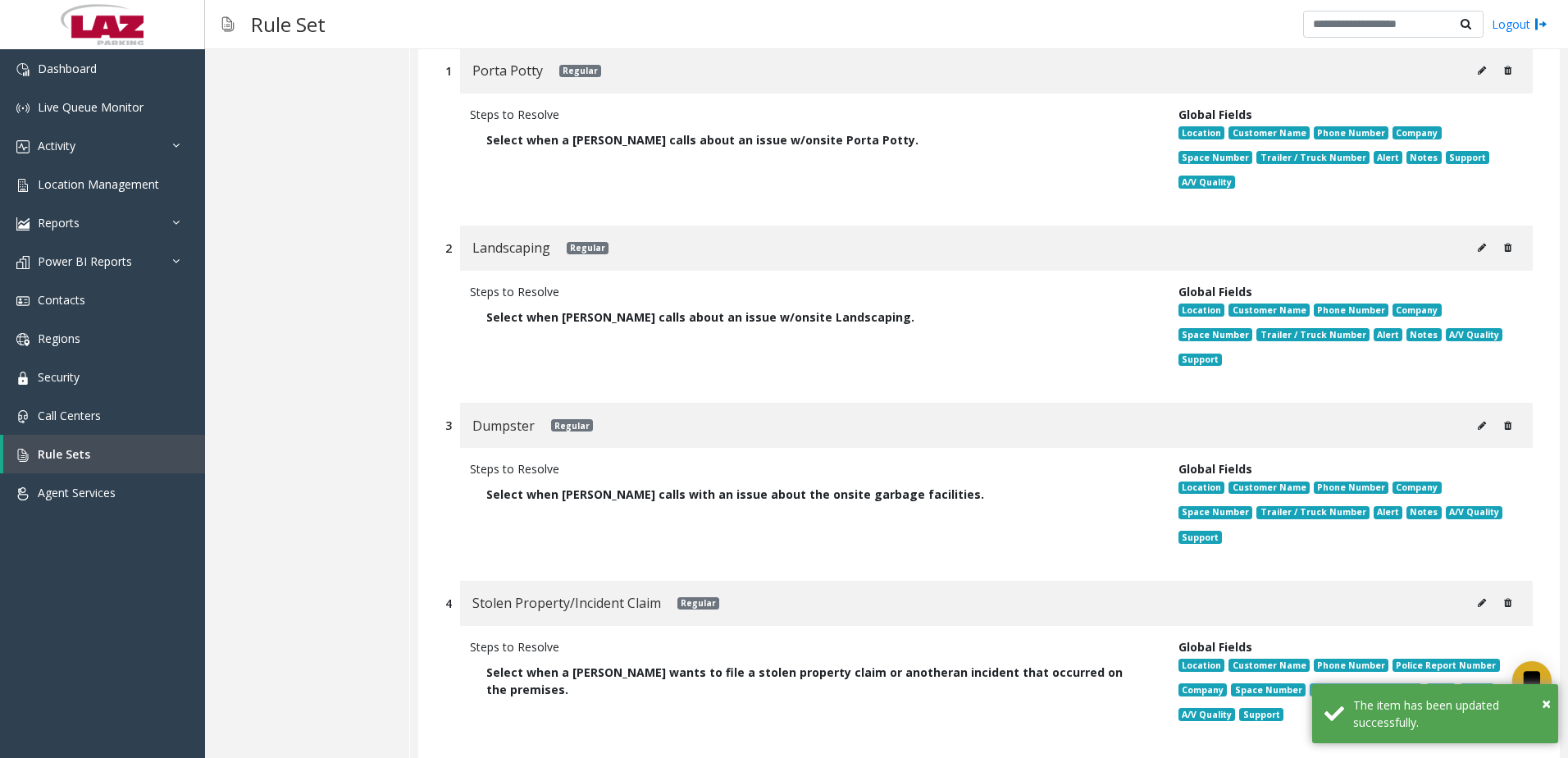
scroll to position [1475, 0]
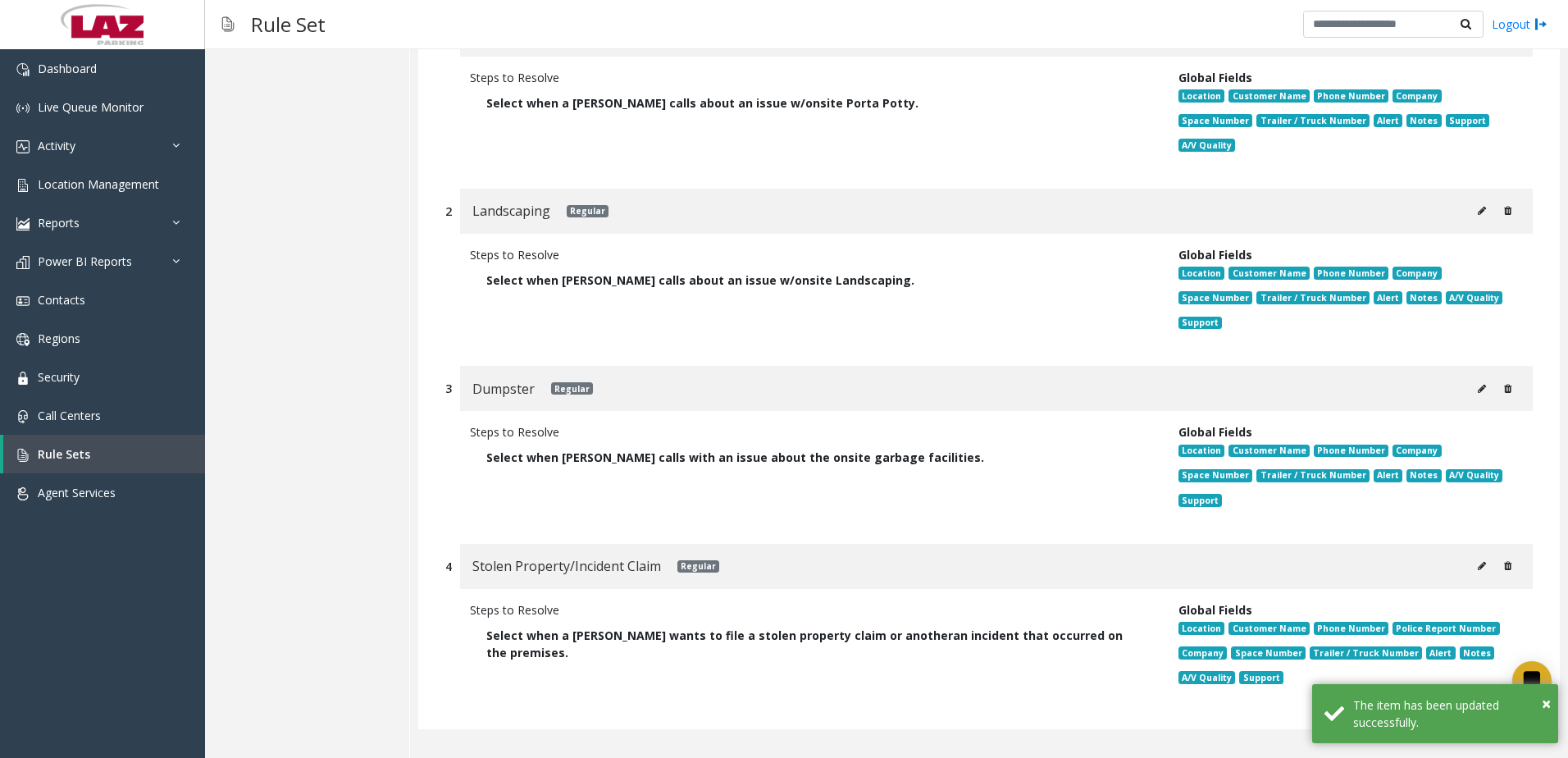
click at [1478, 392] on icon at bounding box center [1482, 388] width 8 height 10
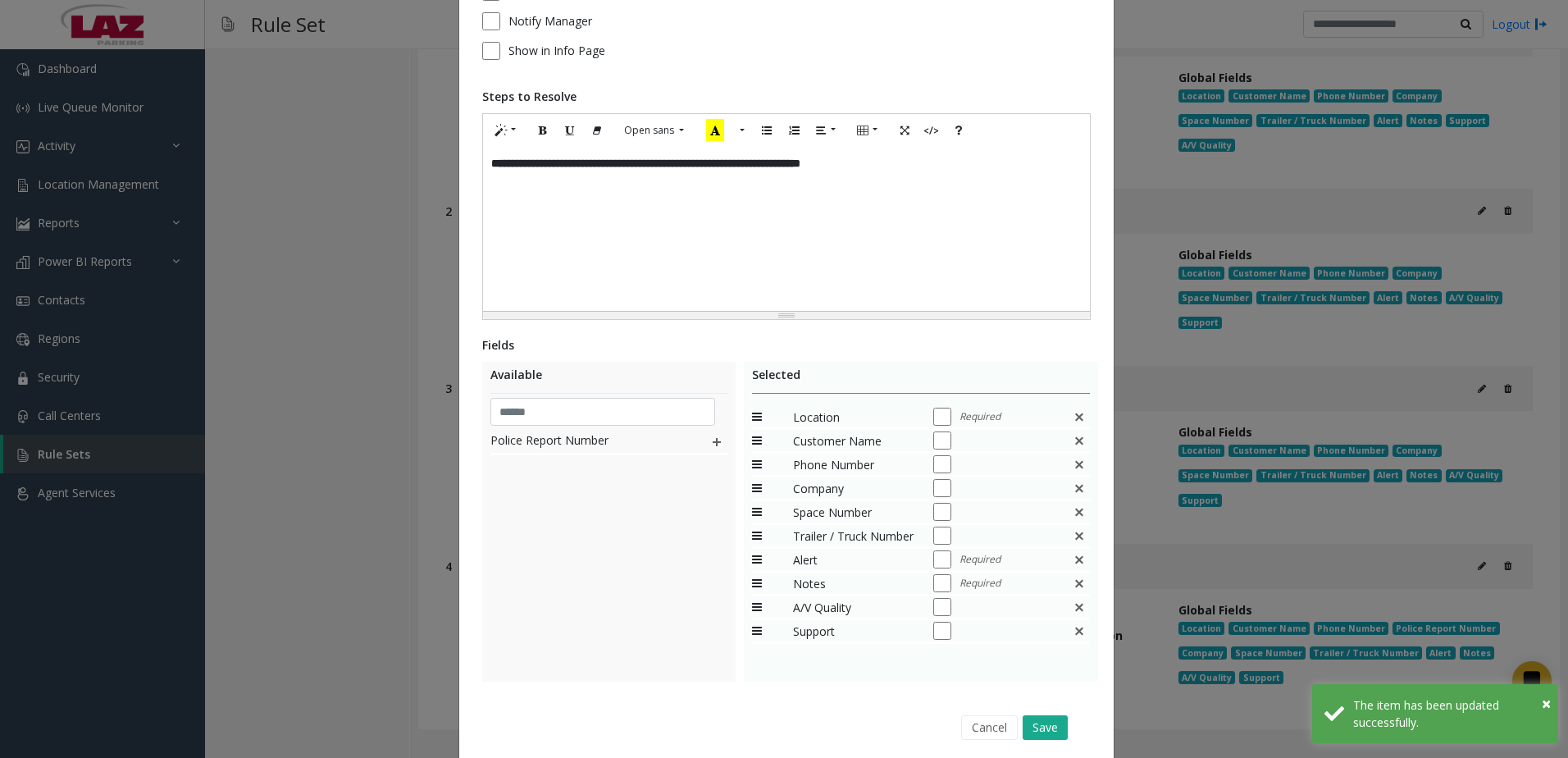
scroll to position [246, 0]
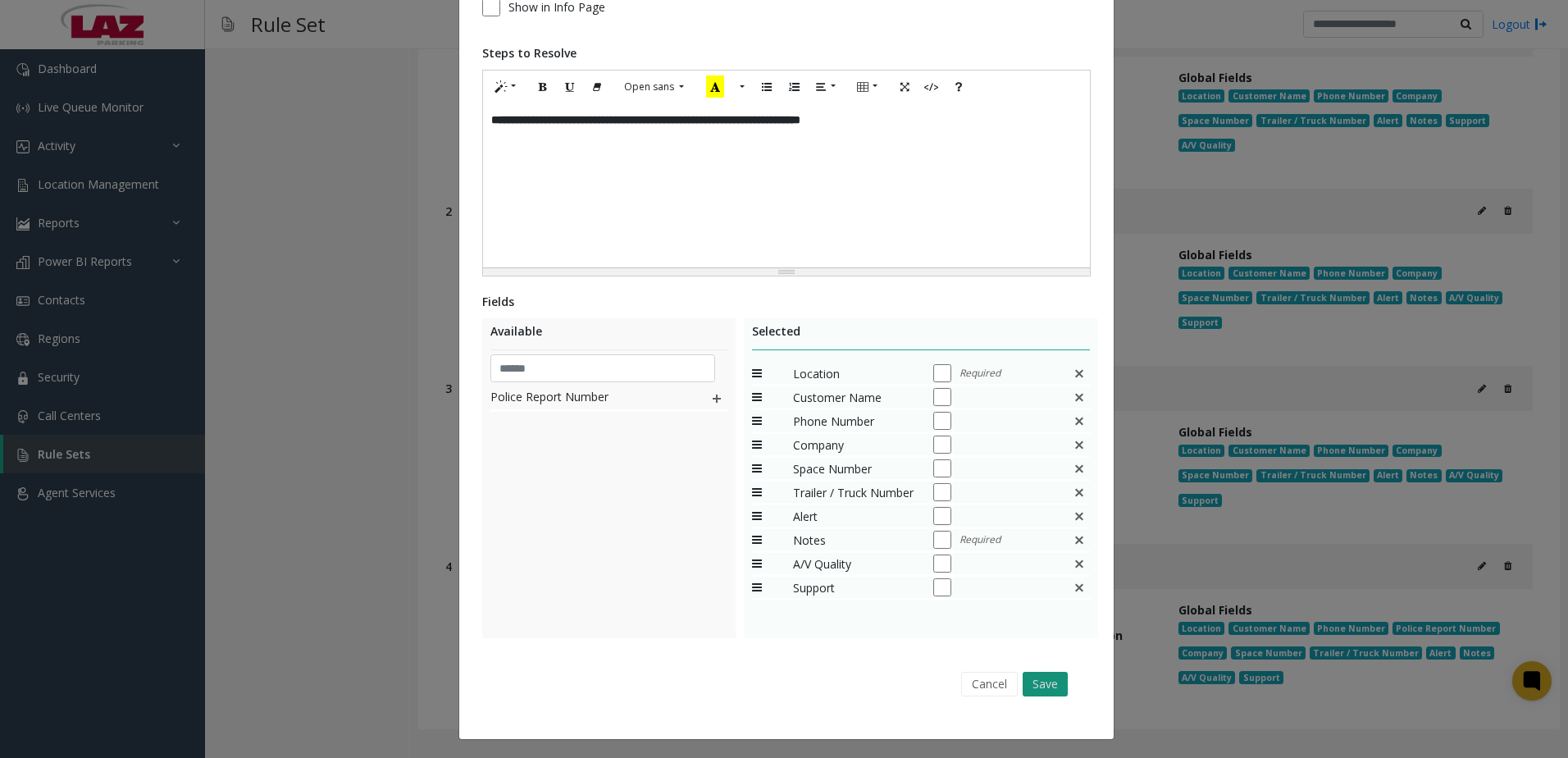
click at [1032, 688] on button "Save" at bounding box center [1044, 684] width 45 height 25
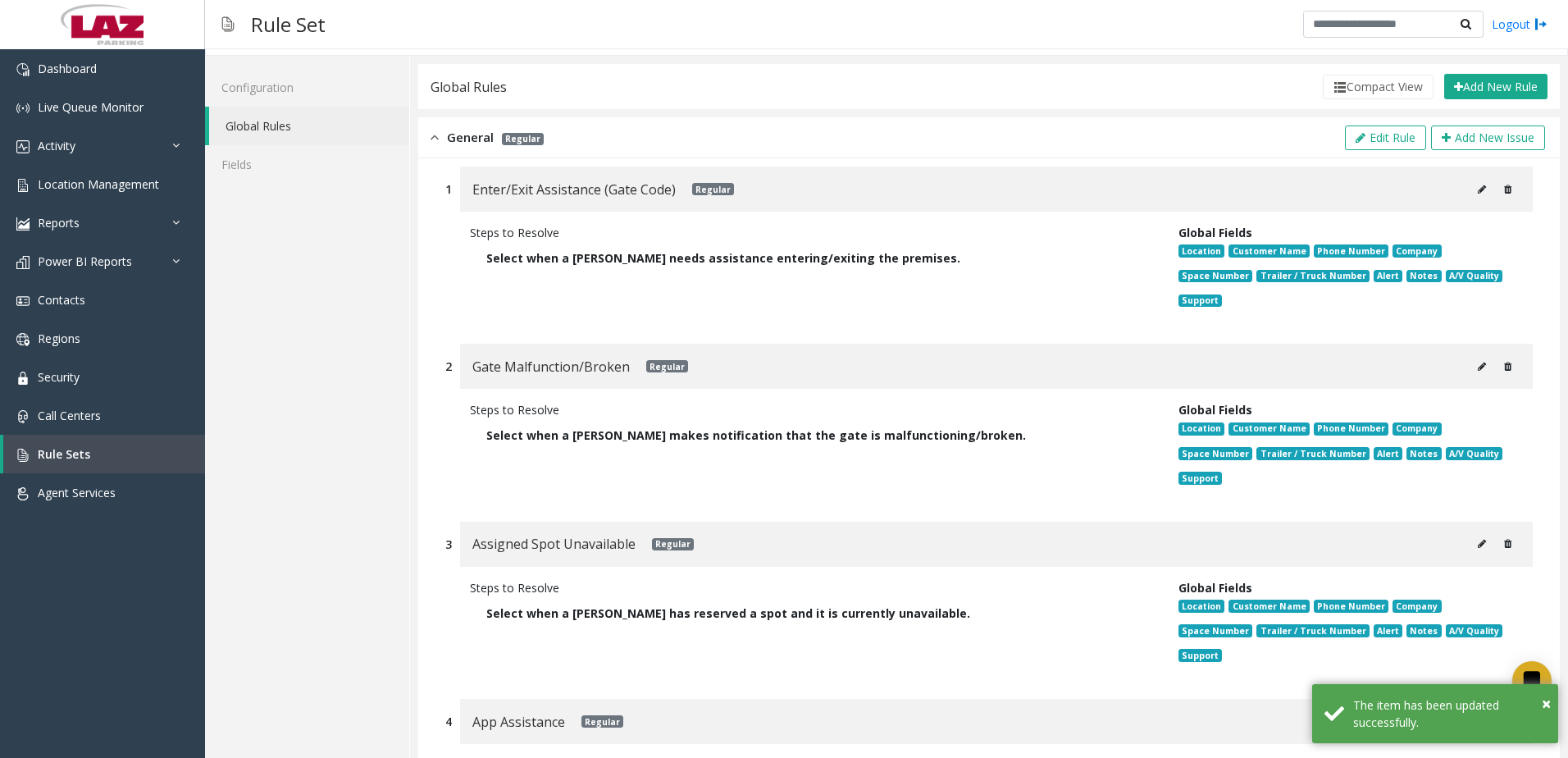
scroll to position [0, 0]
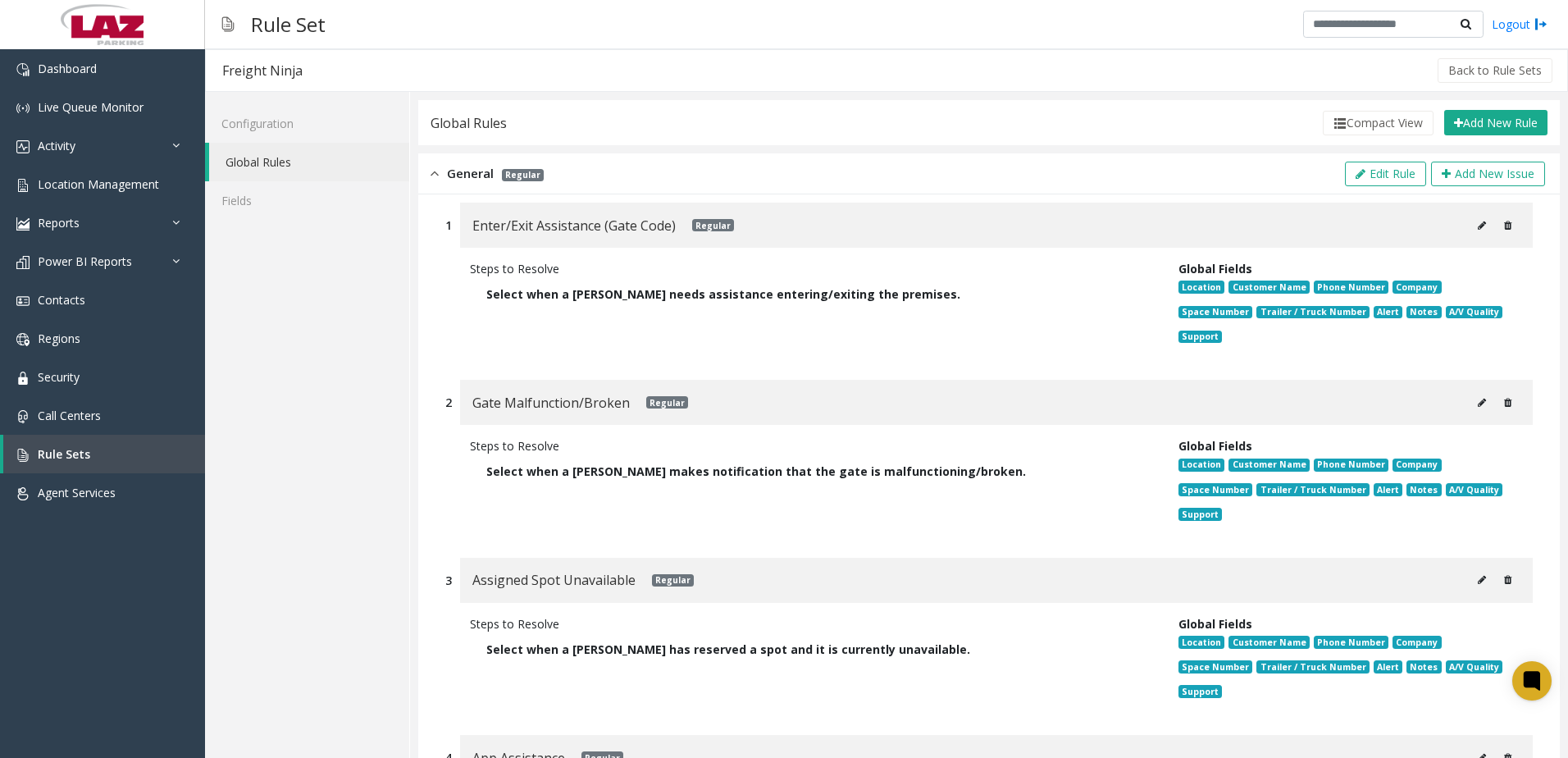
click at [1478, 220] on icon at bounding box center [1482, 225] width 8 height 10
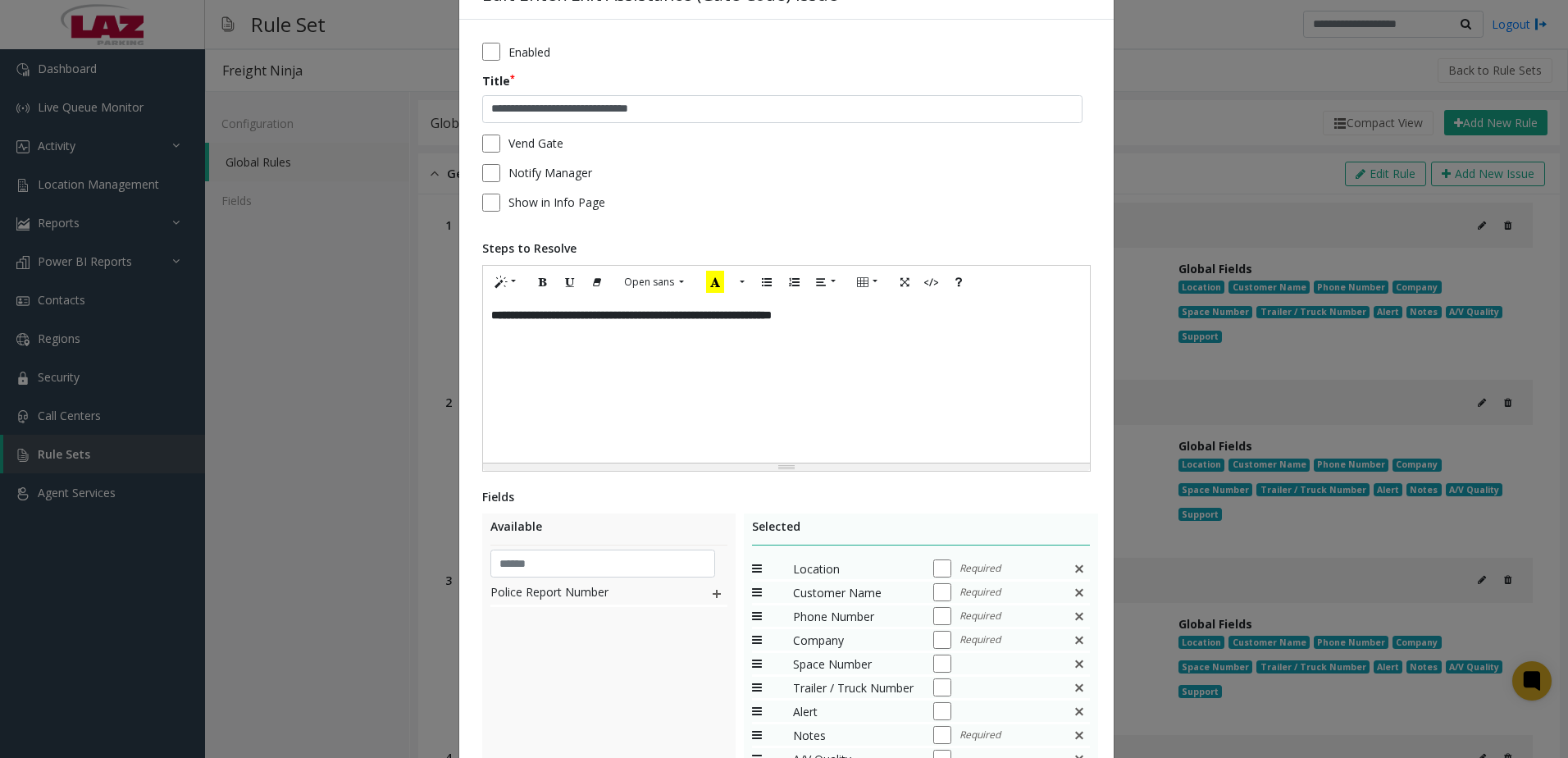
scroll to position [249, 0]
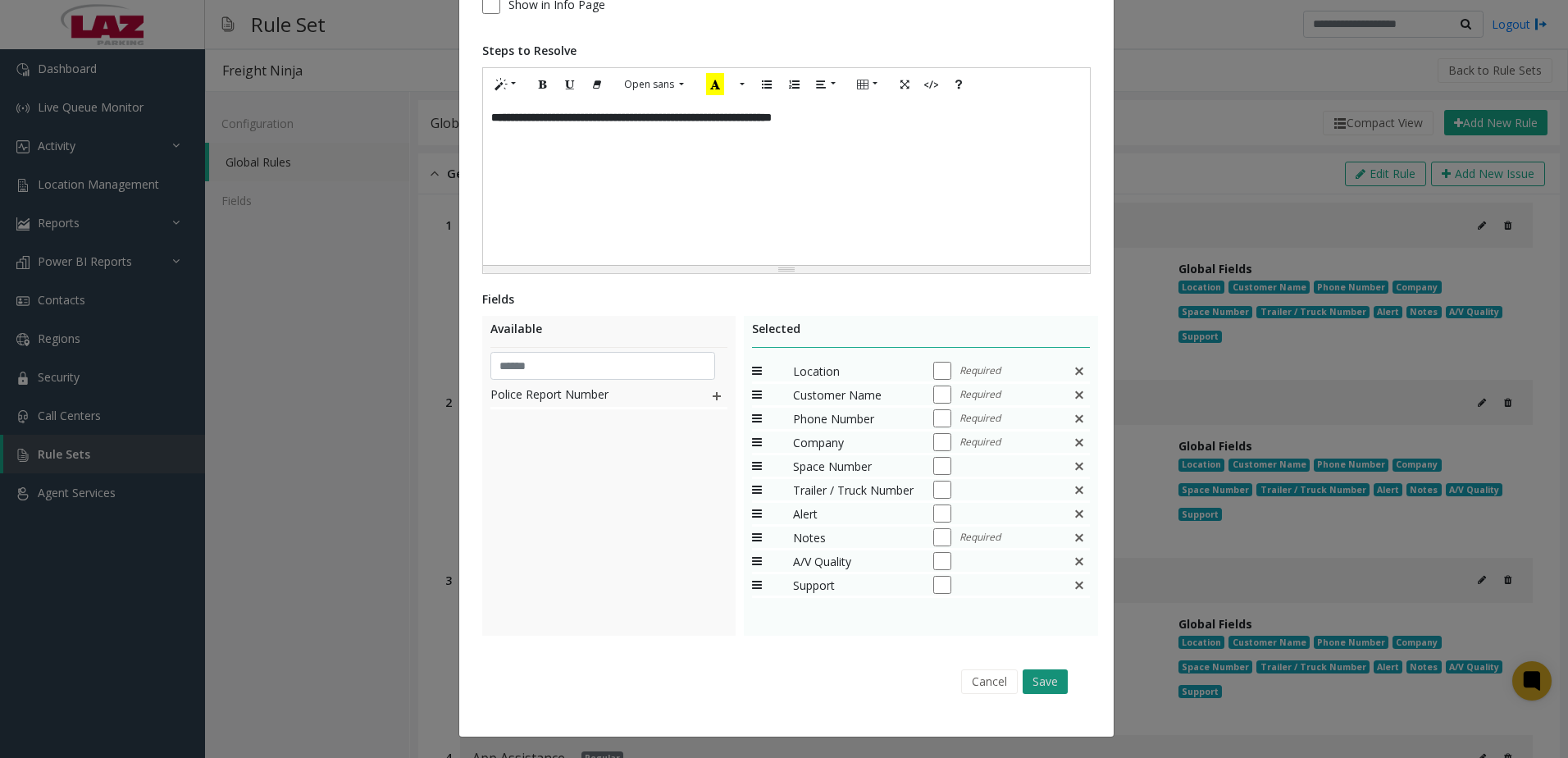
click at [1056, 677] on button "Save" at bounding box center [1044, 681] width 45 height 25
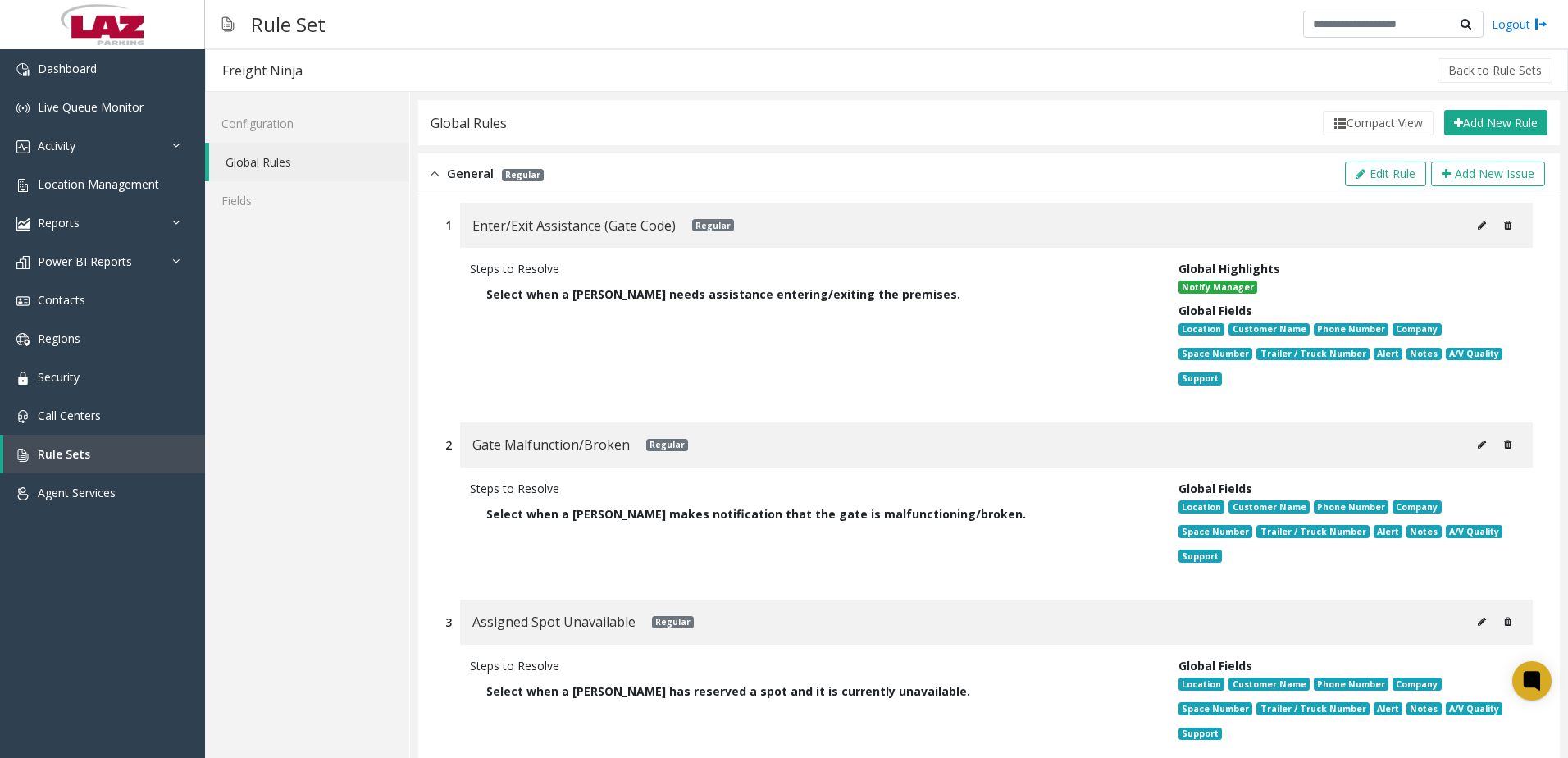
click at [1478, 225] on icon at bounding box center [1482, 225] width 8 height 10
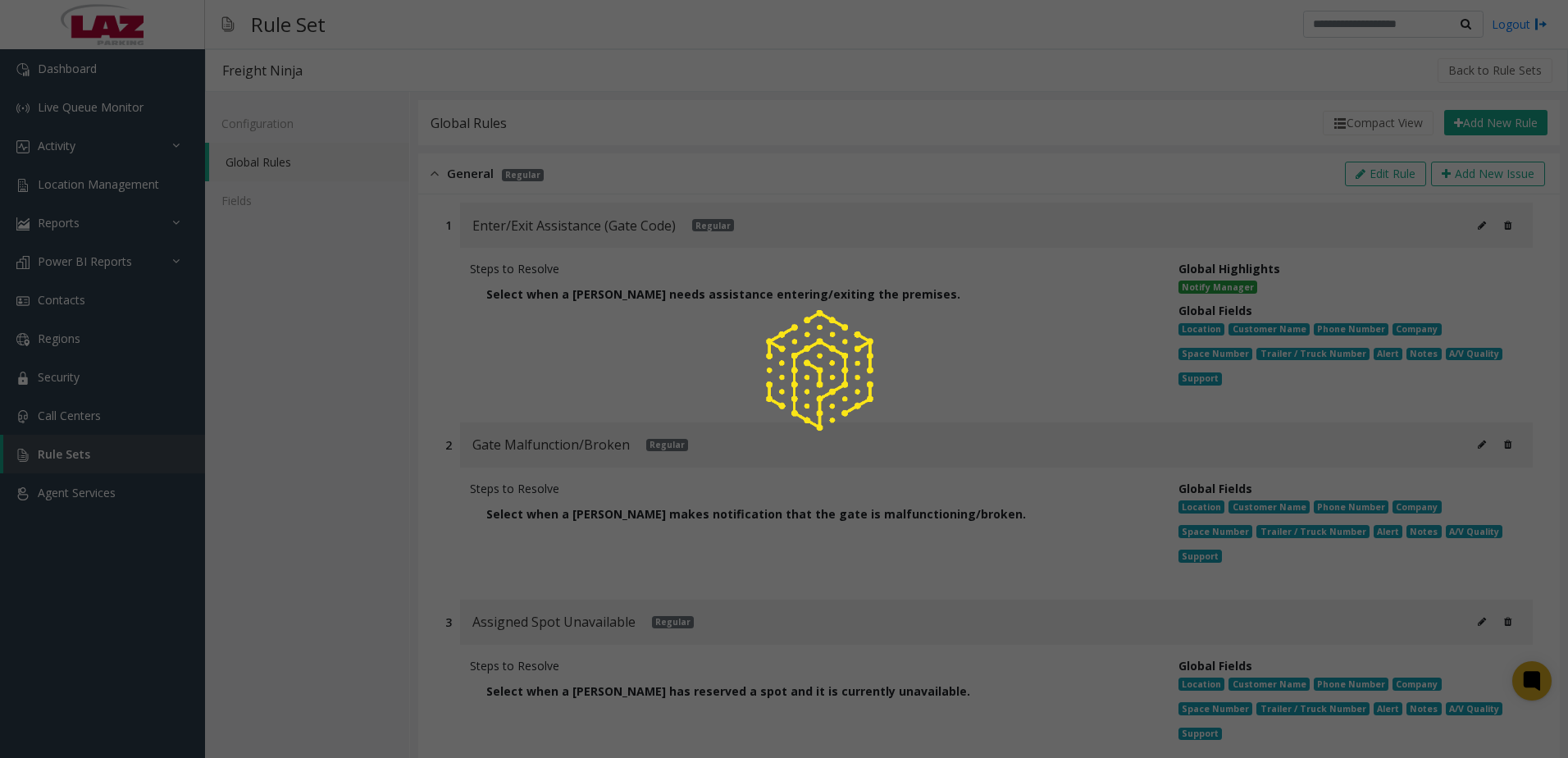
scroll to position [0, 0]
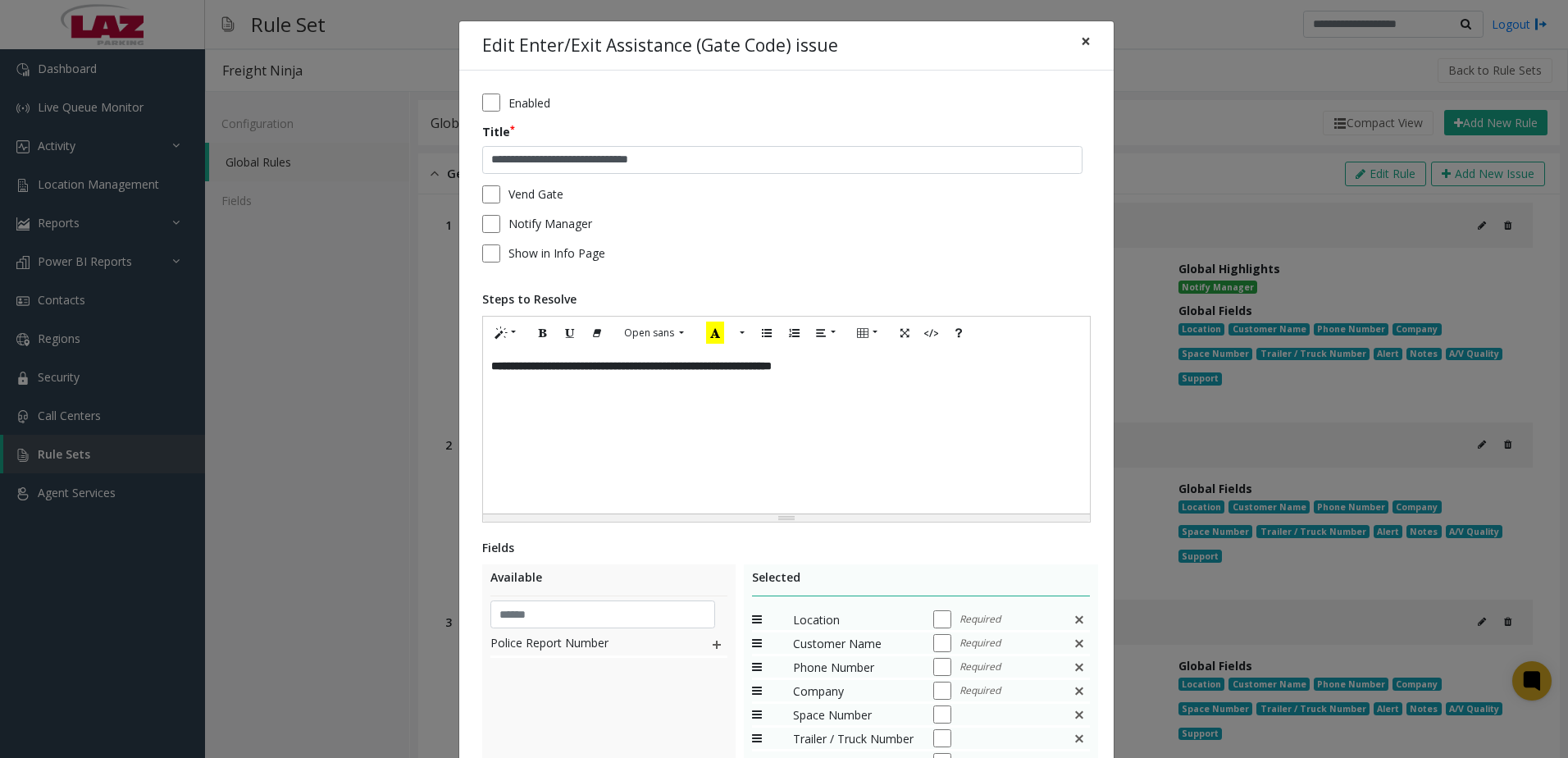
click at [1081, 39] on span "×" at bounding box center [1085, 41] width 10 height 23
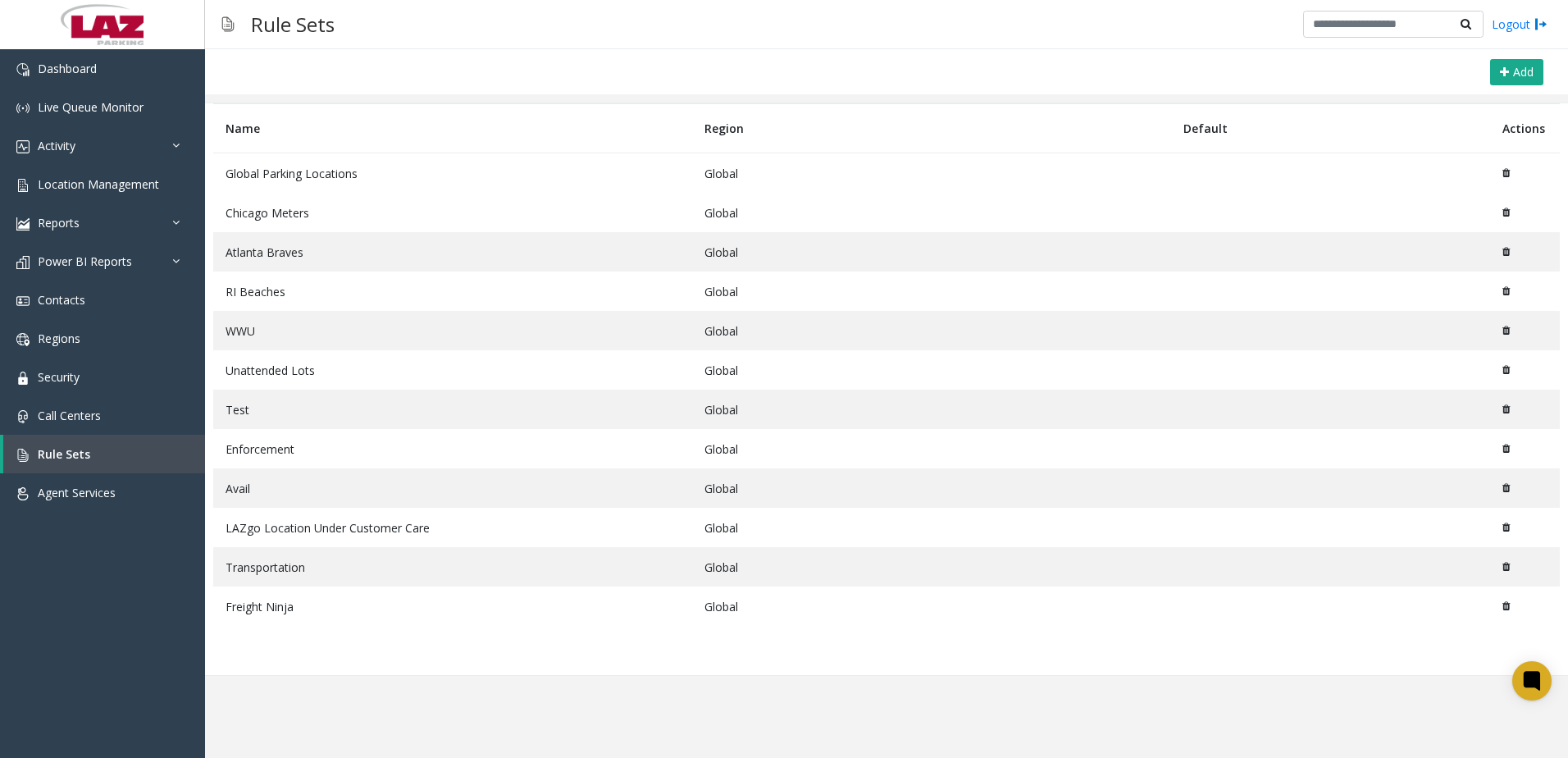
click at [569, 175] on td "Global Parking Locations" at bounding box center [452, 174] width 479 height 41
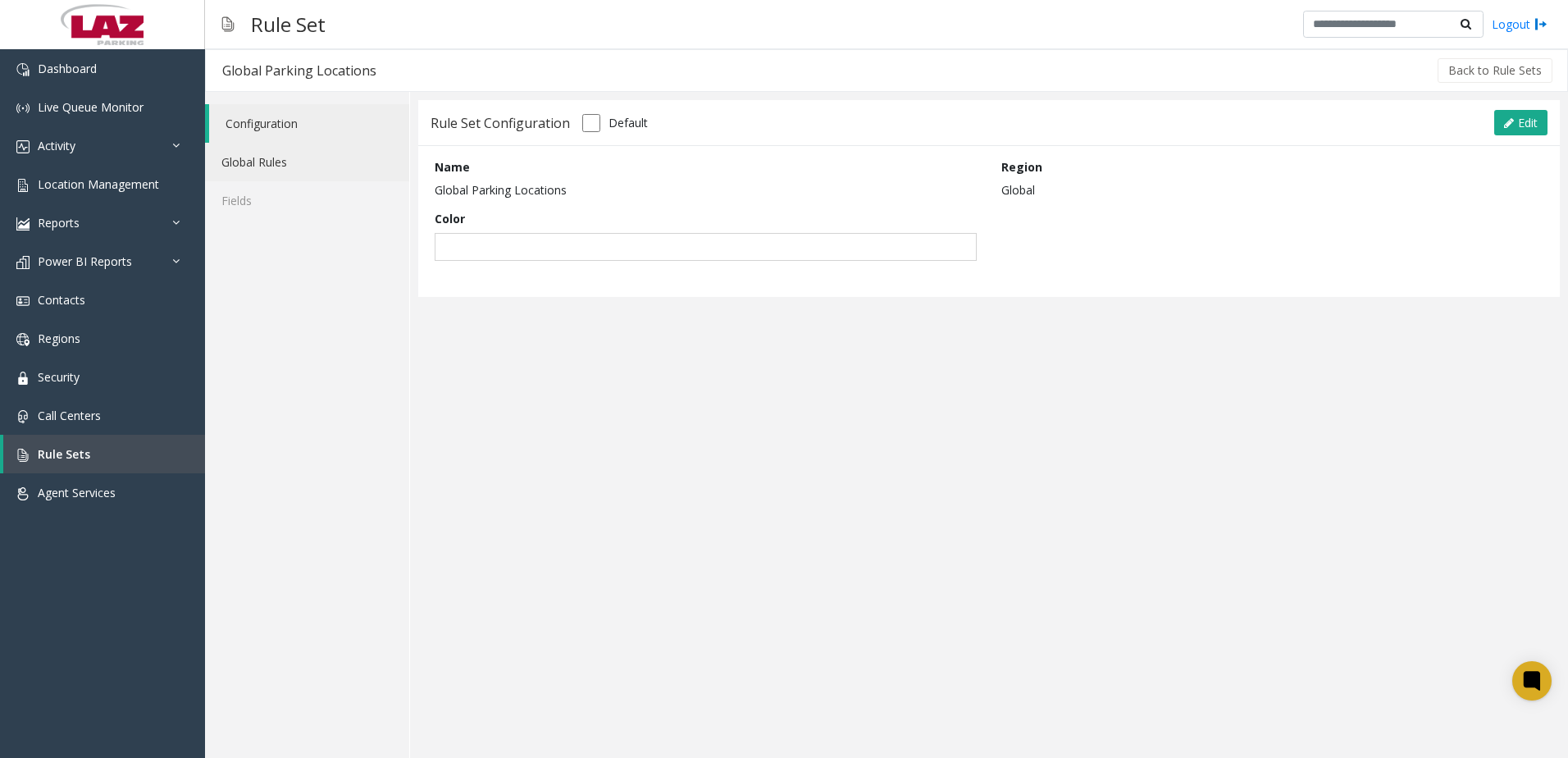
click at [270, 159] on link "Global Rules" at bounding box center [308, 162] width 204 height 39
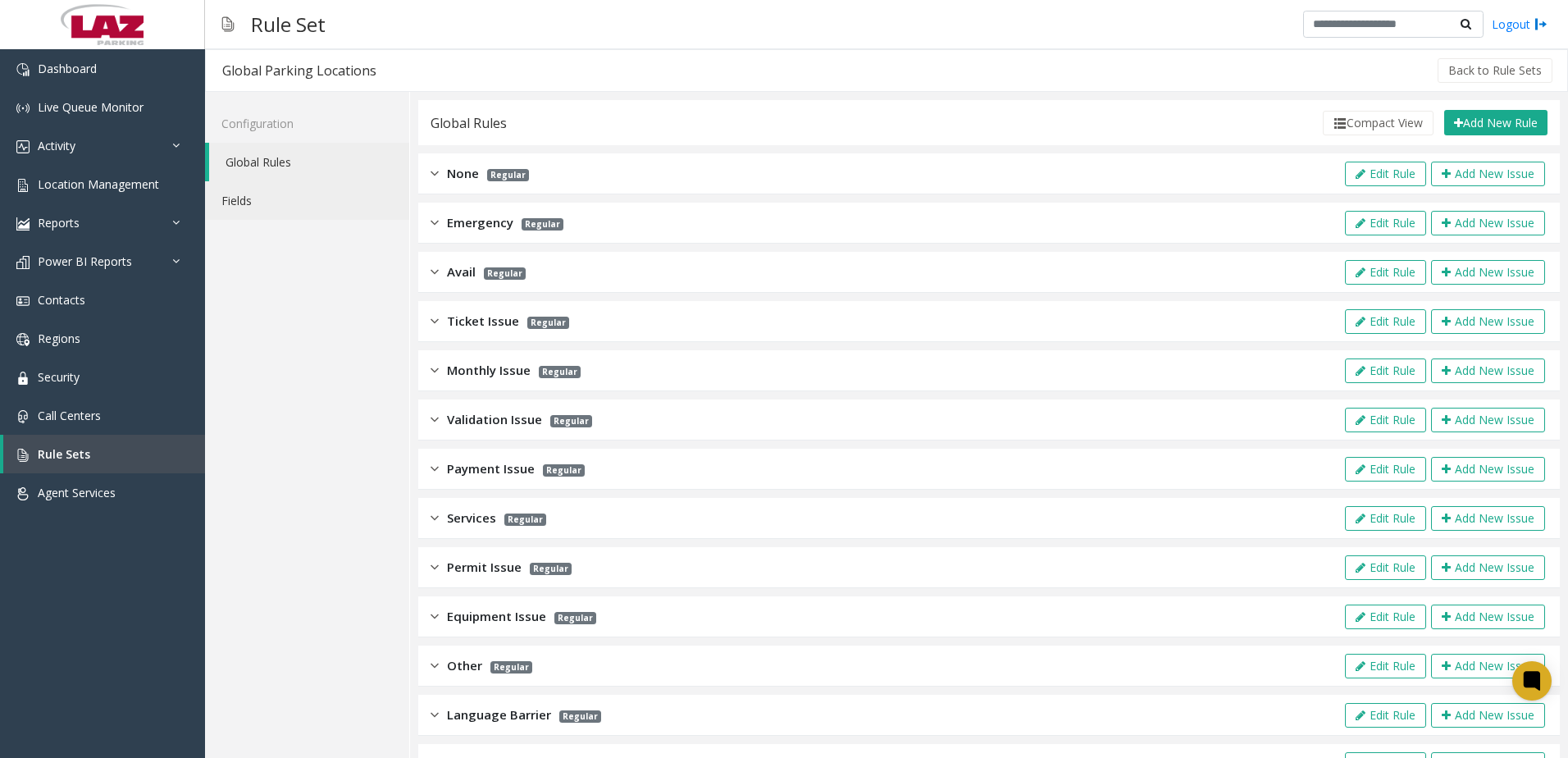
click at [261, 196] on link "Fields" at bounding box center [308, 201] width 204 height 39
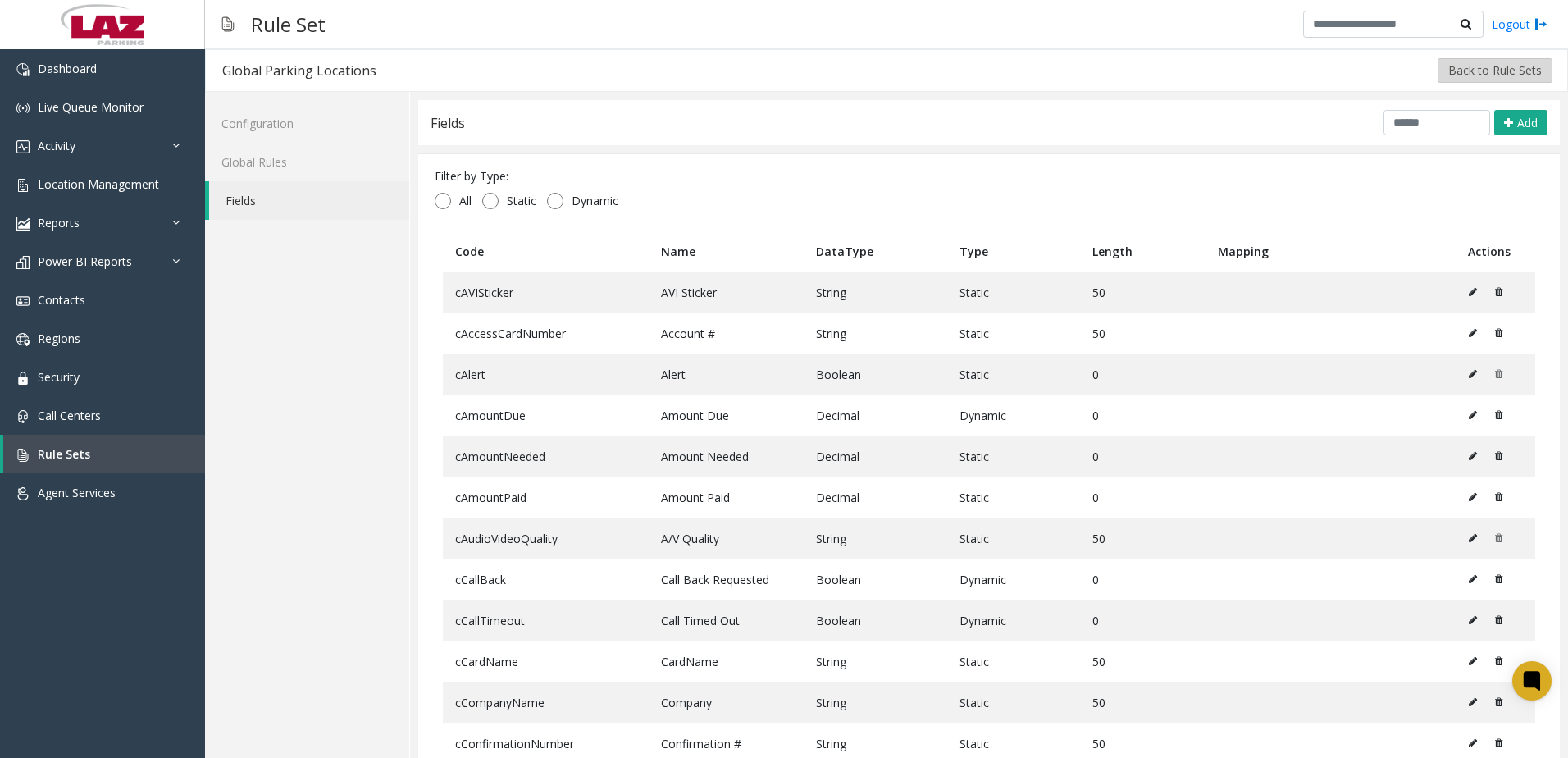
click at [1473, 65] on button "Back to Rule Sets" at bounding box center [1495, 71] width 115 height 25
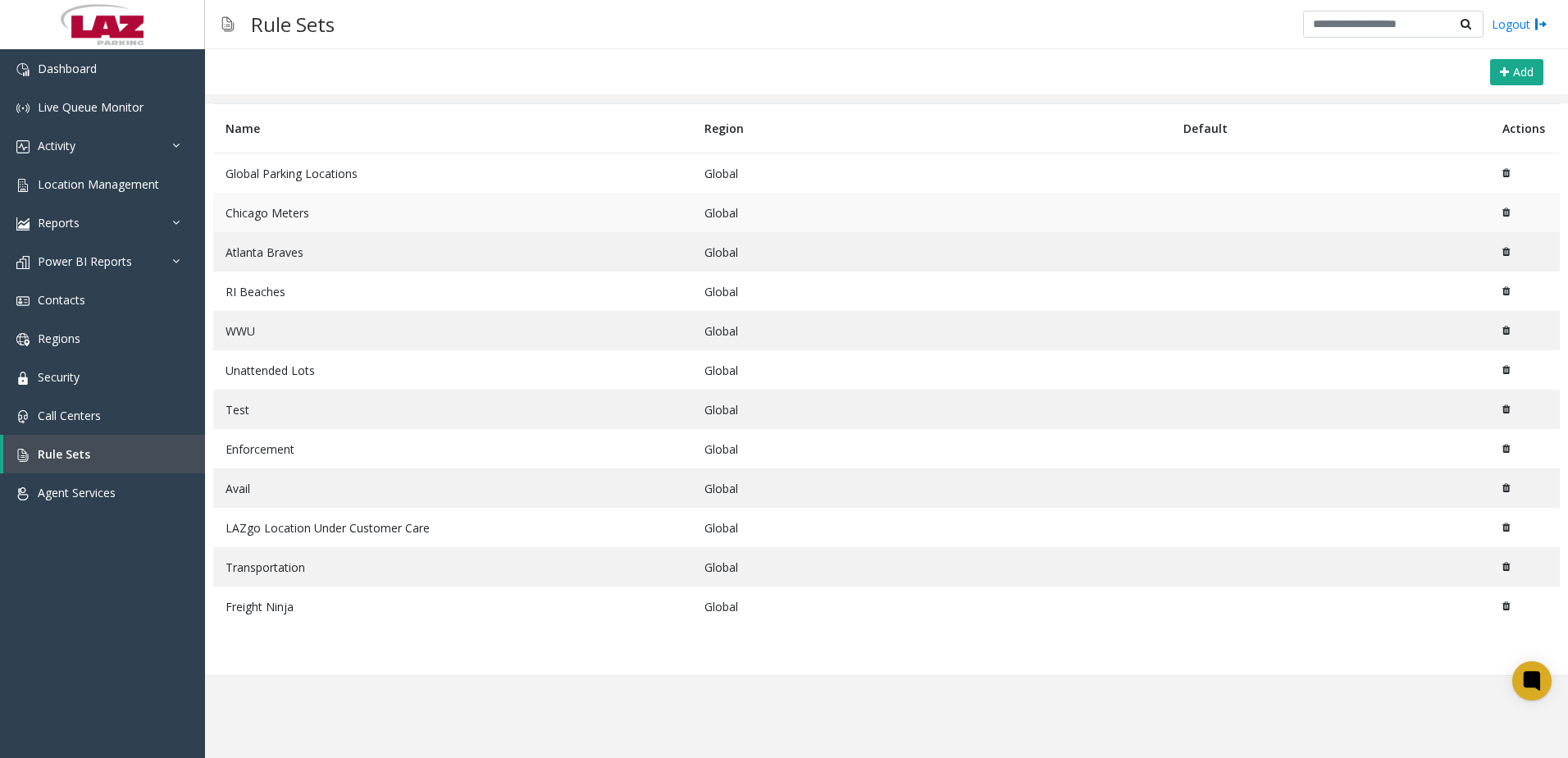
click at [308, 224] on td "Chicago Meters" at bounding box center [452, 212] width 479 height 40
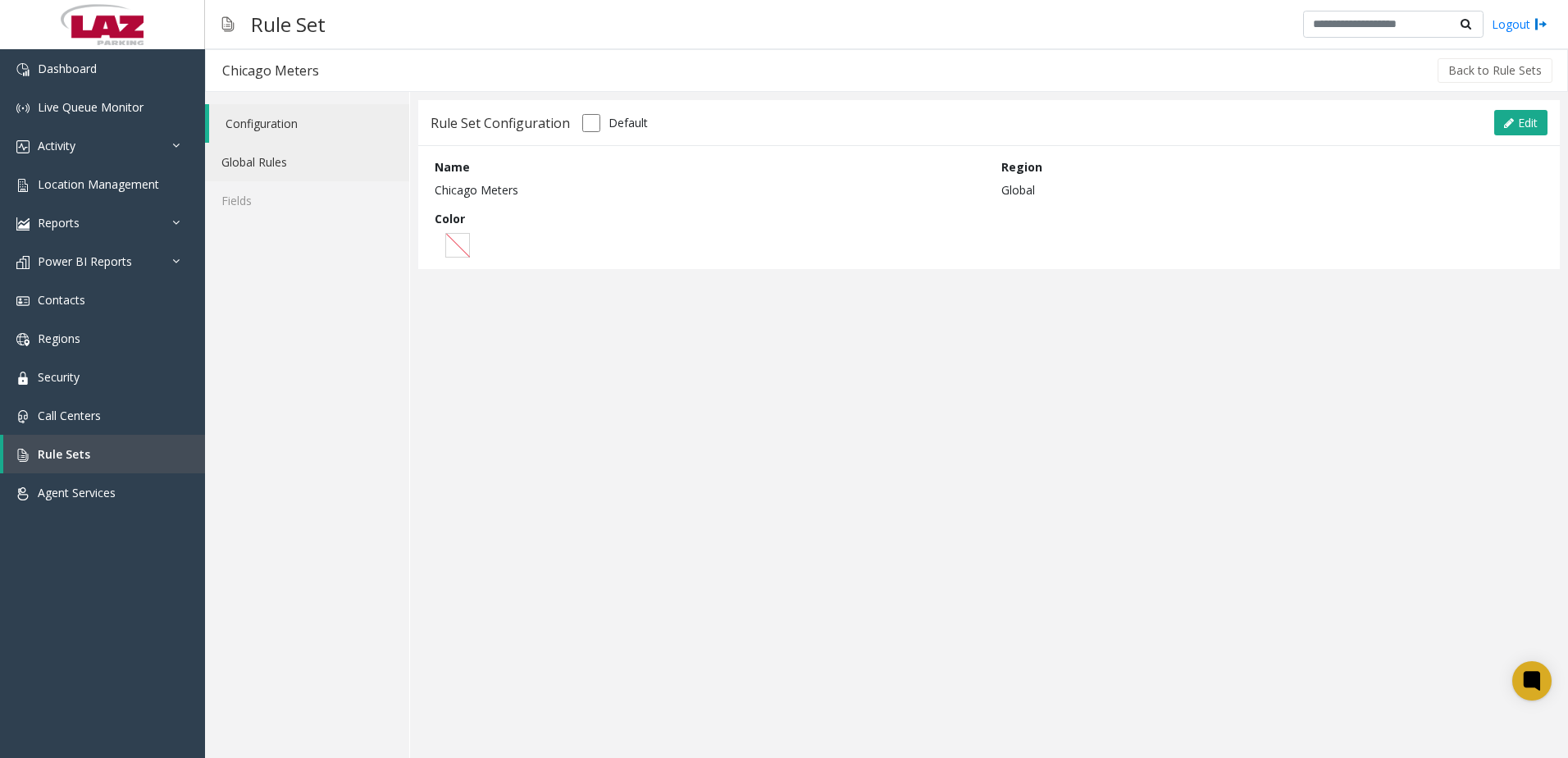
click at [265, 162] on link "Global Rules" at bounding box center [308, 162] width 204 height 39
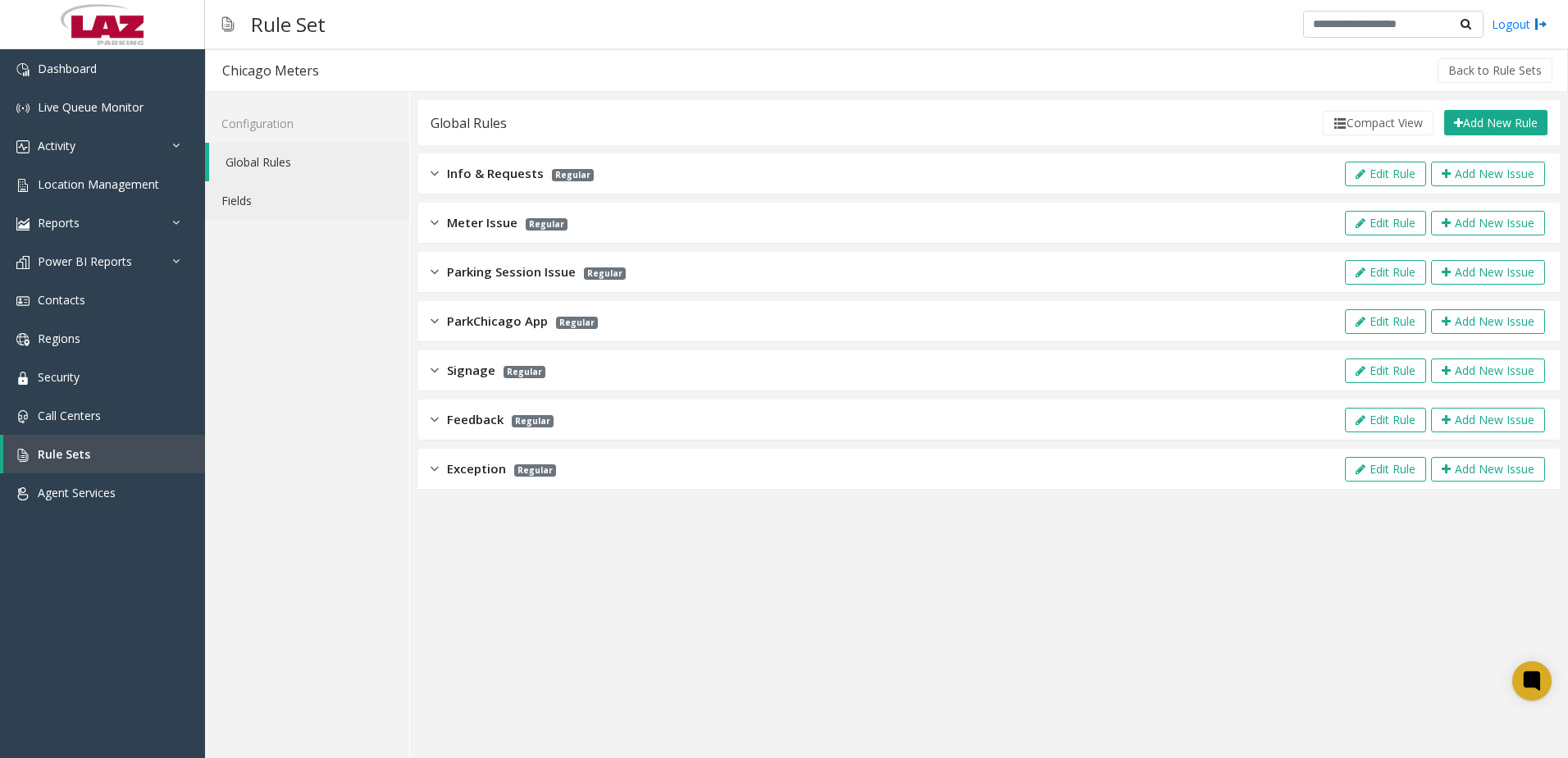
click at [243, 206] on link "Fields" at bounding box center [308, 201] width 204 height 39
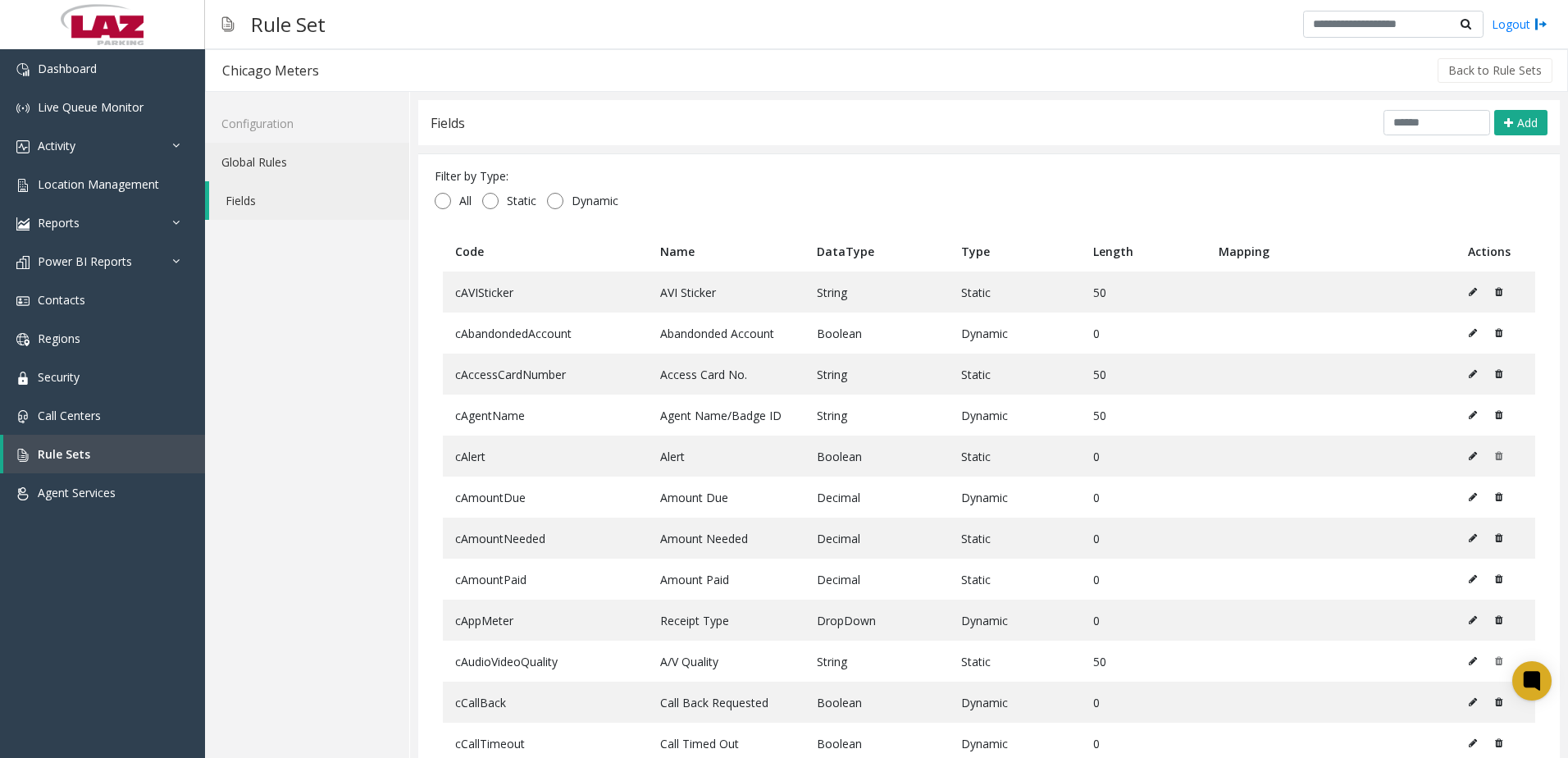
click at [252, 158] on link "Global Rules" at bounding box center [308, 162] width 204 height 39
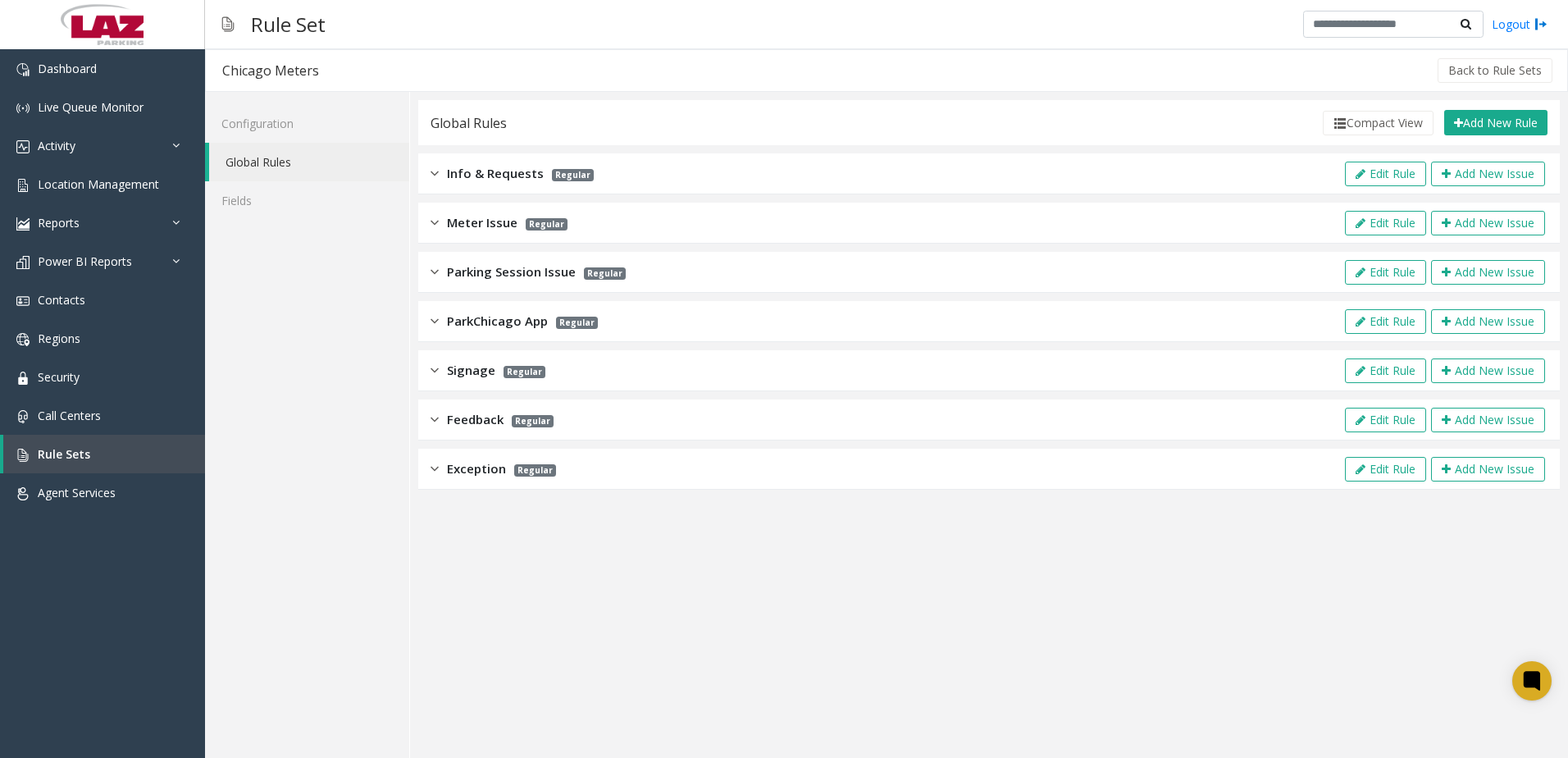
click at [474, 222] on span "Meter Issue" at bounding box center [482, 222] width 71 height 19
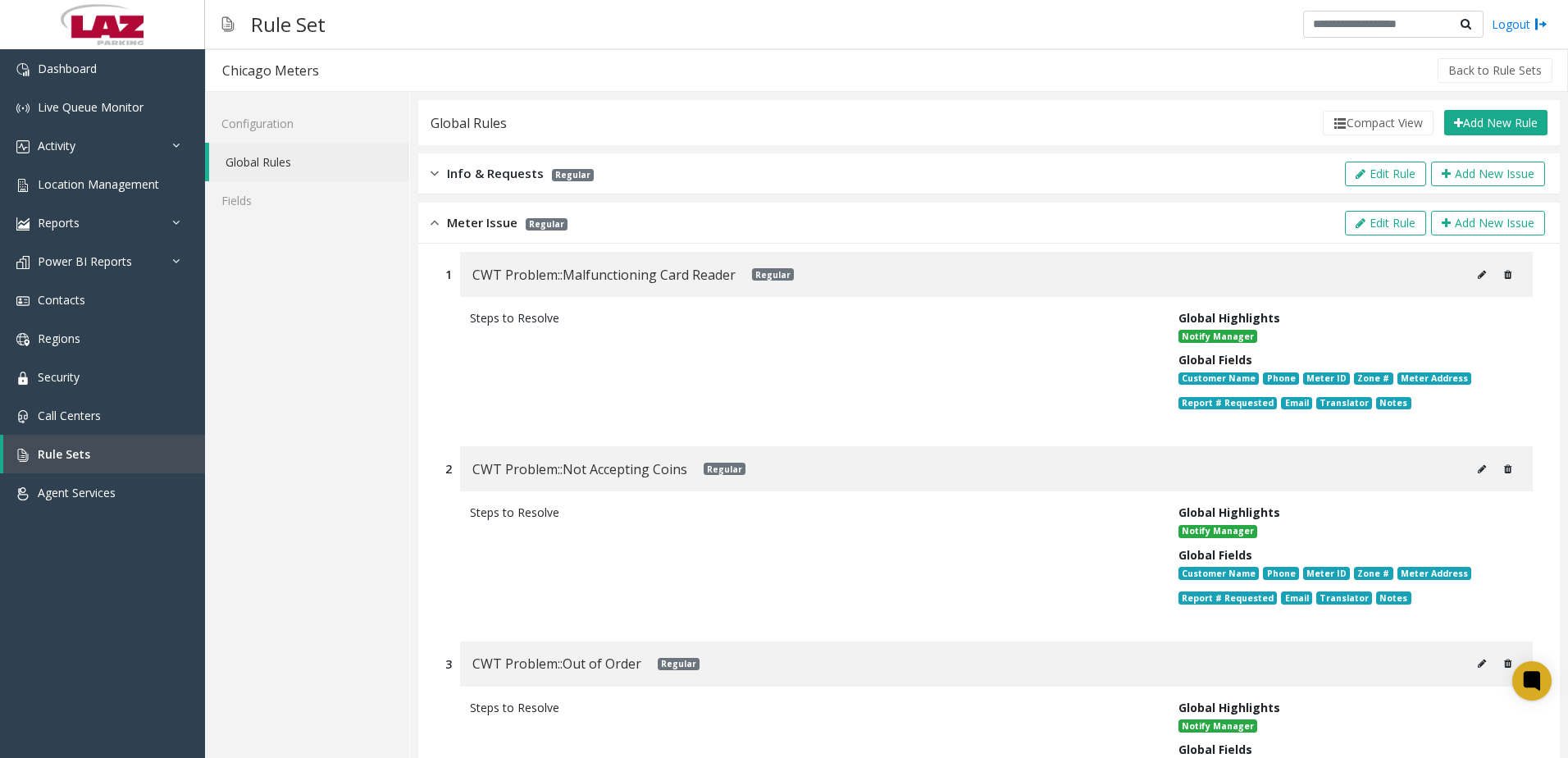
click at [1478, 276] on icon at bounding box center [1482, 274] width 8 height 10
type input "**********"
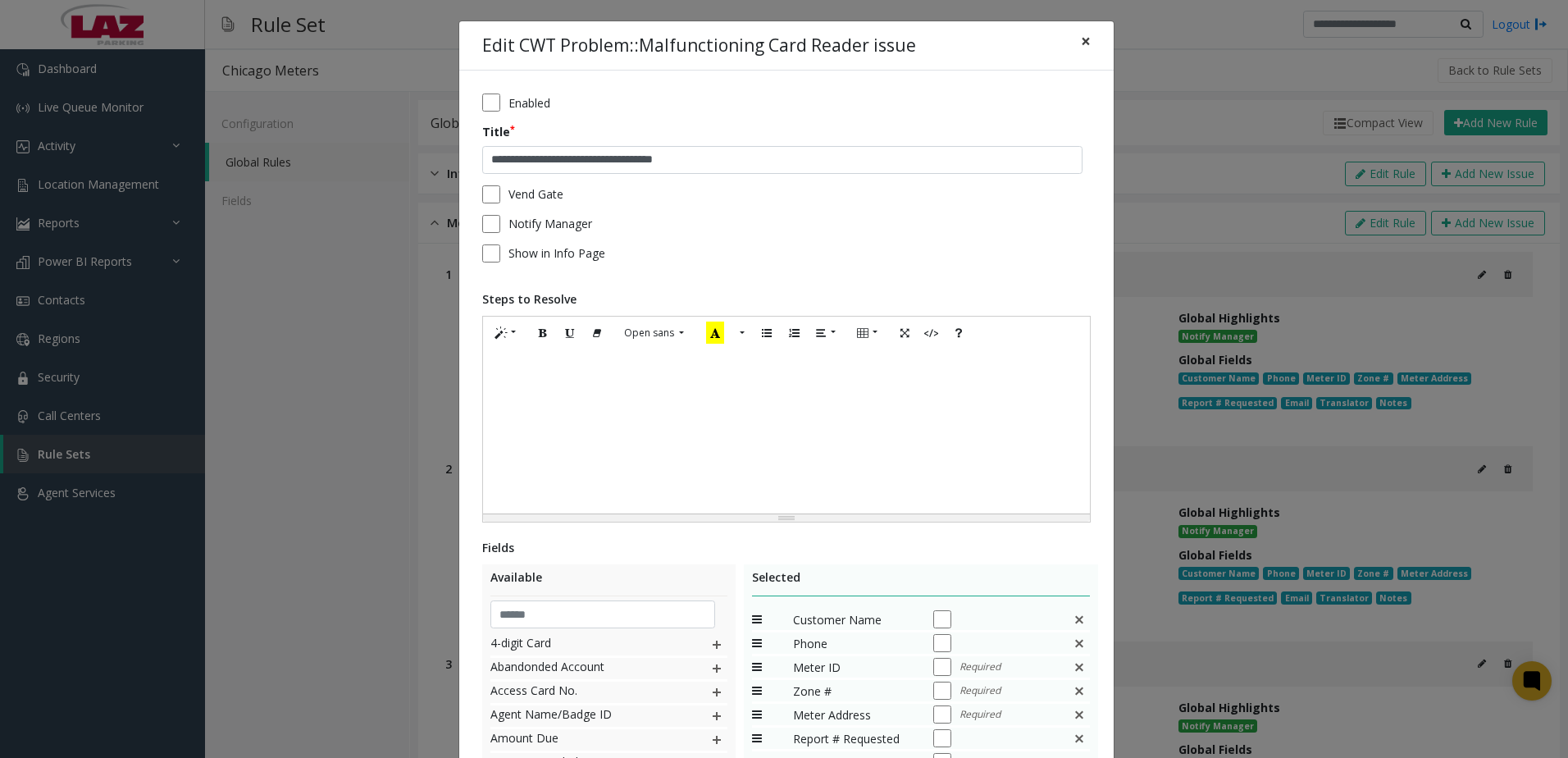
click at [1081, 41] on span "×" at bounding box center [1085, 41] width 10 height 23
